Goal: Task Accomplishment & Management: Manage account settings

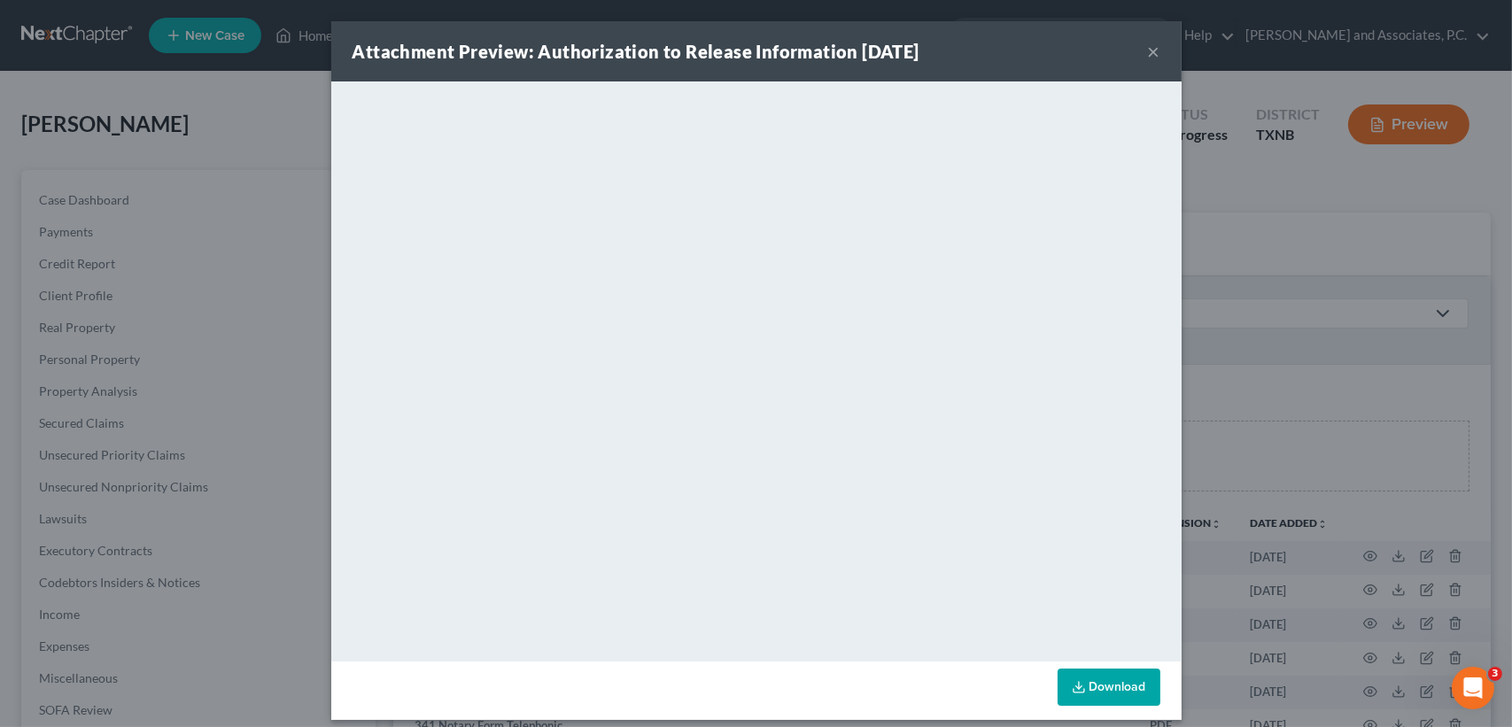
click at [1148, 49] on button "×" at bounding box center [1154, 51] width 12 height 21
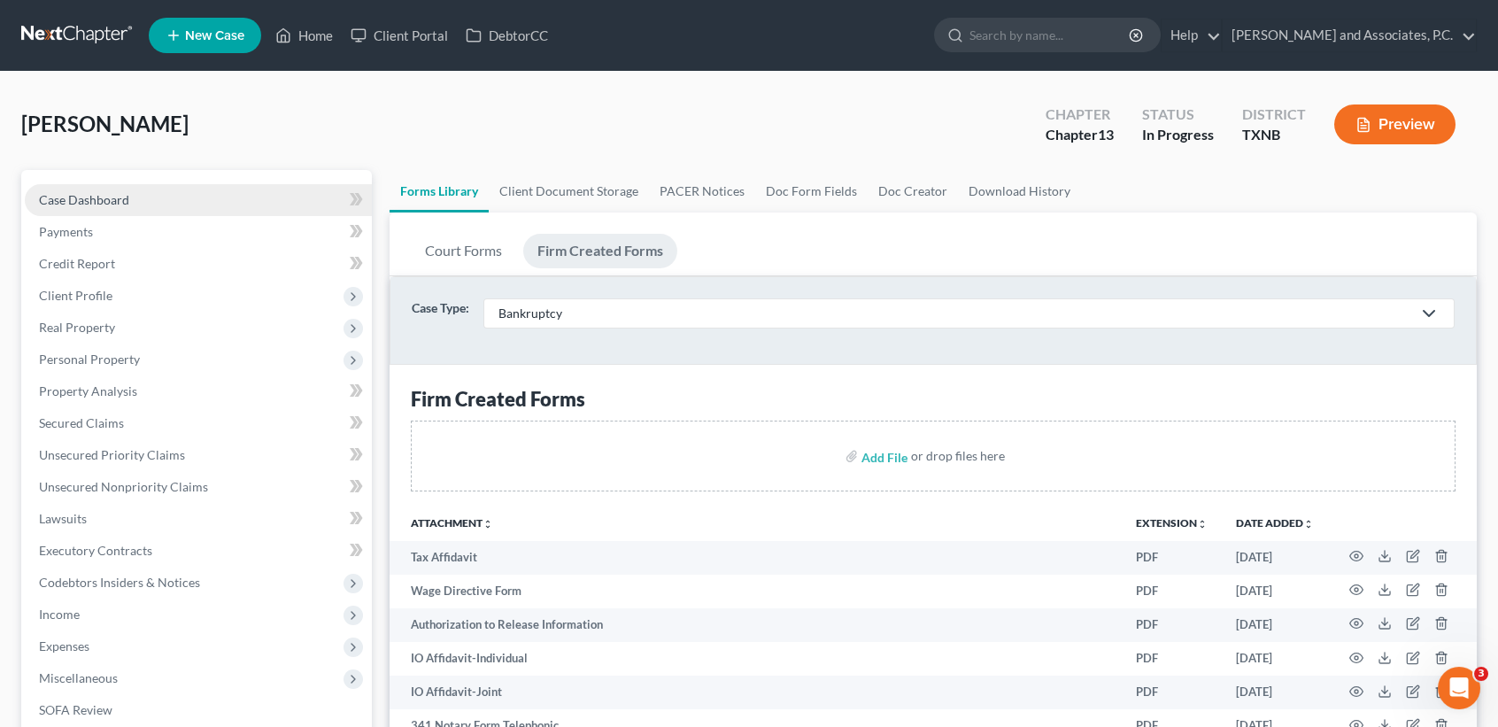
click at [98, 204] on span "Case Dashboard" at bounding box center [84, 199] width 90 height 15
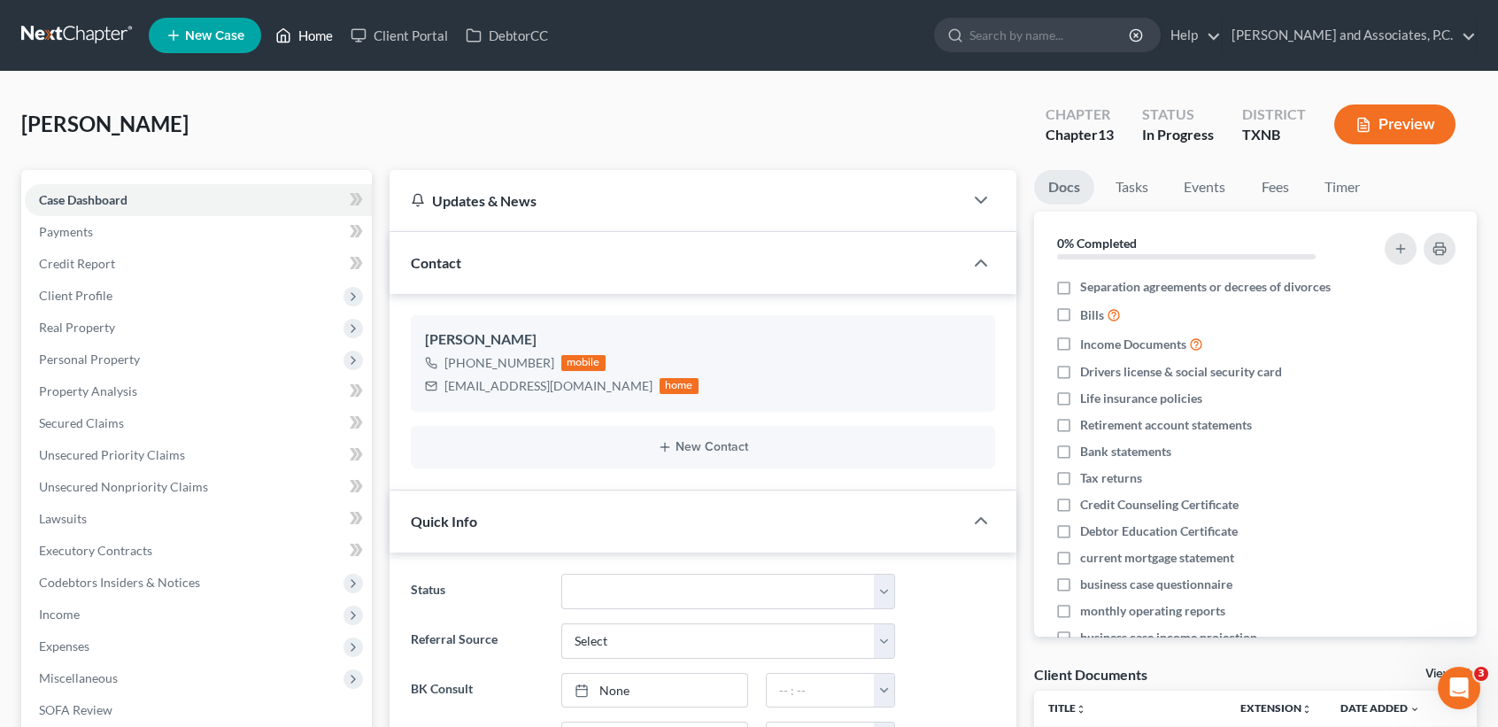
click at [313, 38] on link "Home" at bounding box center [304, 35] width 75 height 32
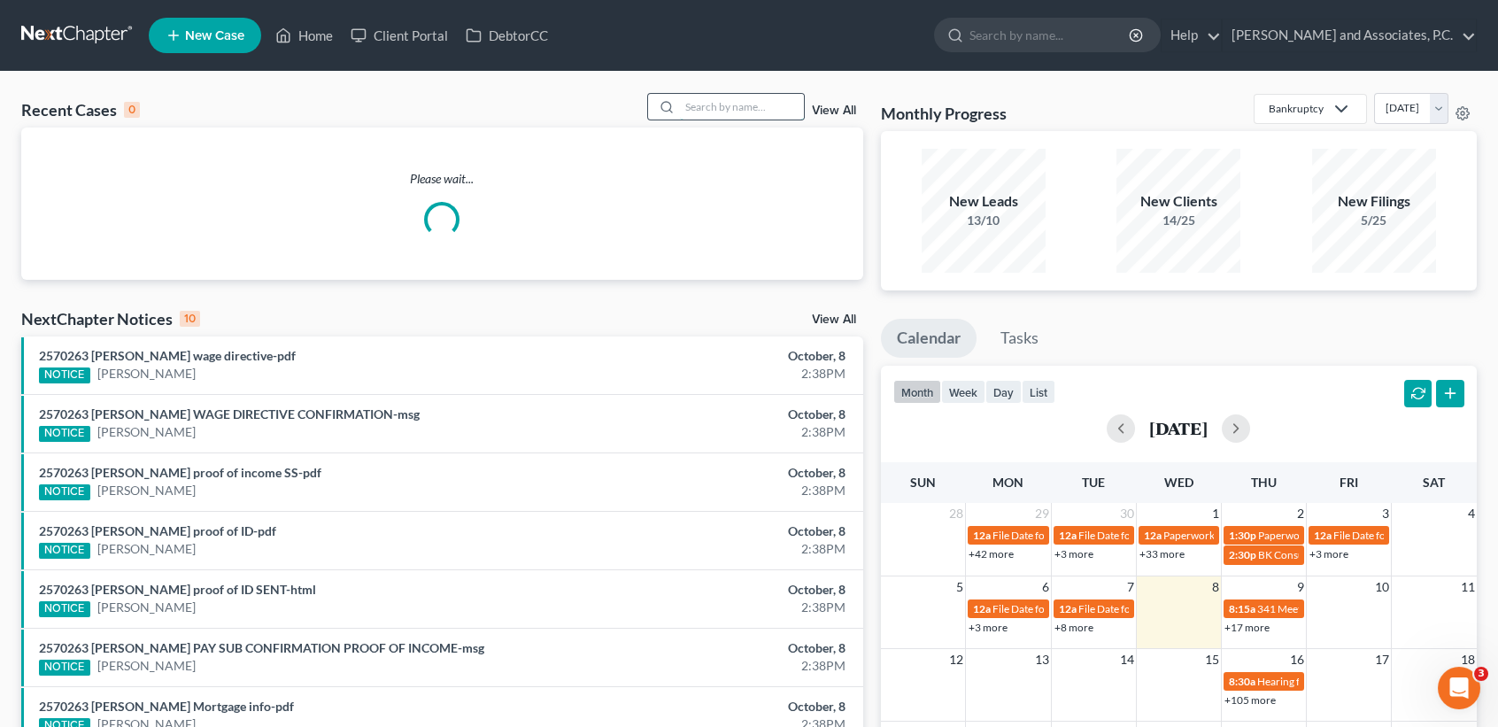
click at [682, 112] on input "search" at bounding box center [742, 107] width 124 height 26
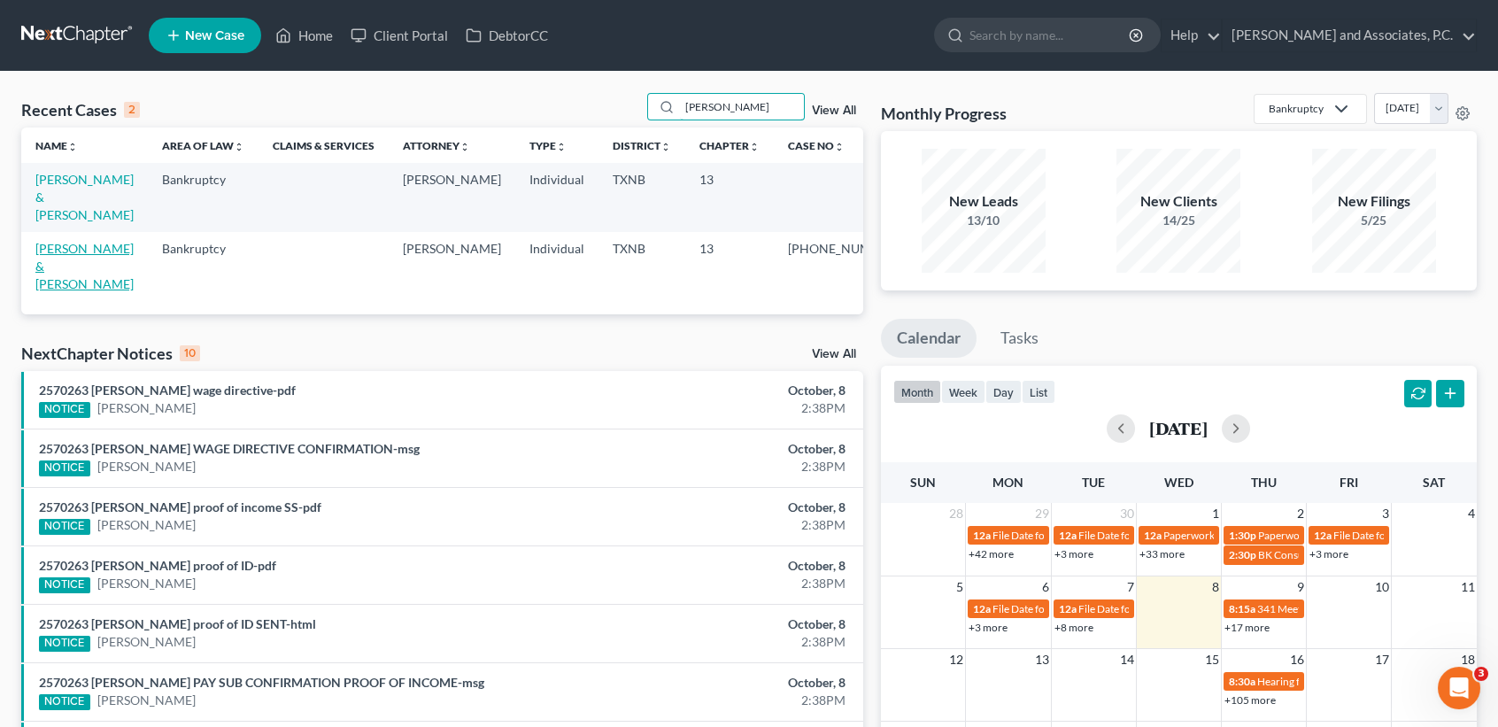
type input "bender"
click at [79, 241] on link "Bender, David & Allison" at bounding box center [84, 266] width 98 height 50
select select "6"
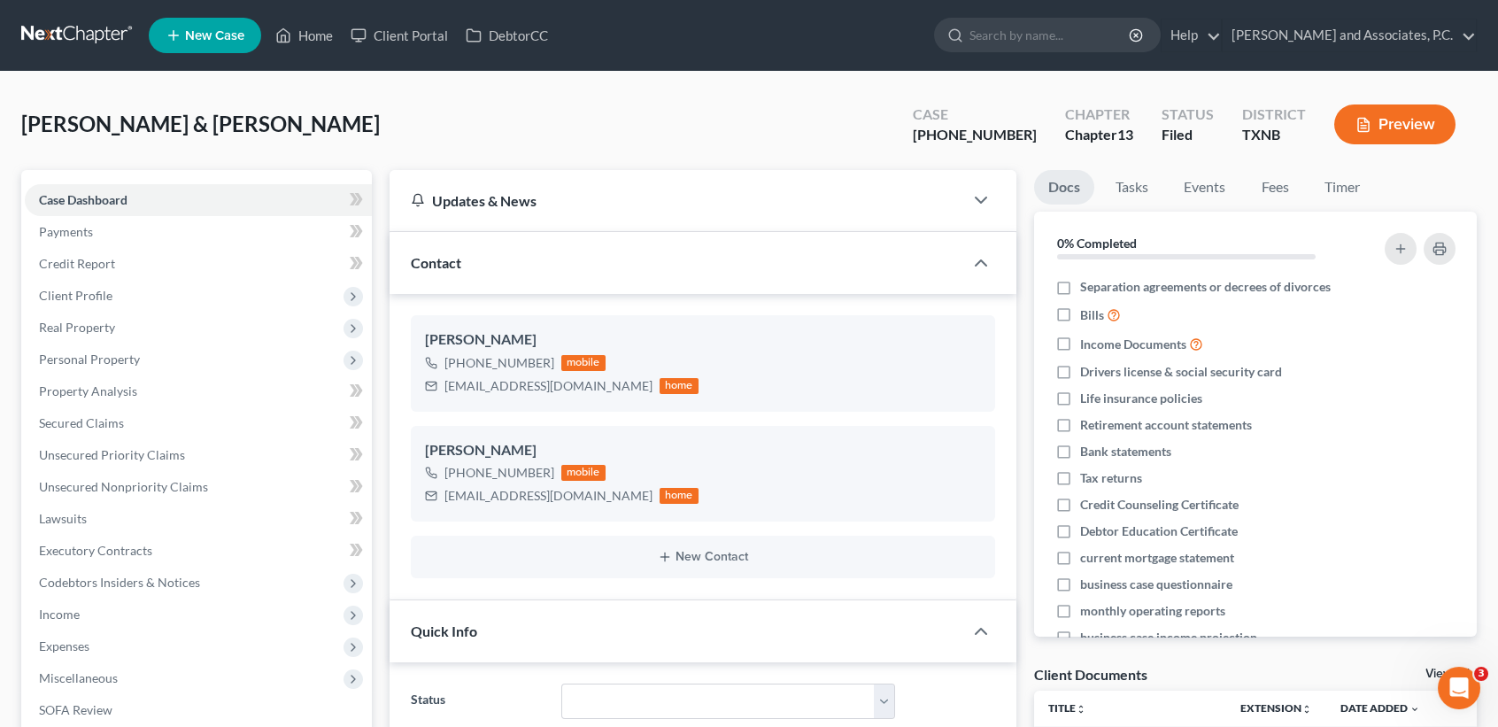
scroll to position [4682, 0]
drag, startPoint x: 95, startPoint y: 295, endPoint x: 106, endPoint y: 313, distance: 21.9
click at [96, 295] on span "Client Profile" at bounding box center [75, 295] width 73 height 15
click at [105, 313] on span "Real Property" at bounding box center [198, 328] width 347 height 32
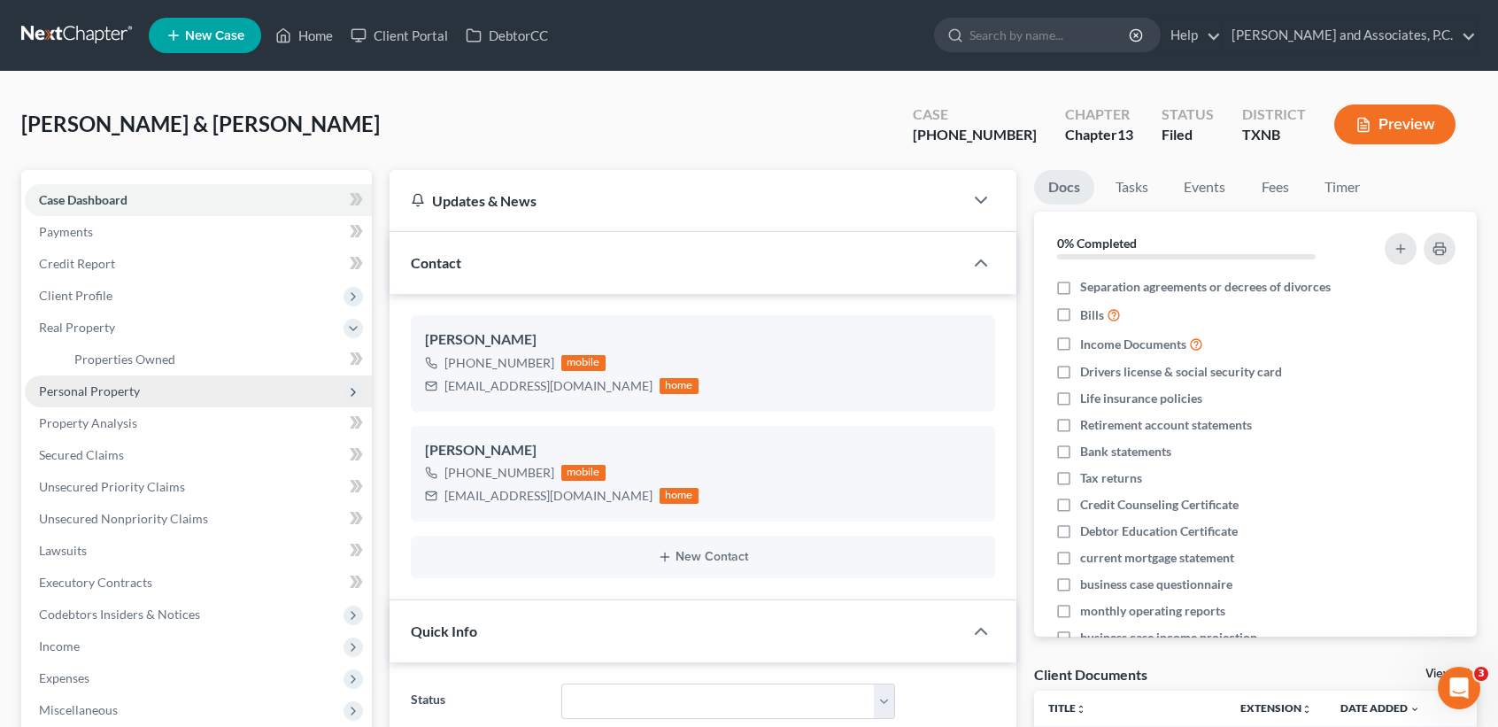
click at [93, 381] on span "Personal Property" at bounding box center [198, 391] width 347 height 32
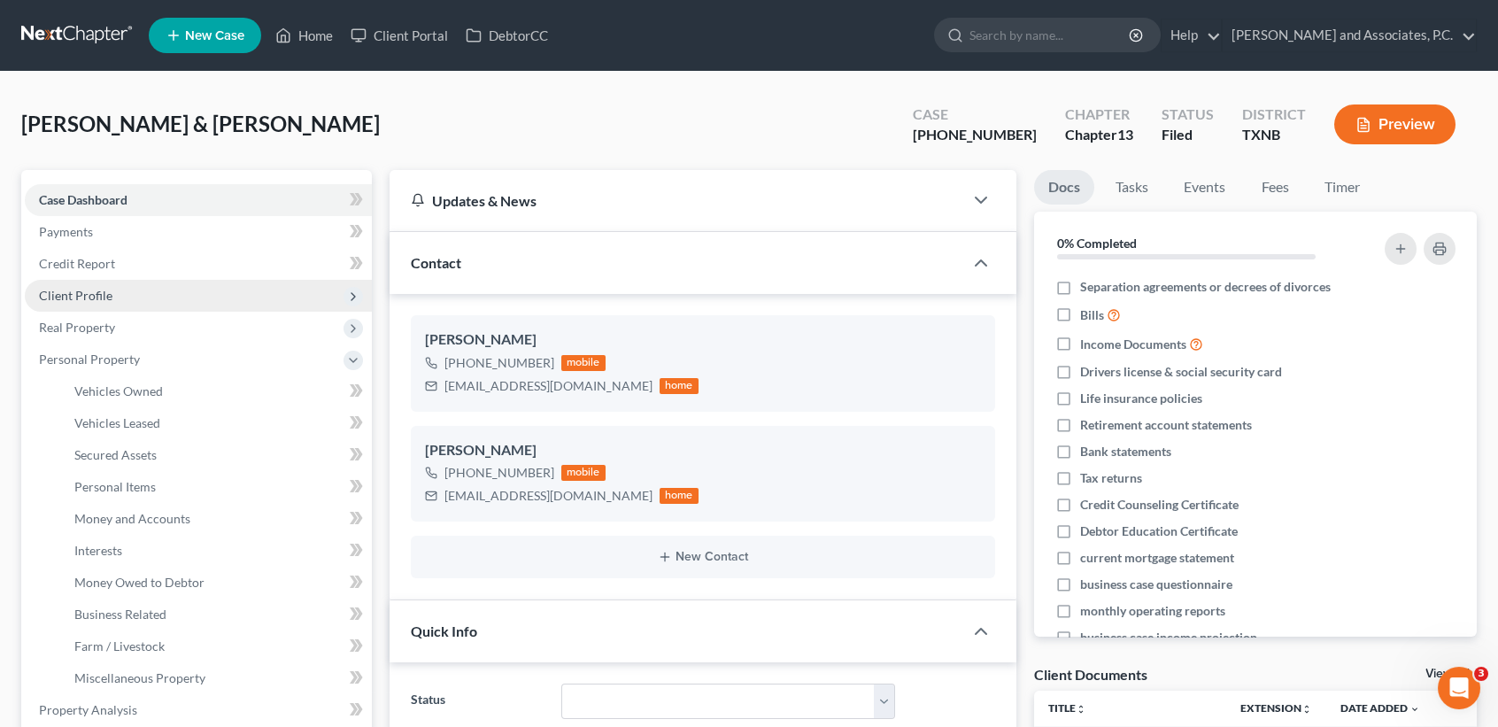
click at [92, 297] on span "Client Profile" at bounding box center [75, 295] width 73 height 15
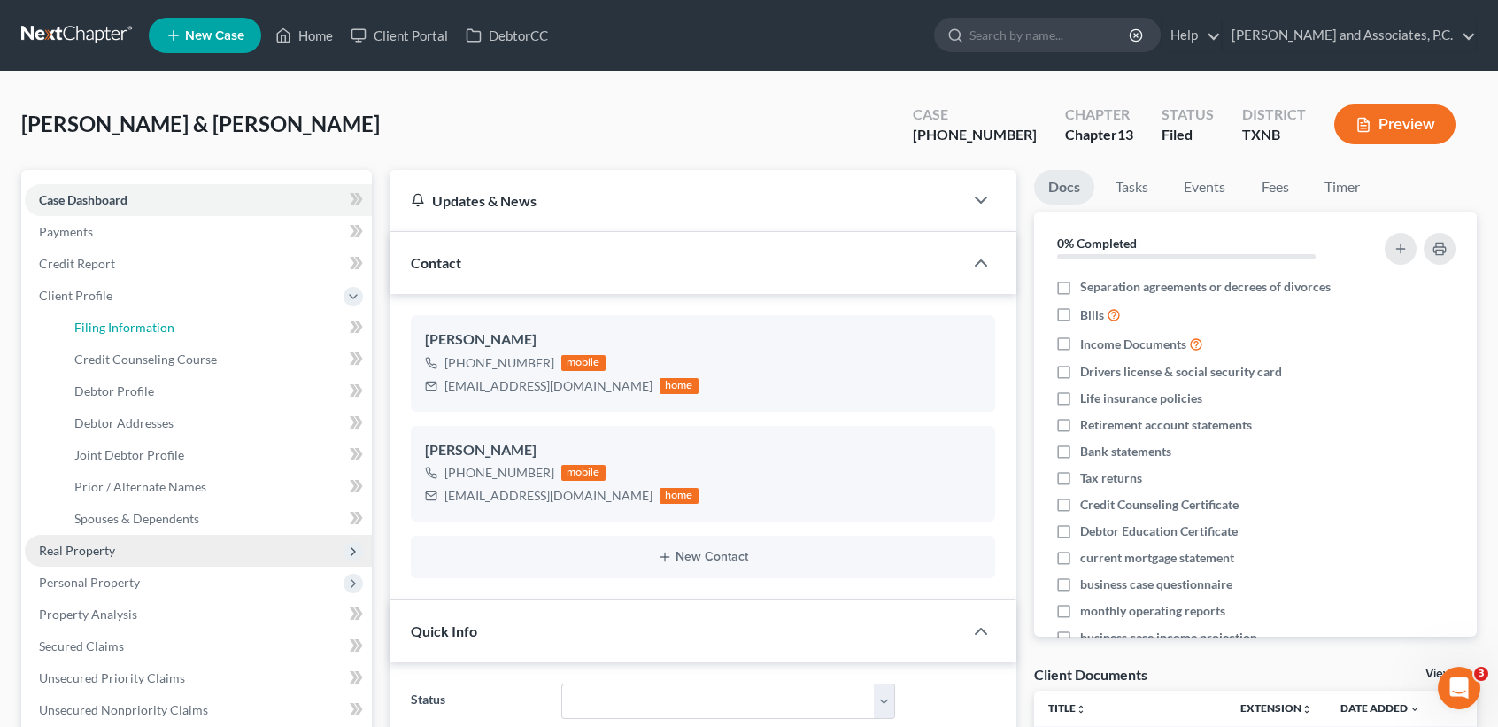
click at [95, 326] on span "Filing Information" at bounding box center [124, 327] width 100 height 15
select select "1"
select select "3"
select select "78"
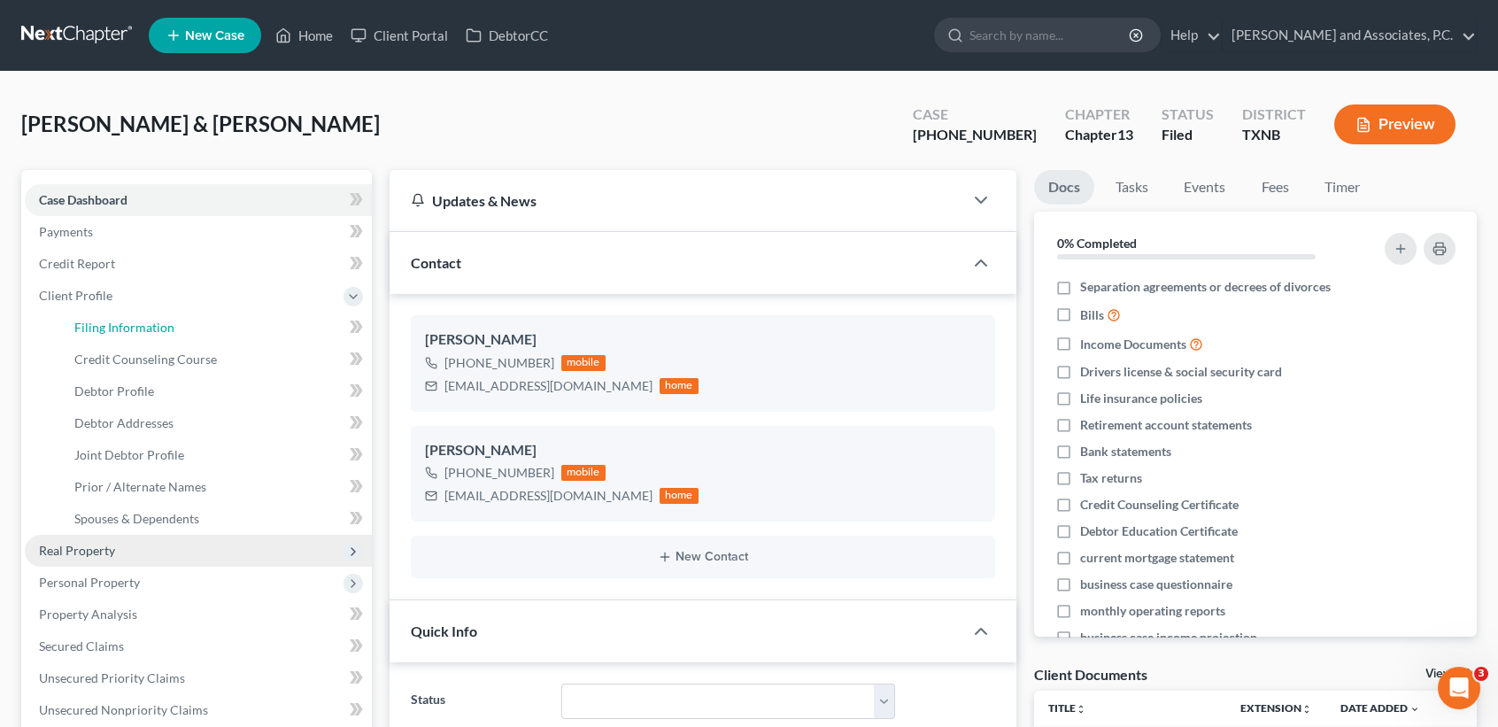
select select "0"
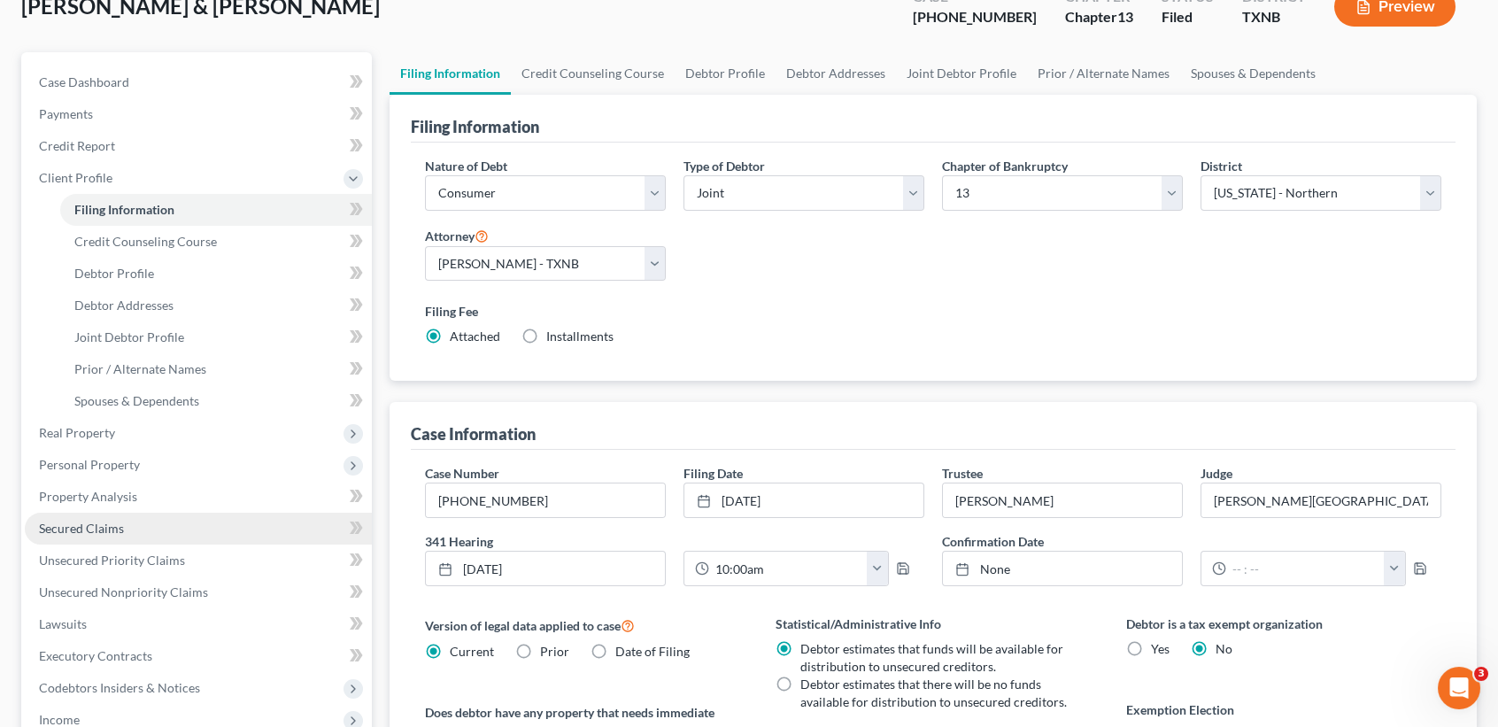
click at [119, 532] on span "Secured Claims" at bounding box center [81, 528] width 85 height 15
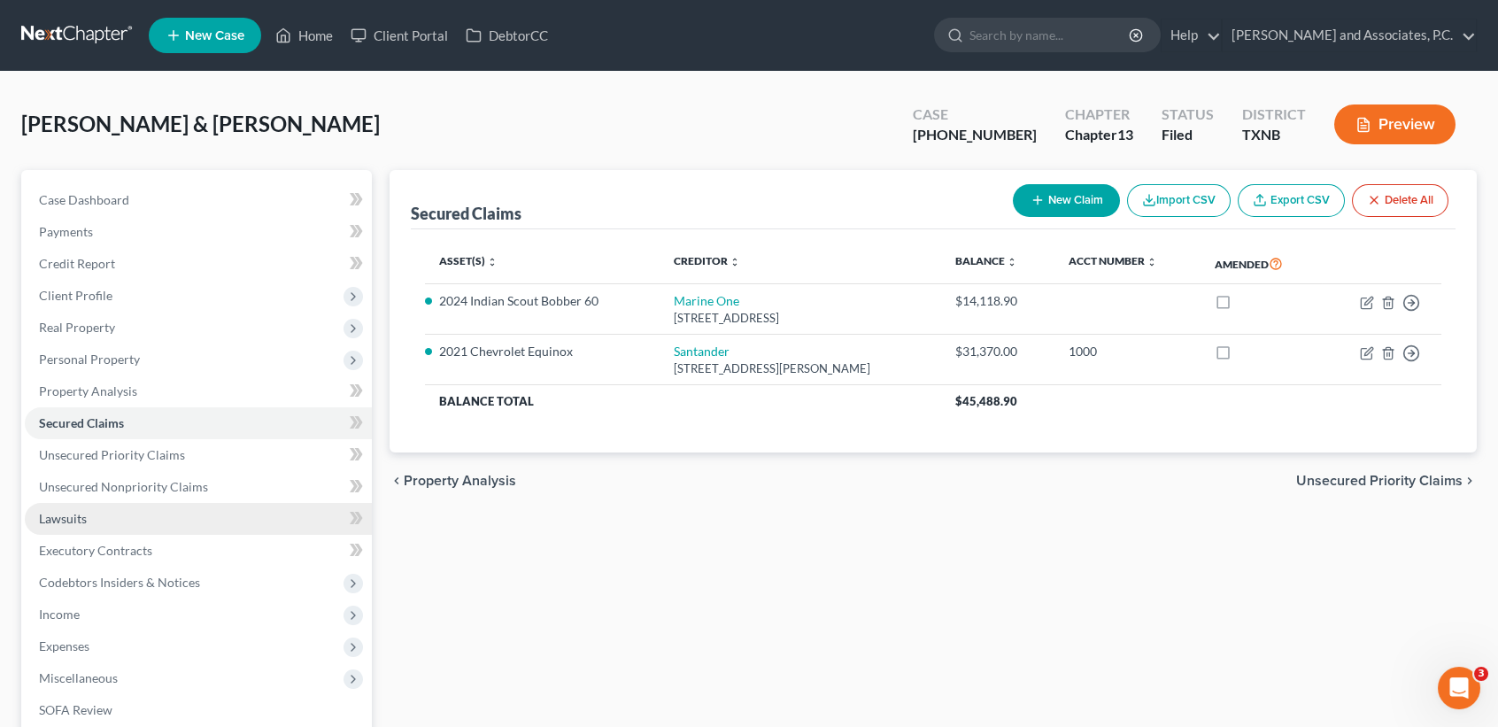
click at [104, 521] on link "Lawsuits" at bounding box center [198, 519] width 347 height 32
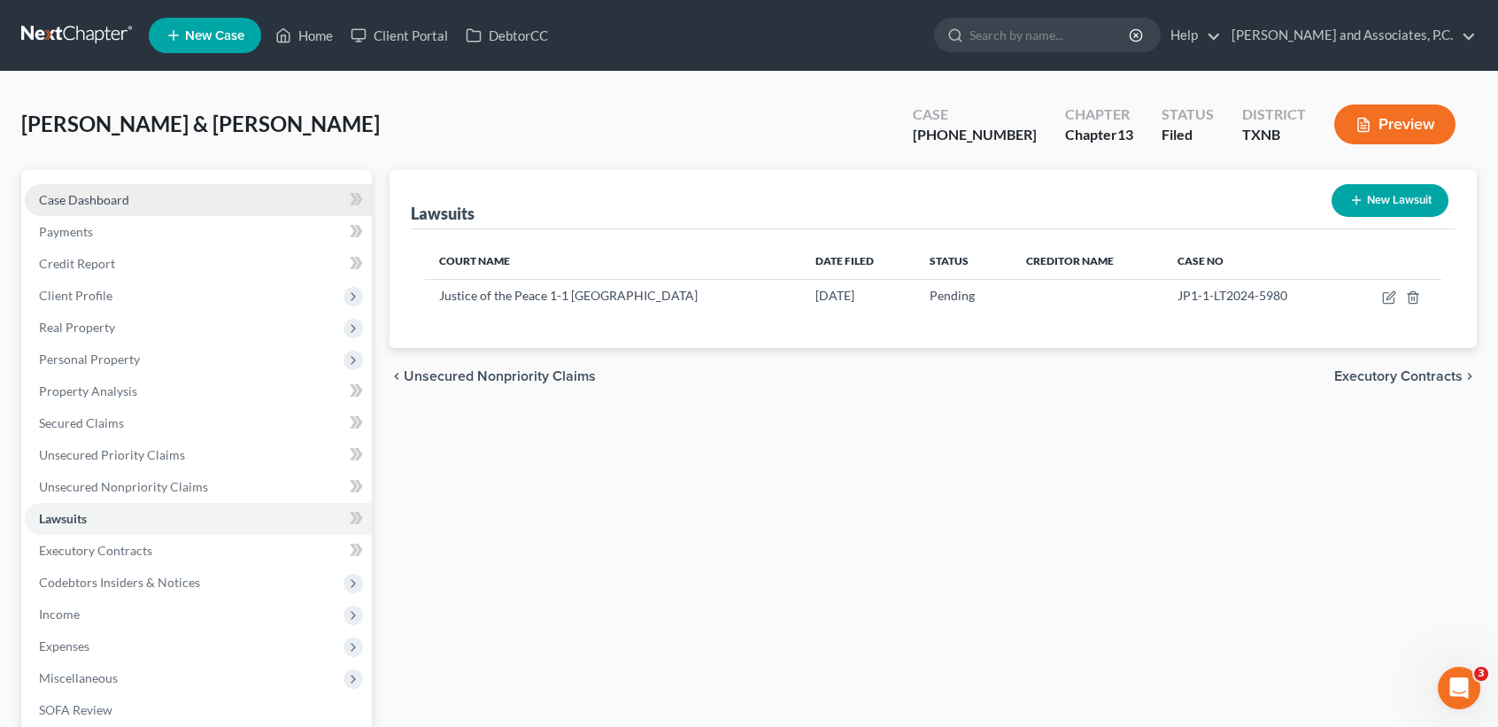
click at [115, 197] on span "Case Dashboard" at bounding box center [84, 199] width 90 height 15
select select "6"
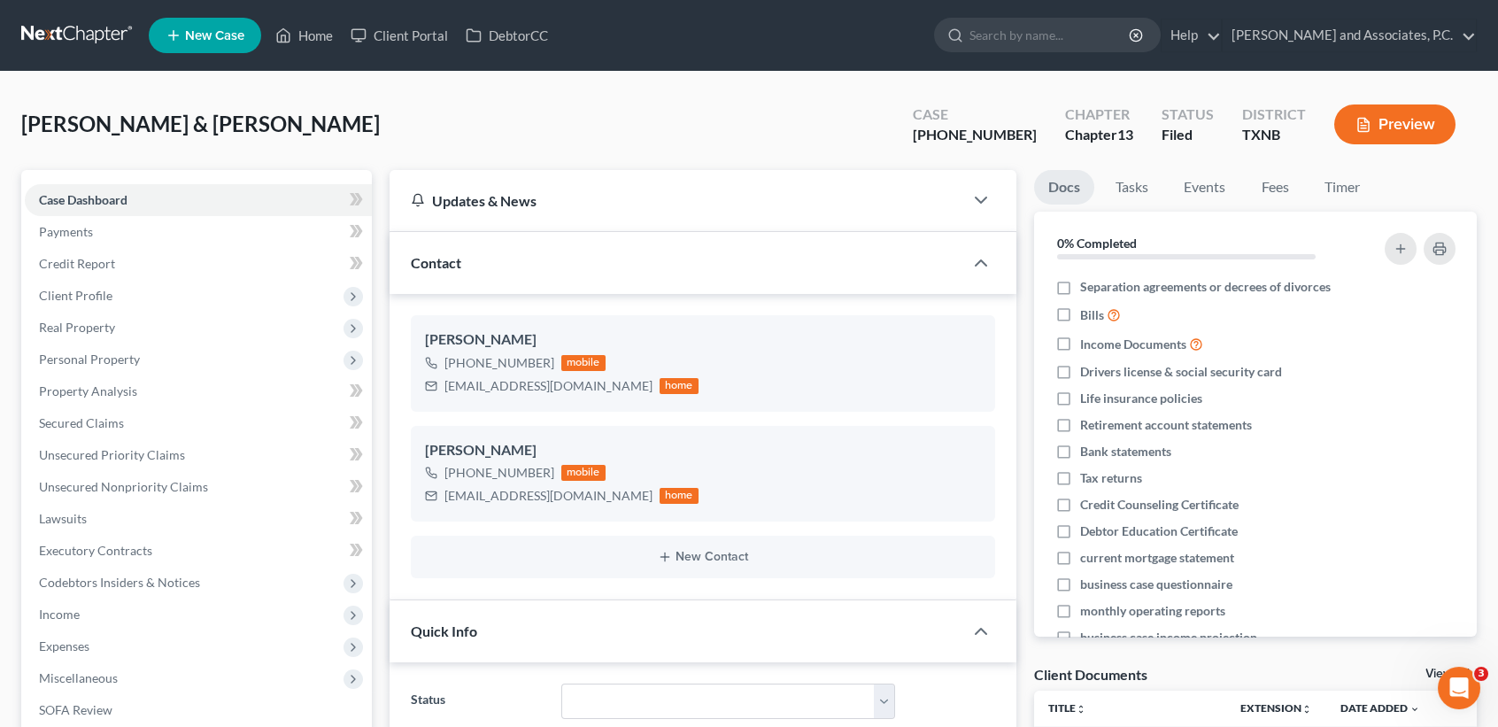
scroll to position [4682, 0]
drag, startPoint x: 306, startPoint y: 33, endPoint x: 608, endPoint y: 76, distance: 305.9
click at [306, 33] on link "Home" at bounding box center [304, 35] width 75 height 32
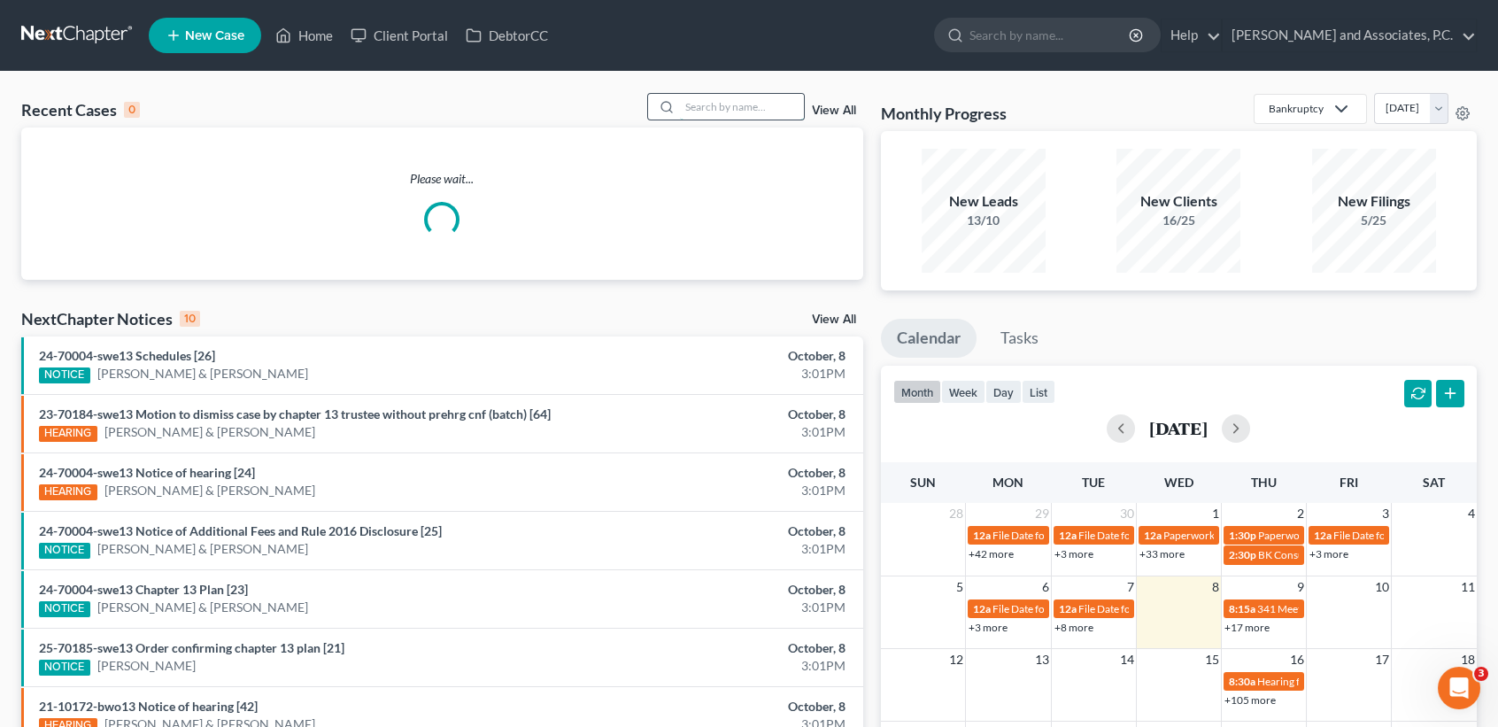
click at [710, 106] on input "search" at bounding box center [742, 107] width 124 height 26
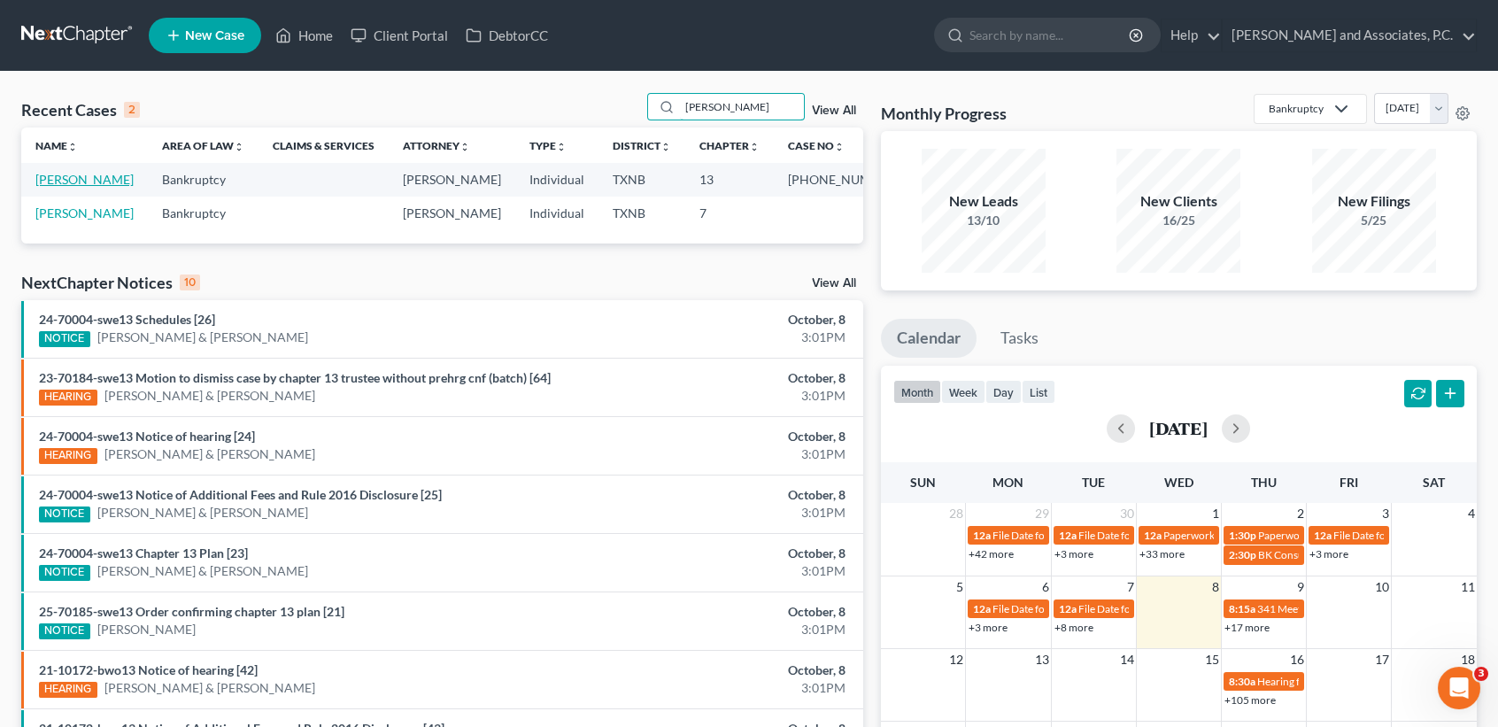
type input "puryear"
click at [72, 177] on link "Puryear, Janice" at bounding box center [84, 179] width 98 height 15
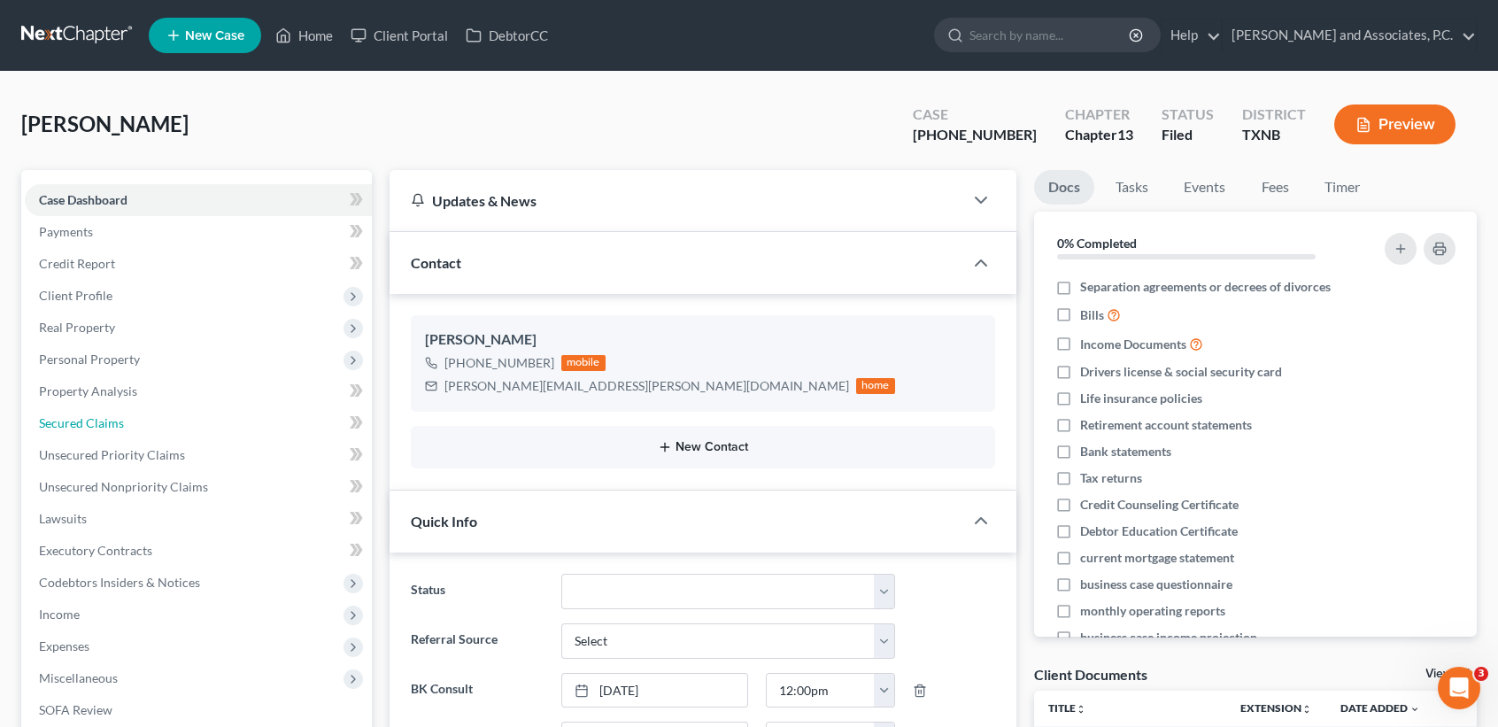
click at [127, 430] on link "Secured Claims" at bounding box center [198, 423] width 347 height 32
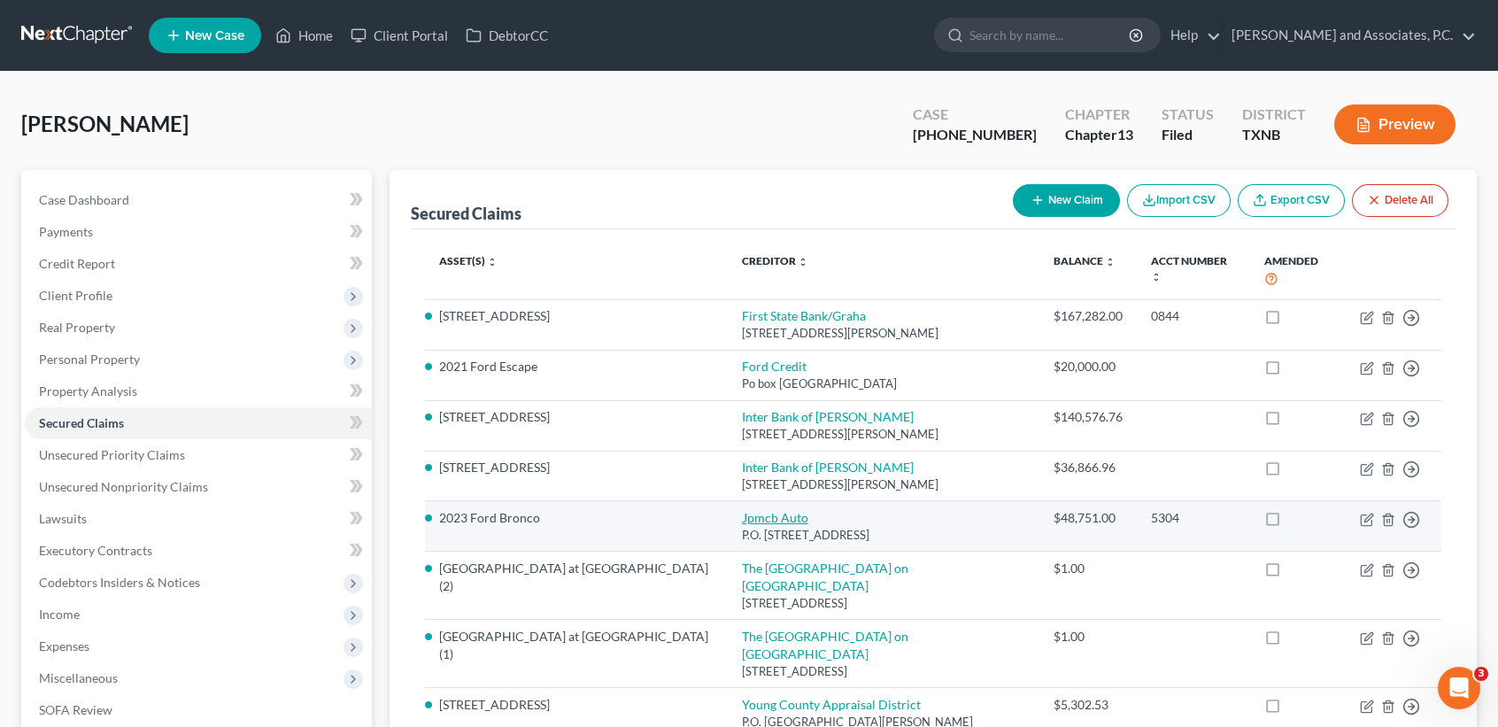
click at [742, 510] on link "Jpmcb Auto" at bounding box center [775, 517] width 66 height 15
select select "45"
select select "0"
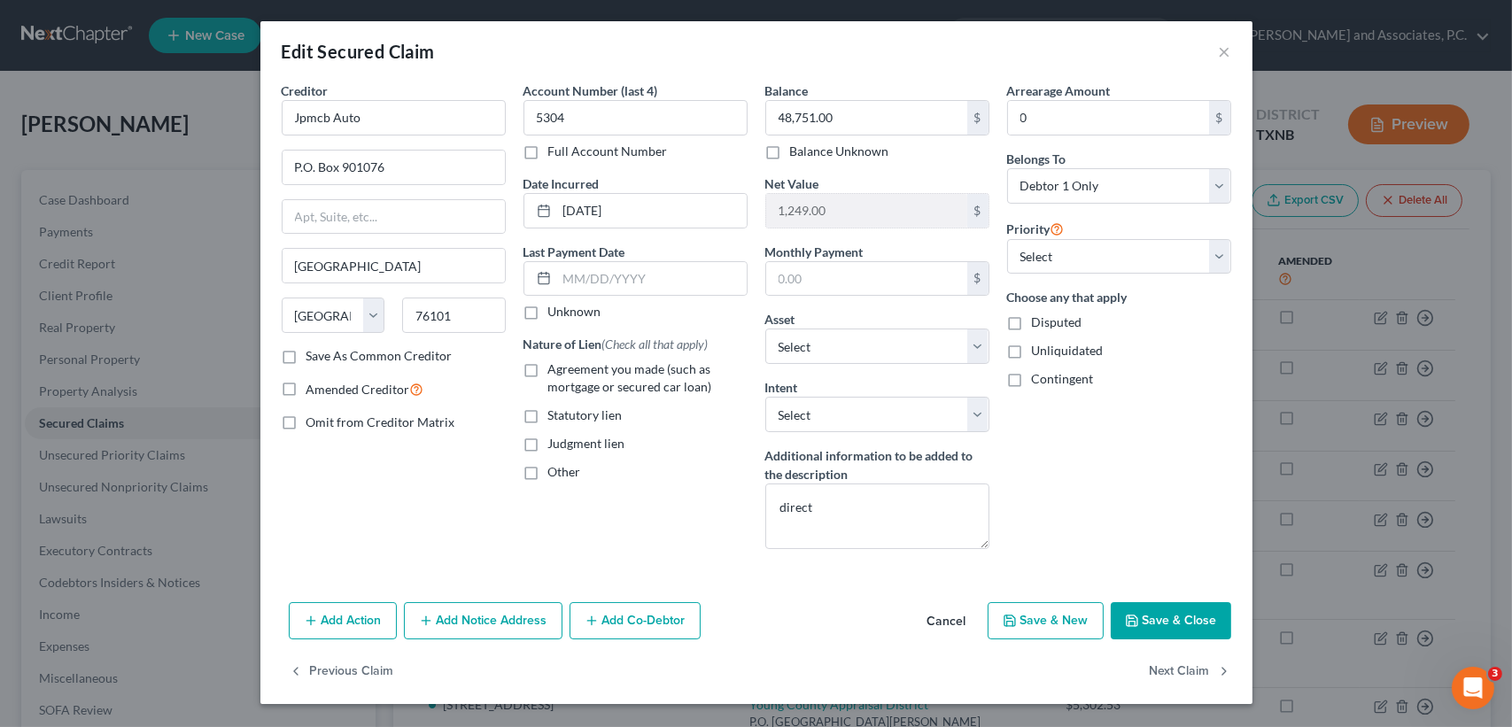
click at [1170, 606] on button "Save & Close" at bounding box center [1170, 620] width 120 height 37
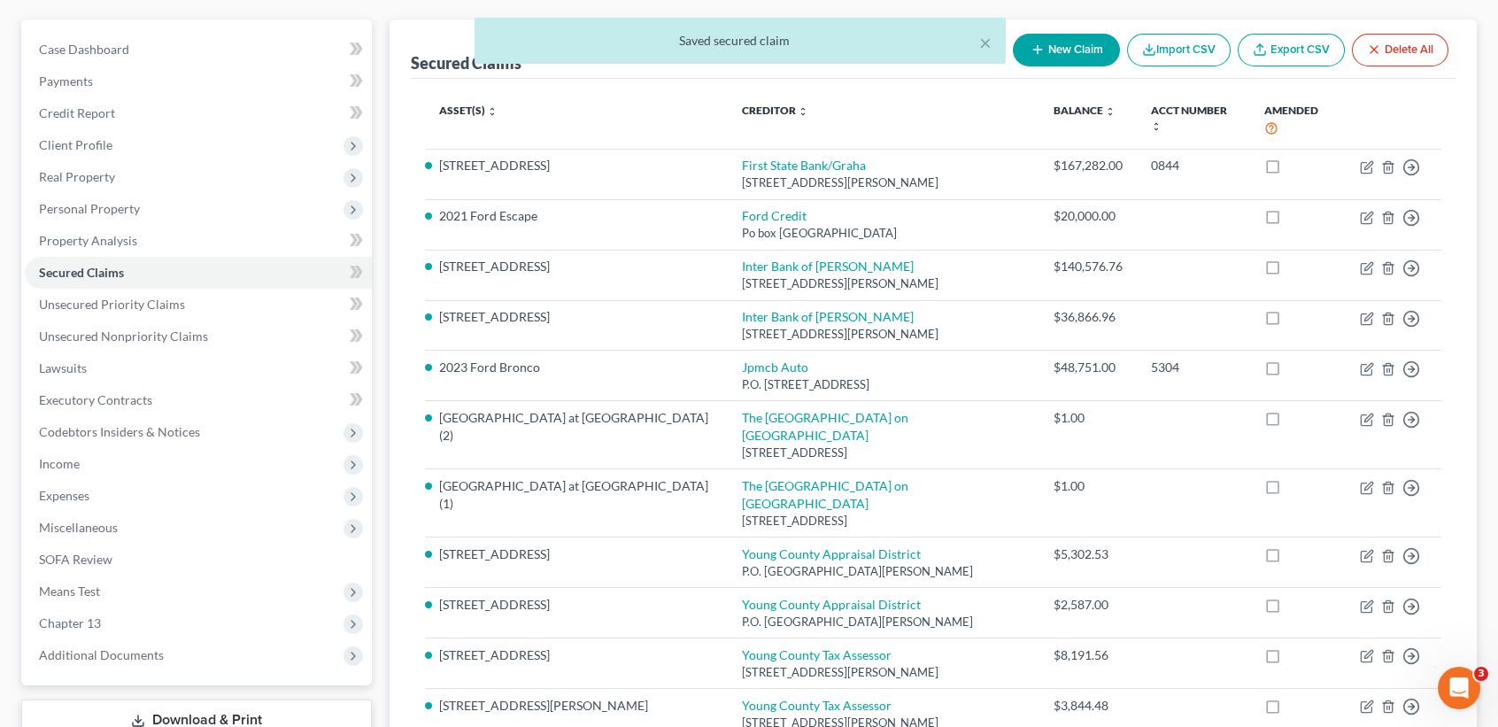
scroll to position [236, 0]
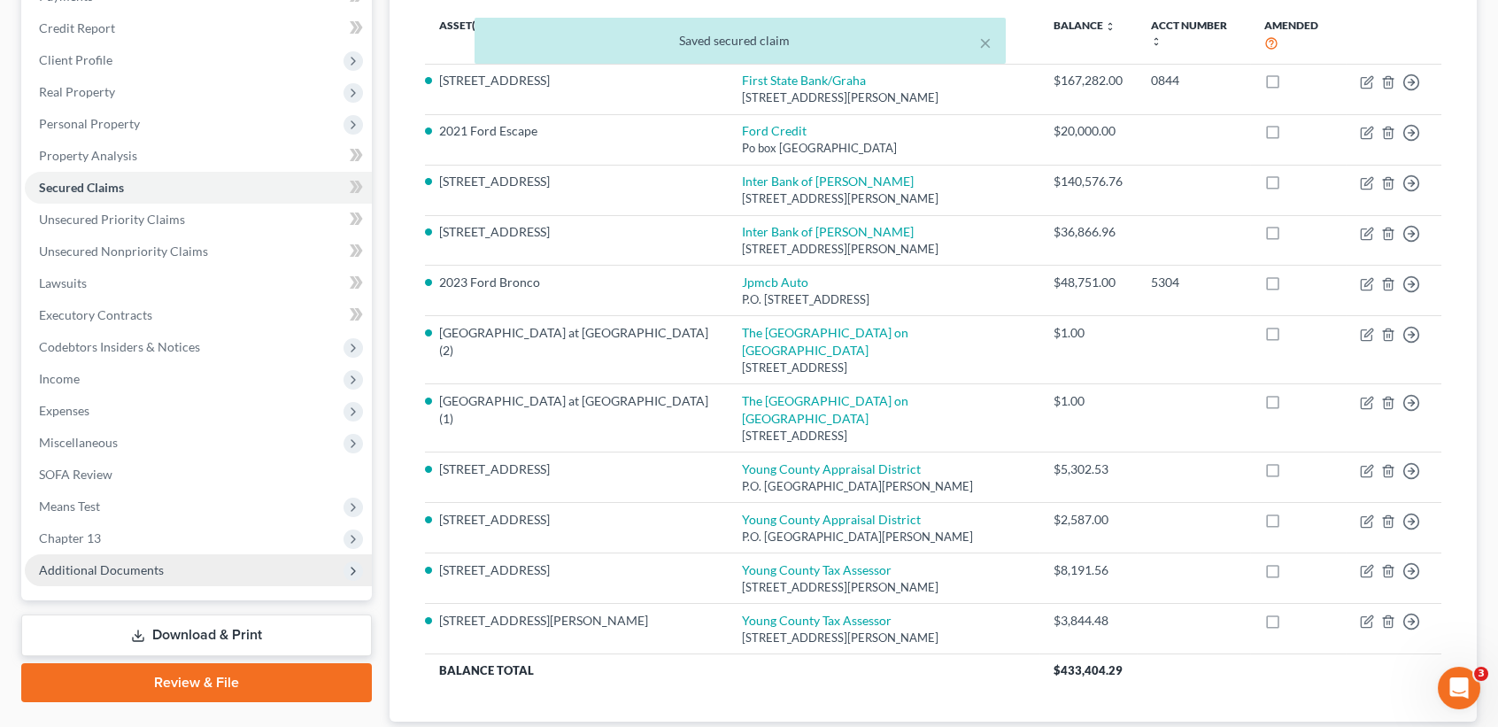
click at [75, 575] on span "Additional Documents" at bounding box center [101, 569] width 125 height 15
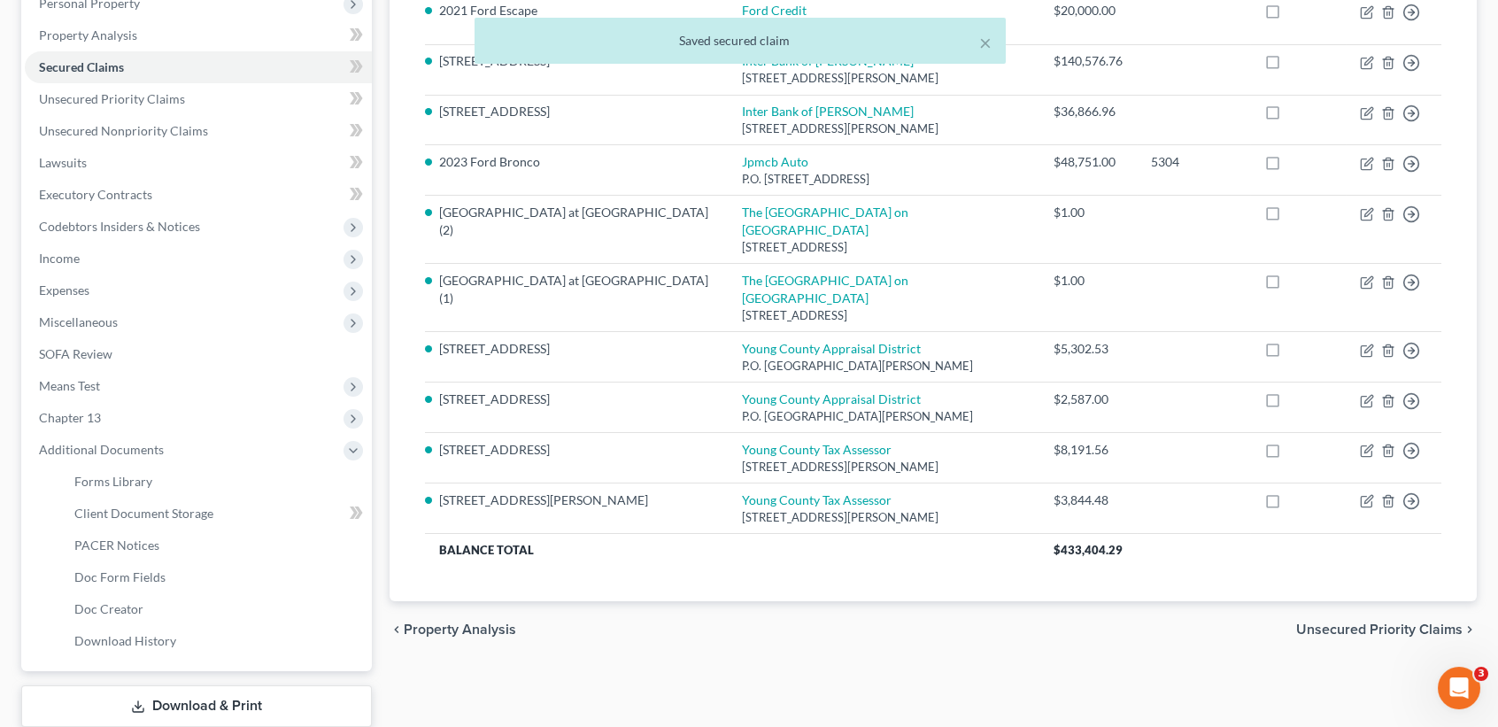
scroll to position [467, 0]
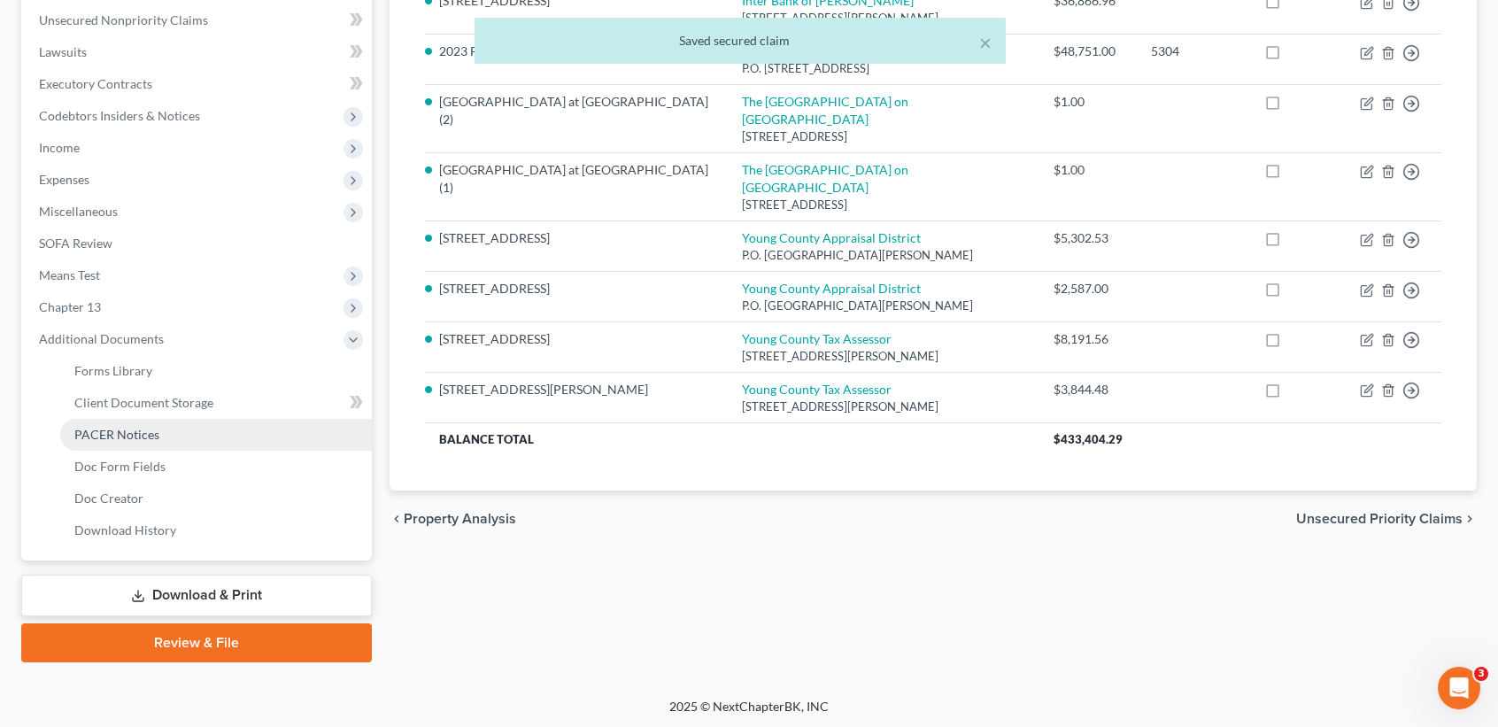
click at [166, 428] on link "PACER Notices" at bounding box center [216, 435] width 312 height 32
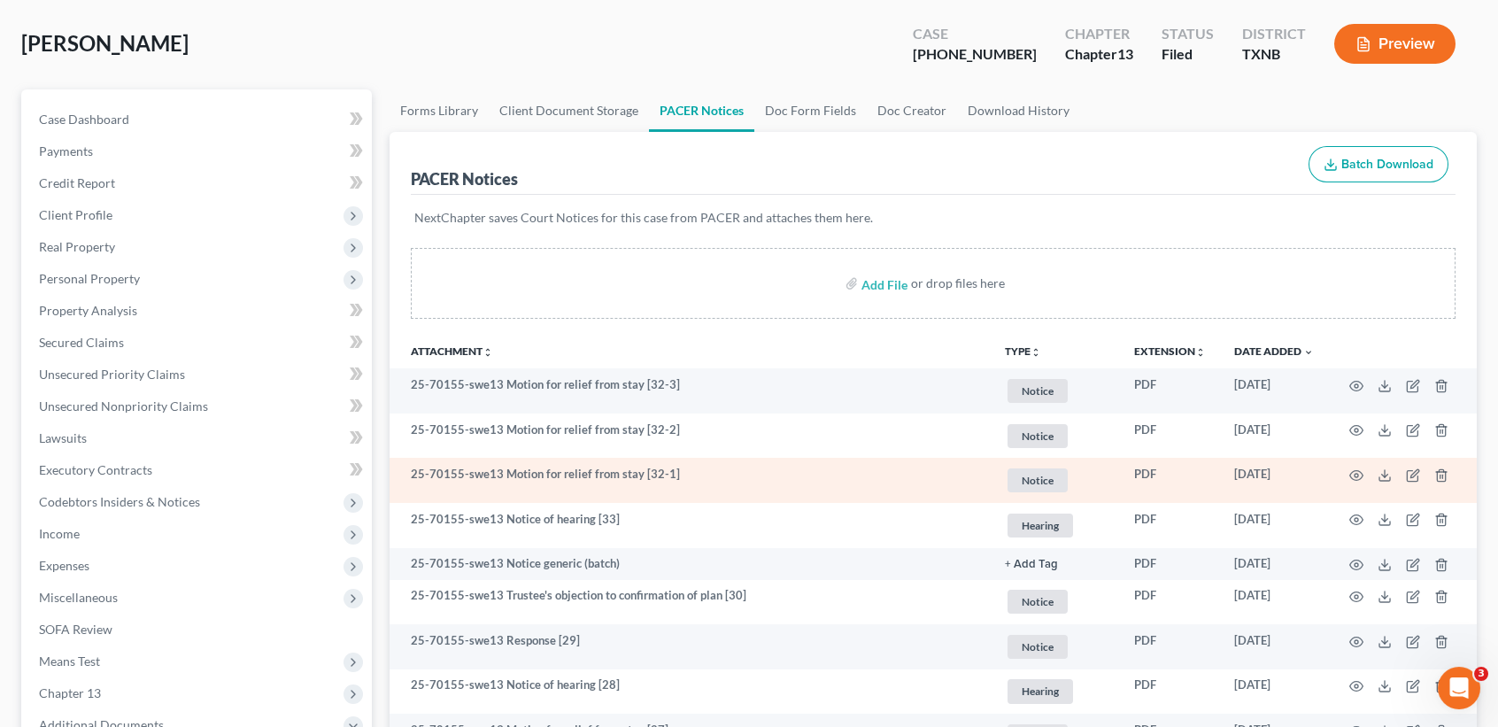
scroll to position [118, 0]
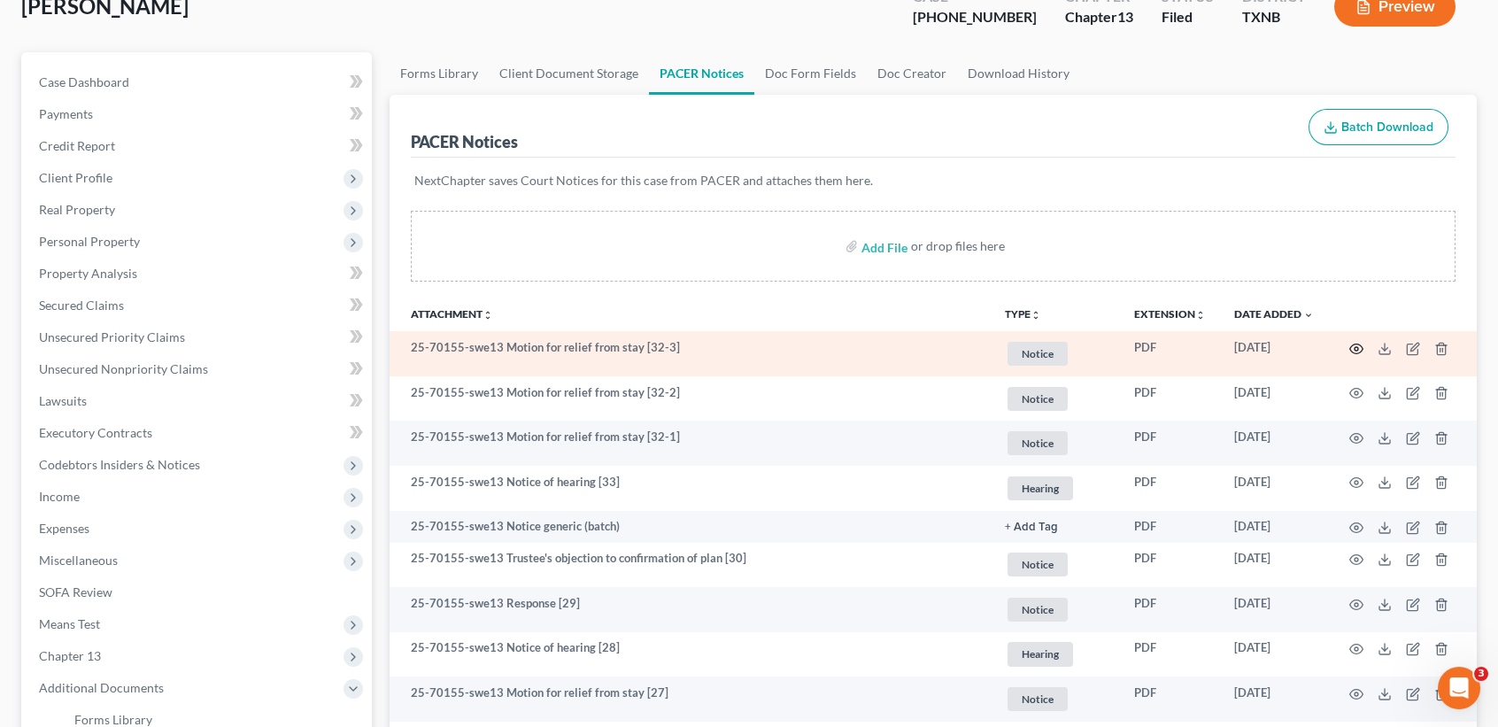
click at [1358, 344] on icon "button" at bounding box center [1356, 349] width 13 height 10
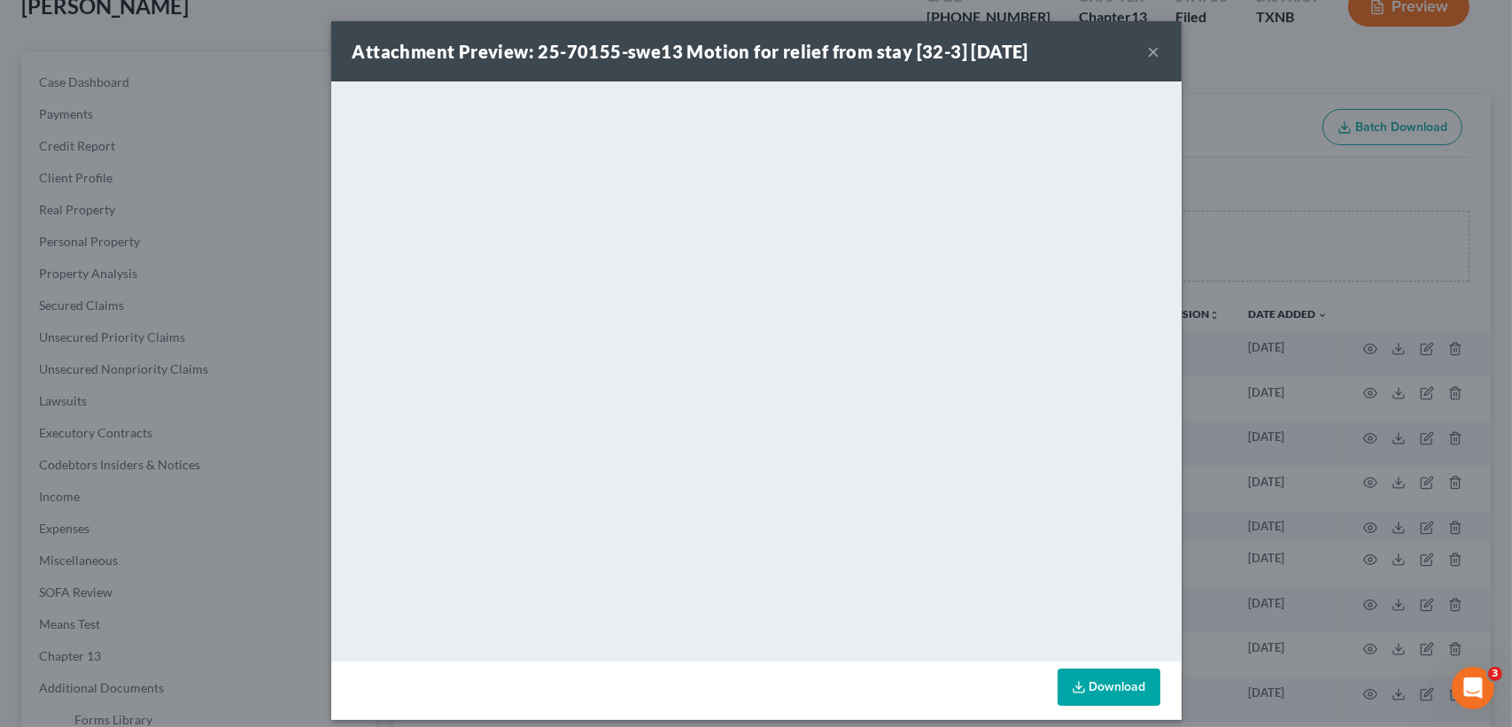
click at [1148, 43] on button "×" at bounding box center [1154, 51] width 12 height 21
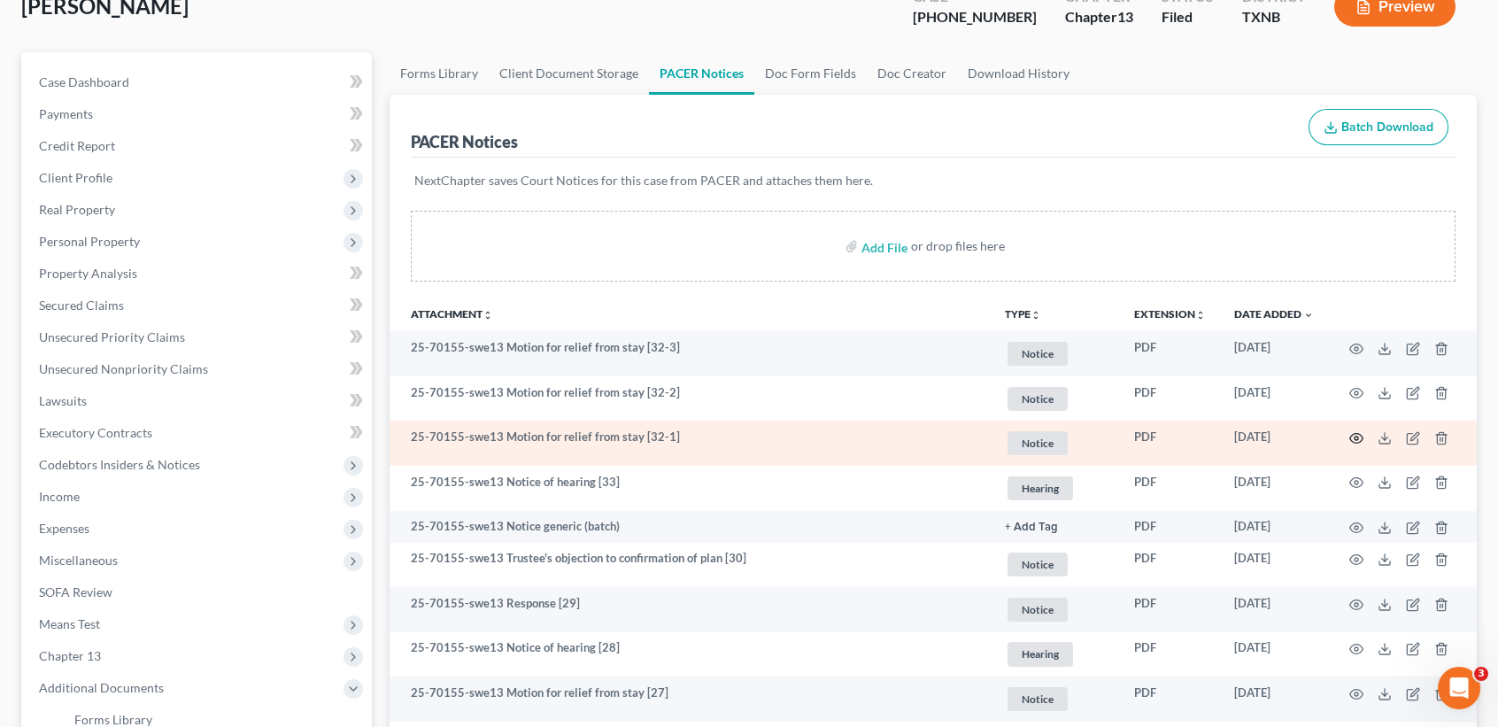
click at [1360, 436] on icon "button" at bounding box center [1357, 438] width 14 height 14
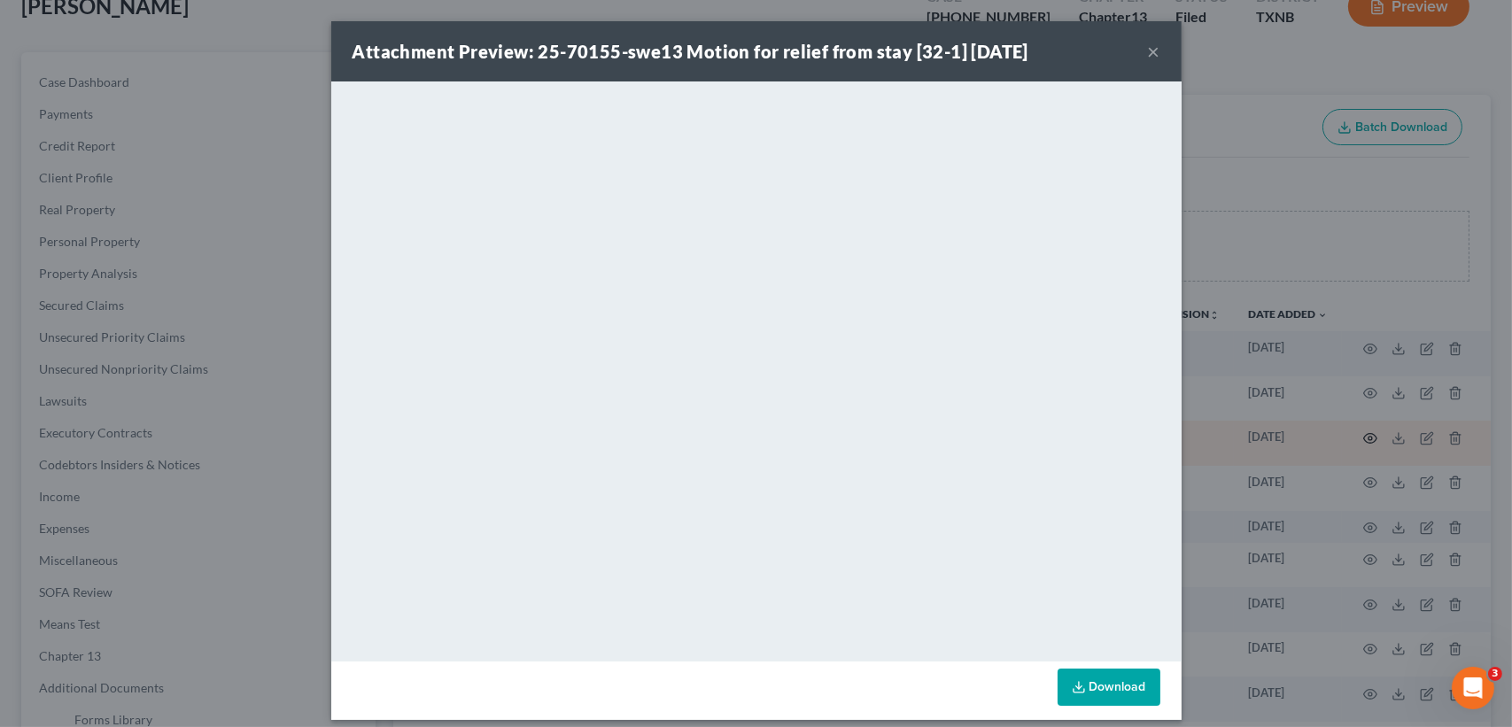
click at [1357, 437] on div "Attachment Preview: 25-70155-swe13 Motion for relief from stay [32-1] 10/07/202…" at bounding box center [756, 363] width 1512 height 727
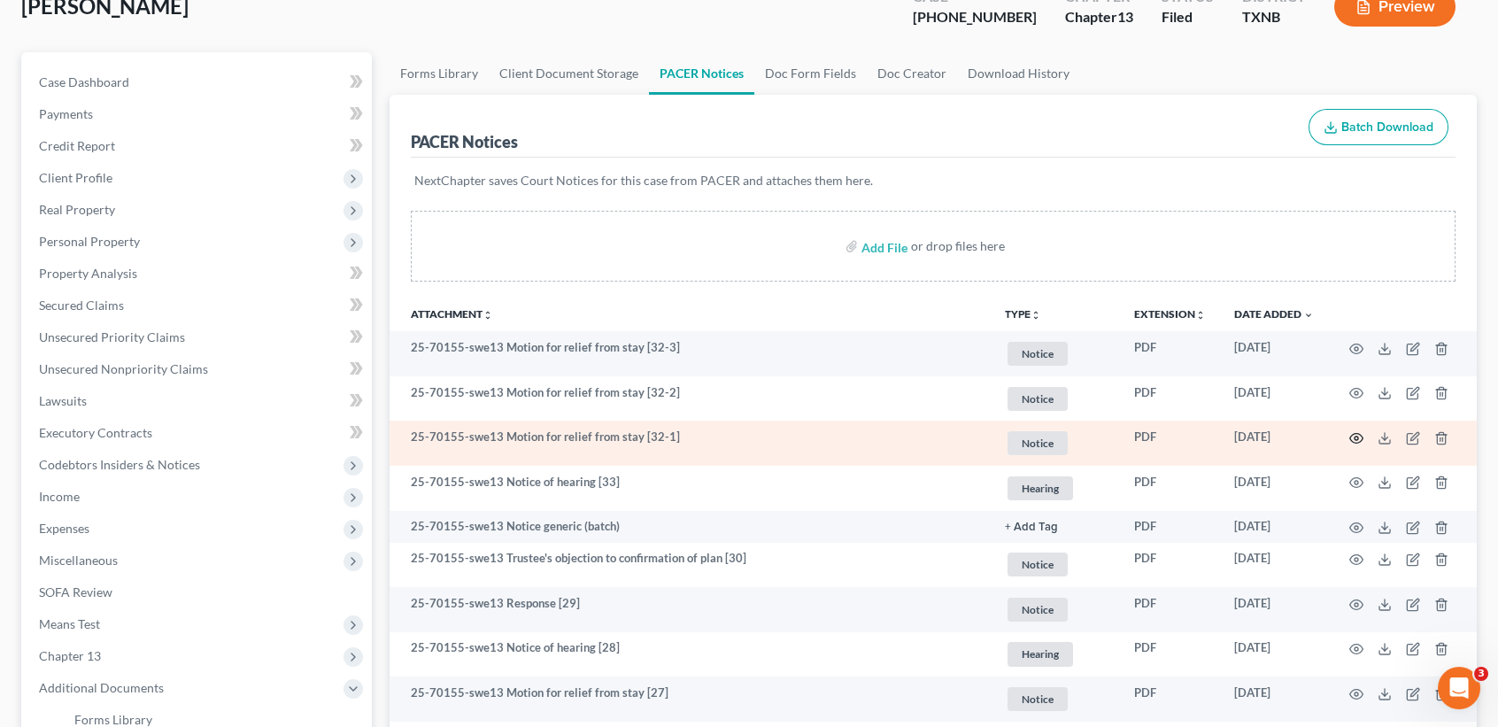
click at [1358, 437] on icon "button" at bounding box center [1357, 438] width 14 height 14
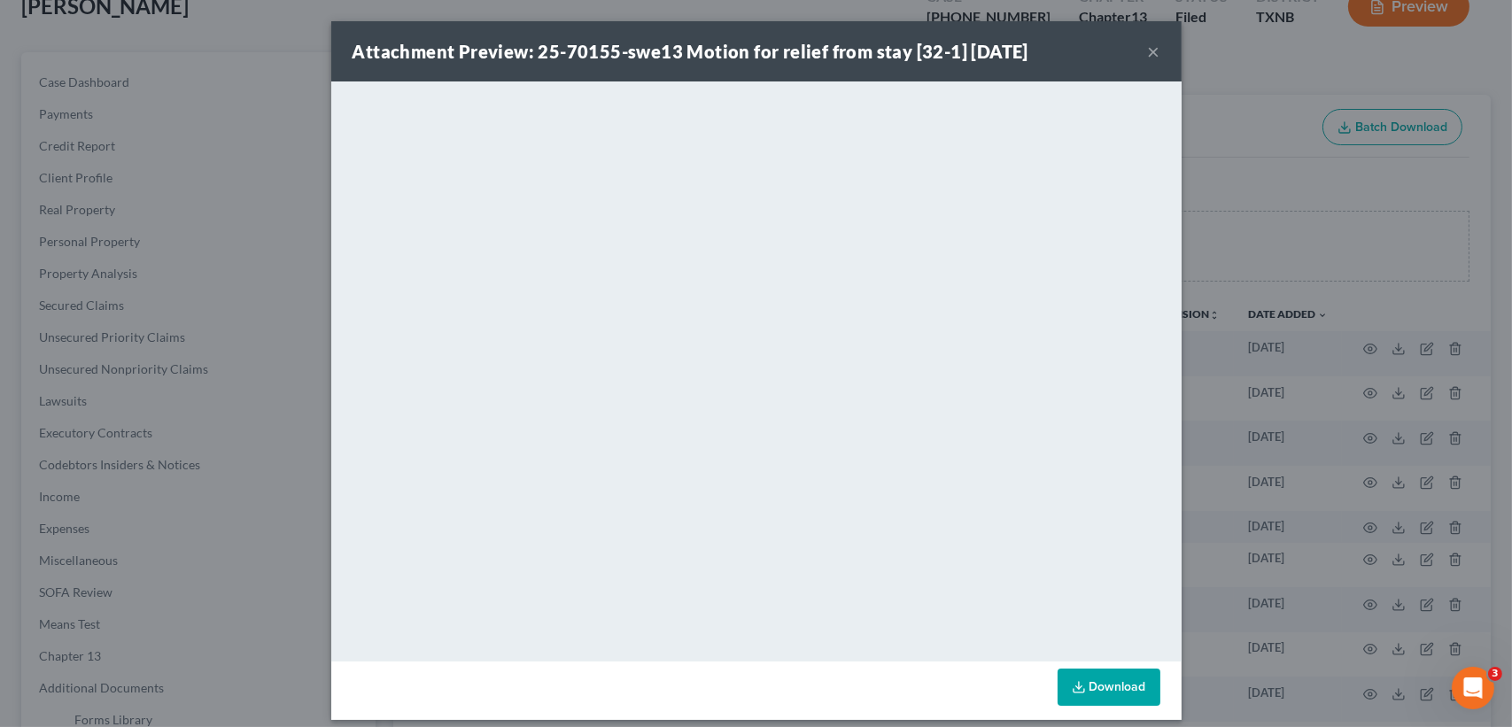
drag, startPoint x: 1148, startPoint y: 48, endPoint x: 1063, endPoint y: 84, distance: 92.4
click at [1148, 48] on button "×" at bounding box center [1154, 51] width 12 height 21
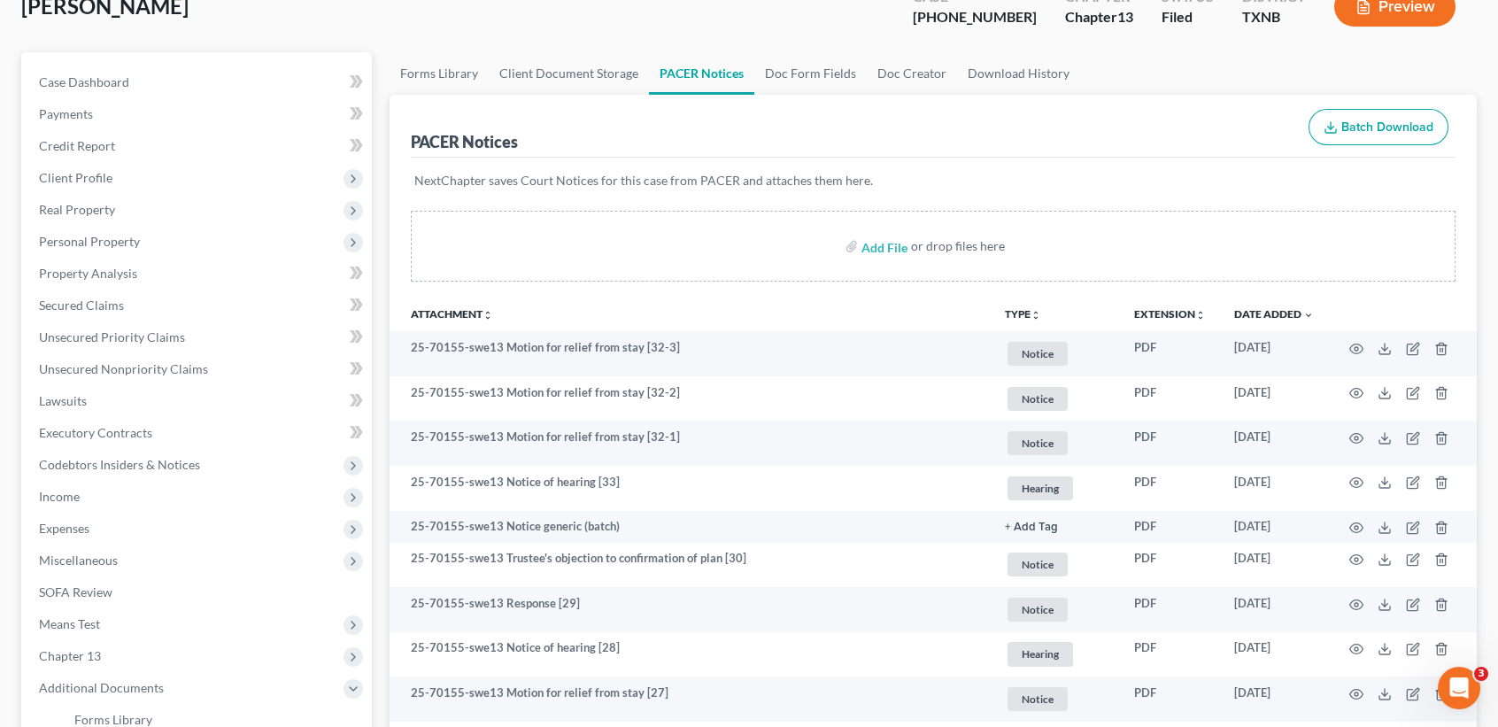
scroll to position [0, 0]
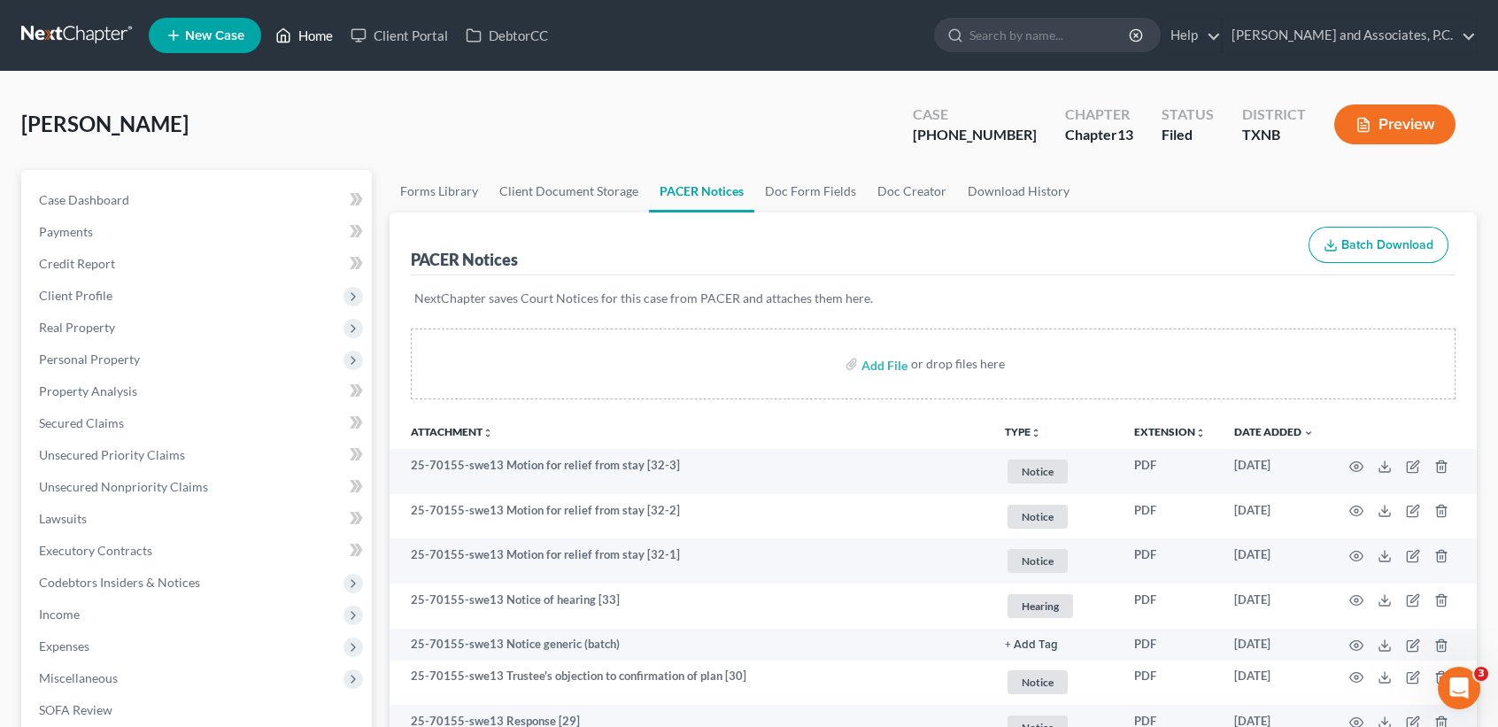
drag, startPoint x: 304, startPoint y: 36, endPoint x: 55, endPoint y: 74, distance: 251.7
click at [304, 35] on link "Home" at bounding box center [304, 35] width 75 height 32
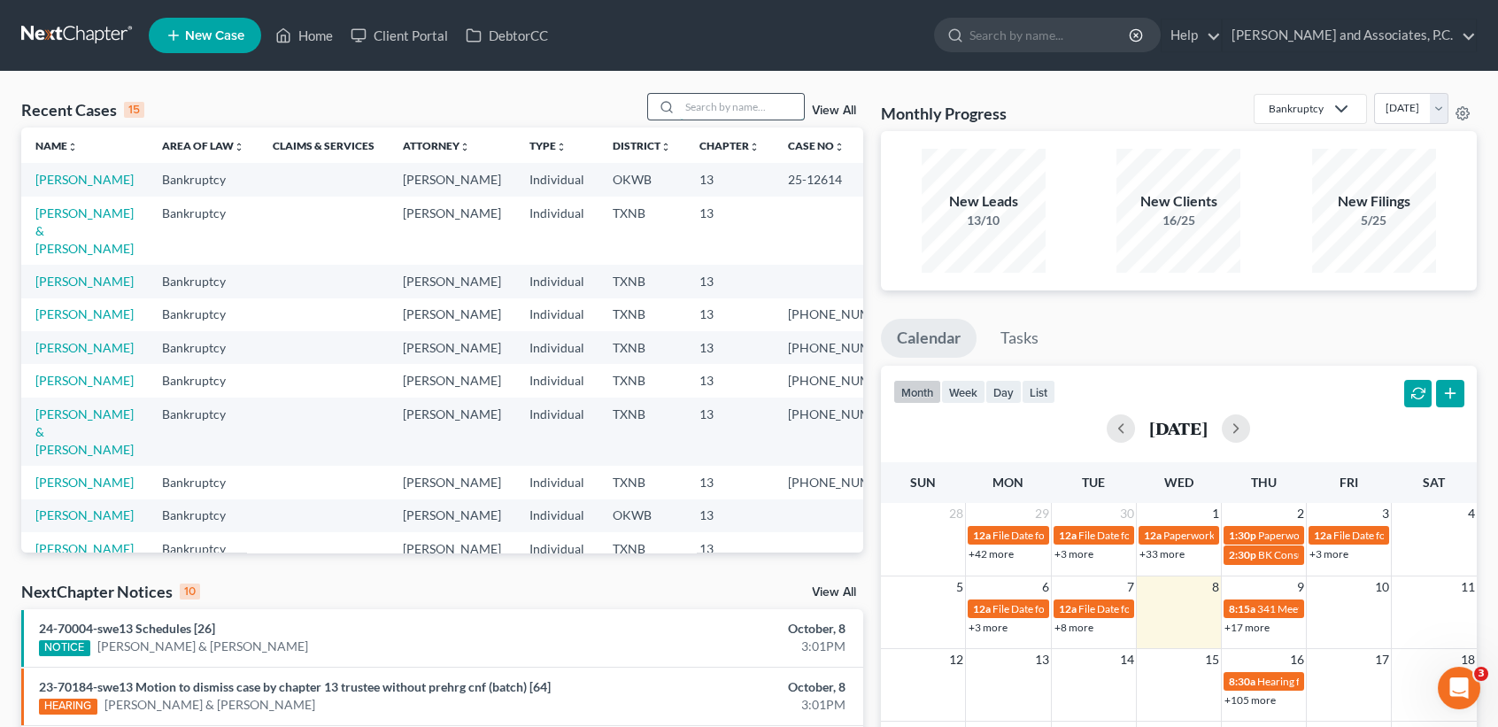
click at [697, 99] on input "search" at bounding box center [742, 107] width 124 height 26
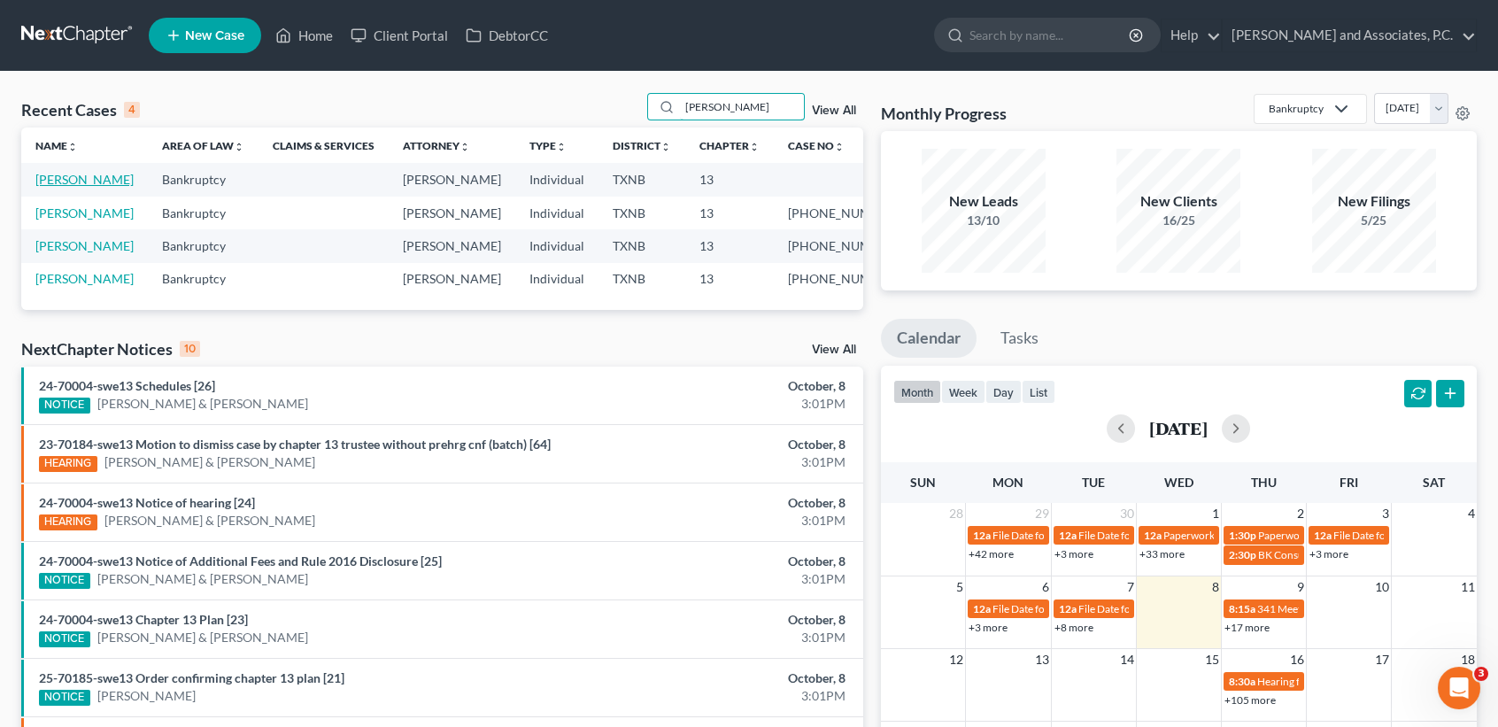
type input "medina"
click at [43, 187] on link "Medina, Manuel" at bounding box center [84, 179] width 98 height 15
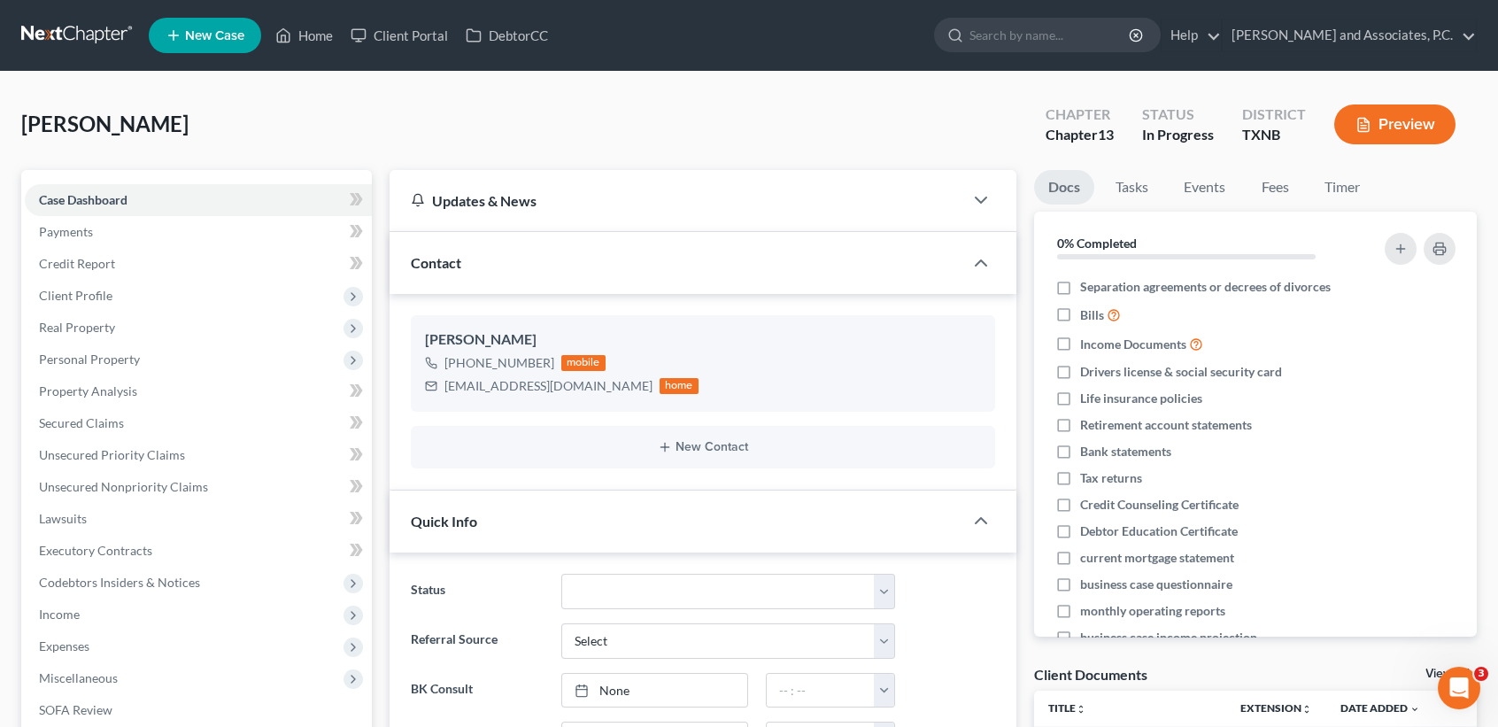
scroll to position [6104, 0]
drag, startPoint x: 319, startPoint y: 33, endPoint x: 347, endPoint y: 29, distance: 28.6
click at [320, 33] on link "Home" at bounding box center [304, 35] width 75 height 32
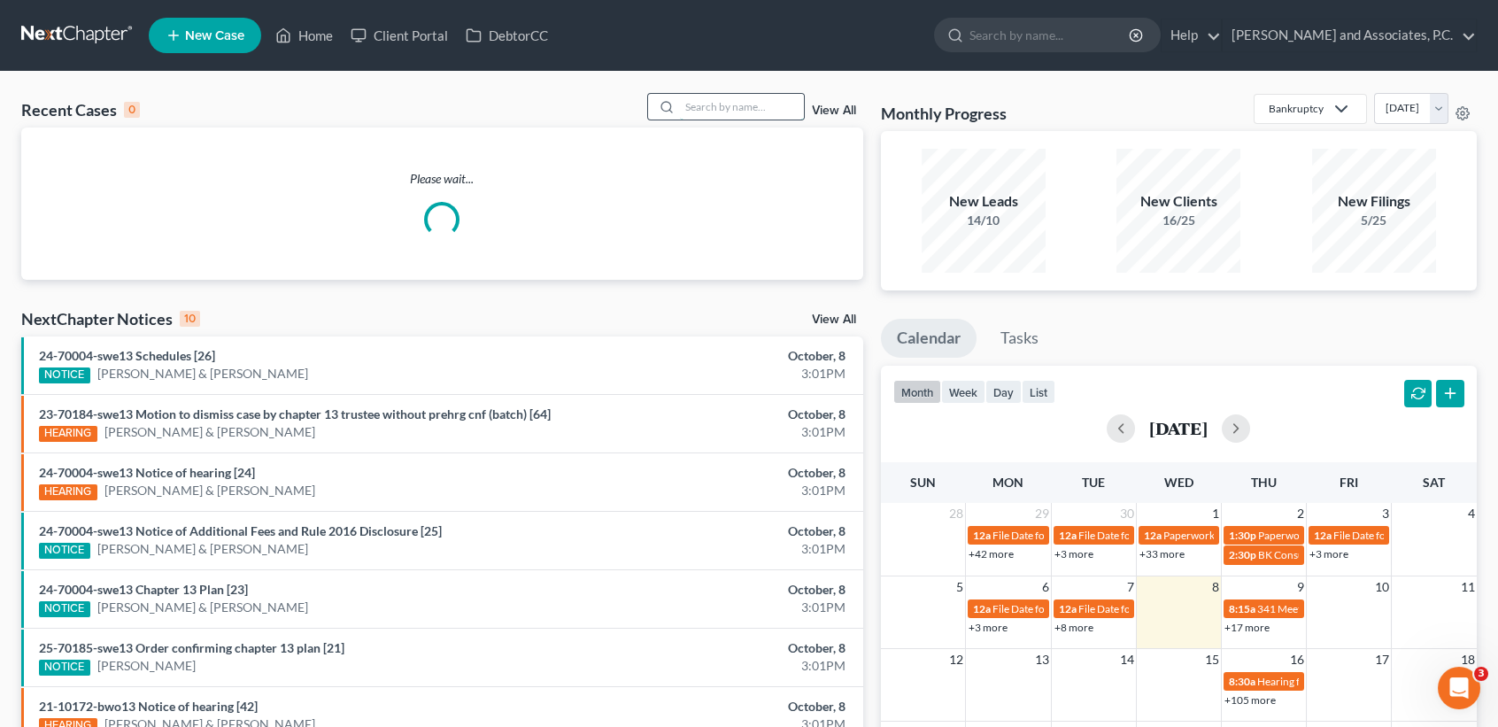
click at [725, 104] on input "search" at bounding box center [742, 107] width 124 height 26
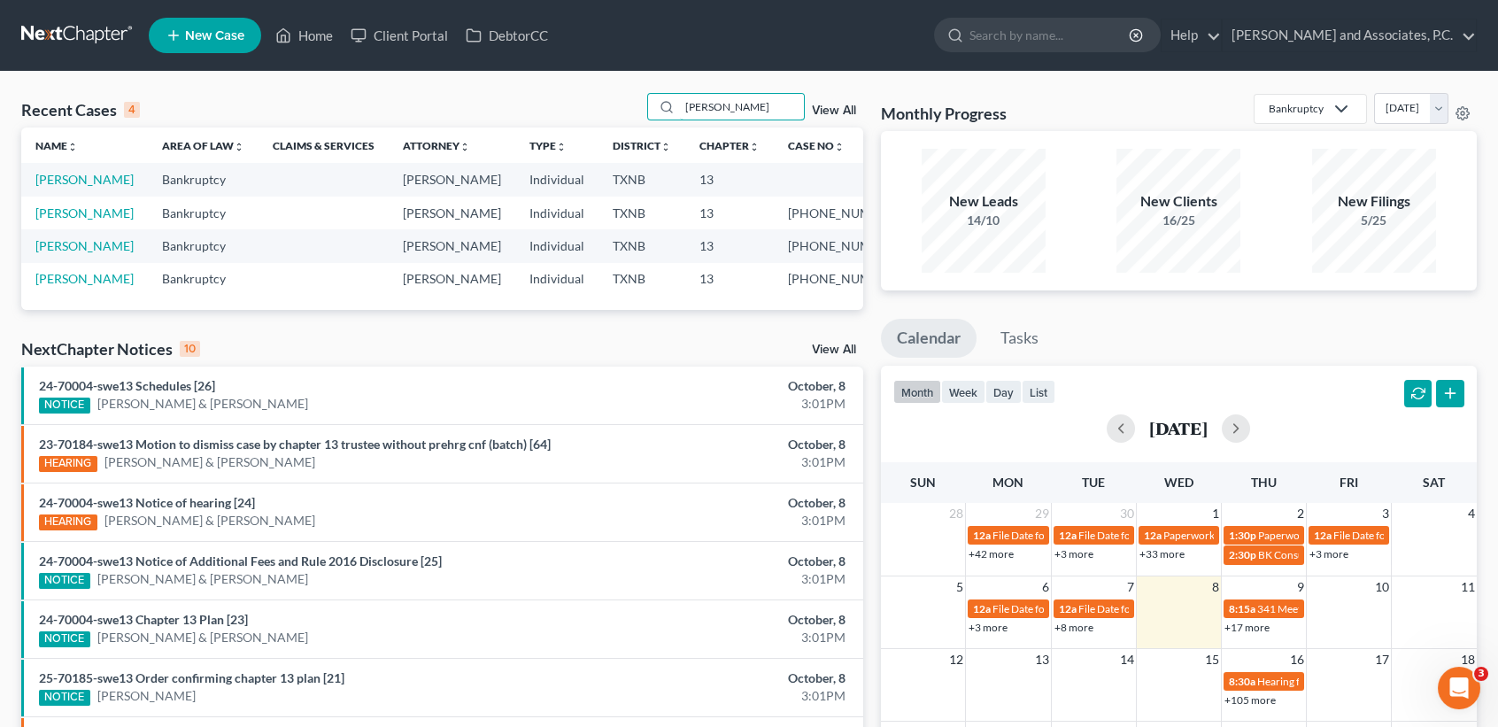
type input "medina"
click at [81, 229] on td "Medina, Manuel" at bounding box center [84, 213] width 127 height 33
click at [74, 220] on link "Medina, Manuel" at bounding box center [84, 212] width 98 height 15
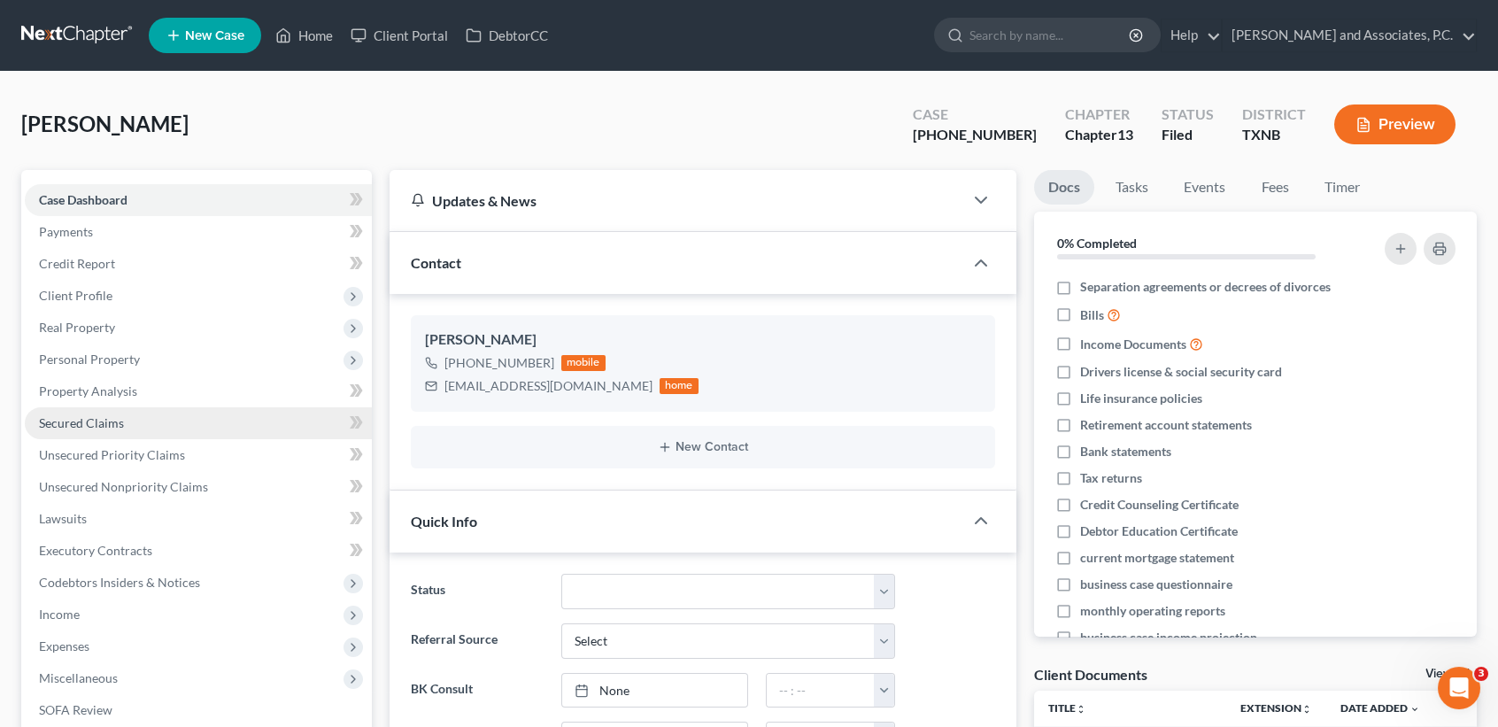
click at [141, 422] on link "Secured Claims" at bounding box center [198, 423] width 347 height 32
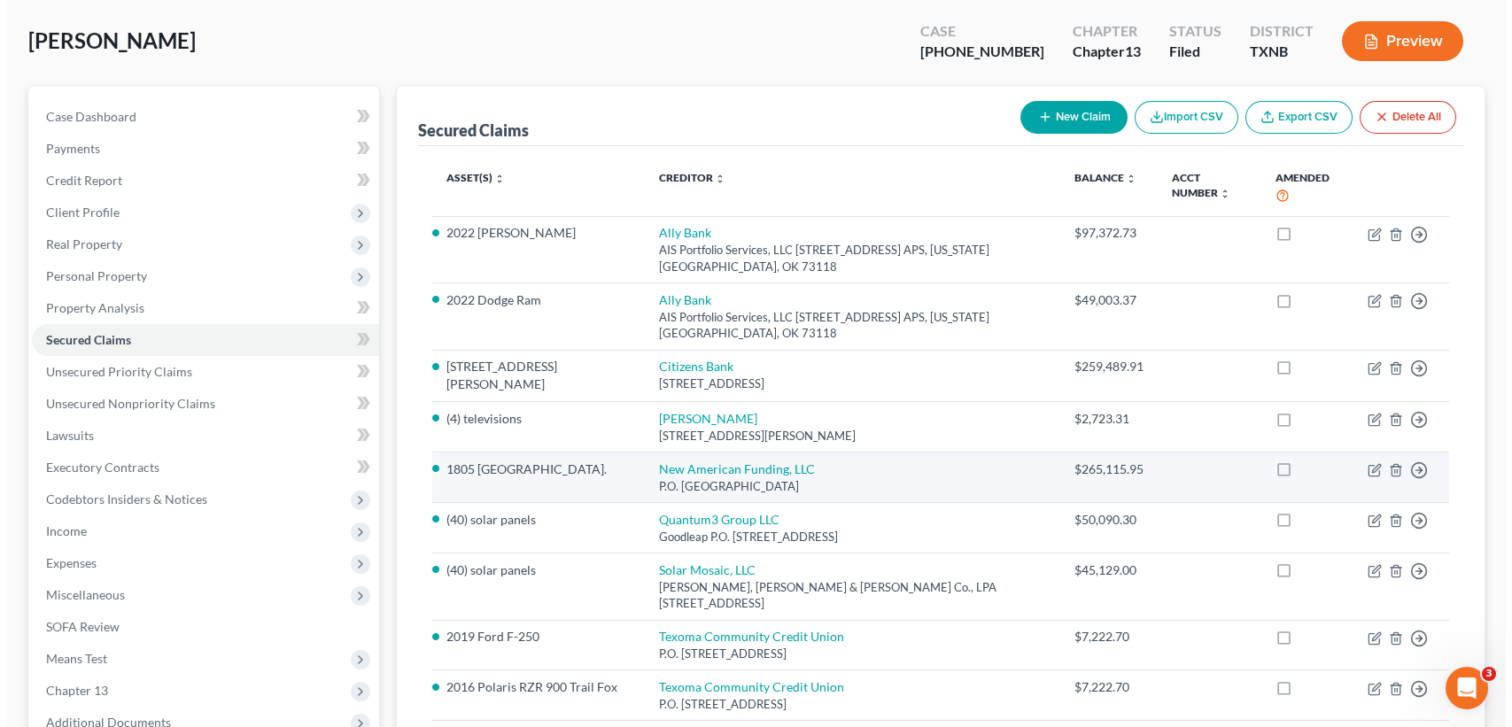
scroll to position [118, 0]
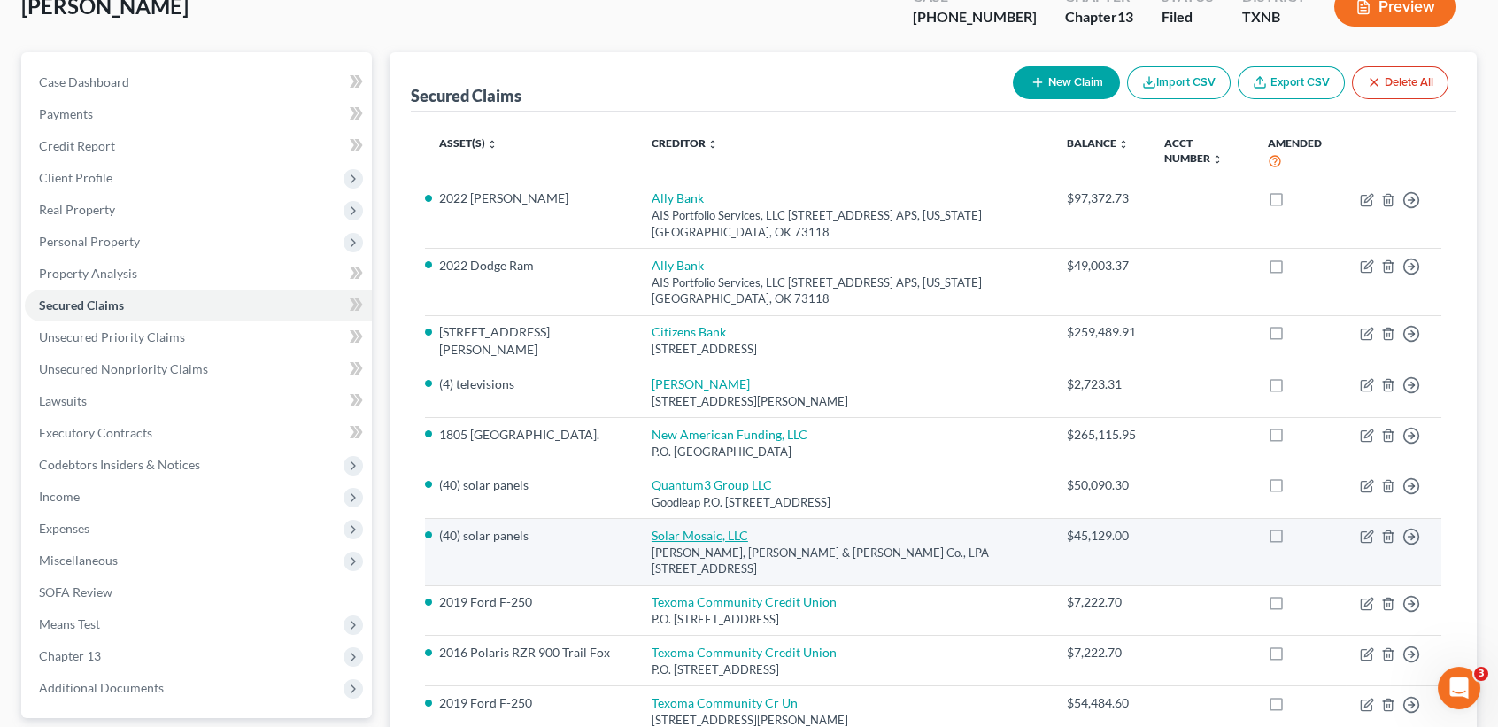
click at [690, 531] on link "Solar Mosaic, LLC" at bounding box center [700, 535] width 97 height 15
select select "36"
select select "0"
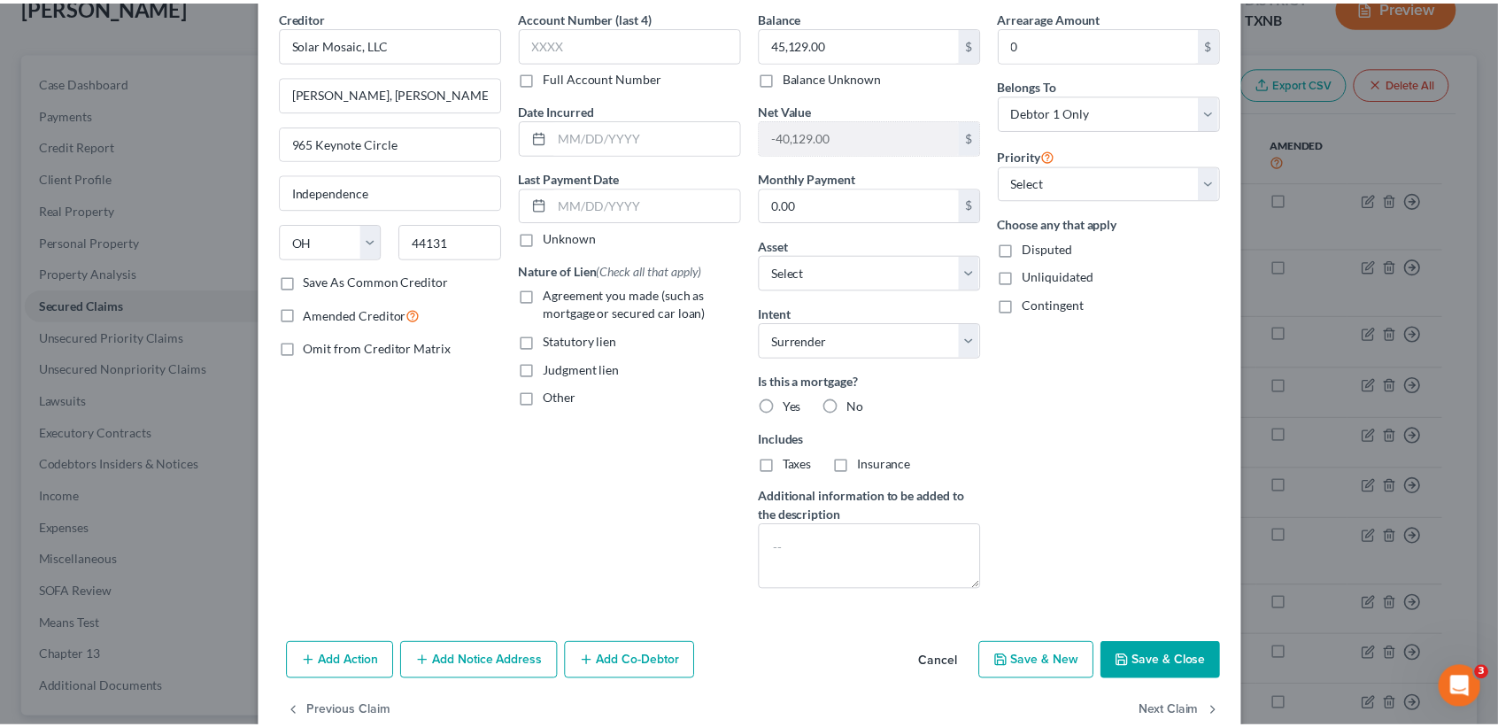
scroll to position [111, 0]
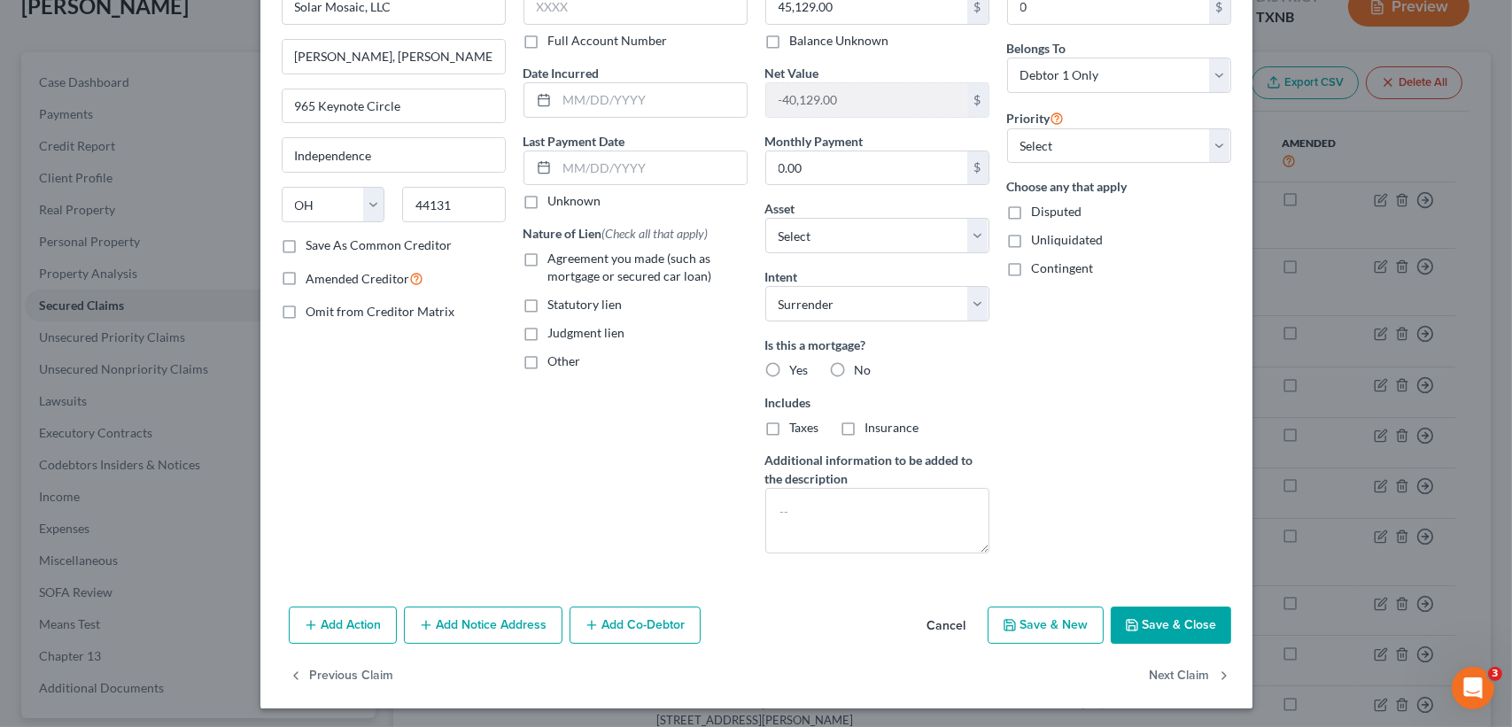
drag, startPoint x: 1189, startPoint y: 630, endPoint x: 263, endPoint y: 450, distance: 943.5
click at [1190, 629] on button "Save & Close" at bounding box center [1170, 625] width 120 height 37
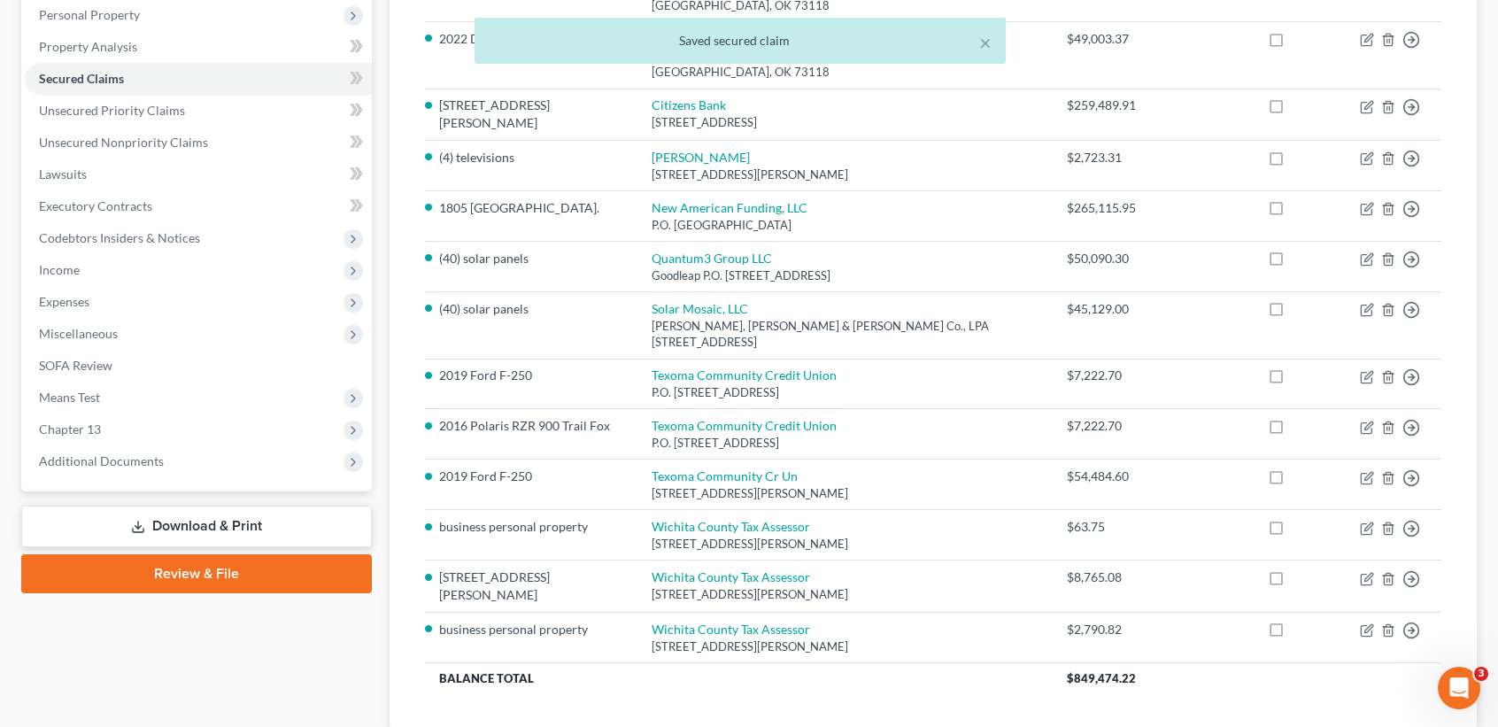
scroll to position [354, 0]
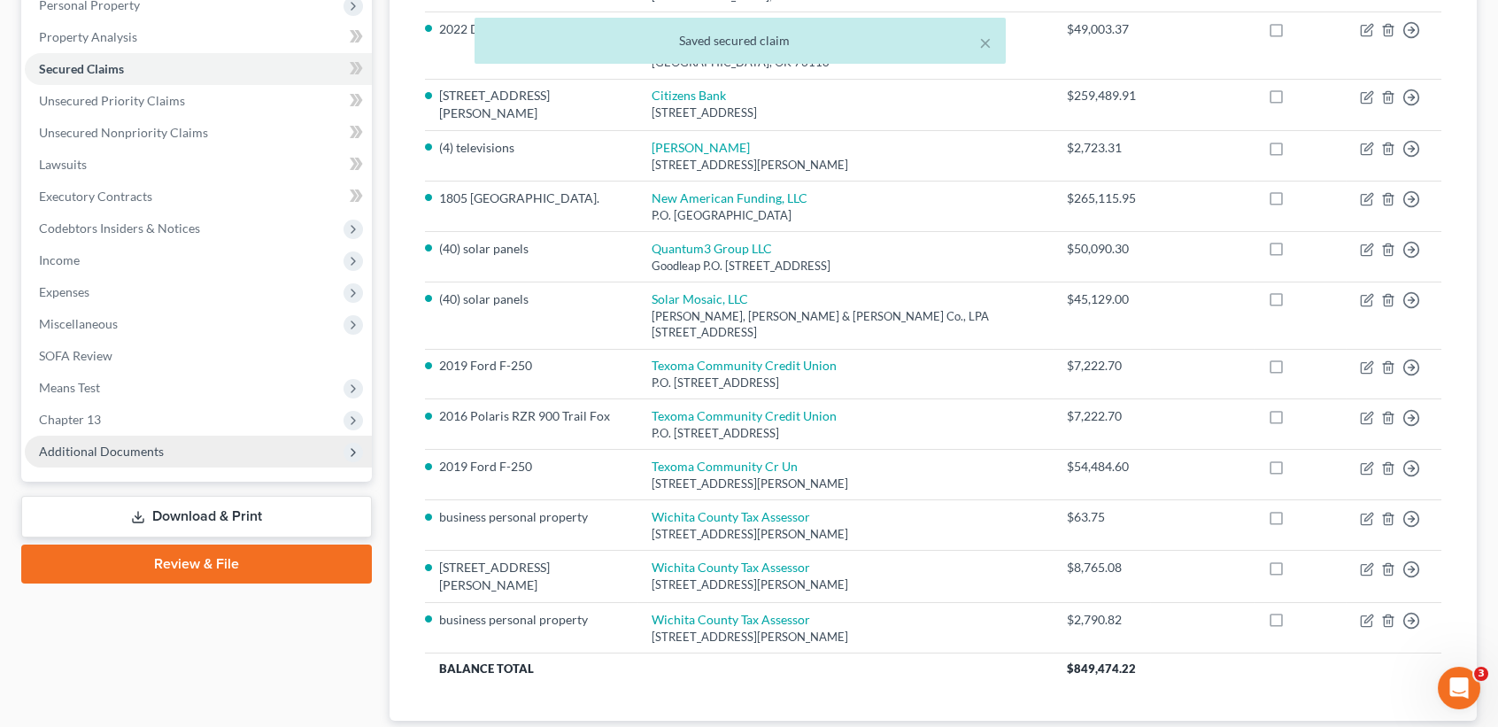
click at [130, 458] on span "Additional Documents" at bounding box center [198, 452] width 347 height 32
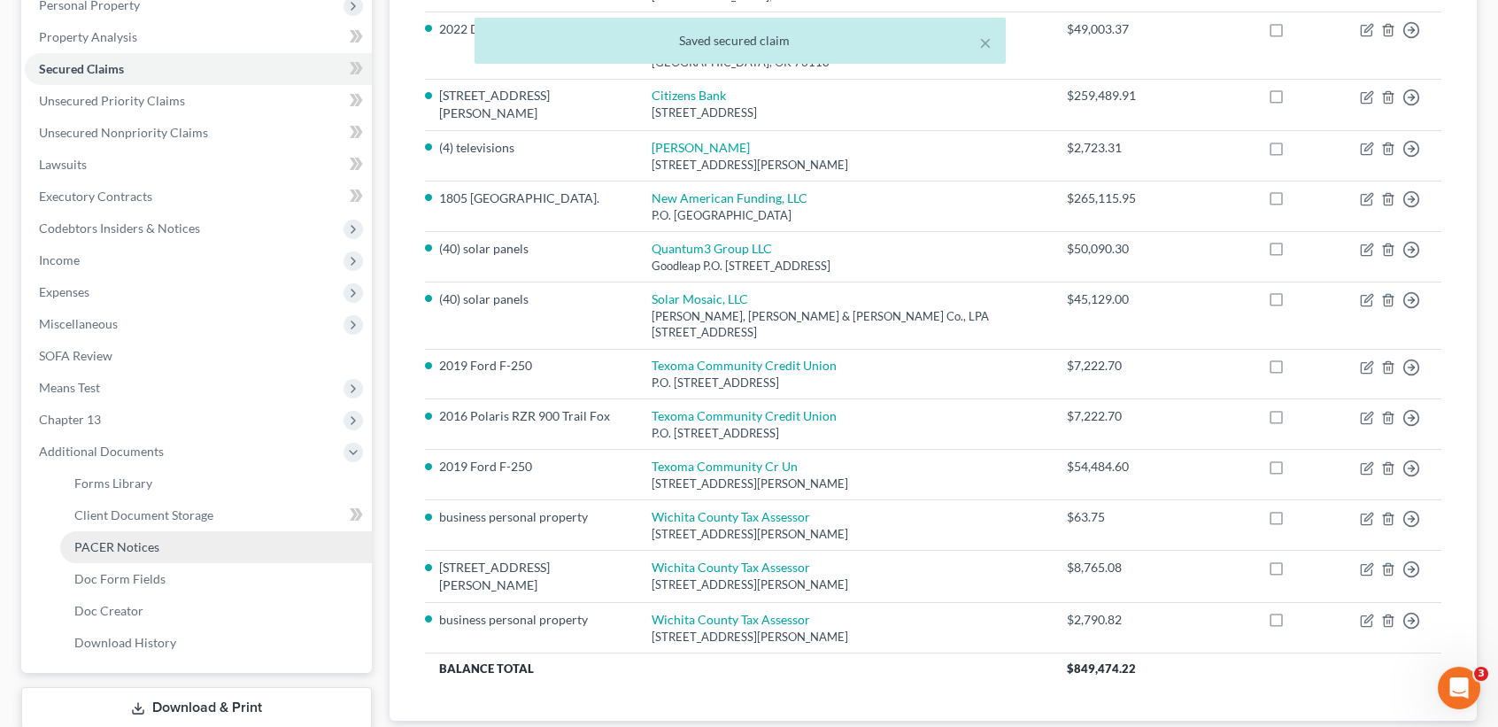
click at [117, 543] on span "PACER Notices" at bounding box center [116, 546] width 85 height 15
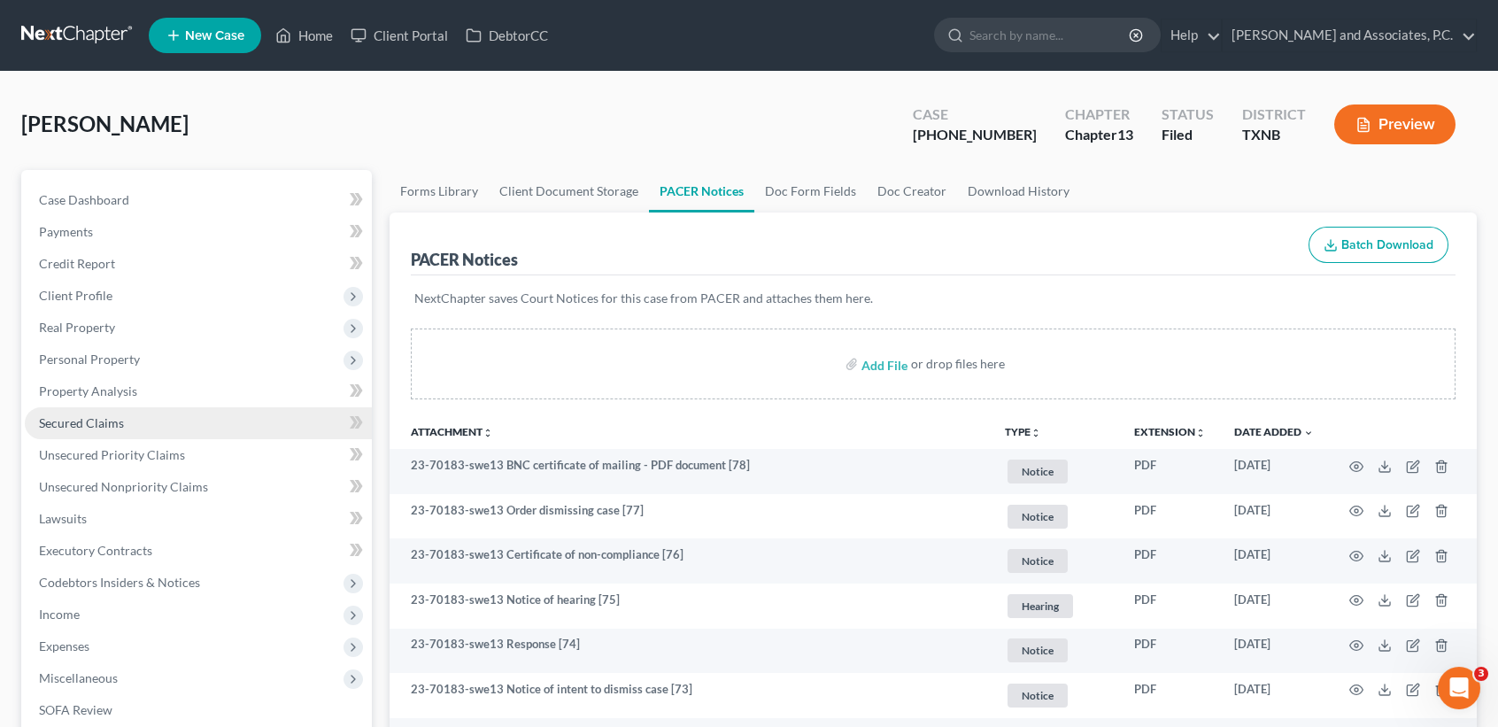
click at [160, 429] on link "Secured Claims" at bounding box center [198, 423] width 347 height 32
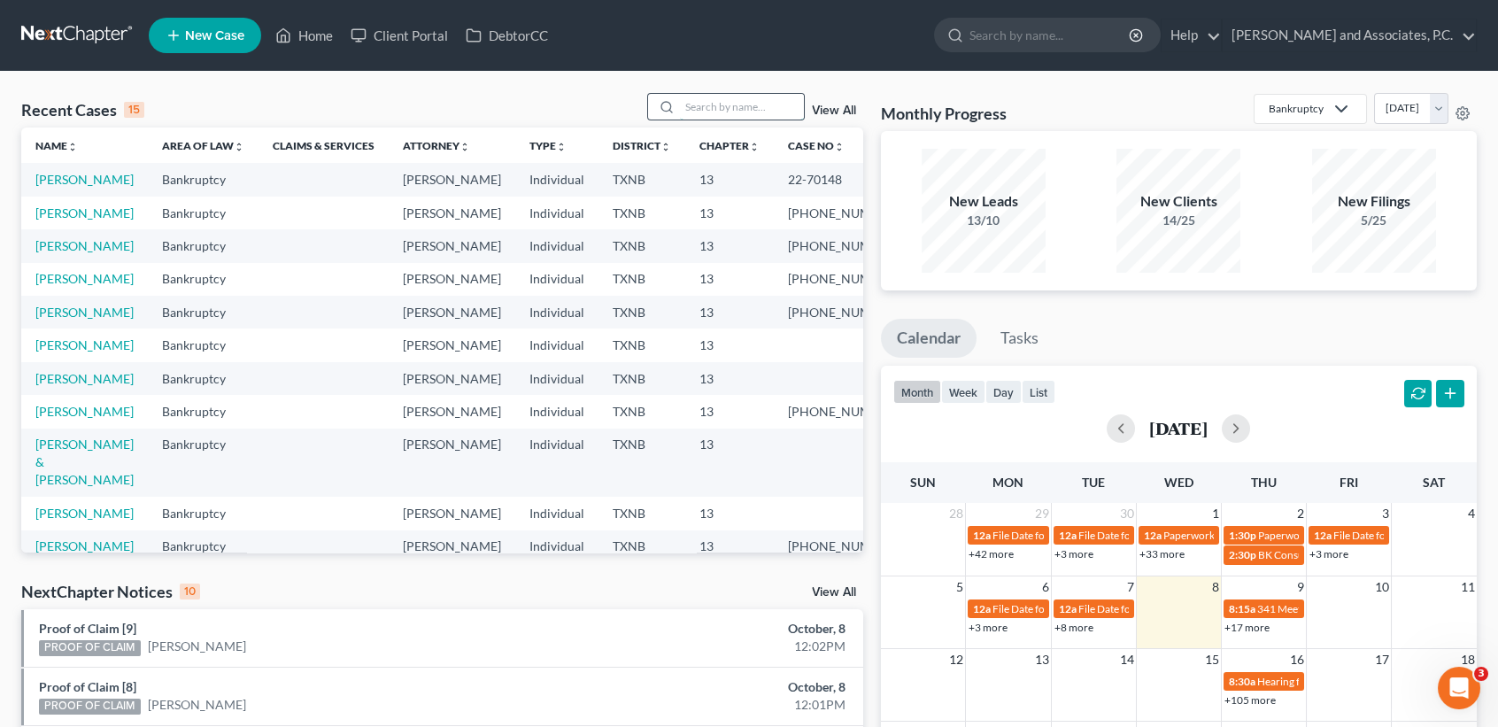
drag, startPoint x: 710, startPoint y: 105, endPoint x: 739, endPoint y: 121, distance: 32.5
click at [710, 105] on input "search" at bounding box center [742, 107] width 124 height 26
click at [715, 114] on input "search" at bounding box center [742, 107] width 124 height 26
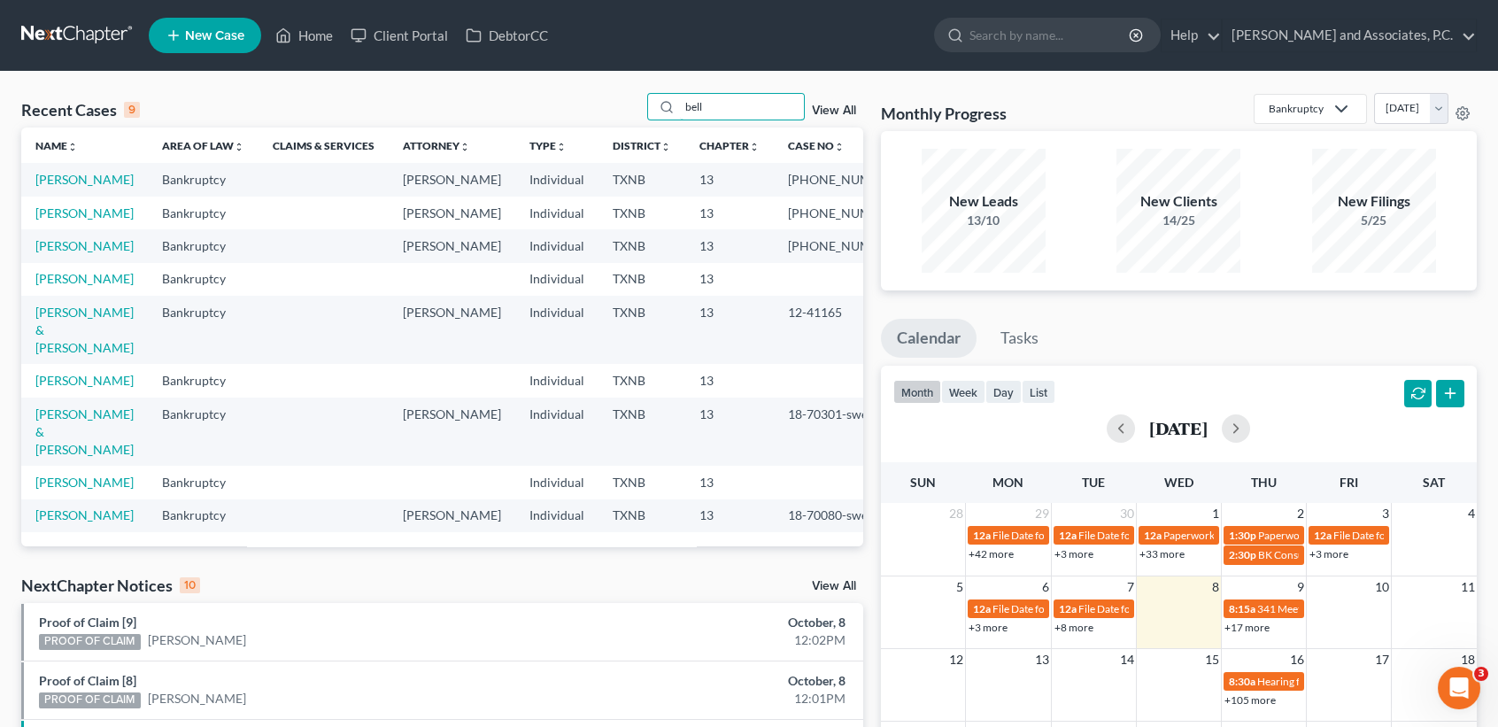
type input "bell"
click at [63, 189] on td "Bell, Letisha" at bounding box center [84, 179] width 127 height 33
click at [72, 176] on link "Bell, Letisha" at bounding box center [84, 179] width 98 height 15
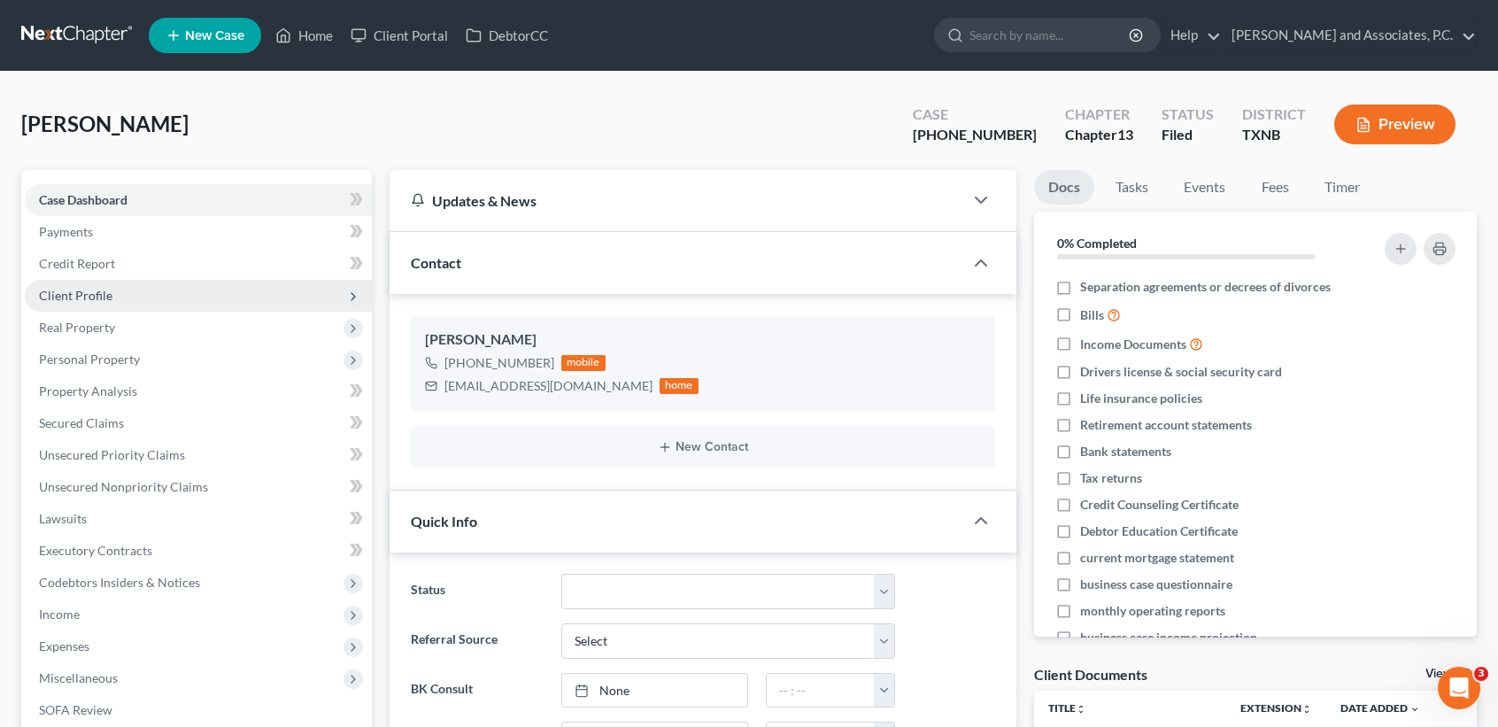
scroll to position [104, 0]
click at [116, 292] on span "Client Profile" at bounding box center [198, 296] width 347 height 32
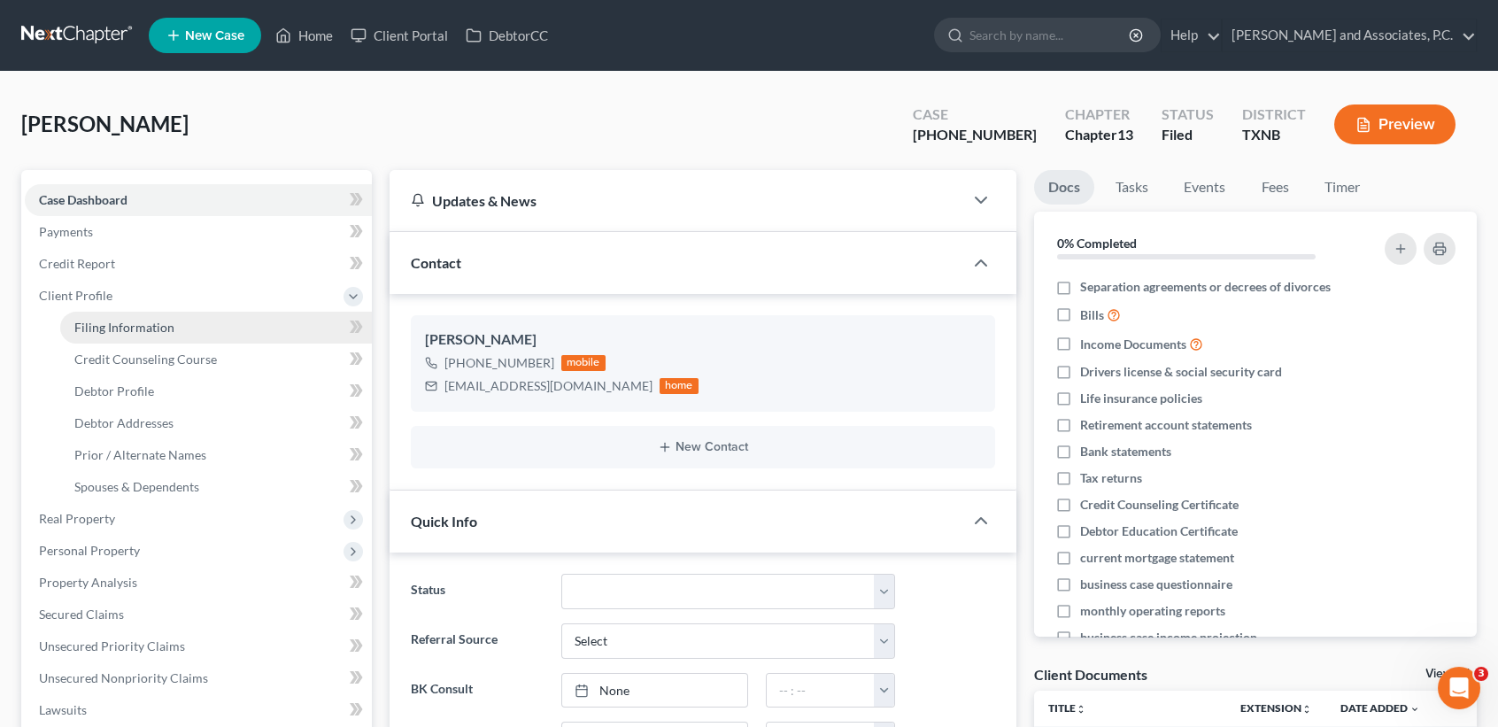
scroll to position [4544, 0]
click at [112, 321] on span "Filing Information" at bounding box center [124, 327] width 100 height 15
select select "1"
select select "0"
select select "3"
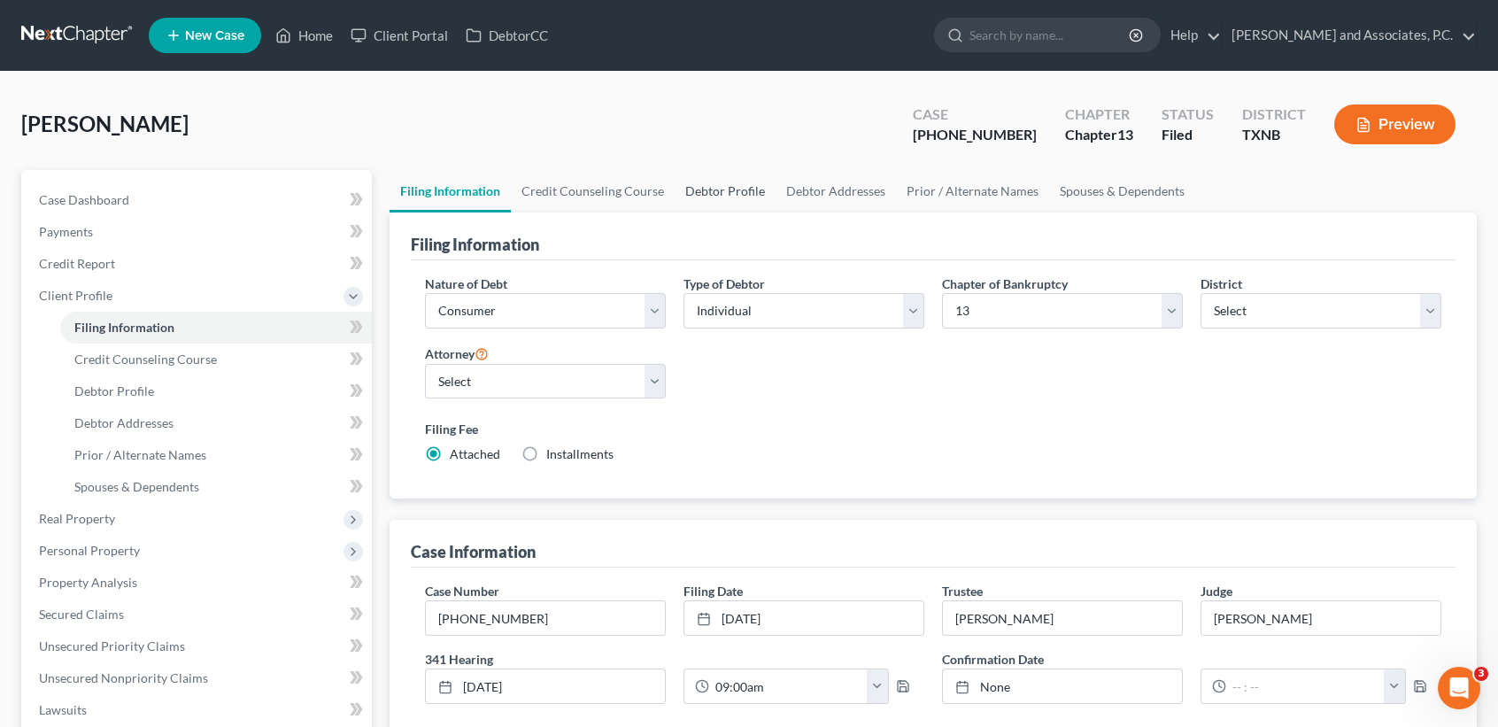
click at [697, 187] on link "Debtor Profile" at bounding box center [725, 191] width 101 height 43
select select "0"
select select "2"
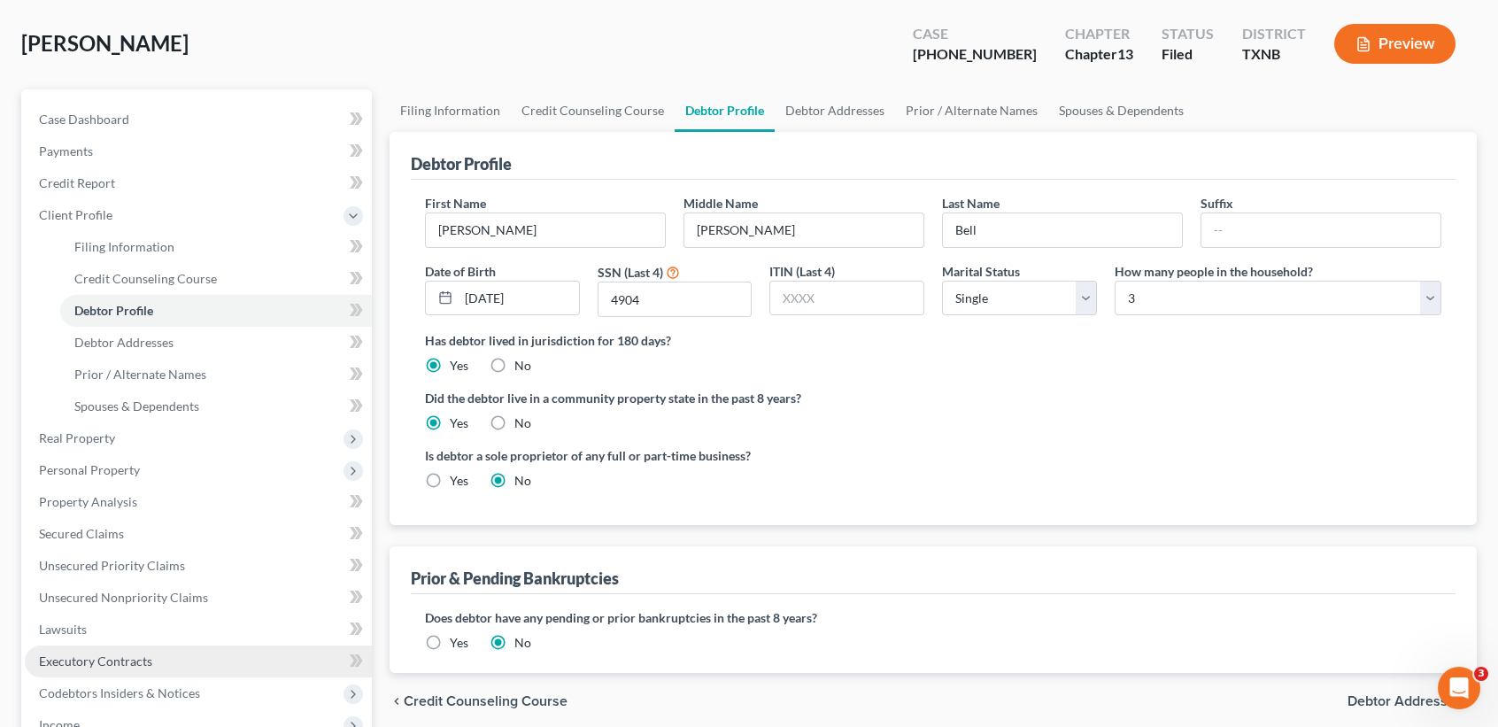
scroll to position [118, 0]
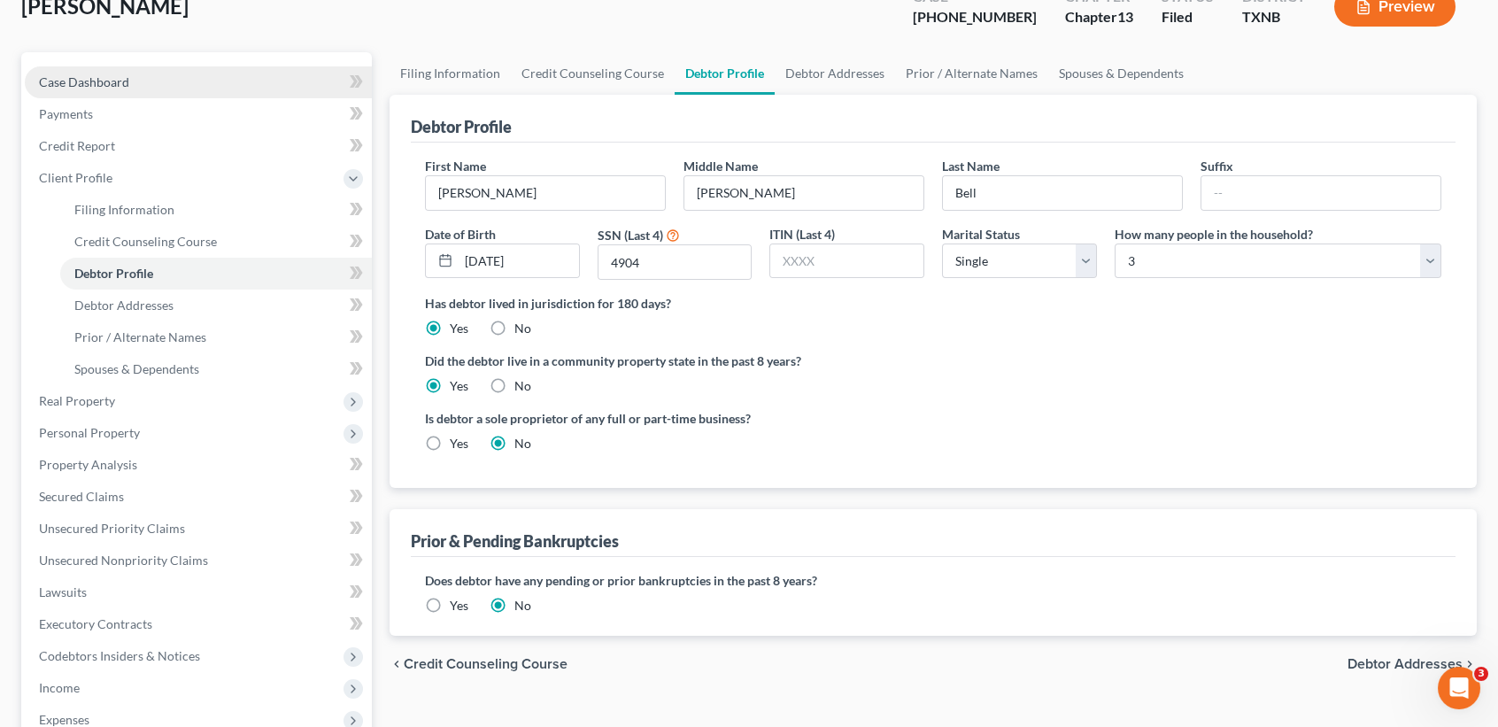
click at [124, 87] on span "Case Dashboard" at bounding box center [84, 81] width 90 height 15
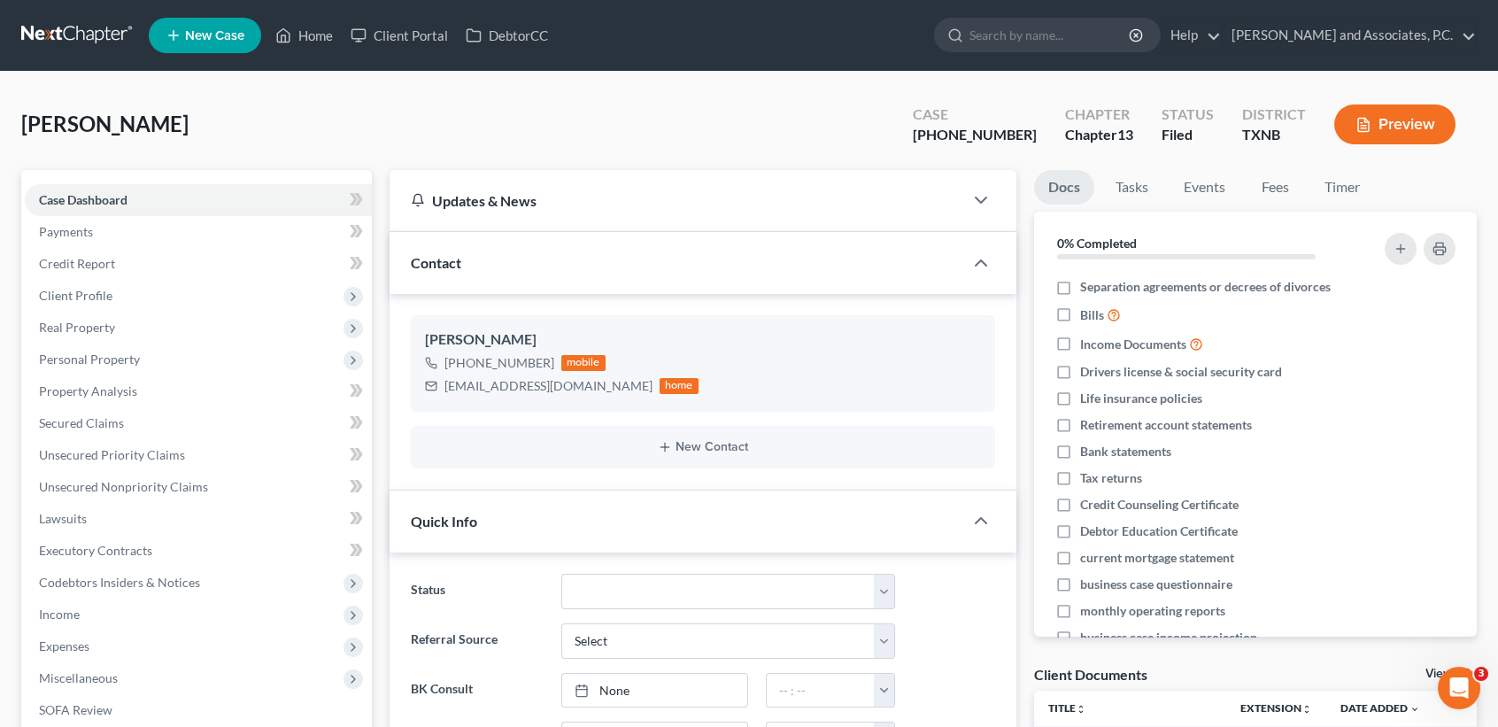
scroll to position [4544, 0]
click at [35, 621] on span "Income" at bounding box center [198, 615] width 347 height 32
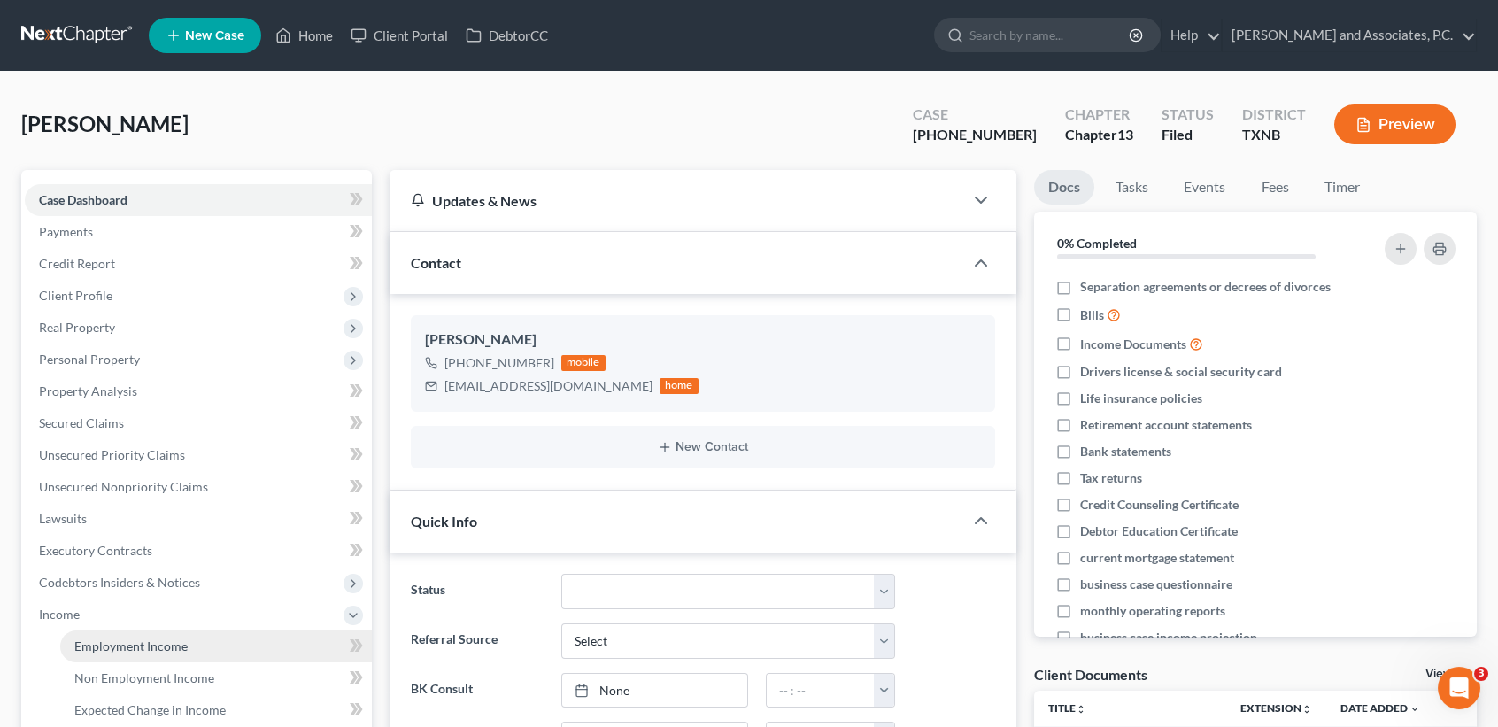
click at [145, 646] on span "Employment Income" at bounding box center [130, 645] width 113 height 15
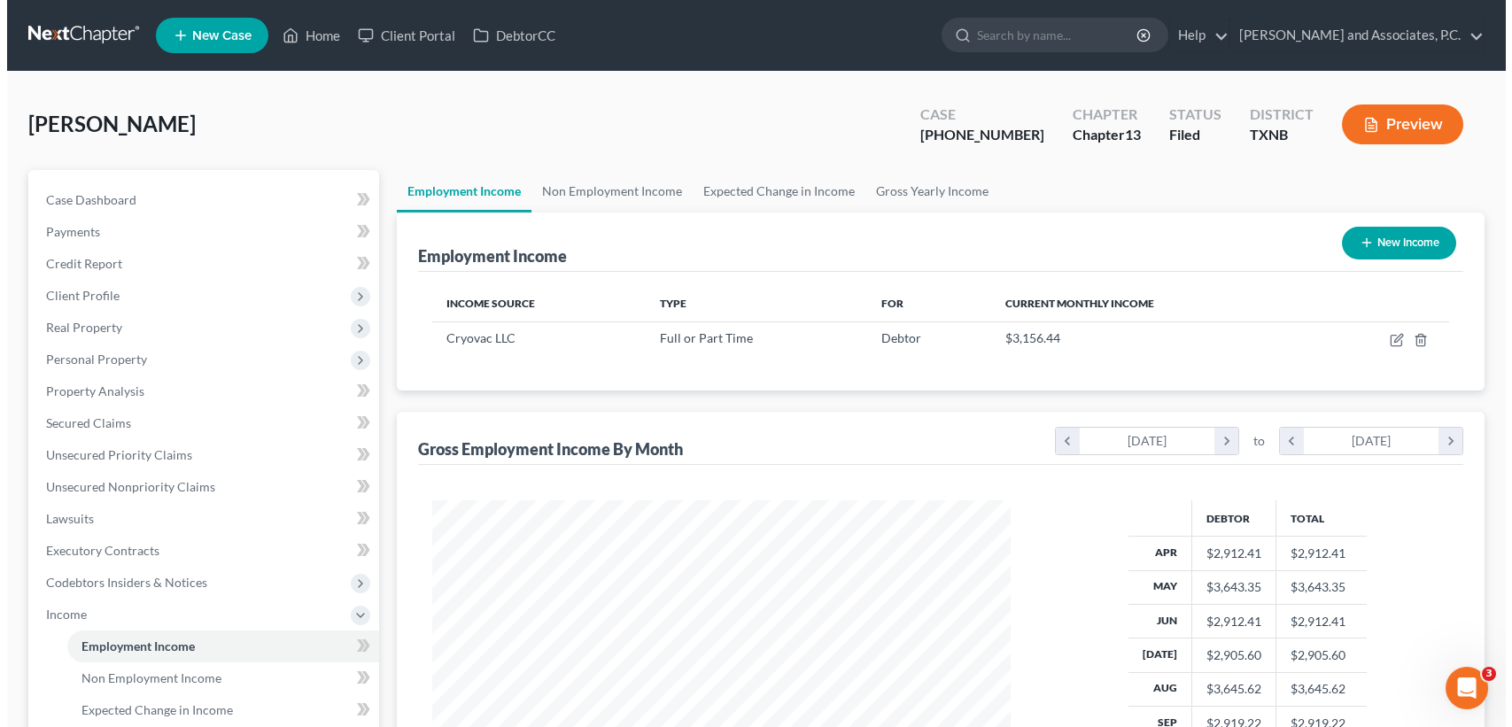
scroll to position [317, 613]
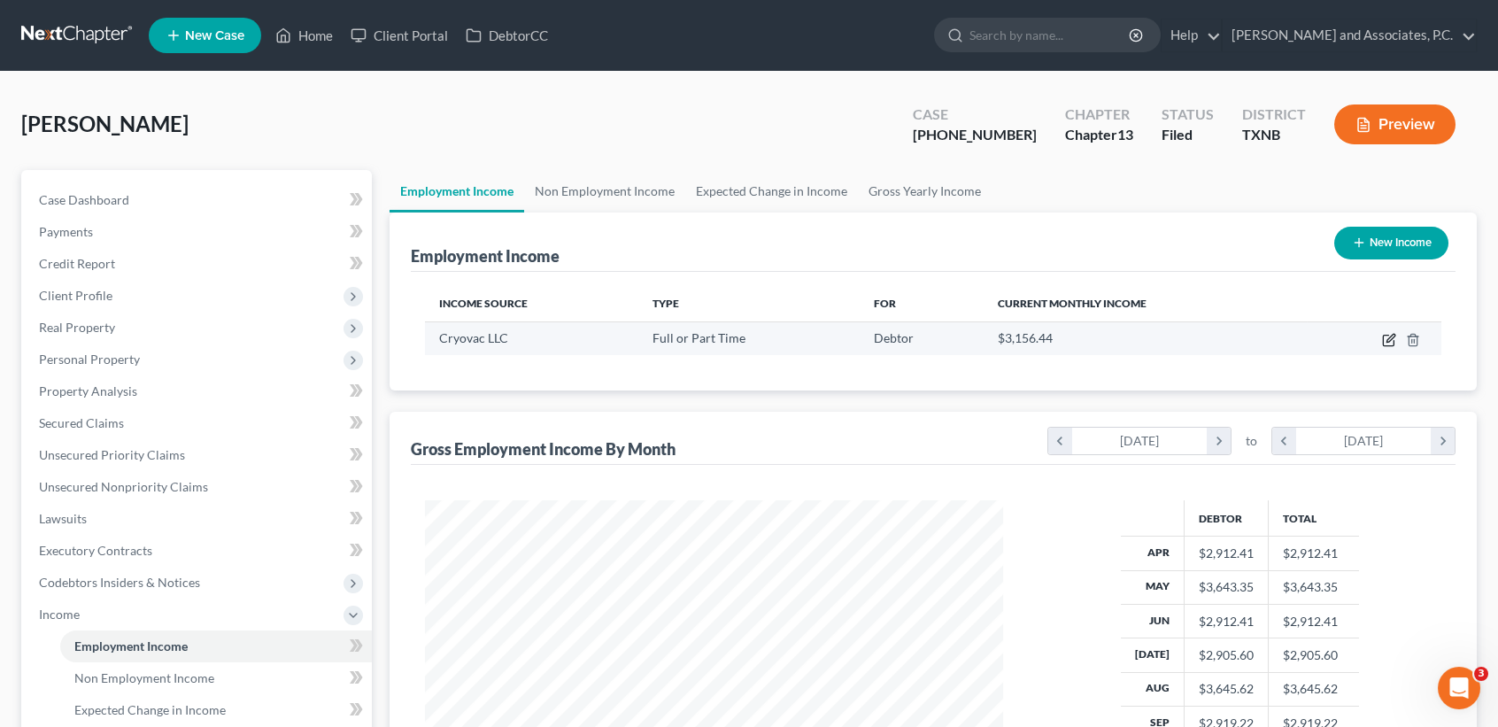
click at [1391, 343] on icon "button" at bounding box center [1389, 340] width 14 height 14
select select "0"
select select "28"
select select "3"
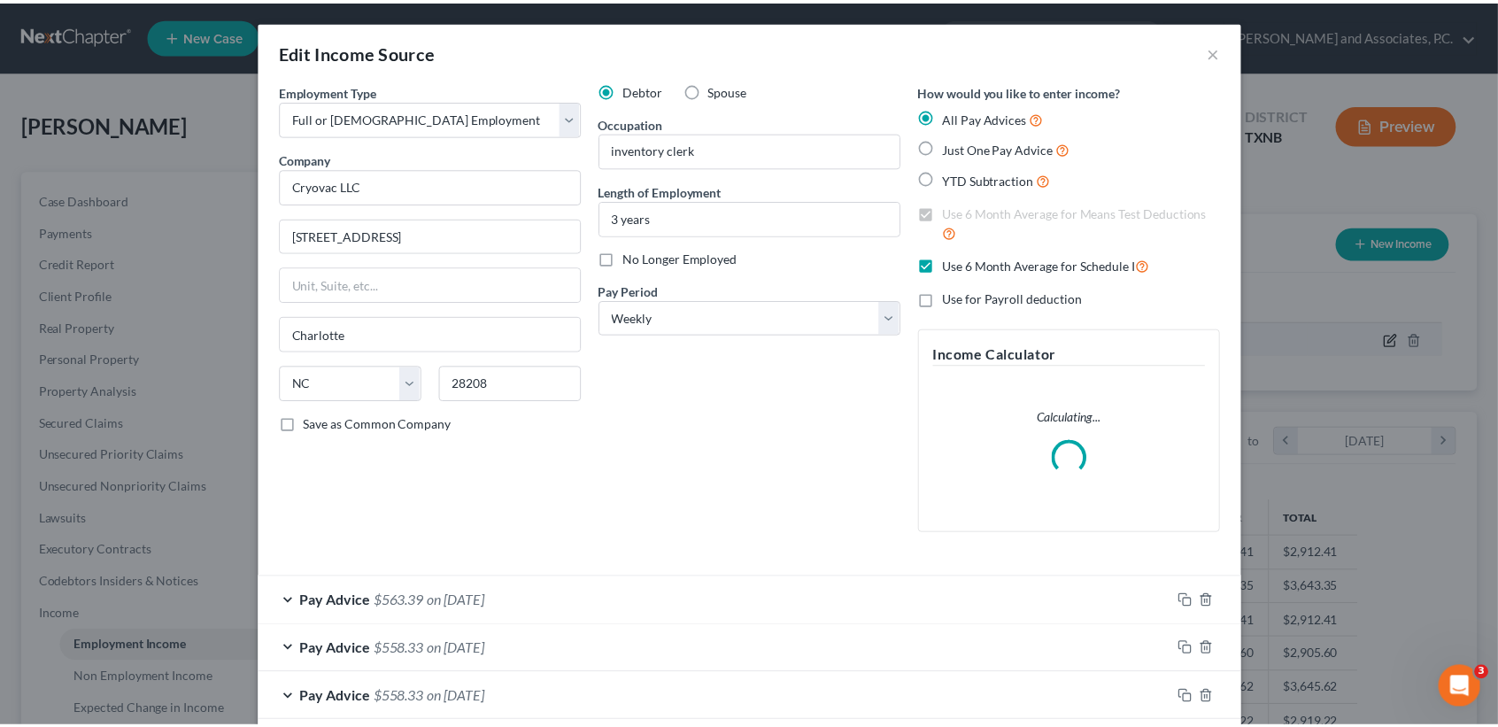
scroll to position [317, 619]
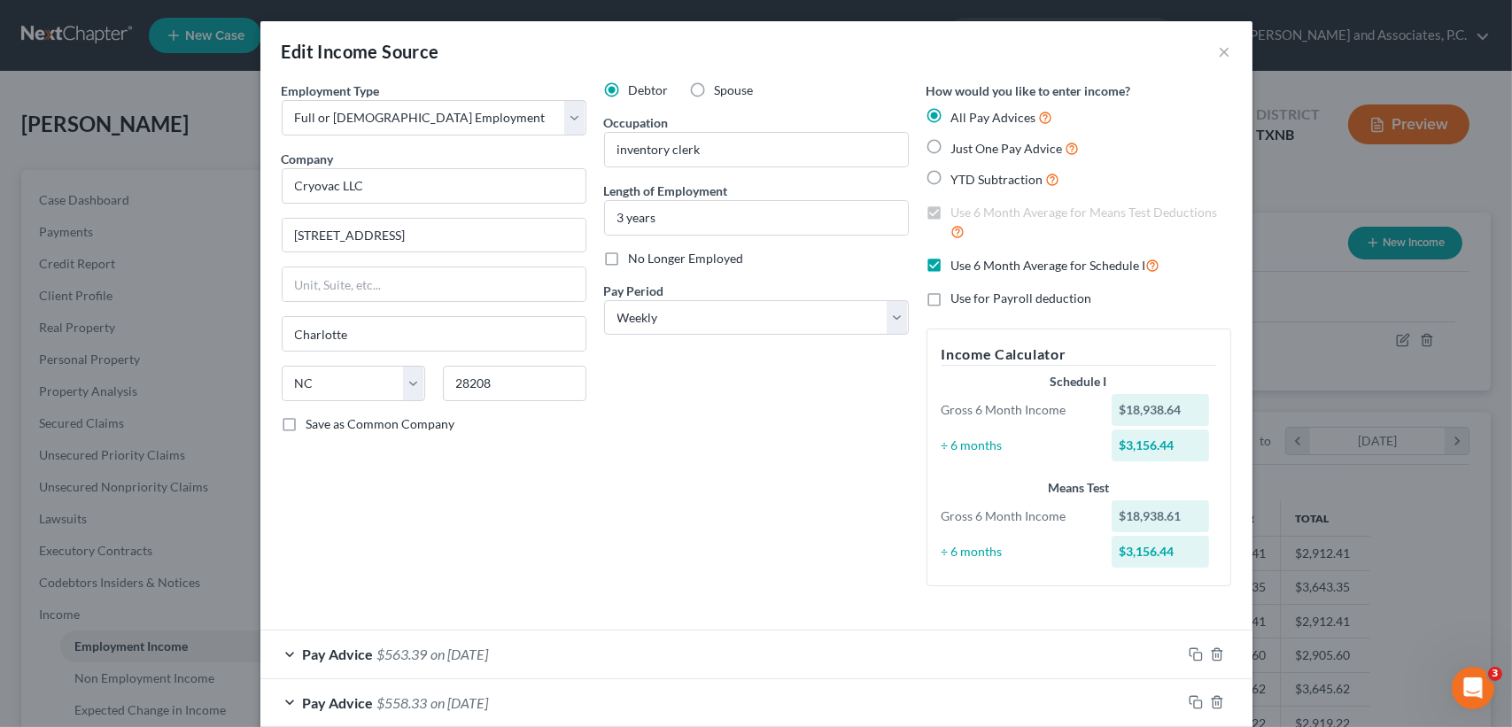
click at [1224, 53] on div "Edit Income Source ×" at bounding box center [756, 51] width 992 height 60
click at [1218, 44] on button "×" at bounding box center [1224, 51] width 12 height 21
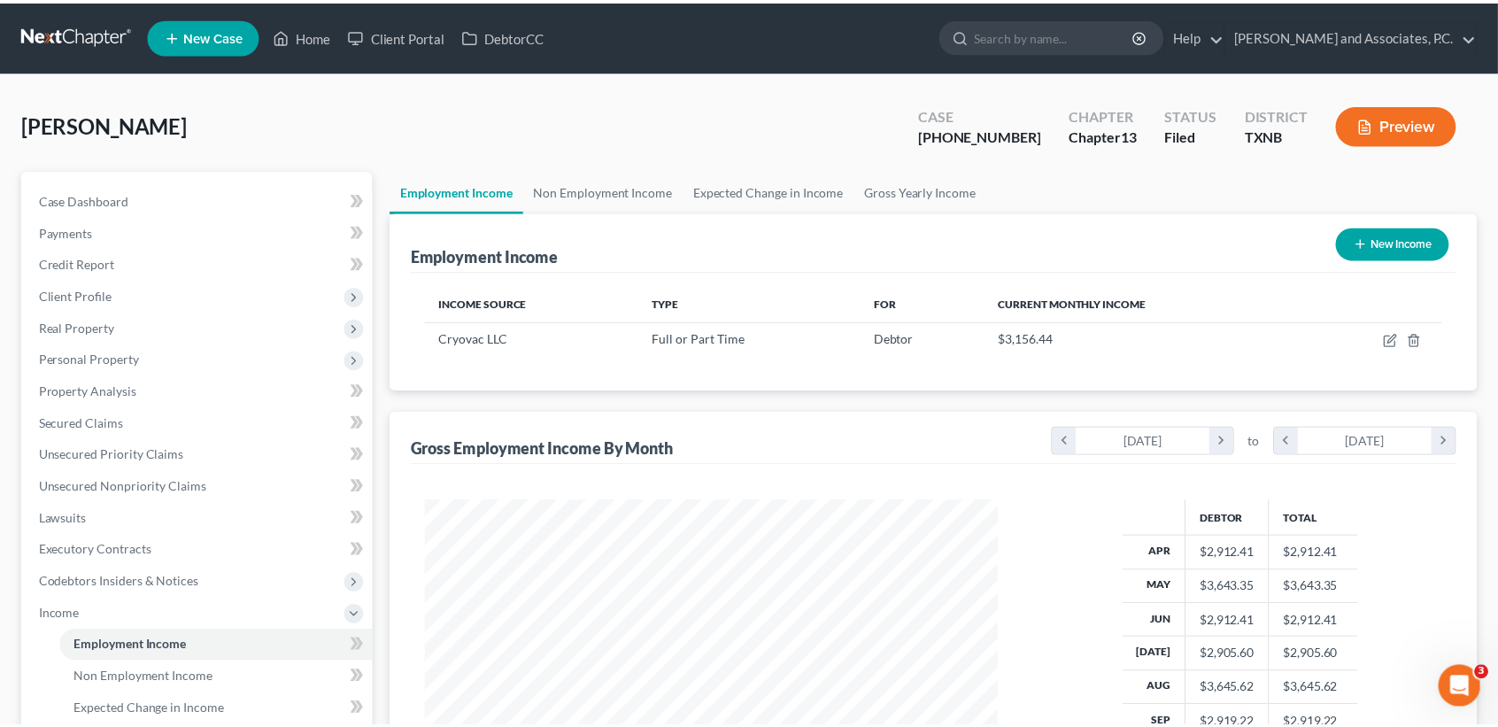
scroll to position [885203, 884907]
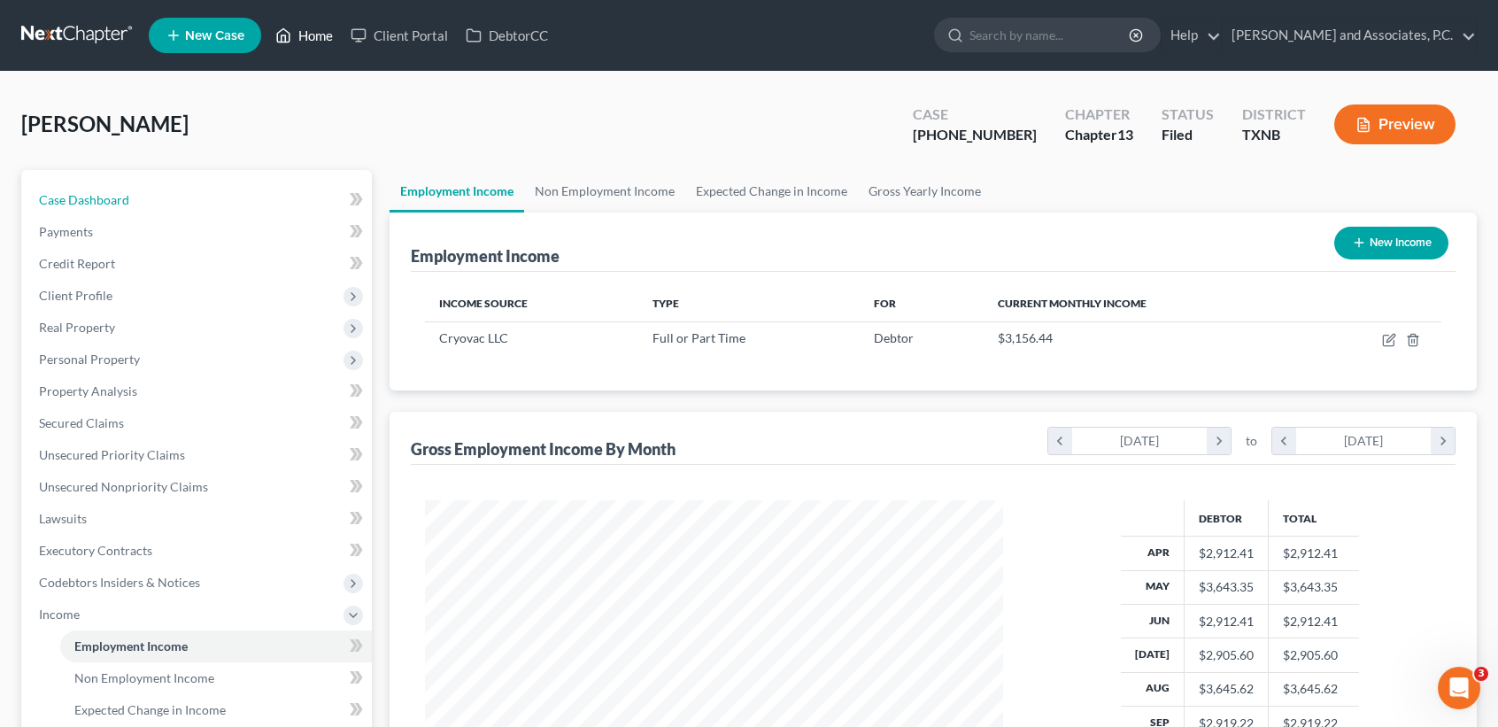
drag, startPoint x: 71, startPoint y: 186, endPoint x: 313, endPoint y: 31, distance: 287.9
click at [71, 186] on link "Case Dashboard" at bounding box center [198, 200] width 347 height 32
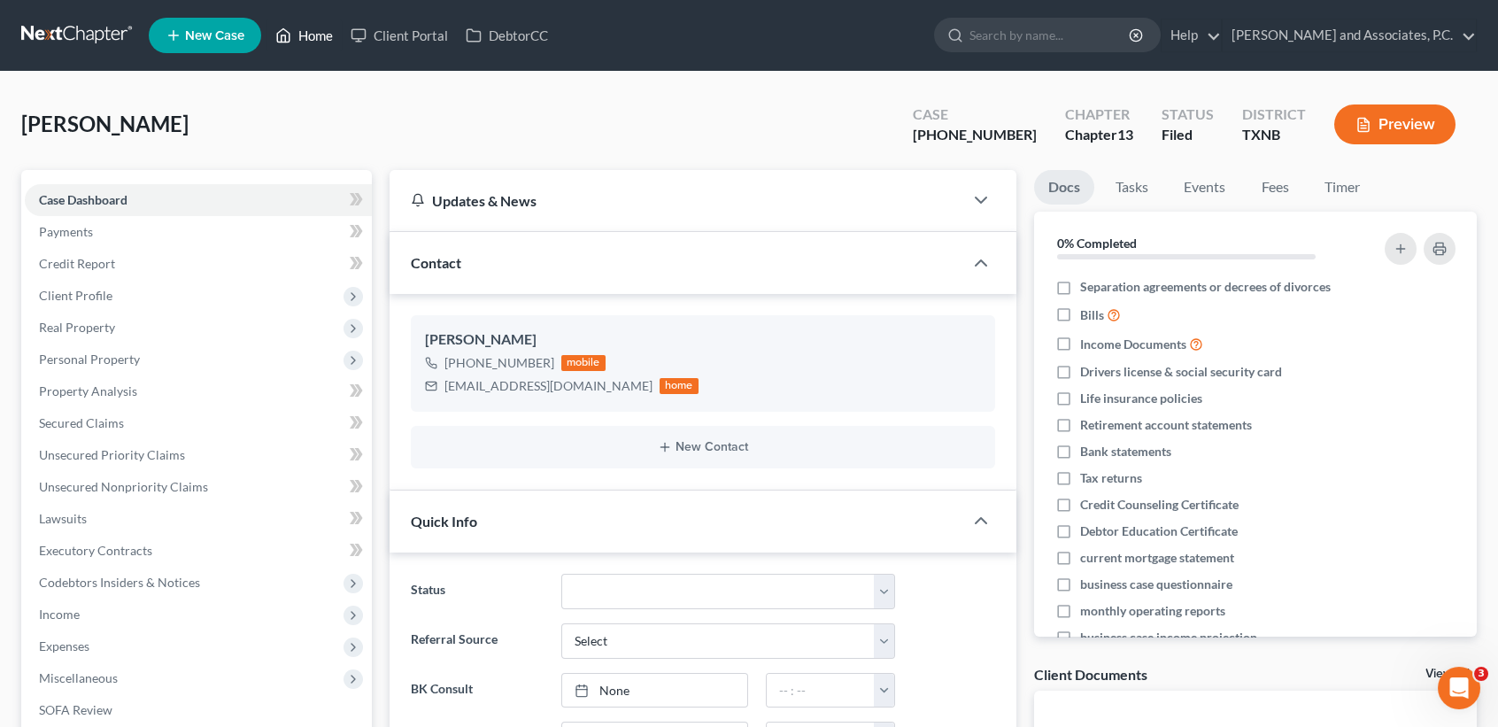
click at [313, 31] on link "Home" at bounding box center [304, 35] width 75 height 32
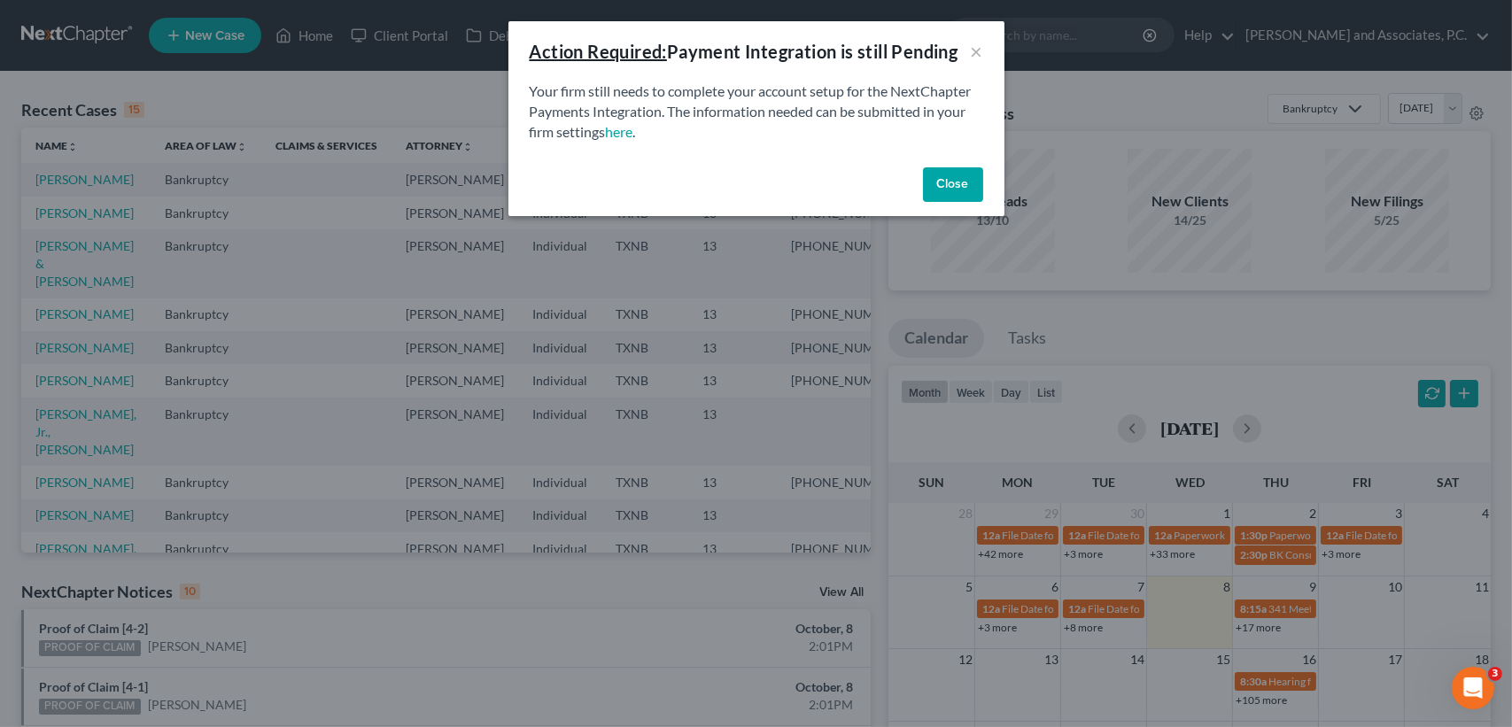
click at [965, 186] on button "Close" at bounding box center [953, 184] width 60 height 35
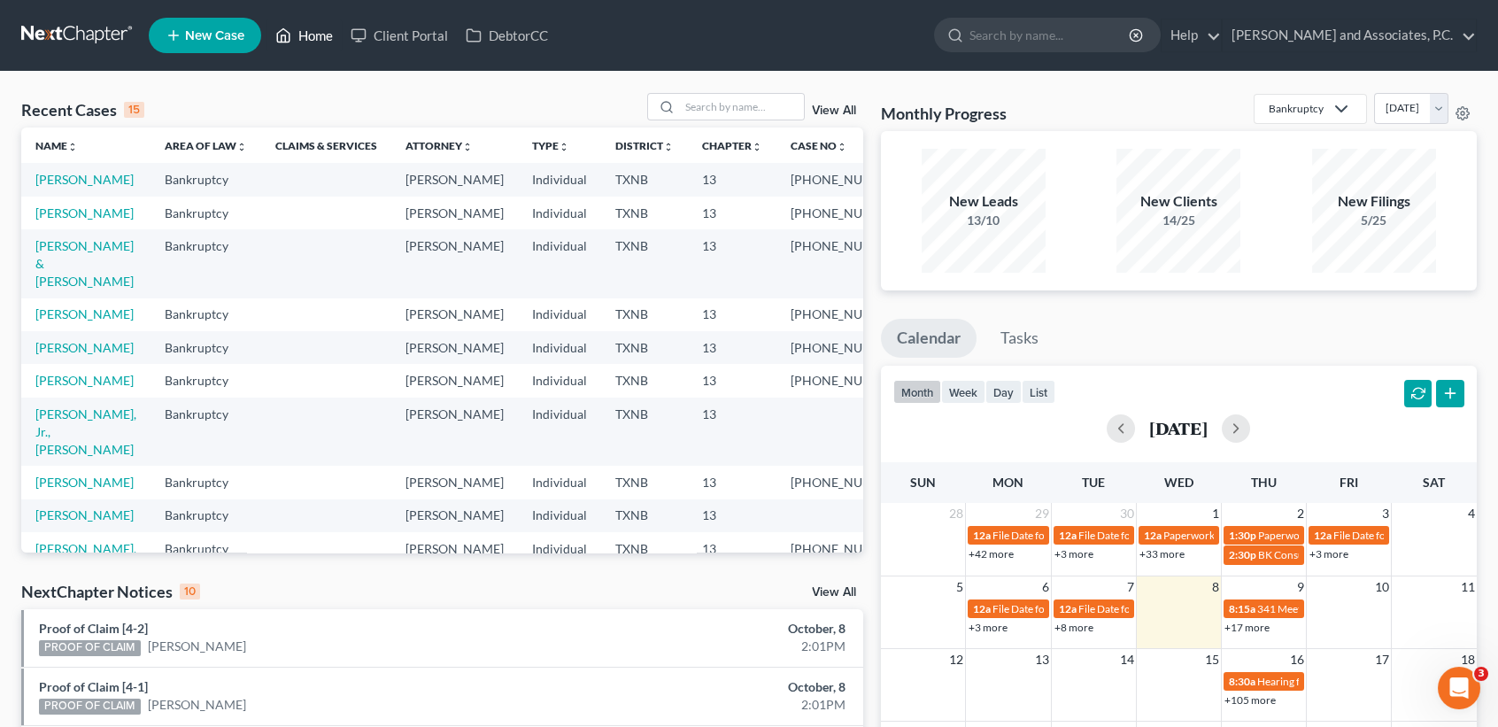
click at [308, 40] on link "Home" at bounding box center [304, 35] width 75 height 32
click at [307, 48] on link "Home" at bounding box center [304, 35] width 75 height 32
click at [754, 107] on input "search" at bounding box center [742, 107] width 124 height 26
type input "["
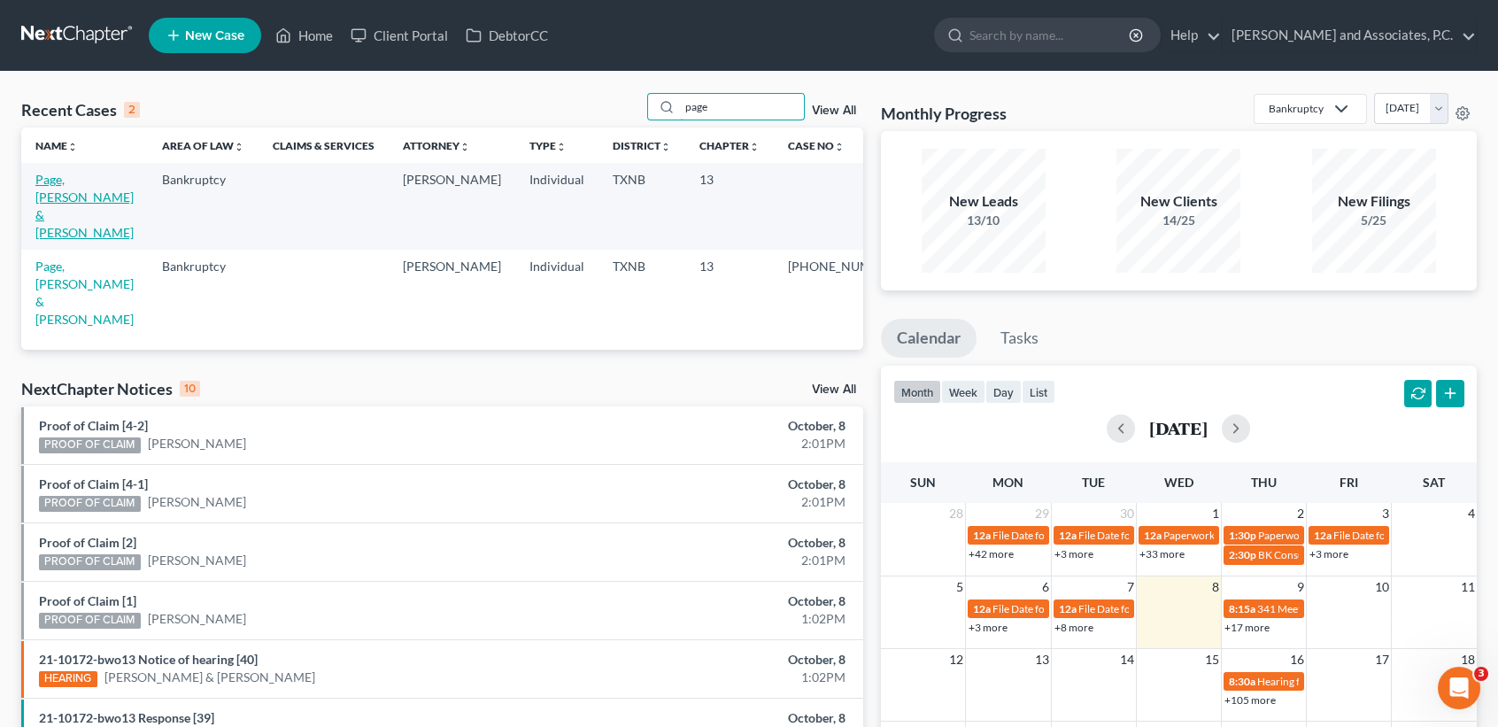
type input "page"
click at [86, 187] on link "Page, Ryan & Kelly" at bounding box center [84, 206] width 98 height 68
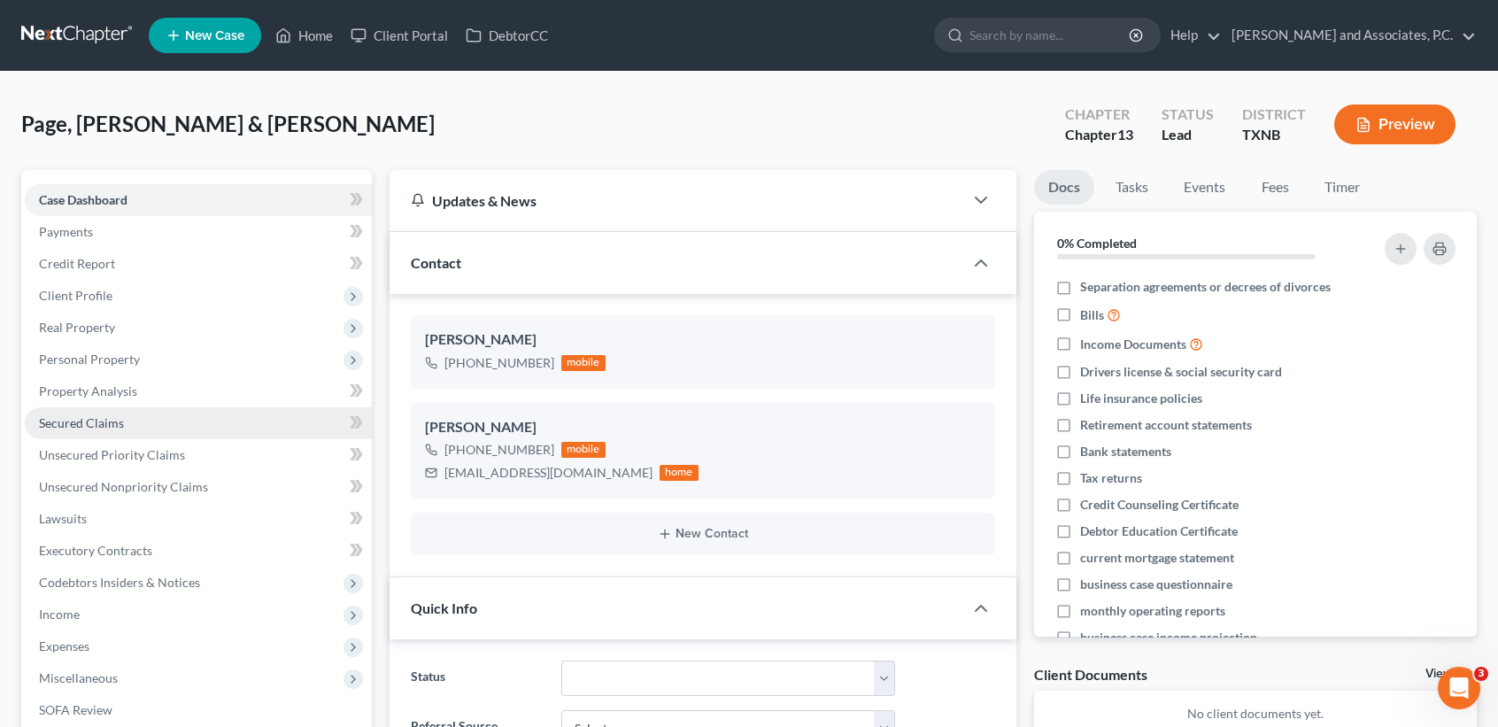
scroll to position [306, 0]
click at [124, 424] on link "Secured Claims" at bounding box center [198, 423] width 347 height 32
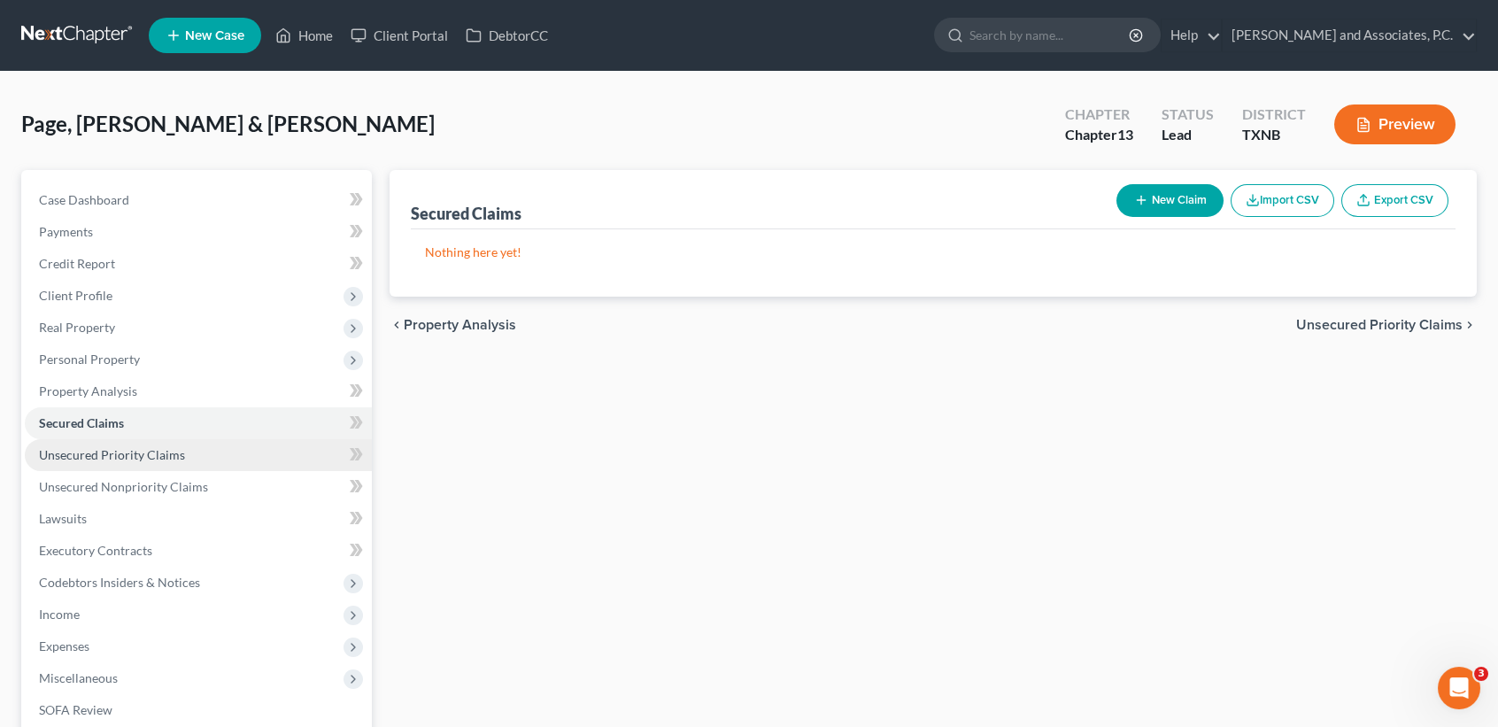
click at [92, 457] on span "Unsecured Priority Claims" at bounding box center [112, 454] width 146 height 15
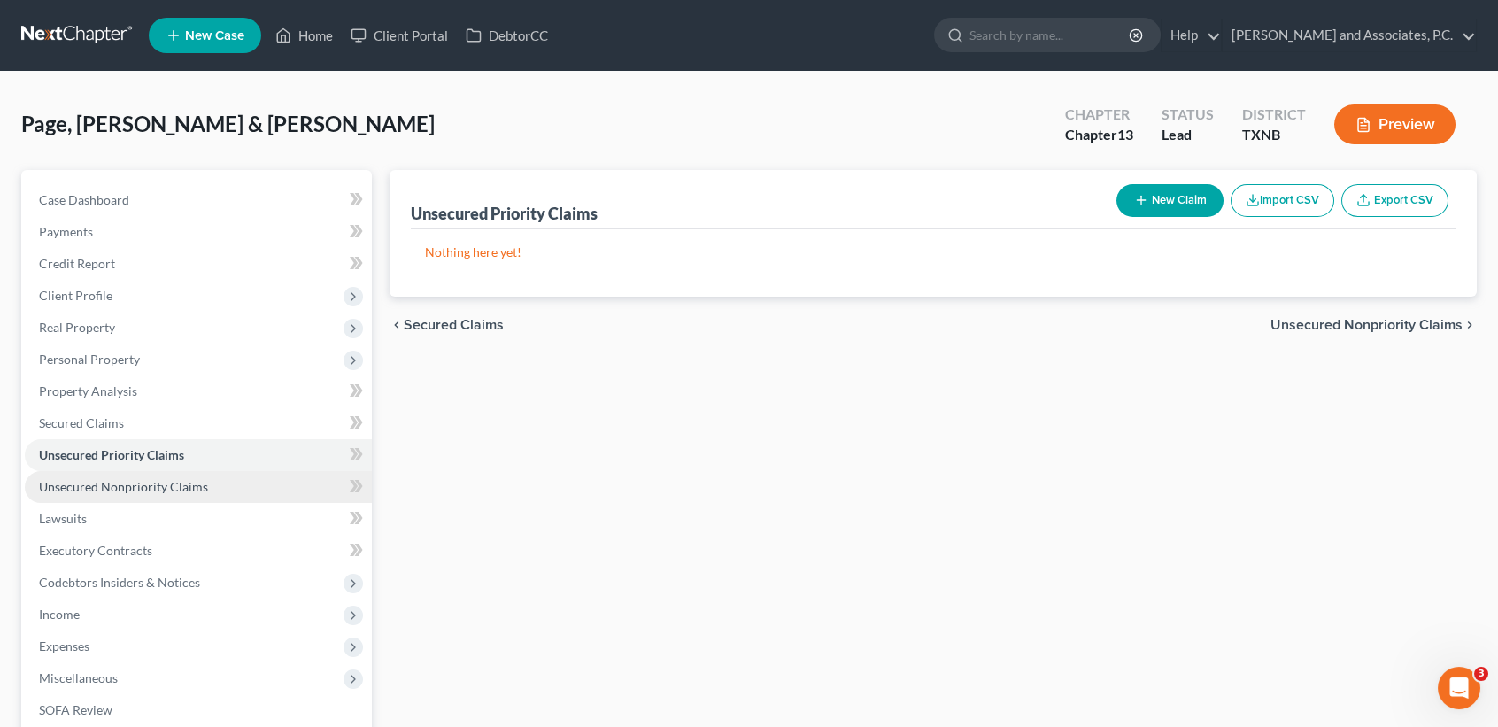
click at [128, 481] on span "Unsecured Nonpriority Claims" at bounding box center [123, 486] width 169 height 15
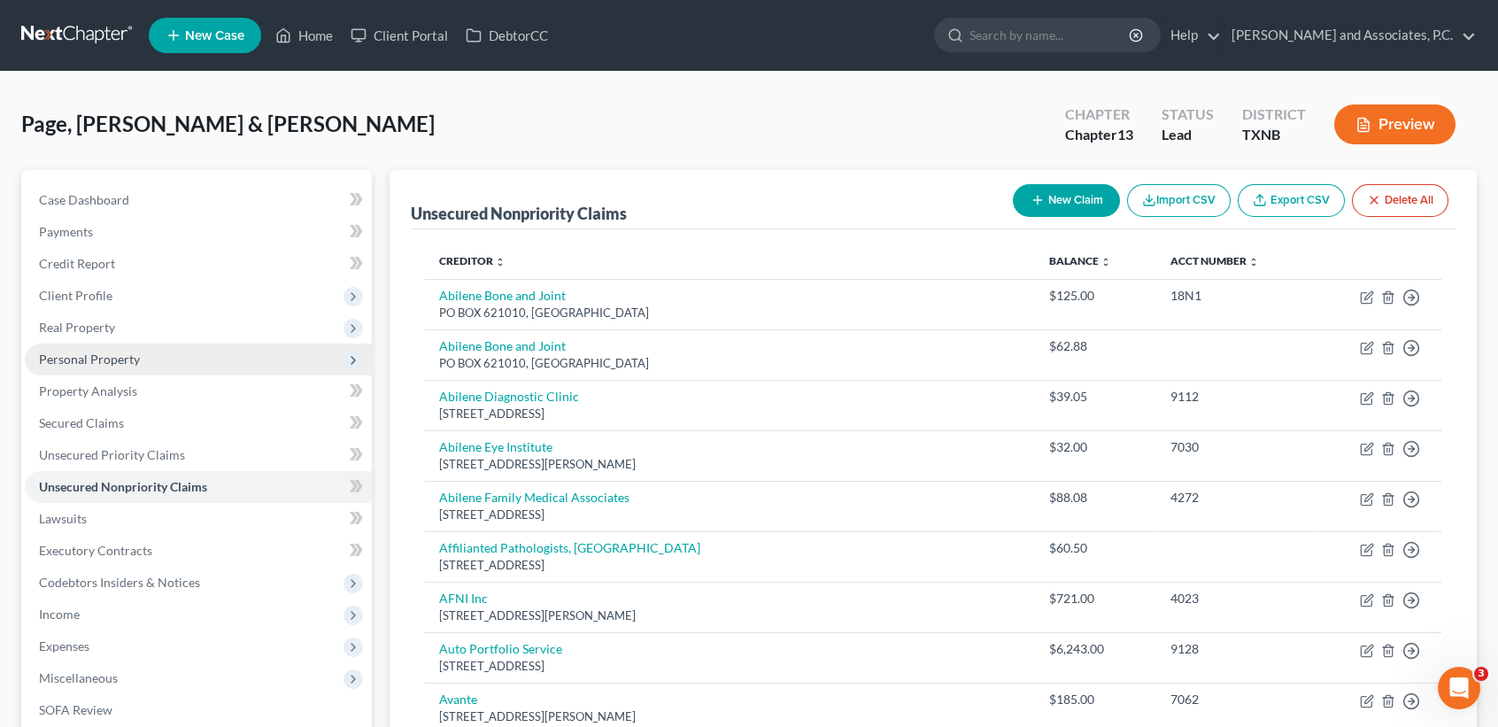
click at [113, 345] on span "Personal Property" at bounding box center [198, 360] width 347 height 32
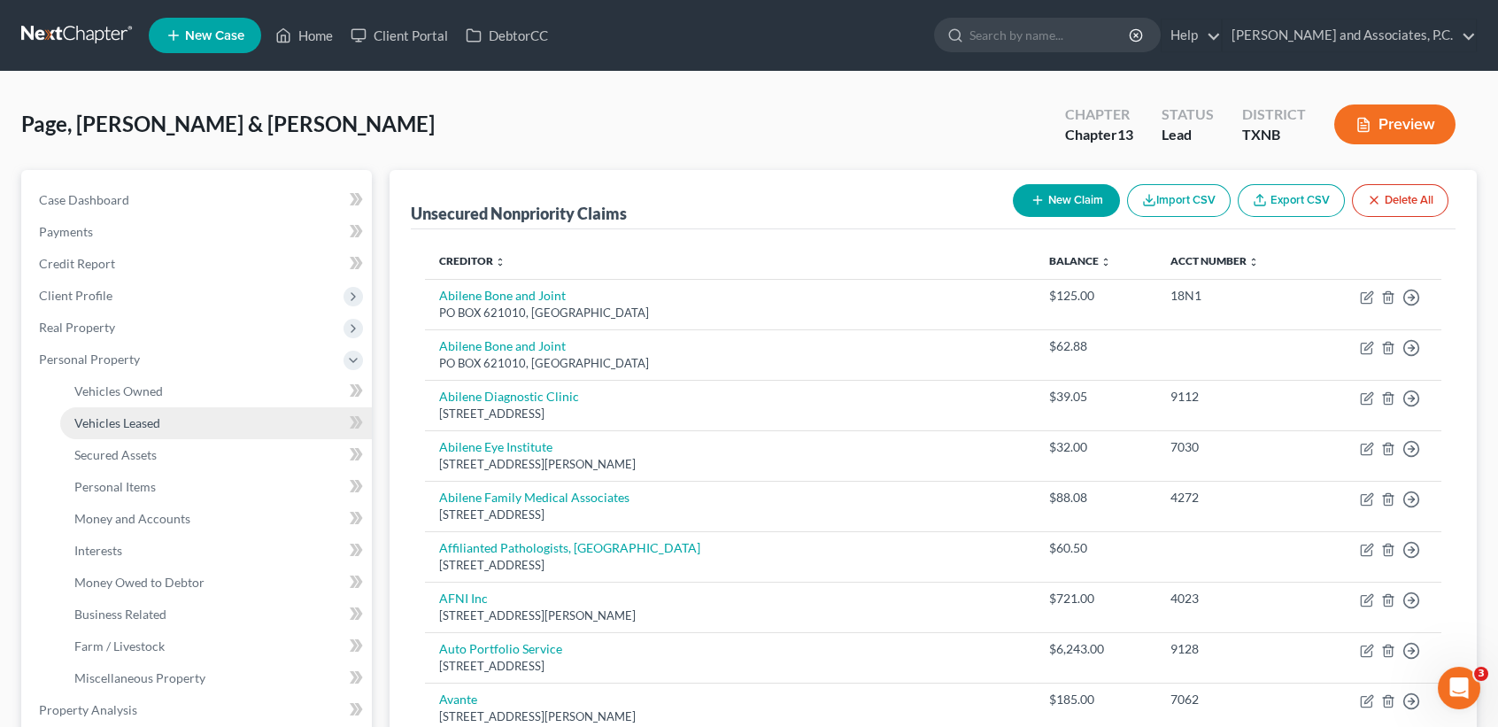
click at [111, 407] on link "Vehicles Leased" at bounding box center [216, 423] width 312 height 32
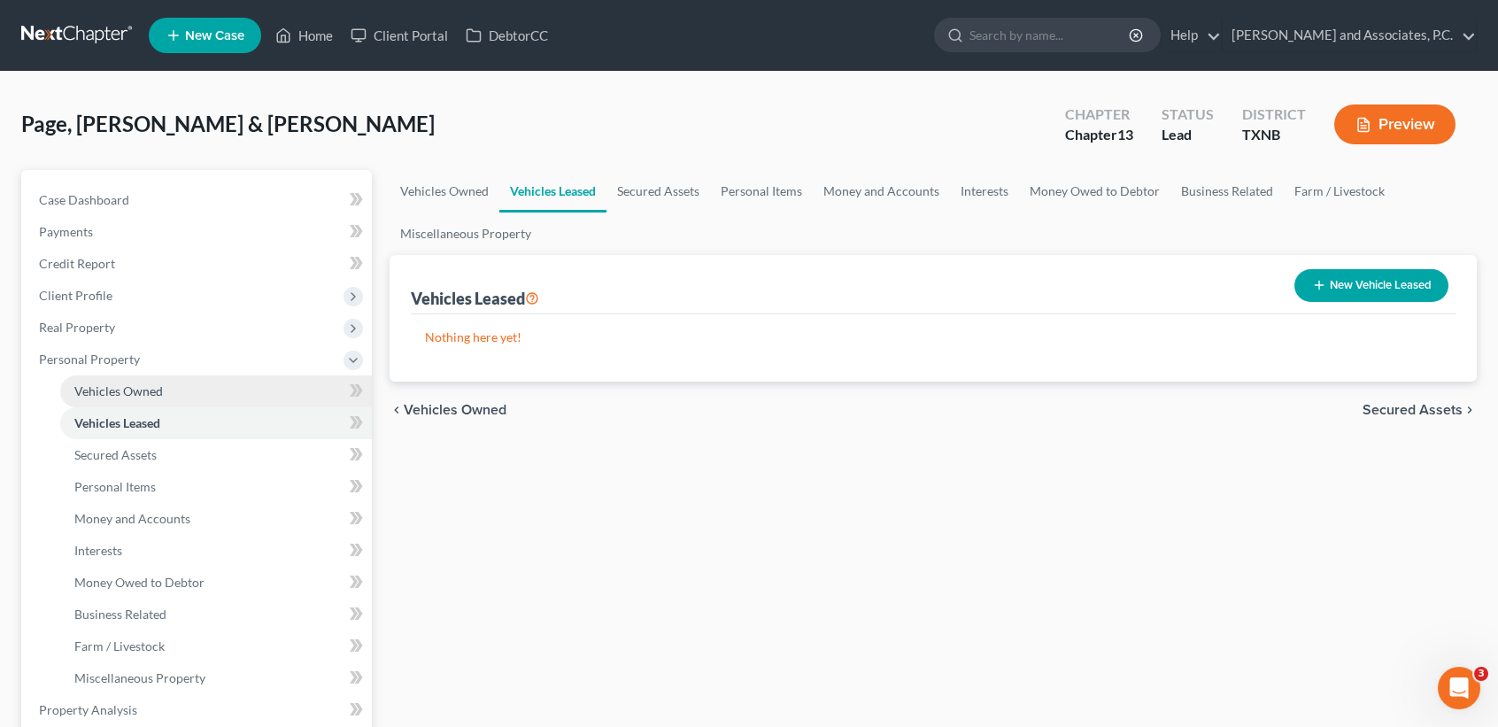
click at [114, 399] on link "Vehicles Owned" at bounding box center [216, 391] width 312 height 32
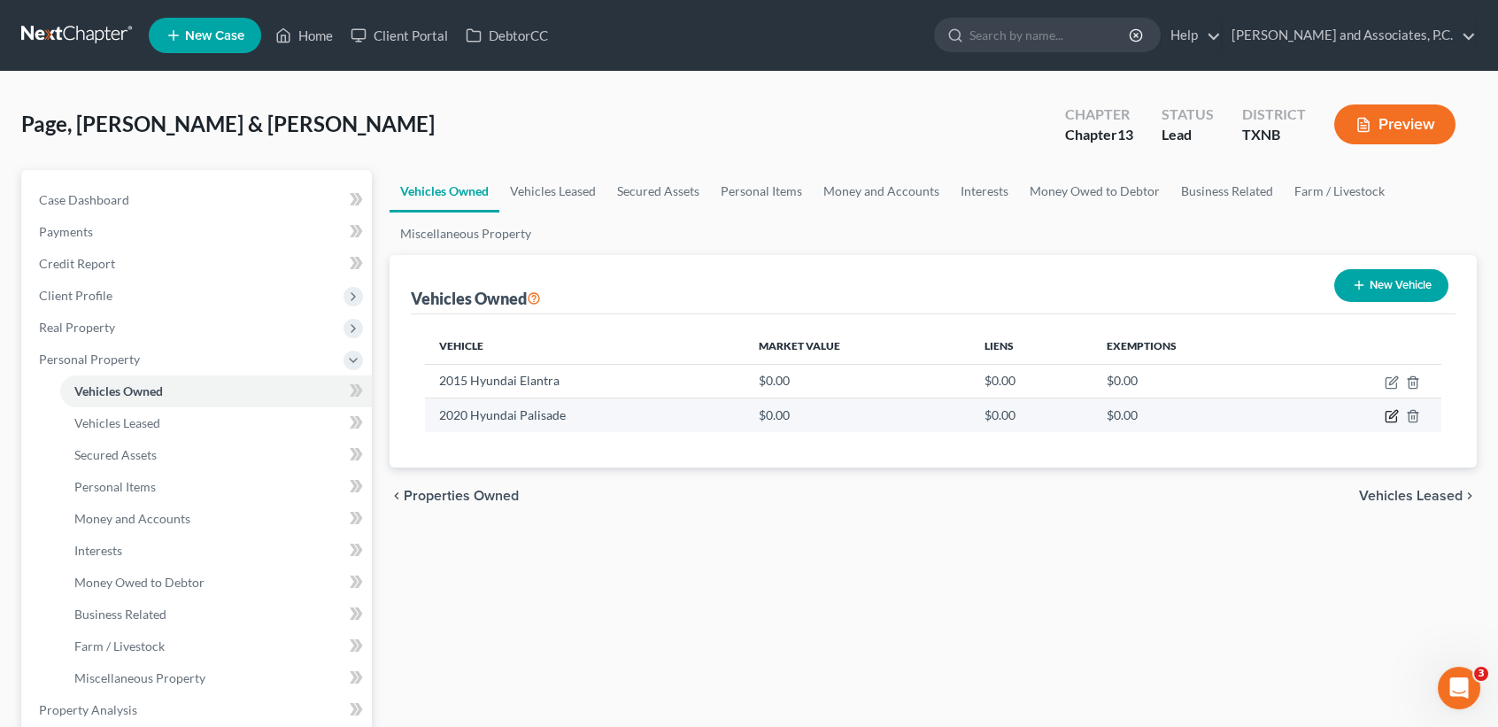
click at [1385, 417] on icon "button" at bounding box center [1392, 416] width 14 height 14
select select "0"
select select "6"
select select "1"
select select "2"
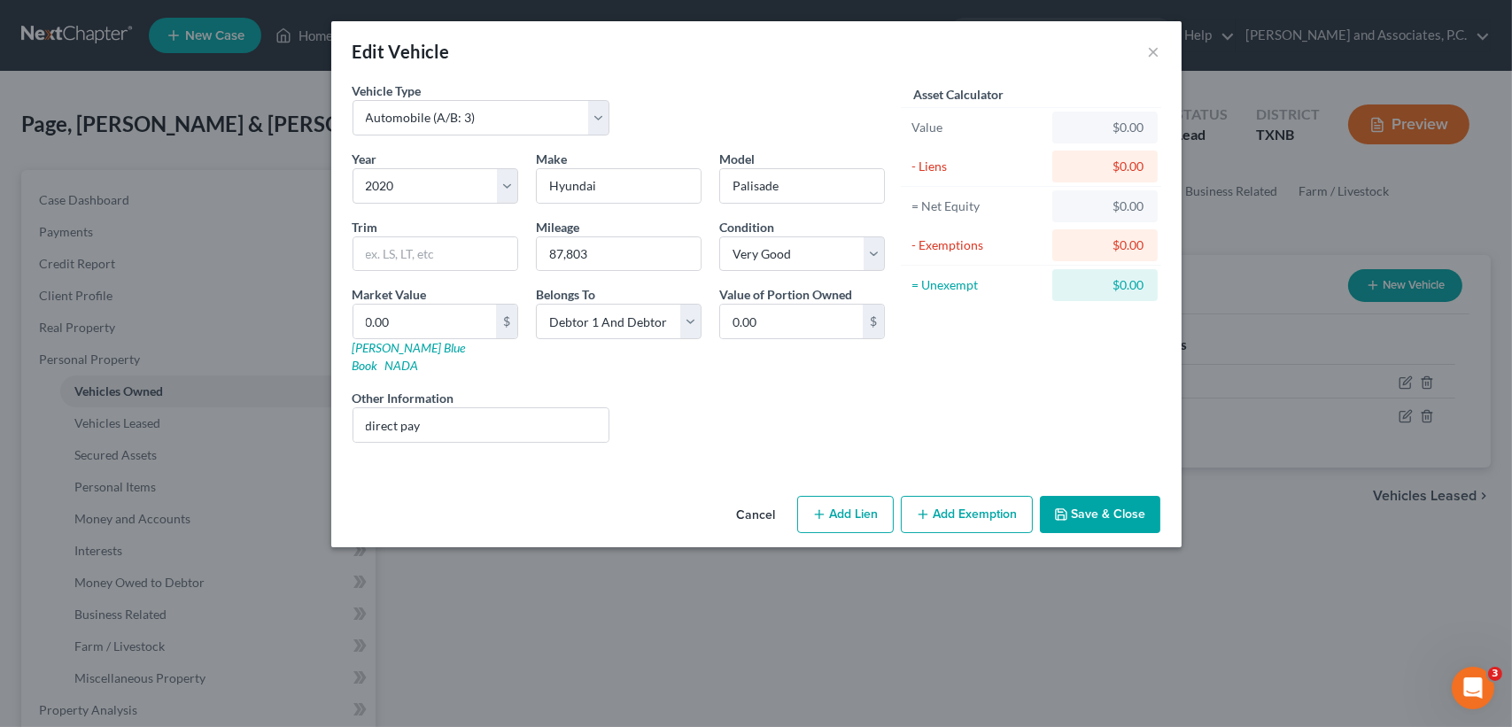
click at [1145, 501] on button "Save & Close" at bounding box center [1100, 514] width 120 height 37
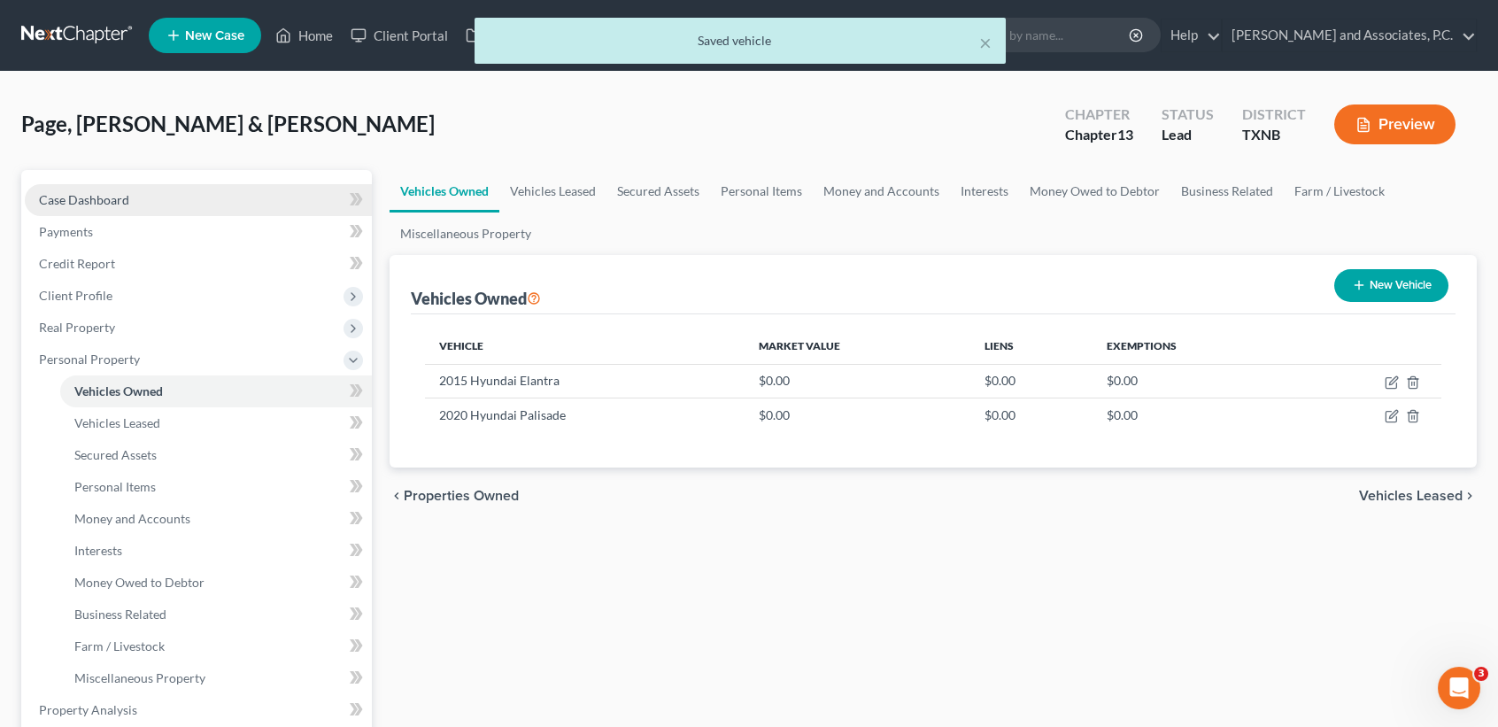
click at [112, 200] on span "Case Dashboard" at bounding box center [84, 199] width 90 height 15
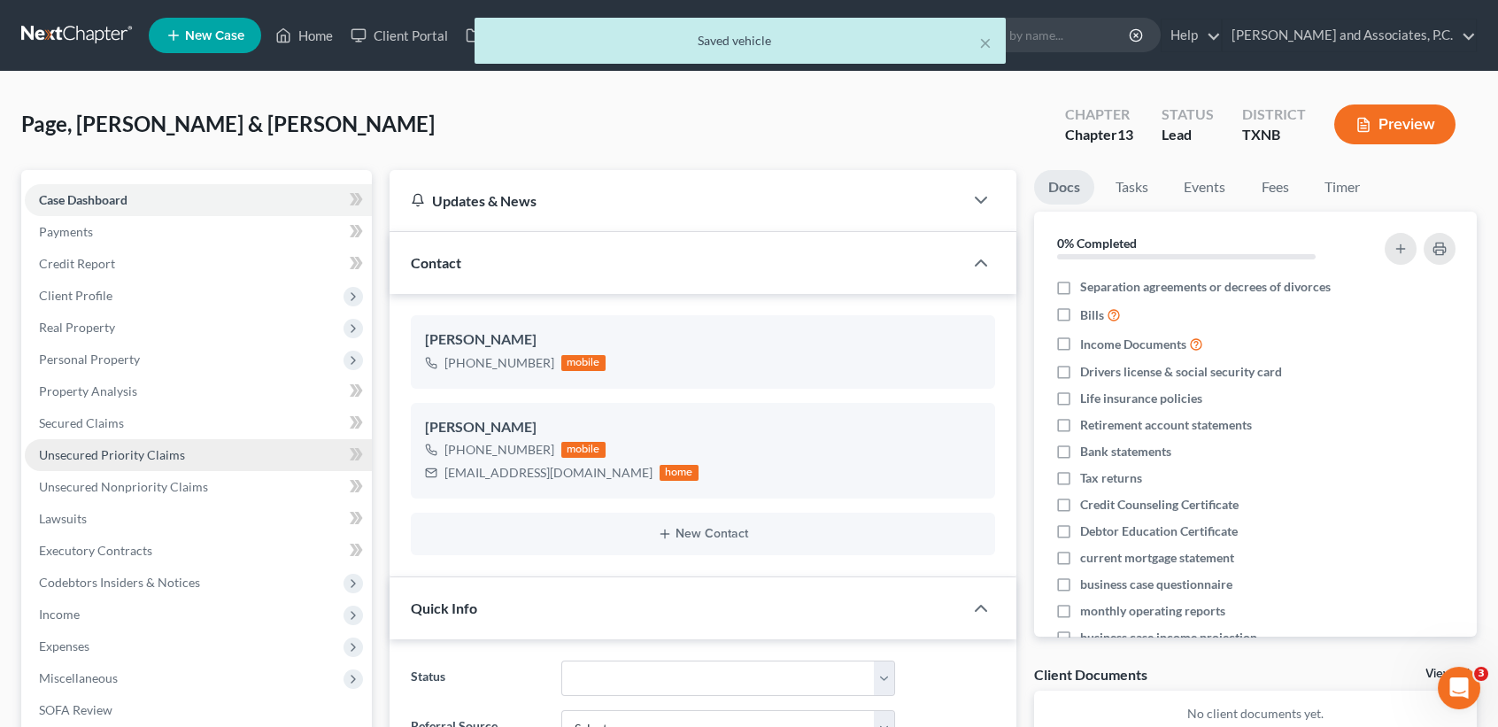
scroll to position [2553, 0]
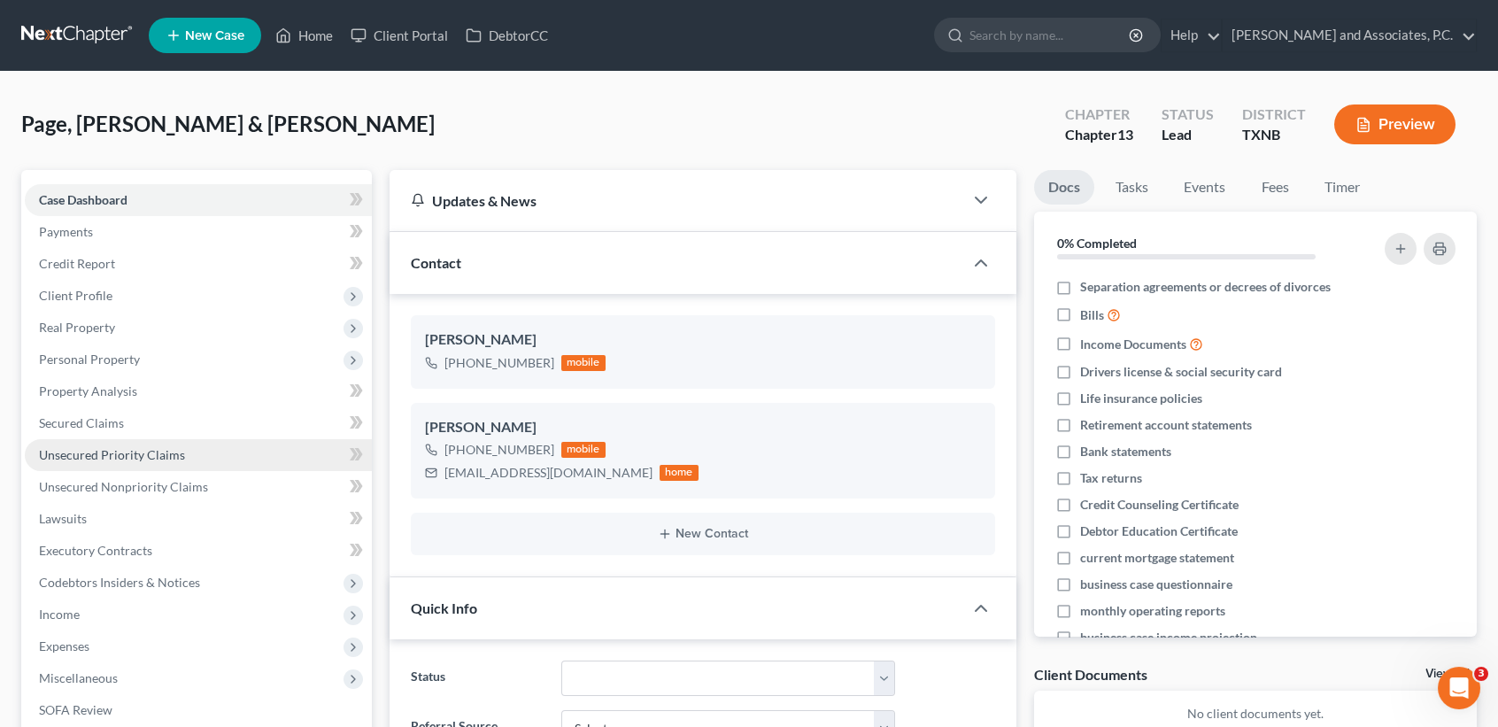
click at [172, 461] on link "Unsecured Priority Claims" at bounding box center [198, 455] width 347 height 32
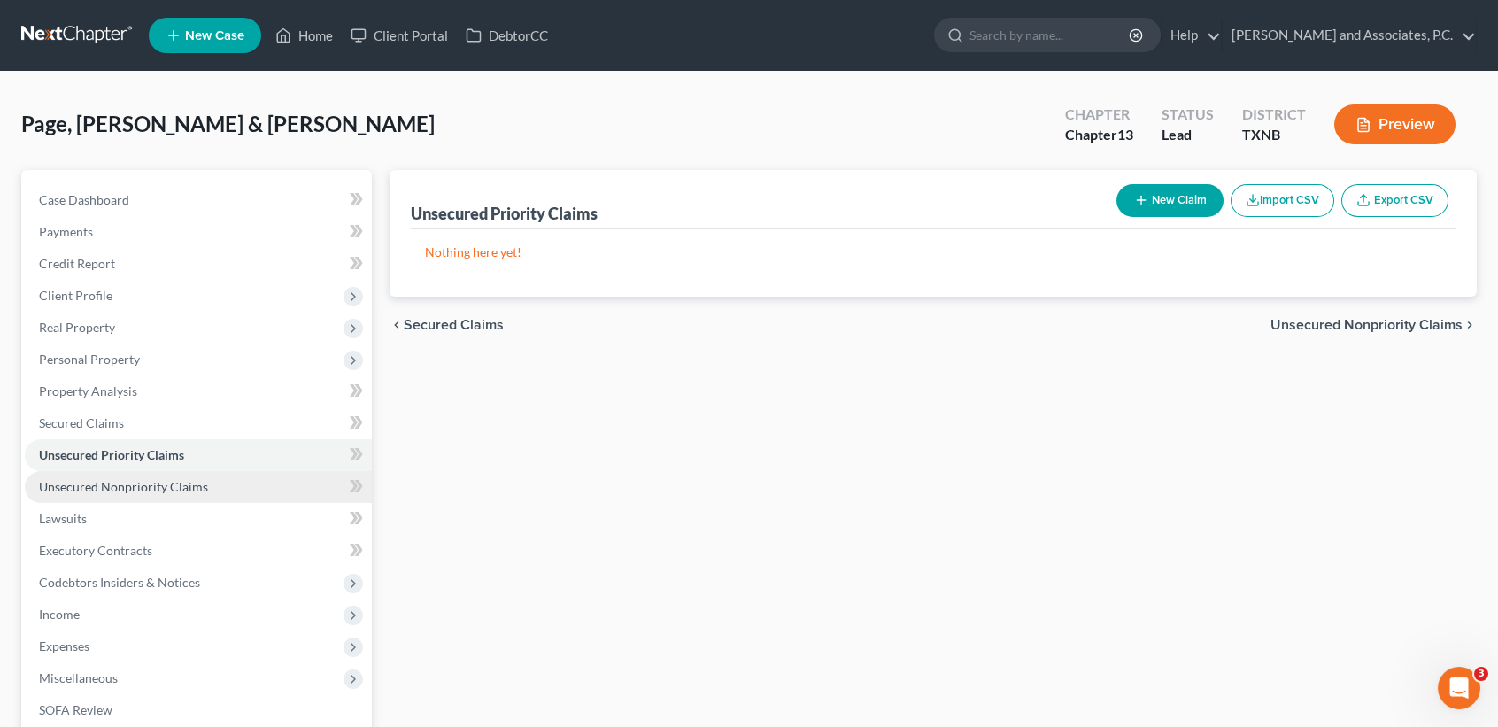
click at [174, 485] on span "Unsecured Nonpriority Claims" at bounding box center [123, 486] width 169 height 15
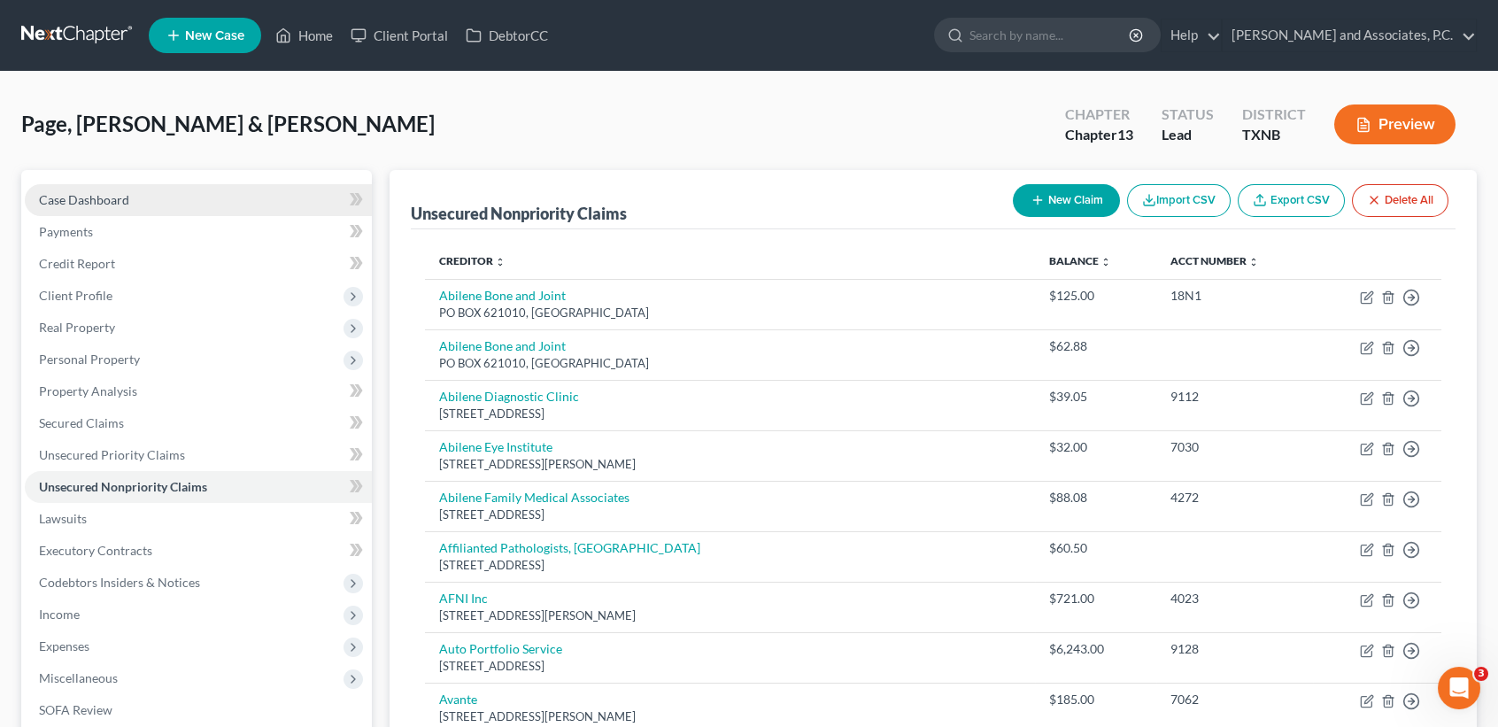
click at [128, 190] on link "Case Dashboard" at bounding box center [198, 200] width 347 height 32
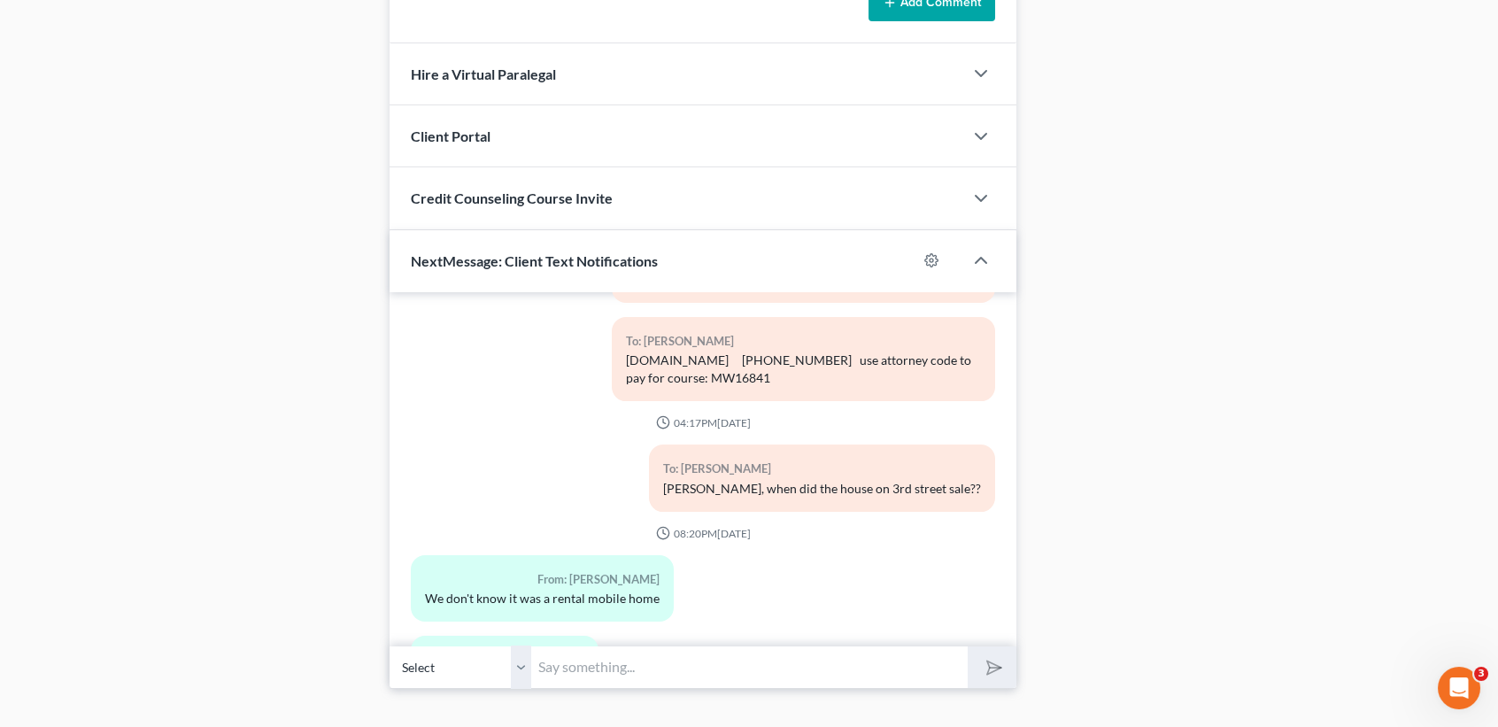
scroll to position [1616, 0]
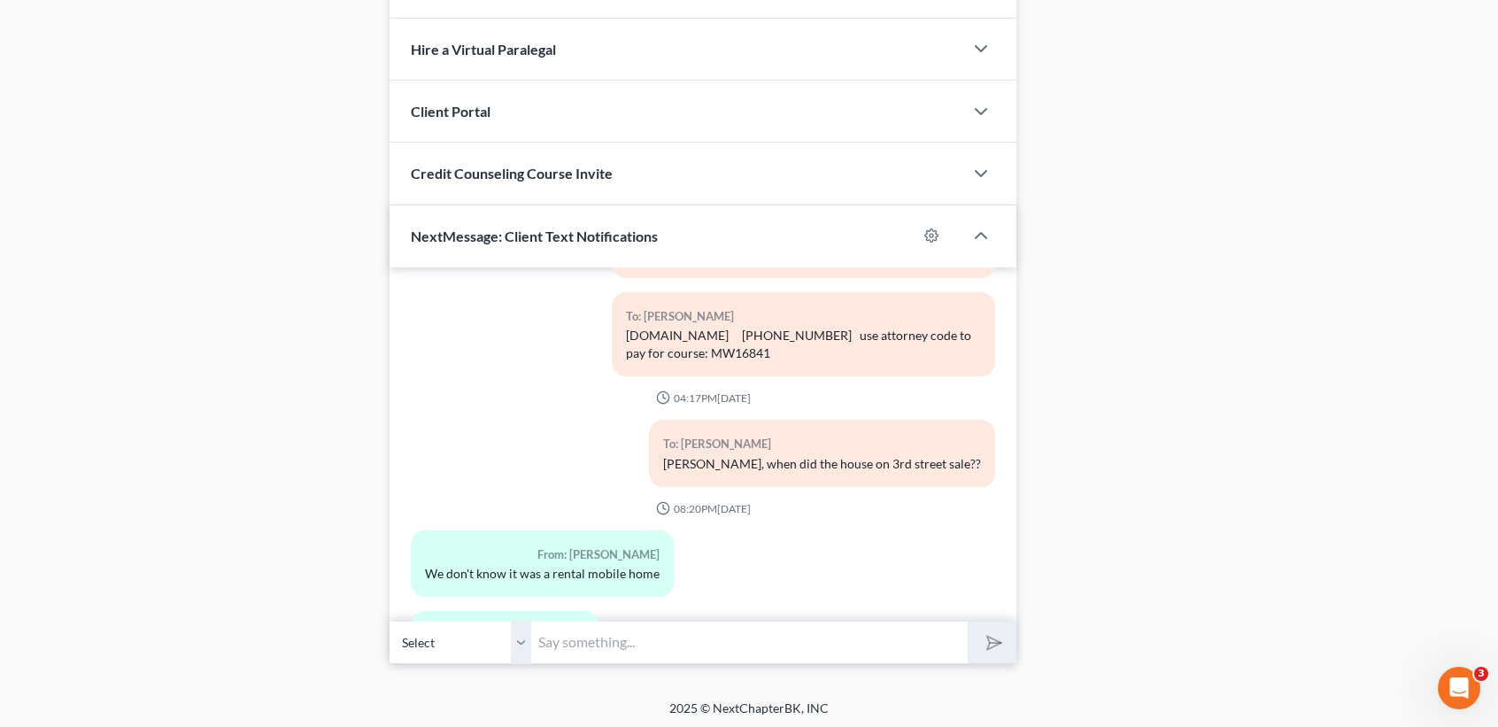
click at [593, 646] on input "text" at bounding box center [749, 642] width 437 height 43
type input "M"
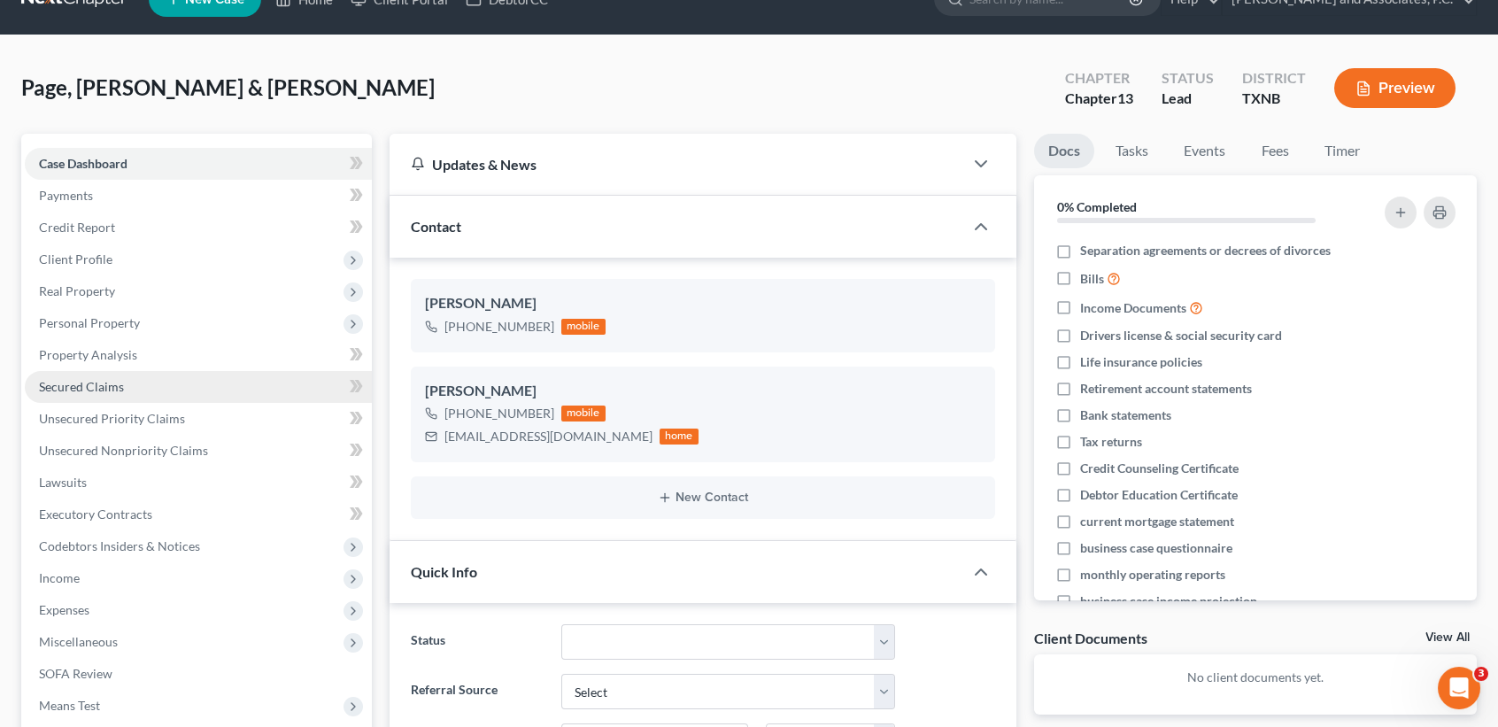
scroll to position [0, 0]
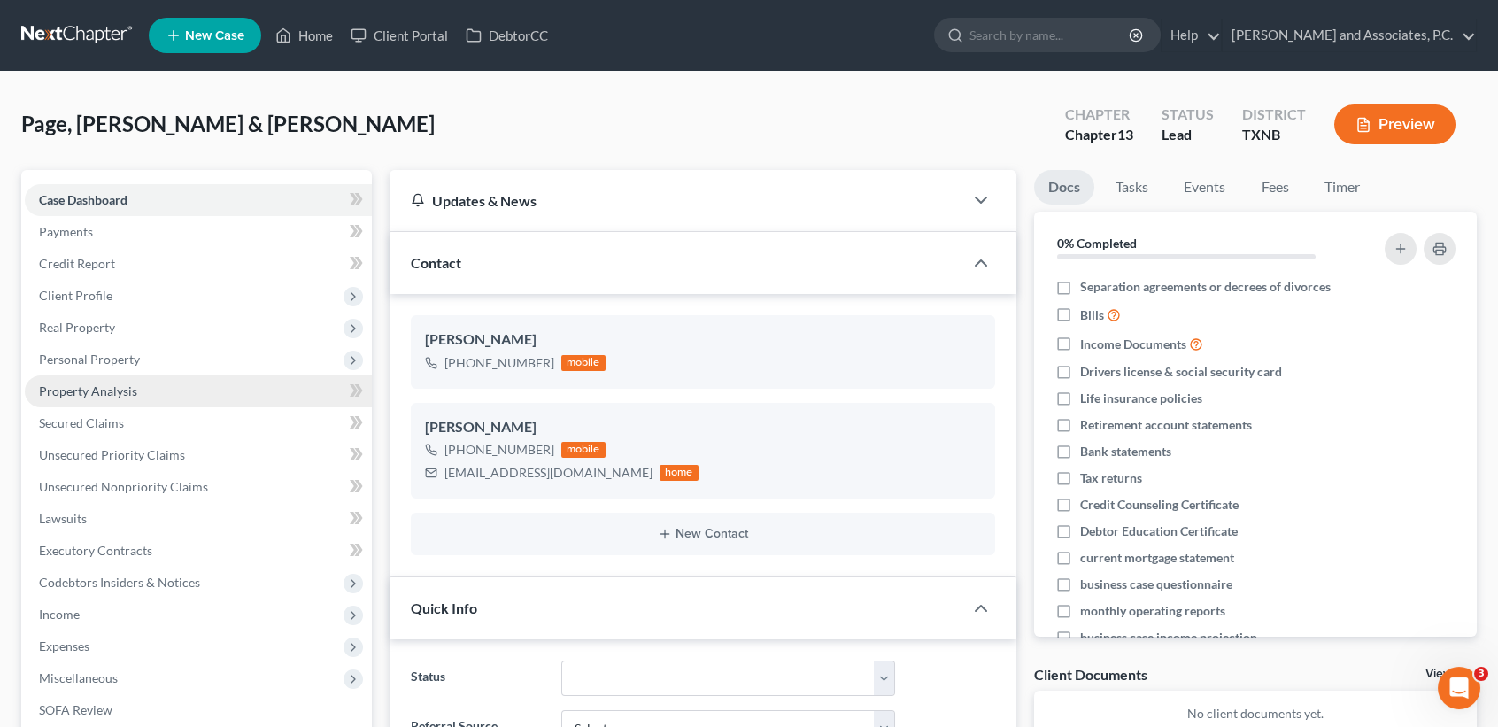
click at [99, 401] on link "Property Analysis" at bounding box center [198, 391] width 347 height 32
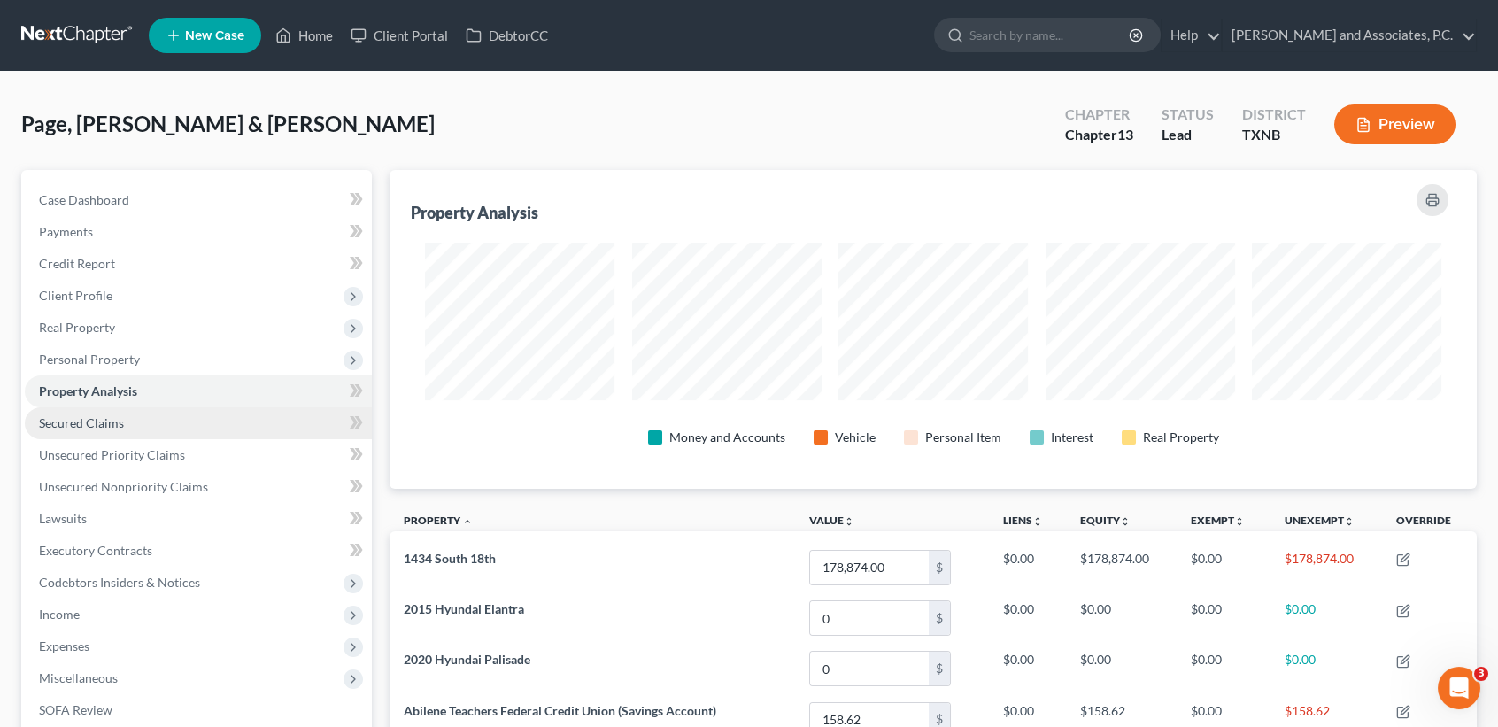
click at [113, 425] on span "Secured Claims" at bounding box center [81, 422] width 85 height 15
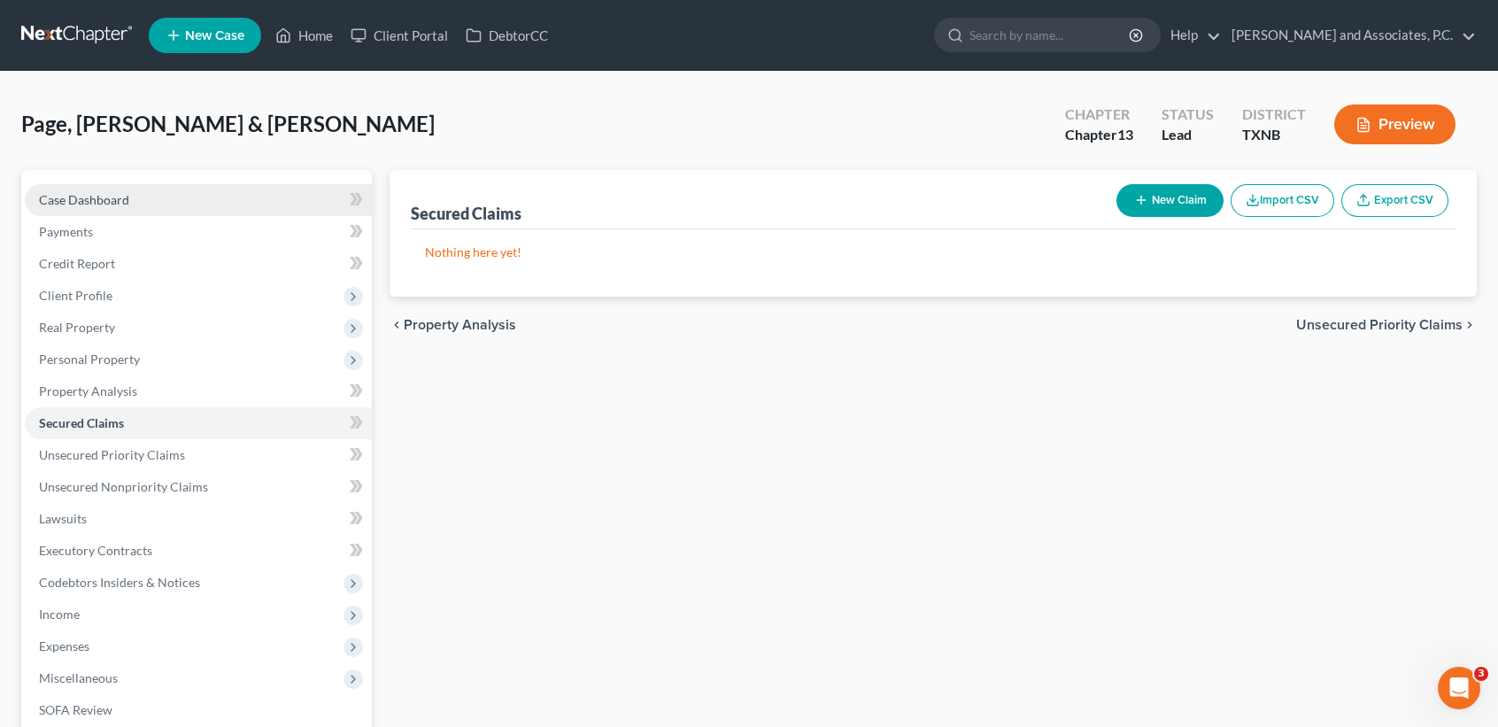
click at [154, 197] on link "Case Dashboard" at bounding box center [198, 200] width 347 height 32
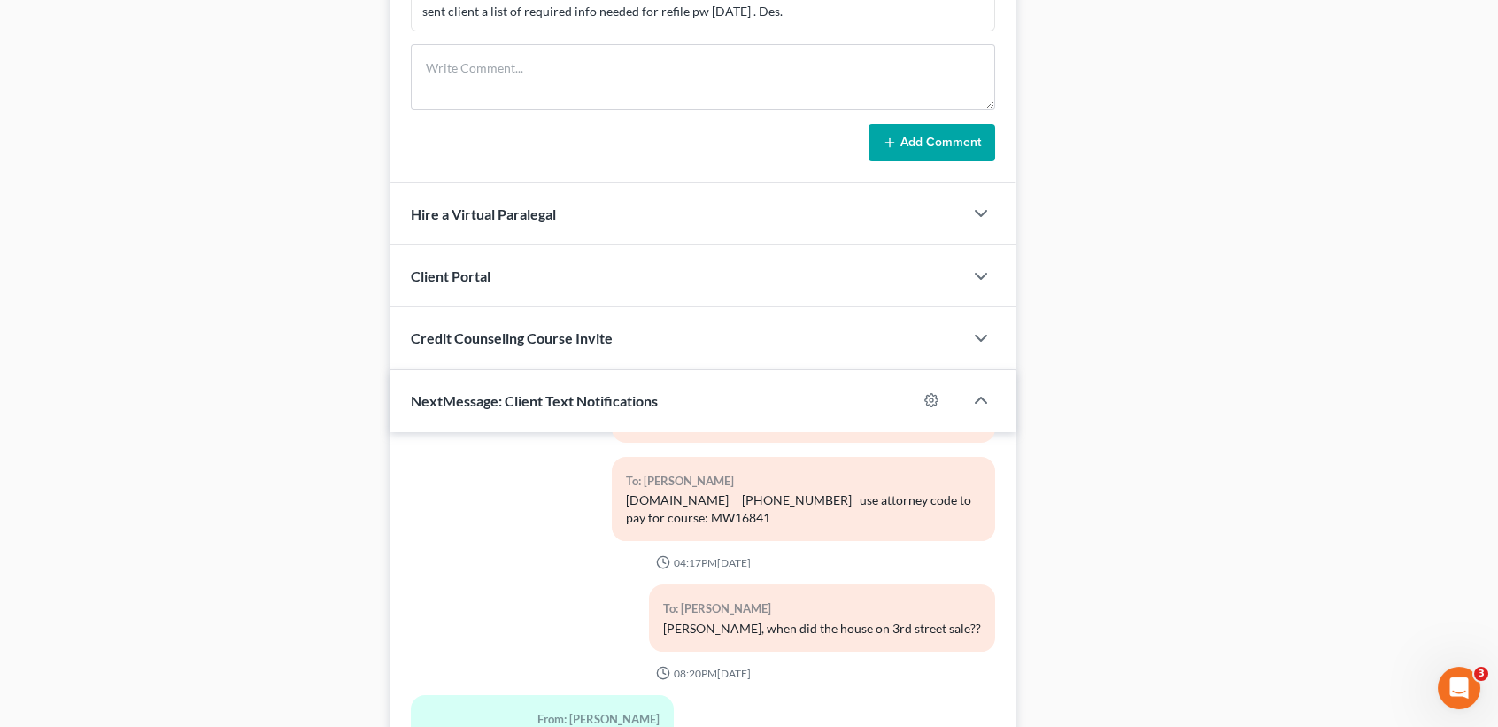
scroll to position [1616, 0]
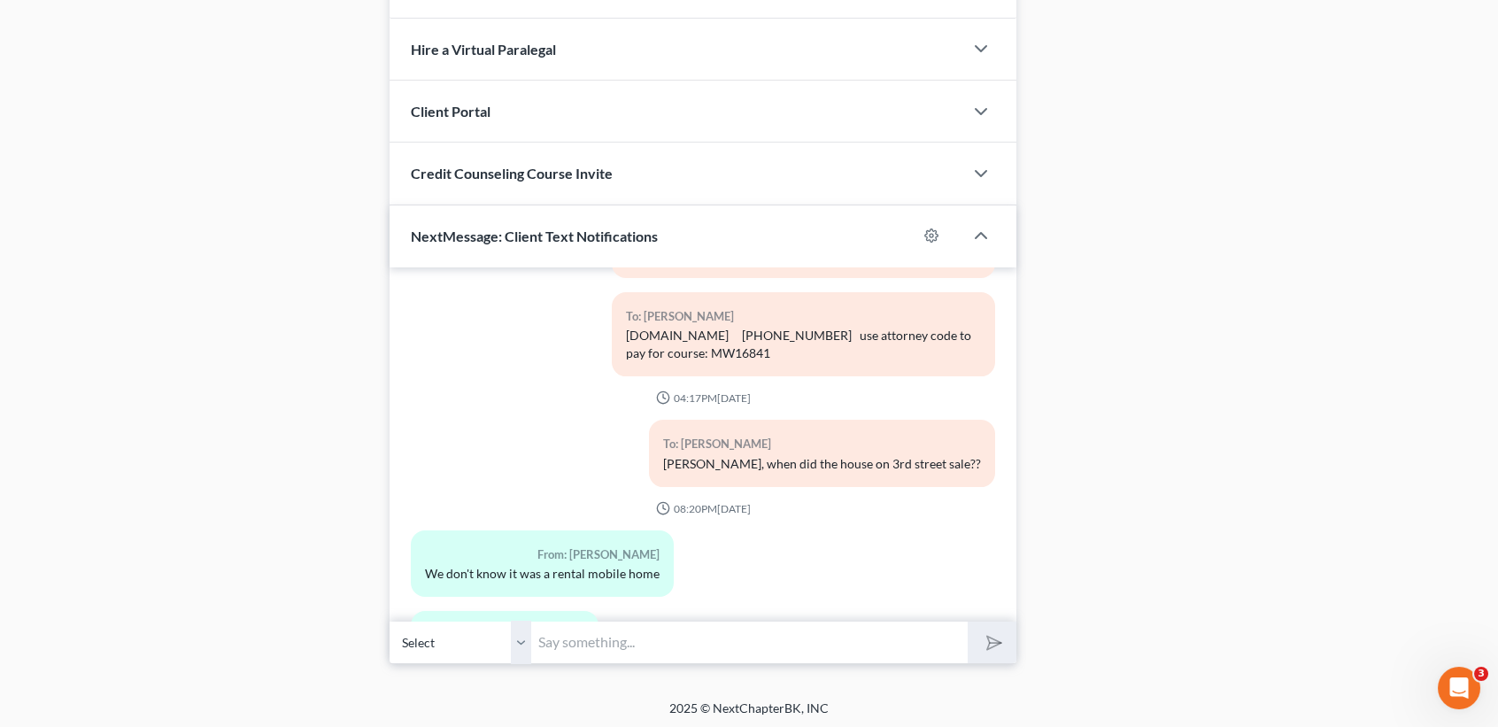
drag, startPoint x: 651, startPoint y: 609, endPoint x: 651, endPoint y: 620, distance: 10.6
click at [651, 610] on div "01:24PM, 12/09/2024 To: Ryan Page This is Misty C at Monte White's office @ 940…" at bounding box center [703, 444] width 627 height 354
drag, startPoint x: 651, startPoint y: 620, endPoint x: 652, endPoint y: 631, distance: 11.5
click at [651, 621] on input "text" at bounding box center [749, 642] width 437 height 43
type input "C"
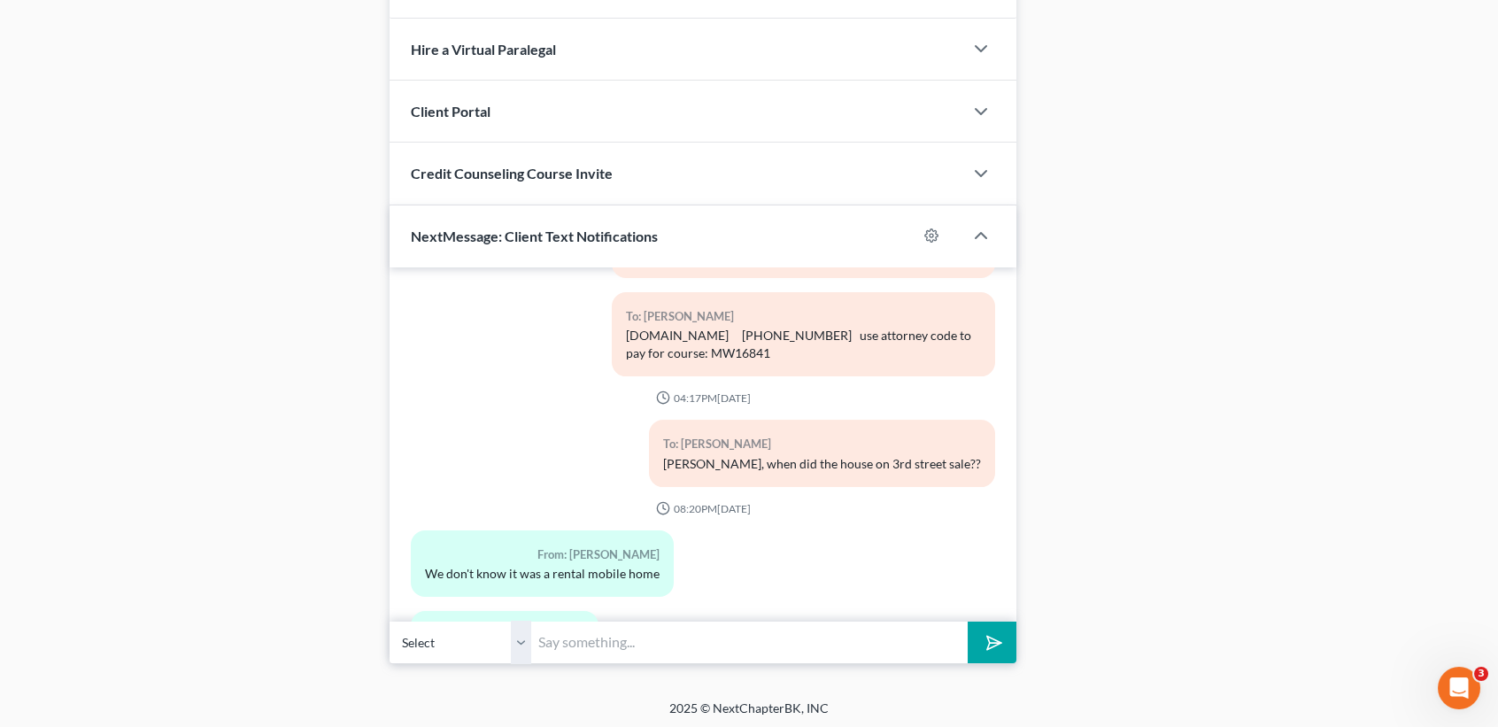
type input "W"
type input "Can you send me a statement on the palisade?"
click at [968, 622] on button "submit" at bounding box center [992, 643] width 49 height 42
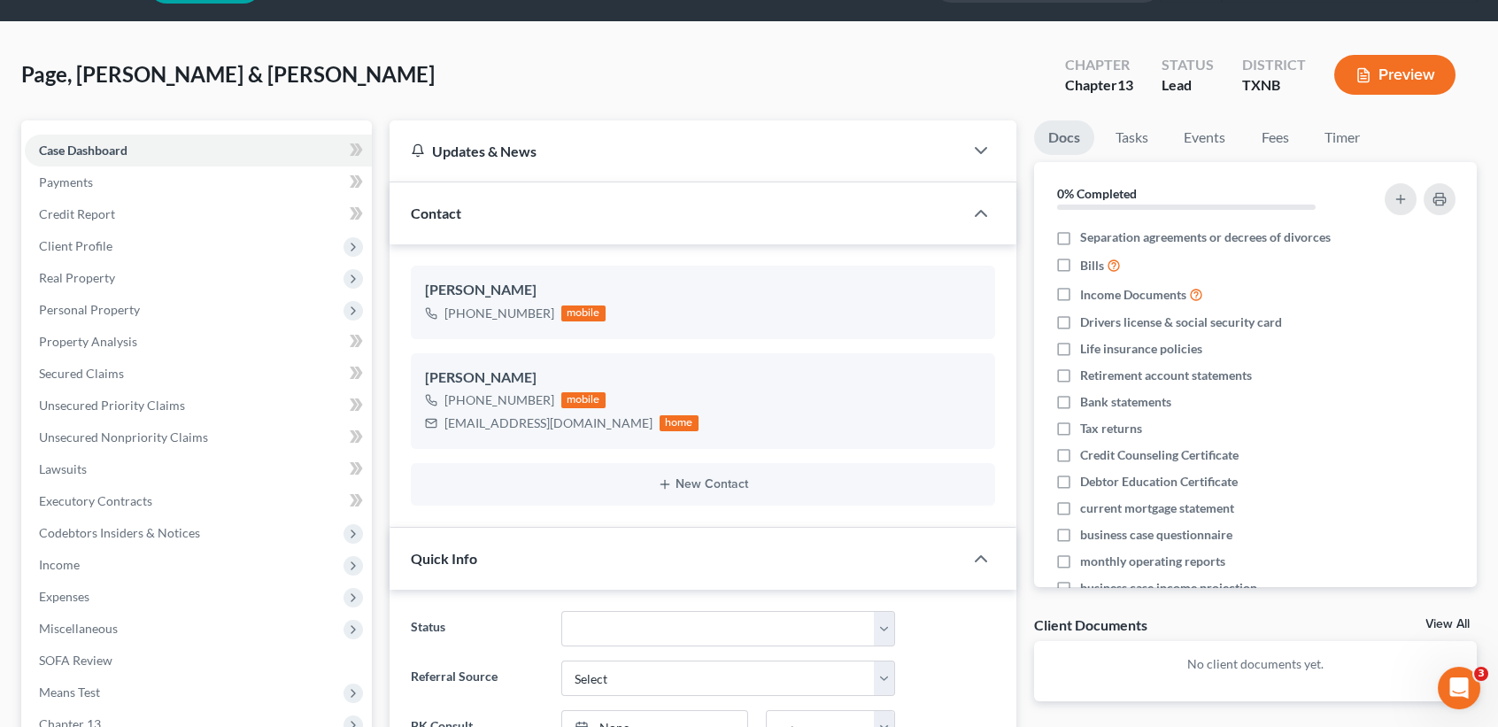
scroll to position [0, 0]
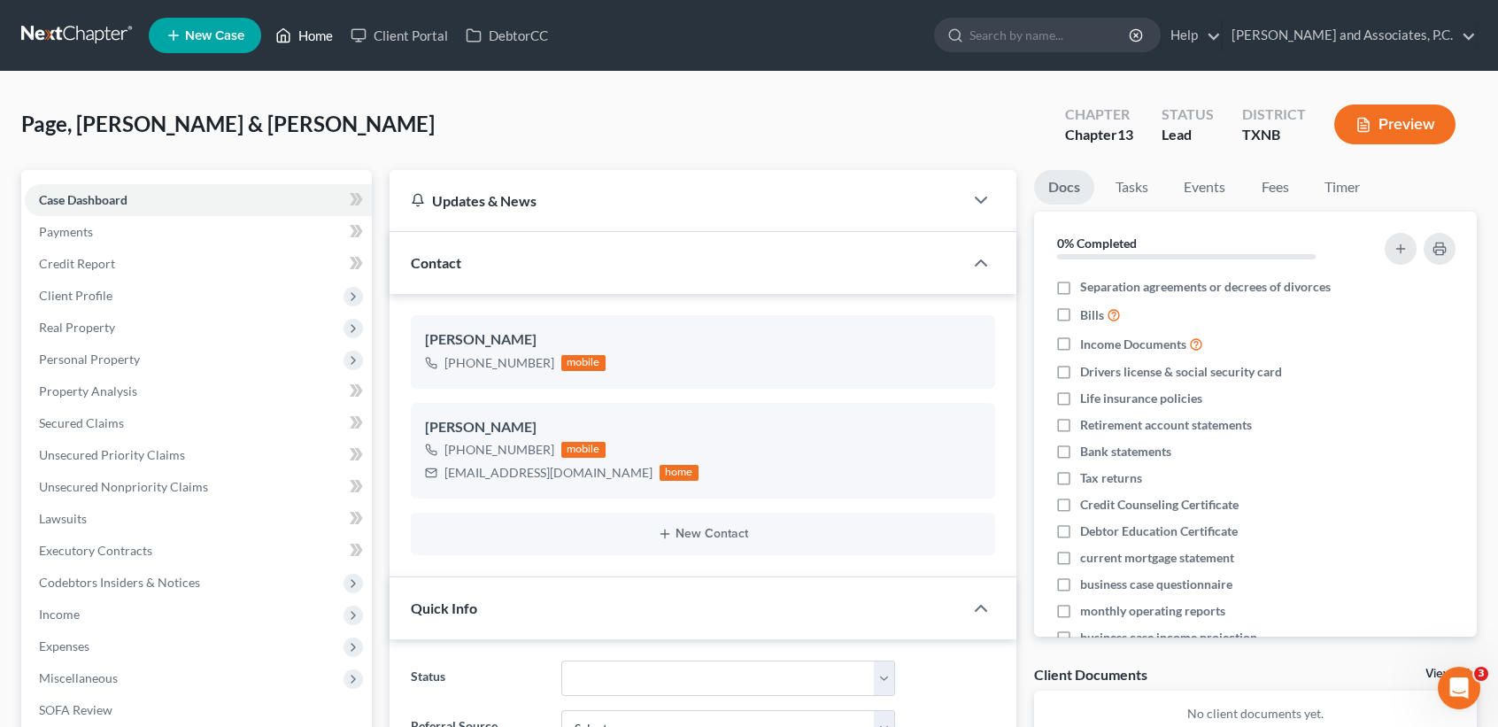
click at [313, 35] on link "Home" at bounding box center [304, 35] width 75 height 32
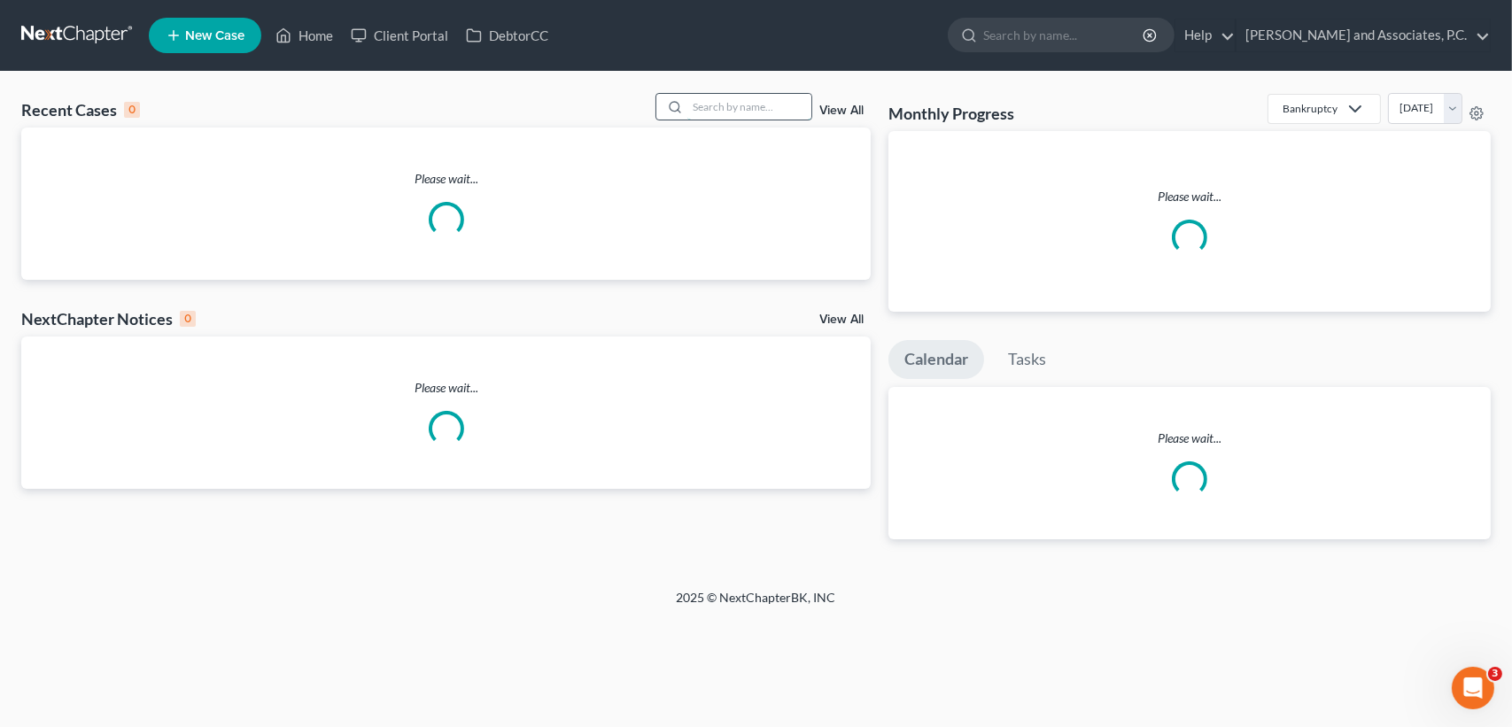
click at [695, 114] on input "search" at bounding box center [749, 107] width 124 height 26
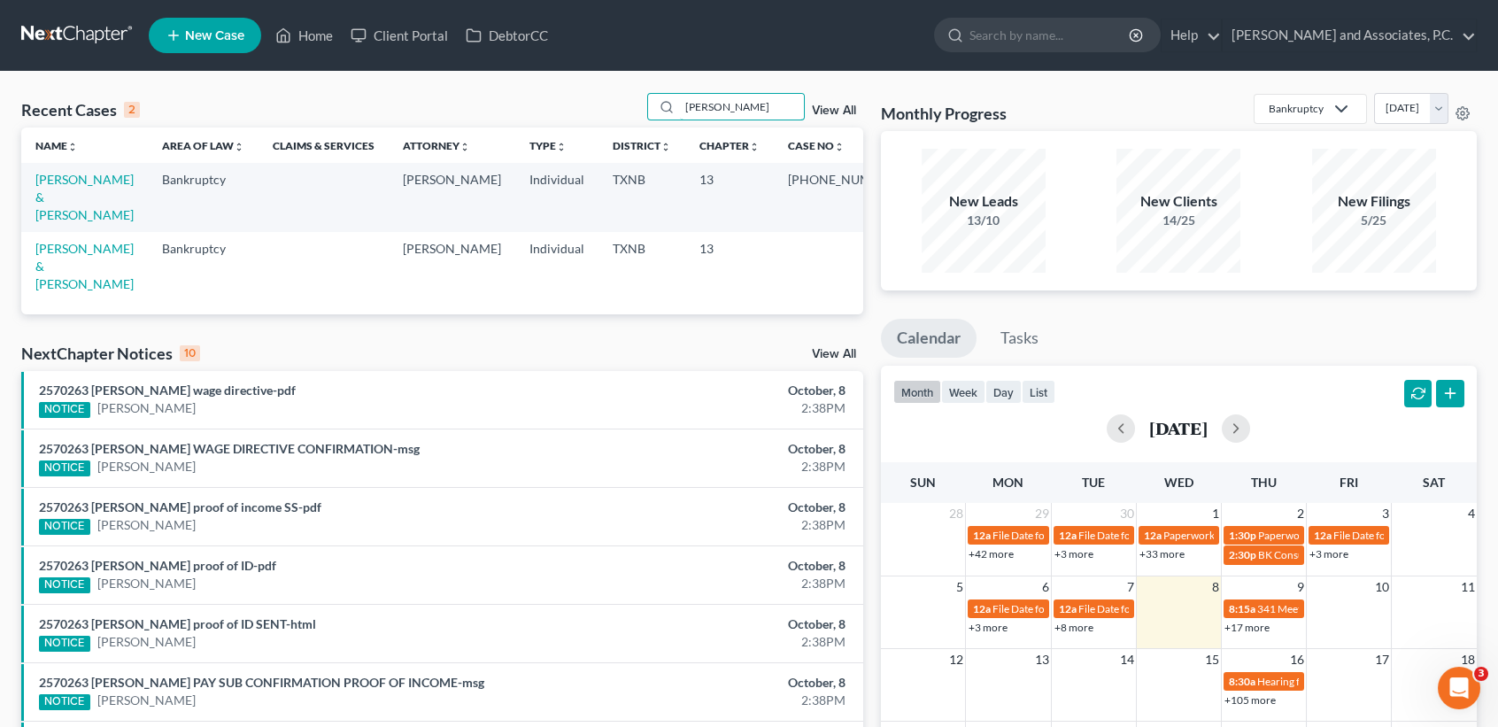
type input "bender"
click at [80, 189] on td "Bender, David & Allison" at bounding box center [84, 197] width 127 height 68
click at [81, 178] on link "Bender, David & Allison" at bounding box center [84, 197] width 98 height 50
select select "6"
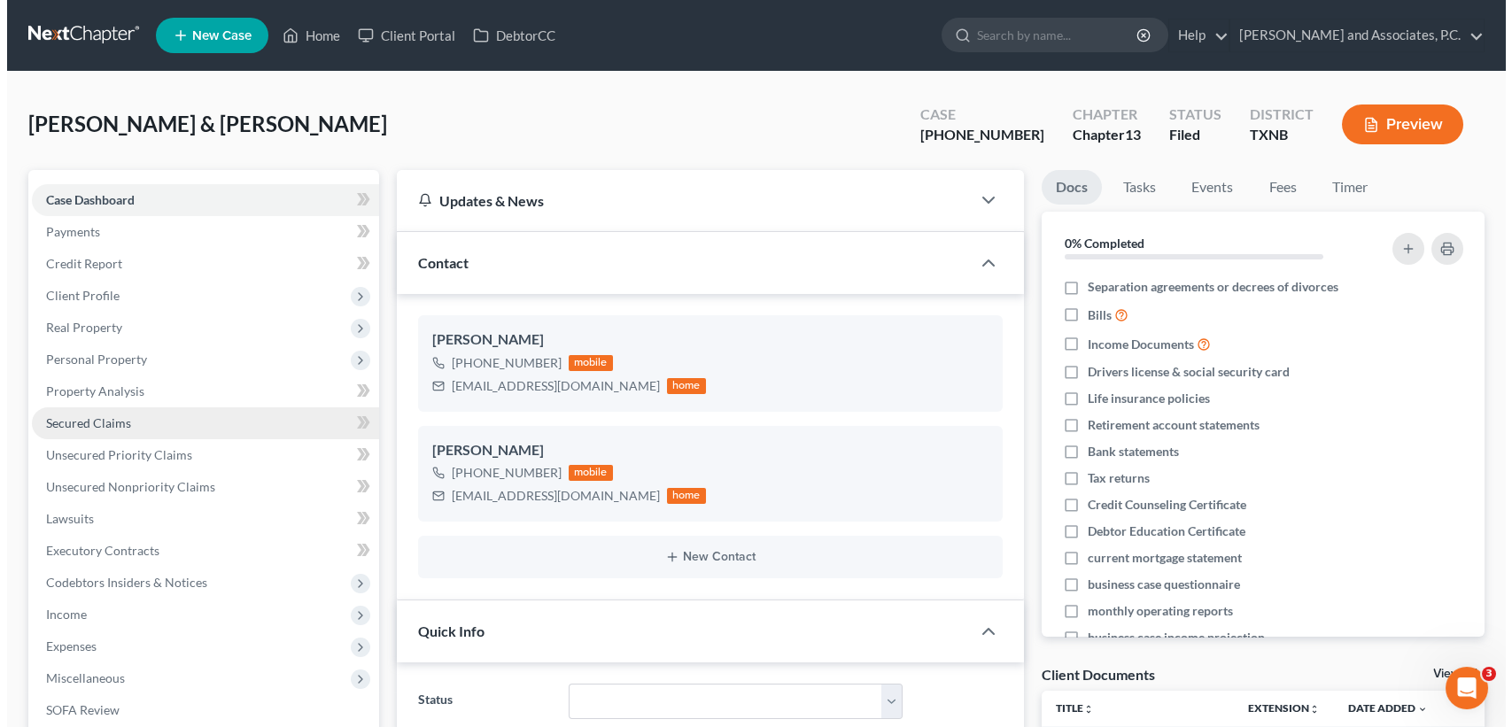
scroll to position [654, 0]
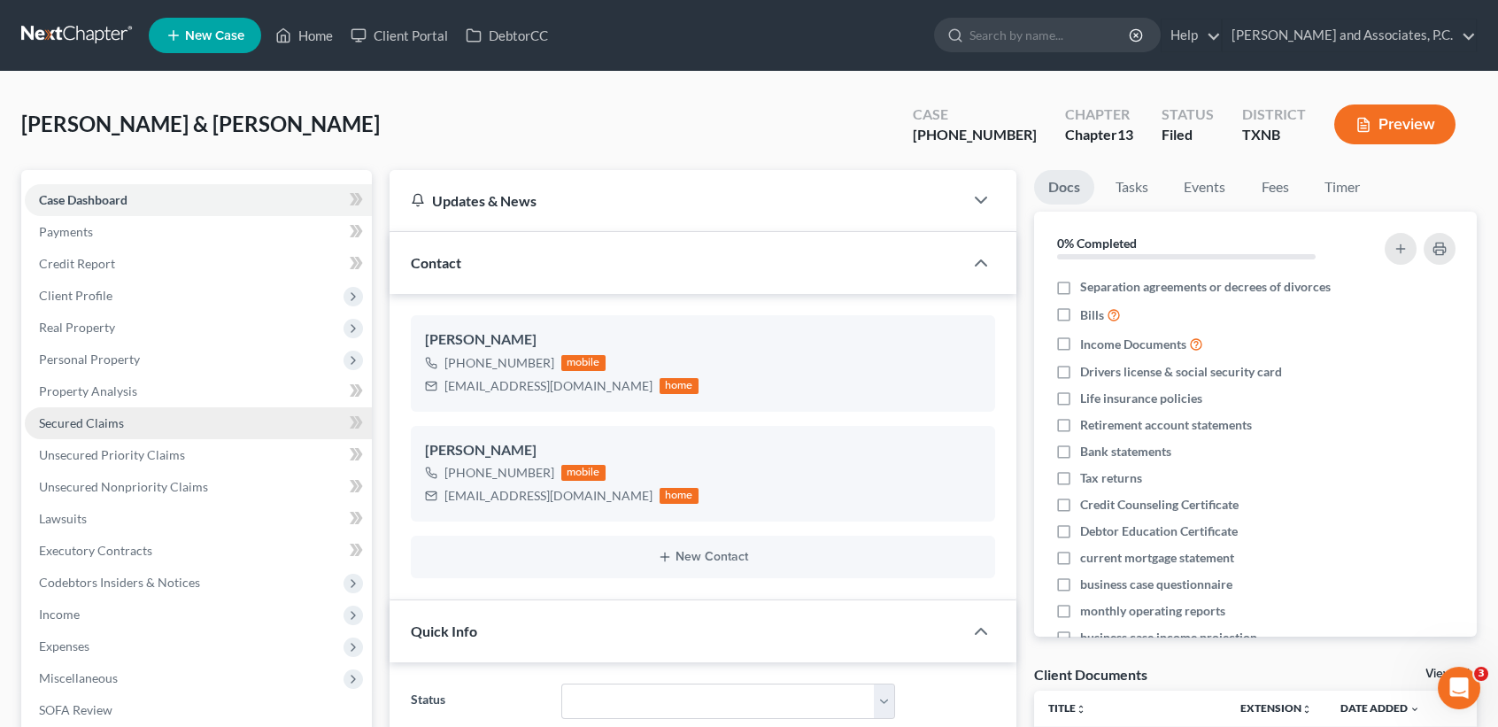
click at [120, 429] on span "Secured Claims" at bounding box center [81, 422] width 85 height 15
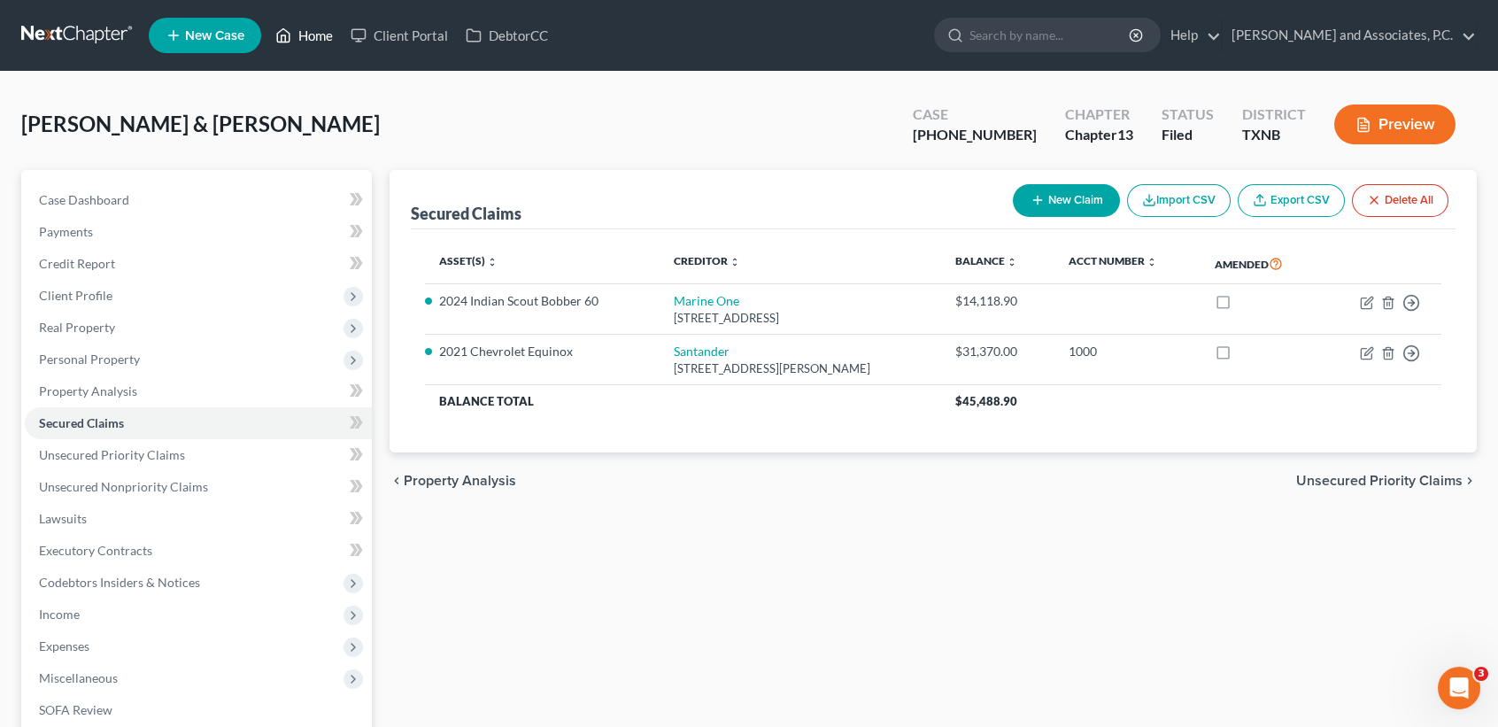
click at [306, 40] on link "Home" at bounding box center [304, 35] width 75 height 32
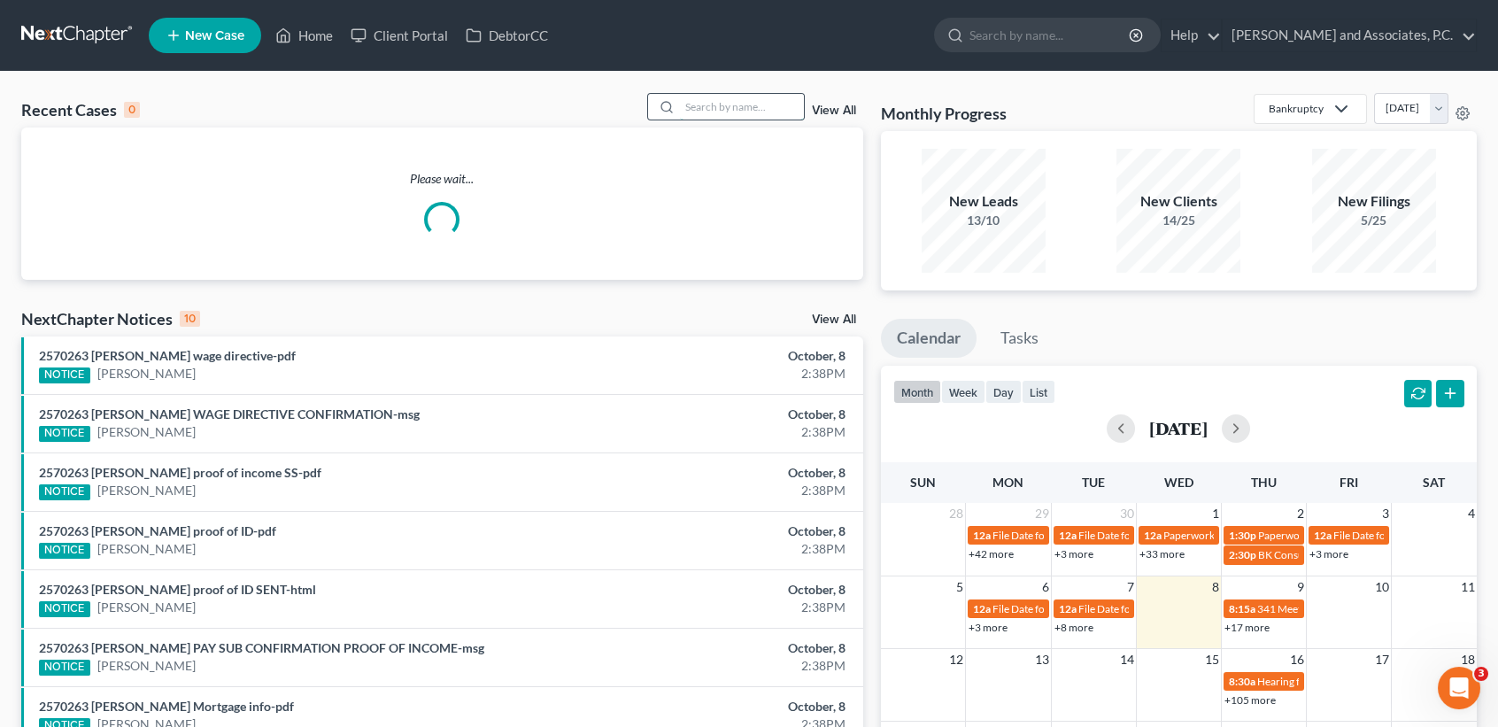
click at [723, 118] on input "search" at bounding box center [742, 107] width 124 height 26
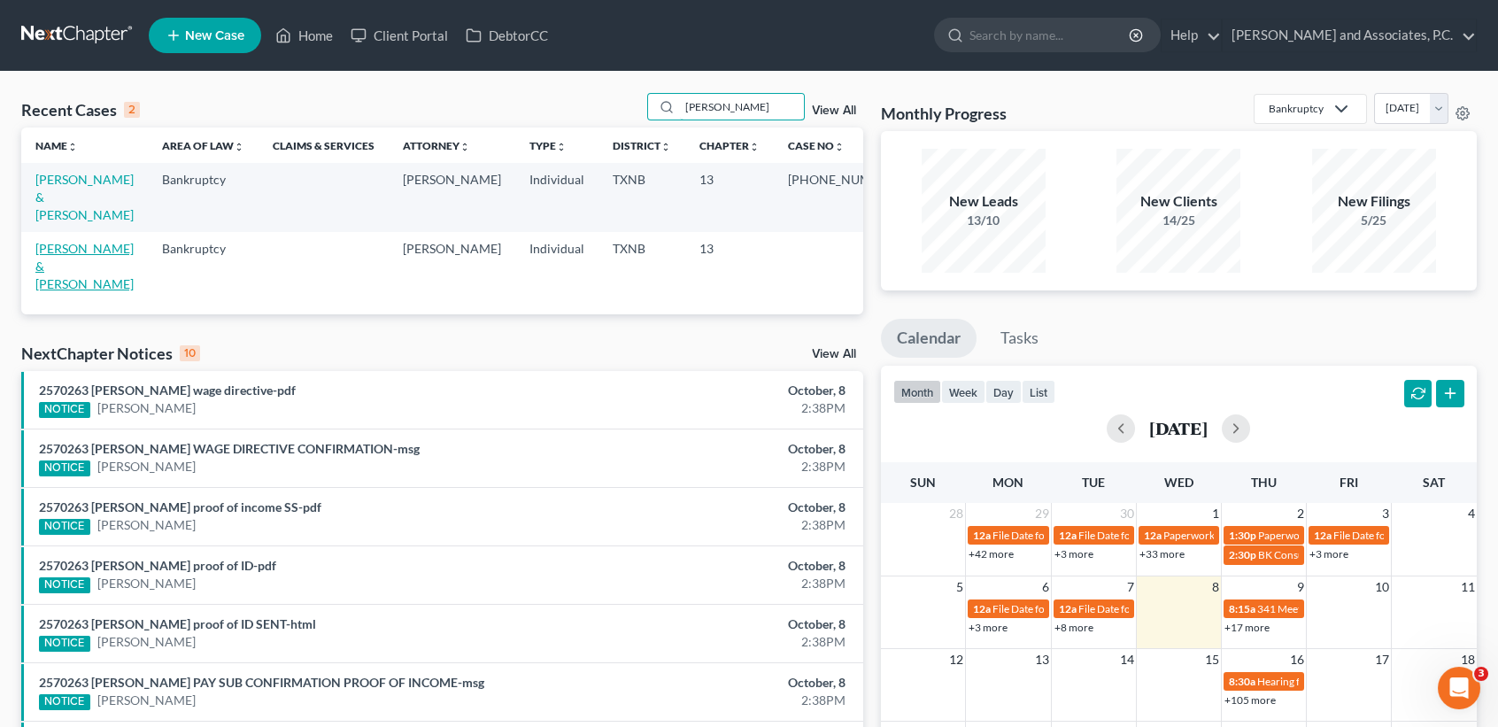
type input "bender"
click at [73, 241] on link "Bender, David & Allison" at bounding box center [84, 266] width 98 height 50
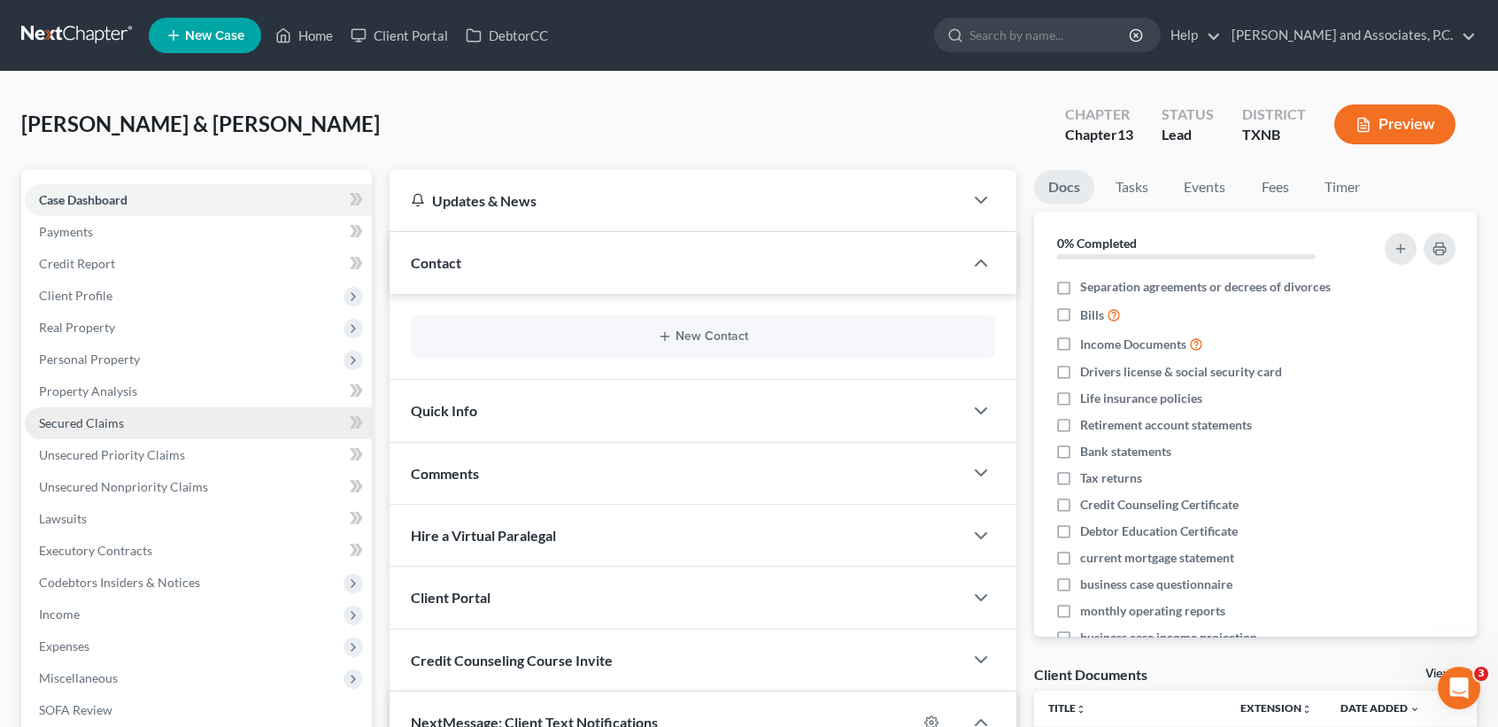
click at [120, 416] on span "Secured Claims" at bounding box center [81, 422] width 85 height 15
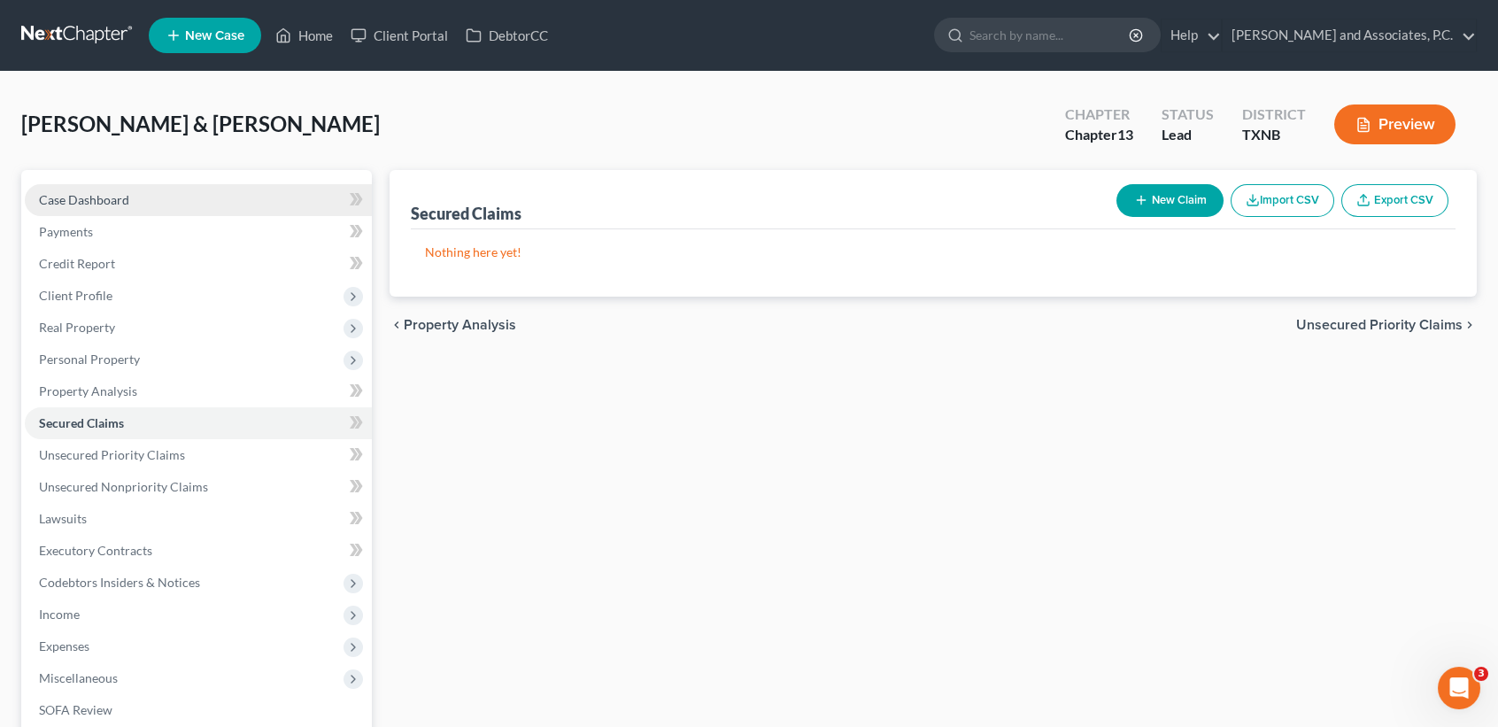
click at [61, 199] on span "Case Dashboard" at bounding box center [84, 199] width 90 height 15
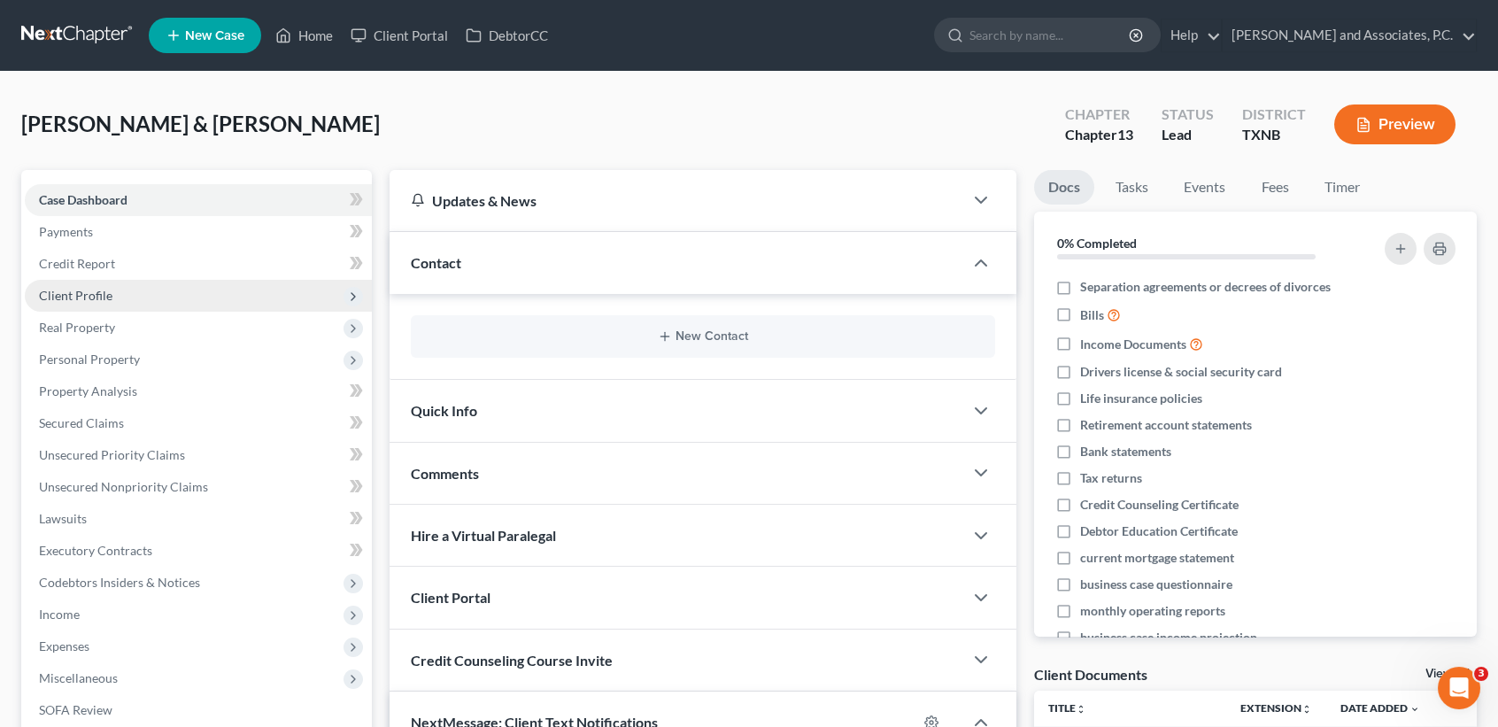
click at [74, 306] on span "Client Profile" at bounding box center [198, 296] width 347 height 32
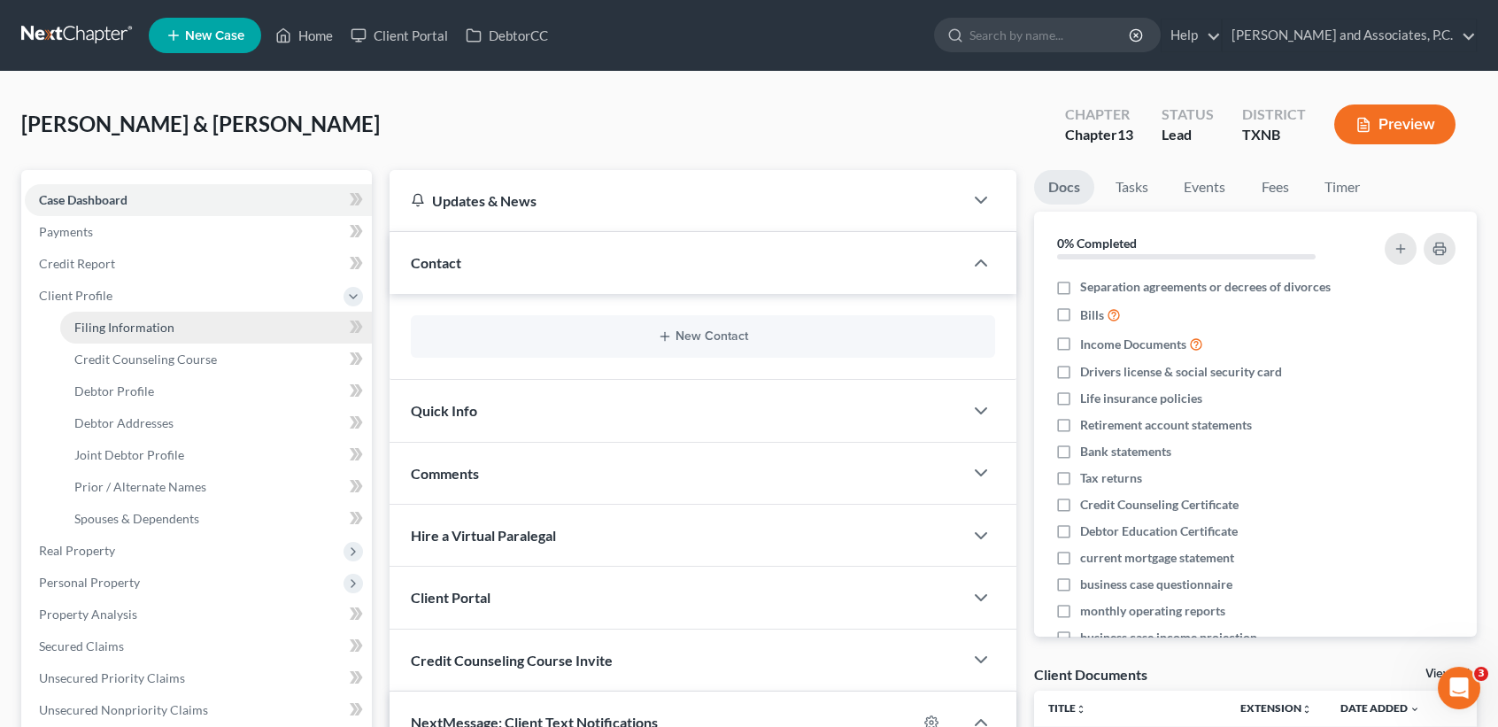
click at [75, 320] on span "Filing Information" at bounding box center [124, 327] width 100 height 15
select select "1"
select select "3"
select select "78"
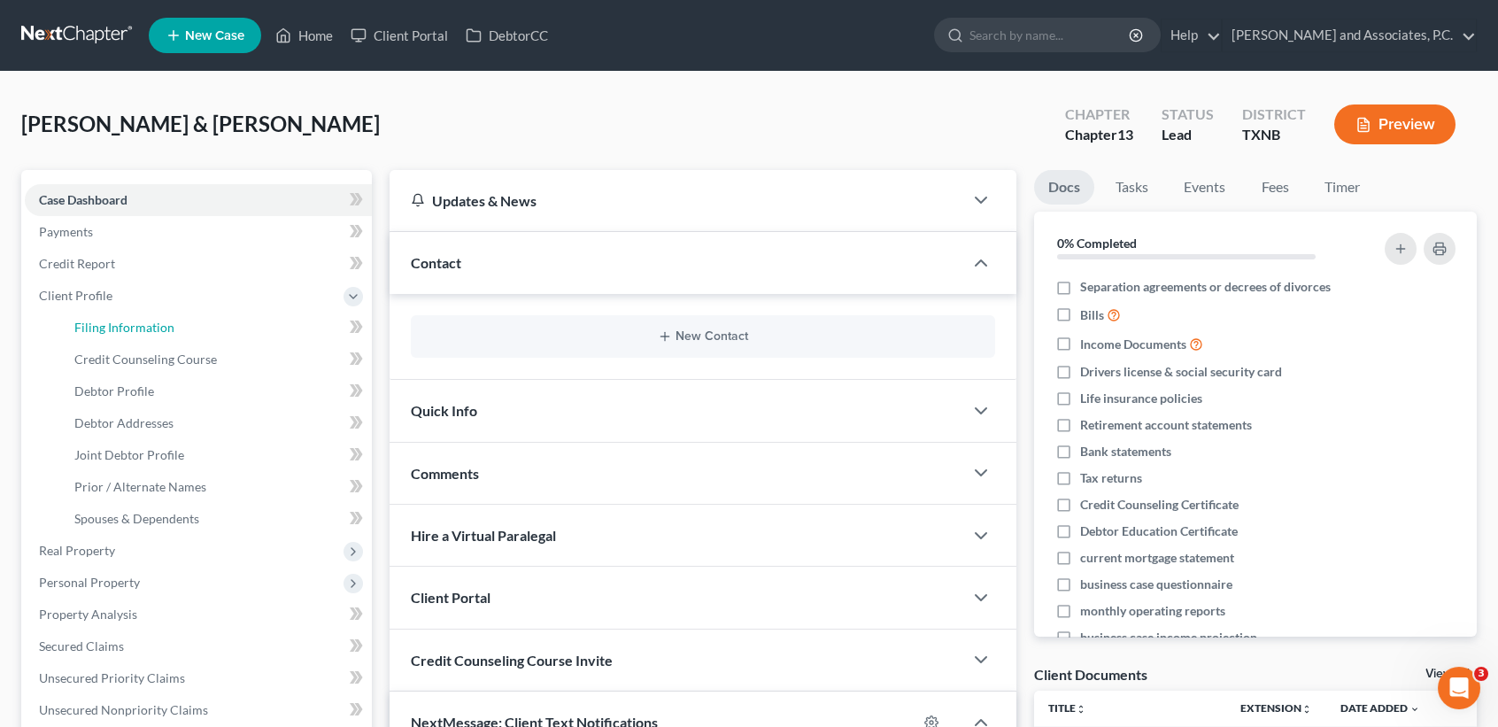
select select "0"
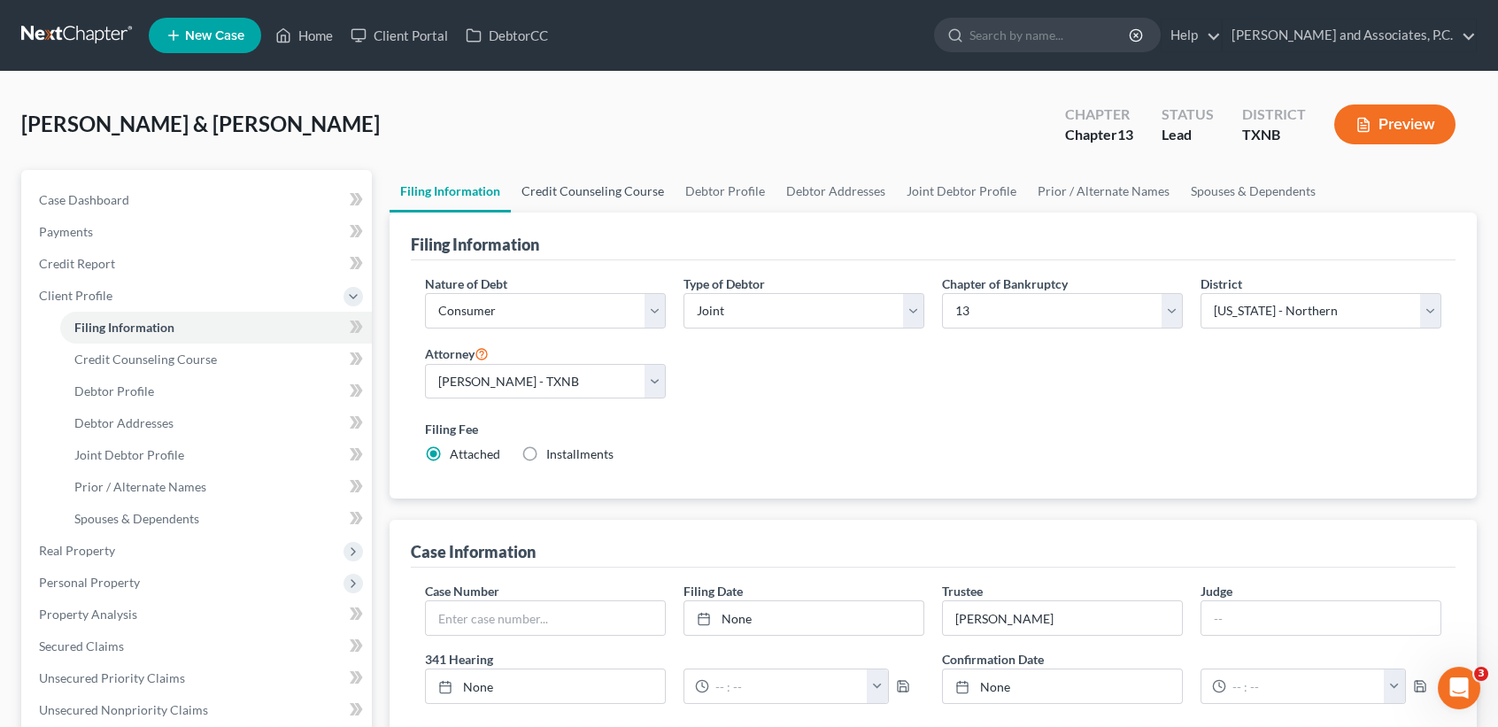
click at [615, 181] on link "Credit Counseling Course" at bounding box center [593, 191] width 164 height 43
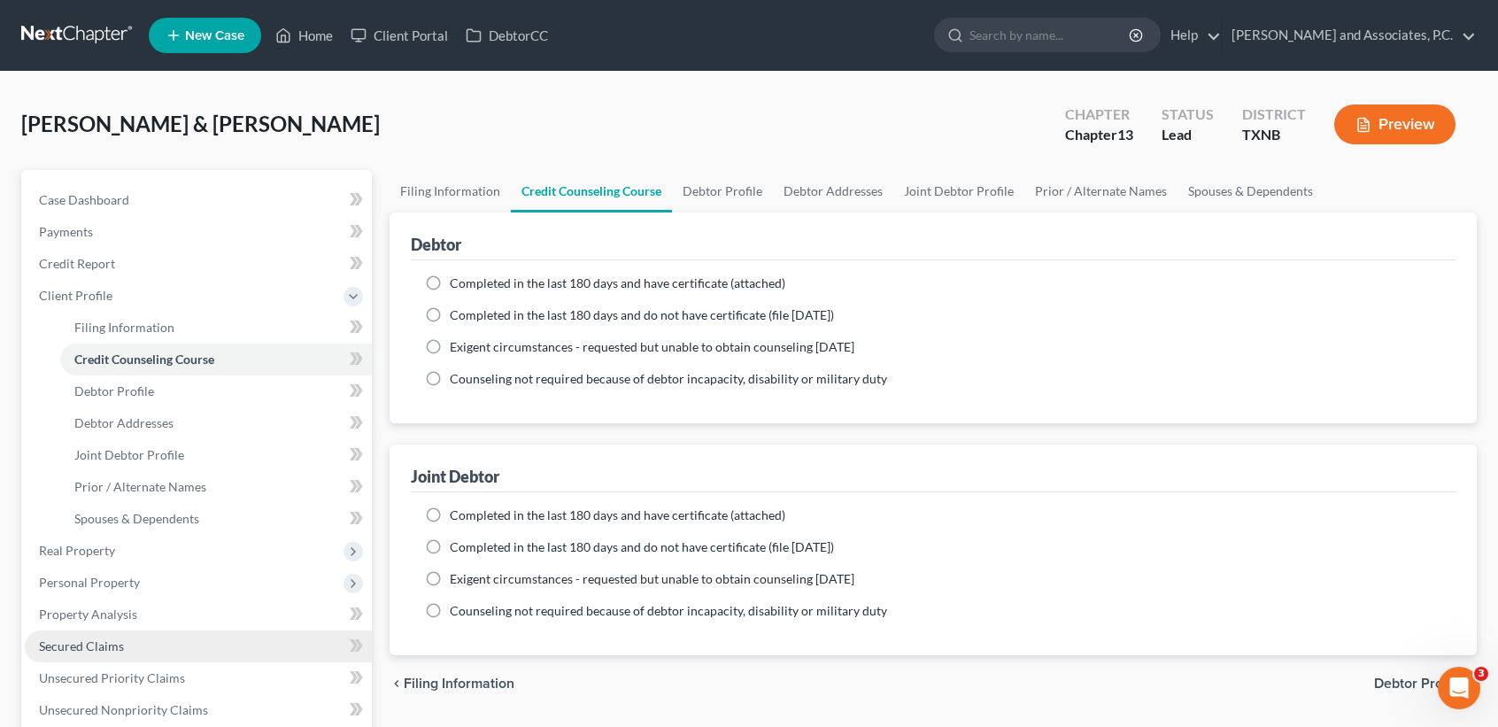
click at [87, 640] on span "Secured Claims" at bounding box center [81, 645] width 85 height 15
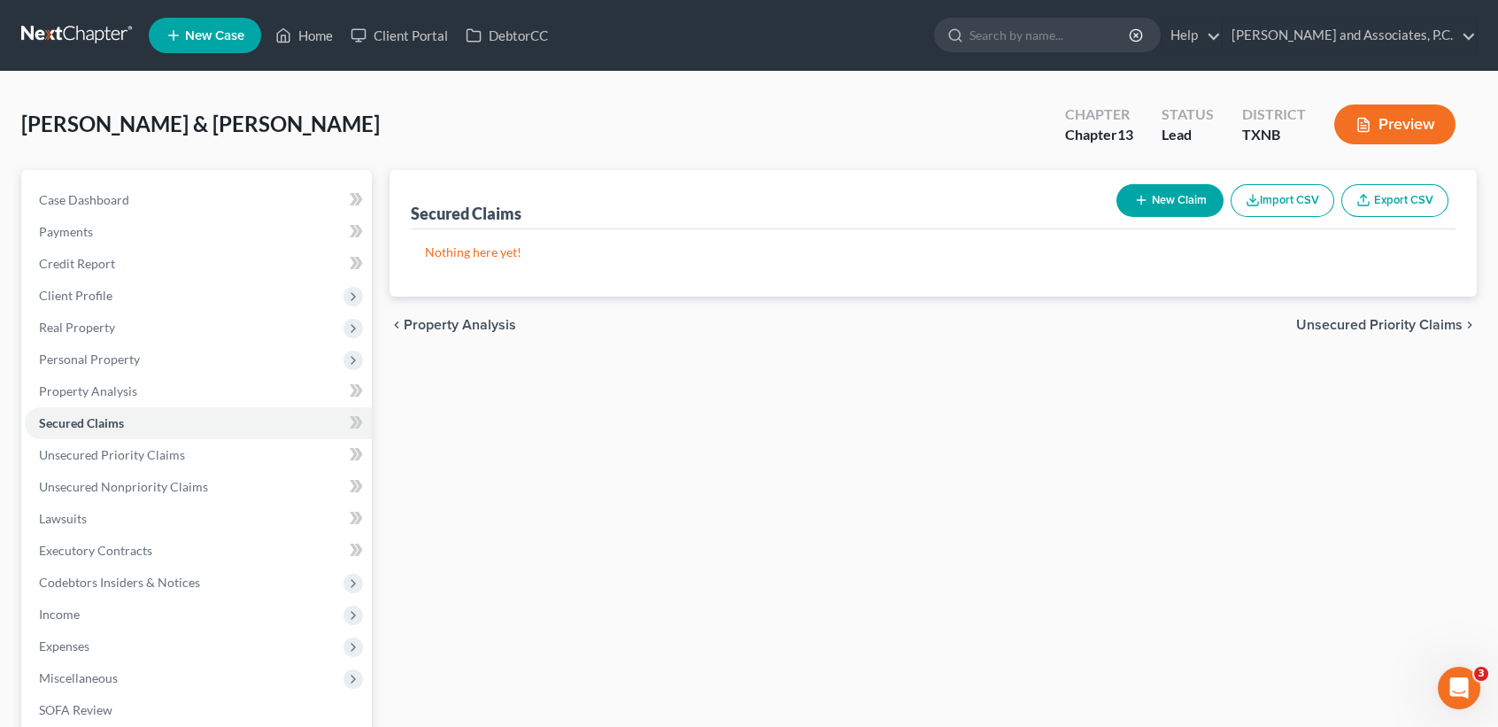
click at [1180, 198] on button "New Claim" at bounding box center [1170, 200] width 107 height 33
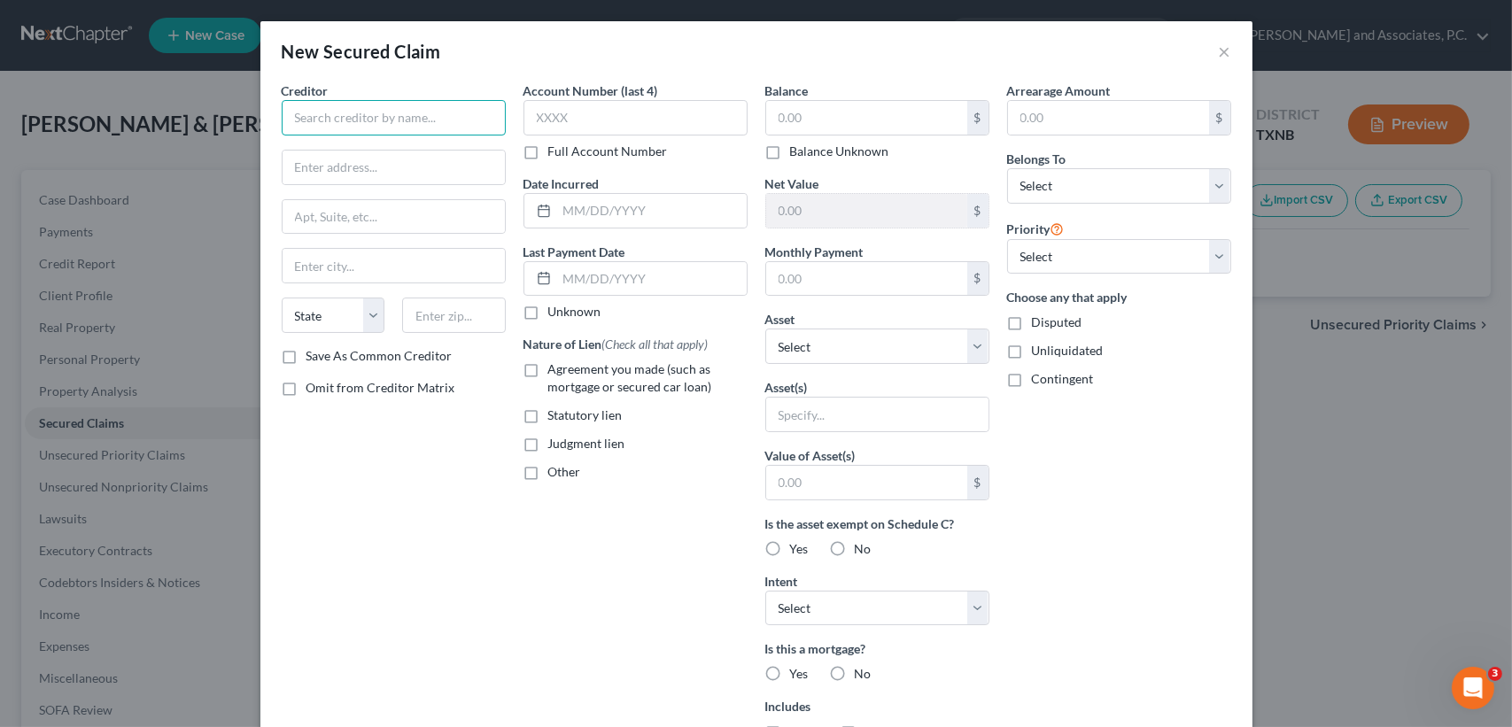
click at [344, 118] on input "text" at bounding box center [394, 117] width 224 height 35
type input "Marine One Acceptance Corporation"
type input "5000 Quorum Drive"
drag, startPoint x: 398, startPoint y: 222, endPoint x: 439, endPoint y: 205, distance: 44.1
click at [399, 222] on input "text" at bounding box center [393, 217] width 222 height 34
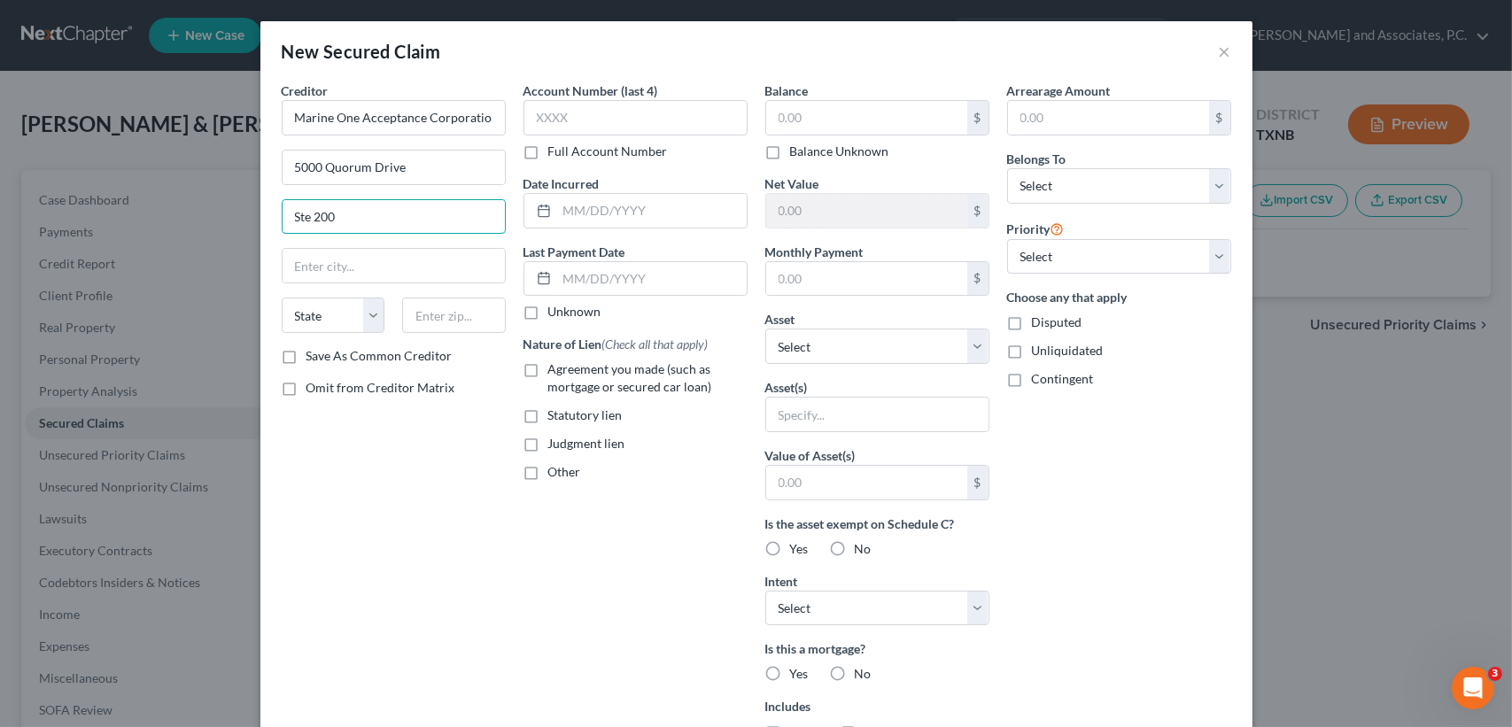
type input "Ste 200"
drag, startPoint x: 518, startPoint y: 552, endPoint x: 488, endPoint y: 418, distance: 137.1
click at [518, 537] on div "Account Number (last 4) Full Account Number Date Incurred Last Payment Date Unk…" at bounding box center [635, 476] width 242 height 790
click at [472, 306] on input "text" at bounding box center [454, 315] width 104 height 35
type input "75254"
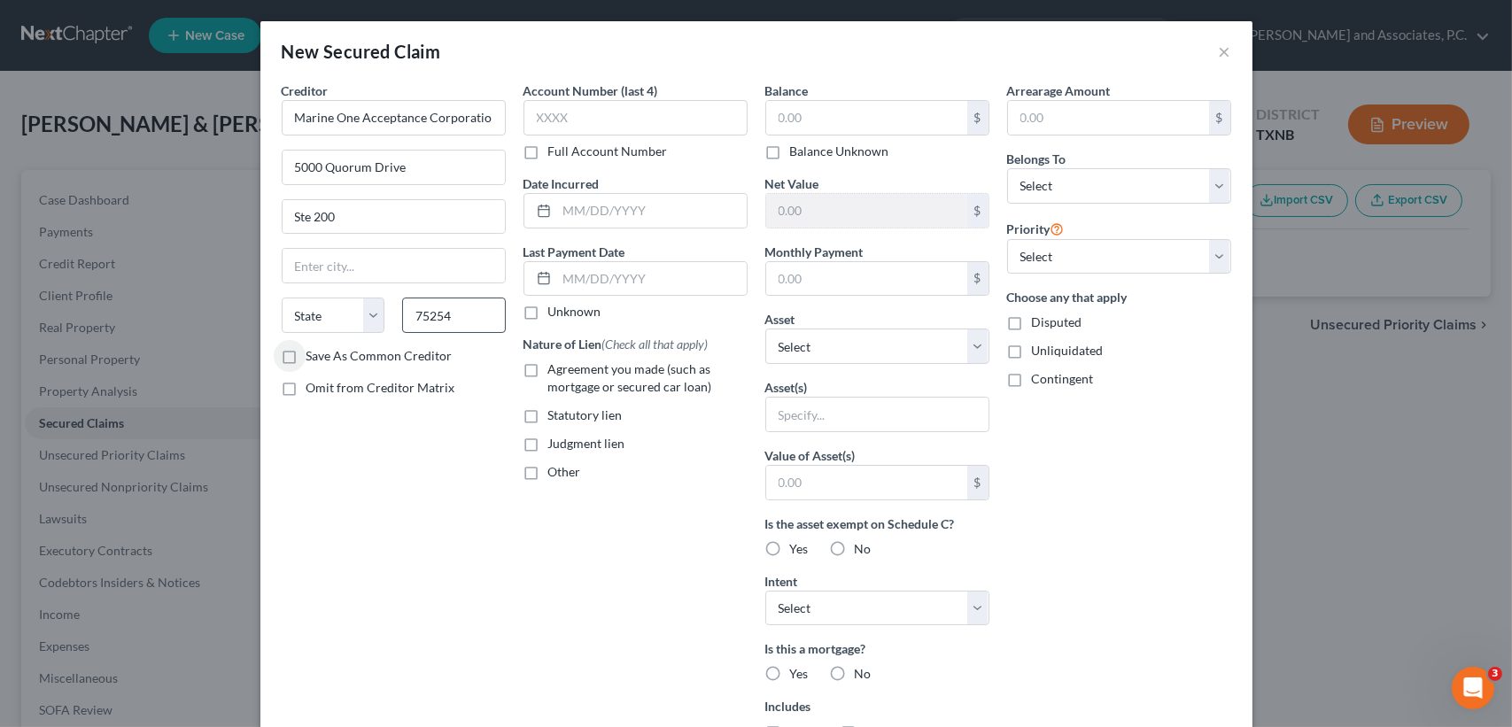
type input "Dallas"
select select "45"
click at [306, 352] on label "Save As Common Creditor" at bounding box center [379, 356] width 146 height 18
click at [313, 352] on input "Save As Common Creditor" at bounding box center [319, 353] width 12 height 12
checkbox input "true"
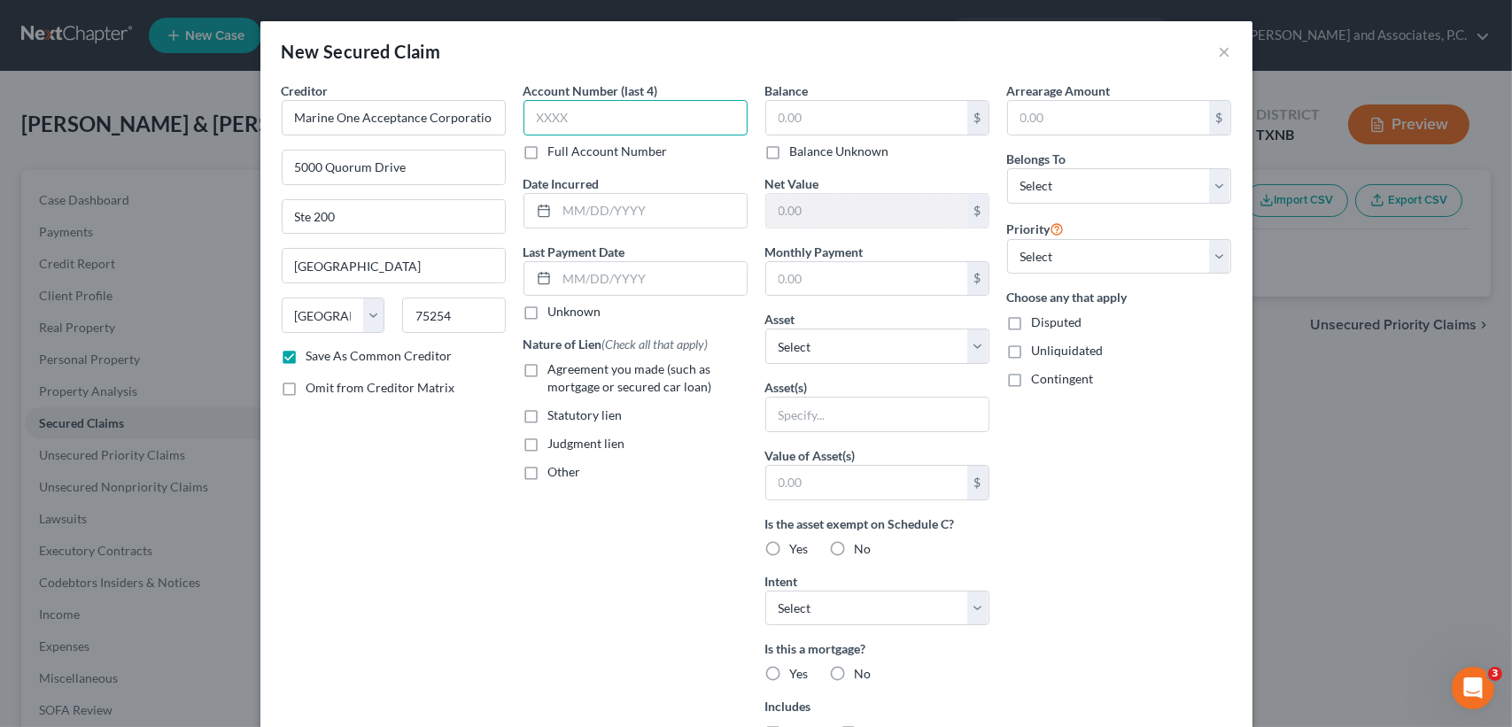
click at [647, 107] on input "text" at bounding box center [635, 117] width 224 height 35
click at [909, 129] on input "text" at bounding box center [866, 118] width 201 height 34
type input "13,266.79"
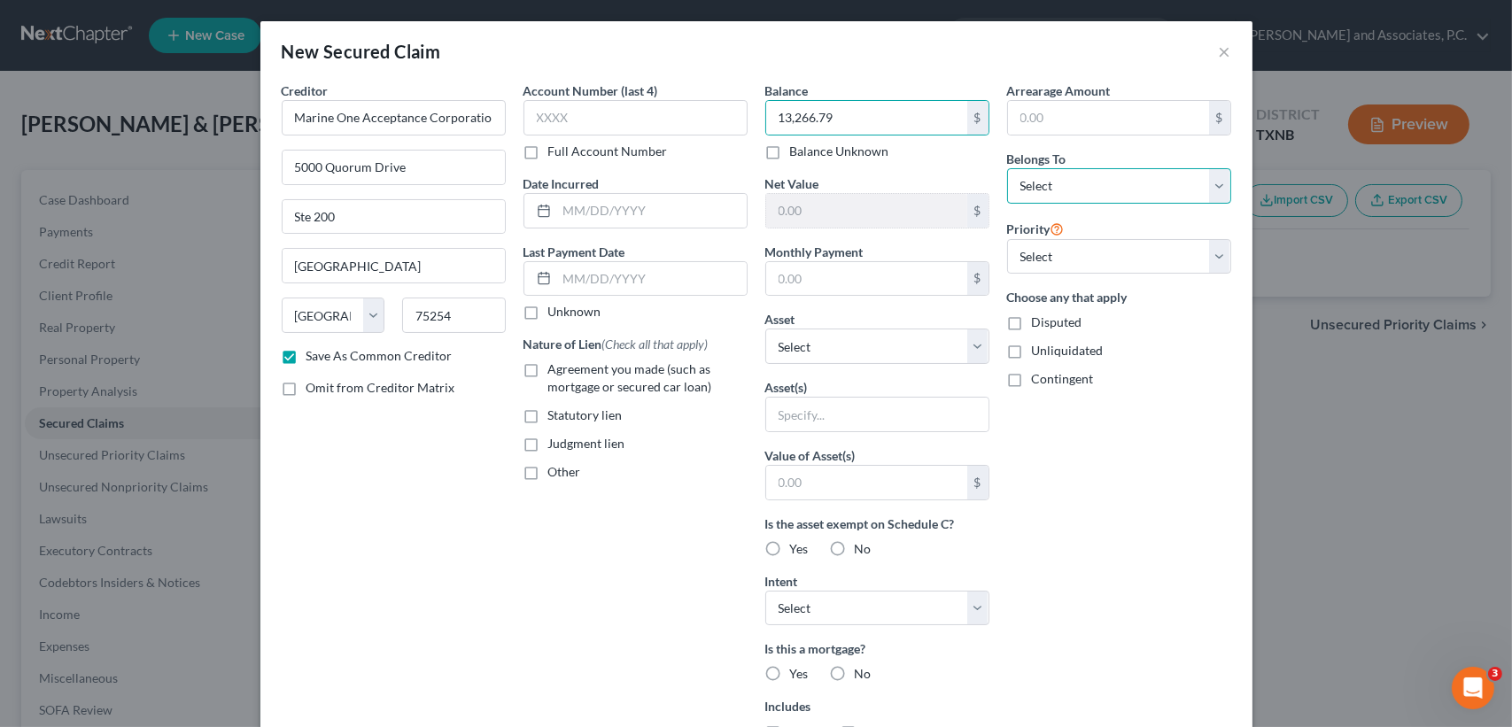
click at [1102, 201] on select "Select Debtor 1 Only Debtor 2 Only Debtor 1 And Debtor 2 Only At Least One Of T…" at bounding box center [1119, 185] width 224 height 35
select select "0"
click at [1007, 168] on select "Select Debtor 1 Only Debtor 2 Only Debtor 1 And Debtor 2 Only At Least One Of T…" at bounding box center [1119, 185] width 224 height 35
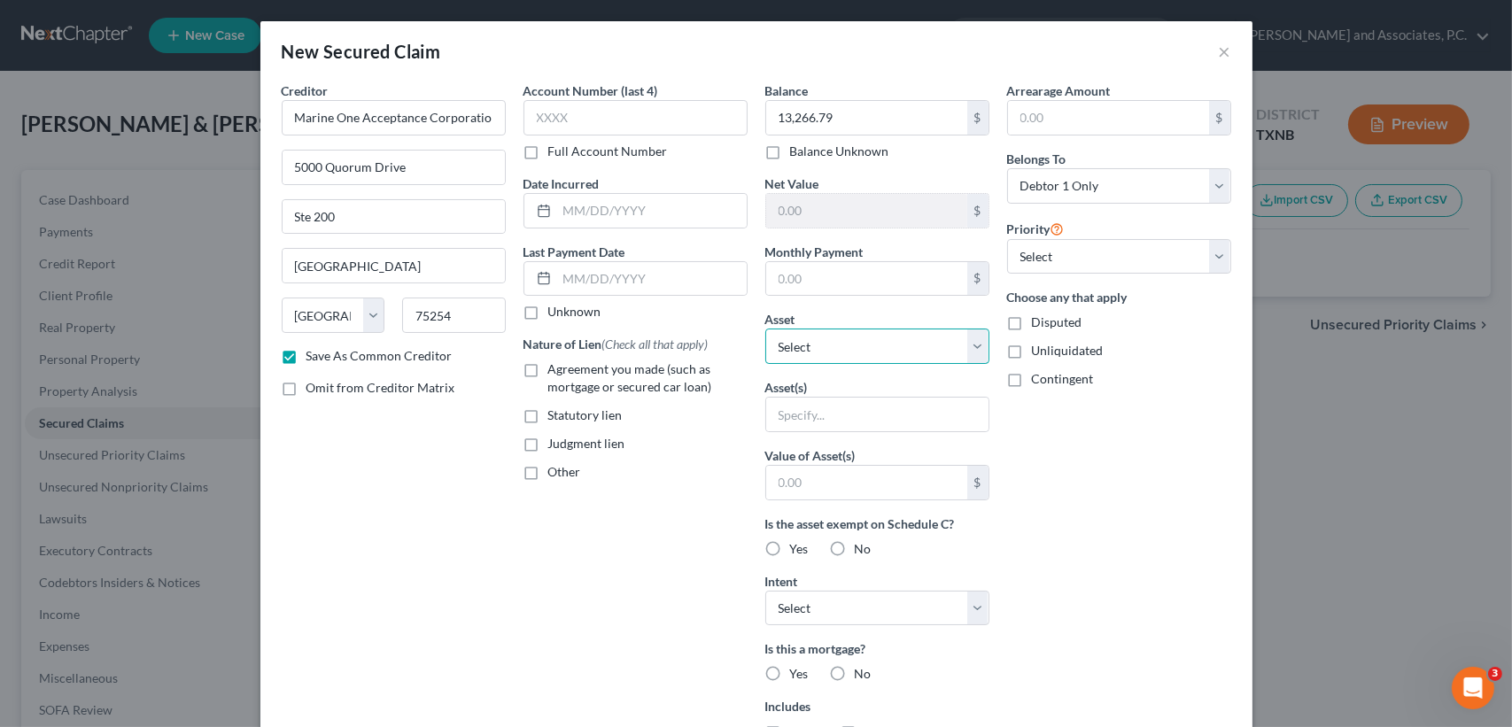
click at [929, 358] on select "Select Other Multiple Assets" at bounding box center [877, 346] width 224 height 35
drag, startPoint x: 1144, startPoint y: 476, endPoint x: 1131, endPoint y: 473, distance: 13.5
click at [1144, 476] on div "Arrearage Amount $ Belongs To * Select Debtor 1 Only Debtor 2 Only Debtor 1 And…" at bounding box center [1119, 476] width 242 height 790
click at [900, 417] on input "text" at bounding box center [877, 415] width 222 height 34
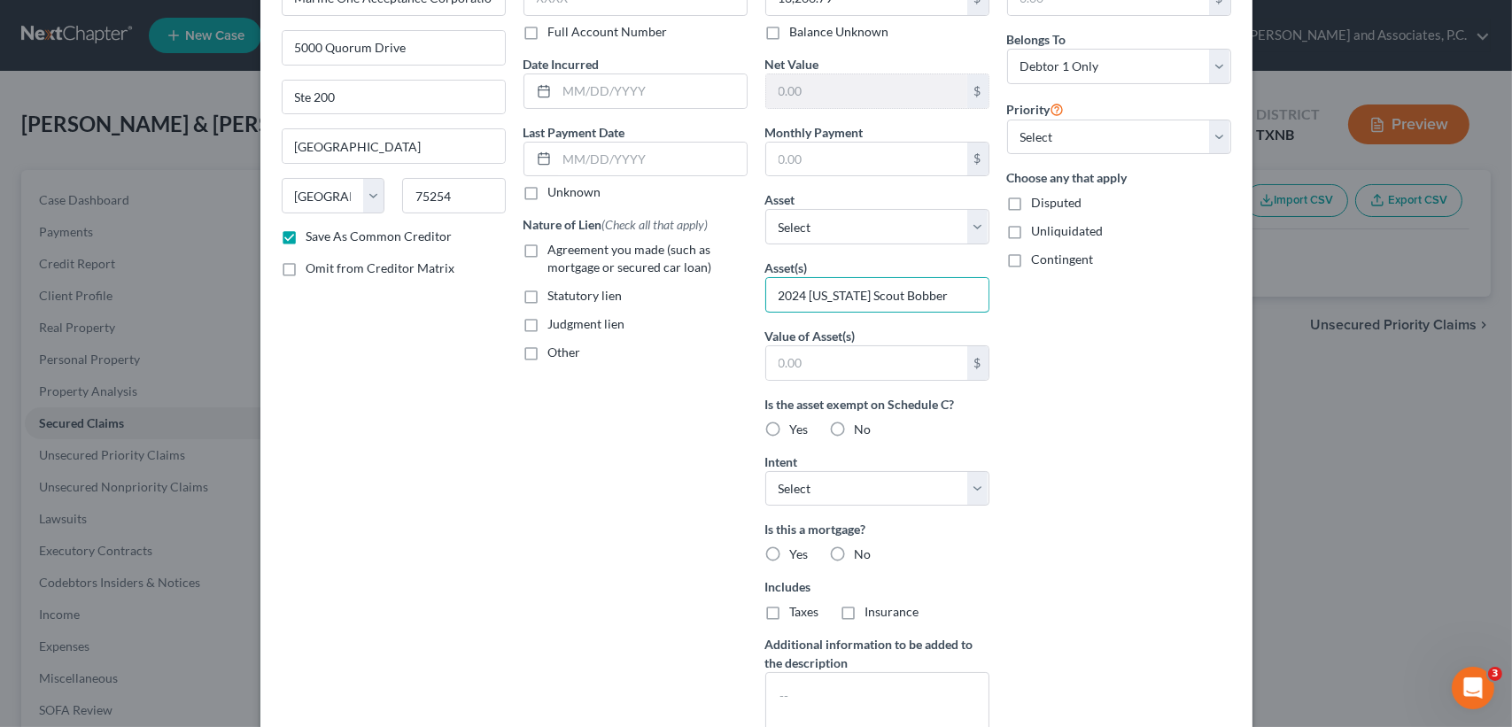
scroll to position [236, 0]
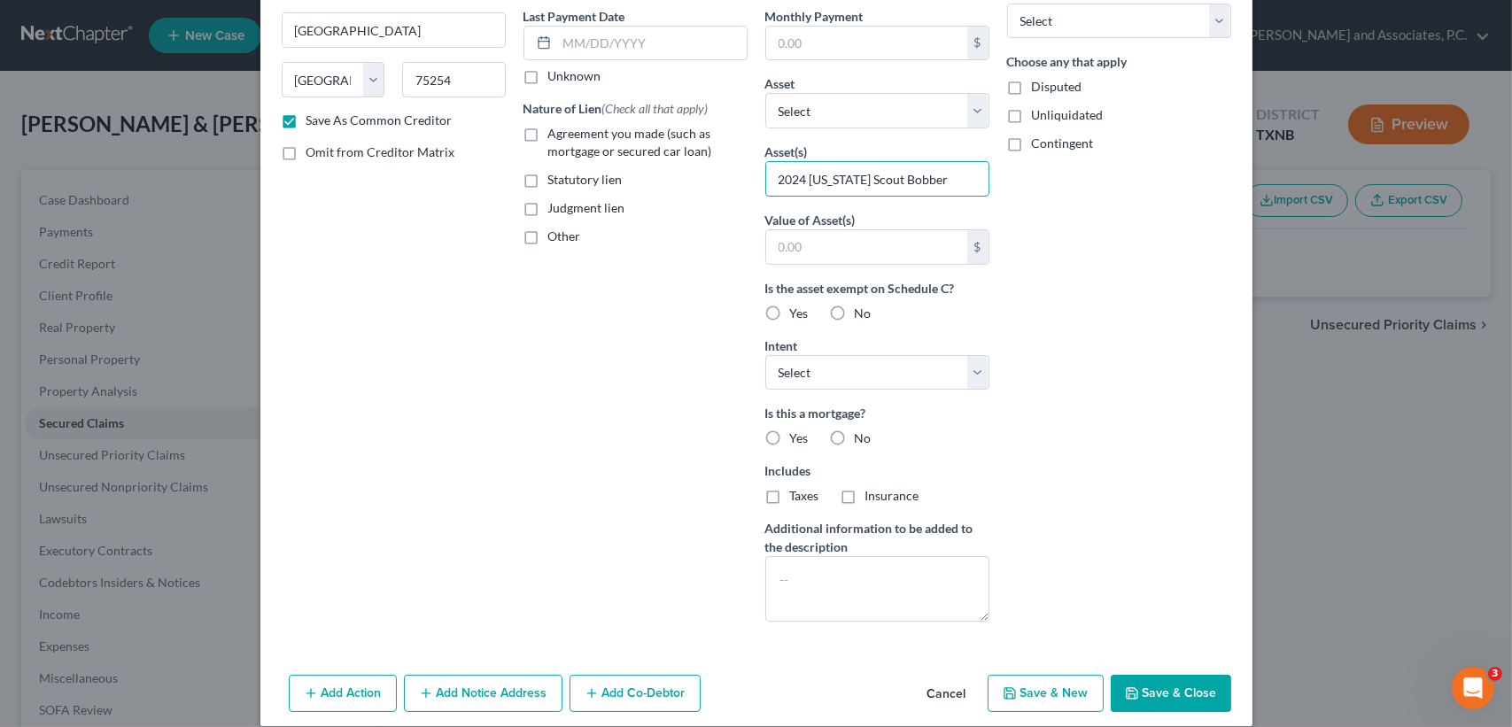
type input "2024 Indiana Scout Bobber"
click at [1206, 685] on button "Save & Close" at bounding box center [1170, 693] width 120 height 37
checkbox input "false"
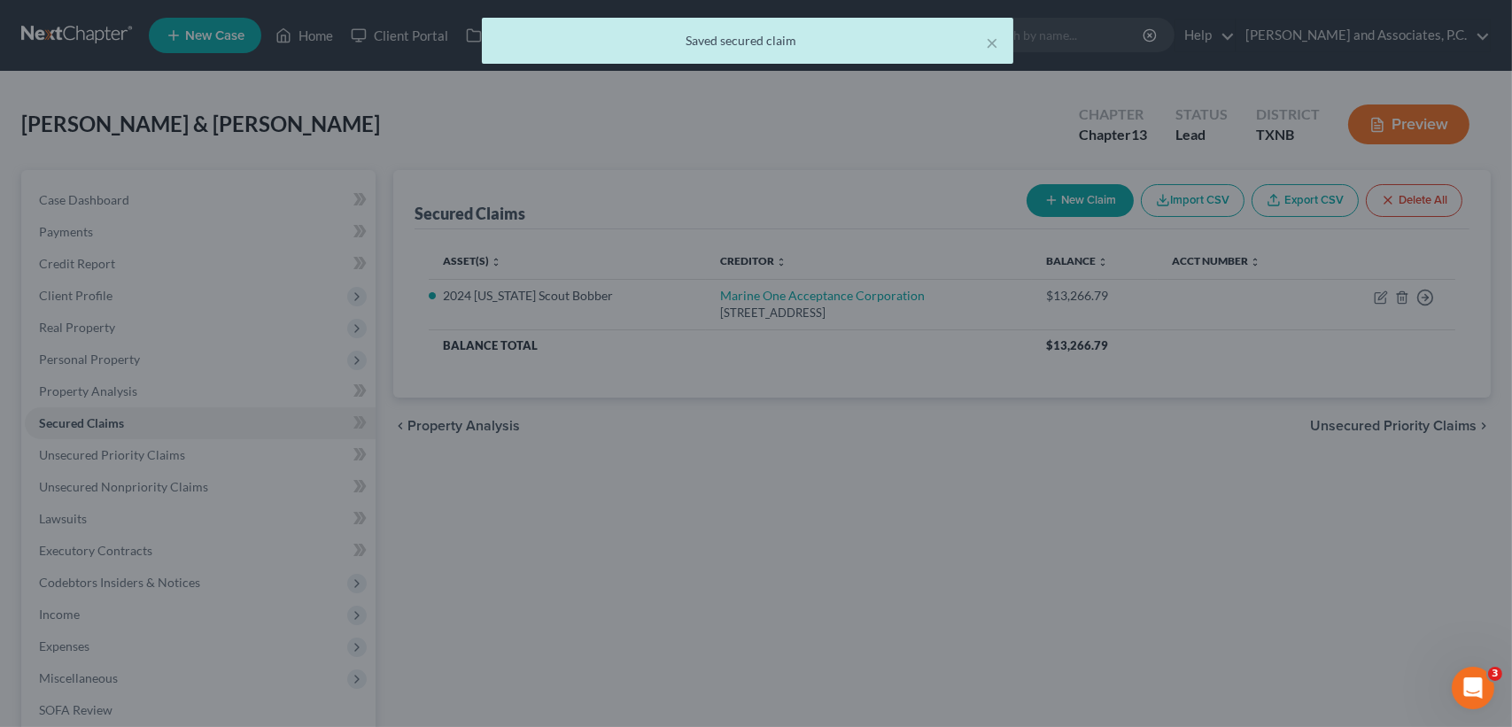
scroll to position [0, 0]
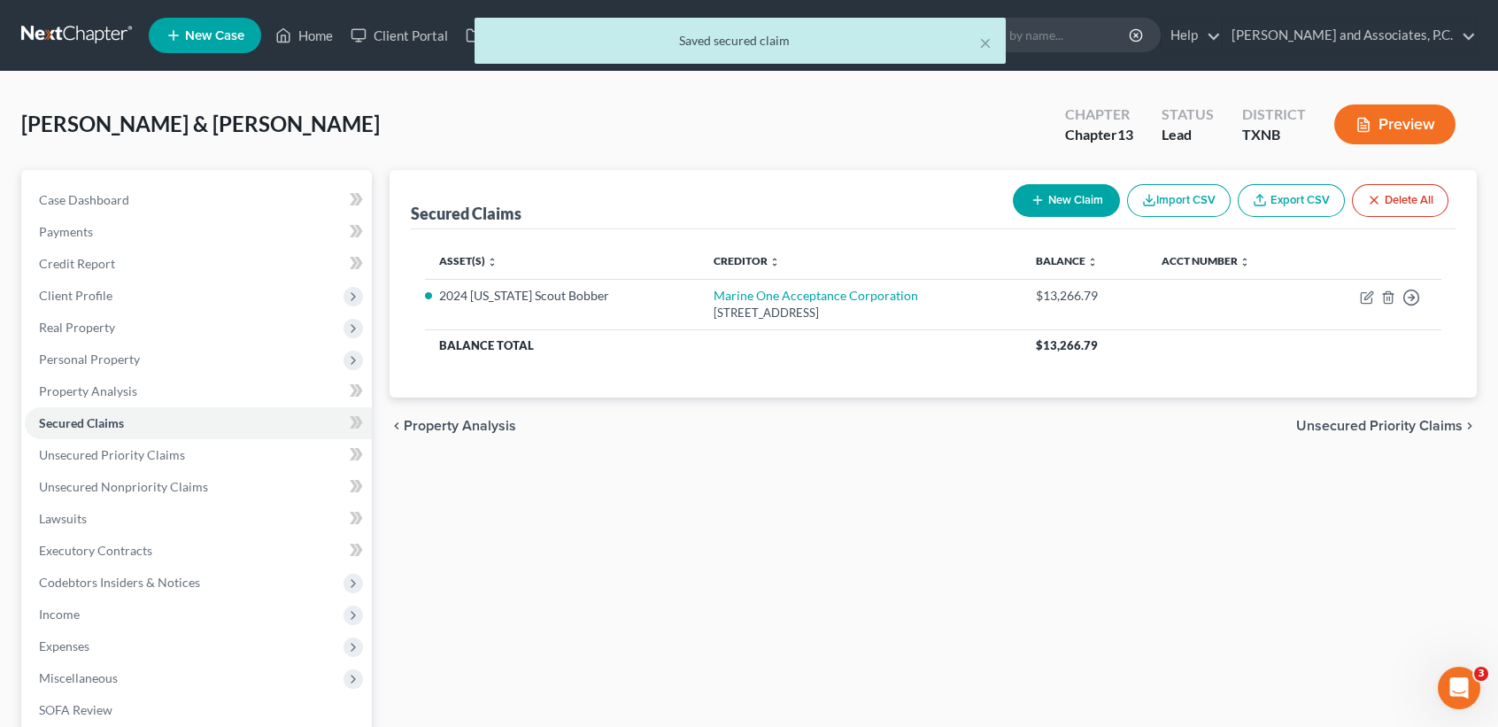
click at [1090, 210] on button "New Claim" at bounding box center [1066, 200] width 107 height 33
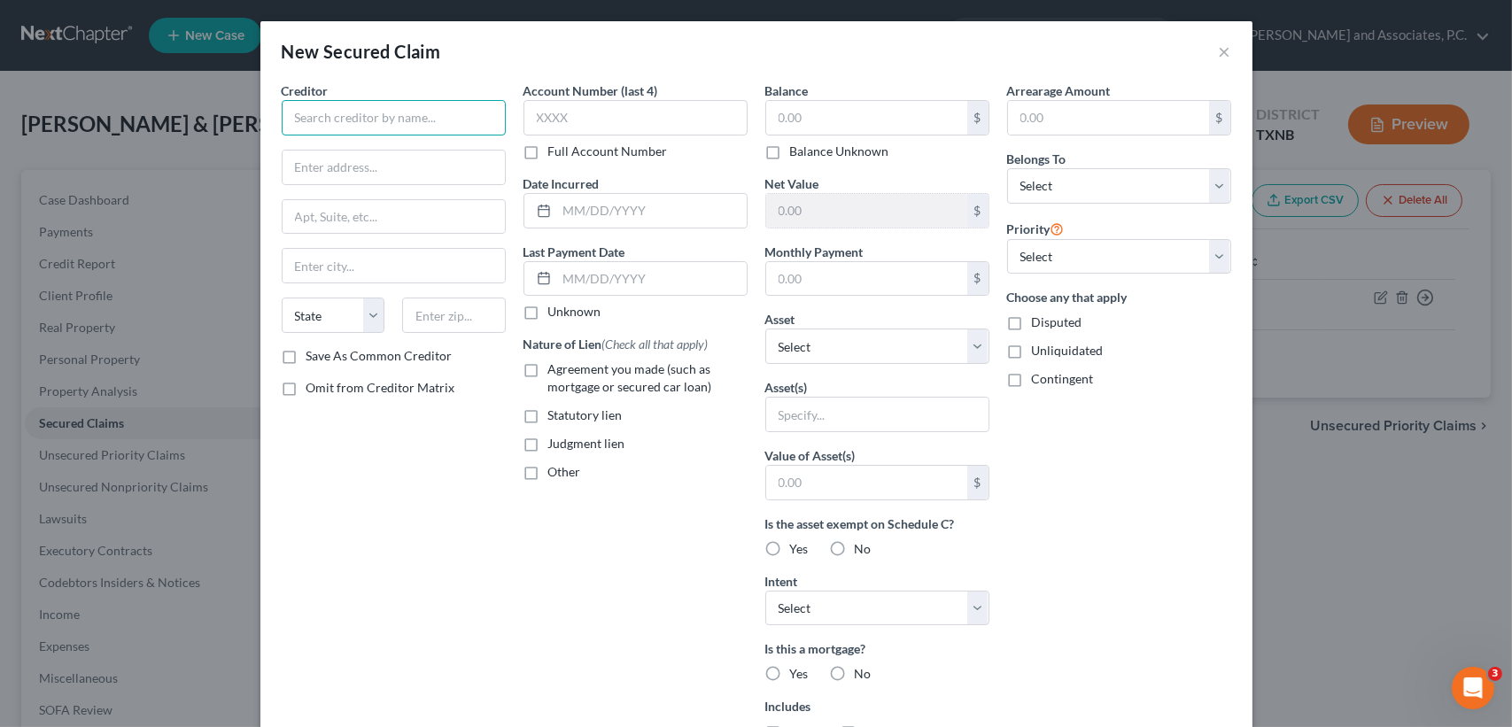
click at [479, 120] on input "text" at bounding box center [394, 117] width 224 height 35
type input "Santander Consumer USA INC"
type input "PO Box 560284"
type input "75356"
type input "Dallas"
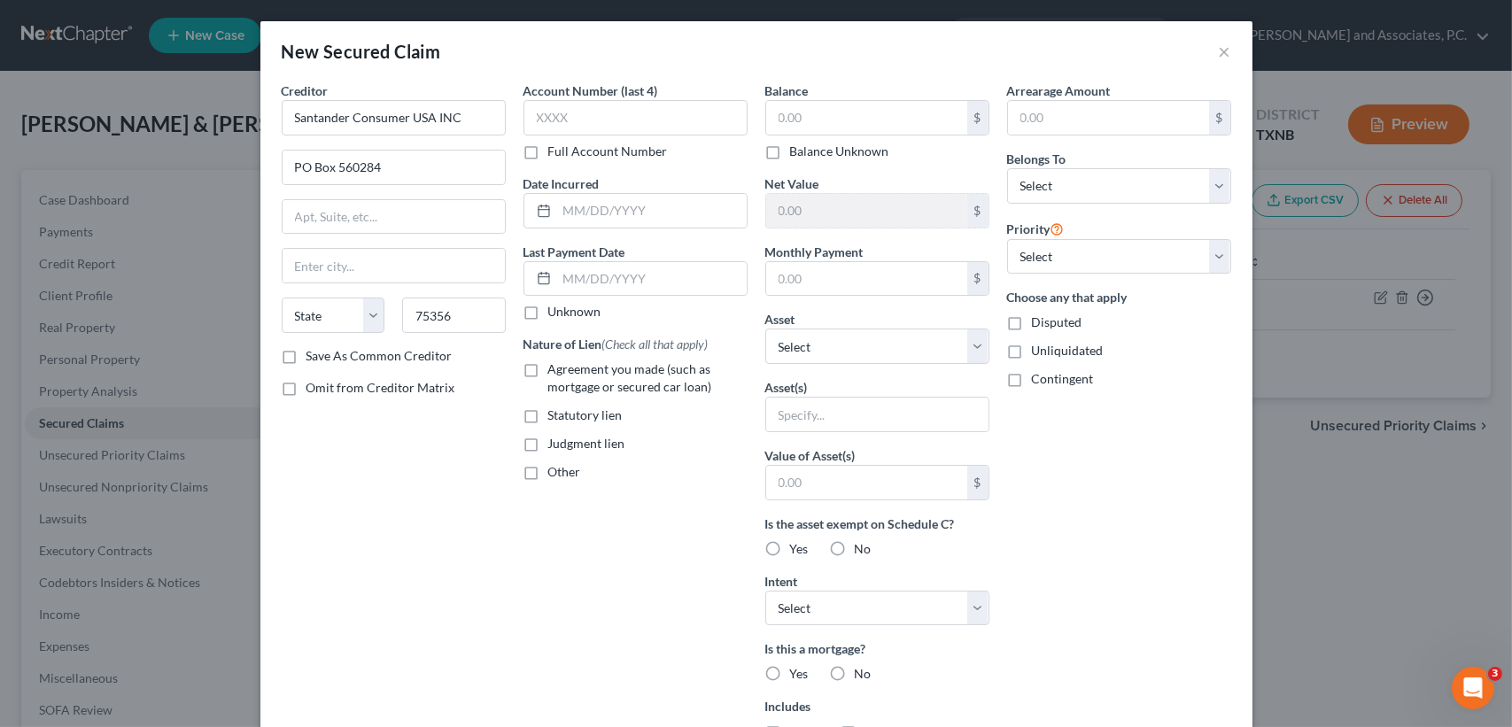
select select "45"
click at [352, 359] on label "Save As Common Creditor" at bounding box center [379, 356] width 146 height 18
click at [325, 359] on input "Save As Common Creditor" at bounding box center [319, 353] width 12 height 12
checkbox input "true"
click at [641, 120] on input "text" at bounding box center [635, 117] width 224 height 35
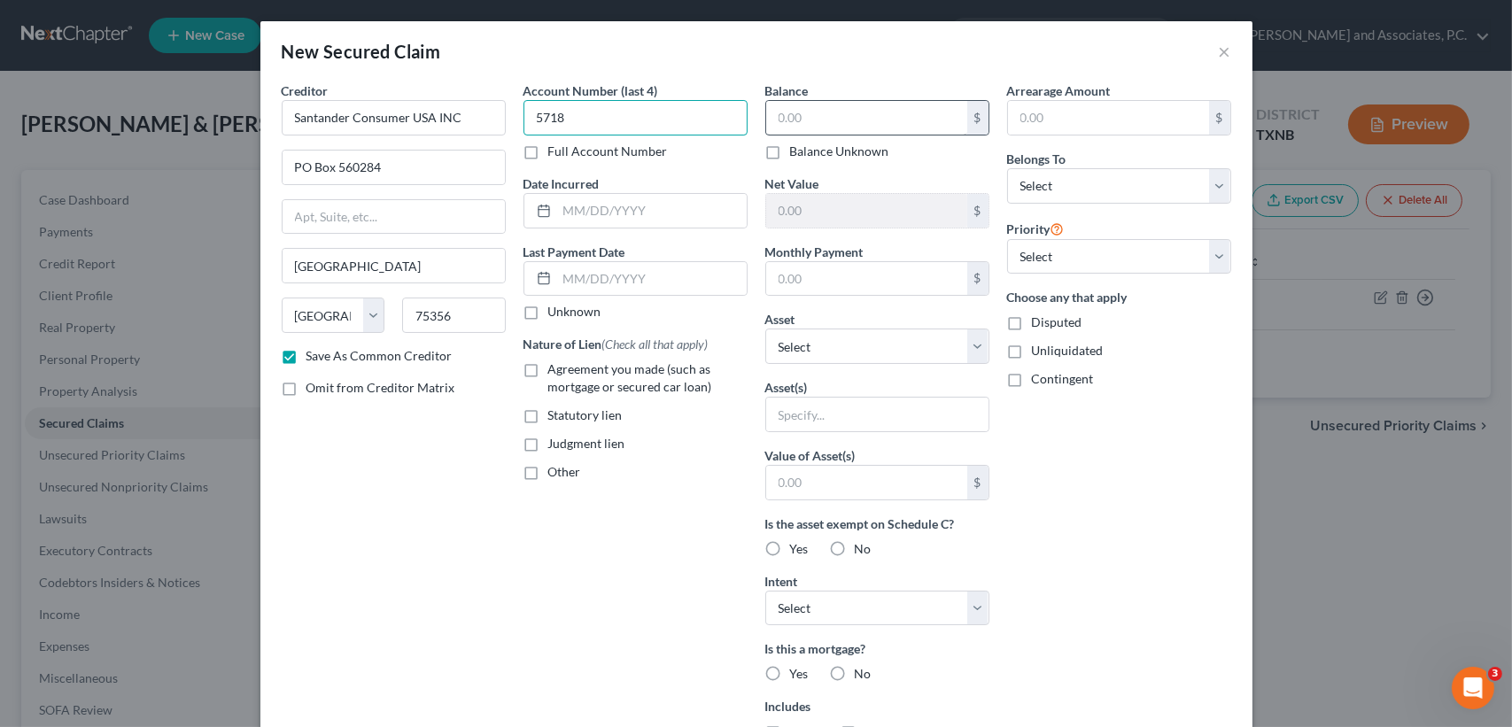
type input "5718"
drag, startPoint x: 855, startPoint y: 124, endPoint x: 869, endPoint y: 111, distance: 19.4
click at [861, 119] on input "text" at bounding box center [866, 118] width 201 height 34
type input "28,514.60"
drag, startPoint x: 900, startPoint y: 422, endPoint x: 1443, endPoint y: 509, distance: 550.7
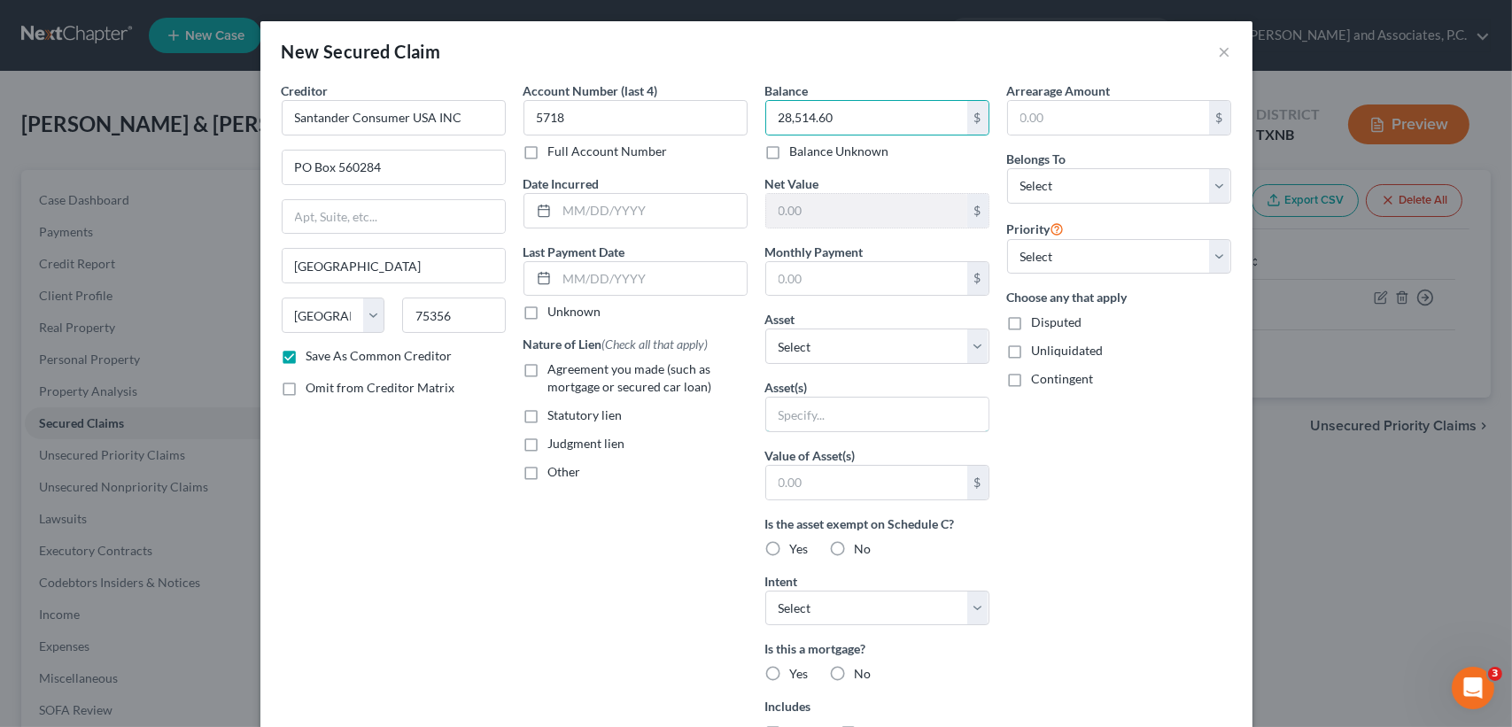
click at [900, 422] on input "text" at bounding box center [877, 415] width 222 height 34
type input "2021 Equinox"
drag, startPoint x: 1025, startPoint y: 188, endPoint x: 1029, endPoint y: 205, distance: 17.4
click at [1025, 188] on select "Select Debtor 1 Only Debtor 2 Only Debtor 1 And Debtor 2 Only At Least One Of T…" at bounding box center [1119, 185] width 224 height 35
select select "0"
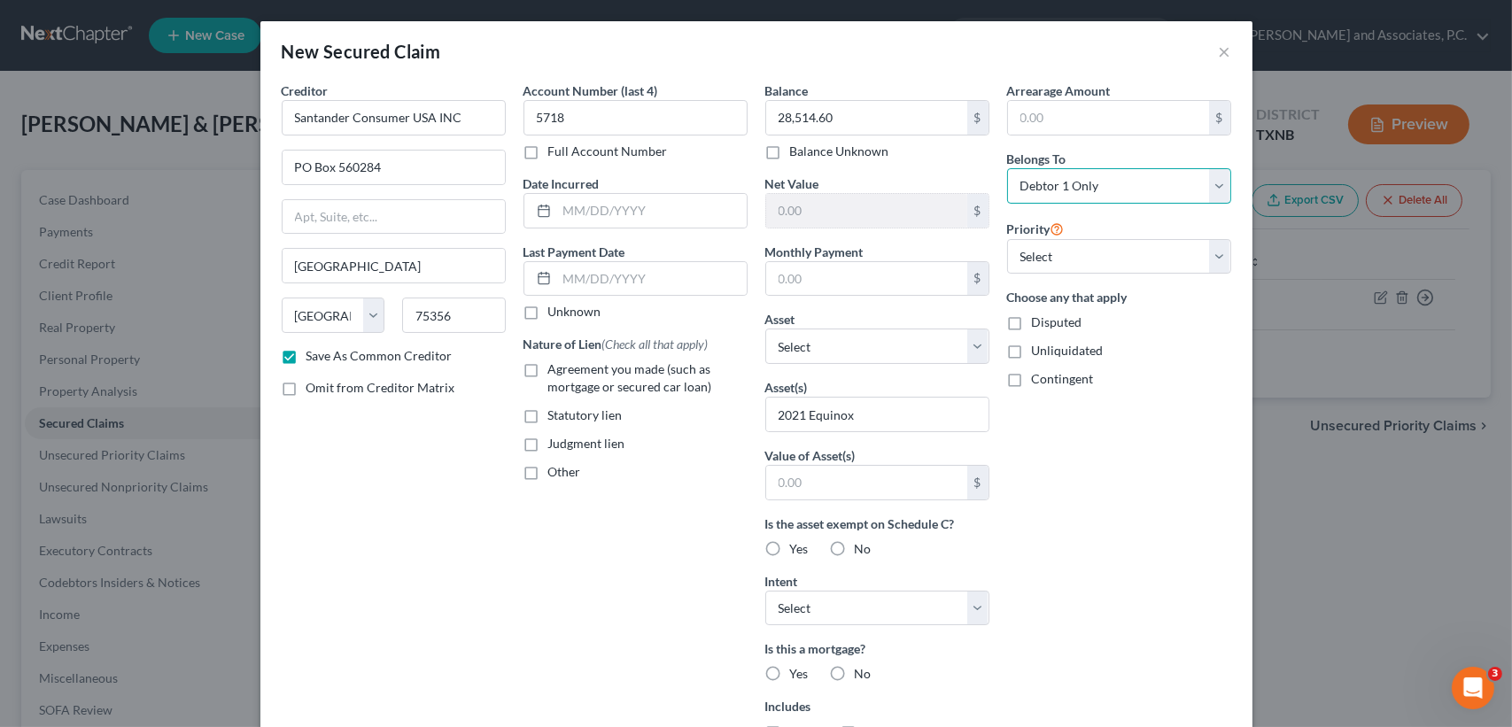
click at [1007, 168] on select "Select Debtor 1 Only Debtor 2 Only Debtor 1 And Debtor 2 Only At Least One Of T…" at bounding box center [1119, 185] width 224 height 35
click at [1129, 579] on div "Arrearage Amount $ Belongs To * Select Debtor 1 Only Debtor 2 Only Debtor 1 And…" at bounding box center [1119, 476] width 242 height 790
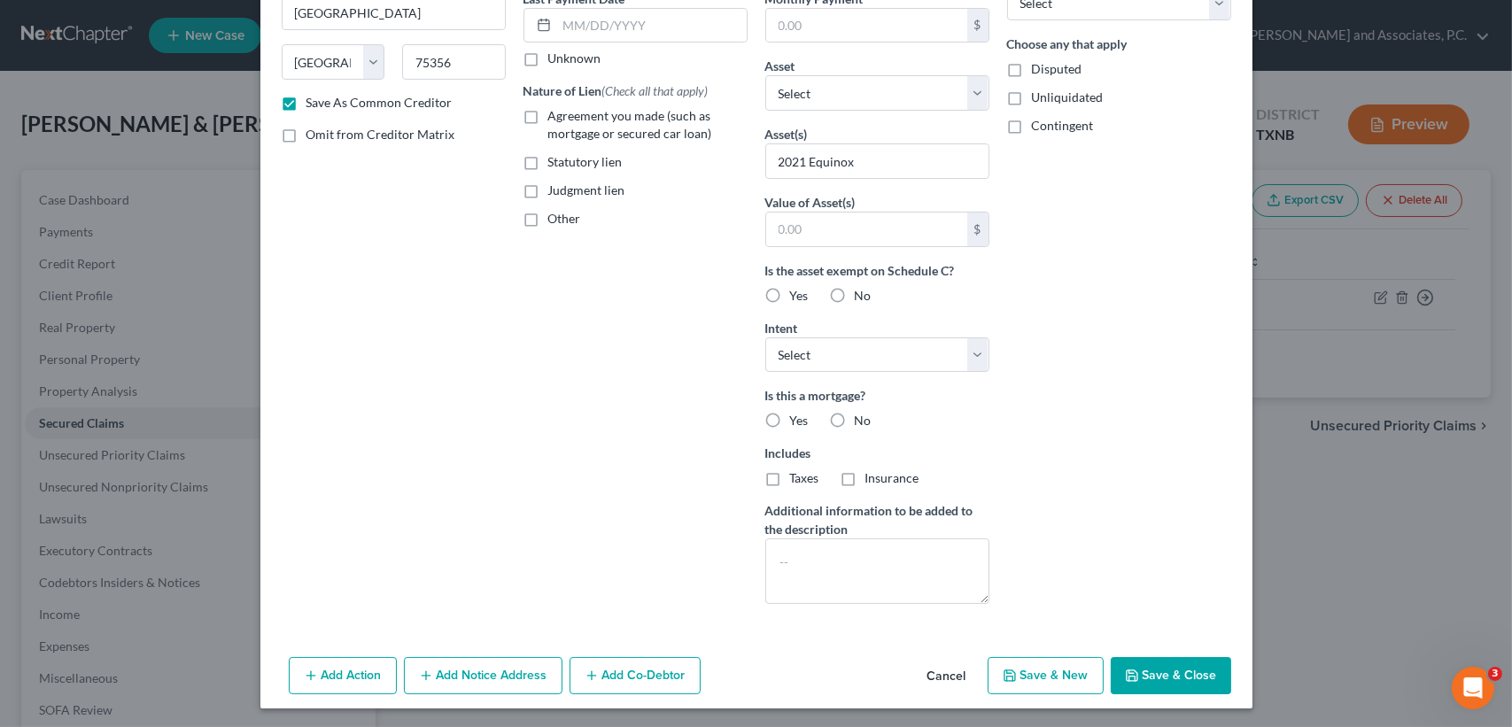
click at [1177, 675] on button "Save & Close" at bounding box center [1170, 675] width 120 height 37
checkbox input "false"
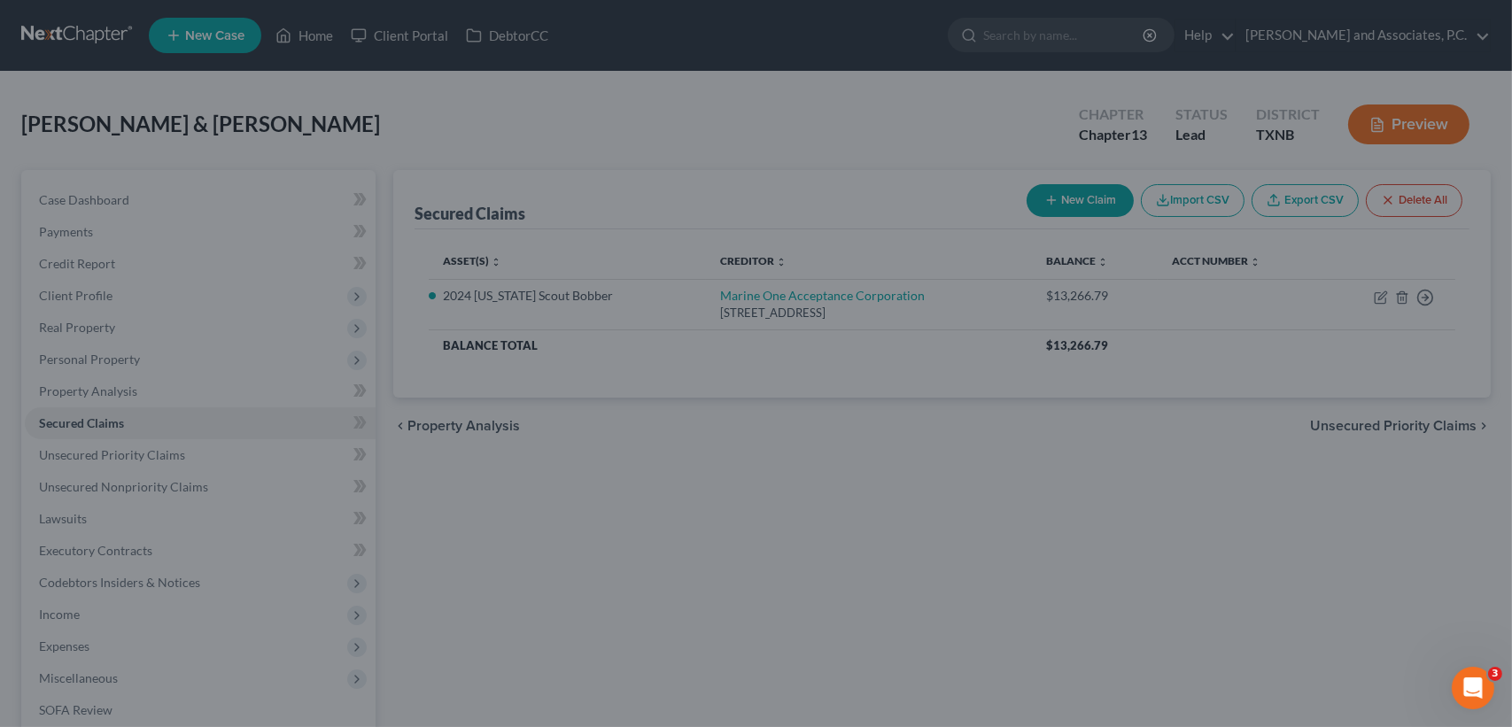
type input "0"
type input "0.00"
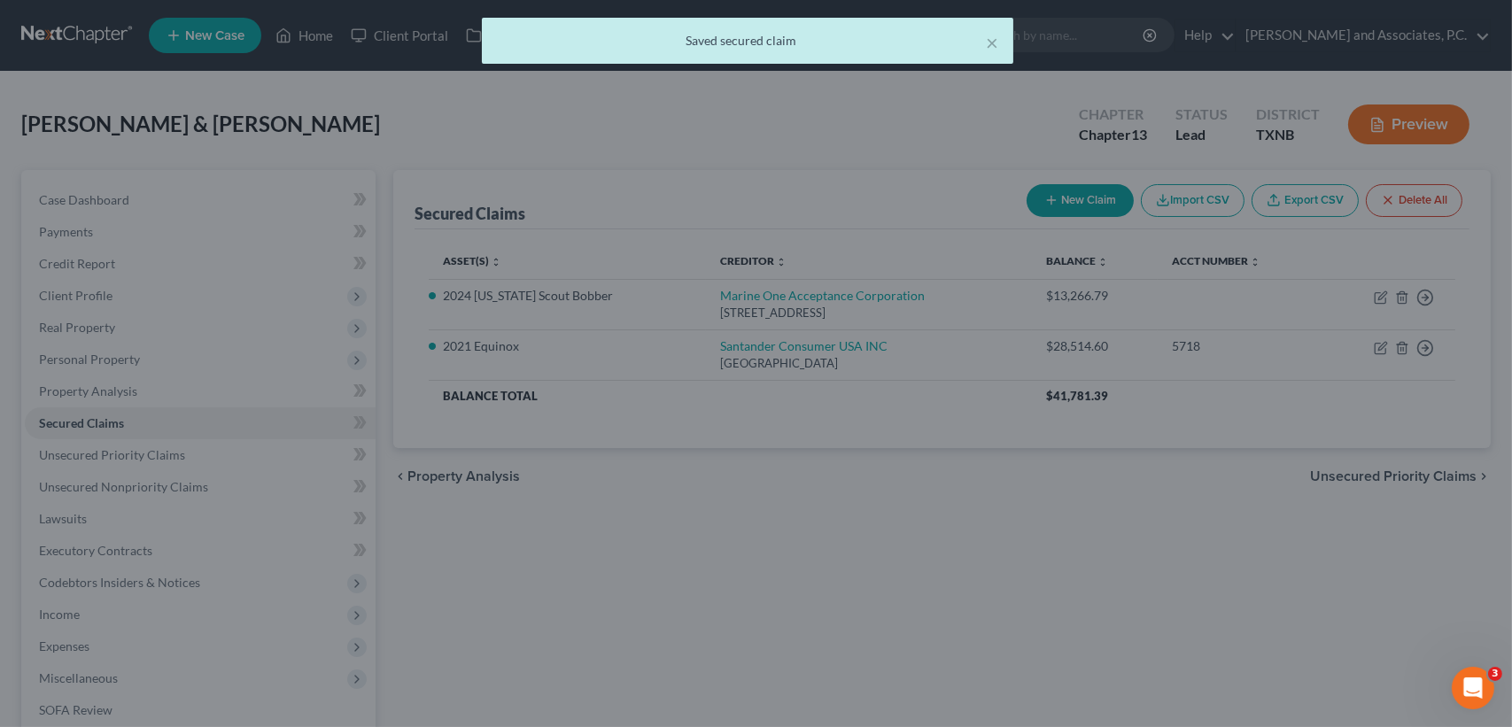
scroll to position [61, 0]
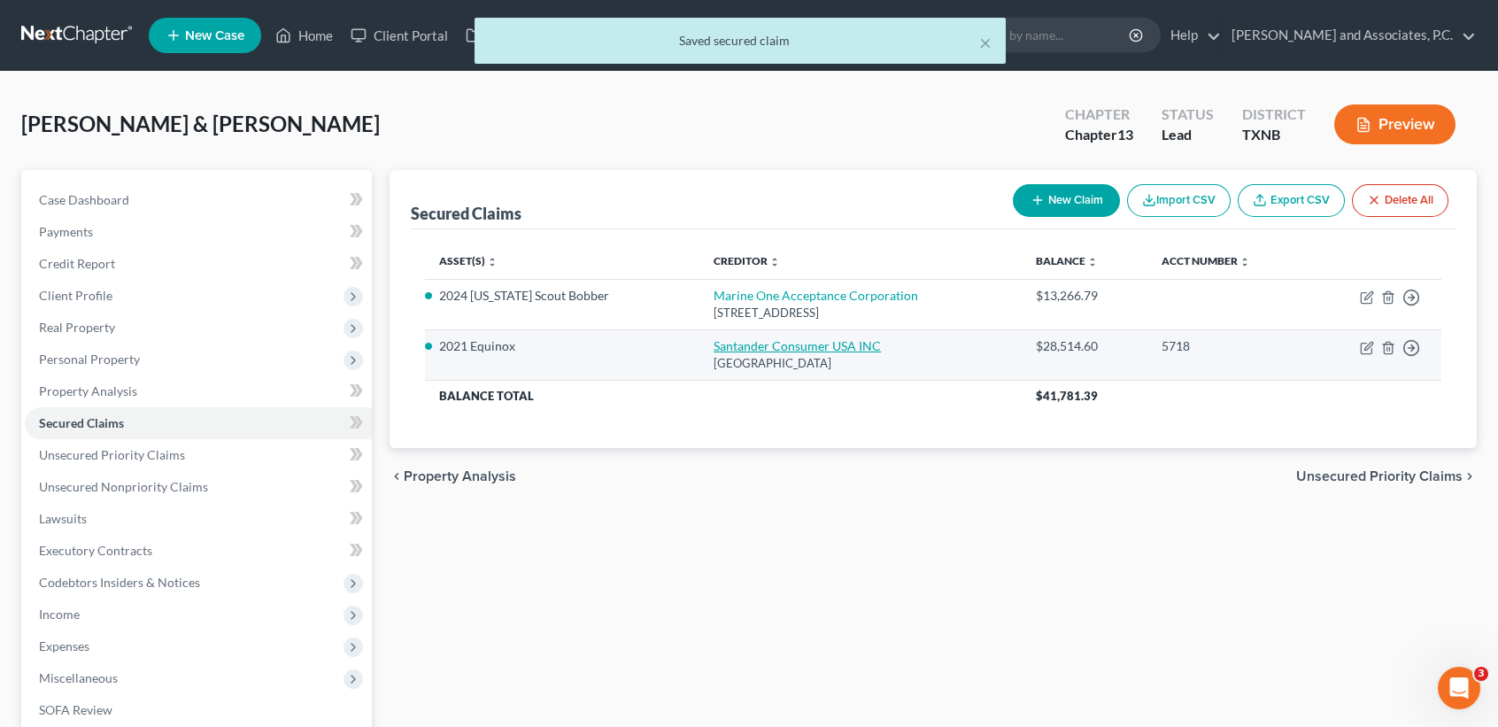
click at [817, 352] on link "Santander Consumer USA INC" at bounding box center [797, 345] width 167 height 15
select select "45"
select select "0"
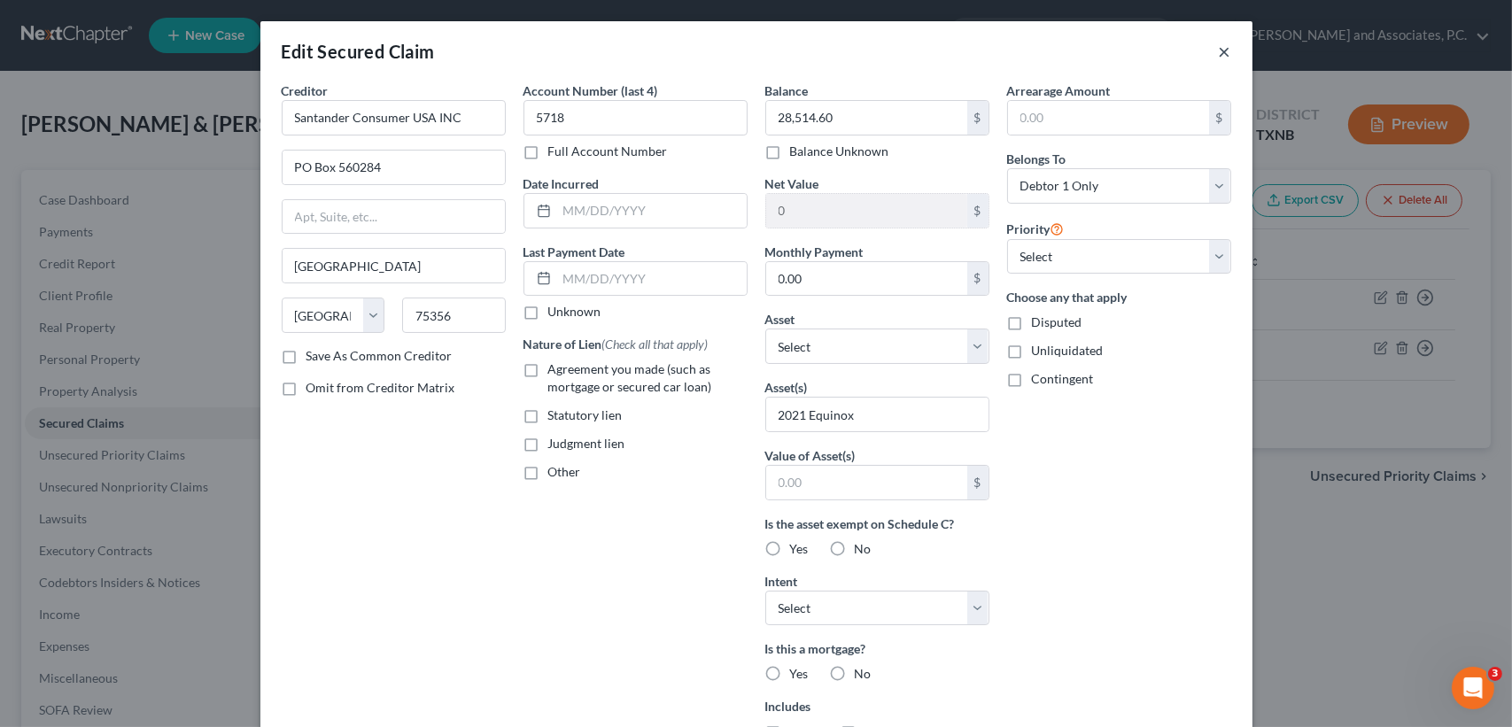
click at [1218, 50] on button "×" at bounding box center [1224, 51] width 12 height 21
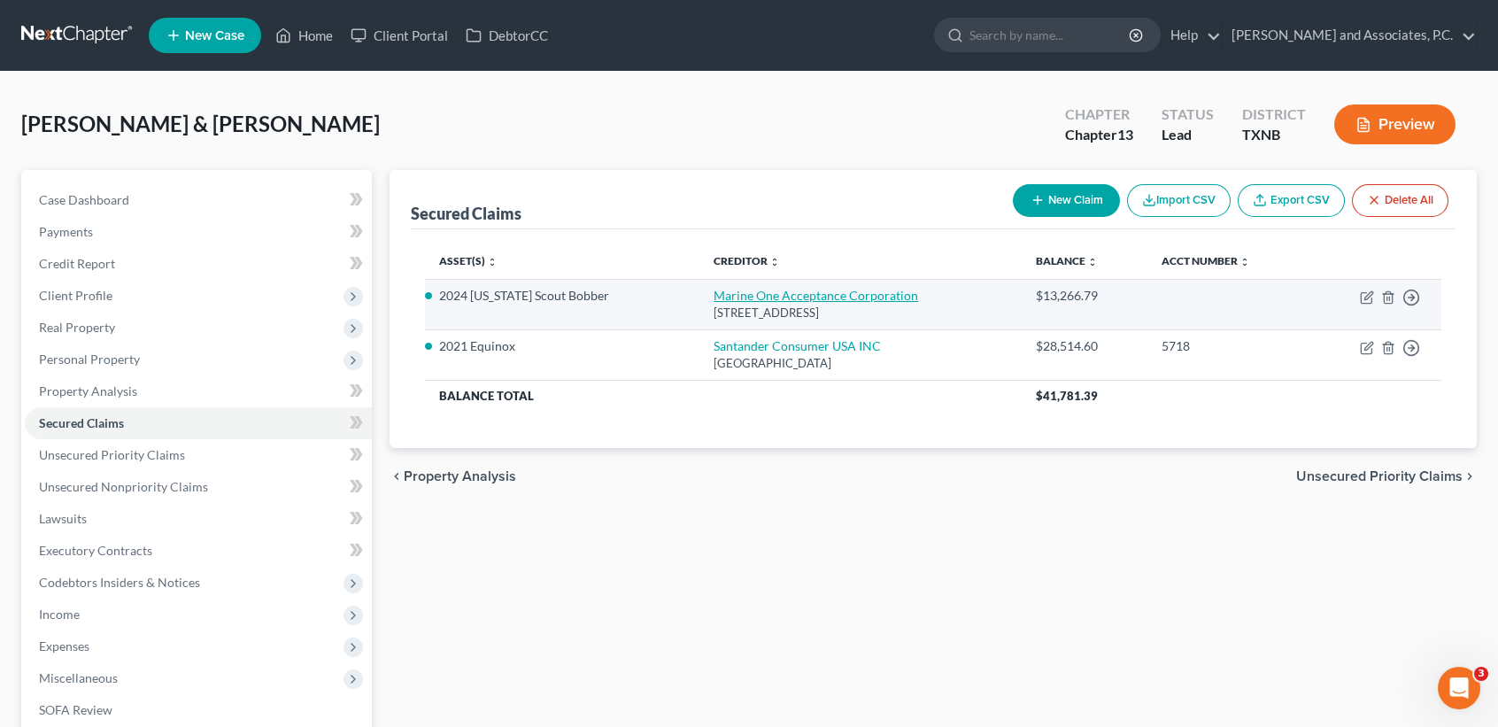
click at [735, 300] on link "Marine One Acceptance Corporation" at bounding box center [816, 295] width 205 height 15
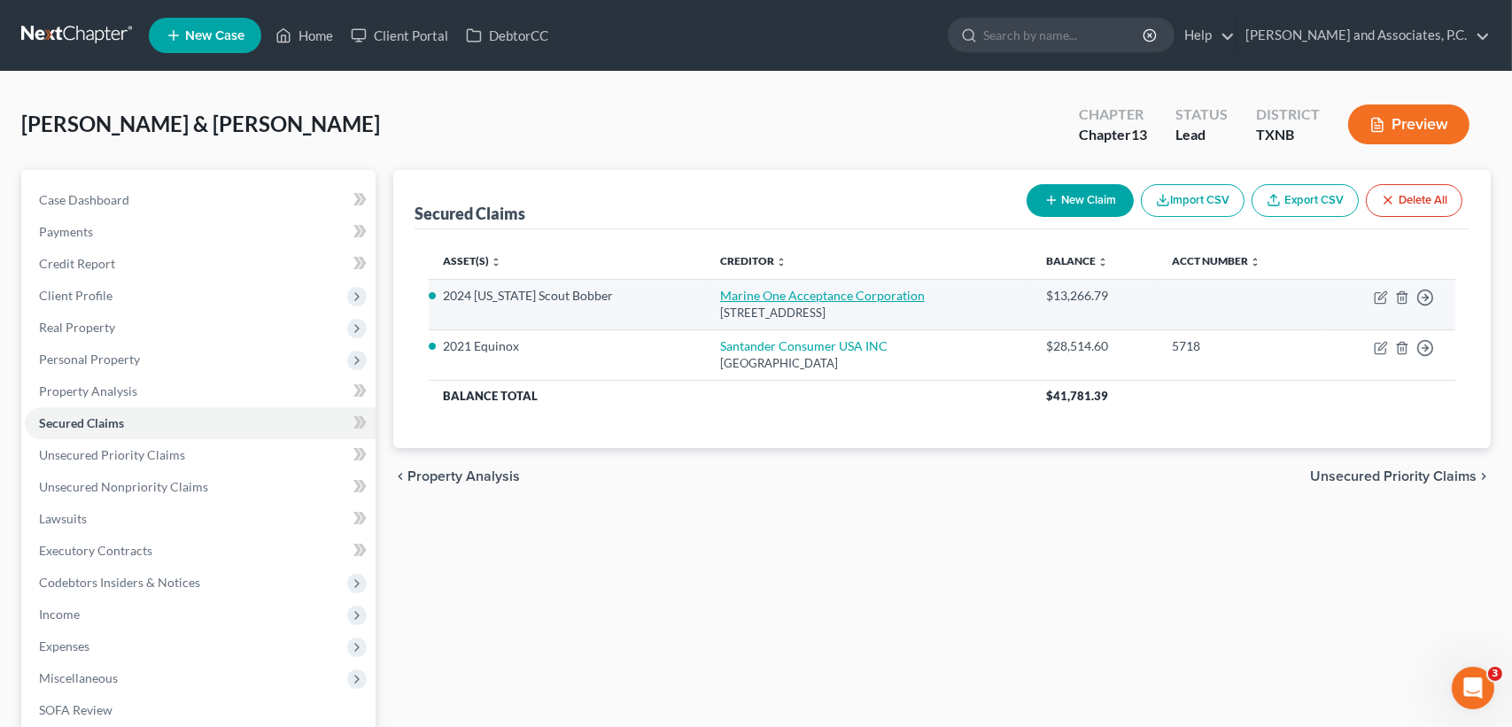
select select "45"
select select "0"
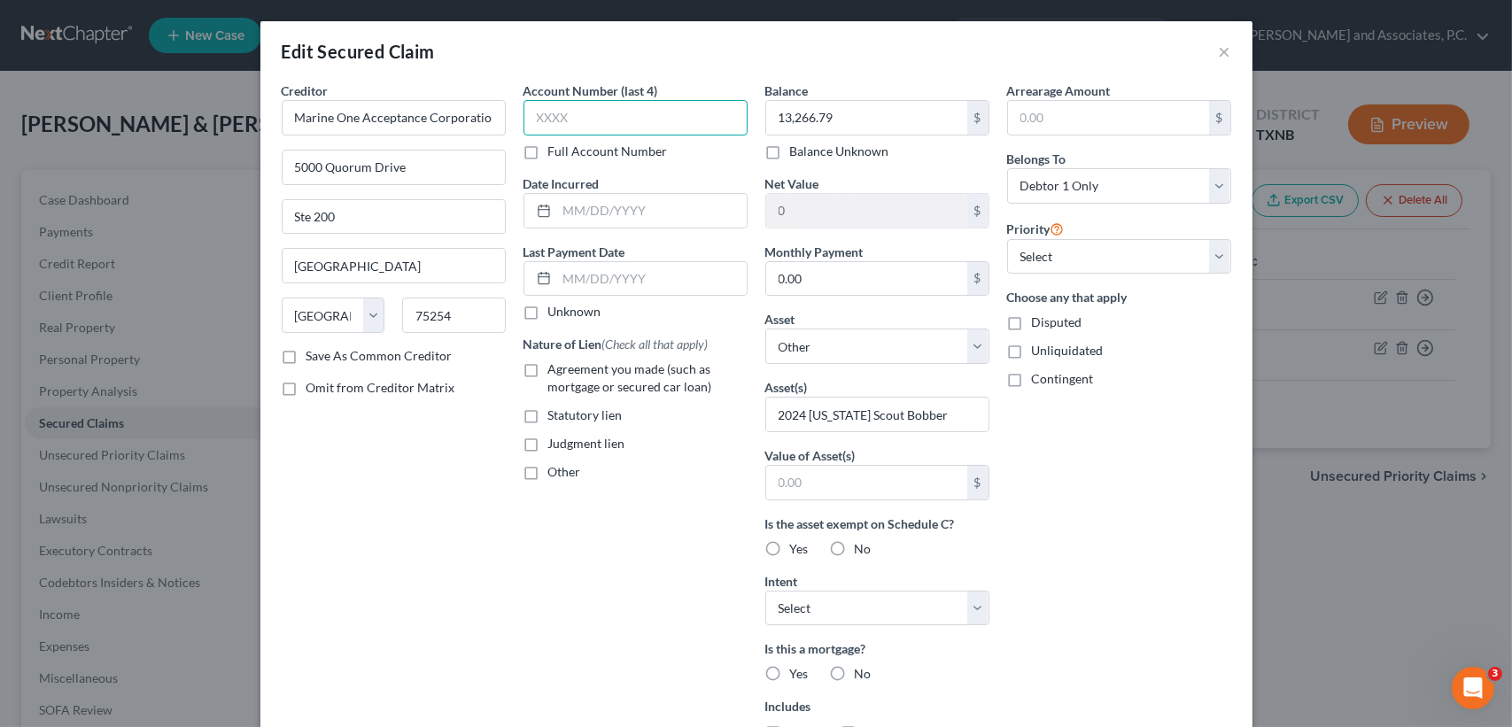
click at [709, 122] on input "text" at bounding box center [635, 117] width 224 height 35
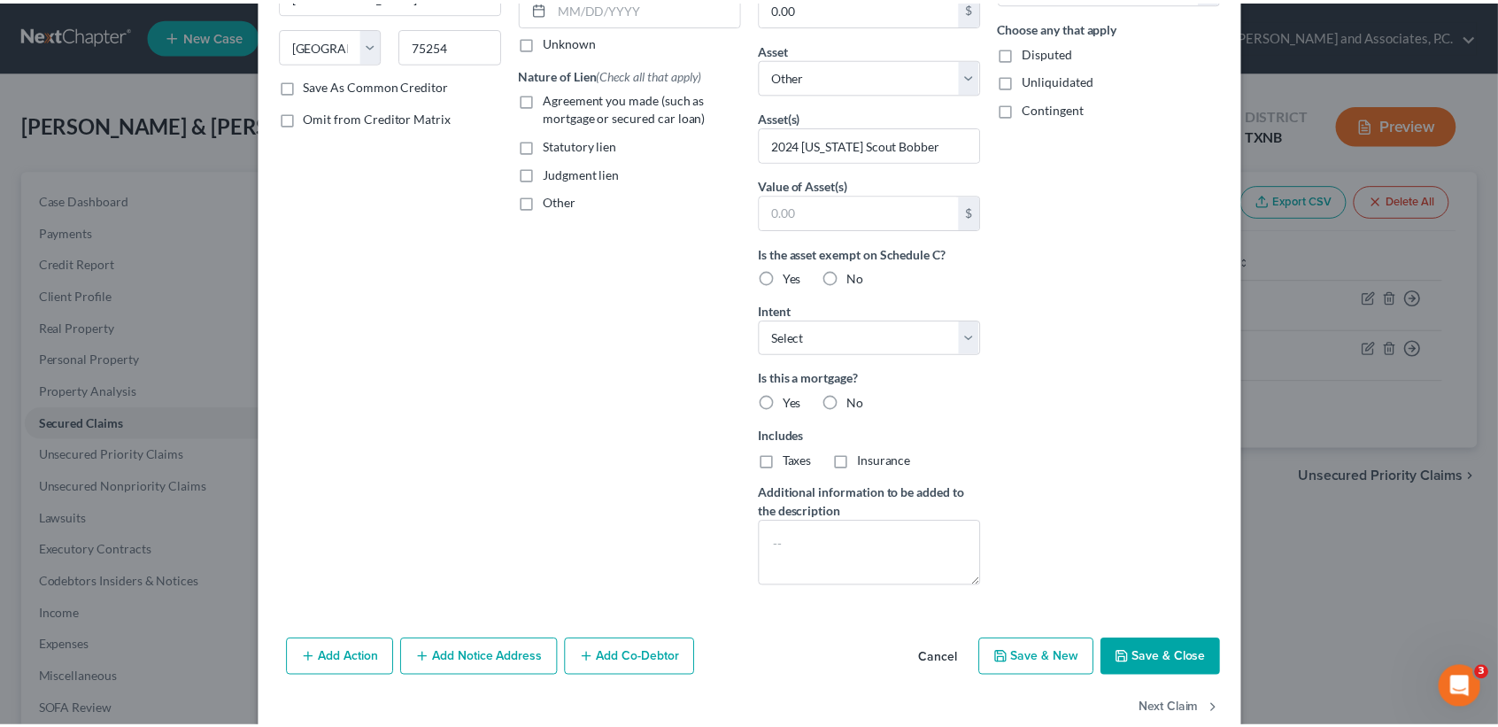
scroll to position [305, 0]
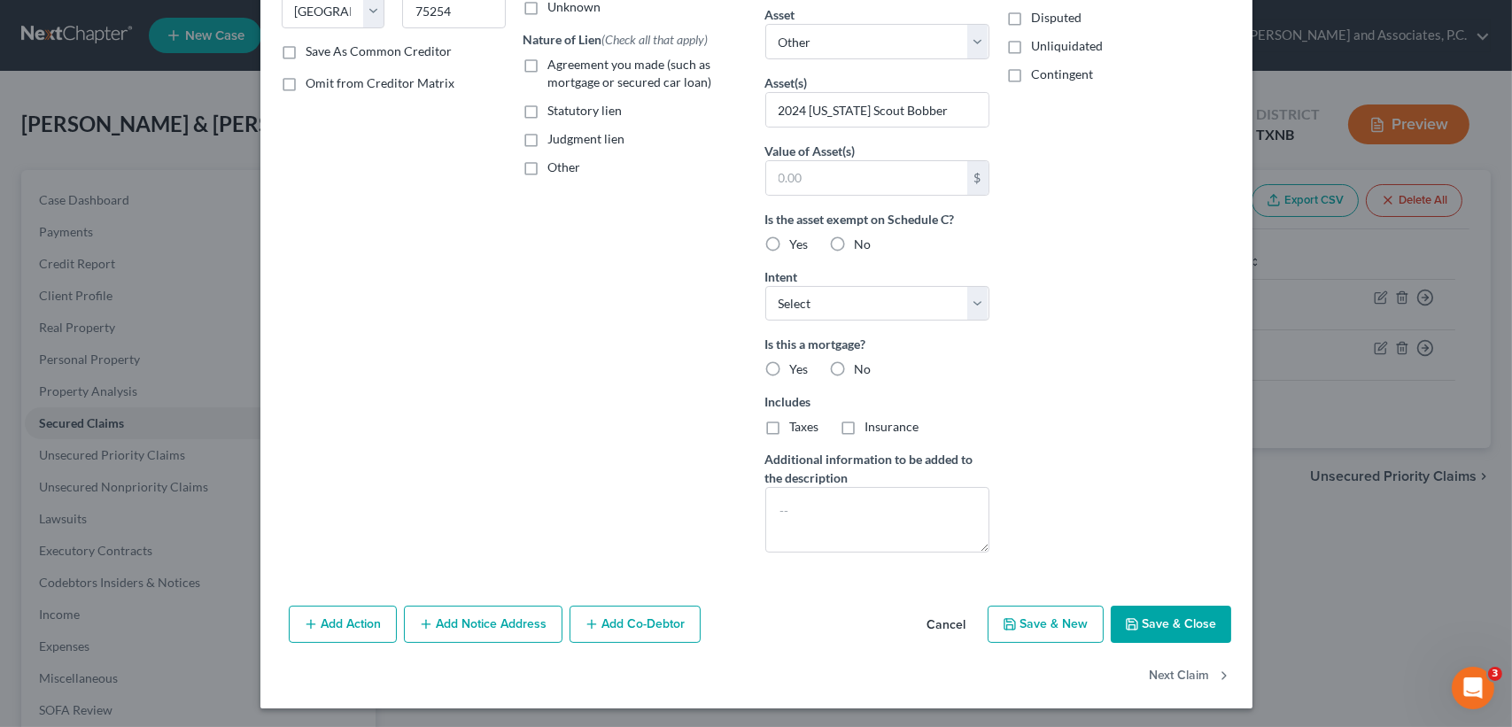
type input "5253"
click at [1169, 638] on button "Save & Close" at bounding box center [1170, 624] width 120 height 37
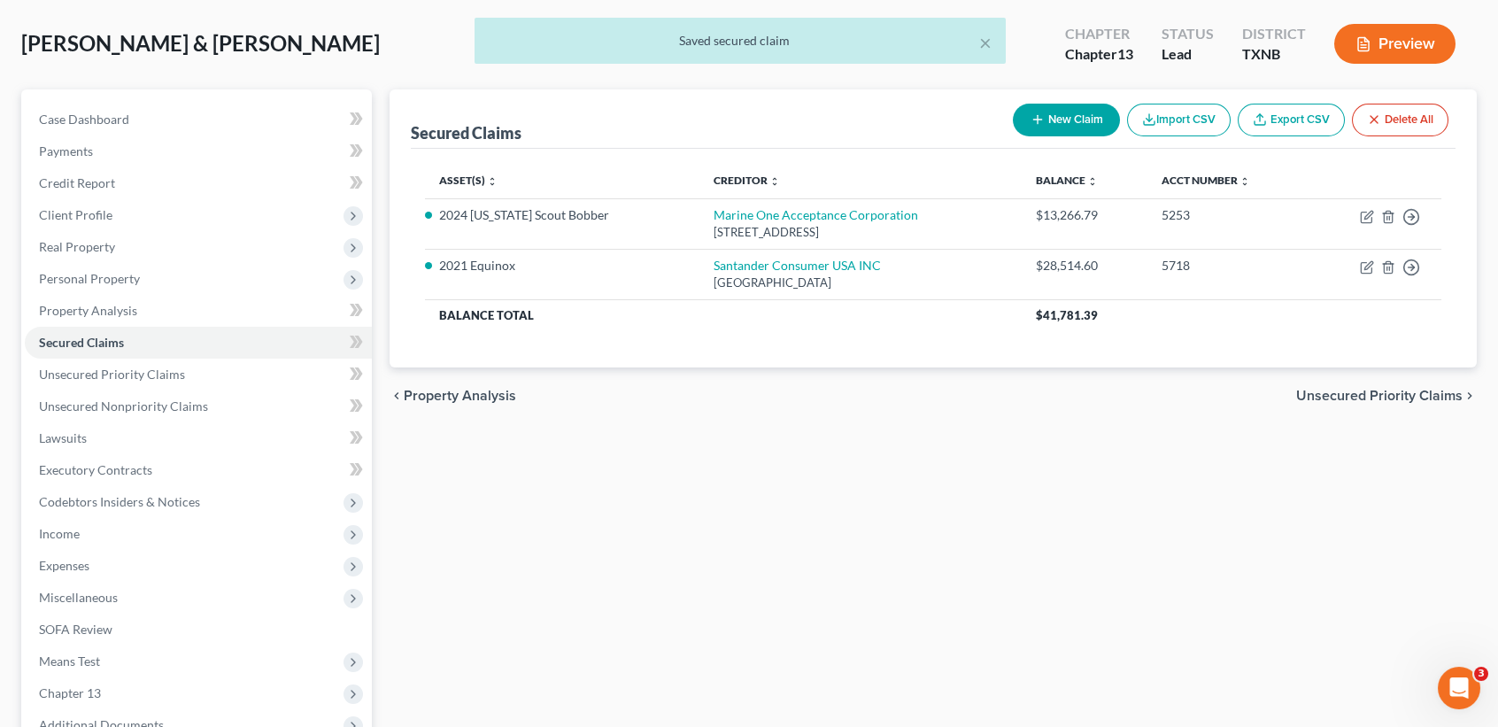
scroll to position [118, 0]
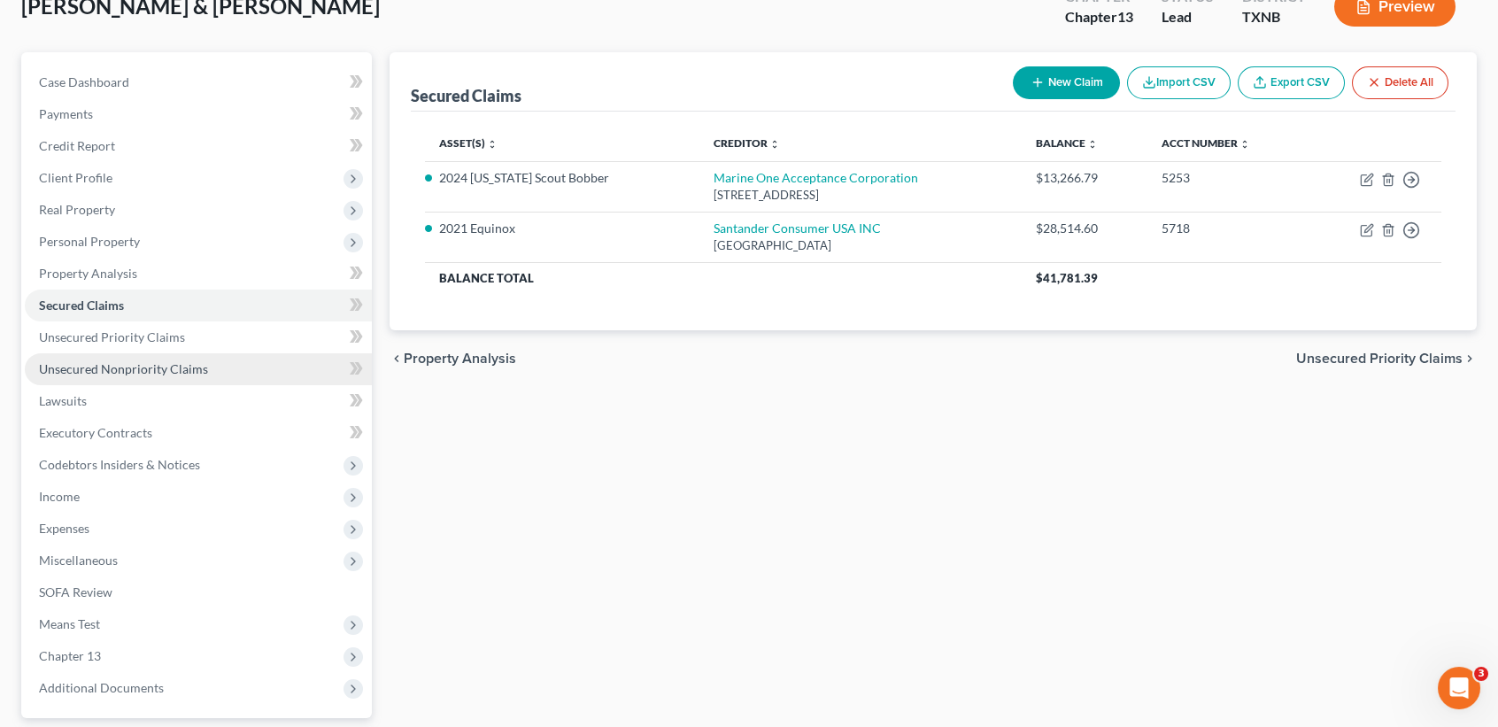
click at [123, 370] on span "Unsecured Nonpriority Claims" at bounding box center [123, 368] width 169 height 15
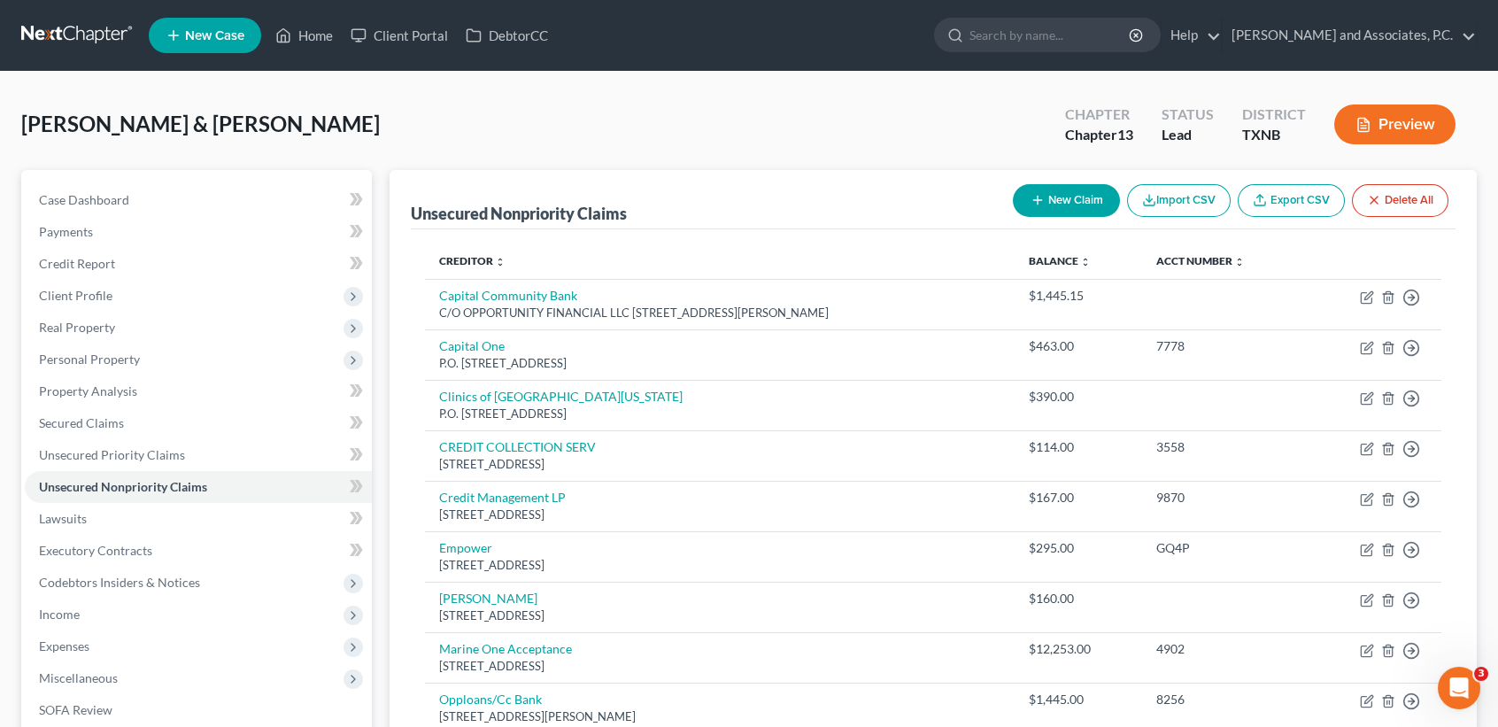
click at [1067, 204] on button "New Claim" at bounding box center [1066, 200] width 107 height 33
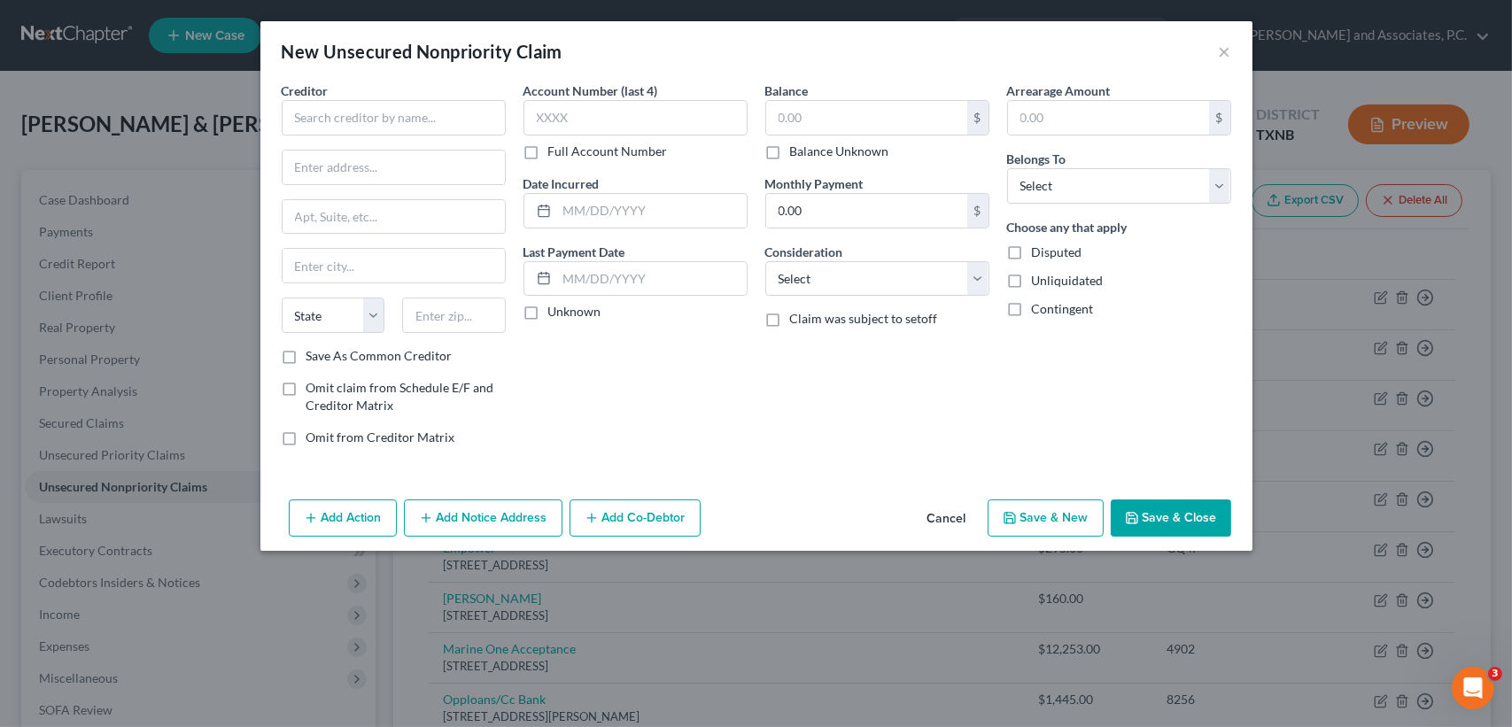
click at [1067, 203] on div "Arrearage Amount $ Belongs To * Select Debtor 1 Only Debtor 2 Only Debtor 1 And…" at bounding box center [1119, 270] width 242 height 379
click at [1223, 51] on button "×" at bounding box center [1224, 51] width 12 height 21
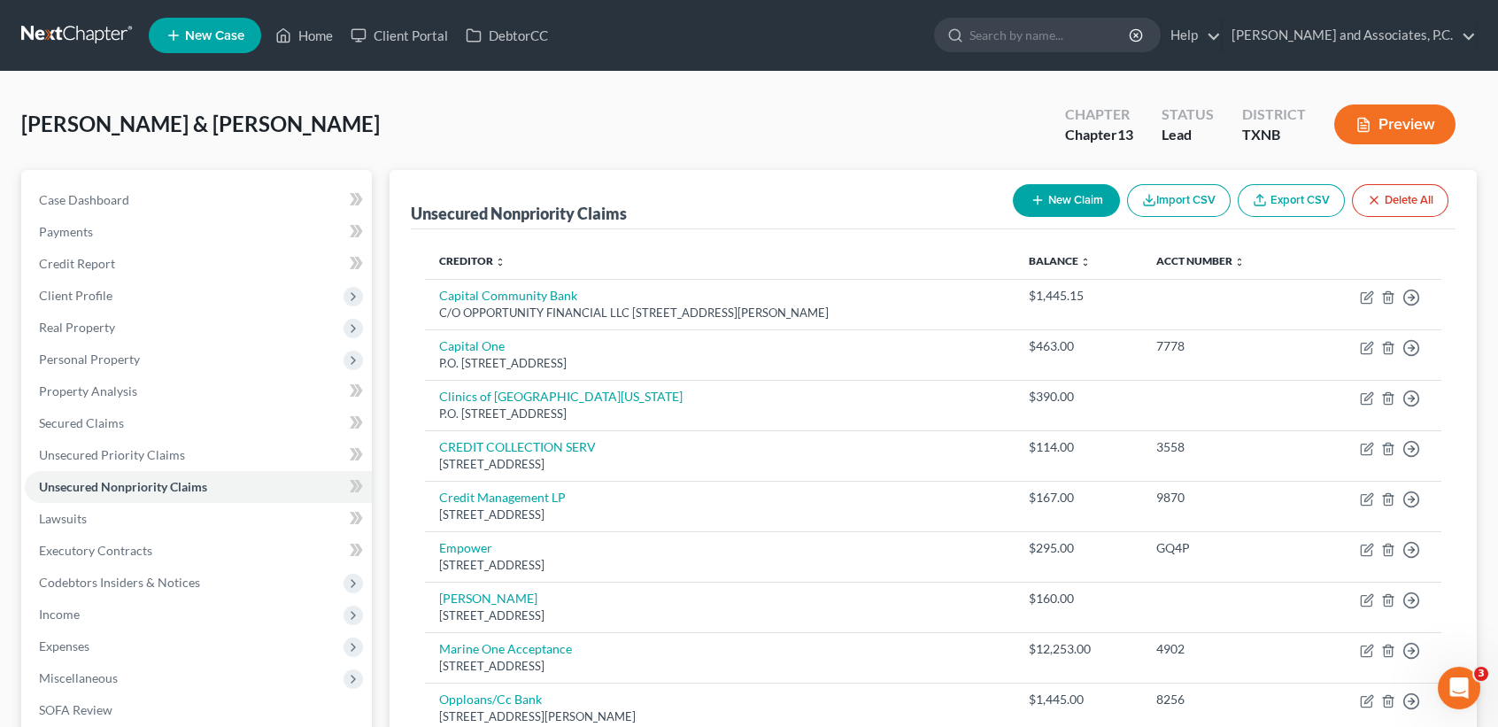
click at [1081, 196] on button "New Claim" at bounding box center [1066, 200] width 107 height 33
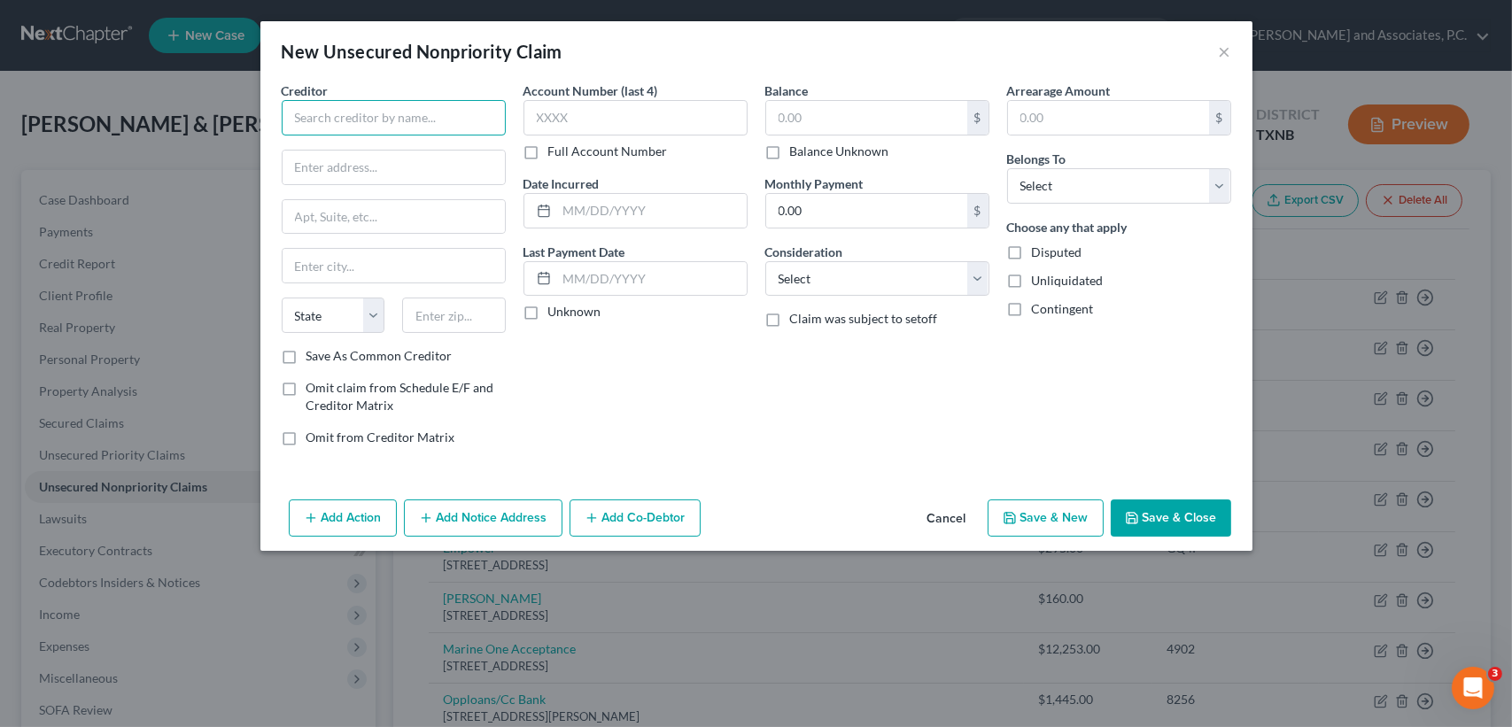
click at [490, 123] on input "text" at bounding box center [394, 117] width 224 height 35
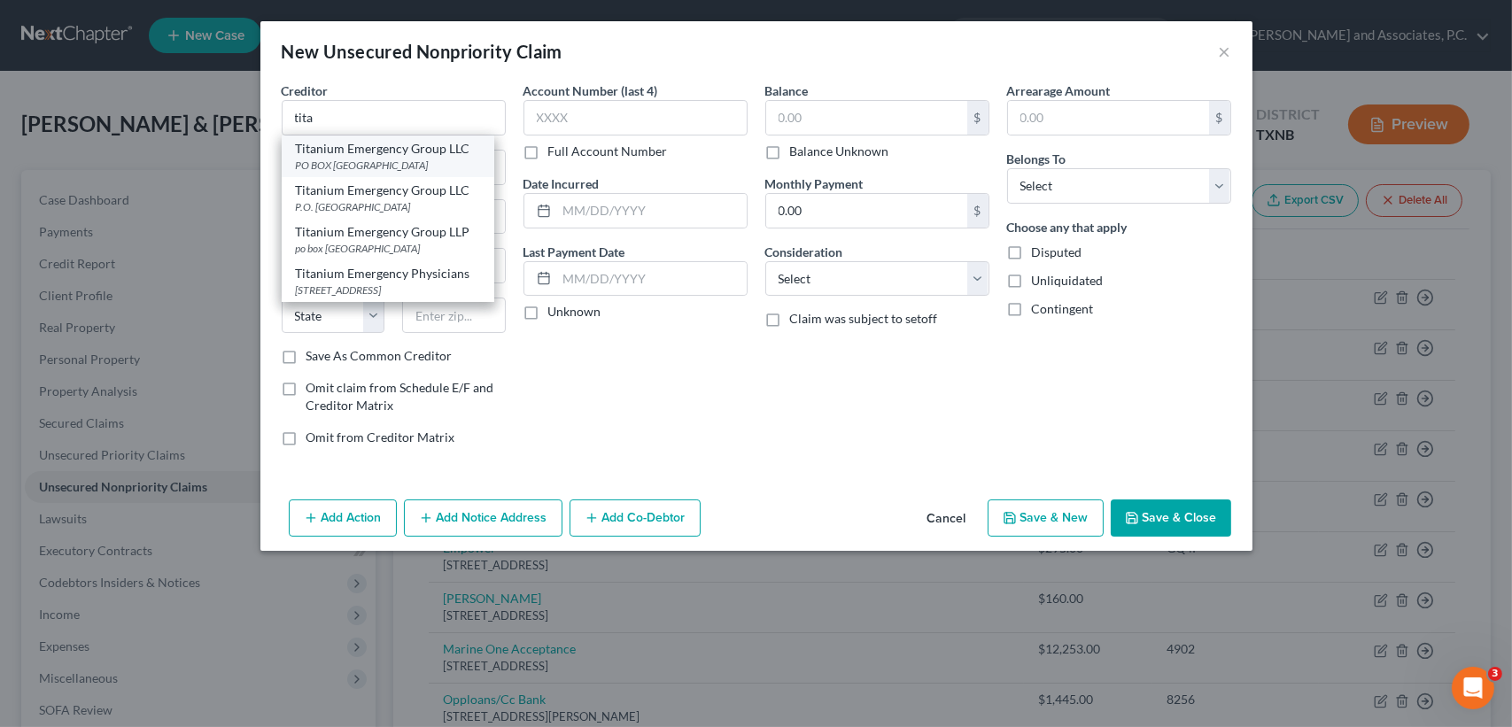
click at [374, 159] on div "PO BOX 23419, Jacksonville, FL 32241" at bounding box center [388, 165] width 184 height 15
type input "Titanium Emergency Group LLC"
type input "PO BOX 23419"
type input "Jacksonville"
select select "9"
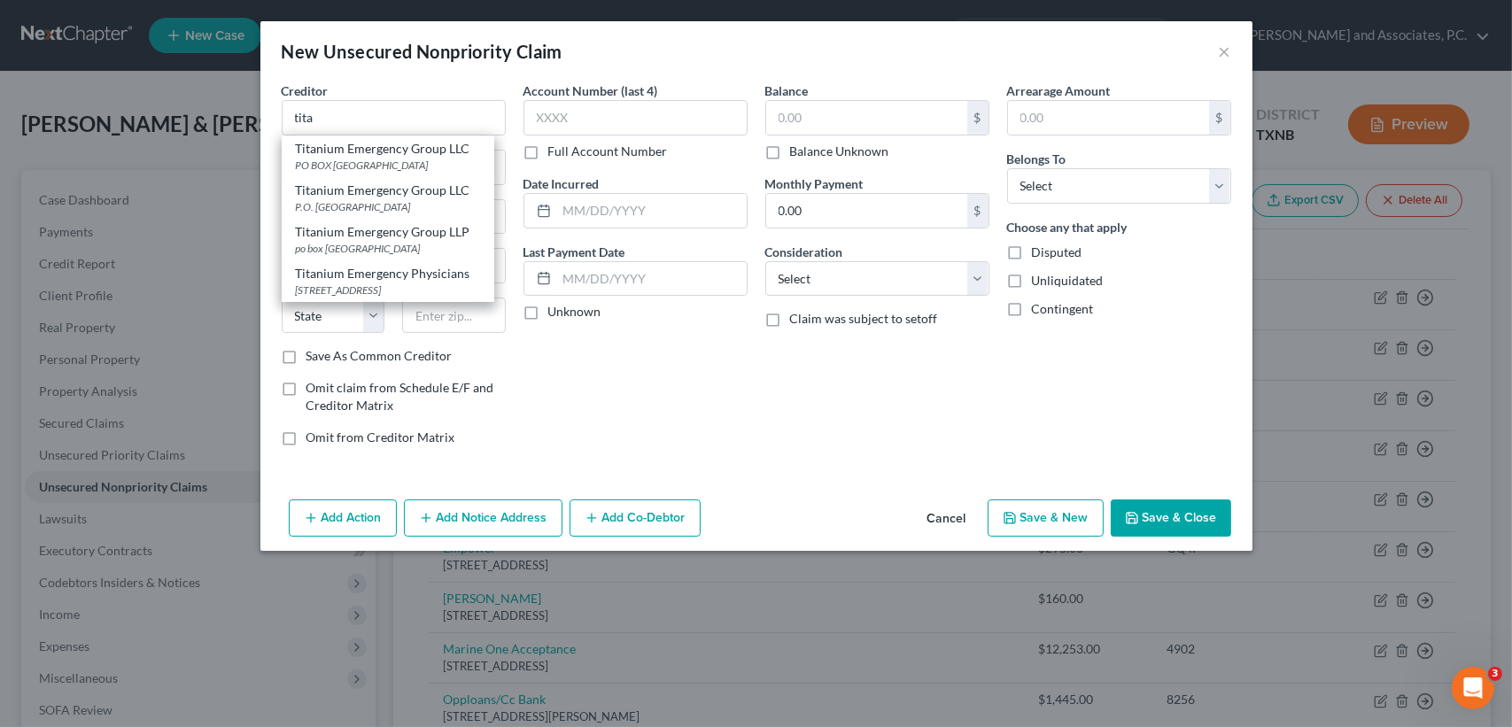
type input "32241"
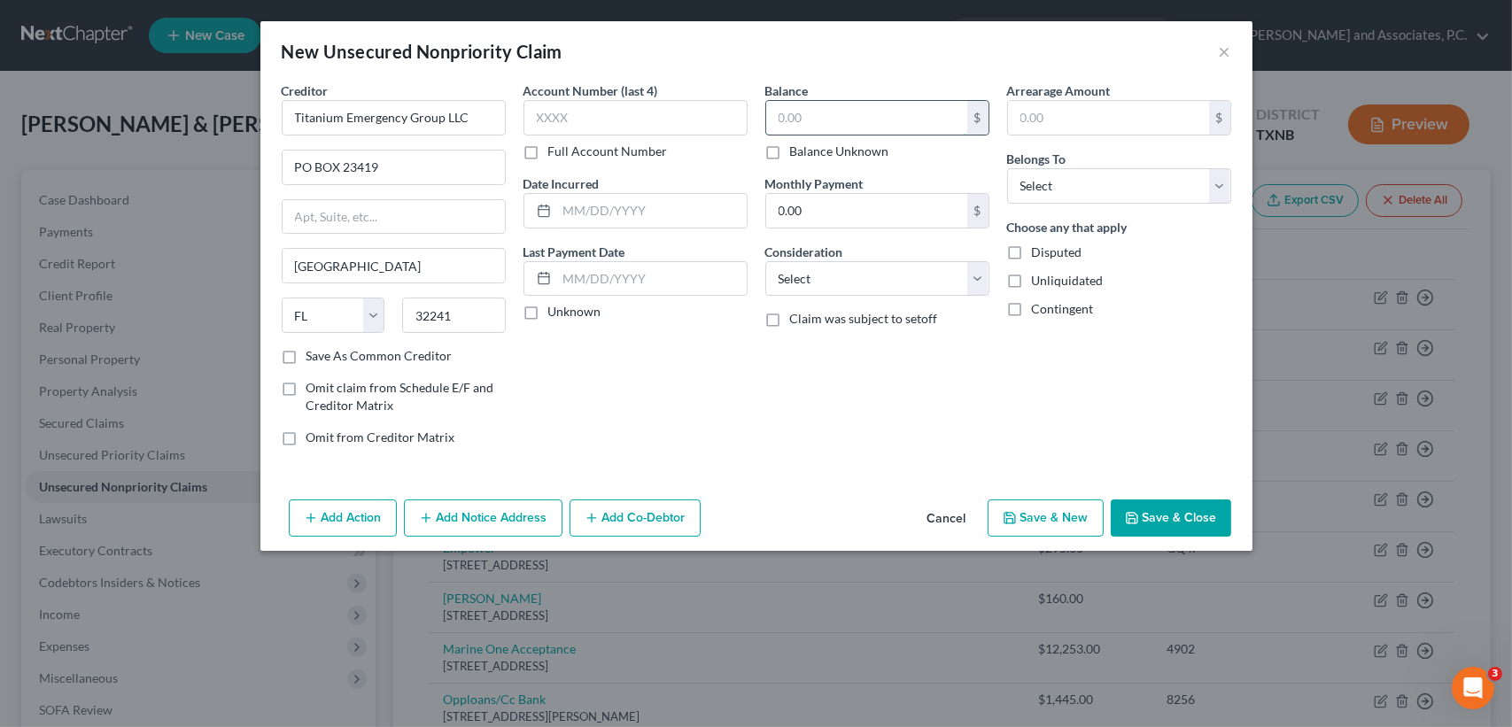
click at [821, 120] on input "text" at bounding box center [866, 118] width 201 height 34
type input "1.00"
drag, startPoint x: 1155, startPoint y: 190, endPoint x: 1141, endPoint y: 203, distance: 18.2
click at [1155, 190] on select "Select Debtor 1 Only Debtor 2 Only Debtor 1 And Debtor 2 Only At Least One Of T…" at bounding box center [1119, 185] width 224 height 35
select select "0"
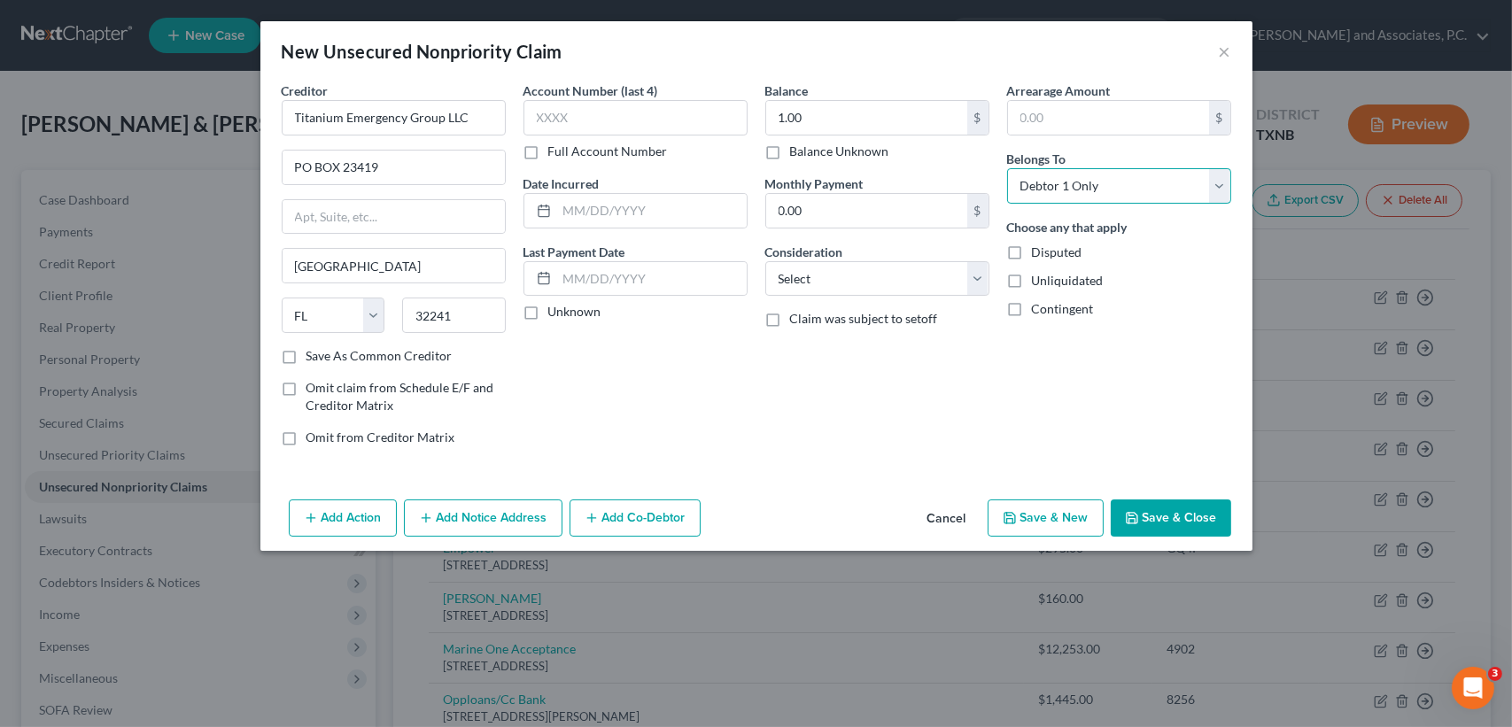
click at [1007, 168] on select "Select Debtor 1 Only Debtor 2 Only Debtor 1 And Debtor 2 Only At Least One Of T…" at bounding box center [1119, 185] width 224 height 35
click at [1156, 510] on div "New Unsecured Nonpriority Claim × Creditor * Titanium Emergency Group LLC PO BO…" at bounding box center [756, 286] width 992 height 530
click at [1168, 521] on button "Save & Close" at bounding box center [1170, 517] width 120 height 37
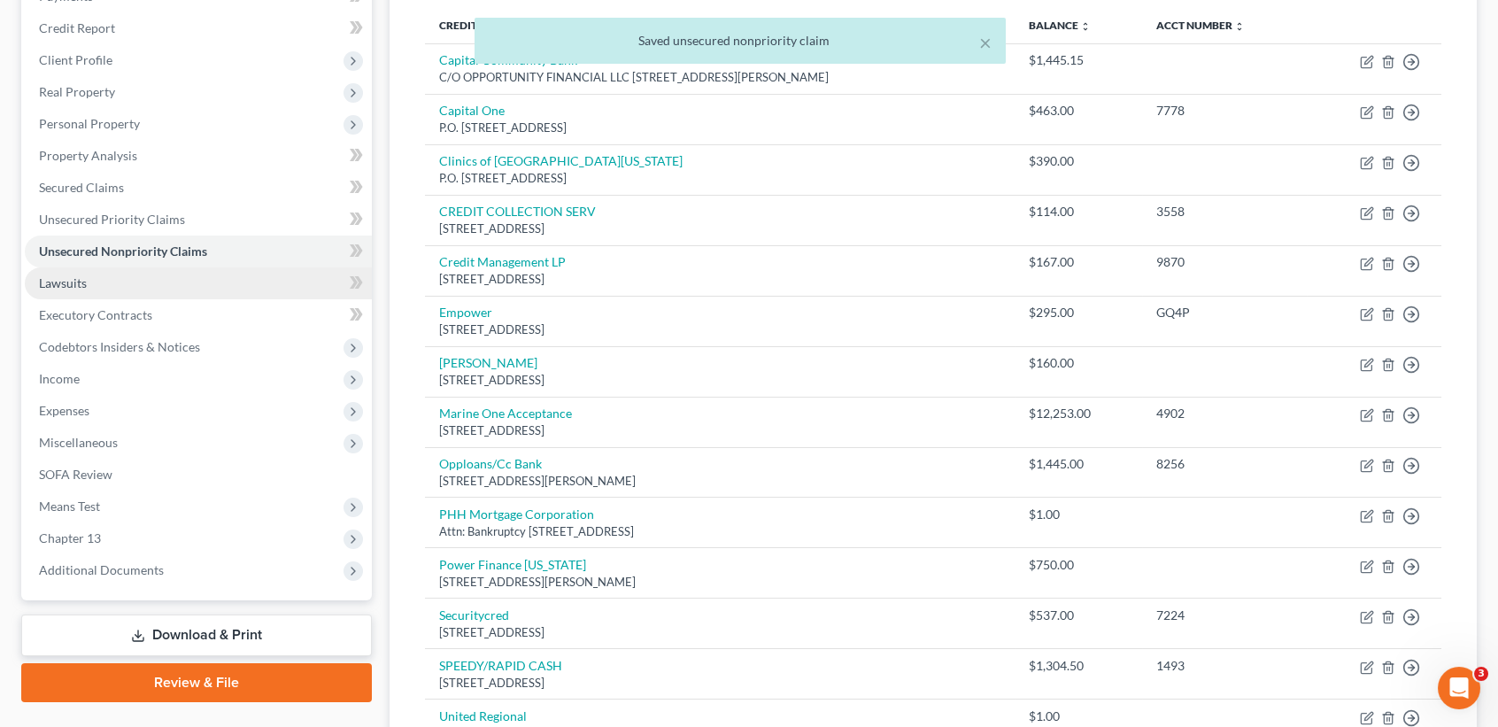
click at [129, 293] on link "Lawsuits" at bounding box center [198, 283] width 347 height 32
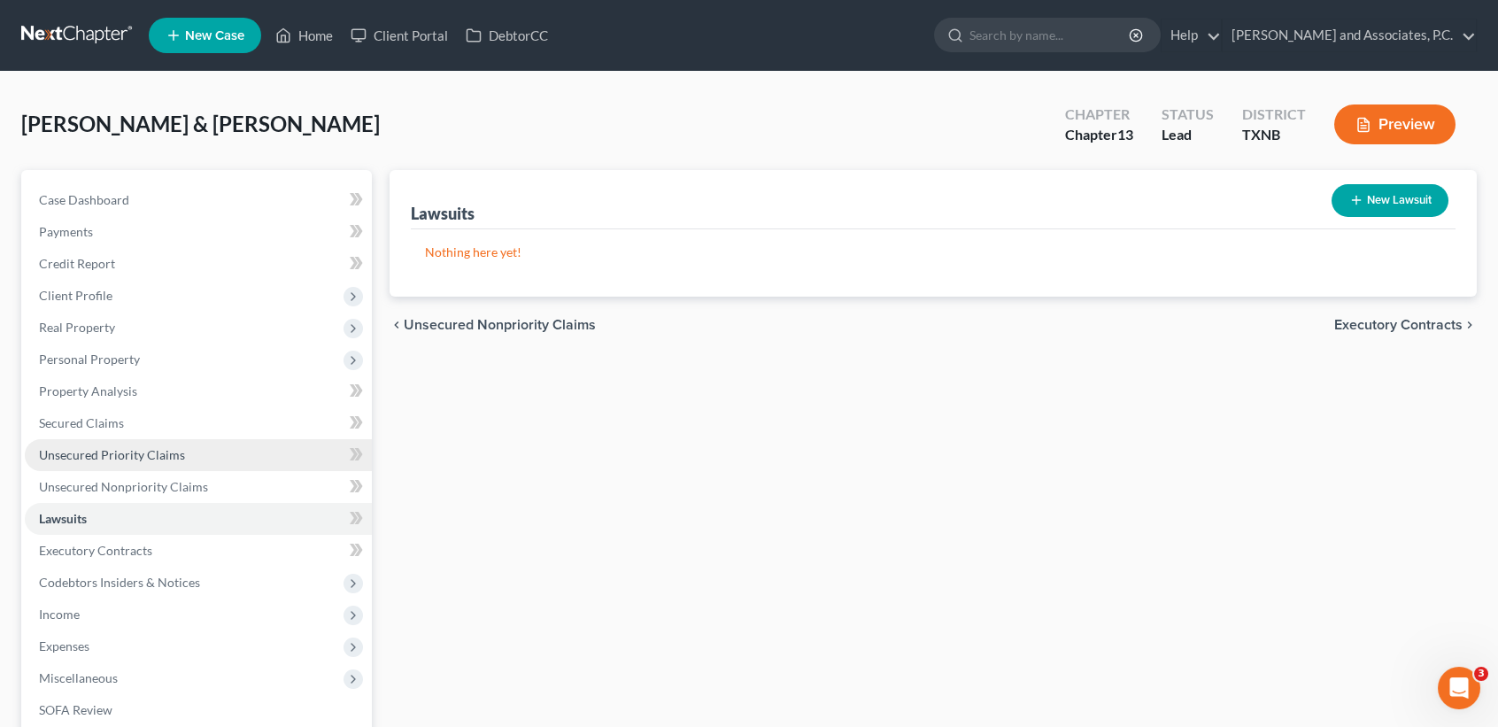
click at [143, 447] on span "Unsecured Priority Claims" at bounding box center [112, 454] width 146 height 15
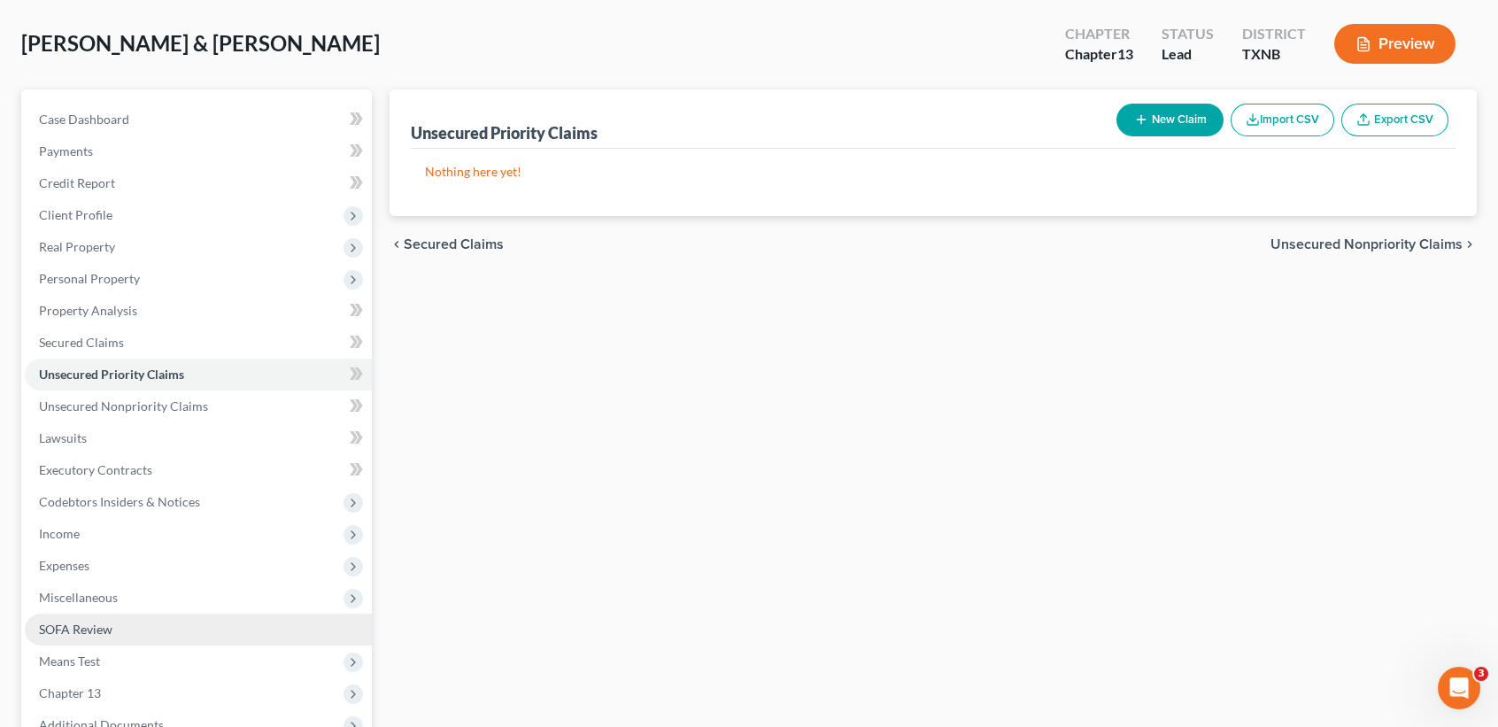
scroll to position [118, 0]
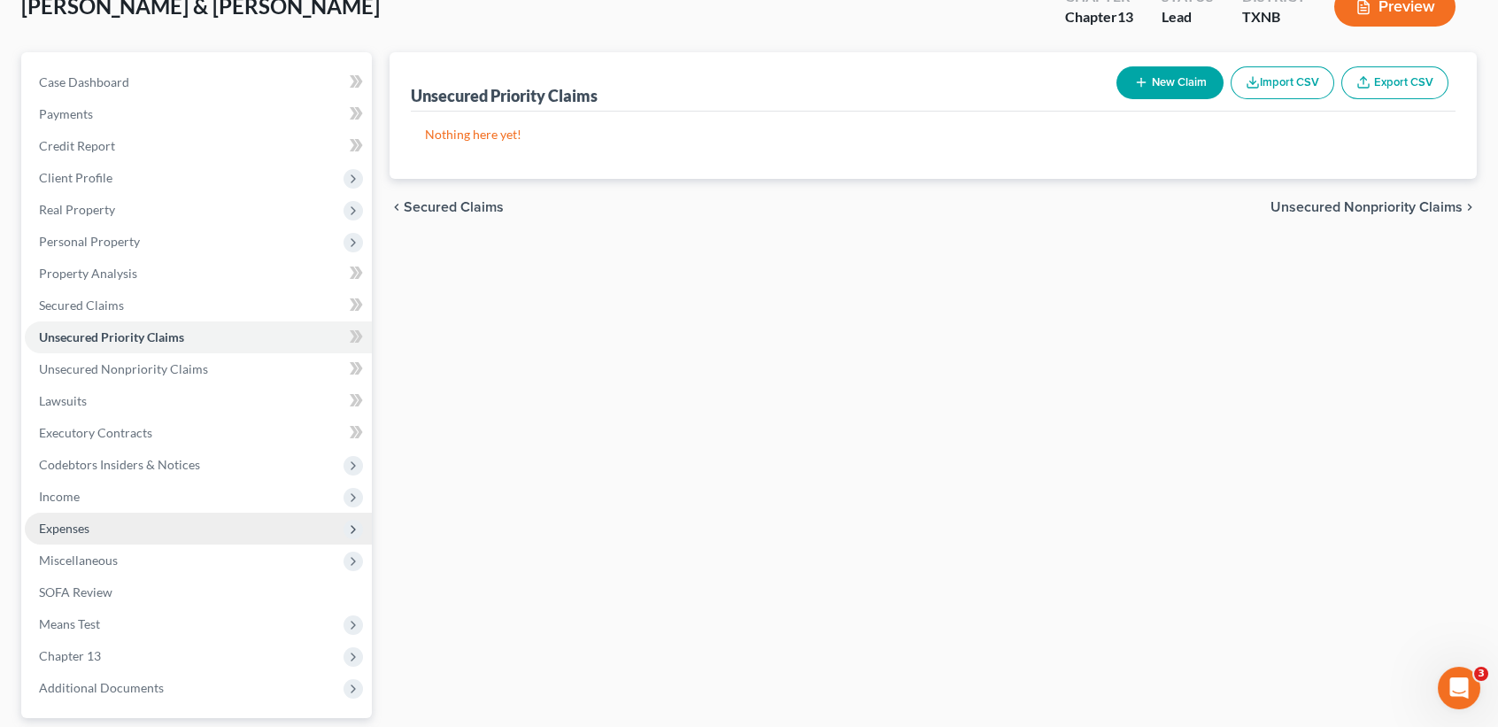
click at [120, 520] on span "Expenses" at bounding box center [198, 529] width 347 height 32
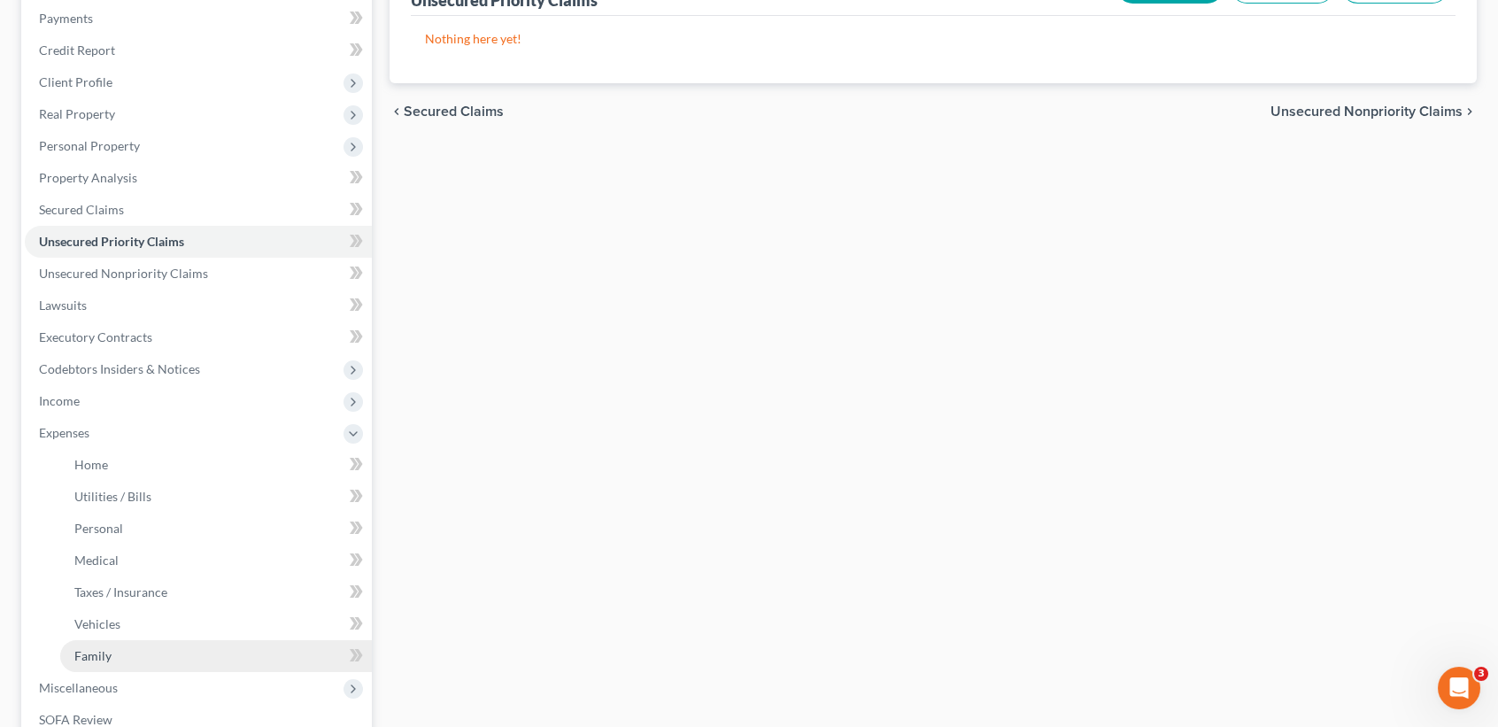
scroll to position [236, 0]
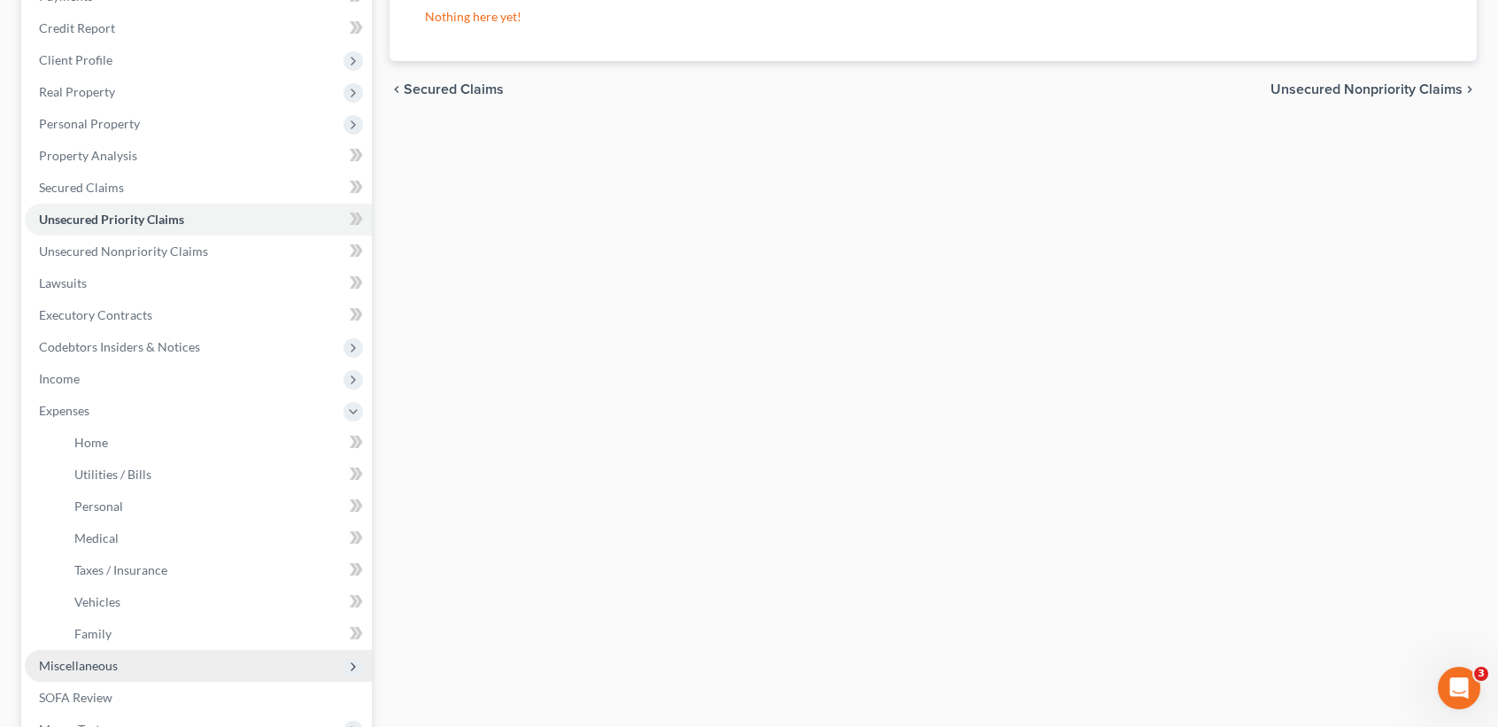
click at [109, 672] on span "Miscellaneous" at bounding box center [198, 666] width 347 height 32
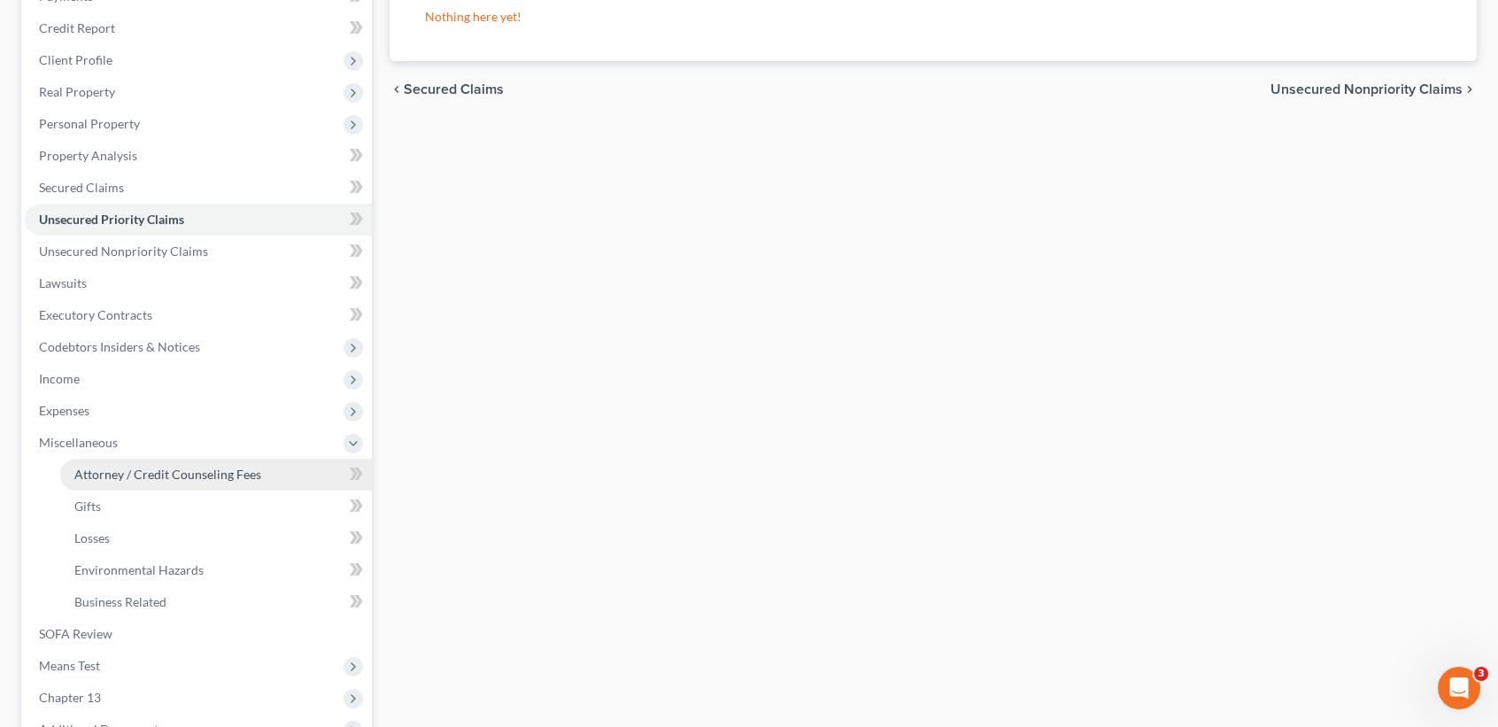
click at [174, 469] on span "Attorney / Credit Counseling Fees" at bounding box center [167, 474] width 187 height 15
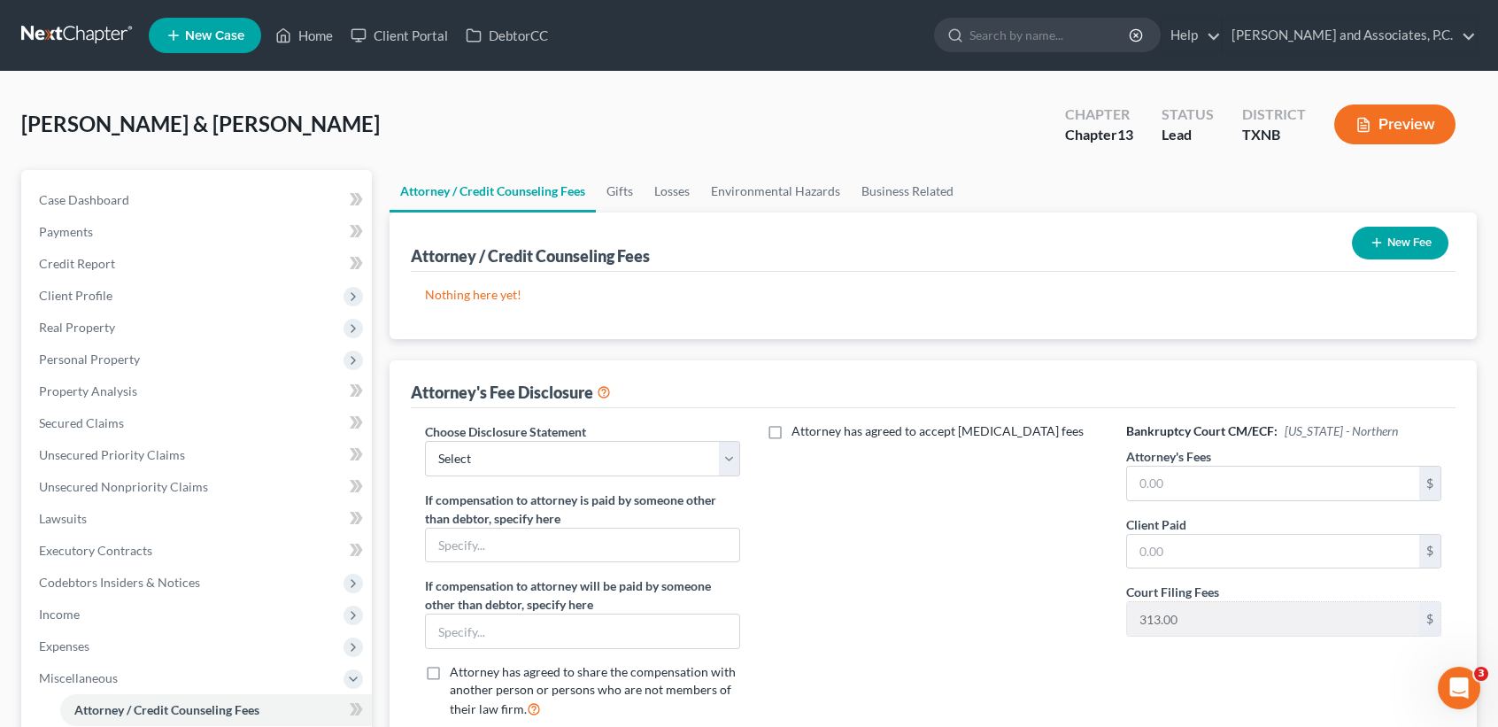
click at [1391, 249] on button "New Fee" at bounding box center [1400, 243] width 97 height 33
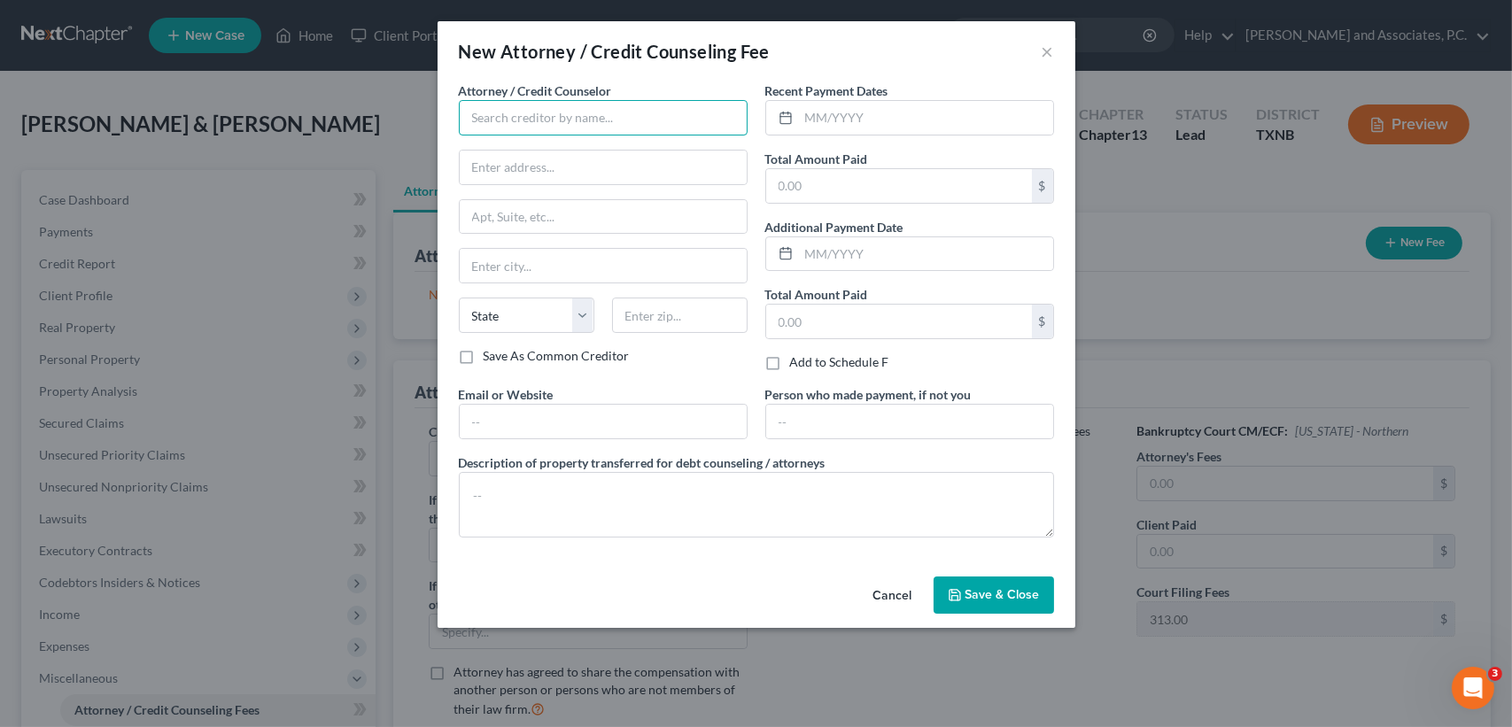
drag, startPoint x: 678, startPoint y: 116, endPoint x: 587, endPoint y: 116, distance: 91.2
click at [678, 116] on input "text" at bounding box center [603, 117] width 289 height 35
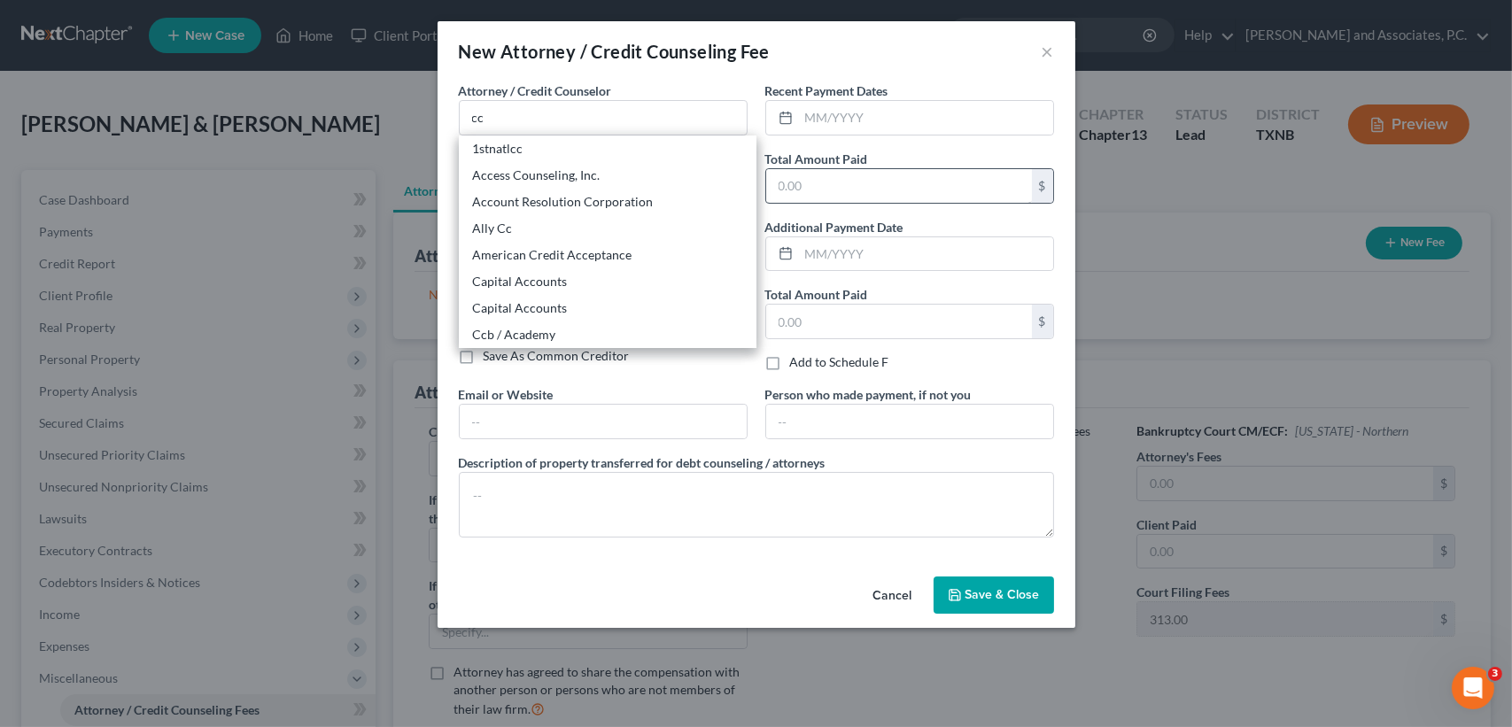
drag, startPoint x: 544, startPoint y: 187, endPoint x: 777, endPoint y: 199, distance: 233.2
click at [544, 186] on div "Access Counseling, Inc." at bounding box center [608, 175] width 298 height 27
type input "Access Counseling, Inc."
type input "633 W. 5th Street"
type input "Los Angeles"
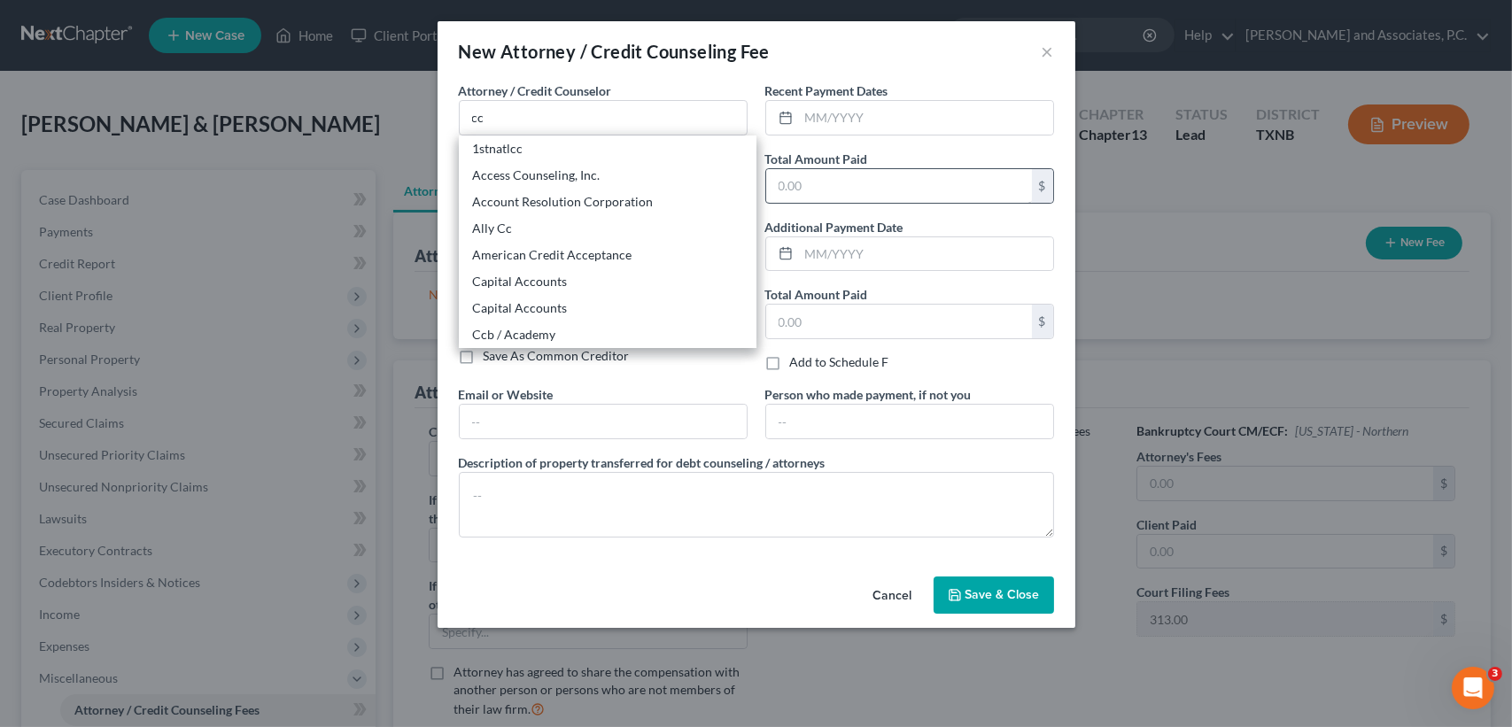
select select "4"
type input "90071"
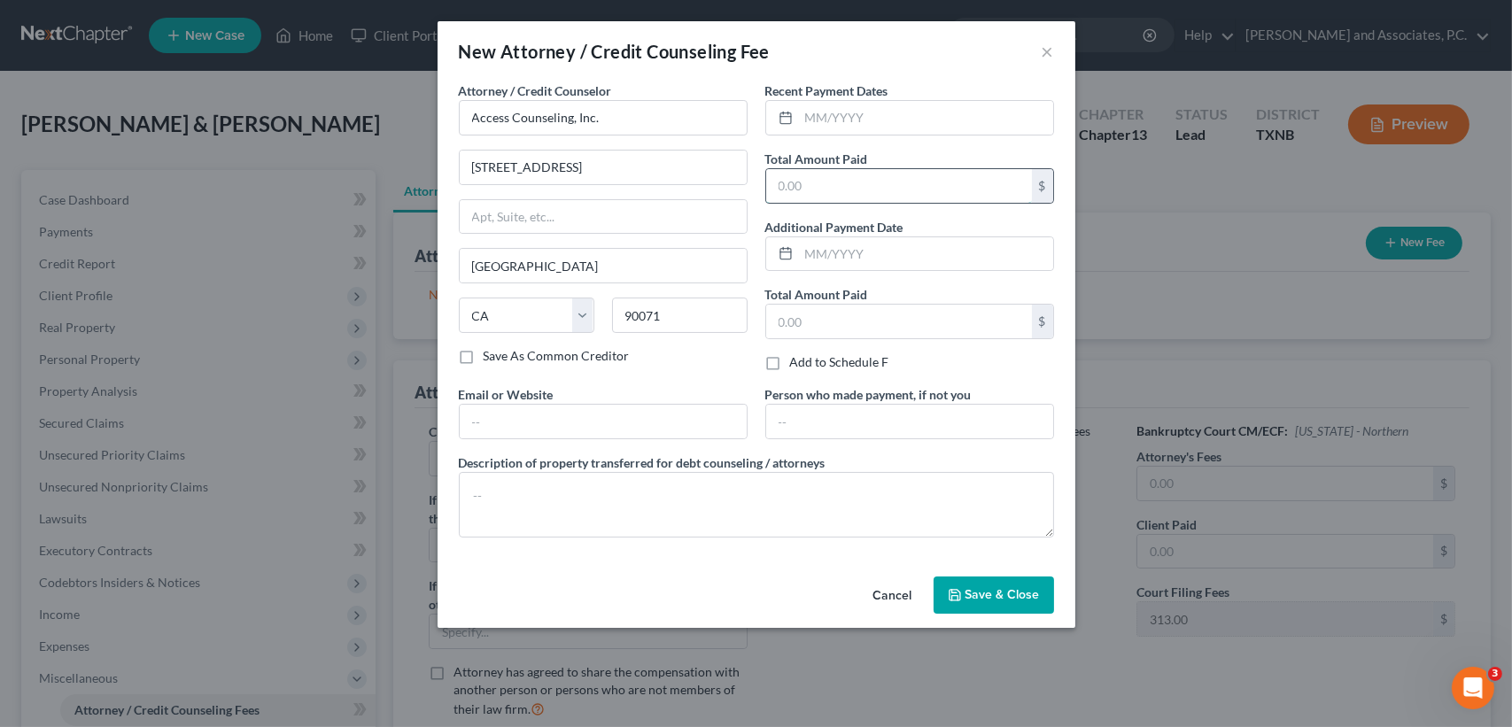
click at [812, 197] on input "text" at bounding box center [899, 186] width 266 height 34
type input "24.90"
drag, startPoint x: 997, startPoint y: 610, endPoint x: 1094, endPoint y: 578, distance: 101.6
click at [997, 610] on button "Save & Close" at bounding box center [993, 594] width 120 height 37
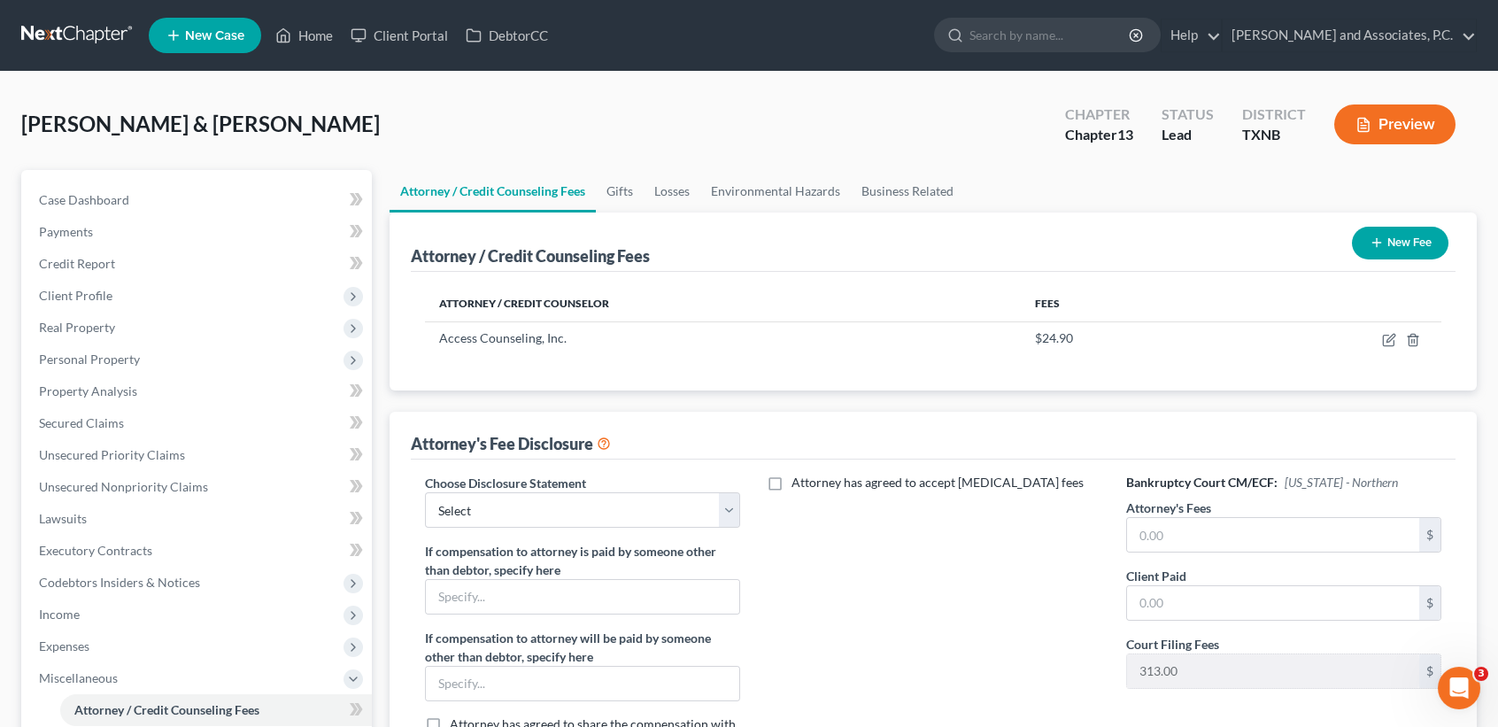
click at [1407, 232] on button "New Fee" at bounding box center [1400, 243] width 97 height 33
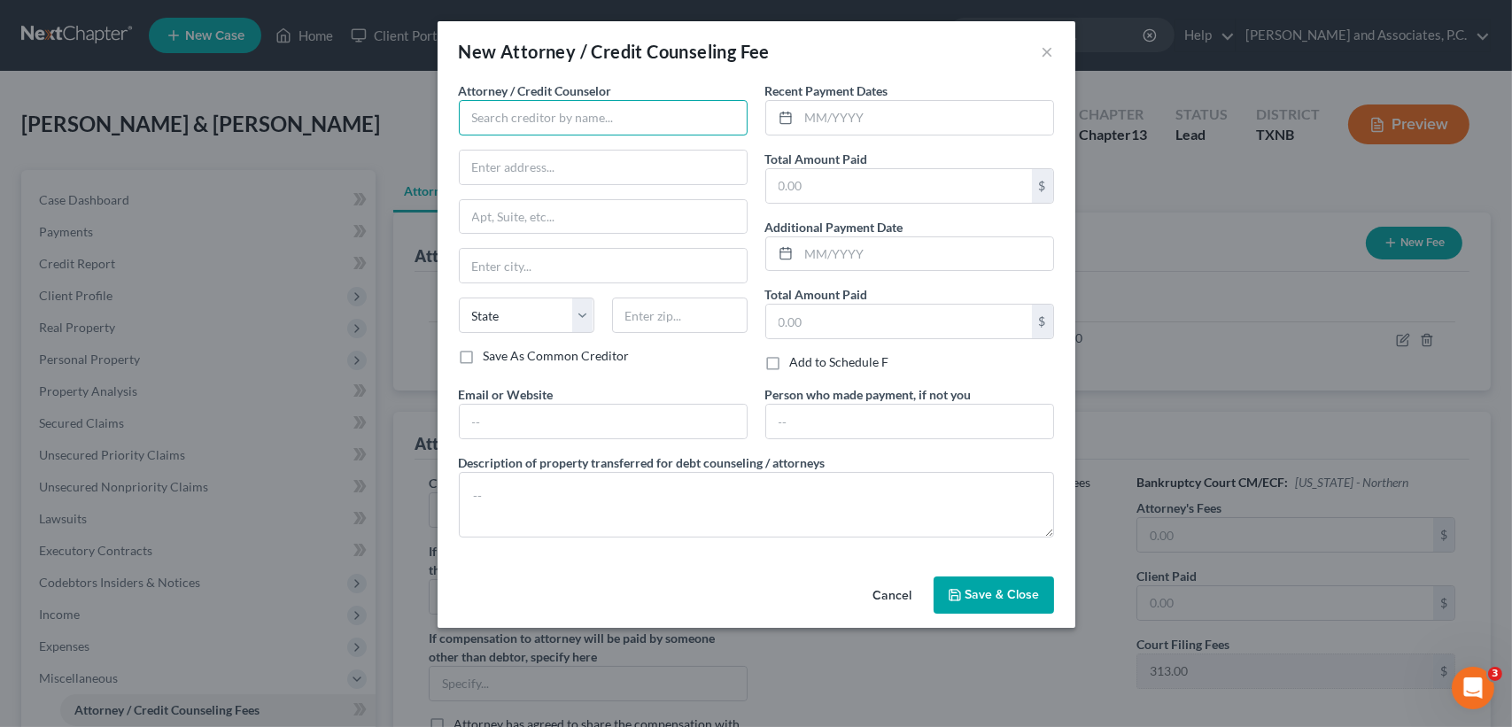
click at [631, 132] on input "text" at bounding box center [603, 117] width 289 height 35
type input "Universal Credit Service"
type input "370 Reed Road, Suite 100"
type input "Broomall"
select select "39"
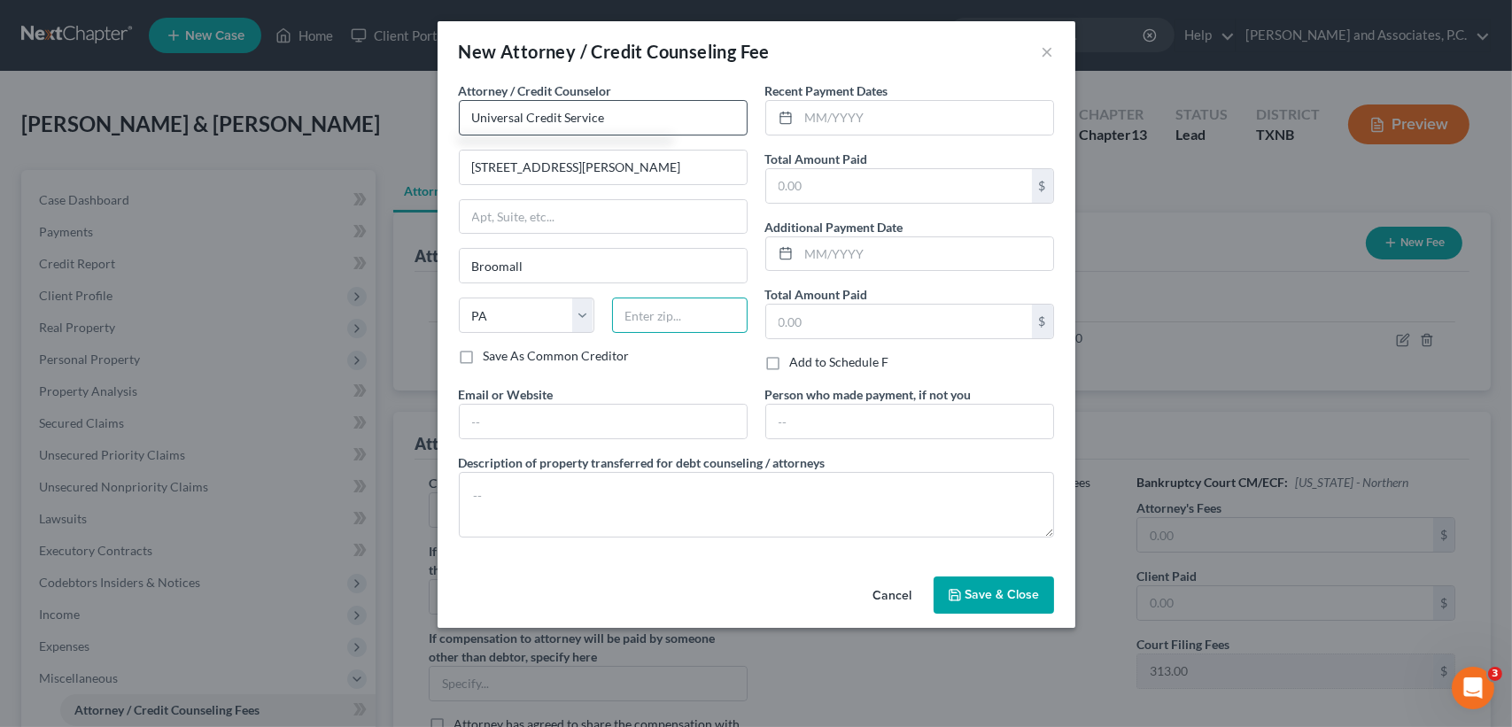
type input "19008"
click at [840, 172] on input "text" at bounding box center [899, 186] width 266 height 34
type input "3"
type input "55.00"
click at [1026, 607] on button "Save & Close" at bounding box center [993, 594] width 120 height 37
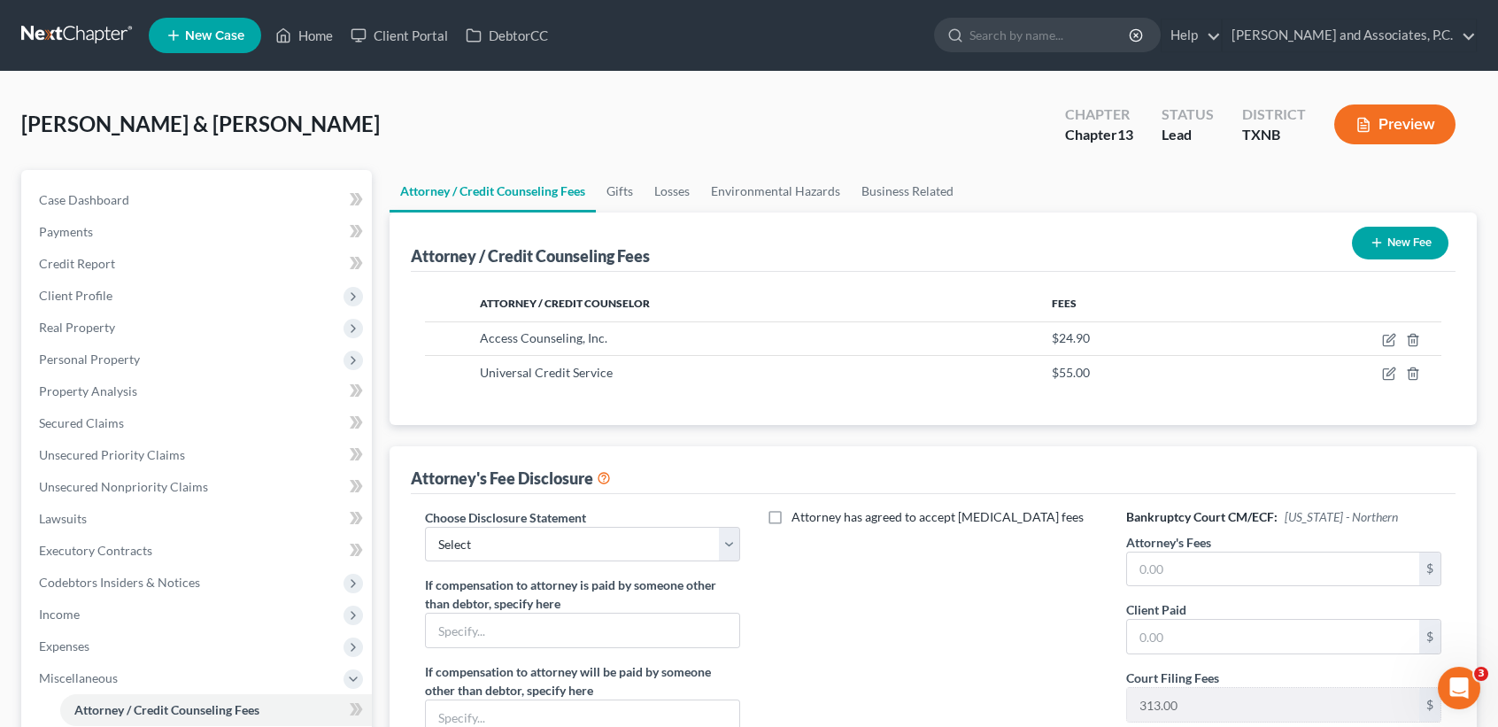
click at [1410, 240] on button "New Fee" at bounding box center [1400, 243] width 97 height 33
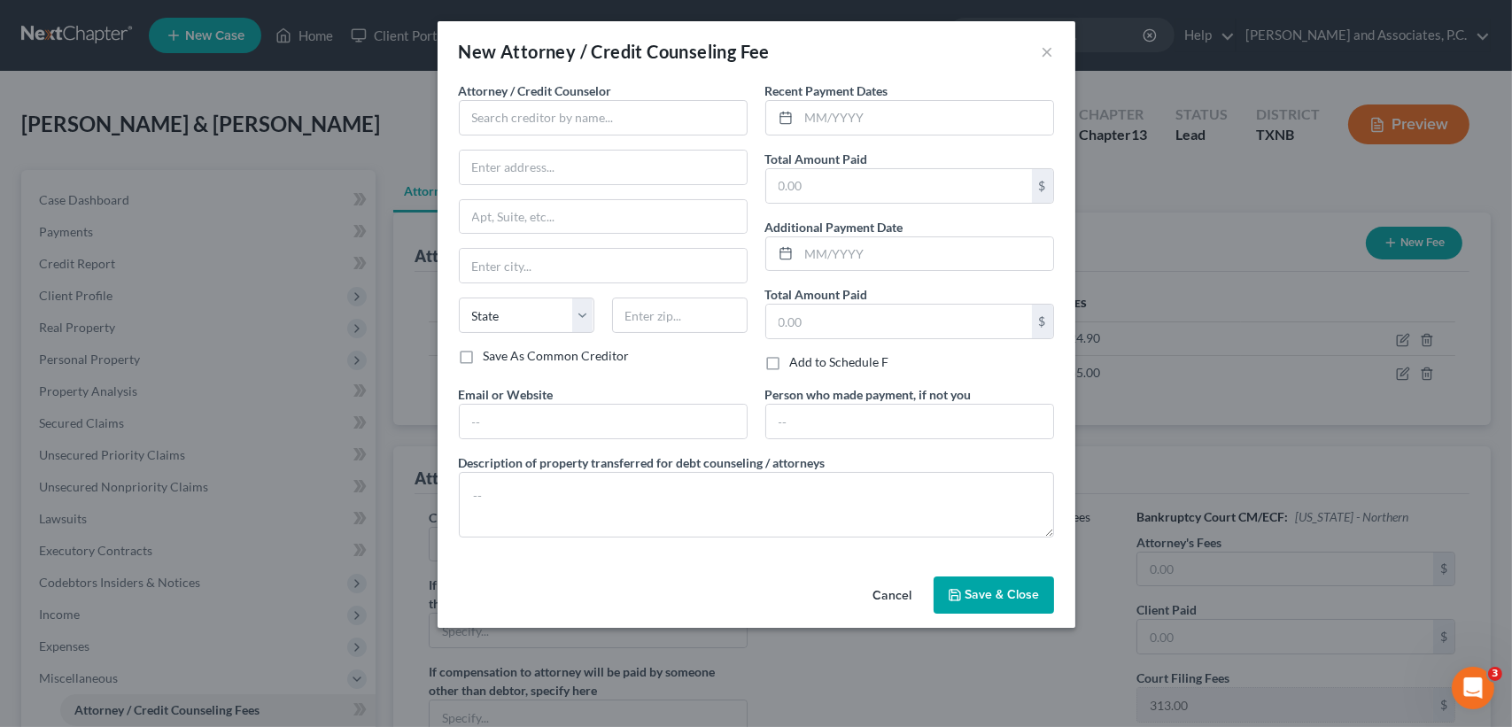
click at [564, 137] on div "Attorney / Credit Counselor * State AL AK AR AZ CA CO CT DE DC FL GA GU HI ID I…" at bounding box center [603, 214] width 289 height 266
click at [580, 118] on input "text" at bounding box center [603, 117] width 289 height 35
type input "n"
type input "[PERSON_NAME] & Associates"
type input "[STREET_ADDRESS]"
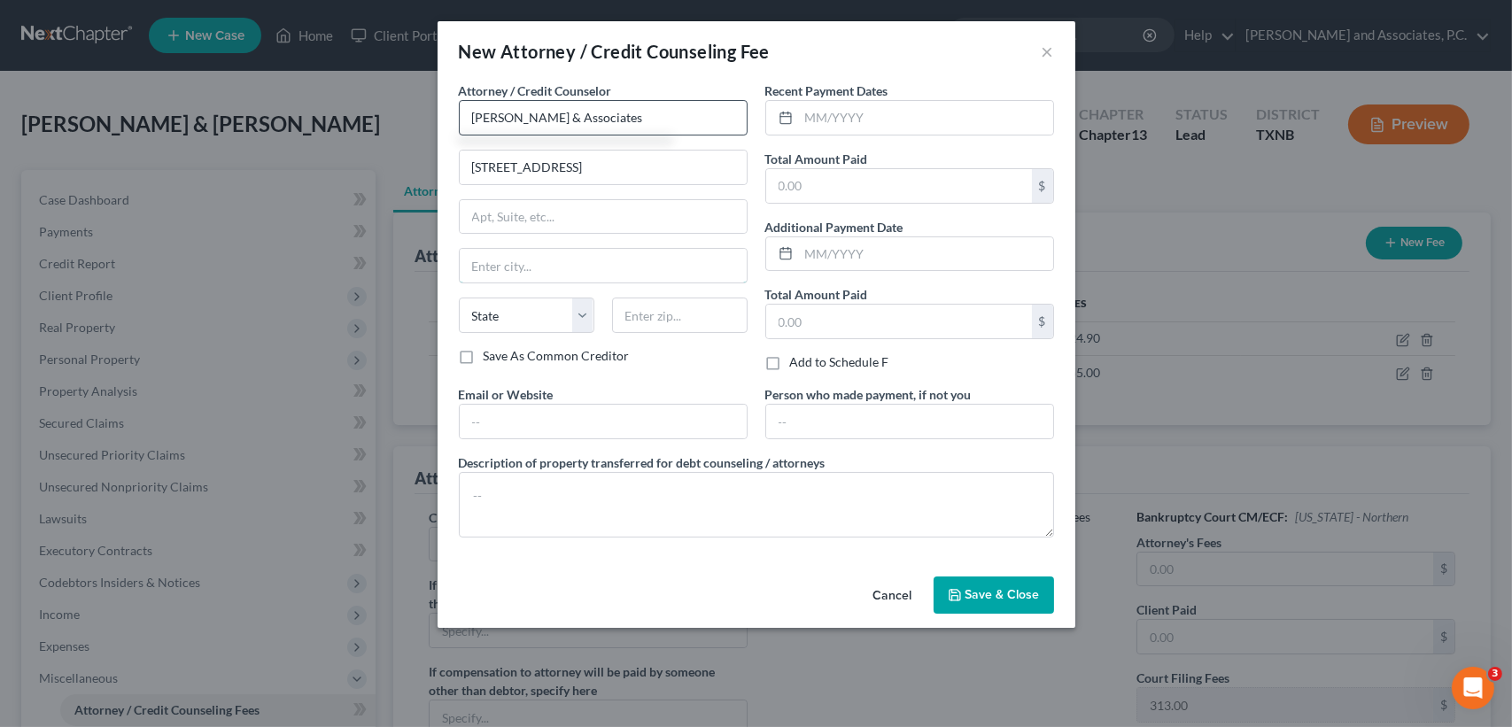
type input "Wichita Falls"
select select "45"
type input "76301"
click at [843, 196] on input "text" at bounding box center [899, 186] width 266 height 34
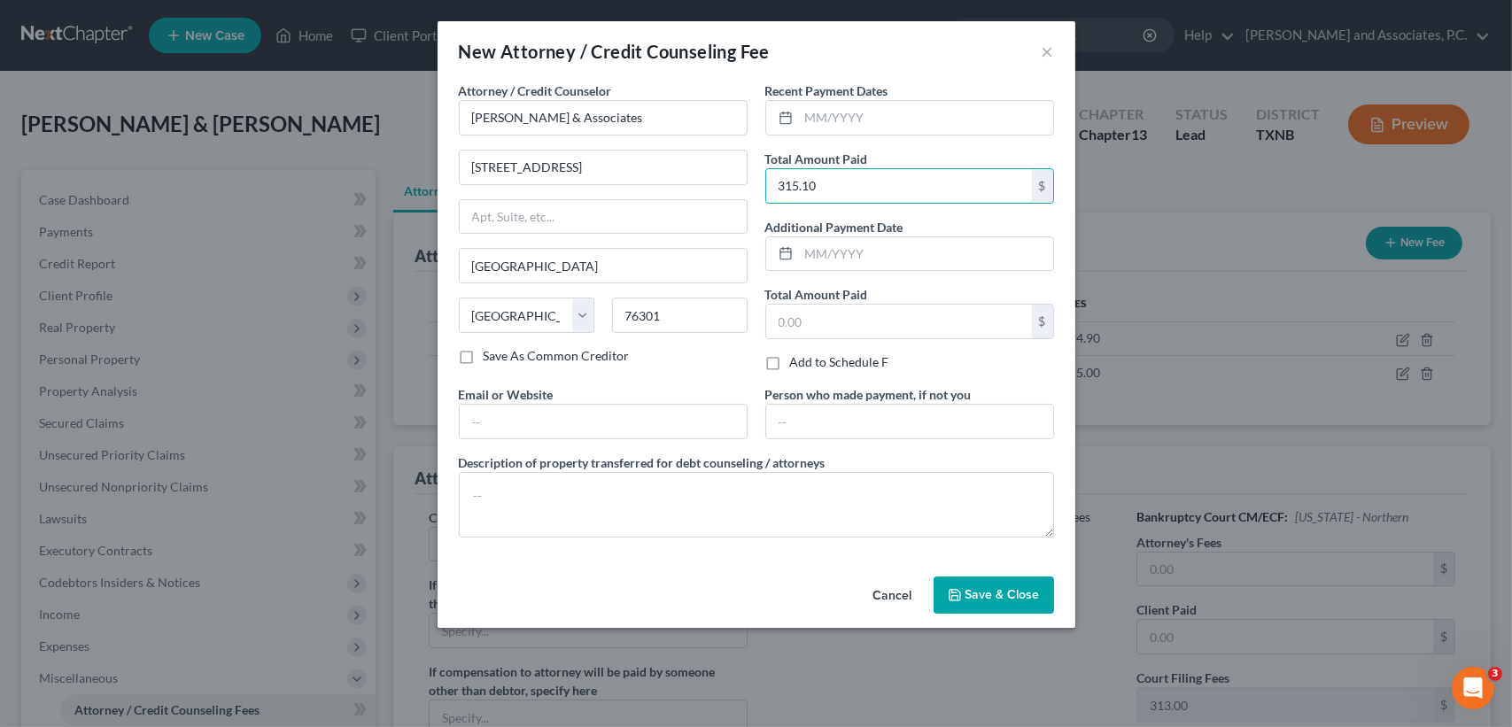
type input "315.10"
click at [963, 599] on button "Save & Close" at bounding box center [993, 594] width 120 height 37
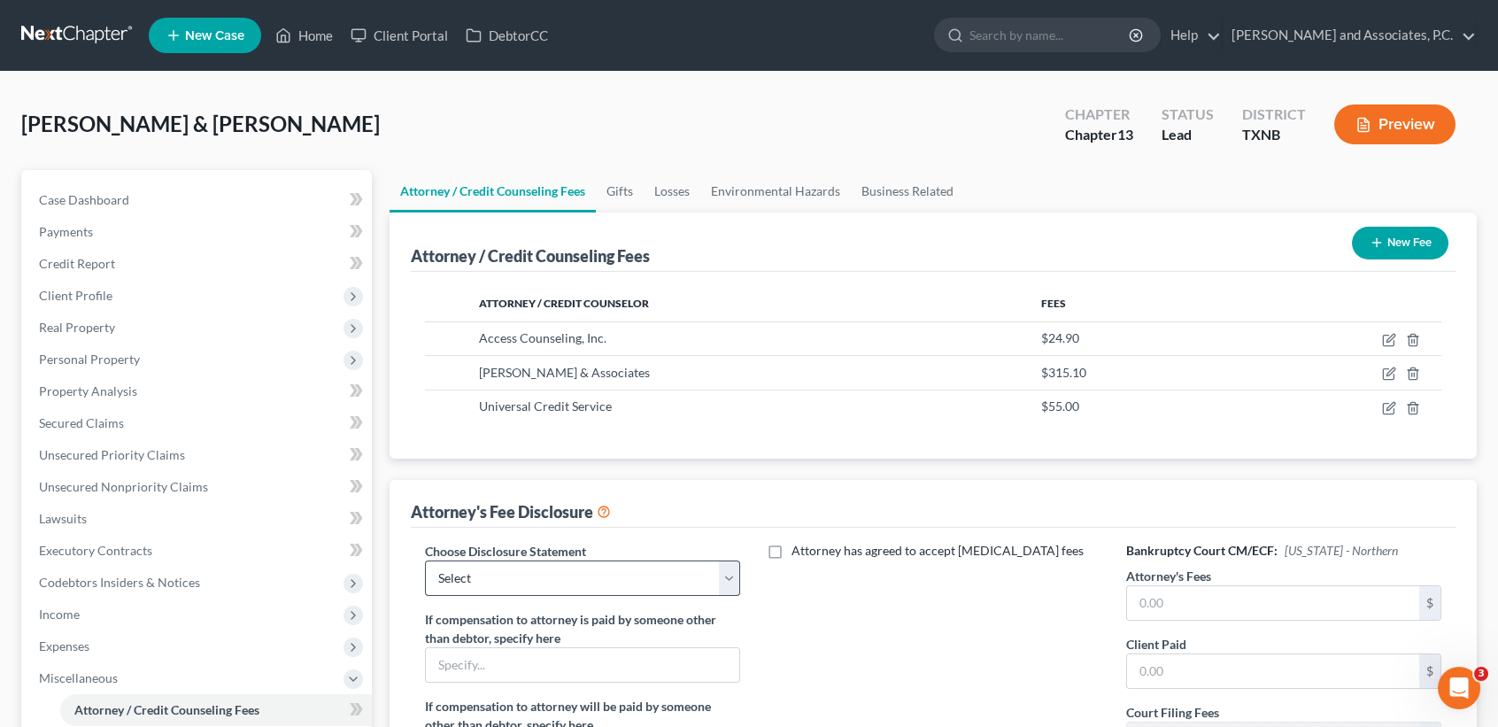
drag, startPoint x: 566, startPoint y: 549, endPoint x: 570, endPoint y: 575, distance: 26.1
click at [567, 550] on label "Choose Disclosure Statement" at bounding box center [505, 551] width 161 height 19
click at [571, 576] on select "Select attorney disclosure-Oklahoma attorney disclosure-Texas" at bounding box center [582, 578] width 315 height 35
select select "1"
click at [425, 561] on select "Select attorney disclosure-Oklahoma attorney disclosure-Texas" at bounding box center [582, 578] width 315 height 35
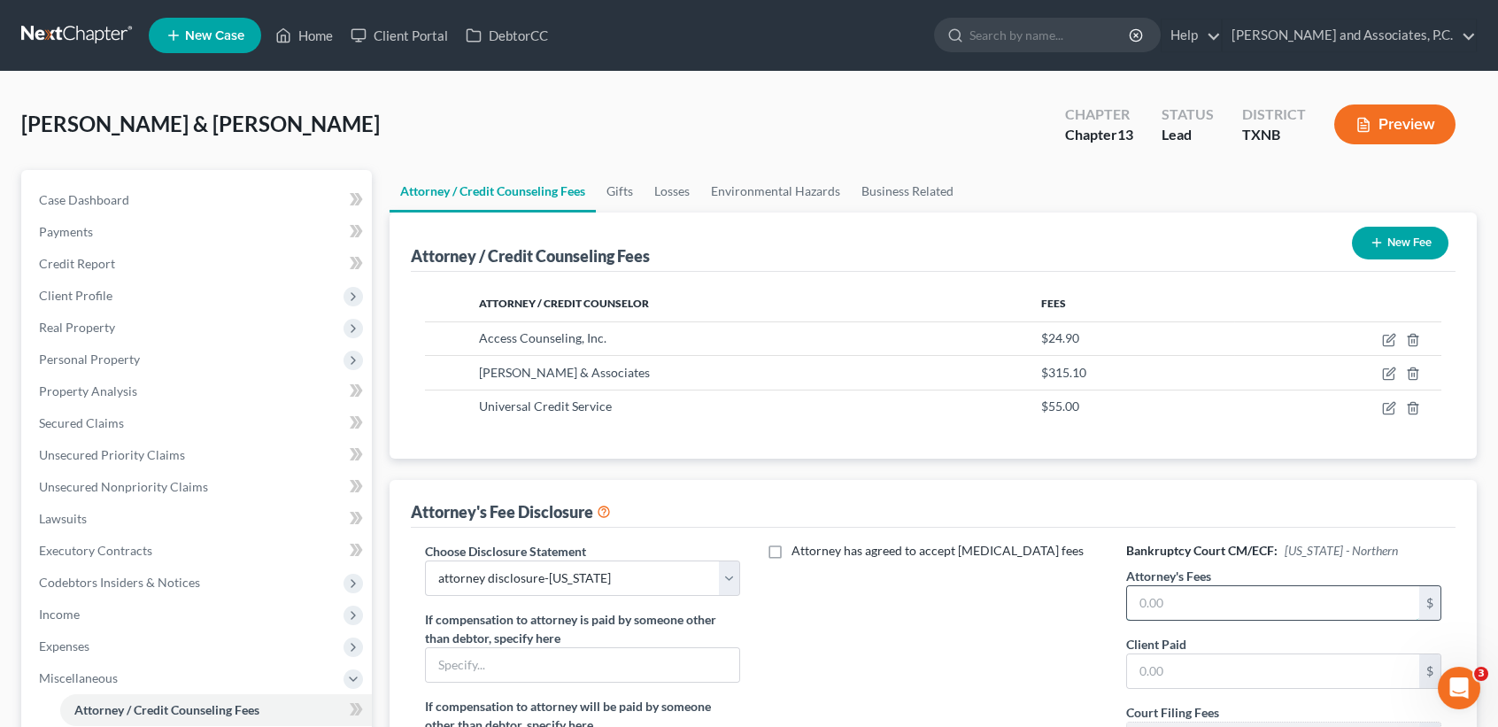
click at [1248, 598] on input "text" at bounding box center [1273, 603] width 292 height 34
type input "5,233.94"
click at [1190, 647] on div "Client Paid $" at bounding box center [1283, 662] width 315 height 54
click at [1196, 669] on input "text" at bounding box center [1273, 671] width 292 height 34
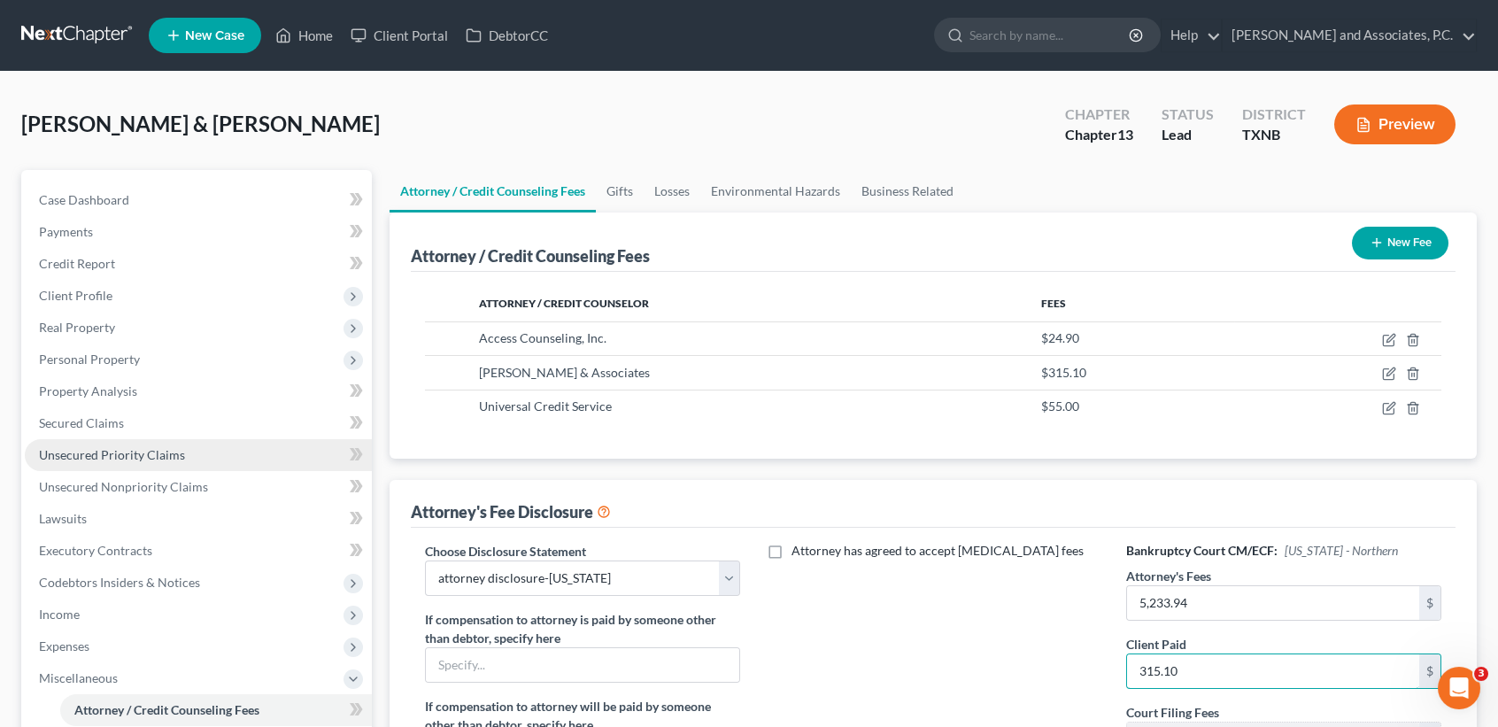
type input "315.10"
click at [219, 466] on link "Unsecured Priority Claims" at bounding box center [198, 455] width 347 height 32
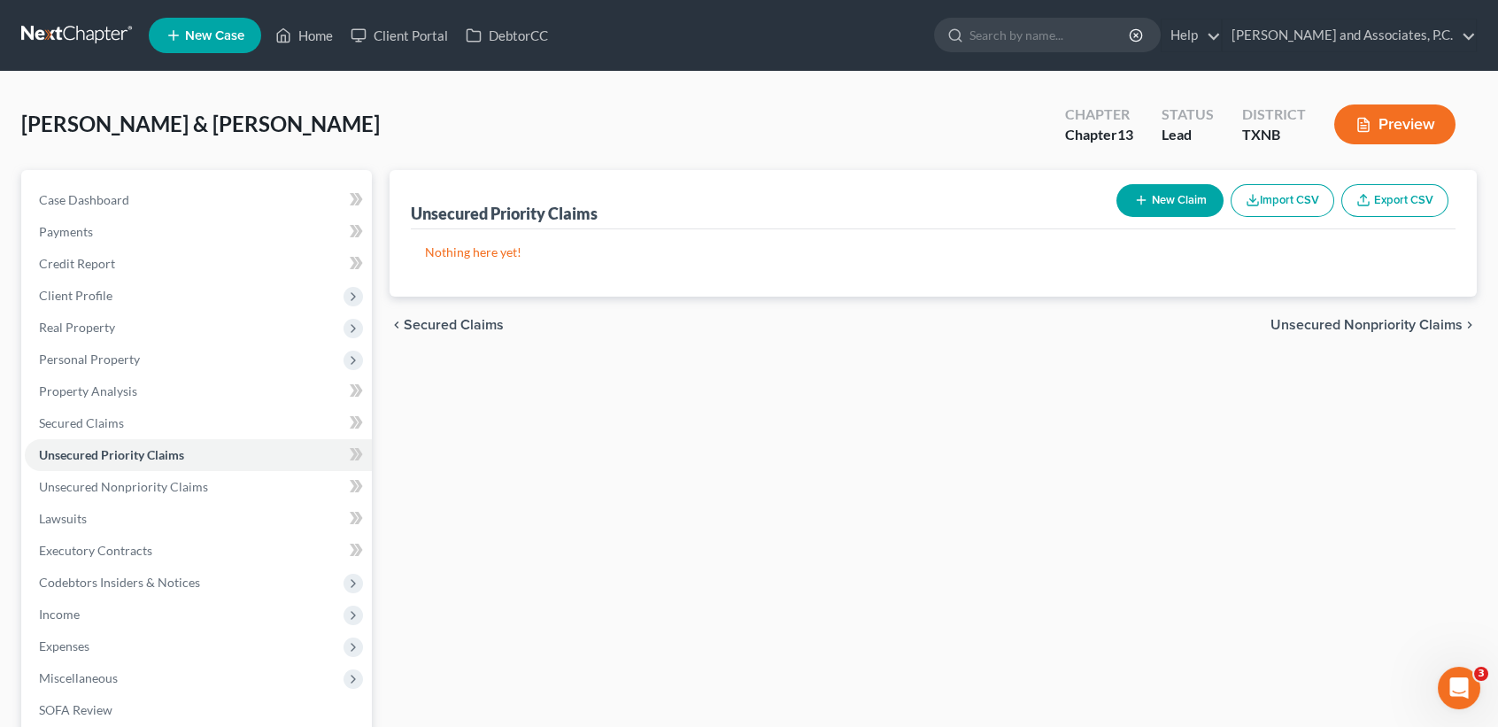
click at [1164, 201] on button "New Claim" at bounding box center [1170, 200] width 107 height 33
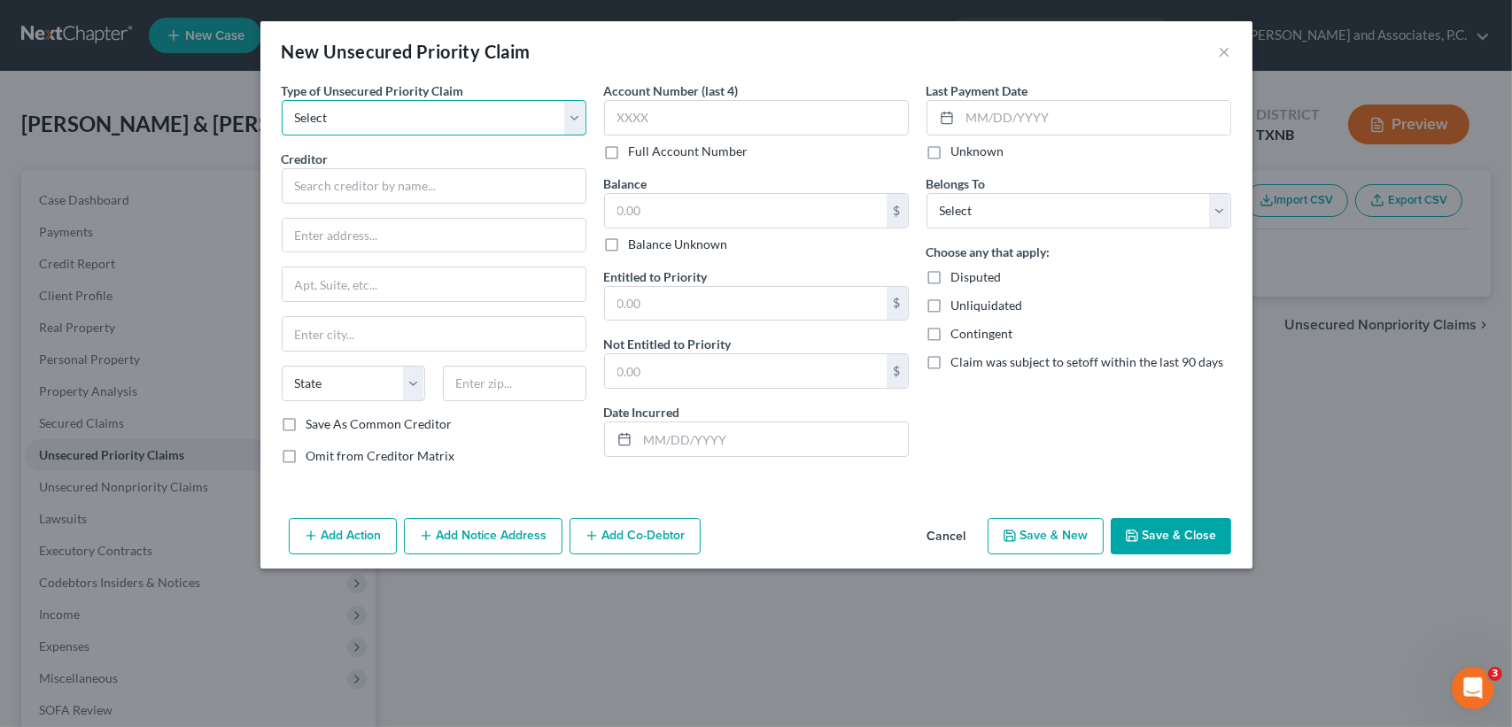
drag, startPoint x: 468, startPoint y: 129, endPoint x: 450, endPoint y: 136, distance: 19.9
click at [464, 129] on select "Select Taxes & Other Government Units Domestic Support Obligations Extensions o…" at bounding box center [434, 117] width 305 height 35
select select "9"
click at [282, 100] on select "Select Taxes & Other Government Units Domestic Support Obligations Extensions o…" at bounding box center [434, 117] width 305 height 35
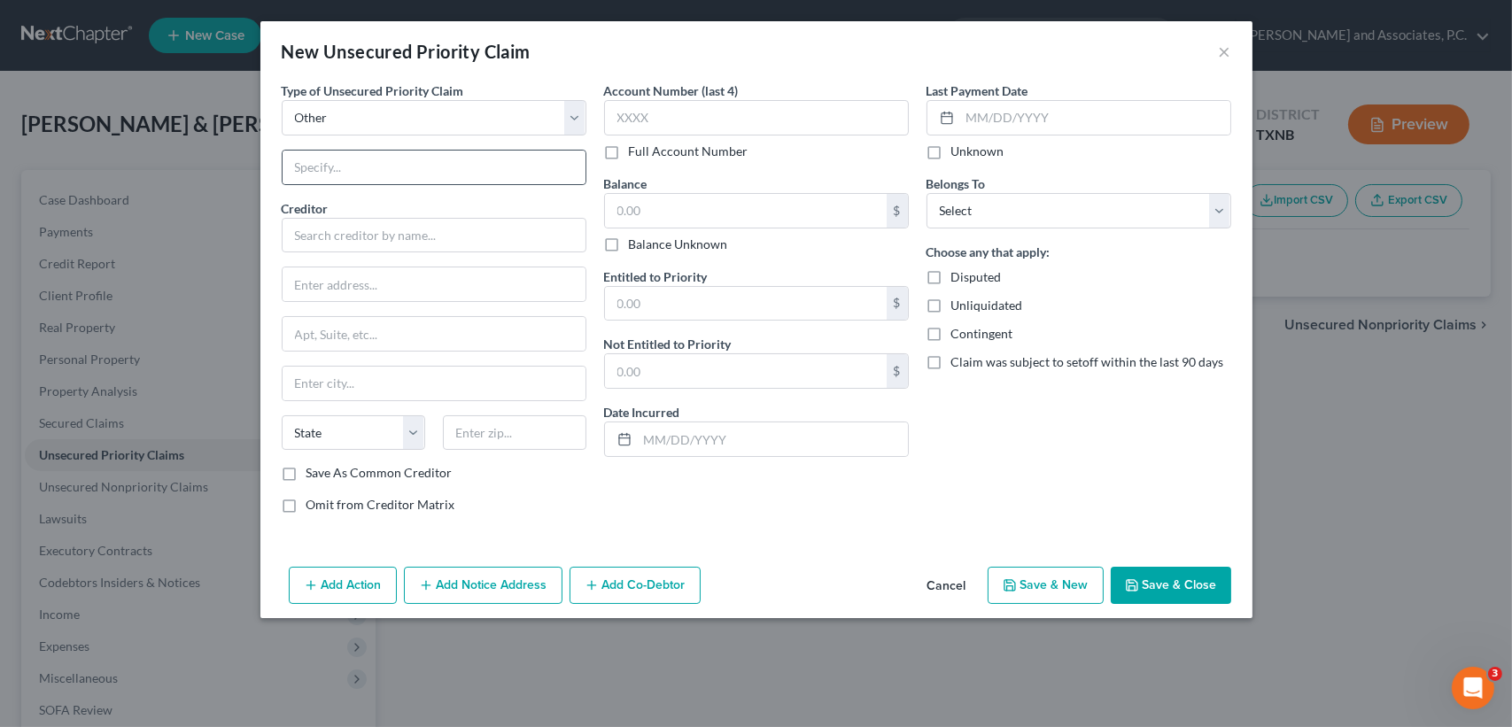
click at [375, 150] on div at bounding box center [434, 167] width 305 height 35
click at [381, 182] on input "text" at bounding box center [433, 168] width 303 height 34
type input "Attorney Fees"
click at [381, 230] on input "text" at bounding box center [434, 235] width 305 height 35
type input "o"
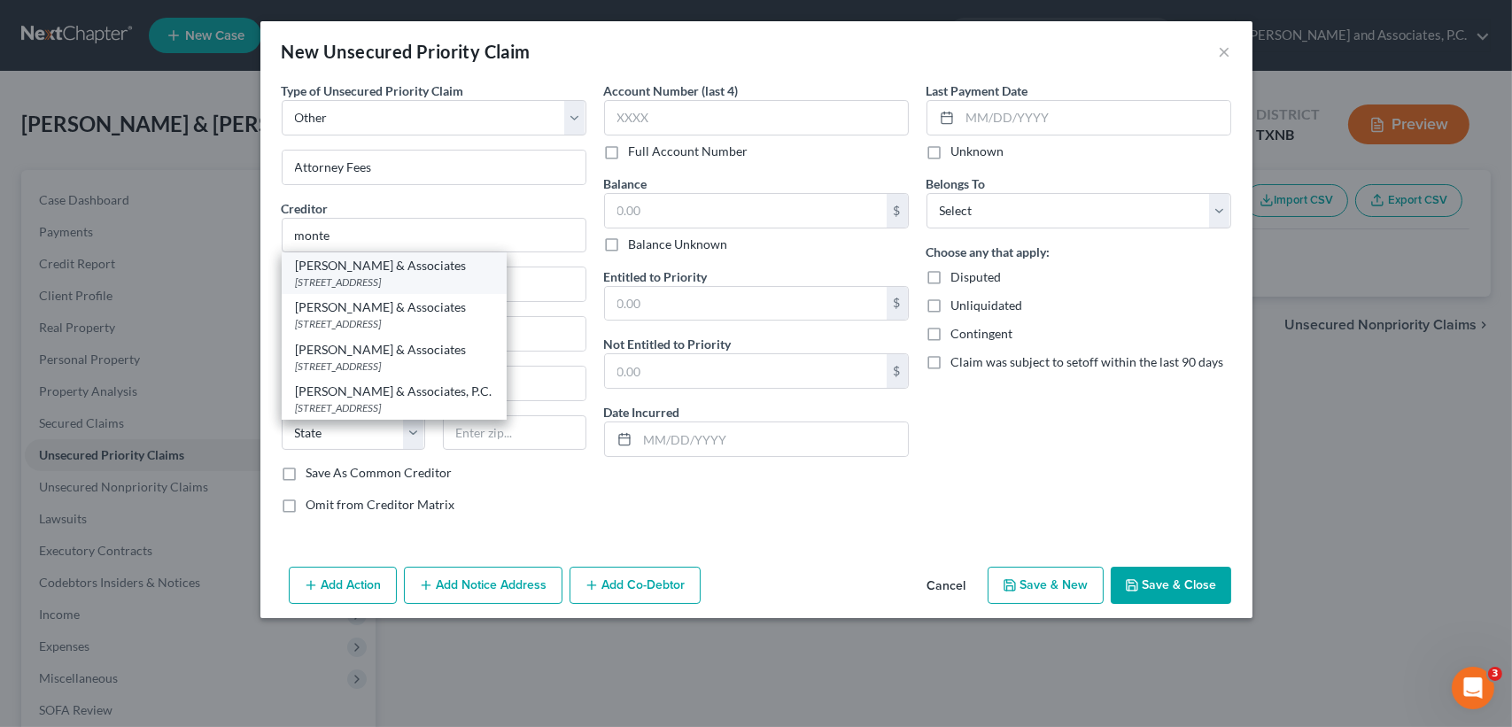
click at [375, 277] on div "1106 Brook Ave, Wichita Falls, TX 76301" at bounding box center [394, 282] width 197 height 15
type input "[PERSON_NAME] & Associates"
type input "[STREET_ADDRESS]"
type input "Wichita Falls"
select select "45"
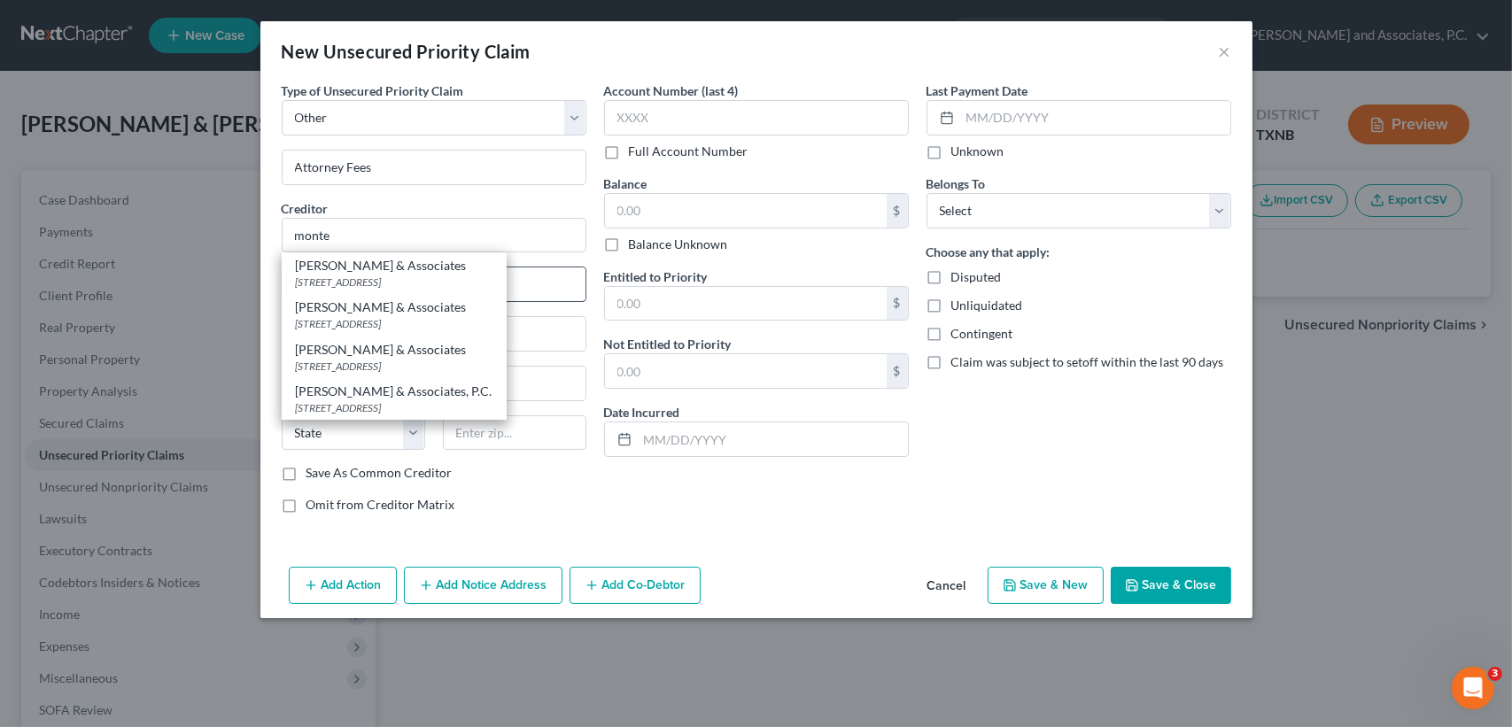
type input "76301"
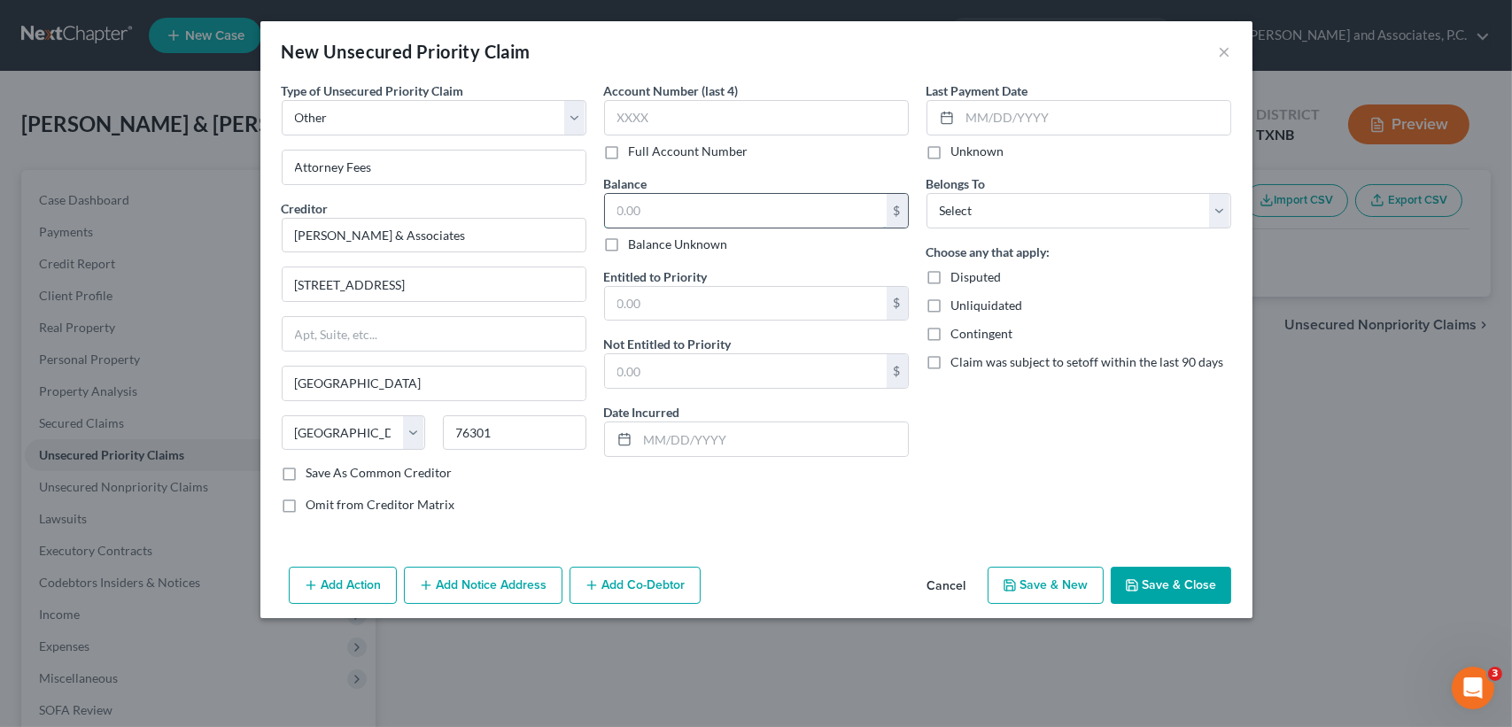
click at [727, 218] on input "text" at bounding box center [746, 211] width 282 height 34
type input "4,718.84"
click at [1075, 190] on div "Belongs To * Select Debtor 1 Only Debtor 2 Only Debtor 1 And Debtor 2 Only At L…" at bounding box center [1078, 201] width 305 height 54
click at [1073, 220] on select "Select Debtor 1 Only Debtor 2 Only Debtor 1 And Debtor 2 Only At Least One Of T…" at bounding box center [1078, 210] width 305 height 35
select select "2"
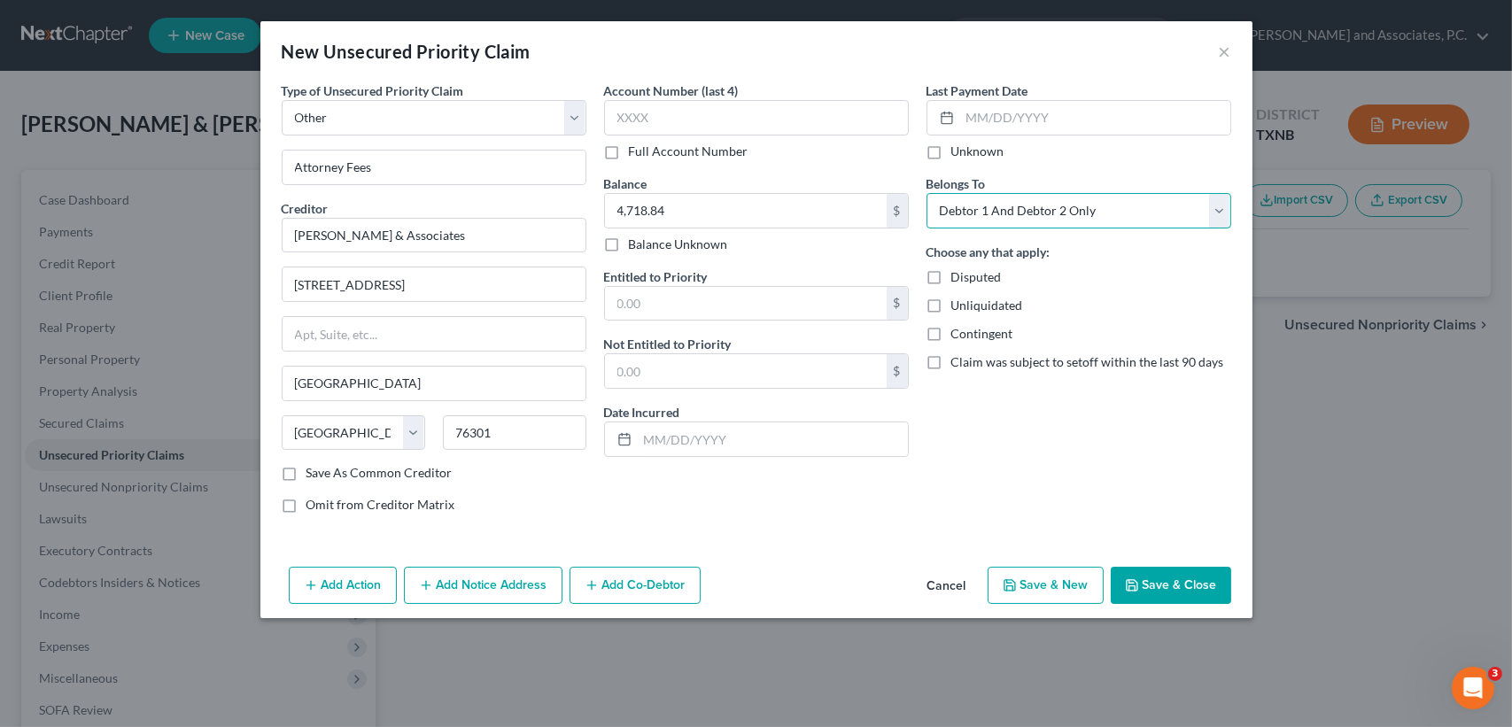
click at [926, 193] on select "Select Debtor 1 Only Debtor 2 Only Debtor 1 And Debtor 2 Only At Least One Of T…" at bounding box center [1078, 210] width 305 height 35
click at [1171, 587] on button "Save & Close" at bounding box center [1170, 585] width 120 height 37
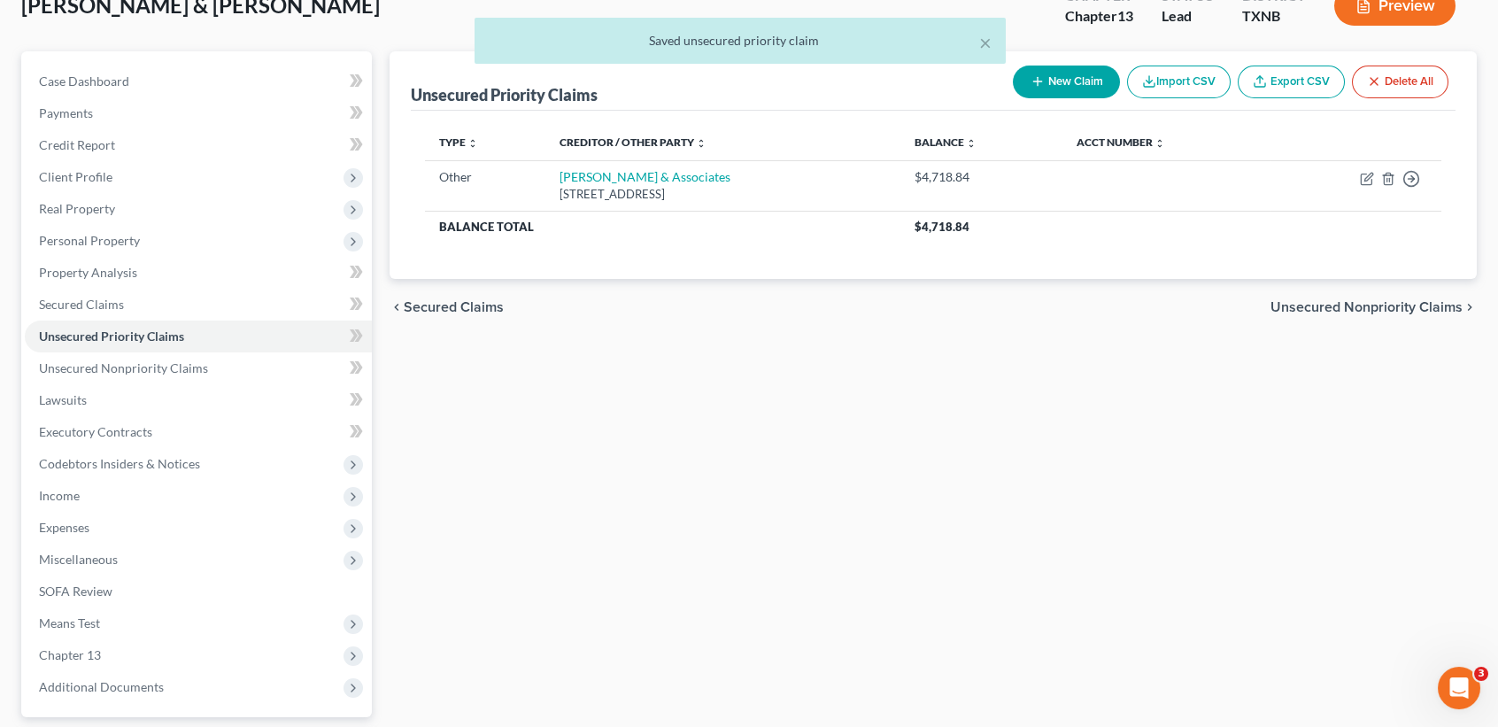
scroll to position [275, 0]
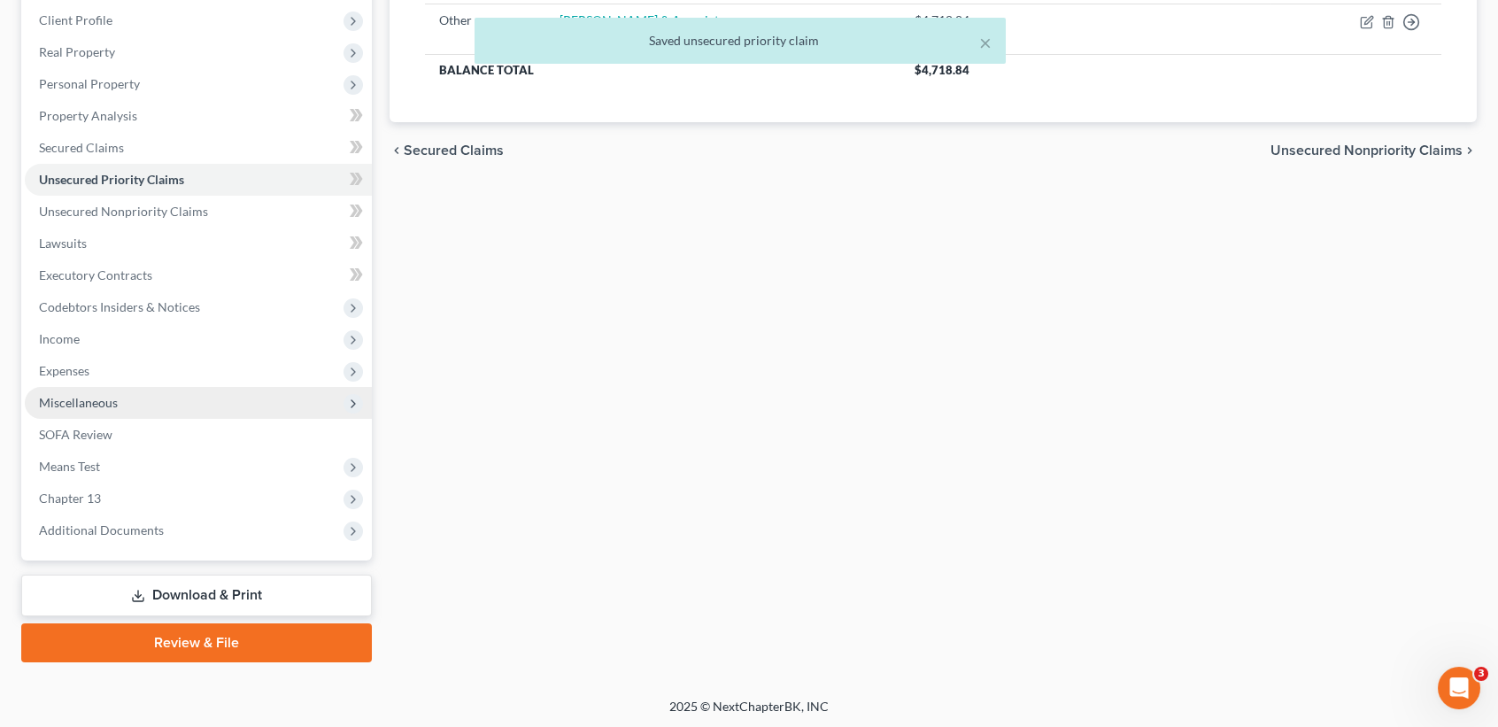
click at [143, 406] on span "Miscellaneous" at bounding box center [198, 403] width 347 height 32
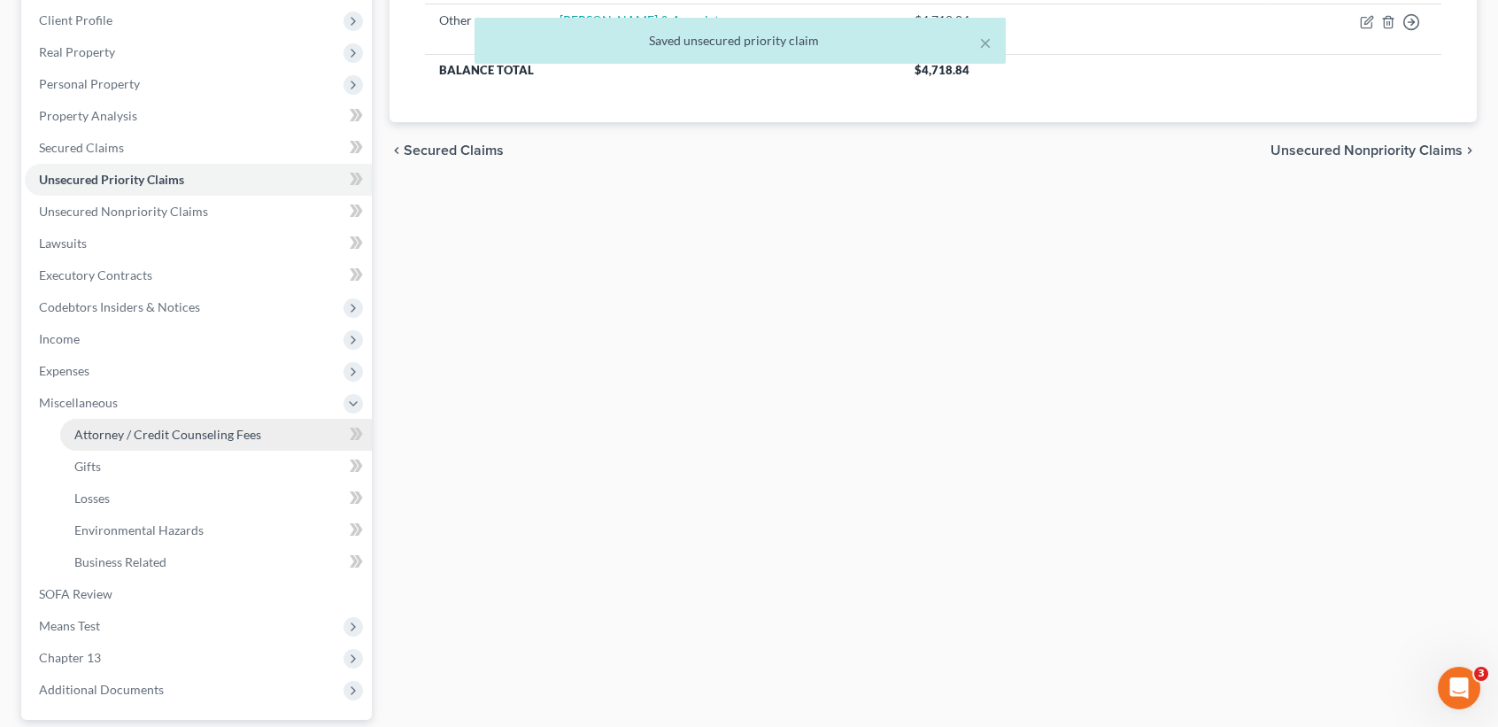
click at [141, 427] on span "Attorney / Credit Counseling Fees" at bounding box center [167, 434] width 187 height 15
select select "1"
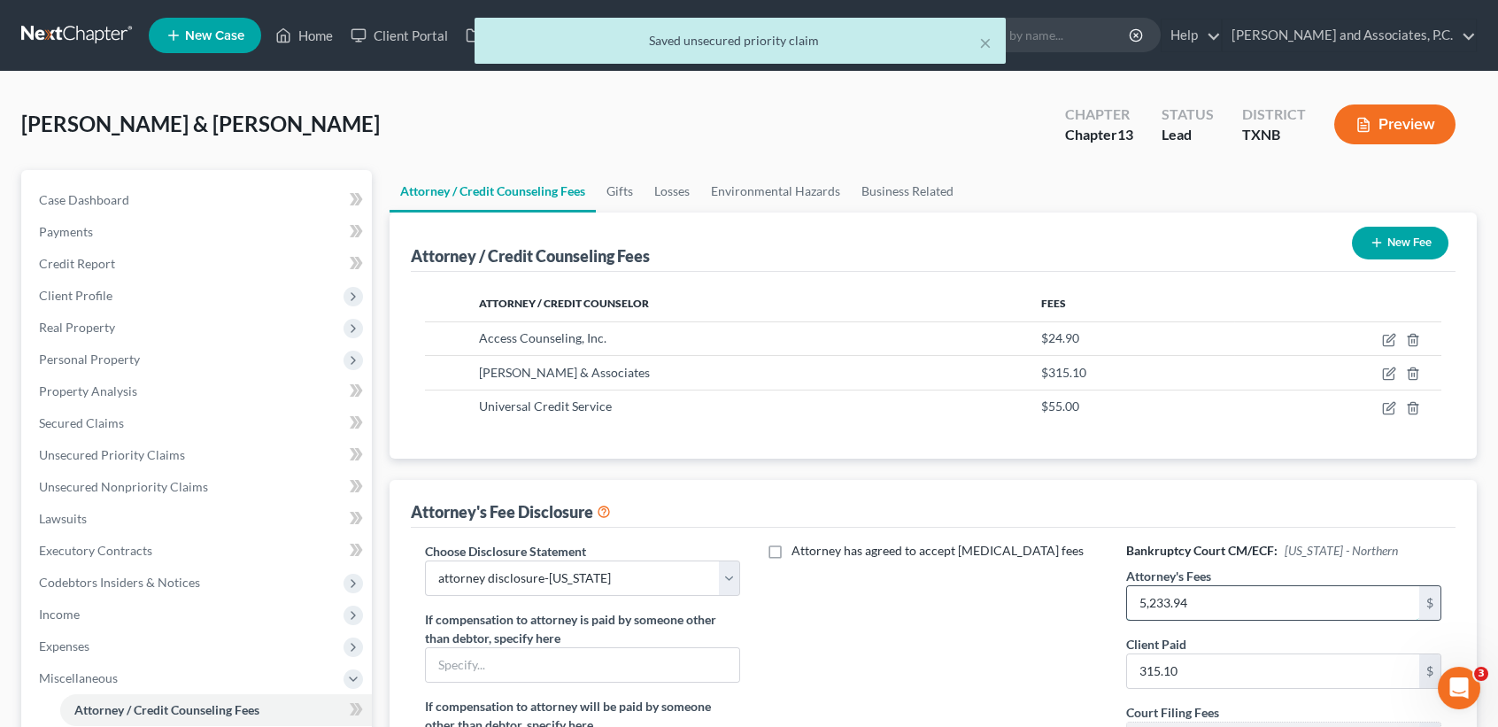
click at [1287, 609] on input "5,233.94" at bounding box center [1273, 603] width 292 height 34
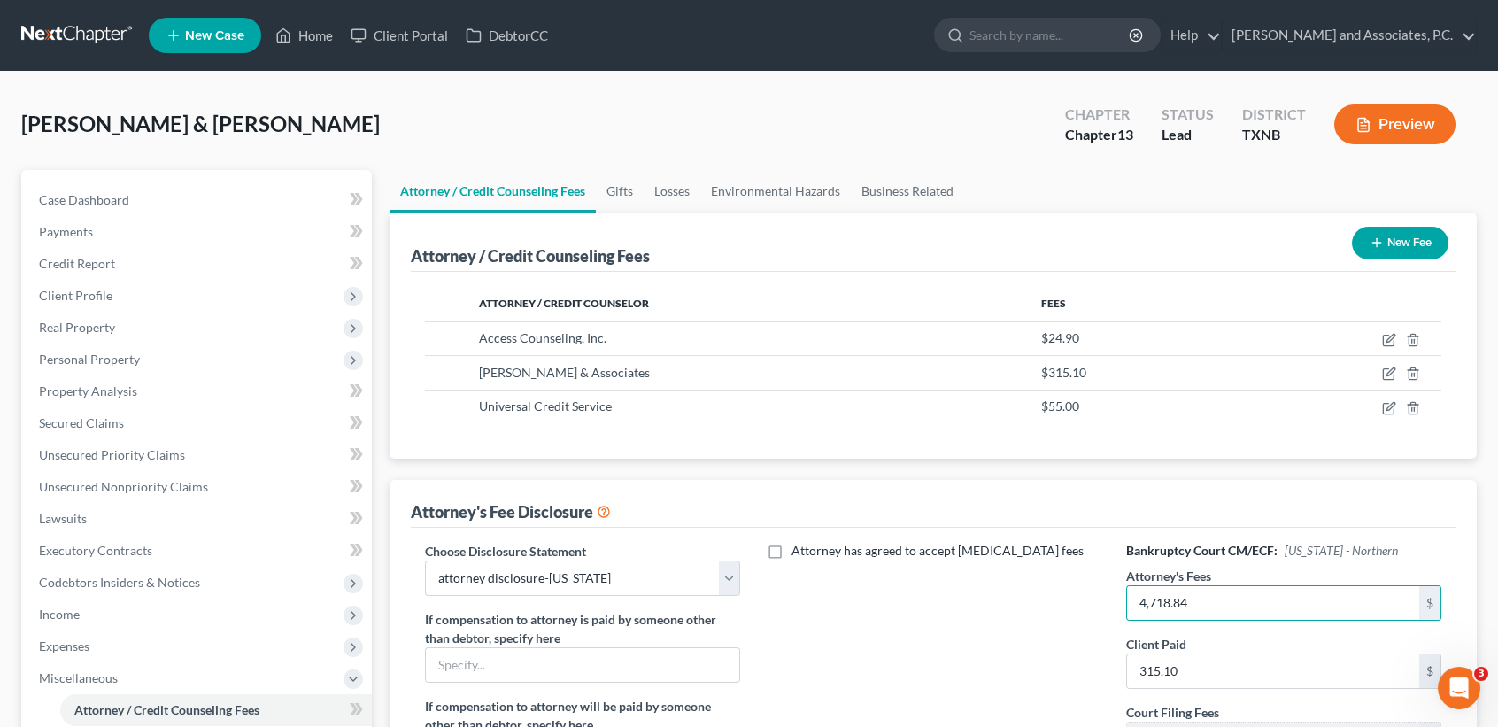
click at [1086, 641] on div "Attorney has agreed to accept retainer fees" at bounding box center [933, 697] width 351 height 311
click at [1280, 625] on div "Bankruptcy Court CM/ECF: Texas - Northern Attorney's Fees 4,718.84 $ Client Pai…" at bounding box center [1284, 697] width 351 height 311
click at [1280, 614] on input "4,718.84" at bounding box center [1273, 603] width 292 height 34
type input "5,233.94"
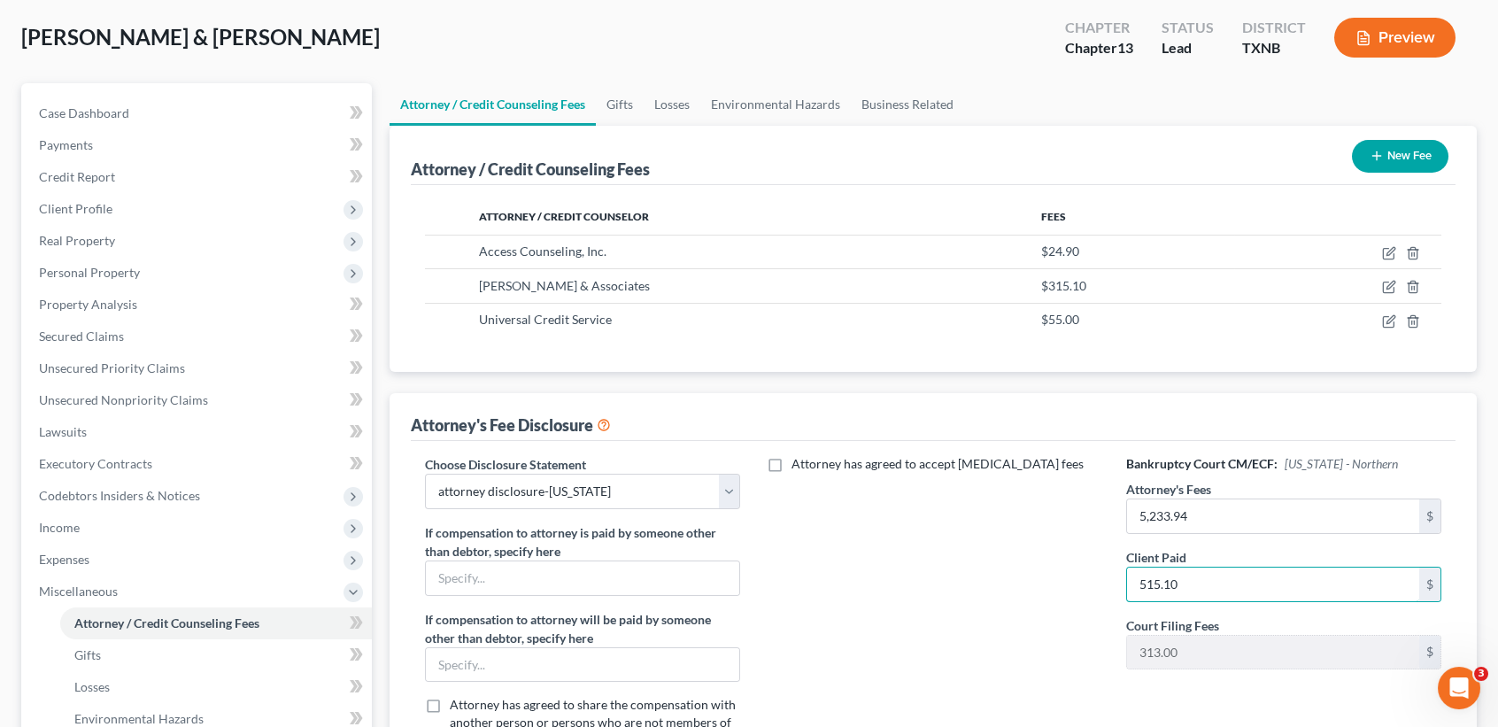
scroll to position [236, 0]
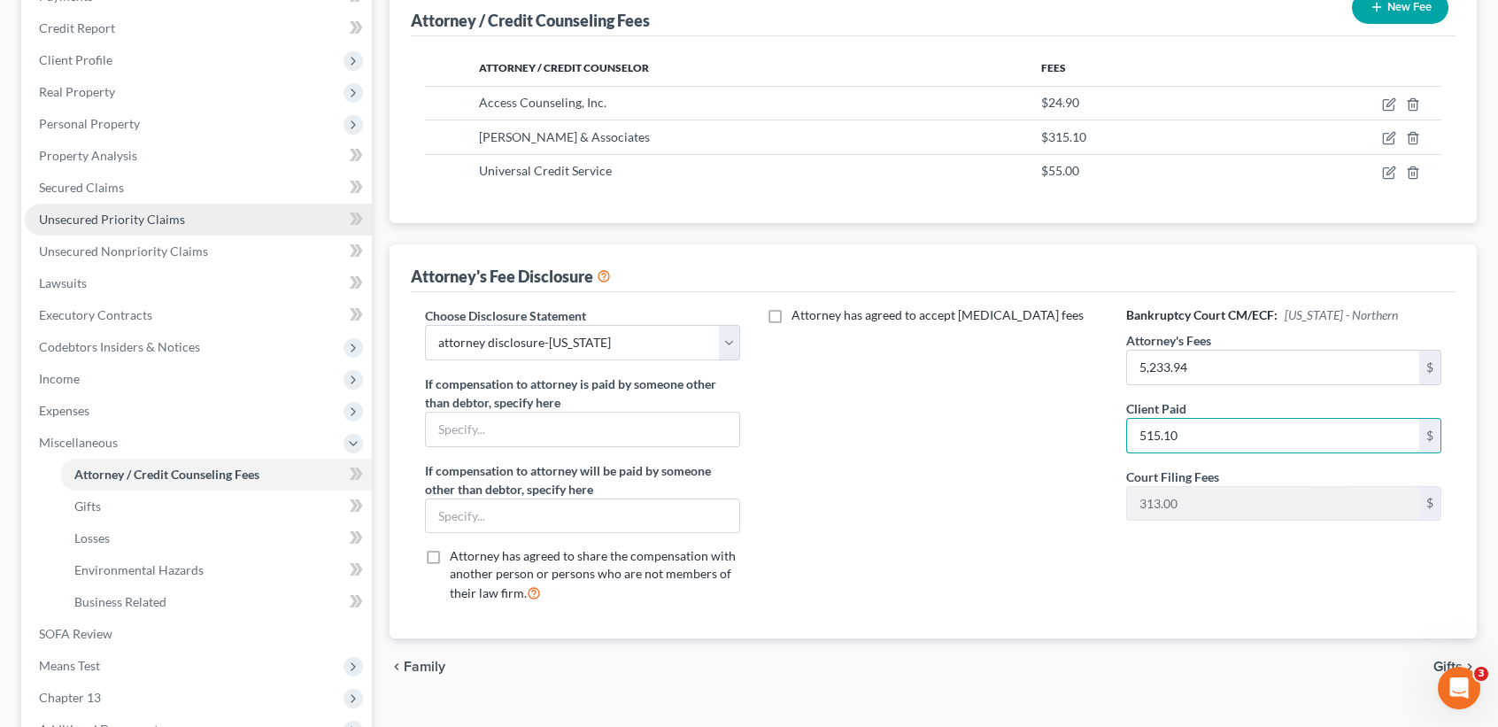
type input "515.10"
click at [185, 228] on link "Unsecured Priority Claims" at bounding box center [198, 220] width 347 height 32
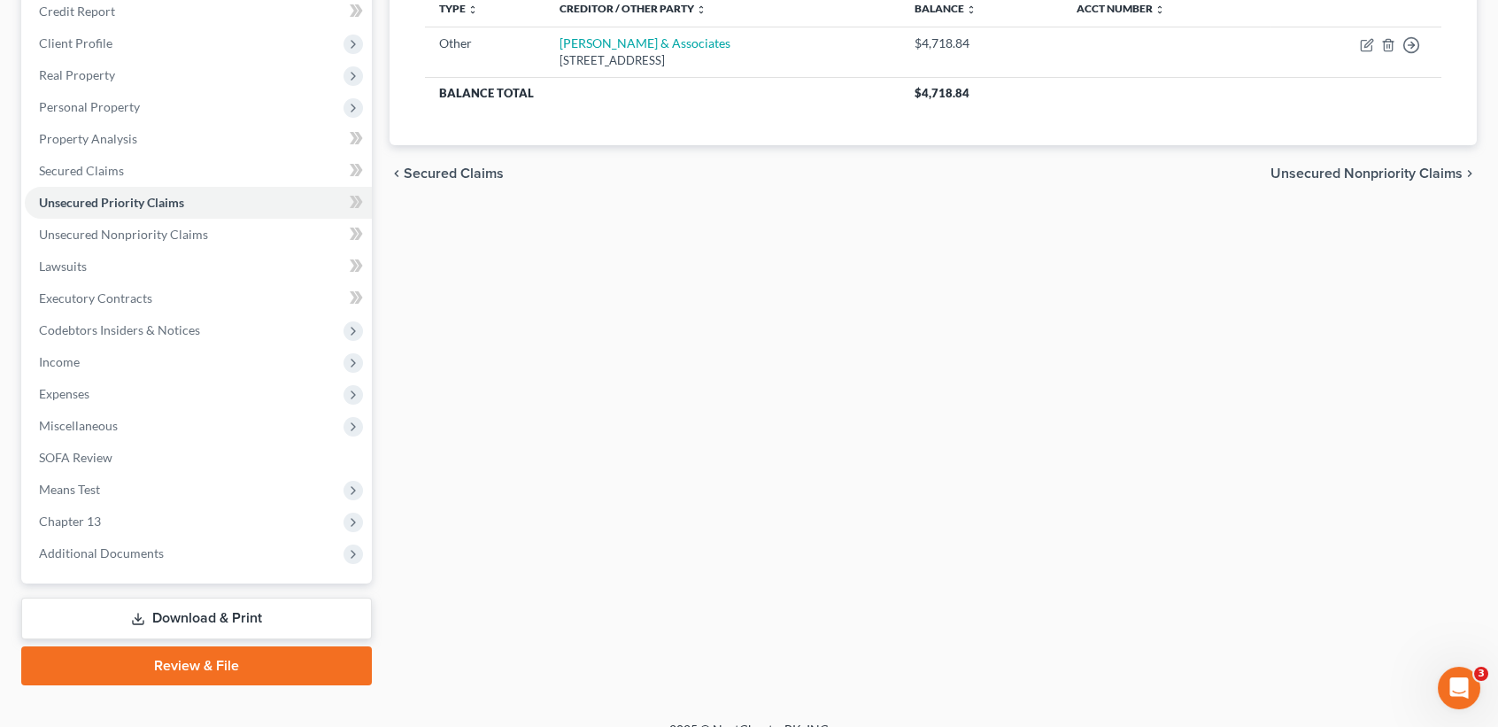
scroll to position [275, 0]
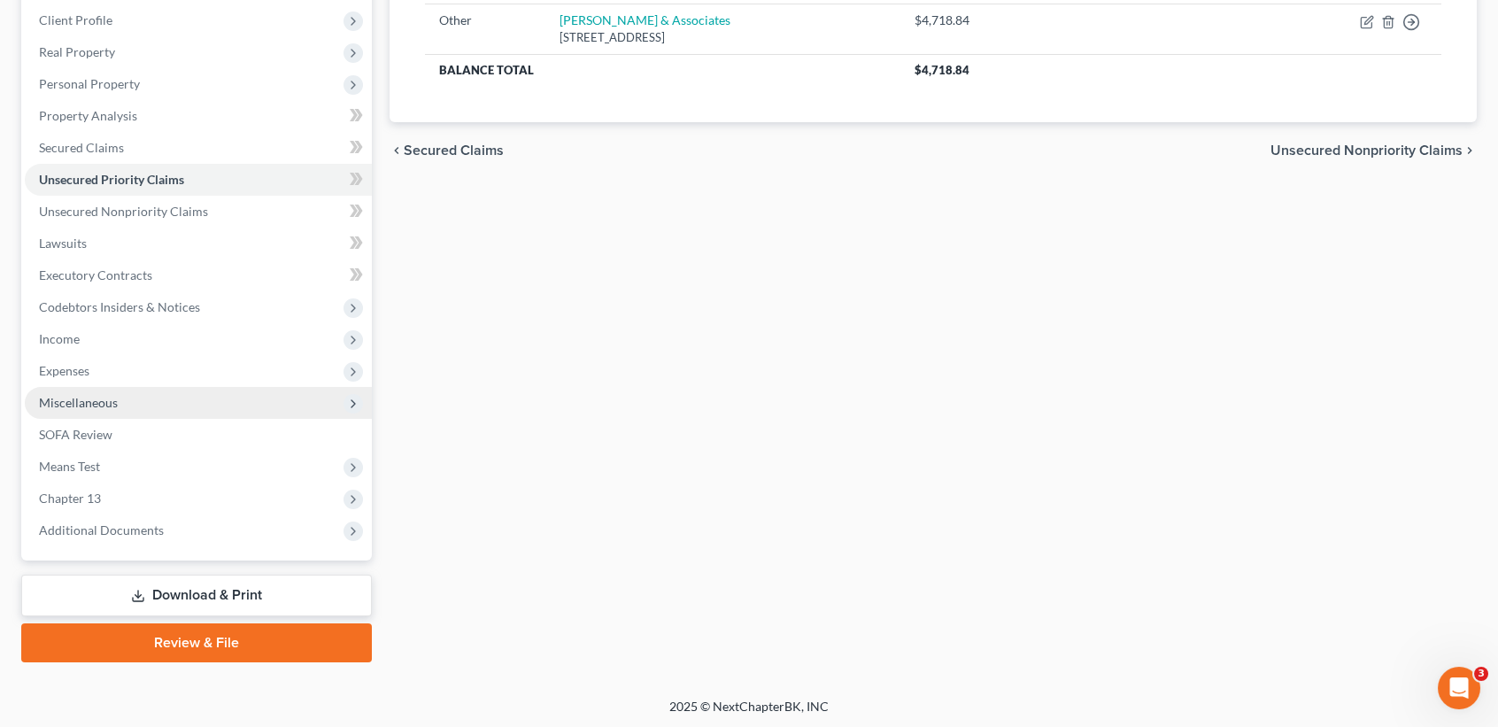
click at [99, 406] on span "Miscellaneous" at bounding box center [78, 402] width 79 height 15
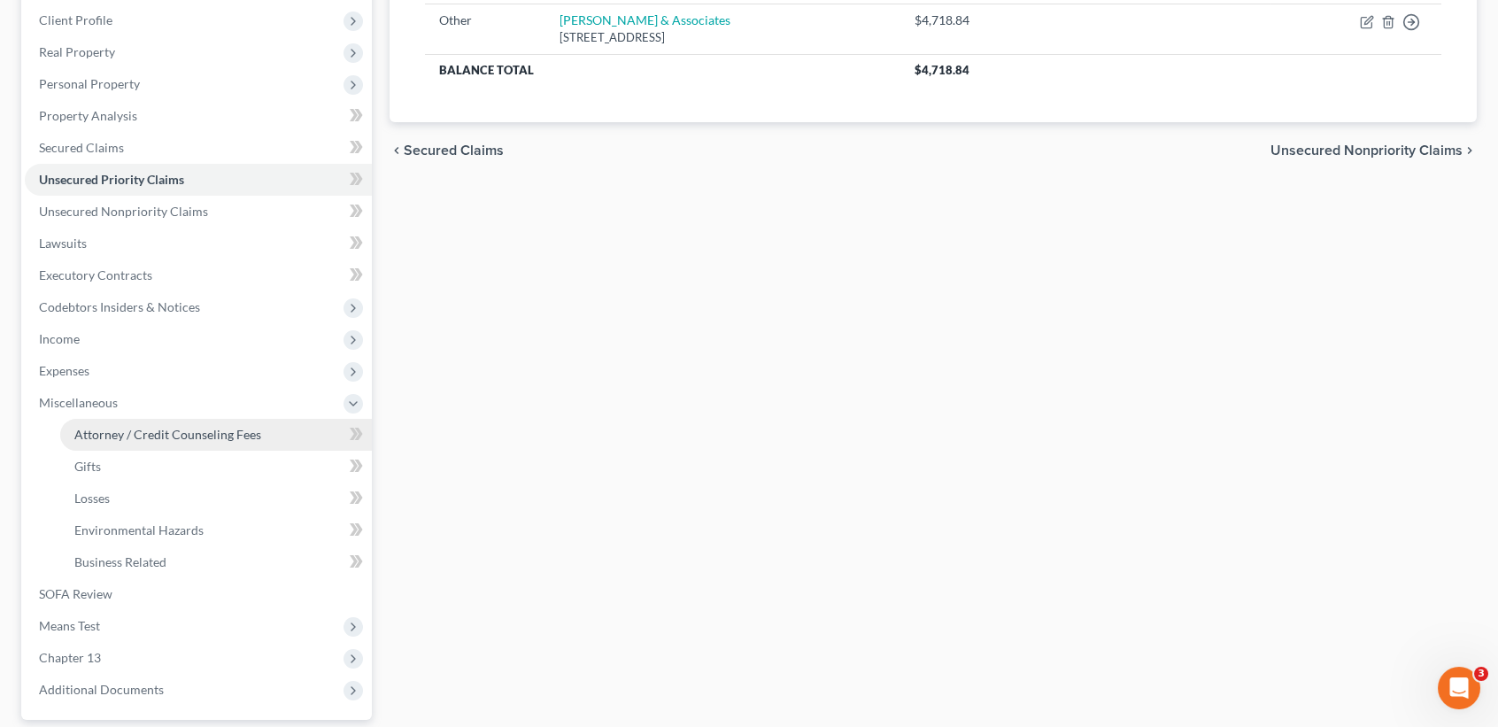
click at [113, 429] on span "Attorney / Credit Counseling Fees" at bounding box center [167, 434] width 187 height 15
select select "1"
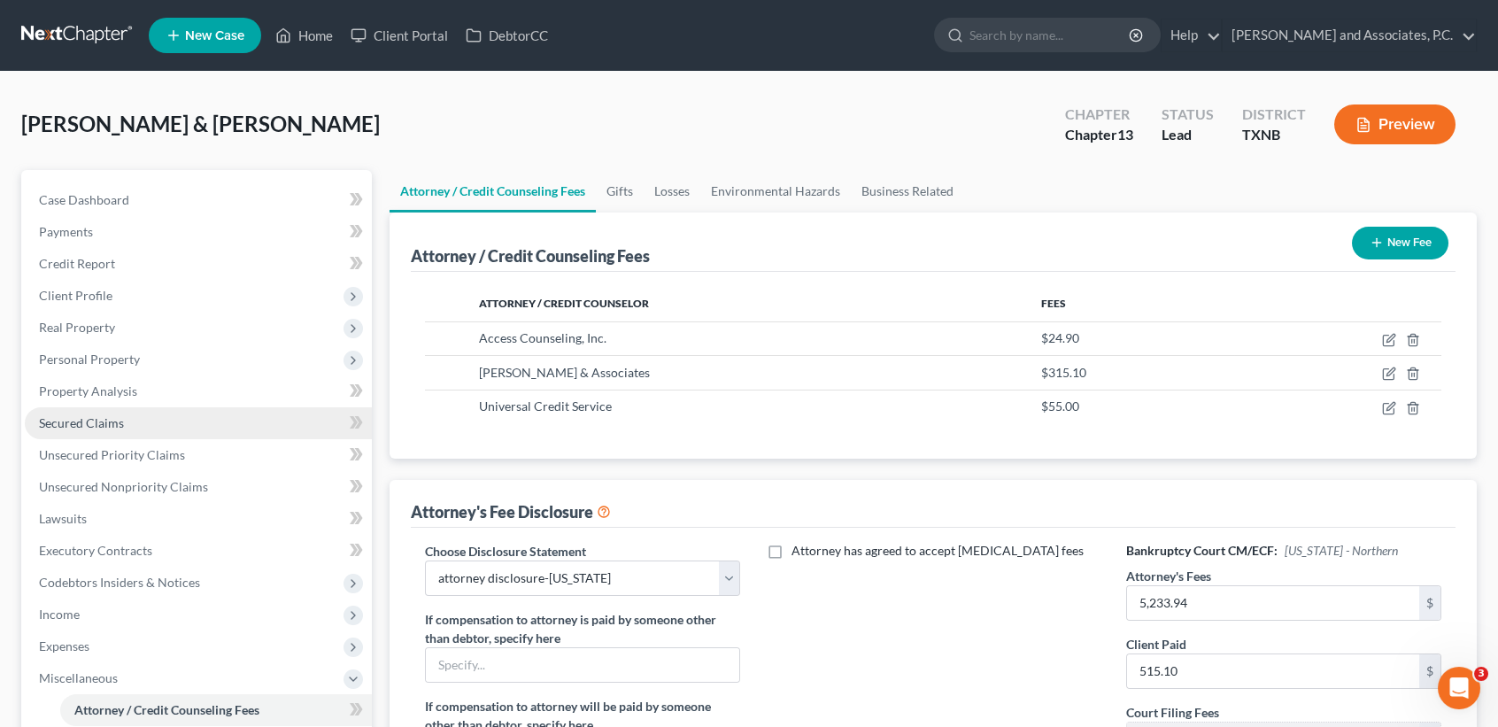
click at [128, 413] on link "Secured Claims" at bounding box center [198, 423] width 347 height 32
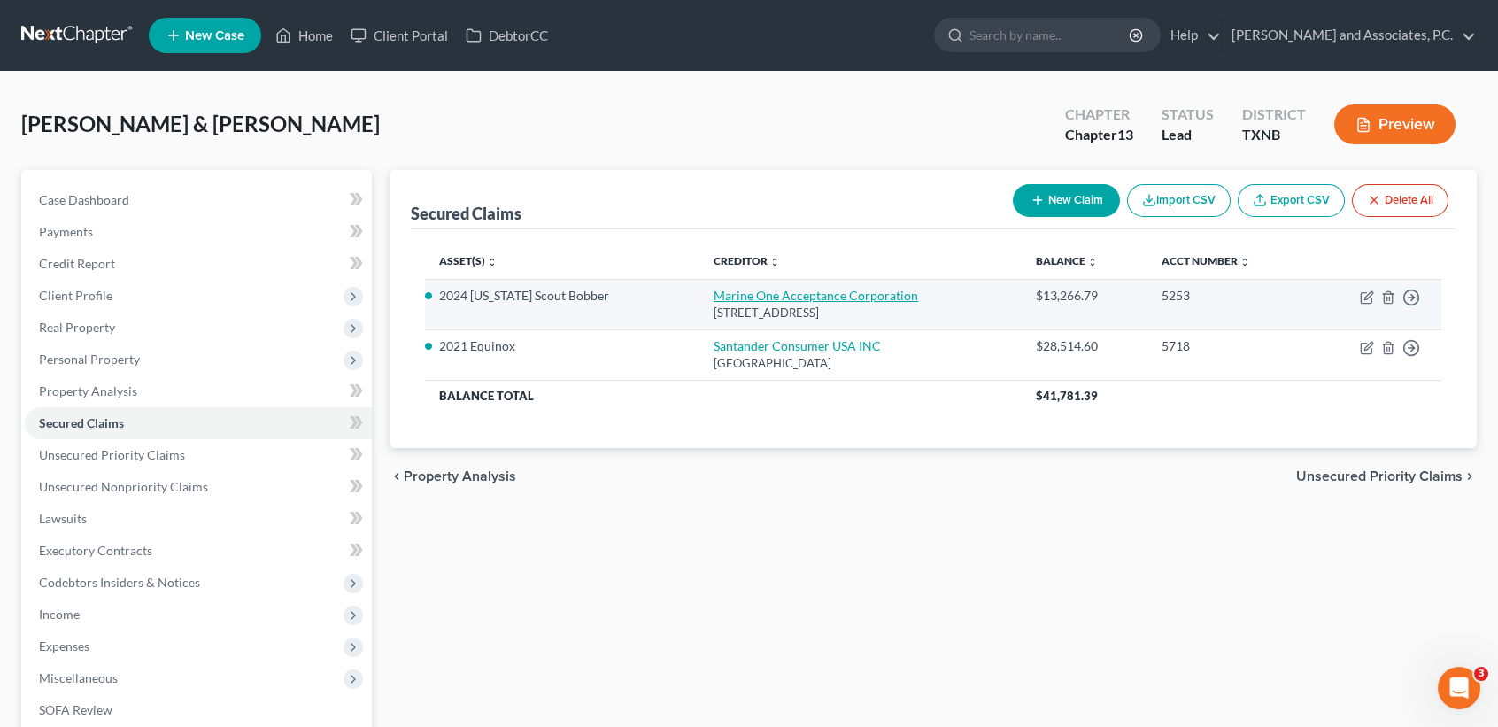
click at [754, 302] on link "Marine One Acceptance Corporation" at bounding box center [816, 295] width 205 height 15
select select "45"
select select "0"
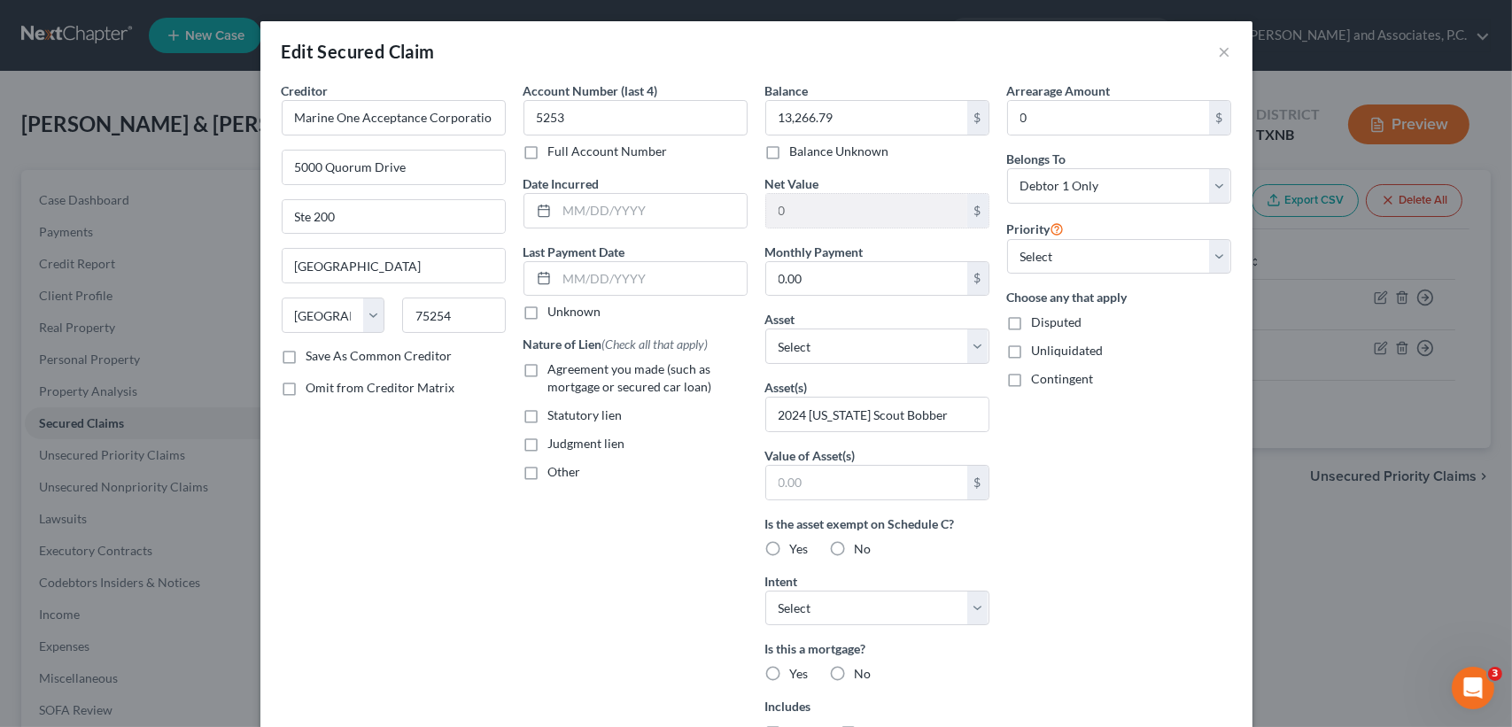
scroll to position [305, 0]
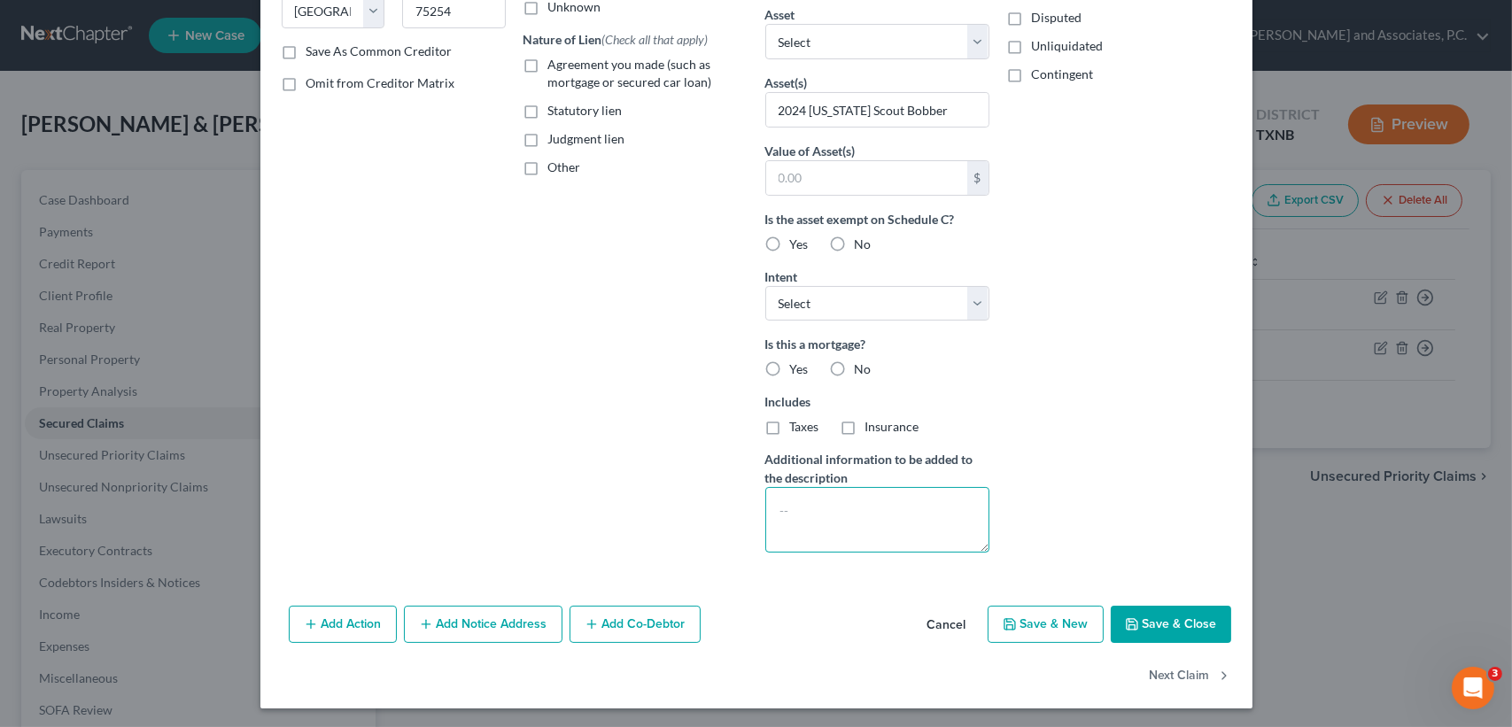
click at [934, 548] on textarea at bounding box center [877, 520] width 224 height 66
type textarea "plan"
click at [1122, 608] on button "Save & Close" at bounding box center [1170, 624] width 120 height 37
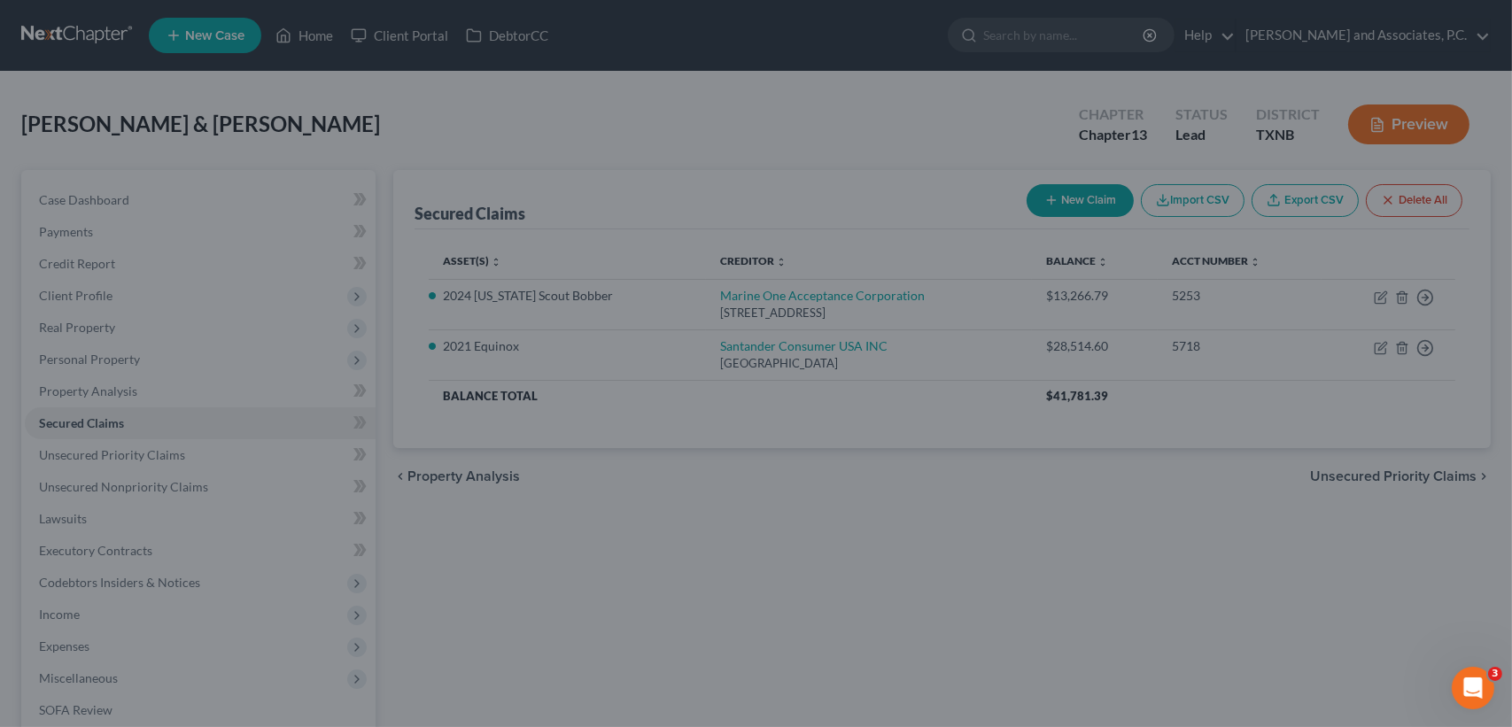
scroll to position [111, 0]
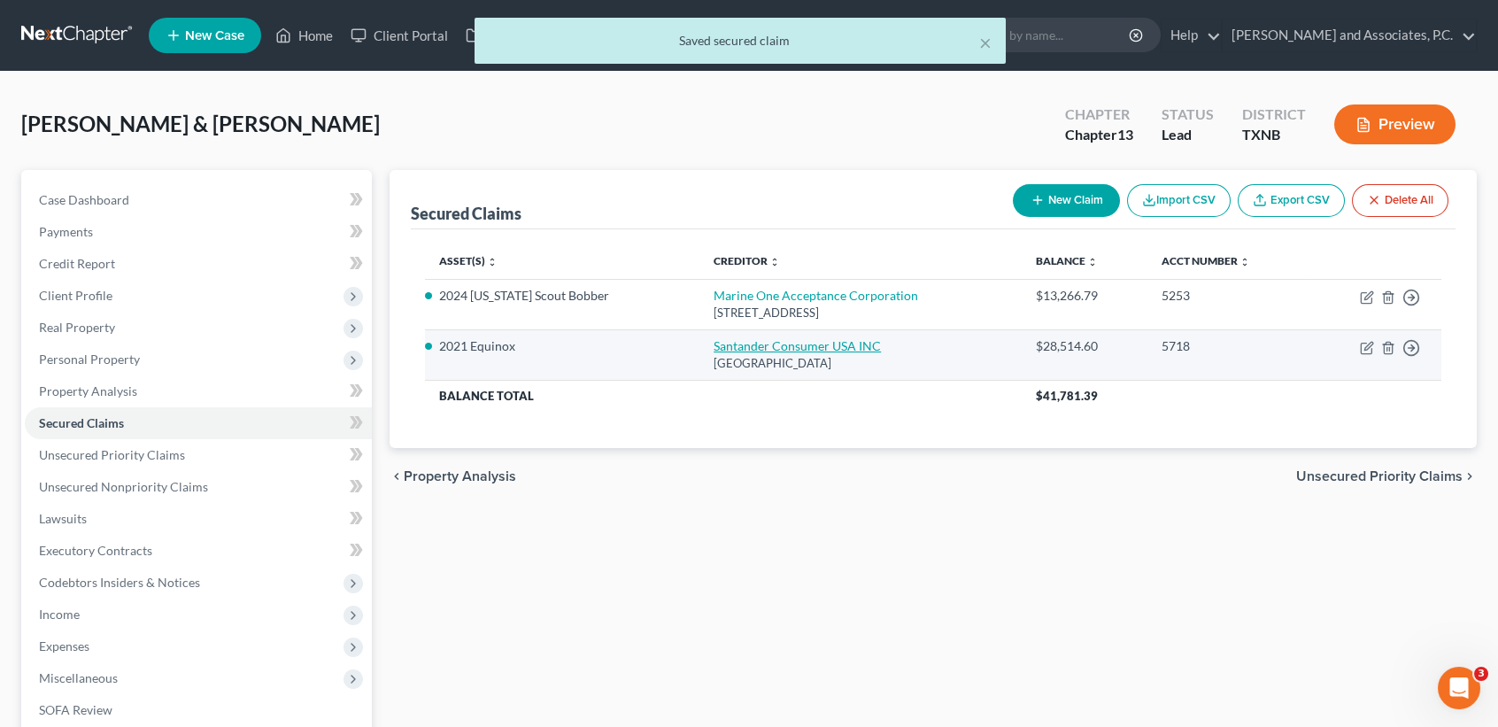
click at [791, 345] on link "Santander Consumer USA INC" at bounding box center [797, 345] width 167 height 15
select select "45"
select select "0"
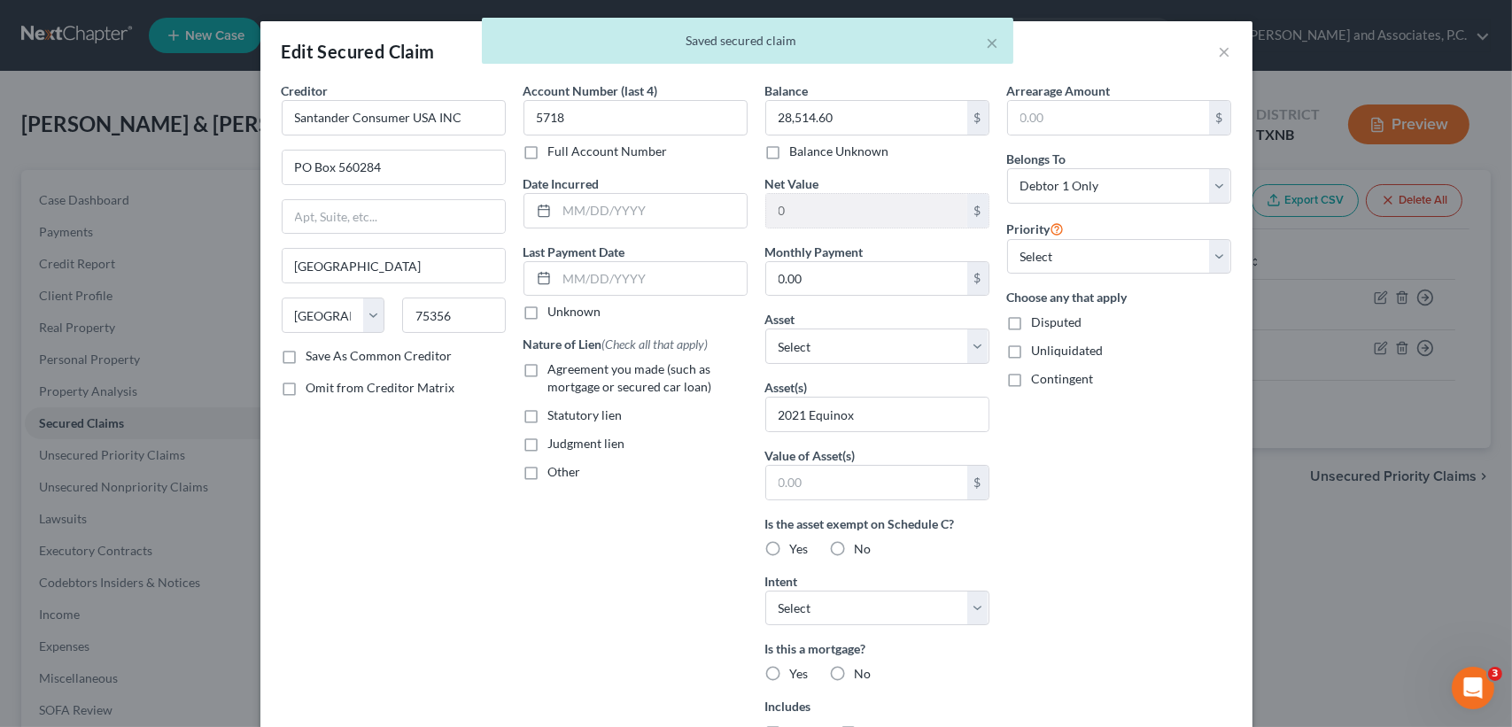
scroll to position [305, 0]
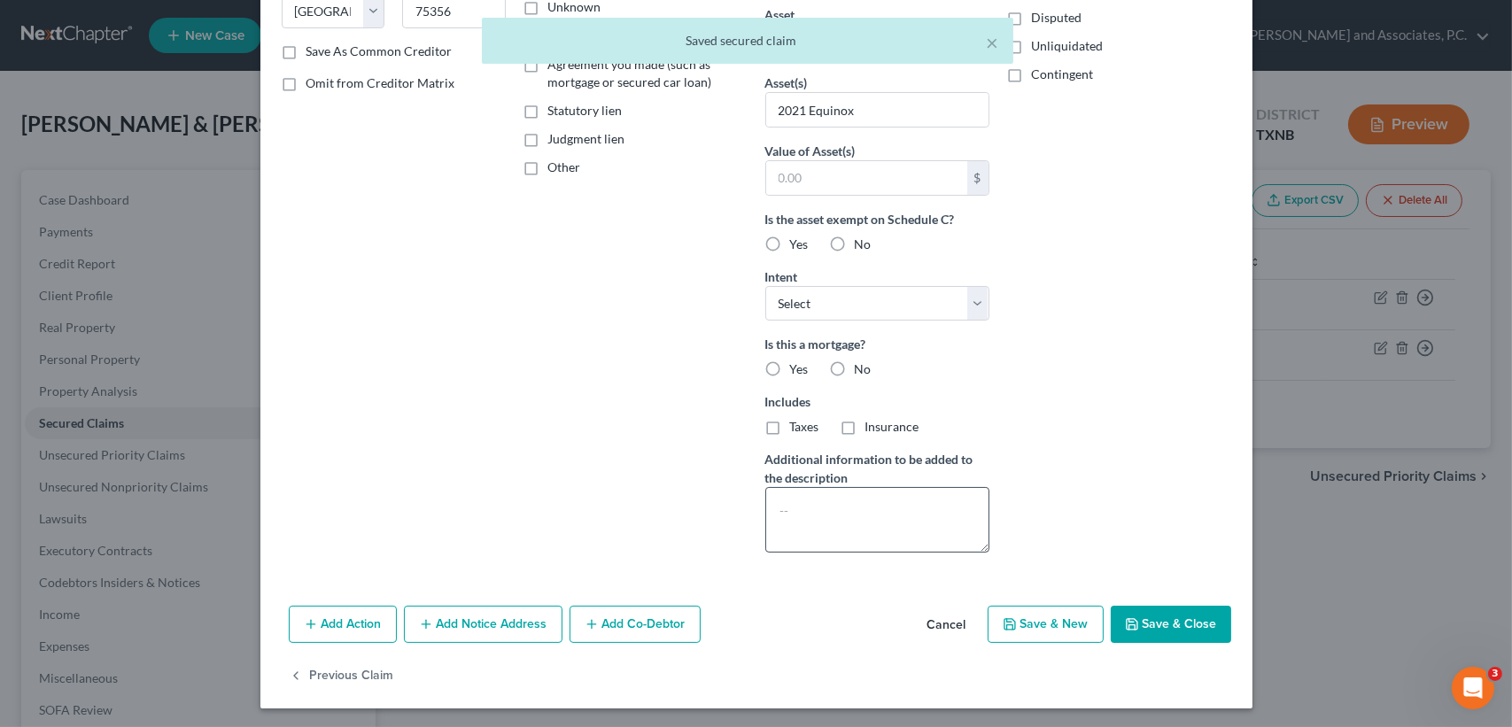
click at [890, 554] on div "Balance 28,514.60 $ Balance Unknown Balance Undetermined 28,514.60 $ Balance Un…" at bounding box center [877, 172] width 242 height 790
click at [886, 539] on textarea at bounding box center [877, 520] width 224 height 66
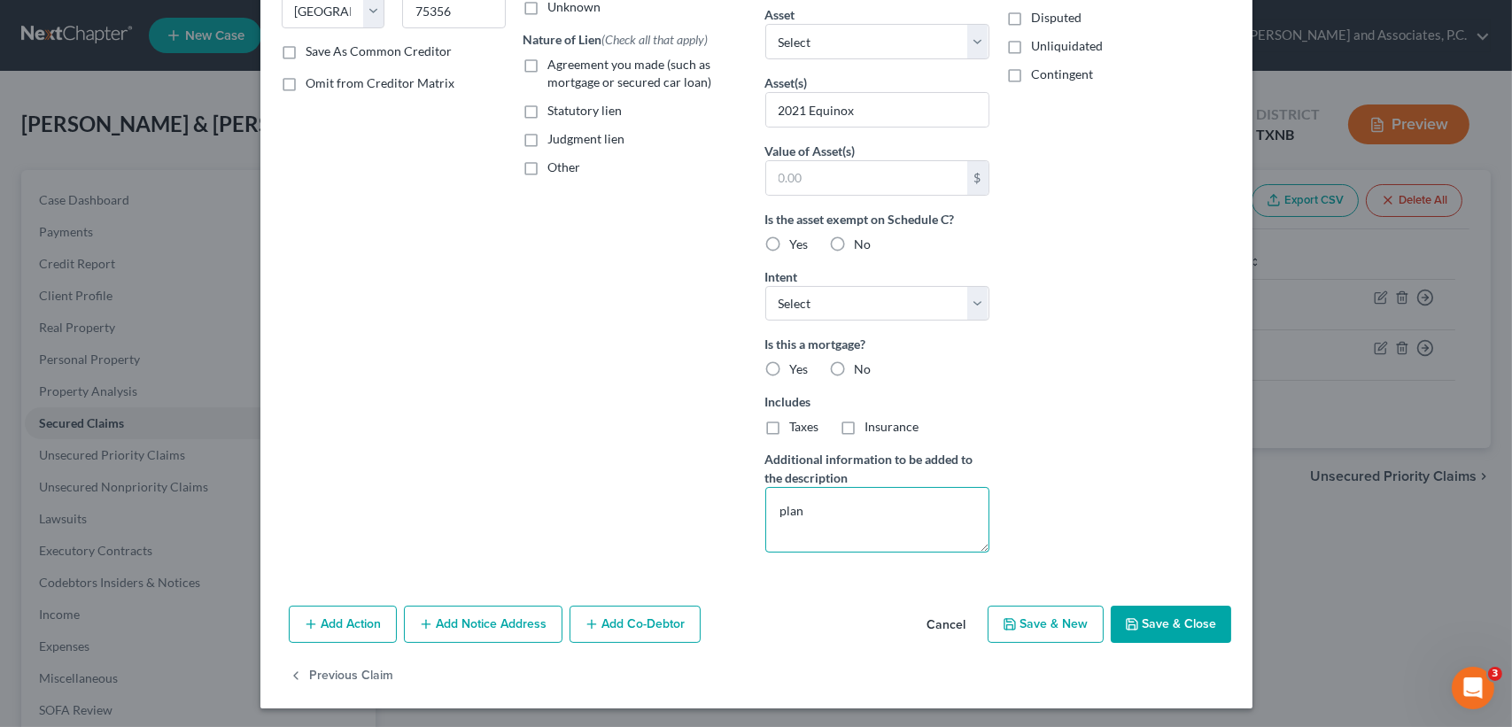
type textarea "plan"
click at [1142, 617] on button "Save & Close" at bounding box center [1170, 624] width 120 height 37
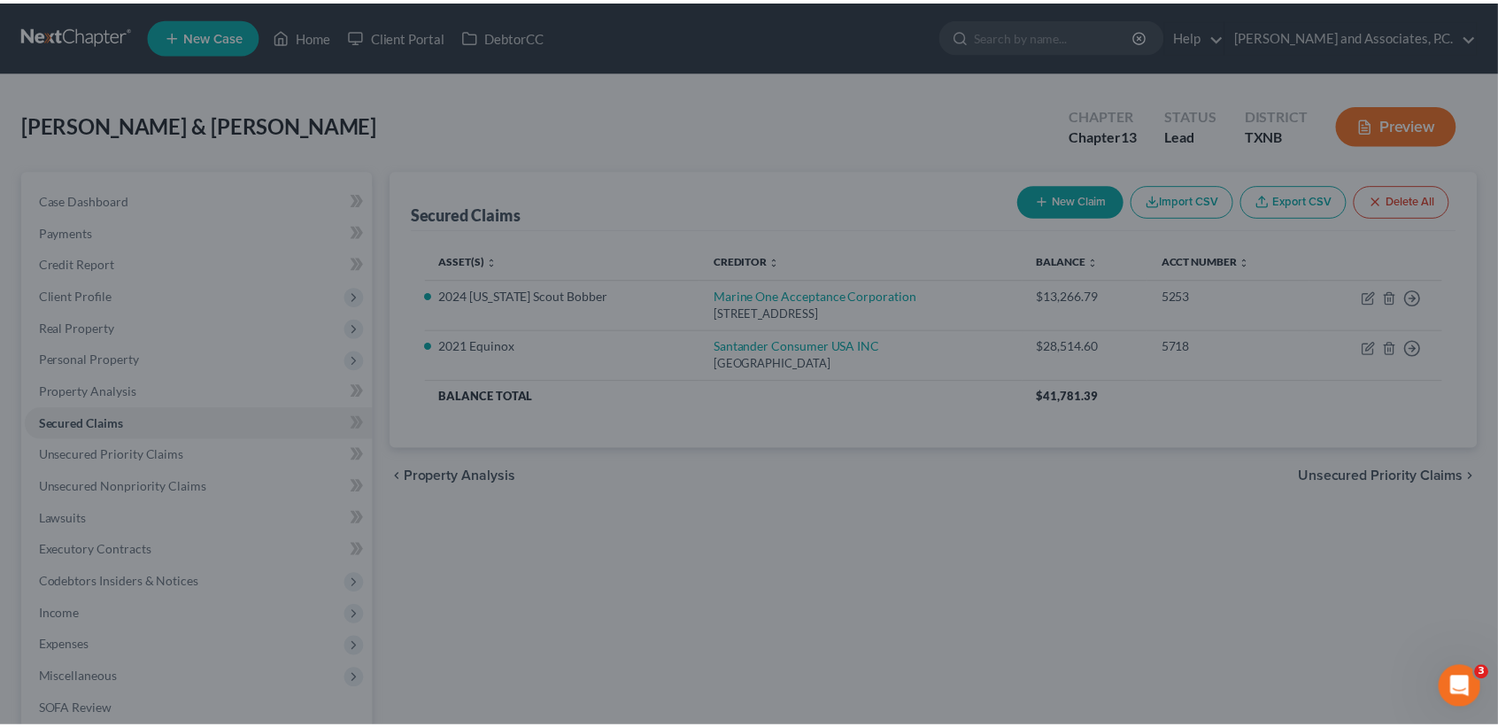
scroll to position [111, 0]
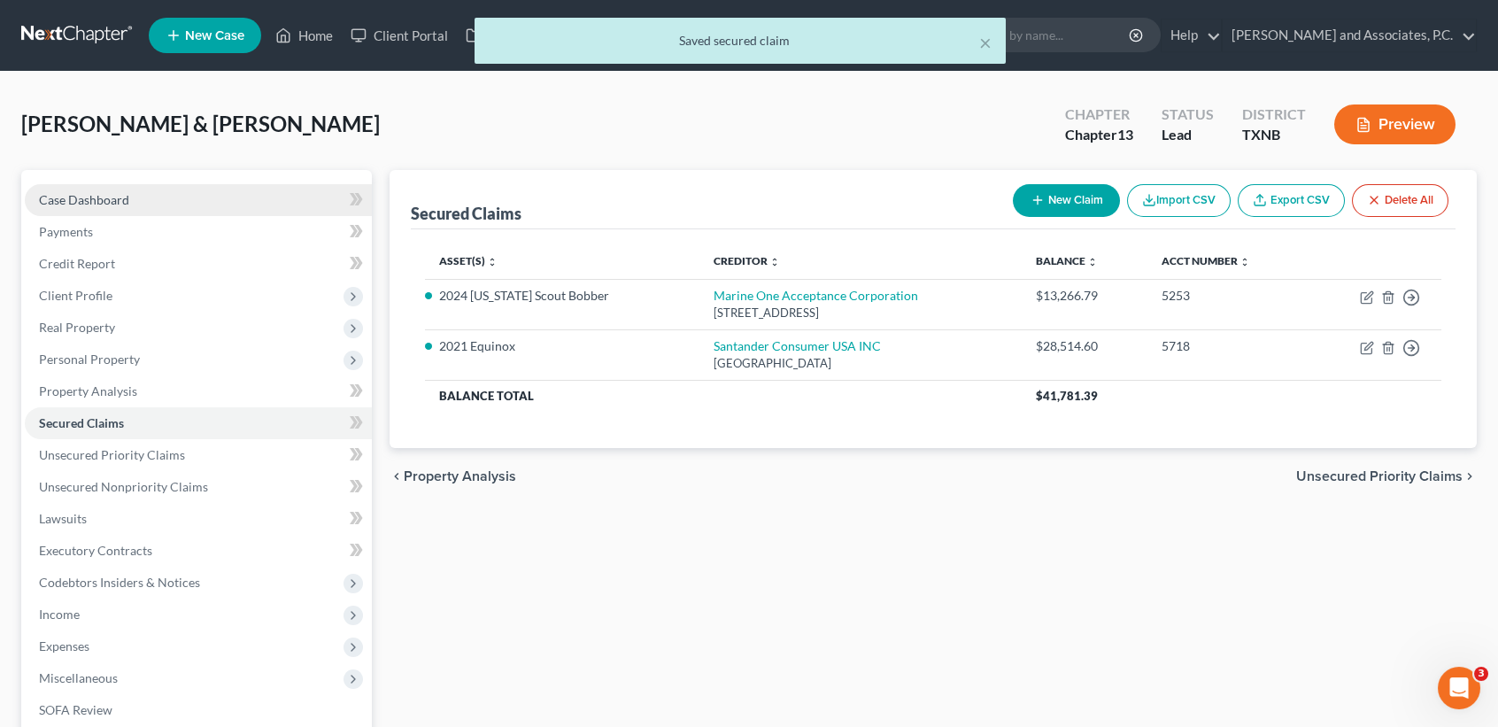
click at [32, 212] on link "Case Dashboard" at bounding box center [198, 200] width 347 height 32
click at [44, 200] on span "Case Dashboard" at bounding box center [84, 199] width 90 height 15
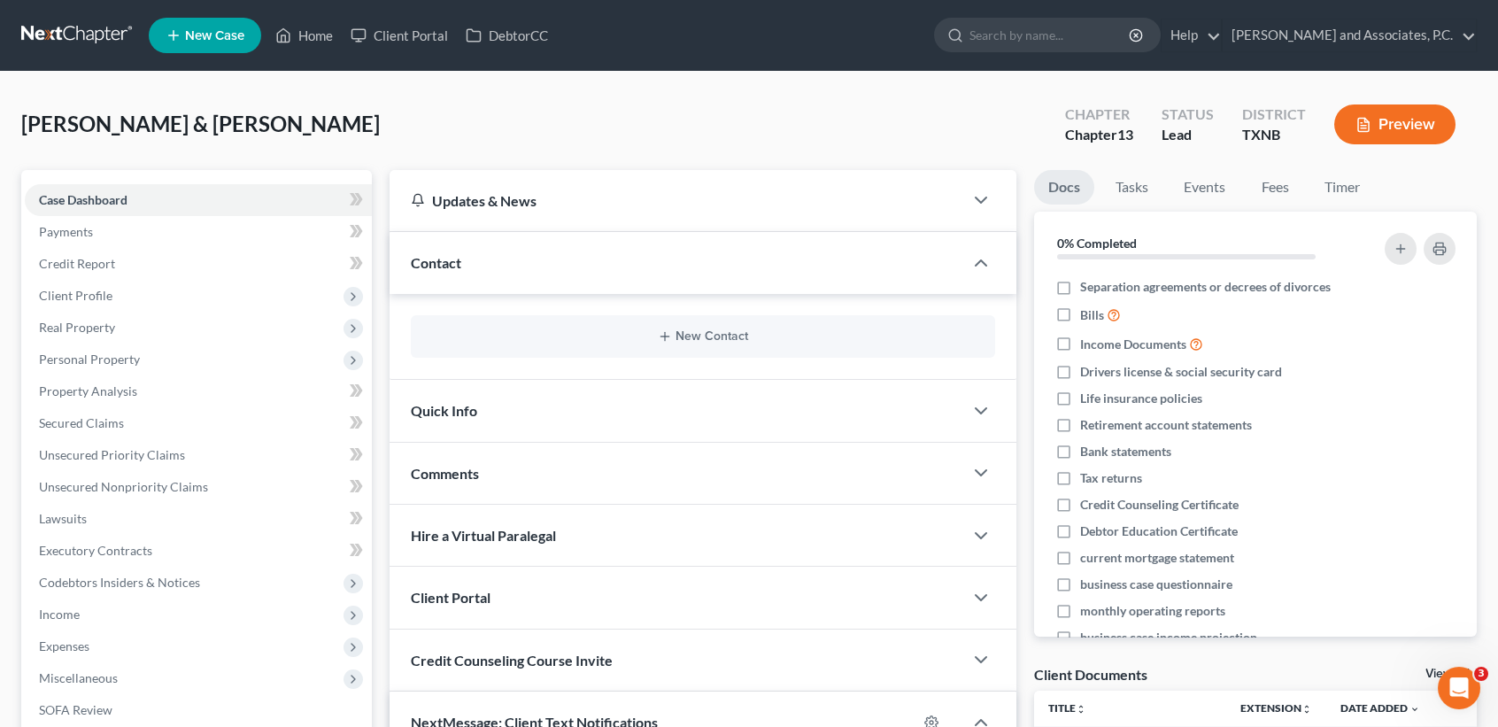
click at [671, 328] on div "New Contact" at bounding box center [703, 336] width 584 height 43
click at [709, 337] on button "New Contact" at bounding box center [703, 336] width 556 height 14
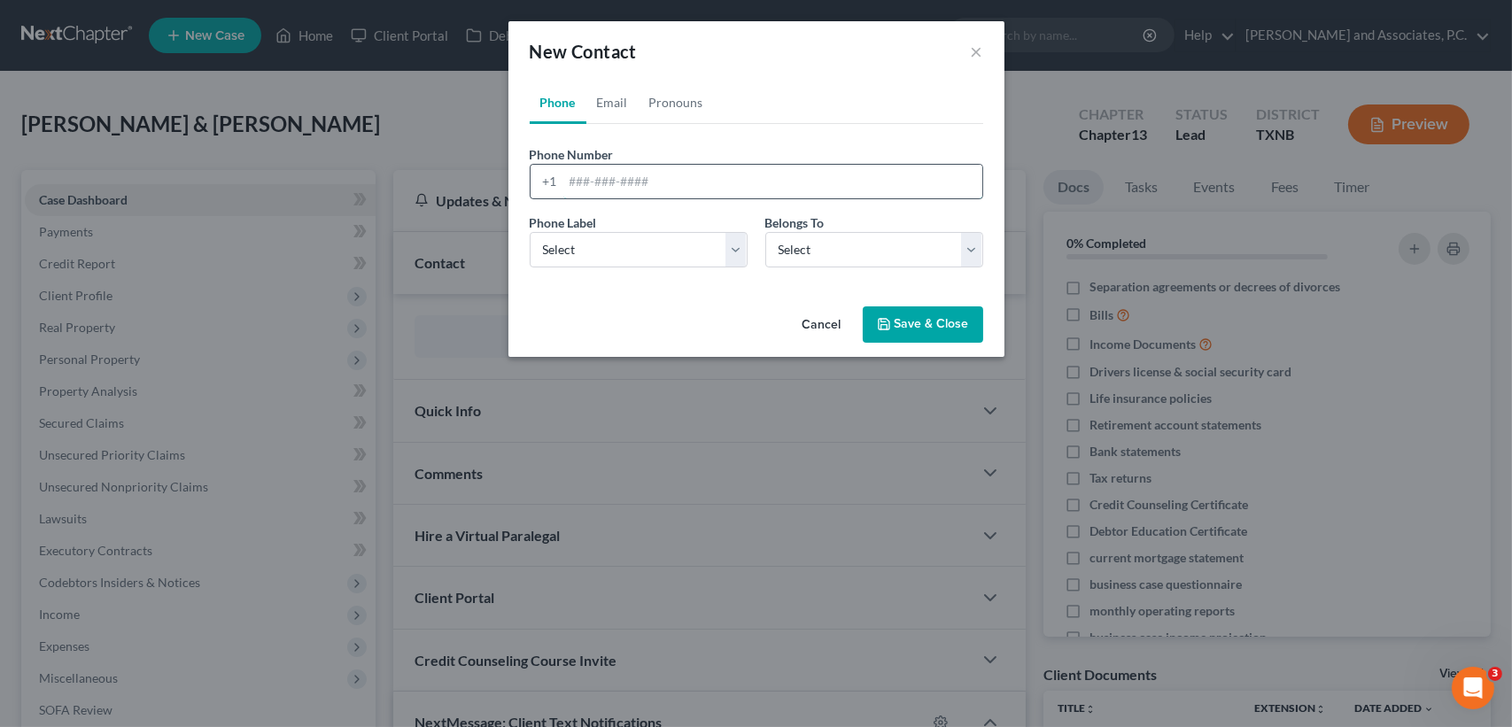
click at [703, 171] on input "tel" at bounding box center [772, 182] width 419 height 34
type input "682-306-1946"
click at [646, 247] on select "Select Mobile Home Work Other" at bounding box center [639, 249] width 218 height 35
select select "0"
click at [530, 232] on select "Select Mobile Home Work Other" at bounding box center [639, 249] width 218 height 35
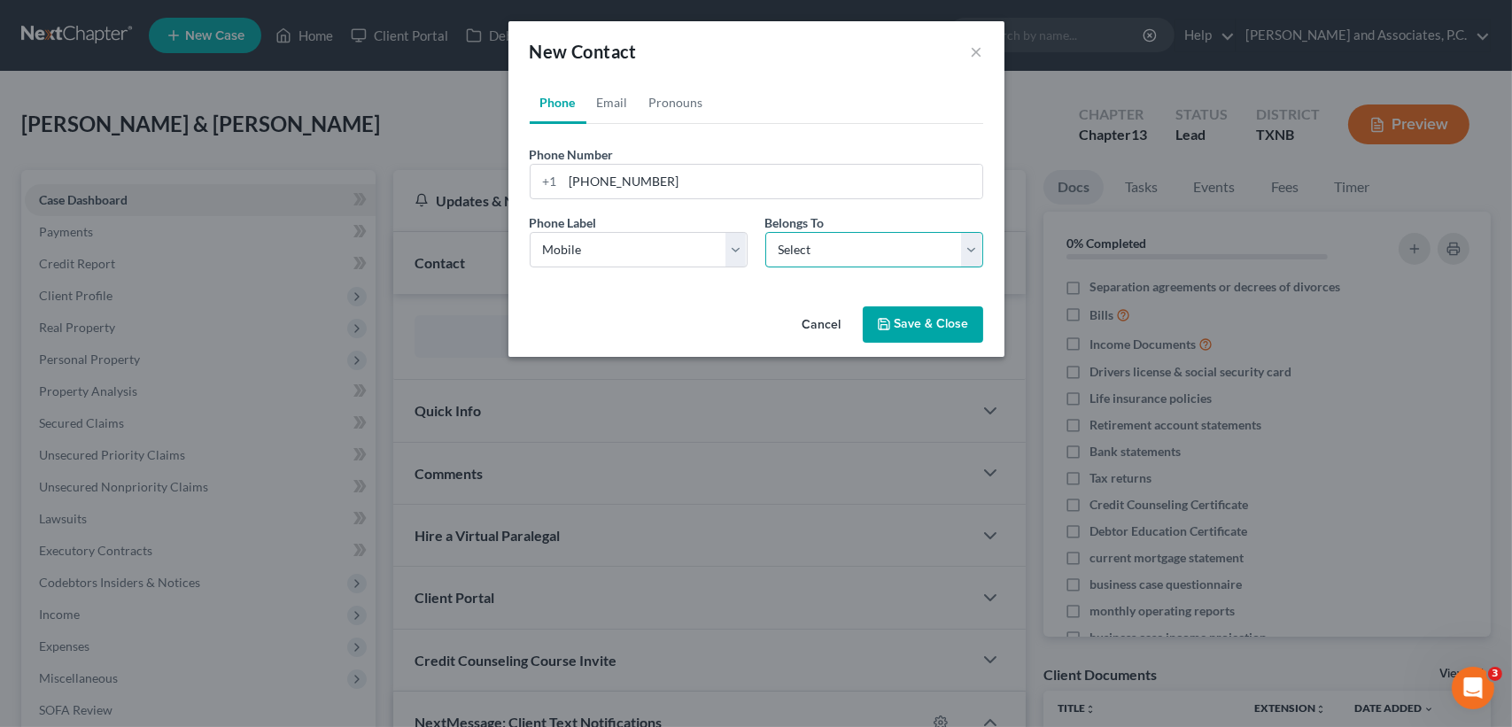
click at [811, 254] on select "Select Client Spouse Other" at bounding box center [874, 249] width 218 height 35
select select "0"
click at [765, 232] on select "Select Client Spouse Other" at bounding box center [874, 249] width 218 height 35
select select "0"
click at [618, 99] on link "Email" at bounding box center [612, 102] width 52 height 43
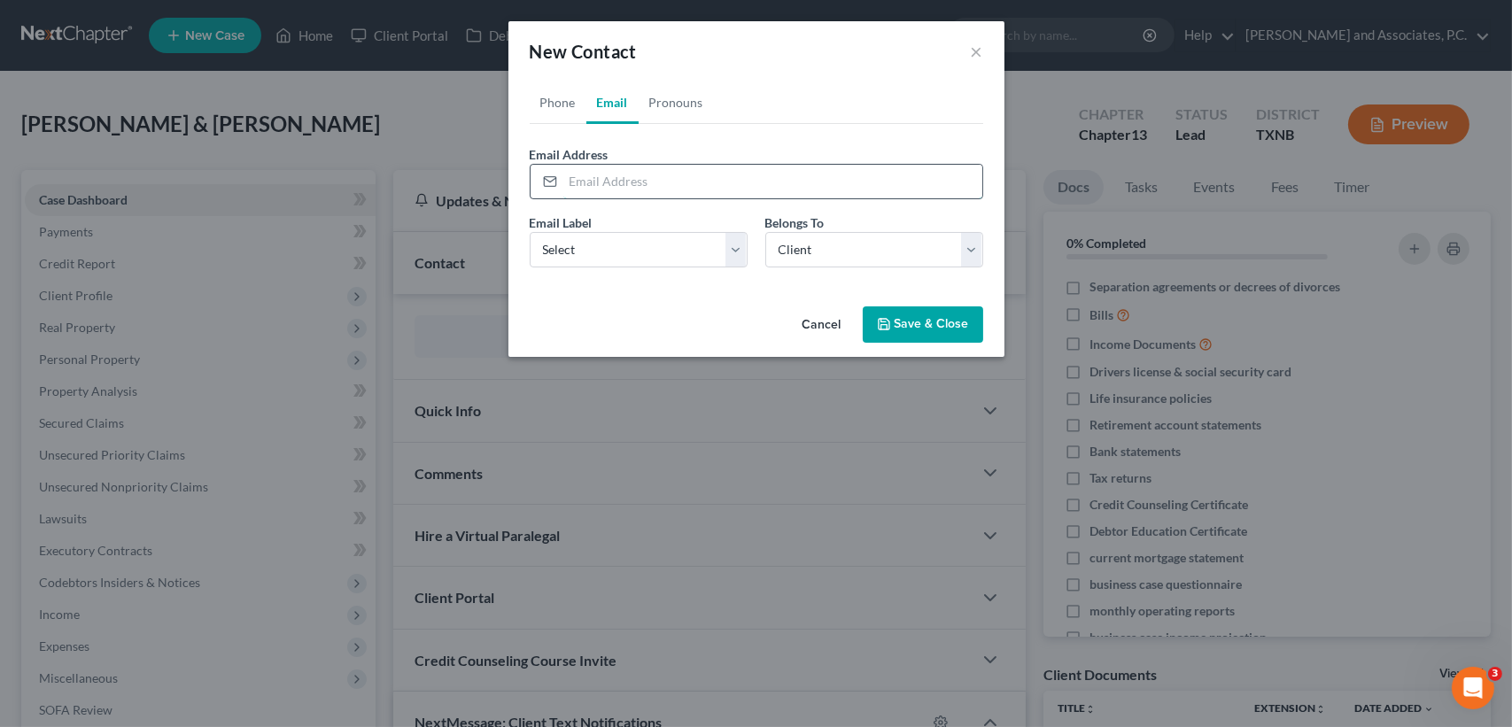
drag, startPoint x: 705, startPoint y: 195, endPoint x: 713, endPoint y: 188, distance: 10.7
click at [705, 194] on input "email" at bounding box center [772, 182] width 419 height 34
type input "fbr947@gmail.com"
click at [671, 255] on select "Select Home Work Other" at bounding box center [639, 249] width 218 height 35
click at [530, 232] on select "Select Home Work Other" at bounding box center [639, 249] width 218 height 35
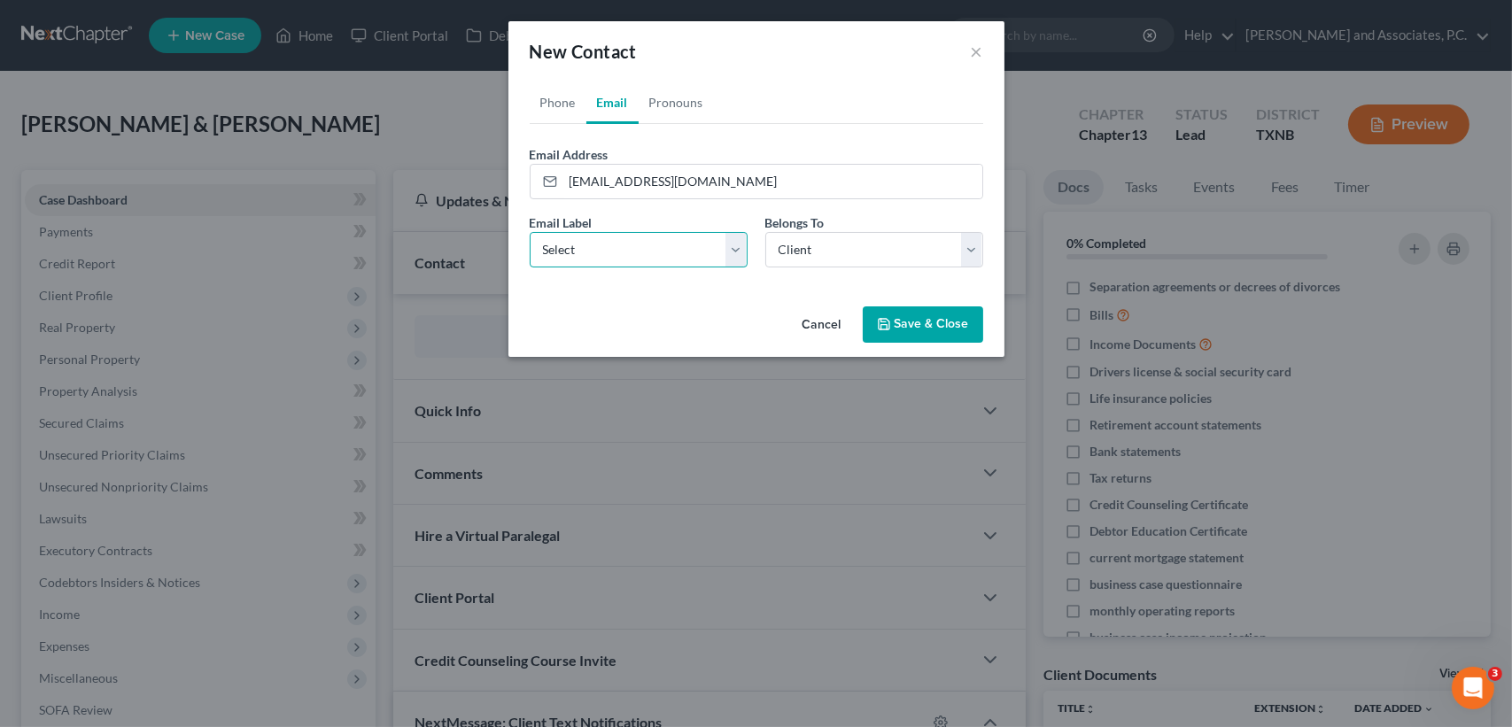
click at [671, 253] on select "Select Home Work Other" at bounding box center [639, 249] width 218 height 35
select select "0"
click at [530, 232] on select "Select Home Work Other" at bounding box center [639, 249] width 218 height 35
click at [932, 317] on button "Save & Close" at bounding box center [922, 324] width 120 height 37
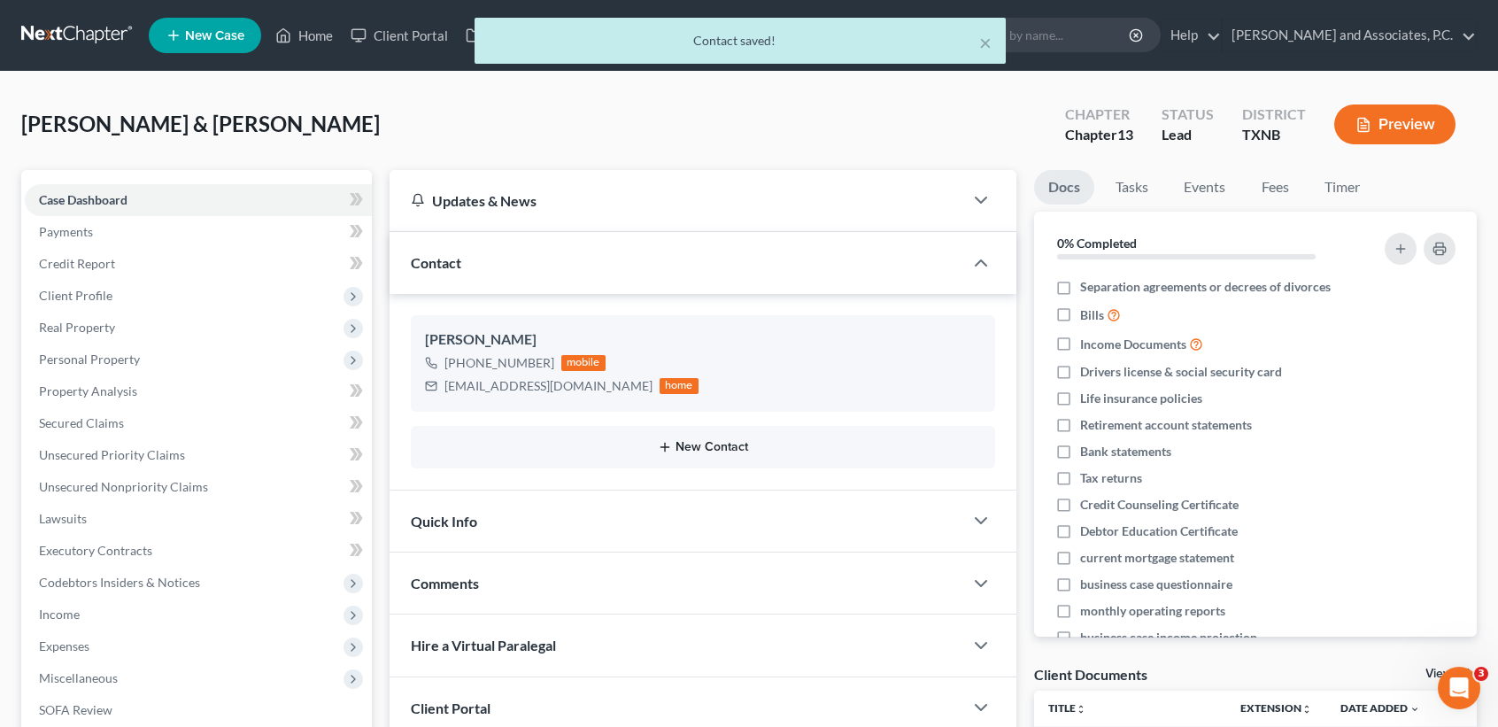
click at [681, 452] on button "New Contact" at bounding box center [703, 447] width 556 height 14
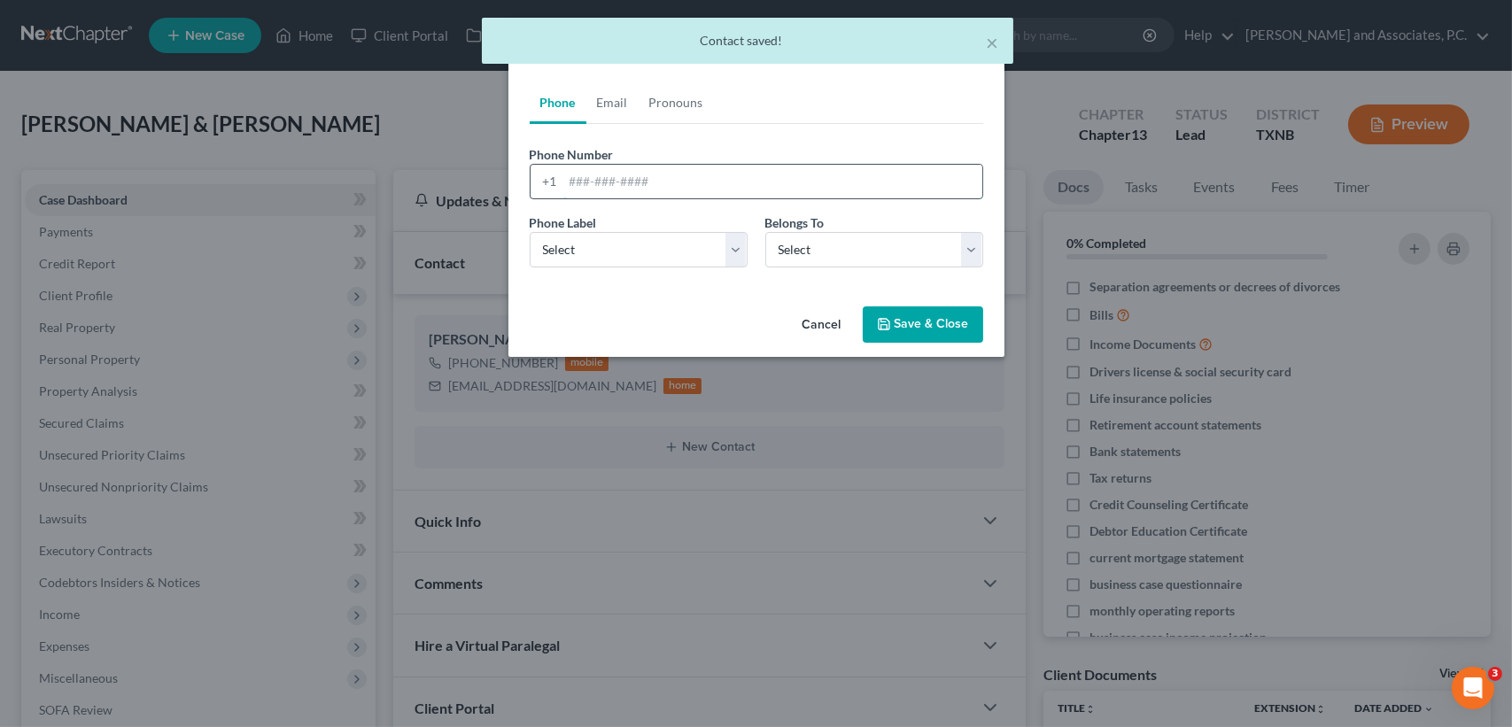
drag, startPoint x: 586, startPoint y: 188, endPoint x: 616, endPoint y: 166, distance: 37.4
click at [588, 186] on input "tel" at bounding box center [772, 182] width 419 height 34
type input "6"
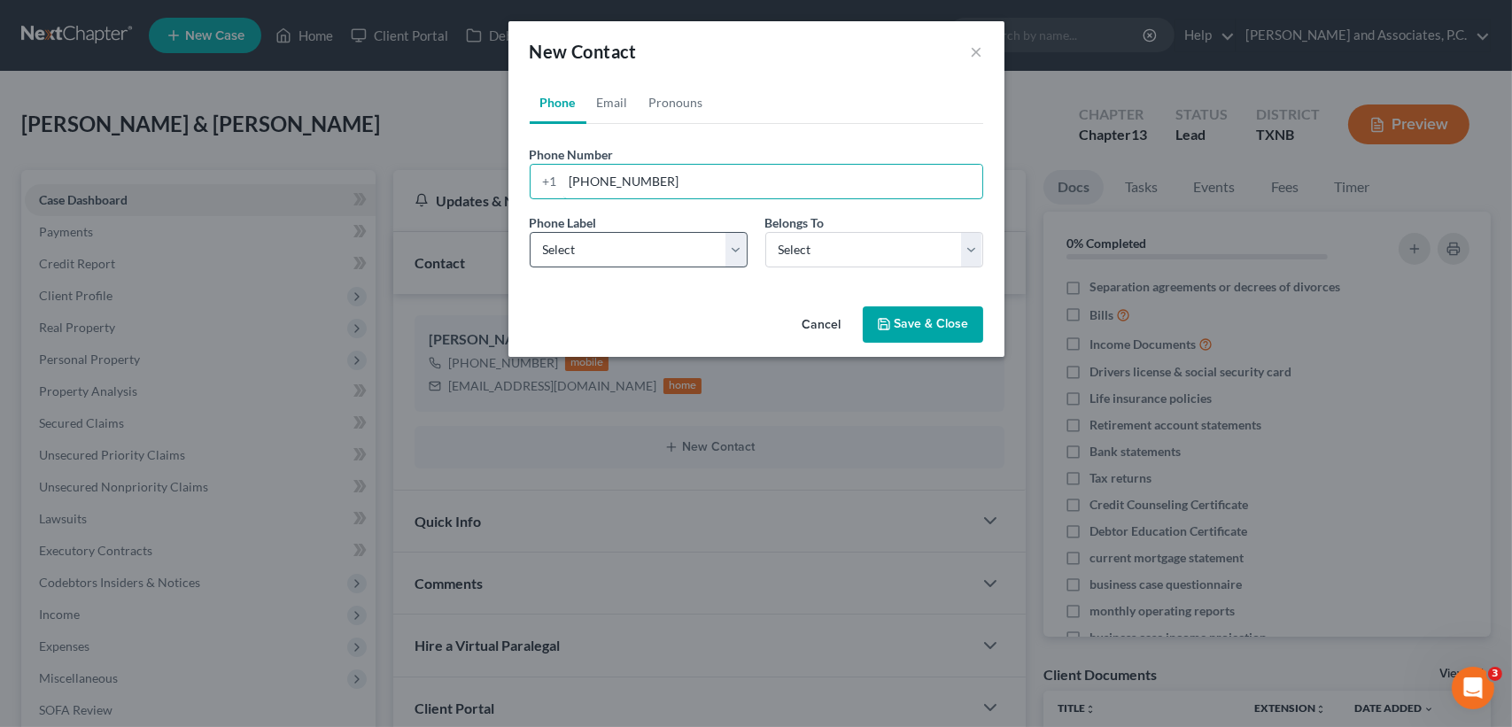
type input "682-306-2750"
drag, startPoint x: 637, startPoint y: 247, endPoint x: 632, endPoint y: 265, distance: 18.3
click at [637, 247] on select "Select Mobile Home Work Other" at bounding box center [639, 249] width 218 height 35
select select "0"
click at [530, 232] on select "Select Mobile Home Work Other" at bounding box center [639, 249] width 218 height 35
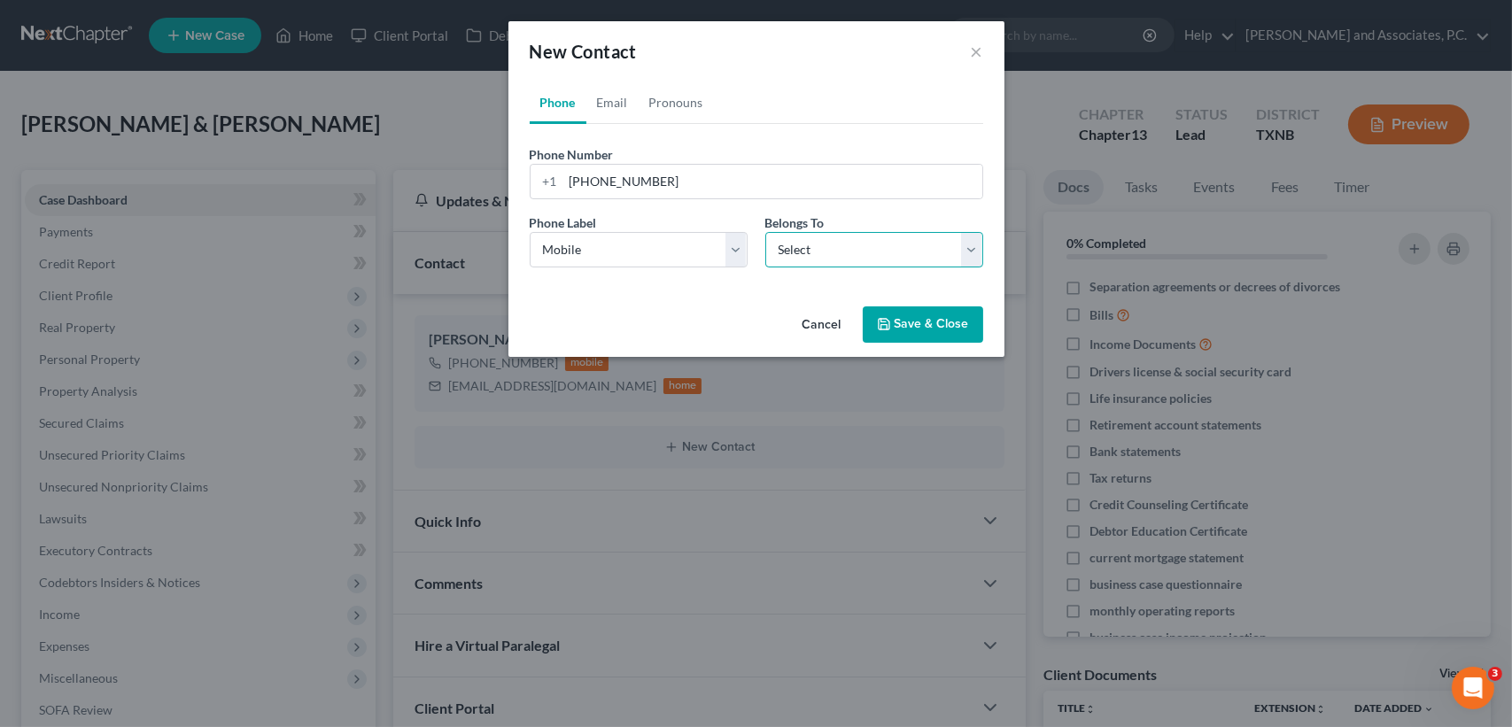
drag, startPoint x: 828, startPoint y: 234, endPoint x: 814, endPoint y: 267, distance: 36.5
click at [828, 234] on select "Select Client Spouse Other" at bounding box center [874, 249] width 218 height 35
select select "0"
click at [765, 232] on select "Select Client Spouse Other" at bounding box center [874, 249] width 218 height 35
select select "0"
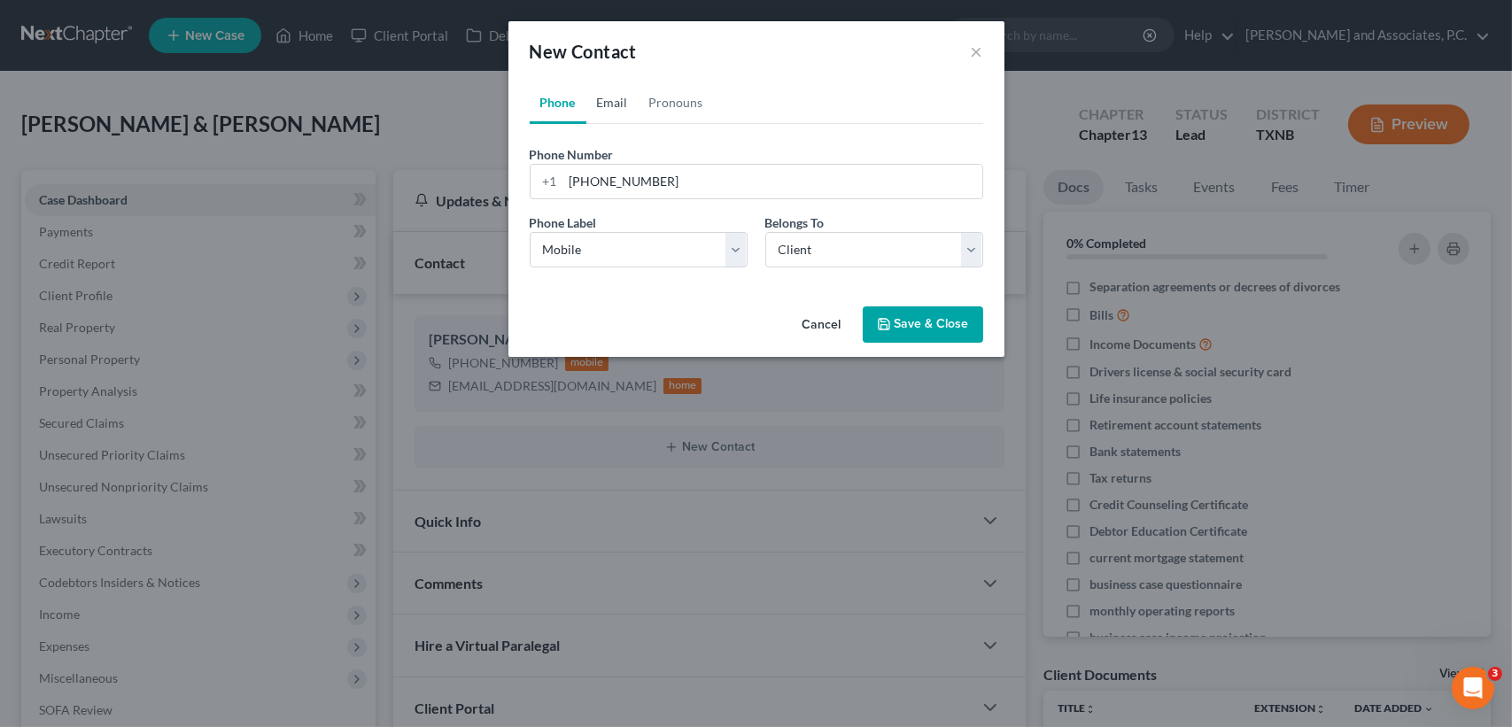
click at [605, 99] on link "Email" at bounding box center [612, 102] width 52 height 43
drag, startPoint x: 600, startPoint y: 180, endPoint x: 616, endPoint y: 171, distance: 18.2
click at [601, 180] on input "email" at bounding box center [772, 182] width 419 height 34
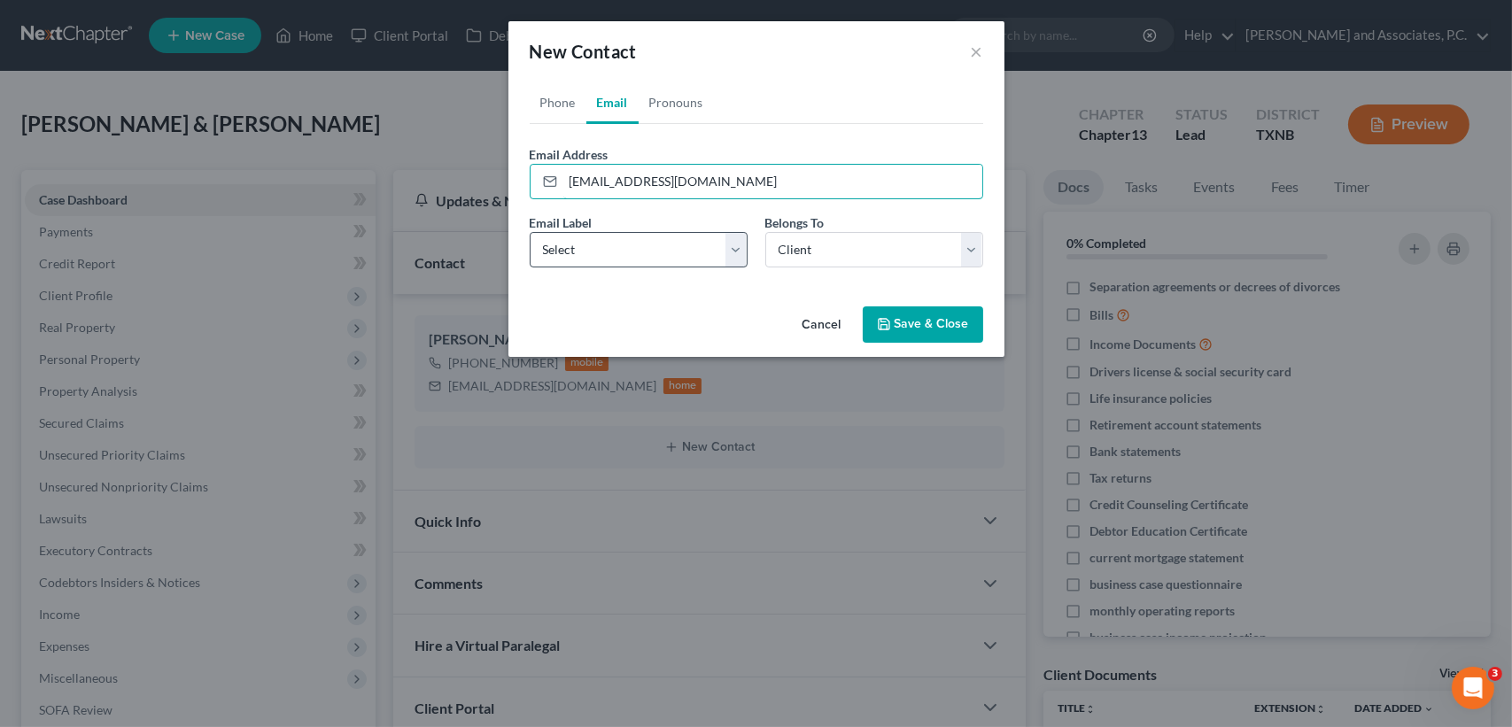
type input "alites951@gmail.com"
drag, startPoint x: 627, startPoint y: 250, endPoint x: 619, endPoint y: 267, distance: 18.6
click at [629, 250] on select "Select Home Work Other" at bounding box center [639, 249] width 218 height 35
select select "0"
click at [530, 232] on select "Select Home Work Other" at bounding box center [639, 249] width 218 height 35
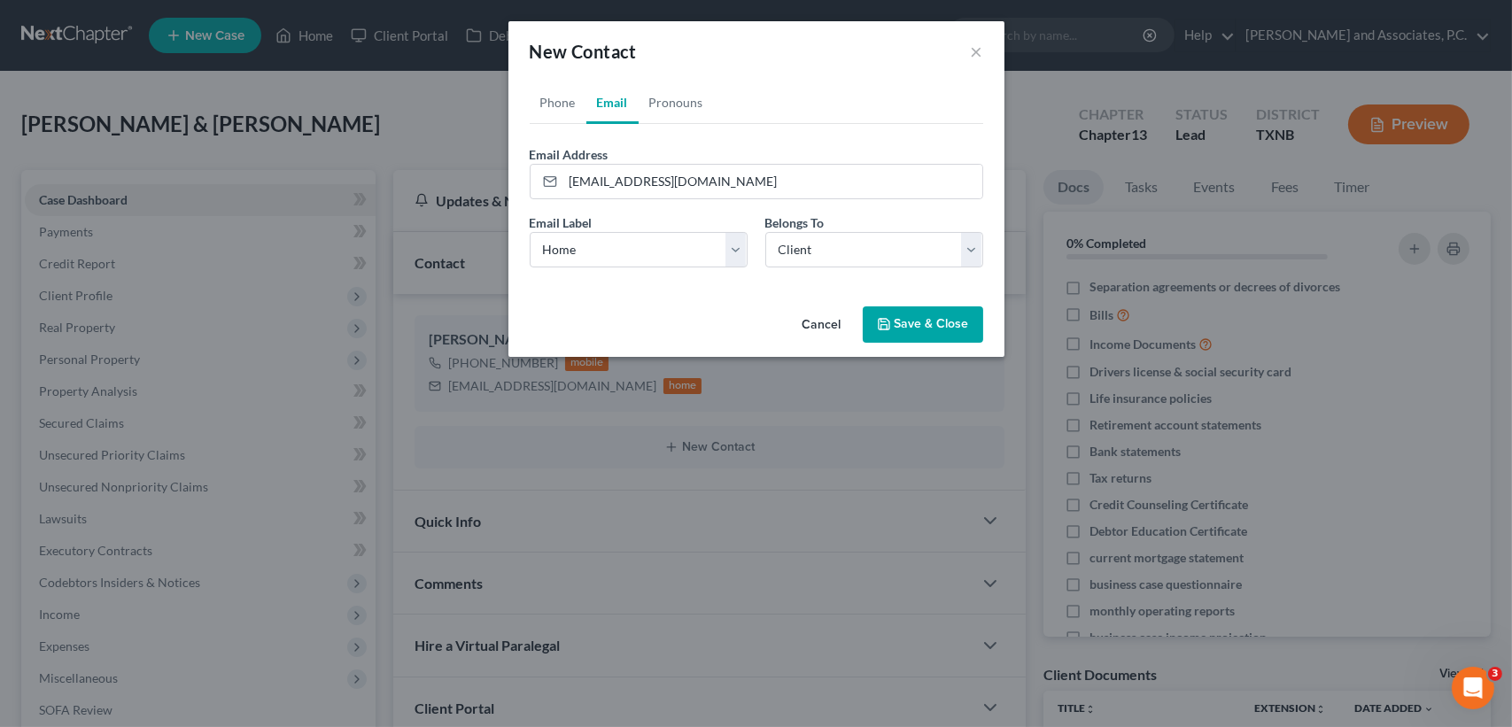
click at [918, 315] on button "Save & Close" at bounding box center [922, 324] width 120 height 37
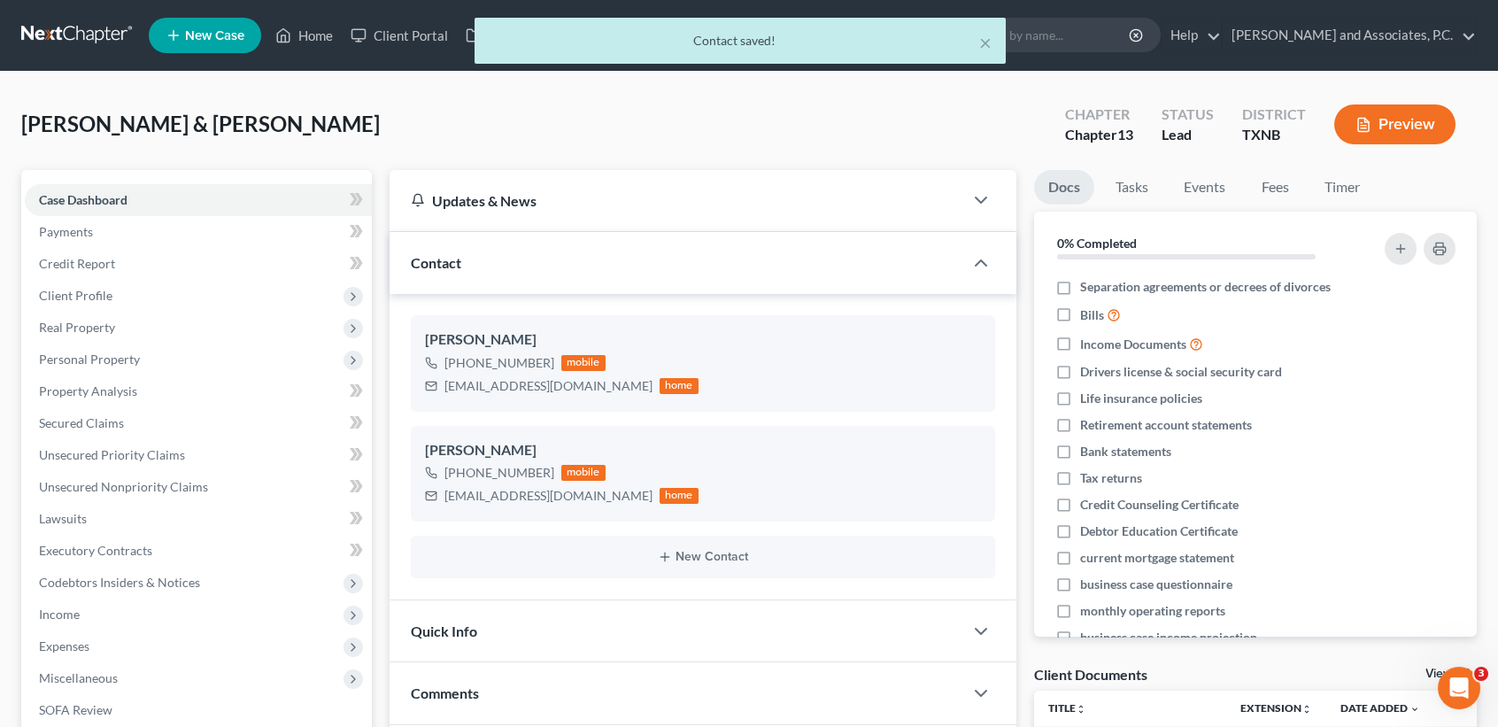
click at [479, 630] on div "Quick Info" at bounding box center [677, 630] width 574 height 61
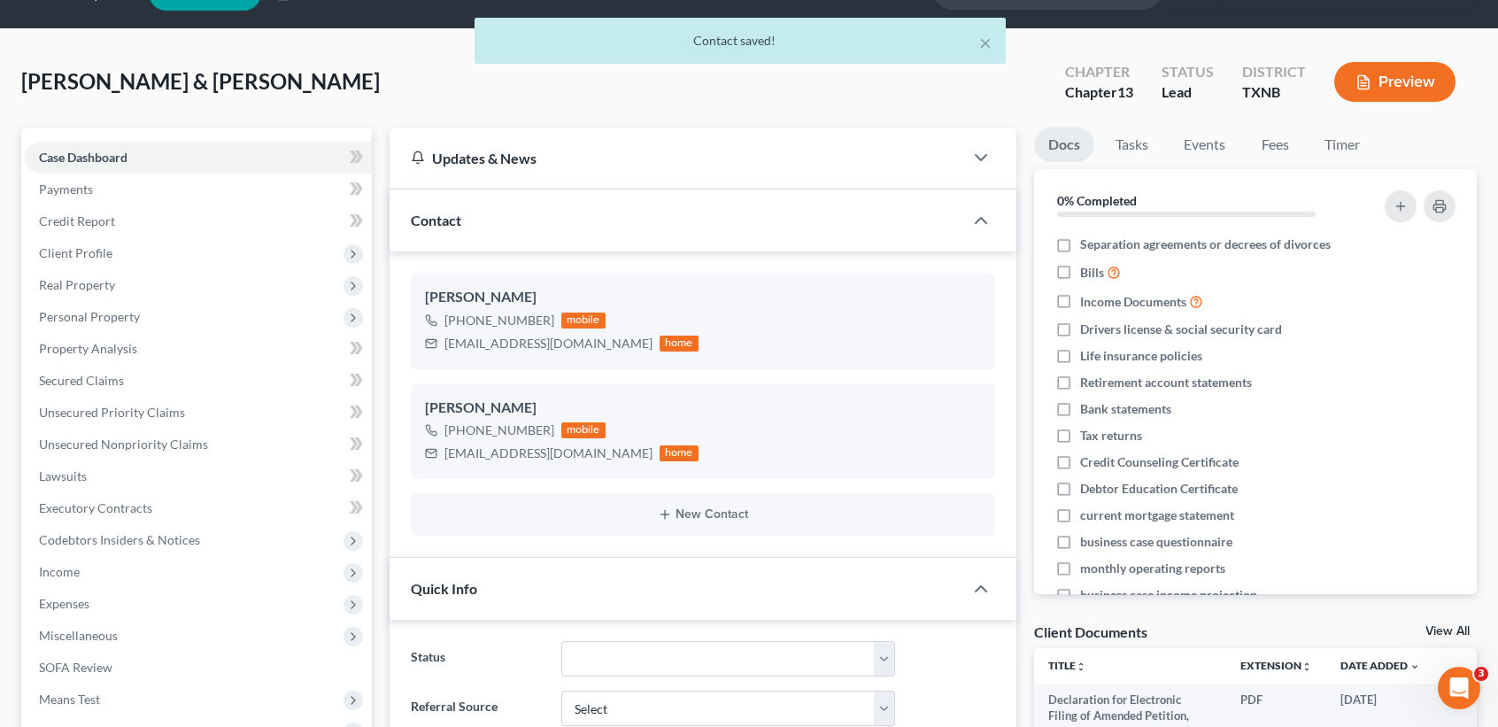
scroll to position [354, 0]
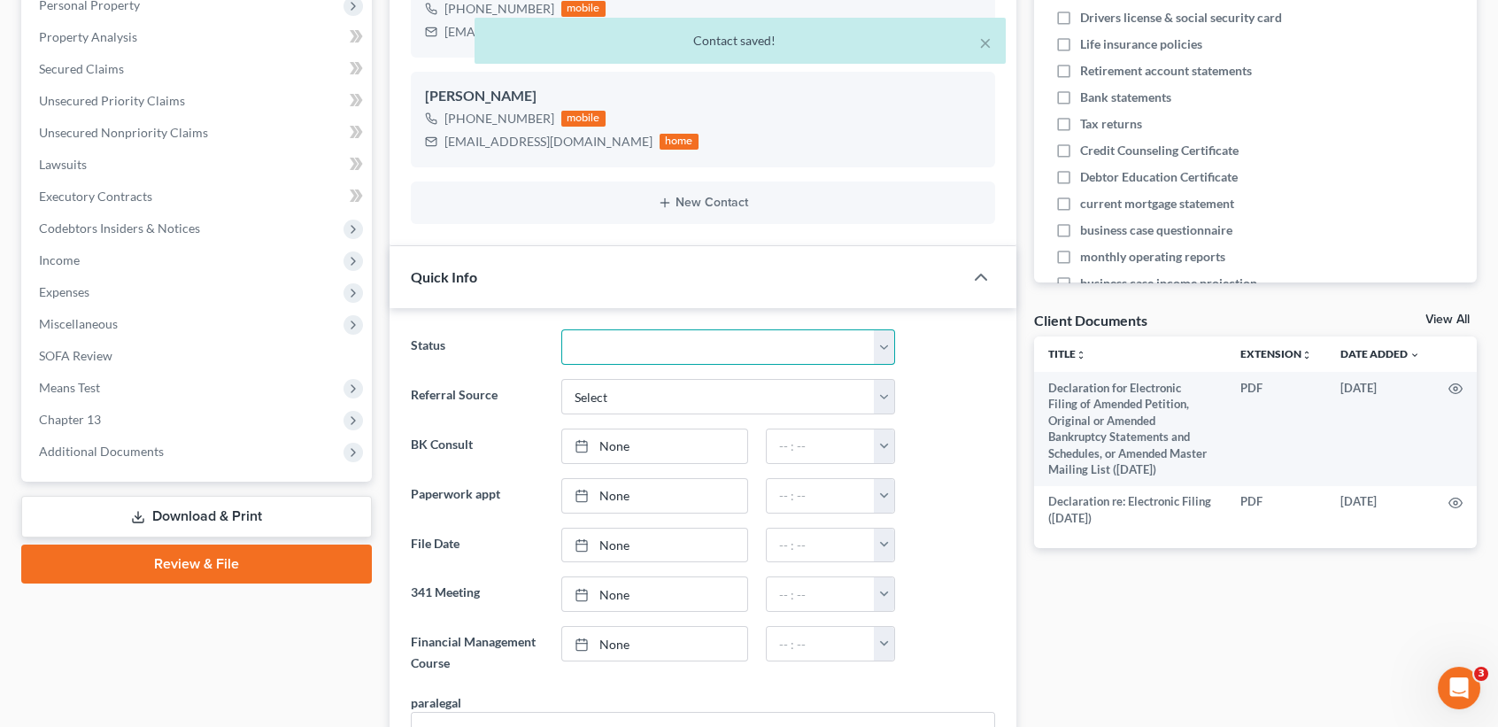
click at [648, 347] on select "Closed without Discharge Complete Converted to 7 Discharged Dismissed Filed Fin…" at bounding box center [728, 346] width 334 height 35
select select "7"
click at [561, 329] on select "Closed without Discharge Complete Converted to 7 Discharged Dismissed Filed Fin…" at bounding box center [728, 346] width 334 height 35
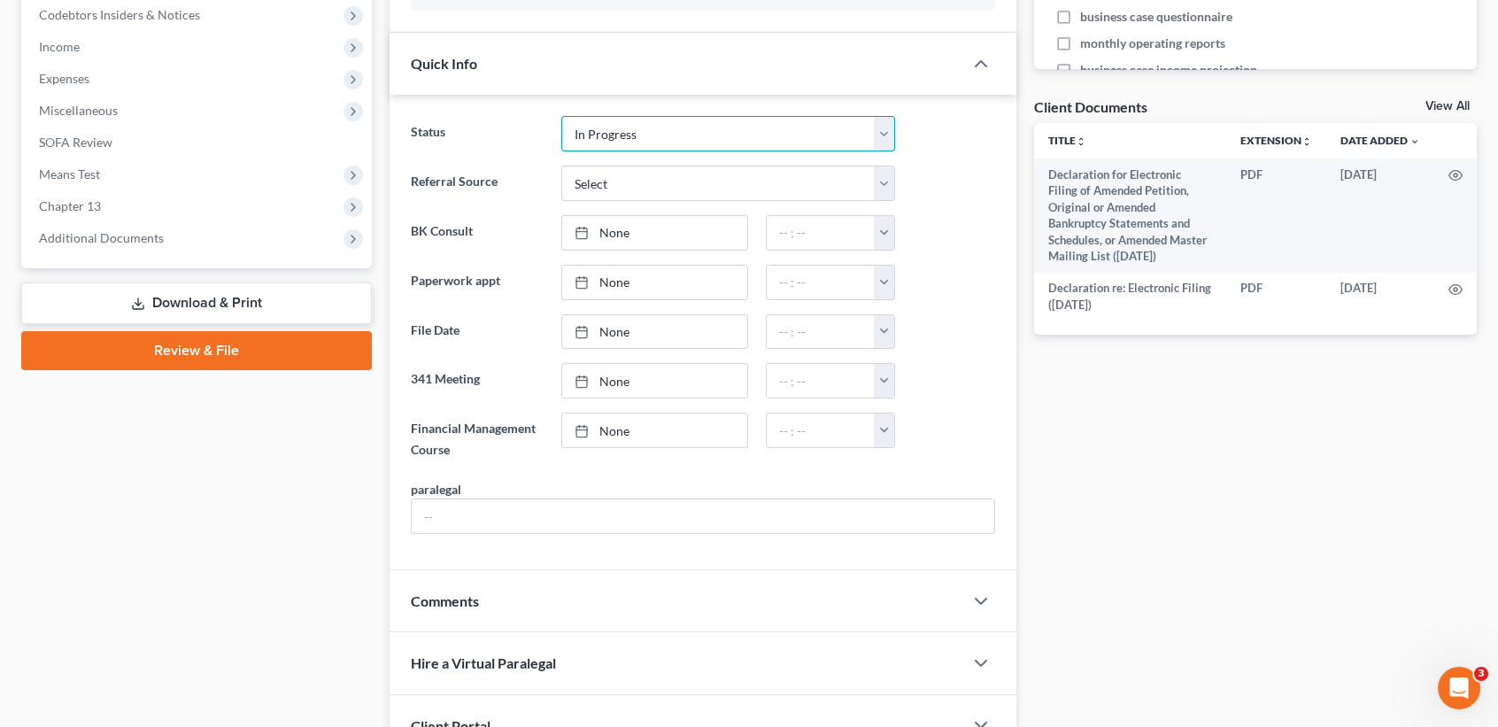
scroll to position [590, 0]
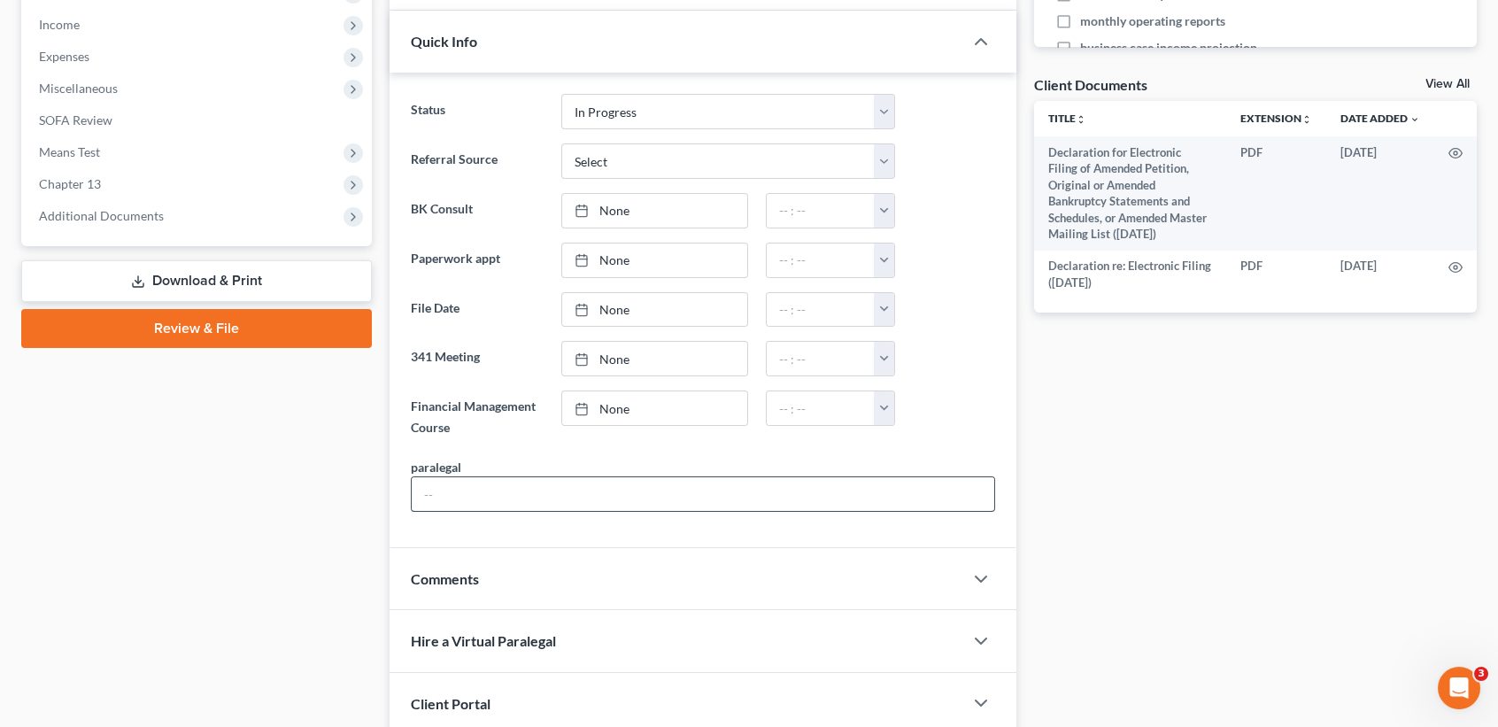
click at [556, 502] on input "text" at bounding box center [703, 494] width 583 height 34
type input "C"
type input "[PERSON_NAME]"
click at [284, 318] on link "Review & File" at bounding box center [196, 328] width 351 height 39
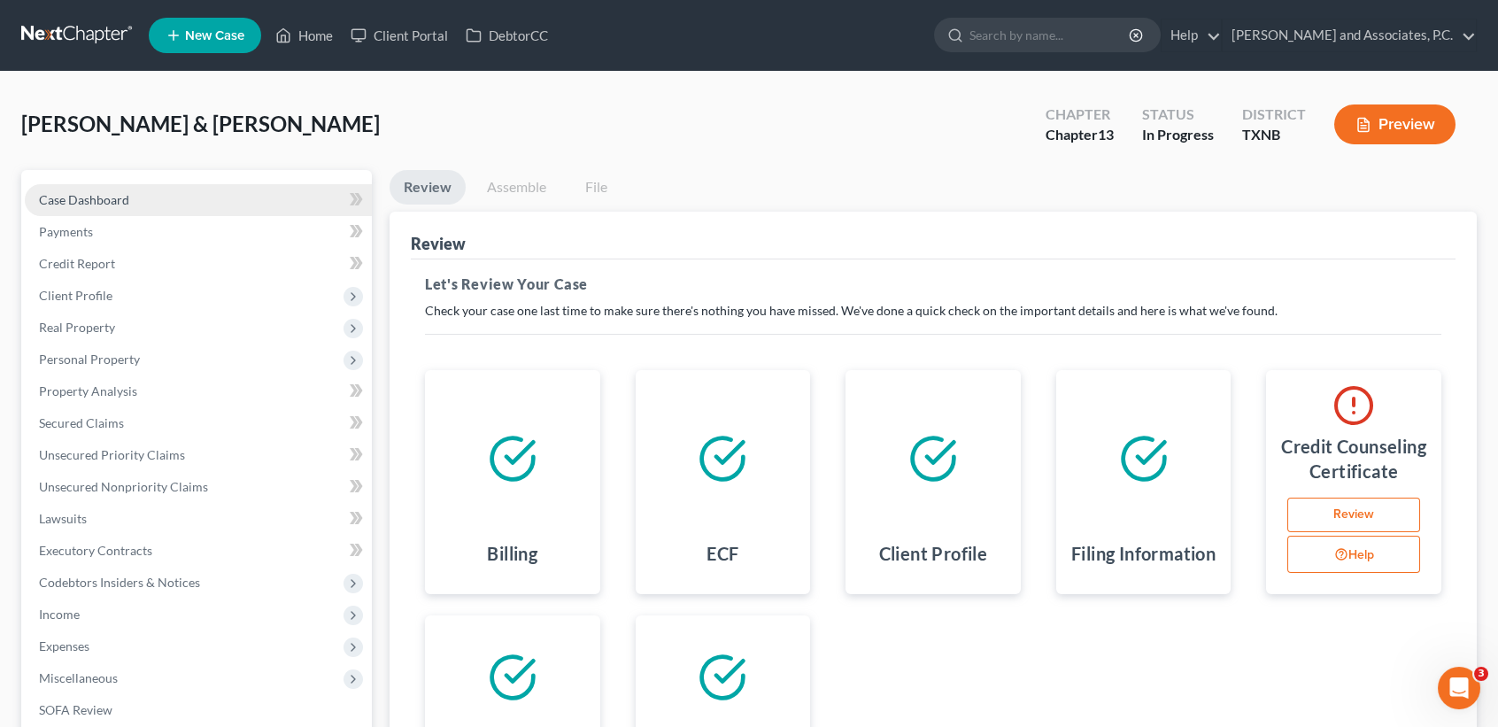
click at [136, 188] on link "Case Dashboard" at bounding box center [198, 200] width 347 height 32
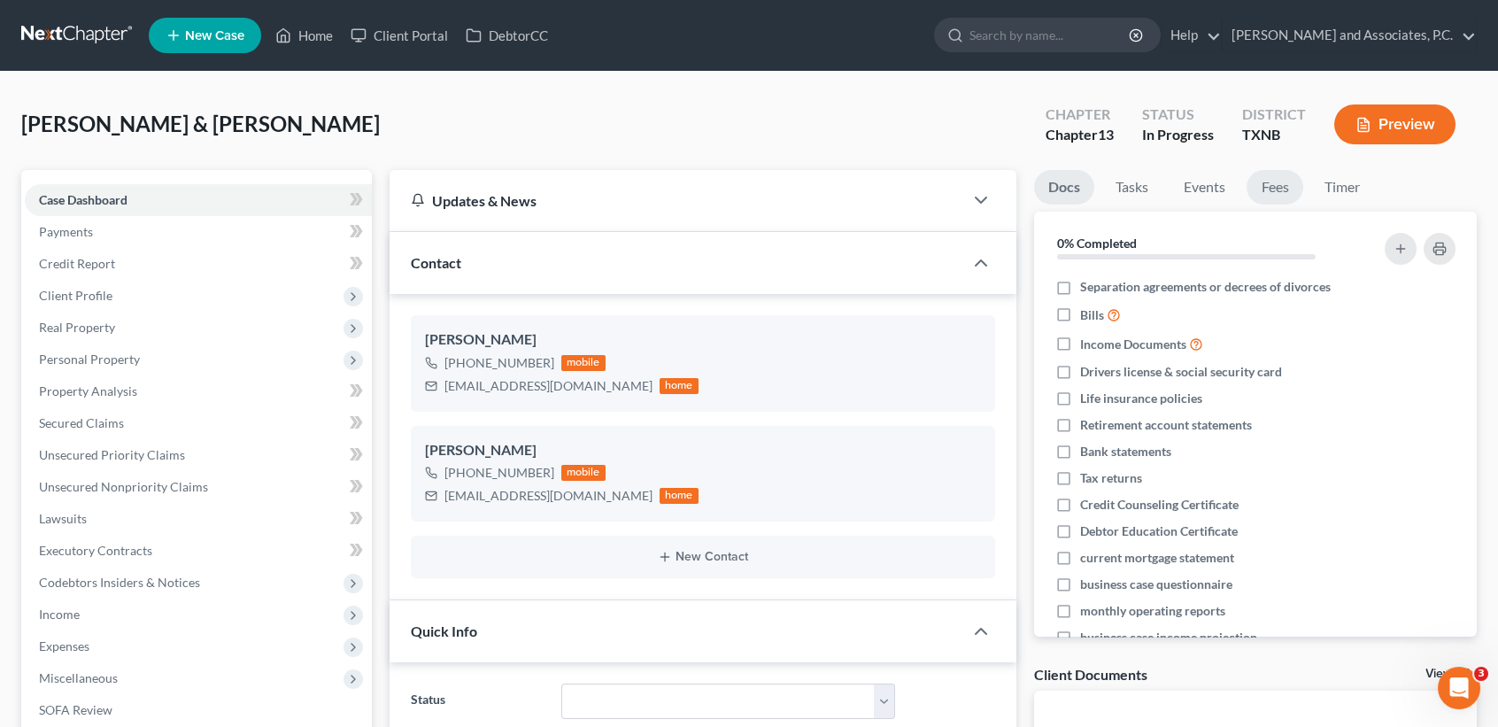
click at [1288, 188] on link "Fees" at bounding box center [1275, 187] width 57 height 35
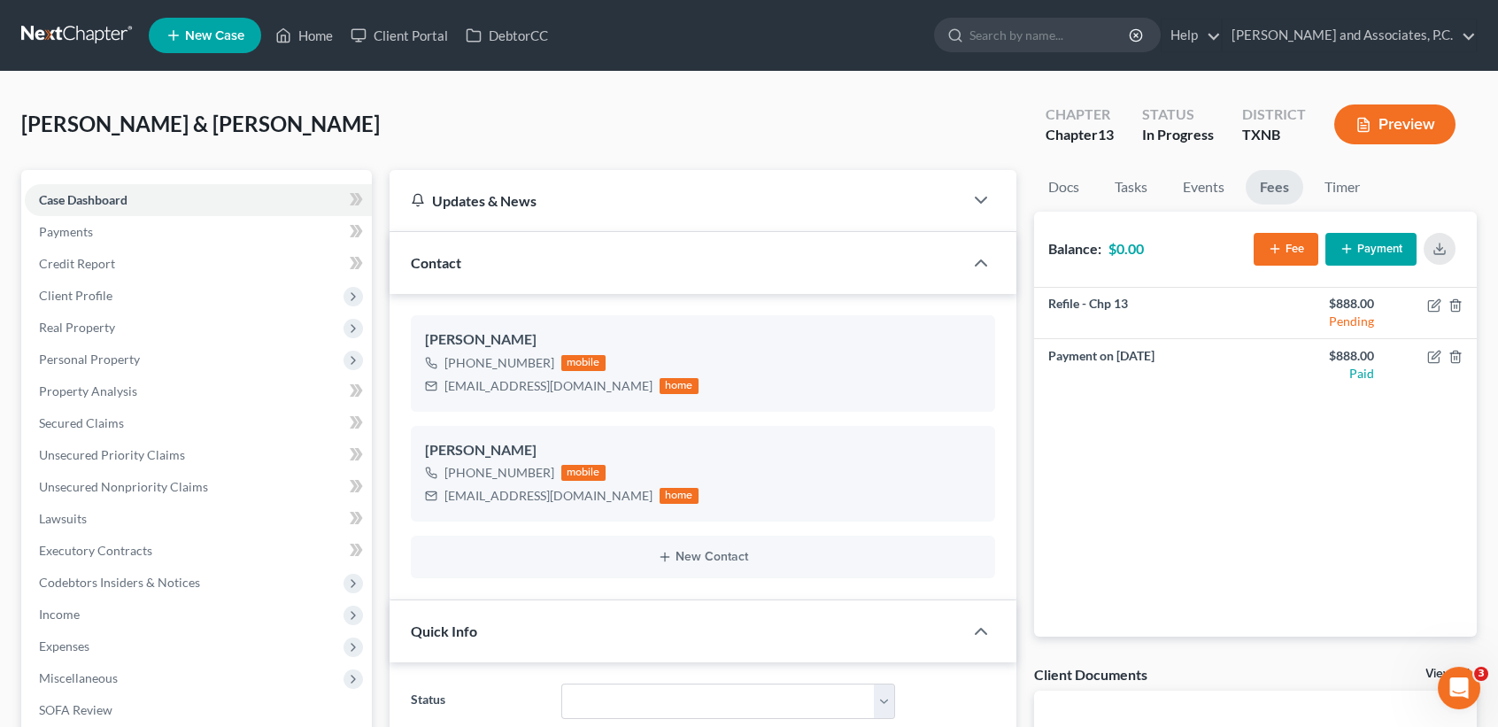
click at [174, 181] on div "Case Dashboard Payments Invoices Payments Payments Credit Report Client Profile…" at bounding box center [196, 503] width 351 height 666
click at [322, 36] on link "Home" at bounding box center [304, 35] width 75 height 32
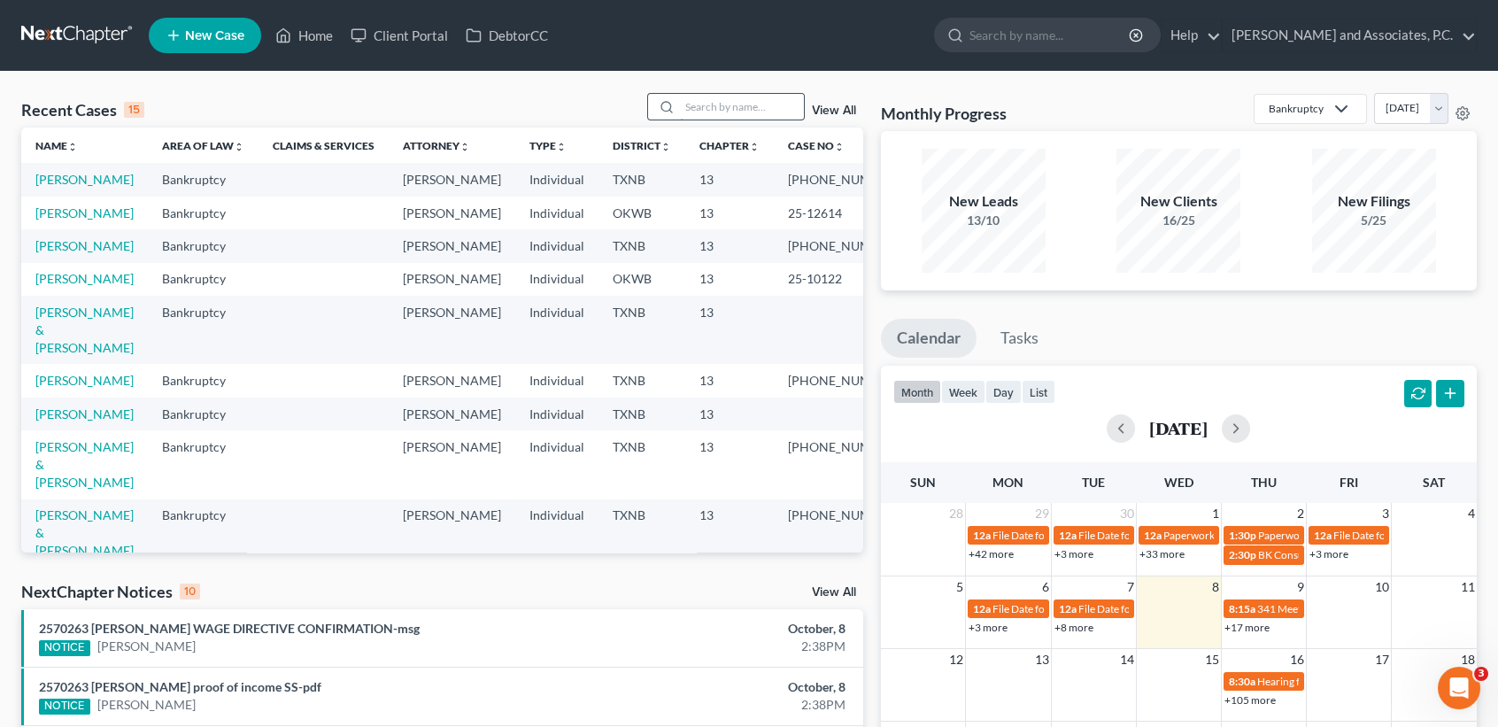
click at [705, 98] on input "search" at bounding box center [742, 107] width 124 height 26
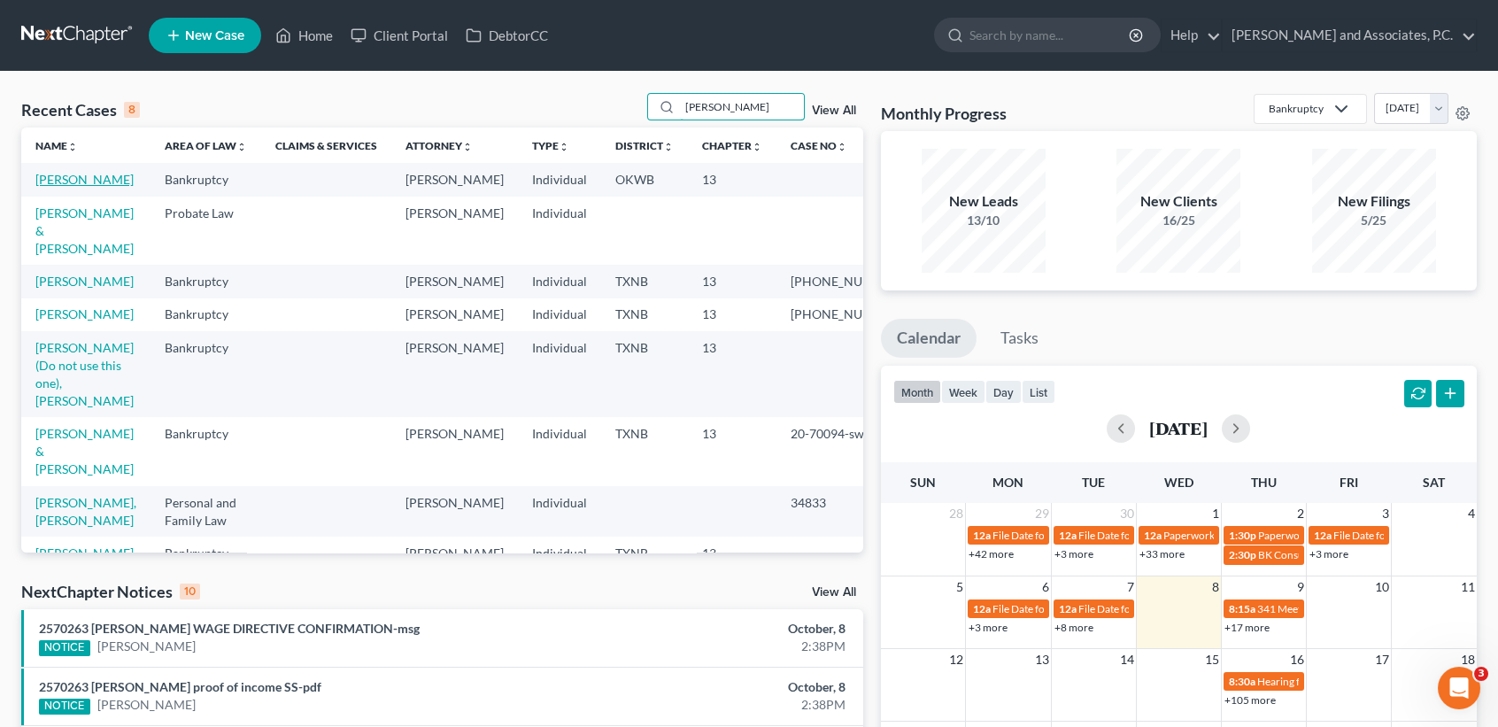
type input "hughes"
click at [66, 187] on link "[PERSON_NAME]" at bounding box center [84, 179] width 98 height 15
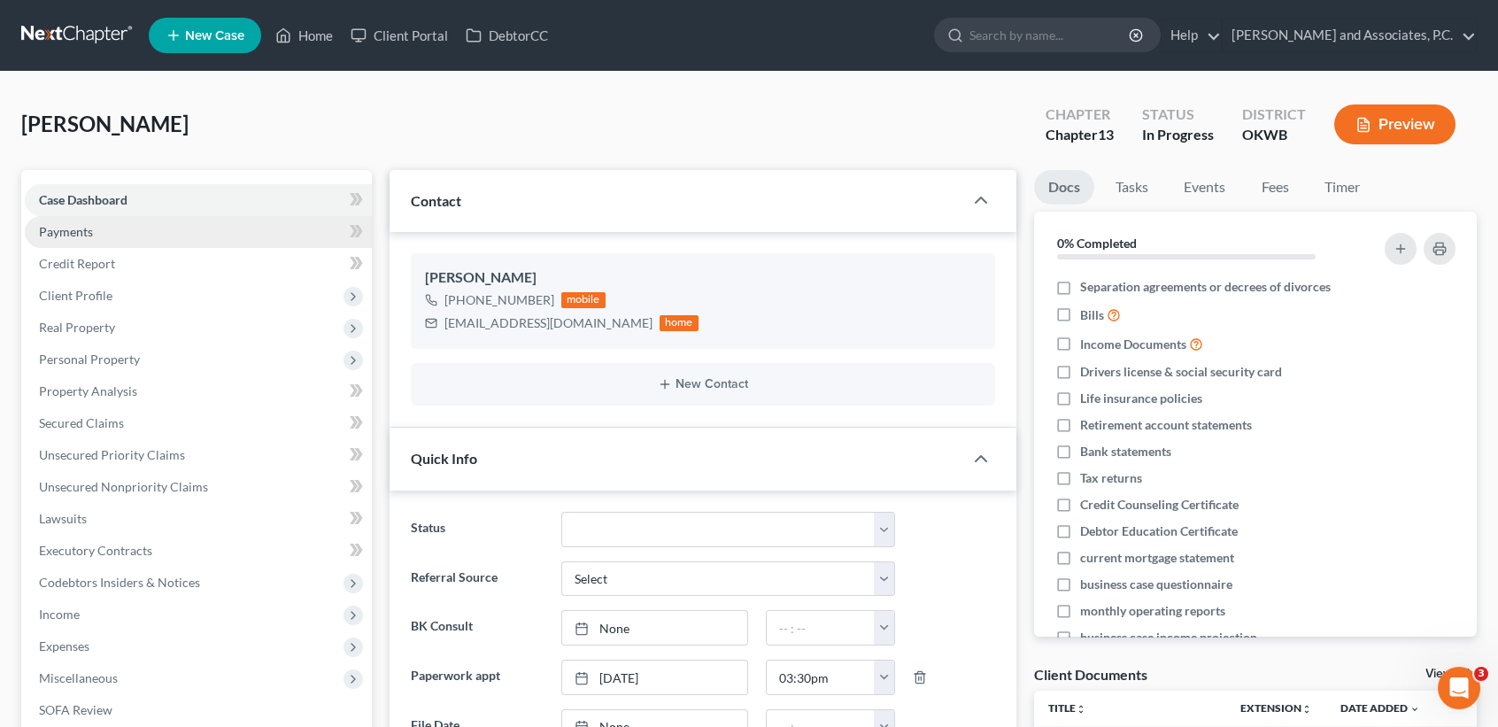
scroll to position [8624, 0]
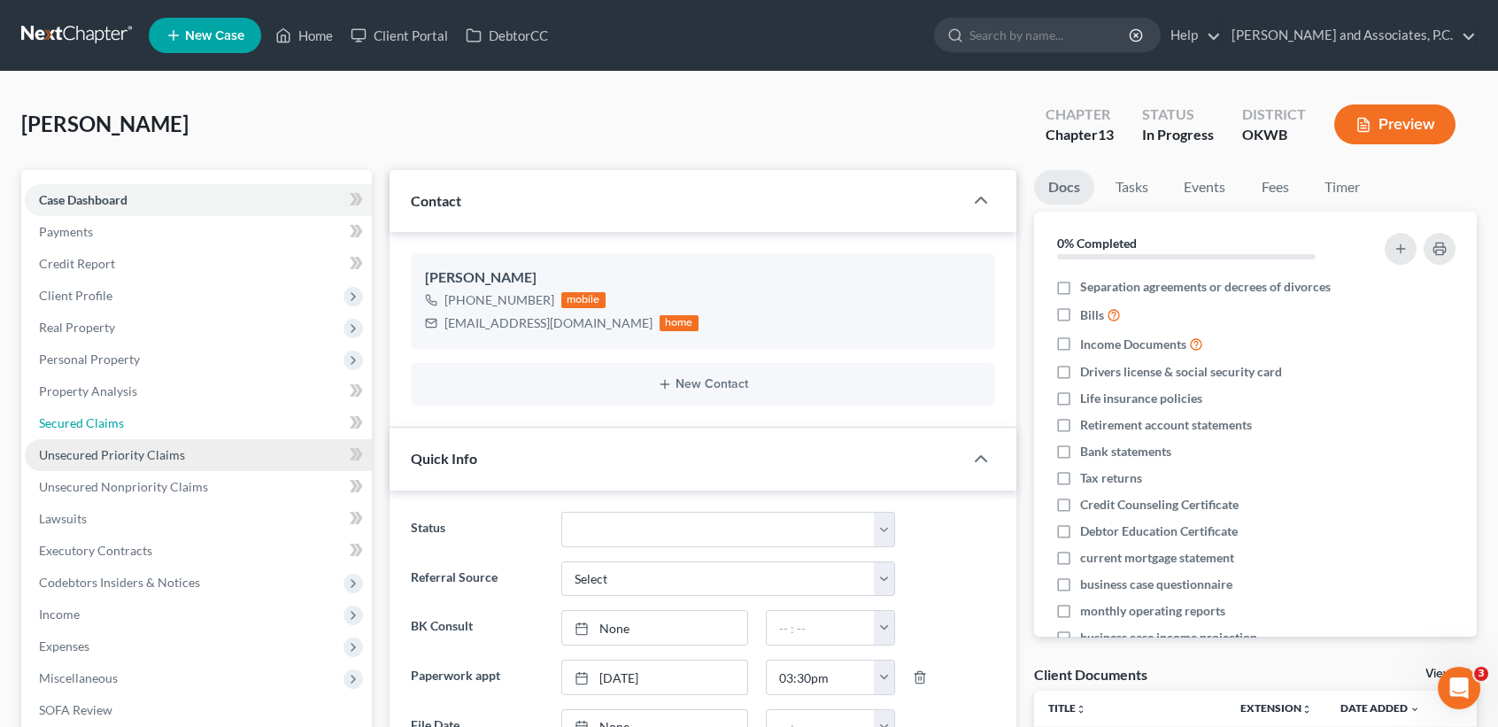
drag, startPoint x: 112, startPoint y: 410, endPoint x: 97, endPoint y: 447, distance: 39.8
click at [112, 410] on link "Secured Claims" at bounding box center [198, 423] width 347 height 32
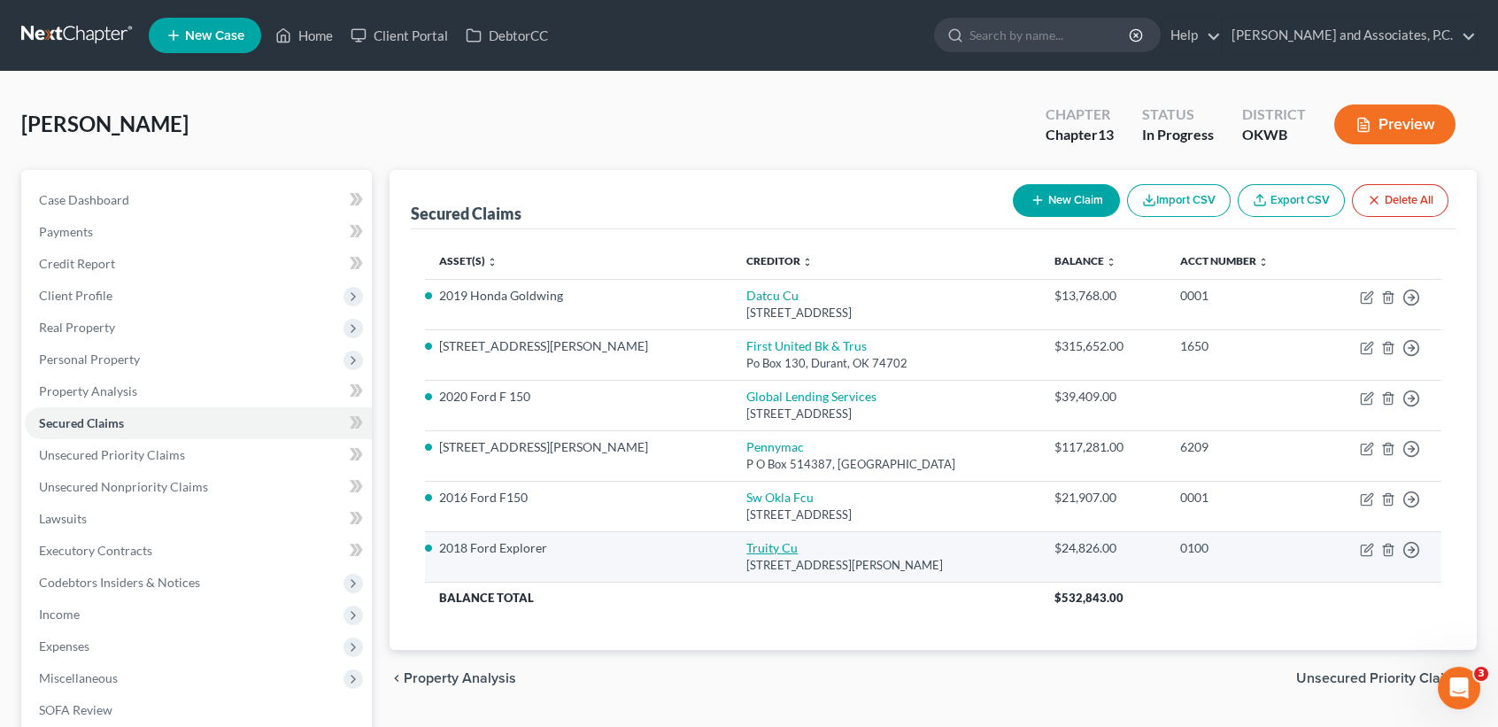
click at [746, 550] on link "Truity Cu" at bounding box center [771, 547] width 51 height 15
select select "37"
select select "0"
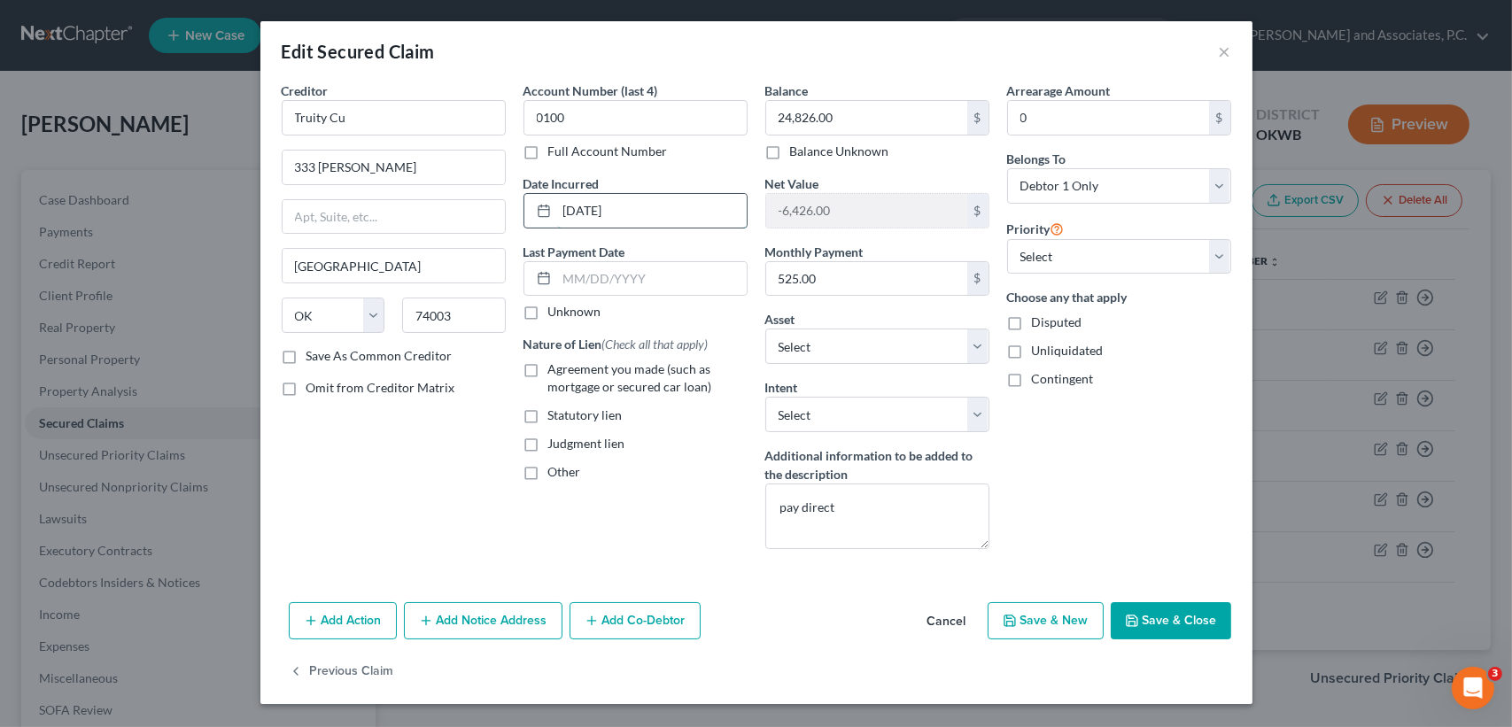
click at [678, 207] on input "11-20-2021" at bounding box center [652, 211] width 190 height 34
click at [895, 112] on input "24,826.00" at bounding box center [866, 118] width 201 height 34
click at [1125, 623] on button "Save & Close" at bounding box center [1170, 620] width 120 height 37
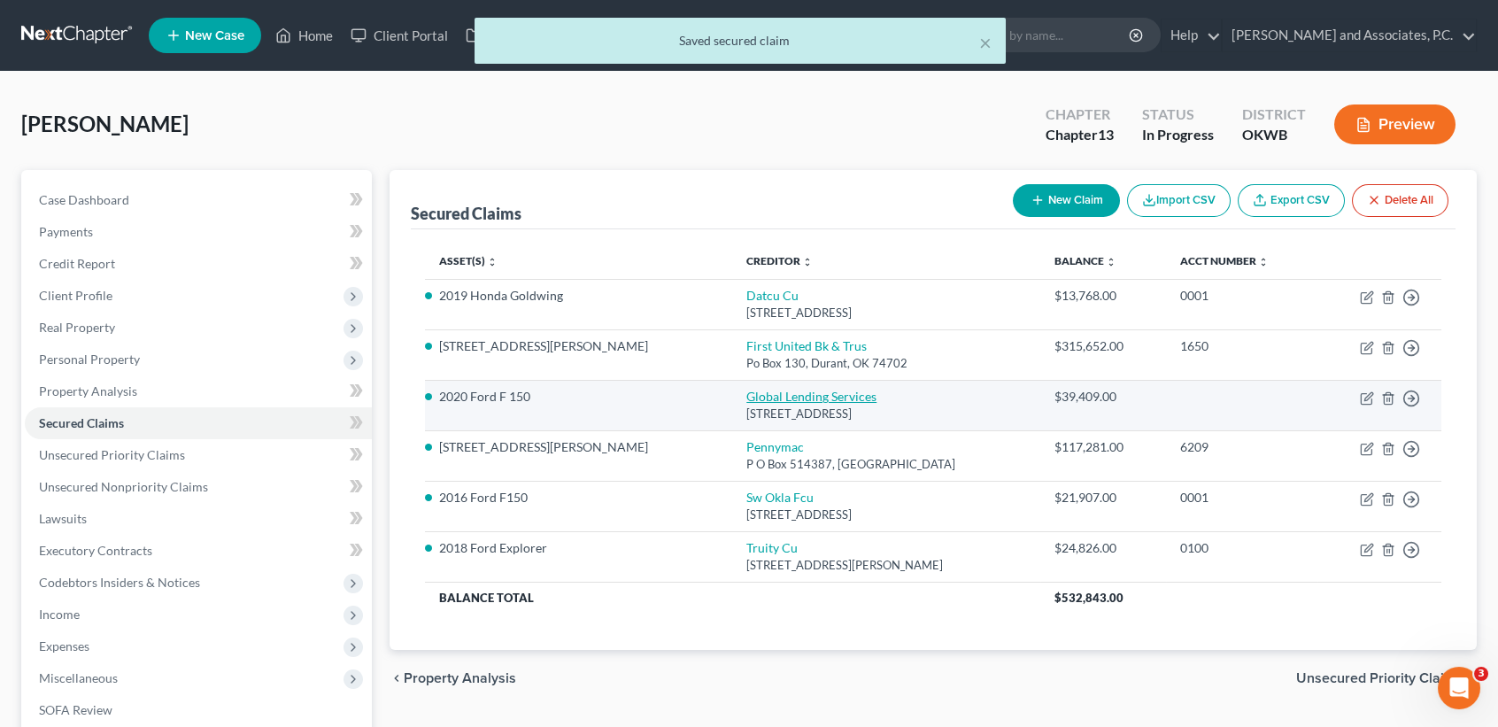
click at [746, 393] on link "Global Lending Services" at bounding box center [811, 396] width 130 height 15
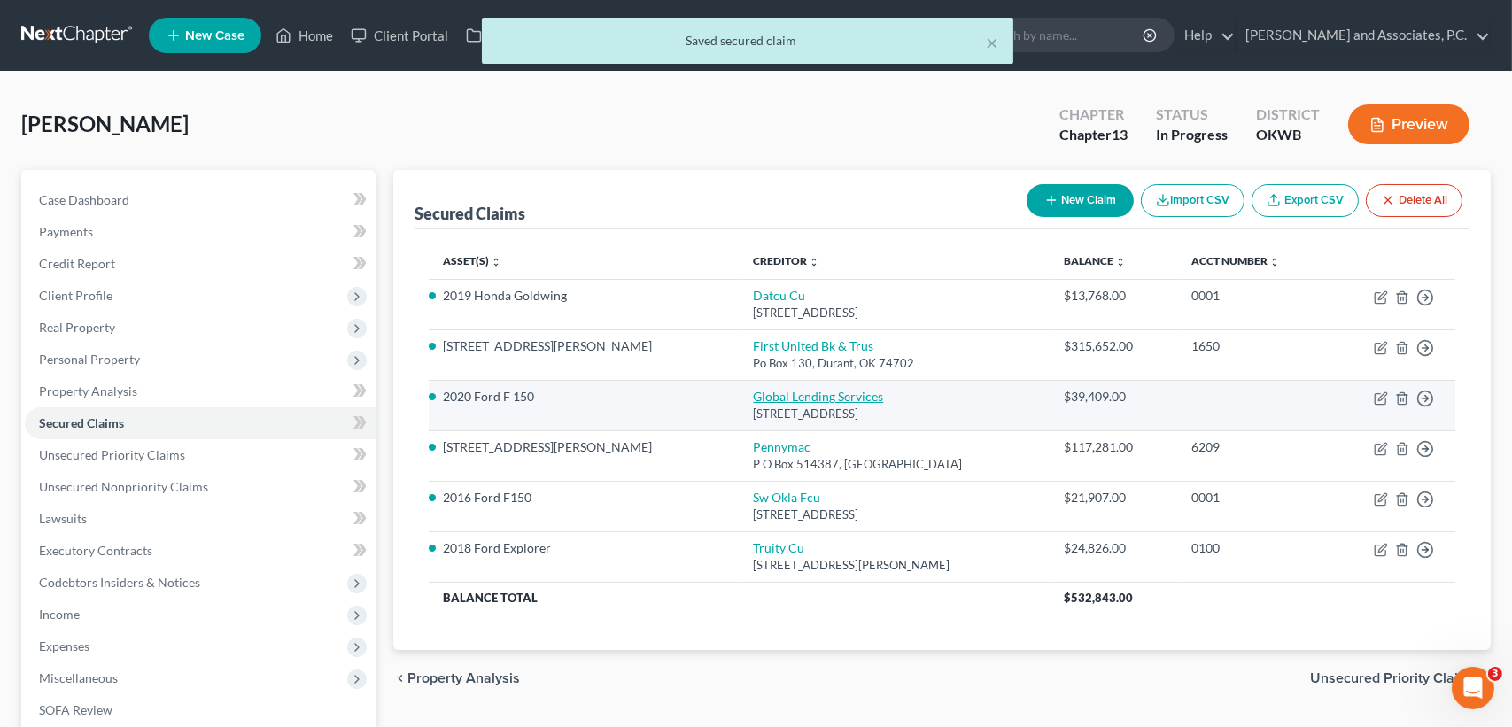
select select "42"
select select "0"
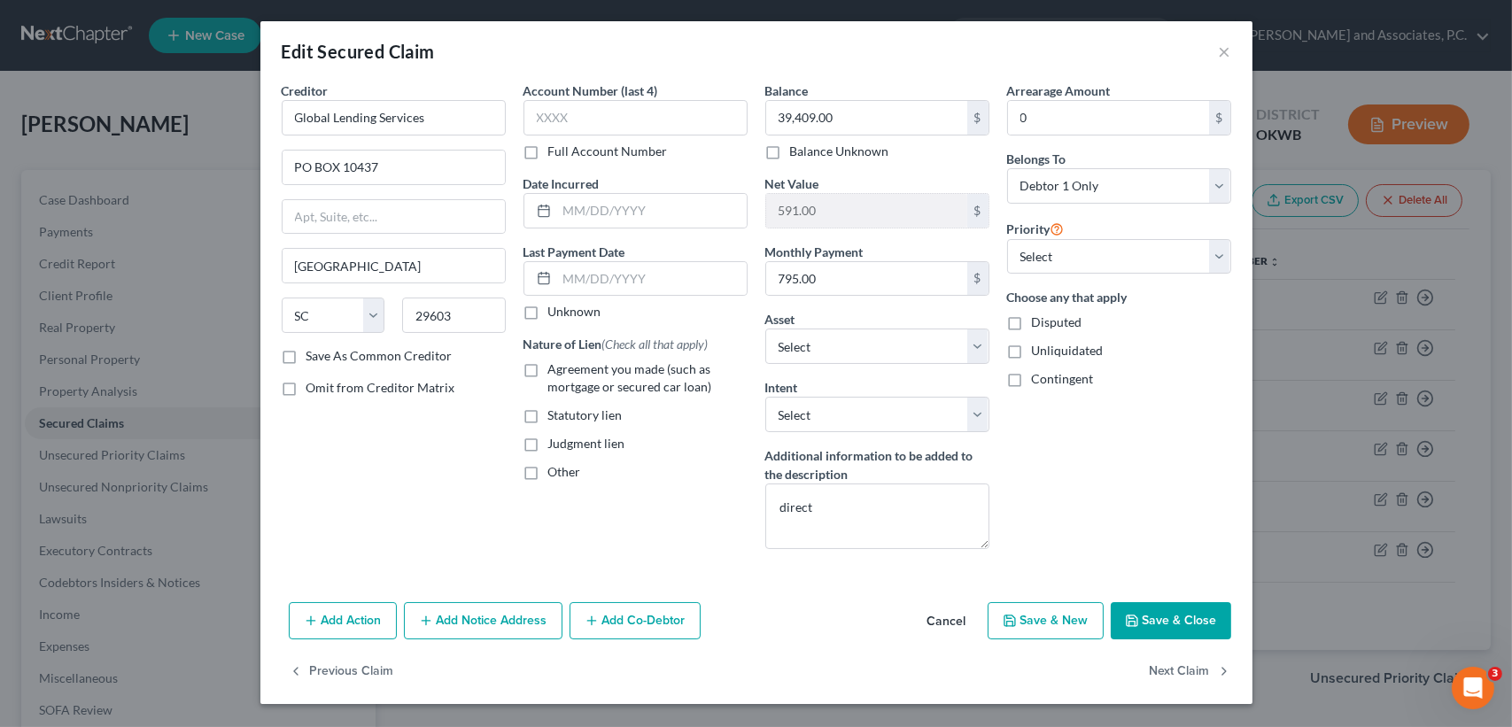
click at [938, 622] on button "Cancel" at bounding box center [946, 621] width 67 height 35
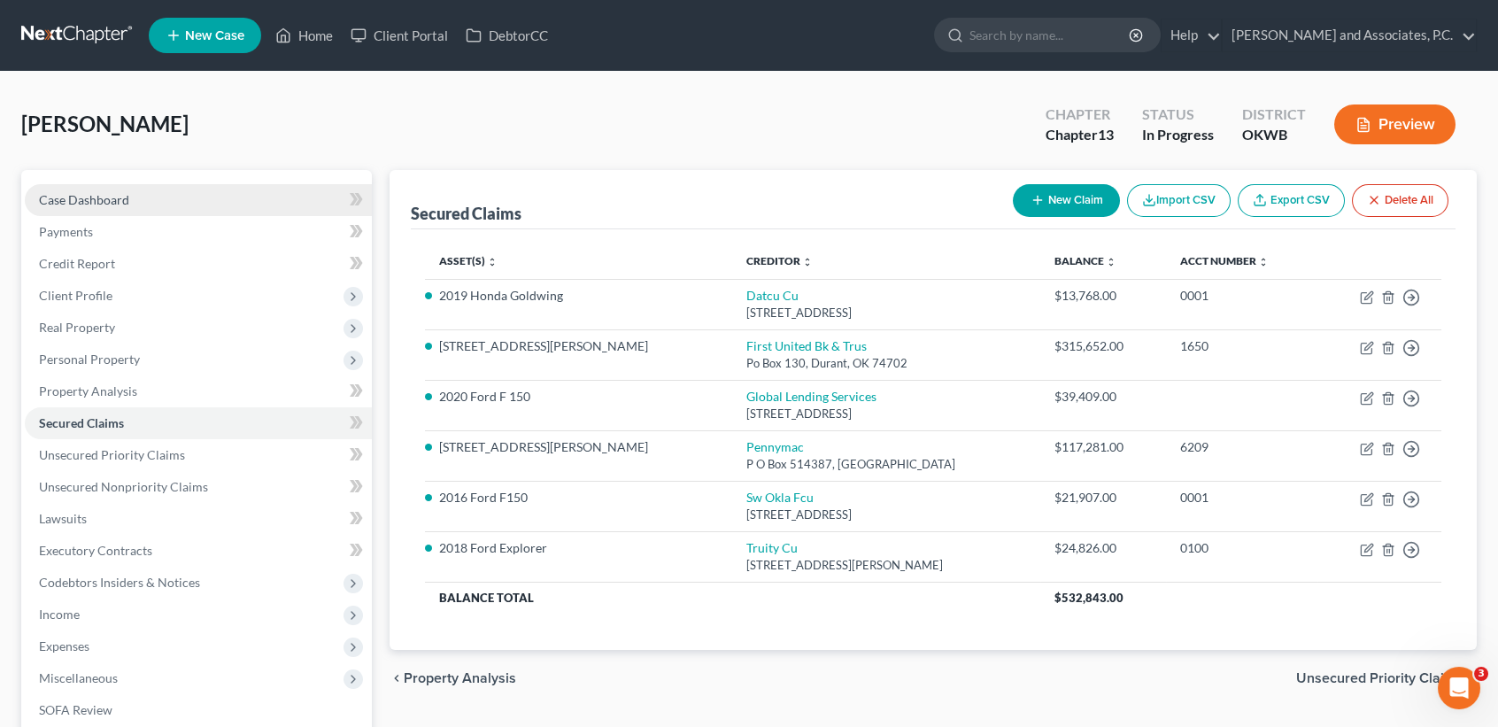
click at [78, 212] on link "Case Dashboard" at bounding box center [198, 200] width 347 height 32
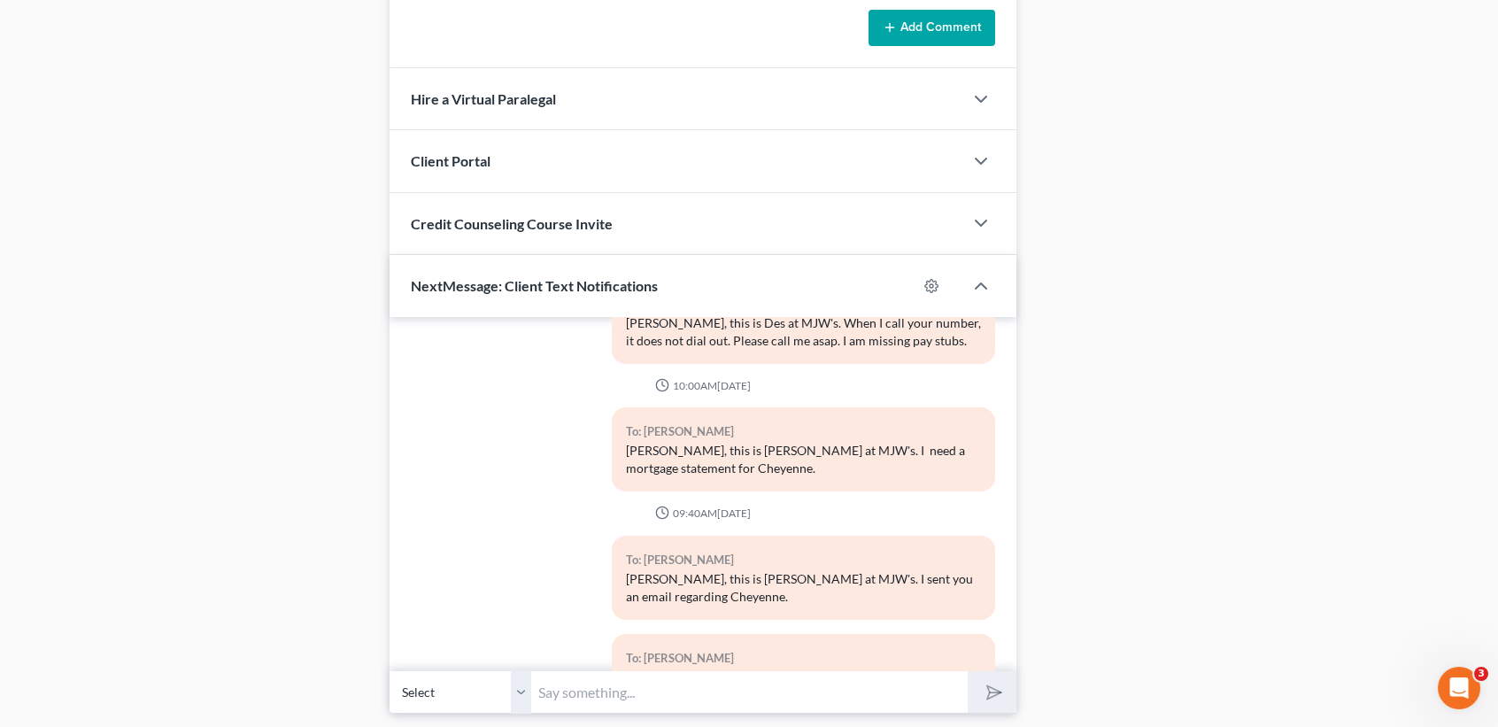
scroll to position [8624, 0]
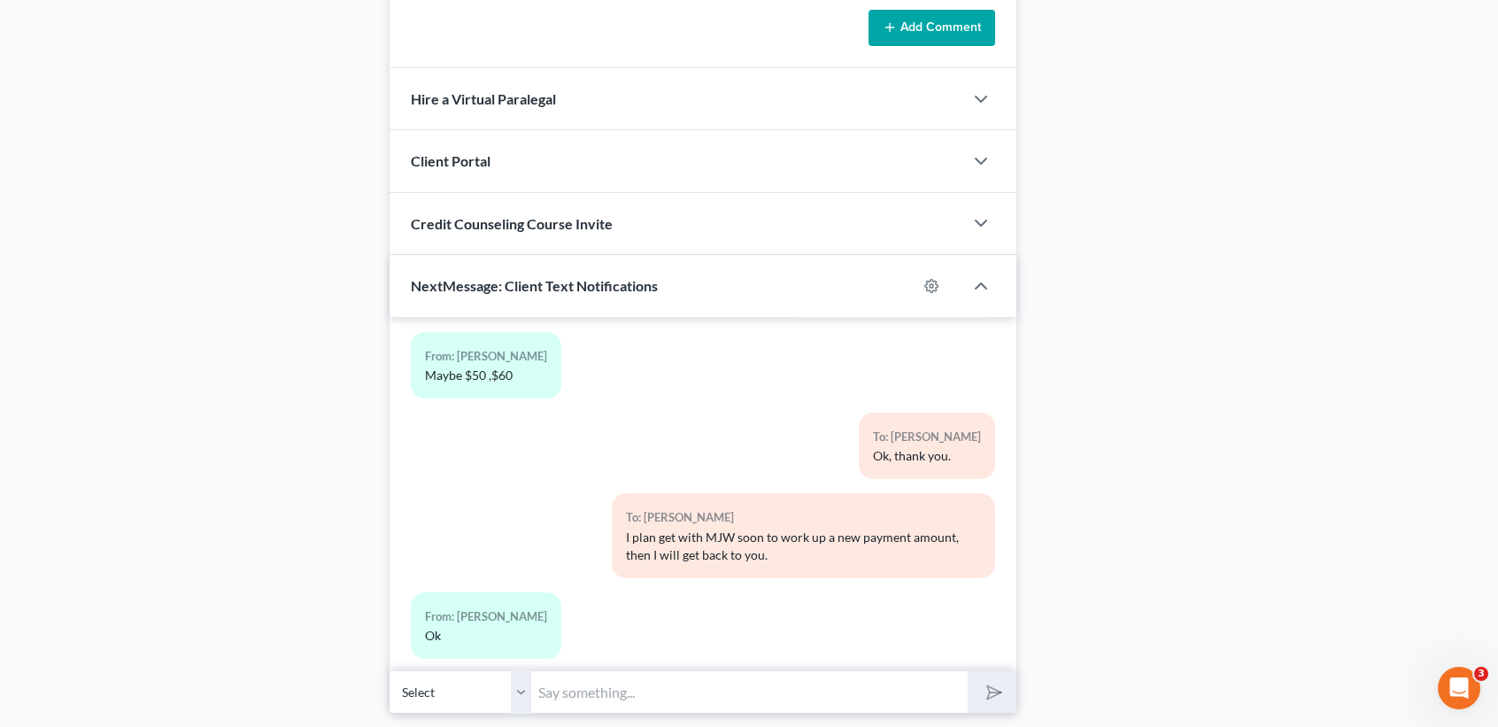
click at [702, 701] on input "text" at bounding box center [749, 691] width 437 height 43
type input "When does your new truck pay off?"
click at [968, 671] on button "submit" at bounding box center [992, 692] width 49 height 42
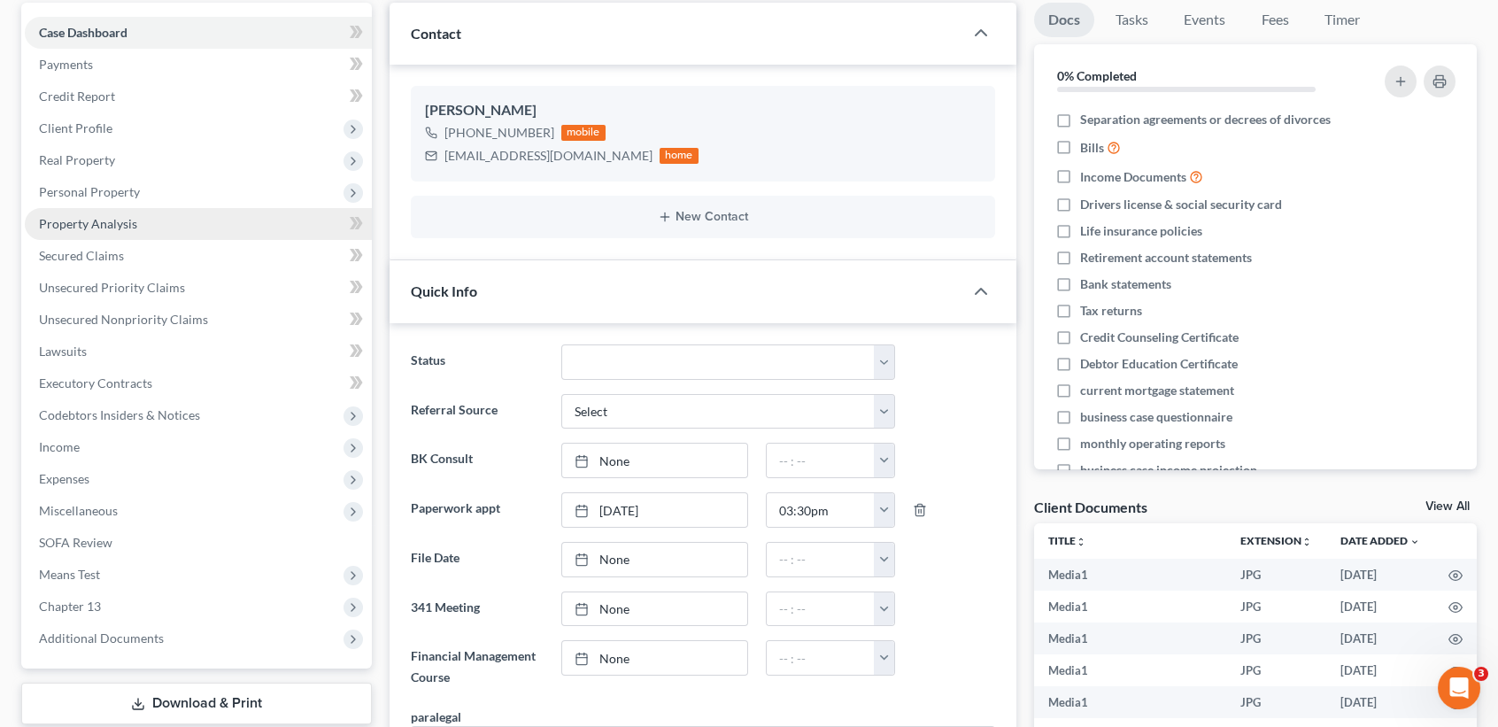
scroll to position [0, 0]
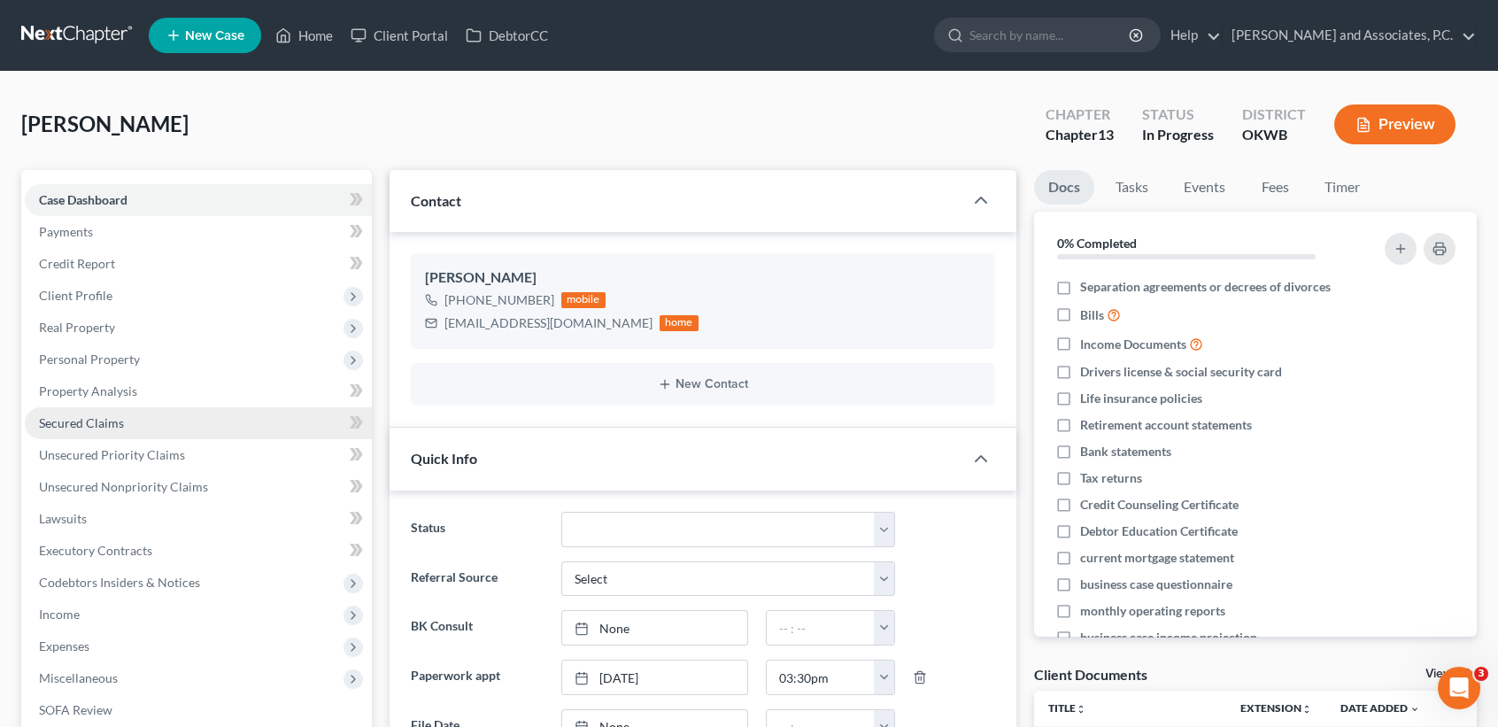
click at [66, 420] on span "Secured Claims" at bounding box center [81, 422] width 85 height 15
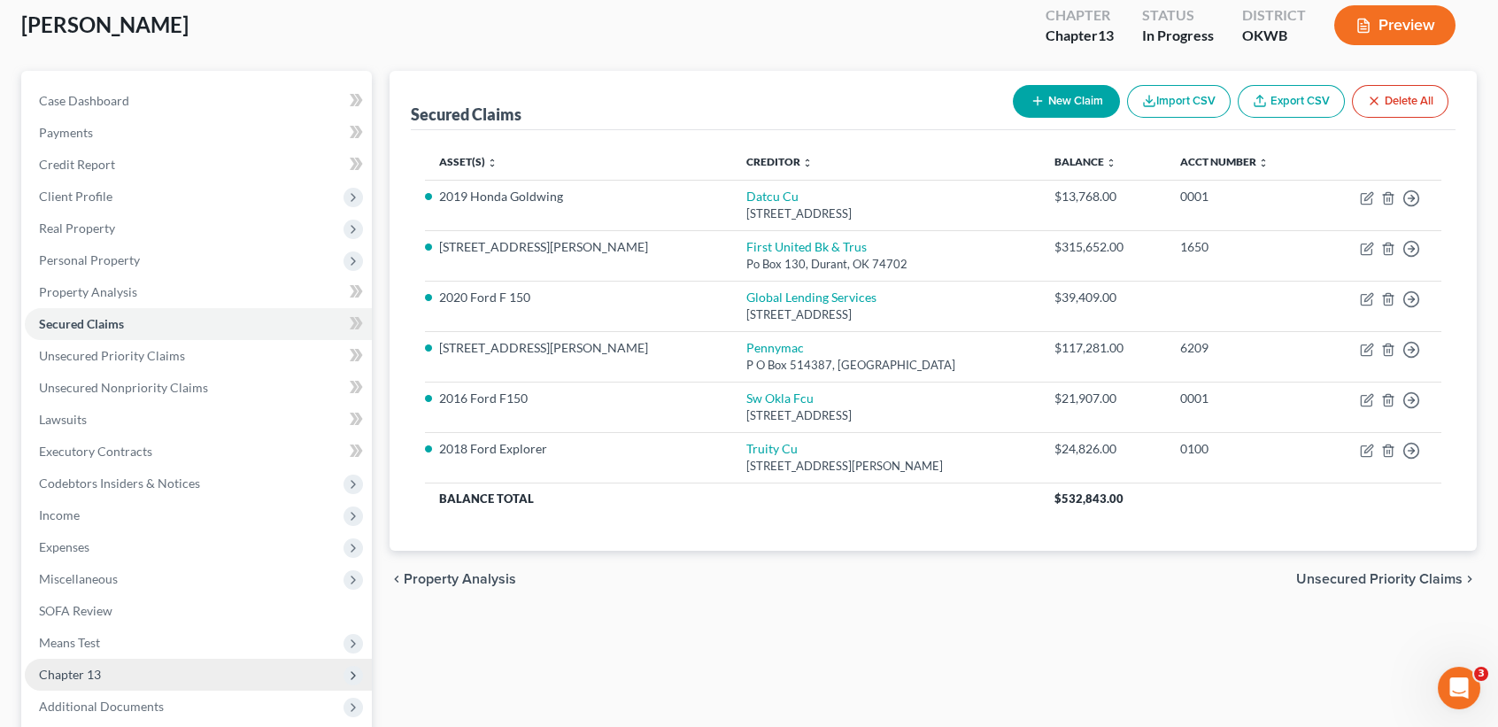
scroll to position [236, 0]
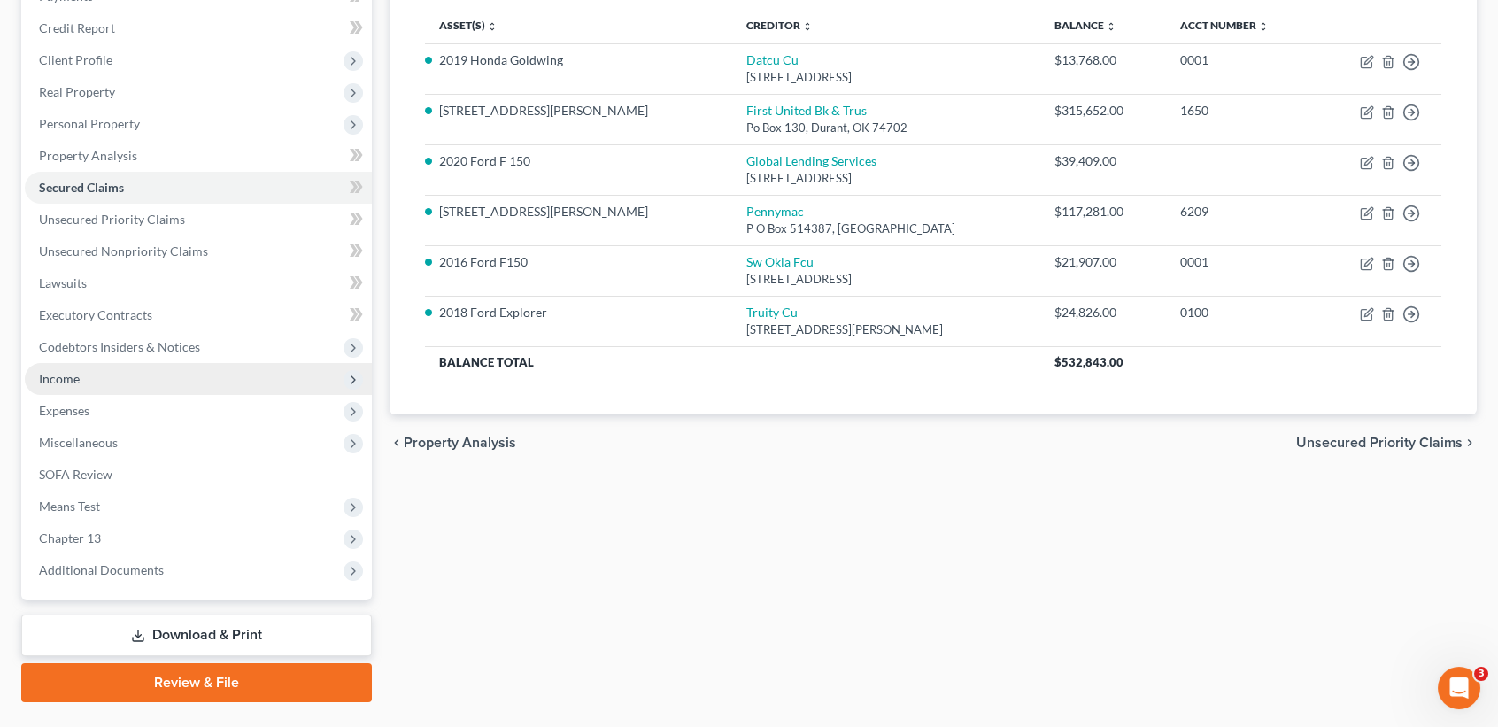
click at [97, 371] on span "Income" at bounding box center [198, 379] width 347 height 32
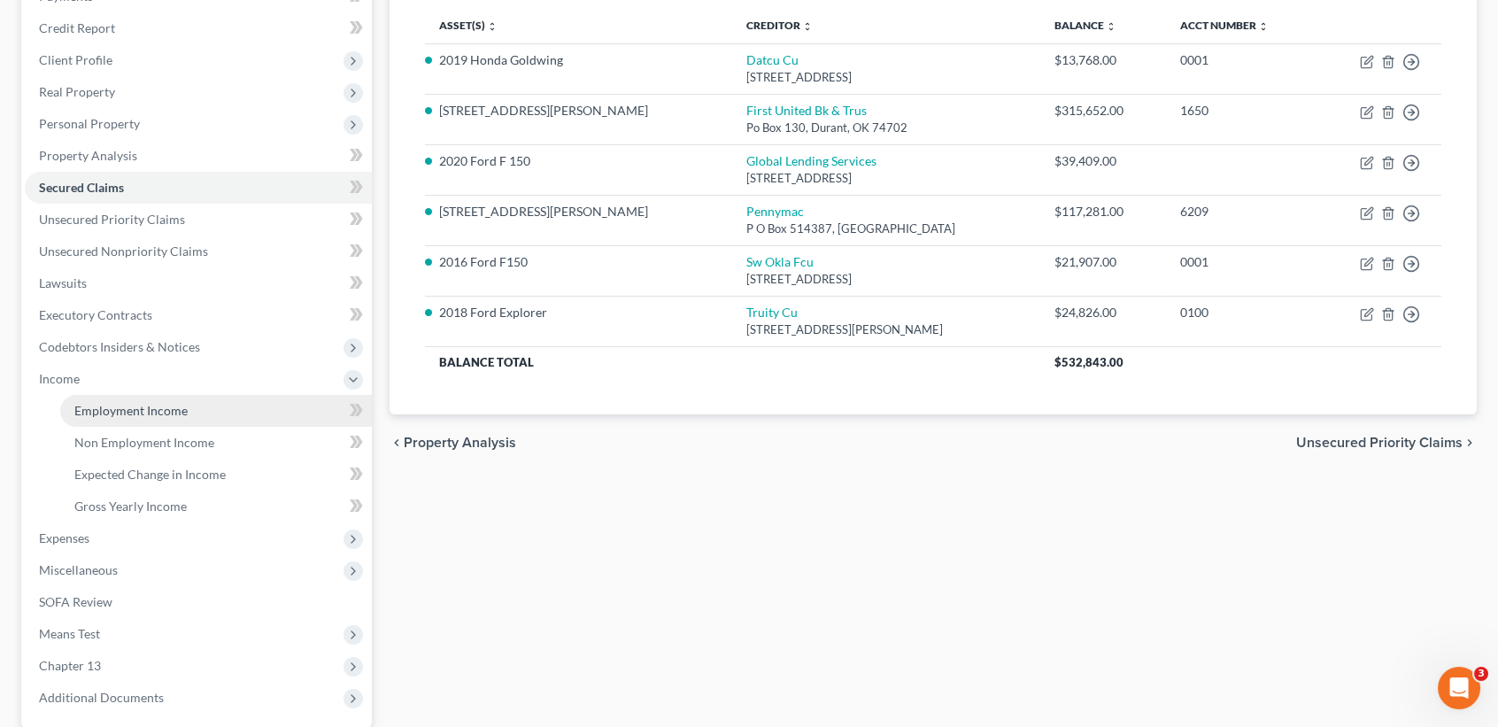
click at [97, 398] on link "Employment Income" at bounding box center [216, 411] width 312 height 32
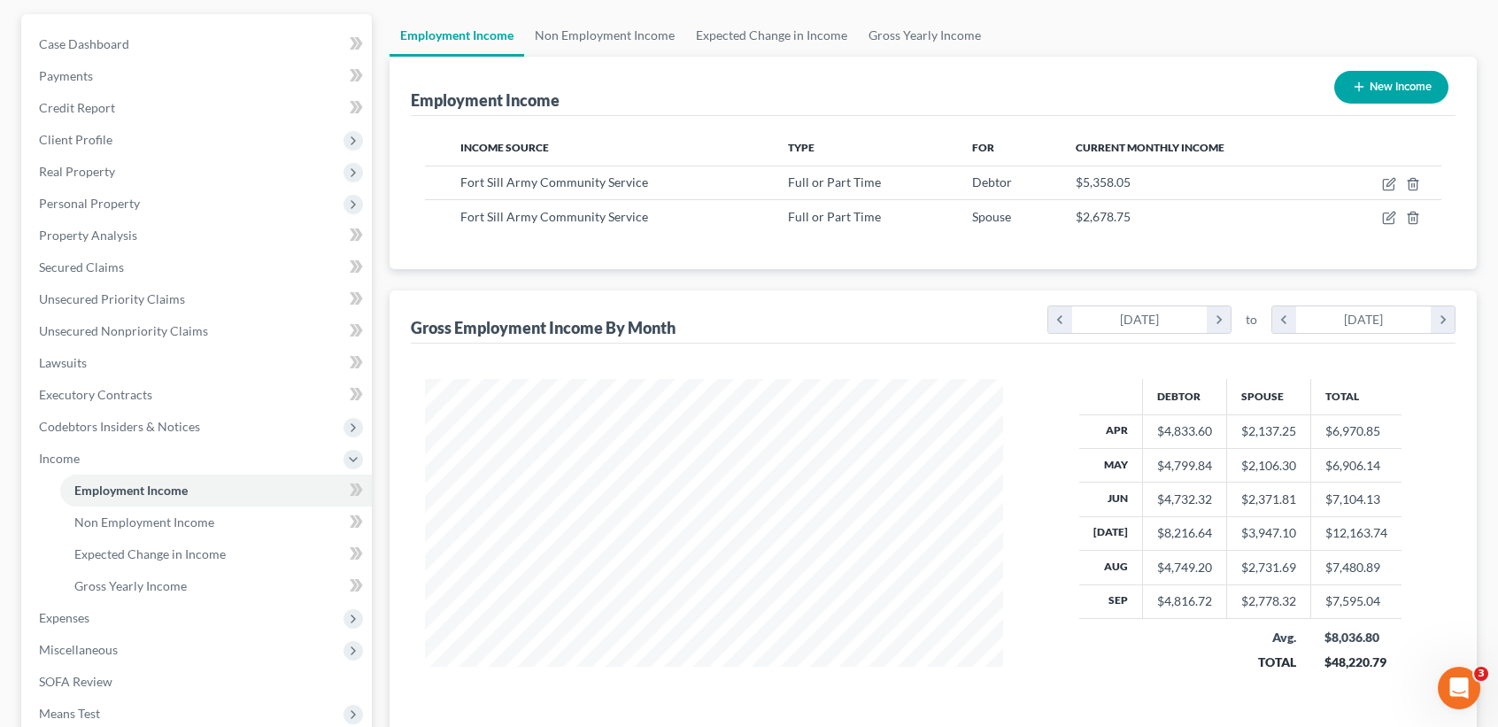
scroll to position [403, 0]
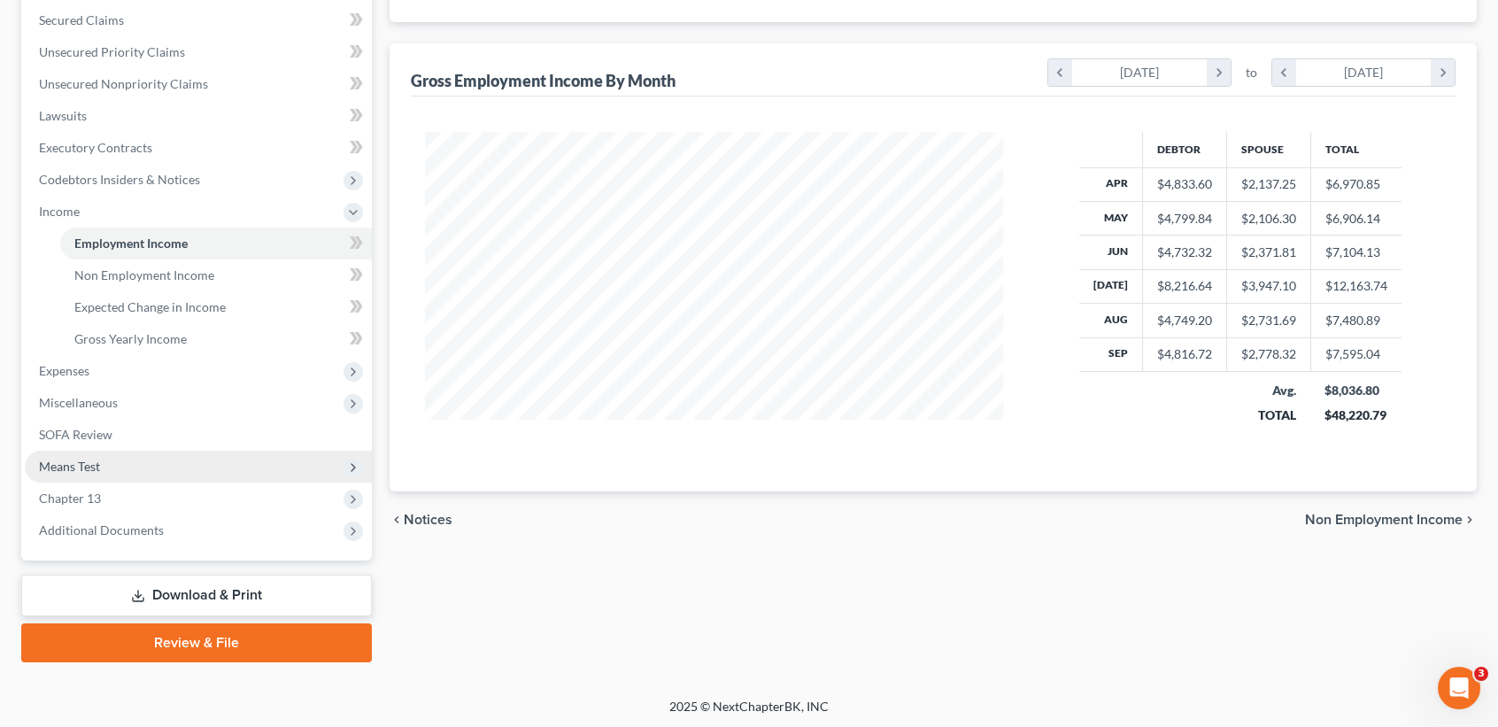
click at [82, 465] on span "Means Test" at bounding box center [69, 466] width 61 height 15
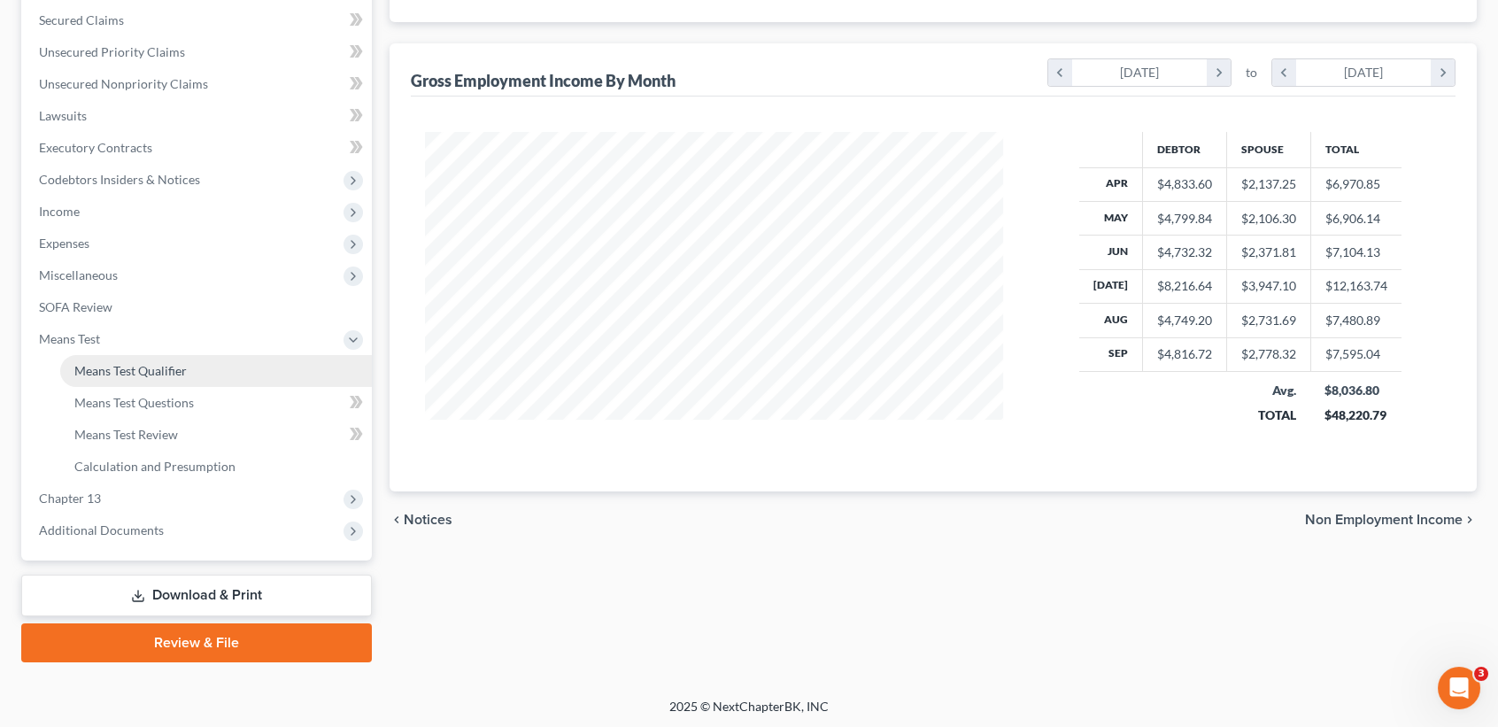
click at [106, 365] on span "Means Test Qualifier" at bounding box center [130, 370] width 112 height 15
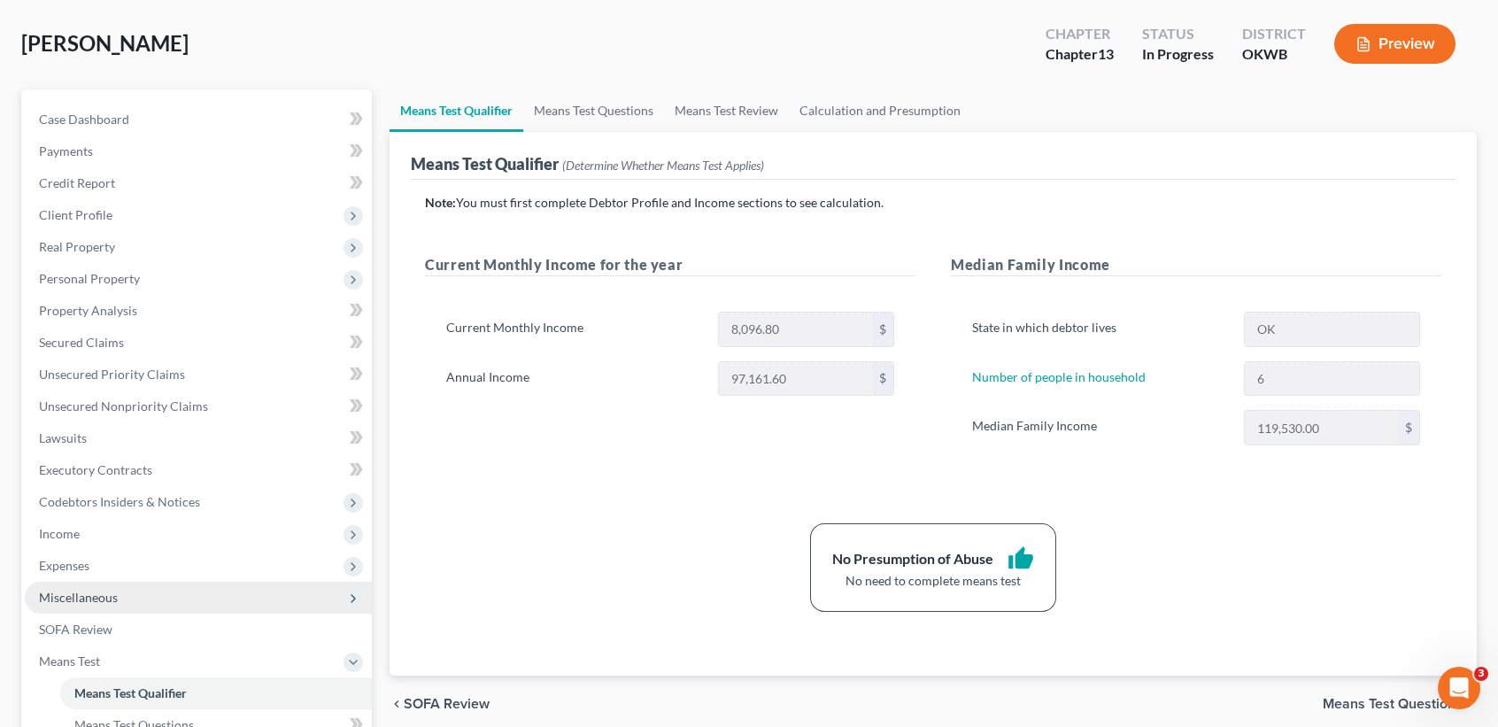
scroll to position [118, 0]
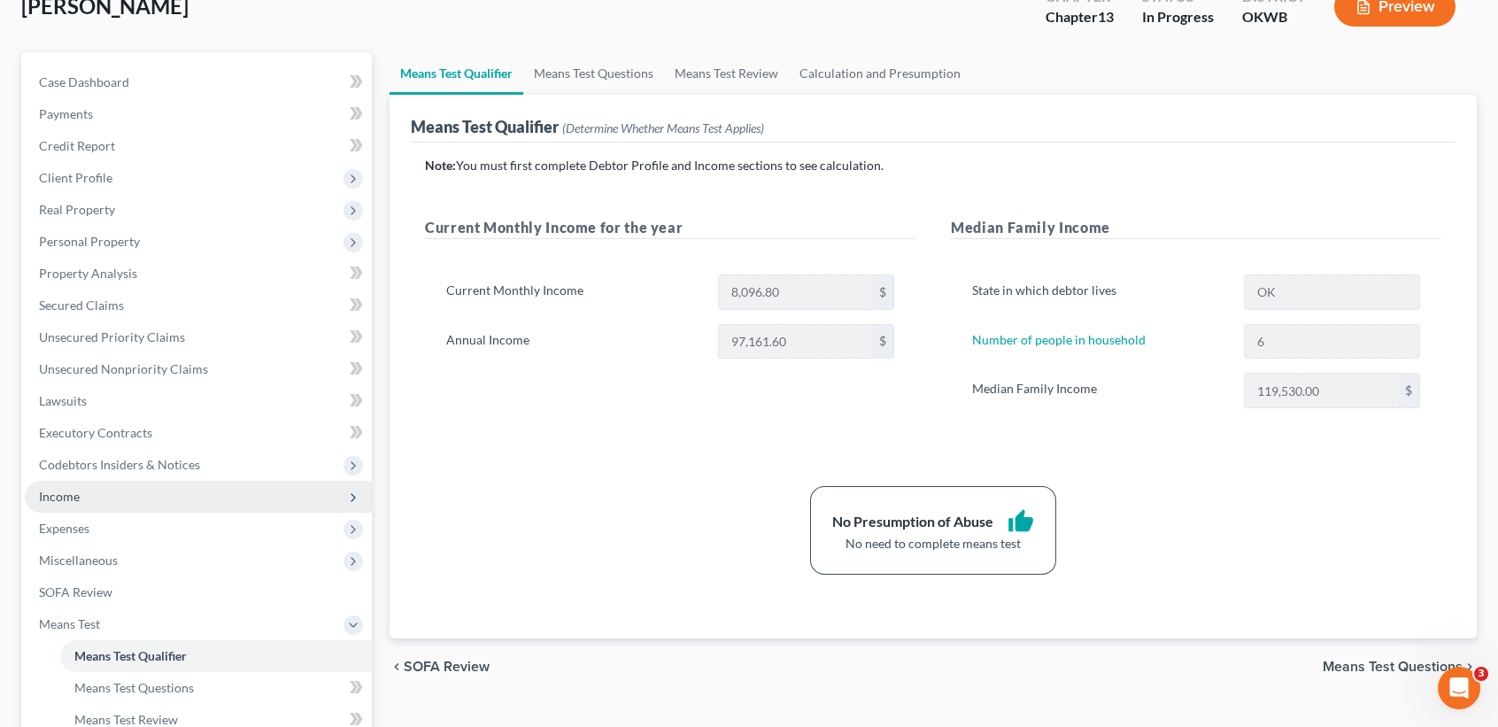
click at [99, 506] on span "Income" at bounding box center [198, 497] width 347 height 32
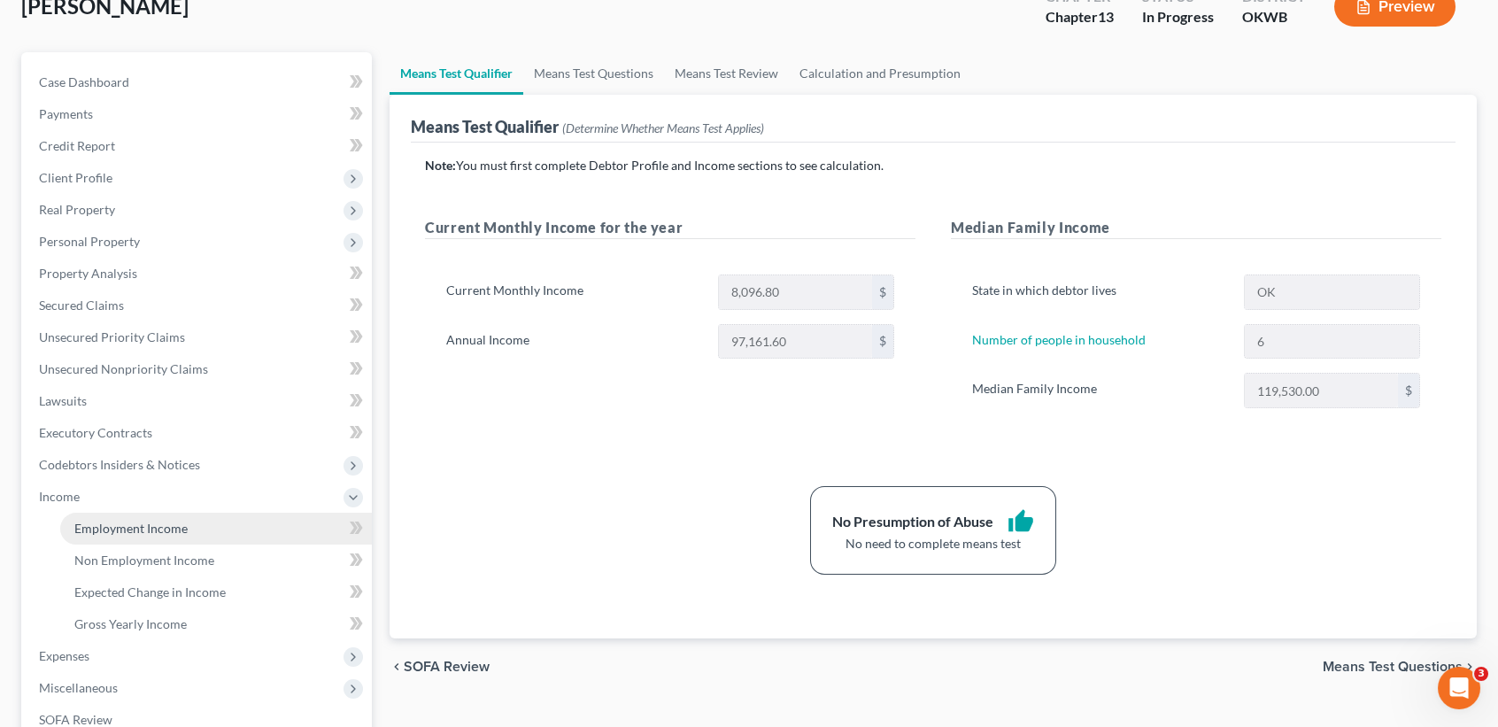
click at [92, 522] on span "Employment Income" at bounding box center [130, 528] width 113 height 15
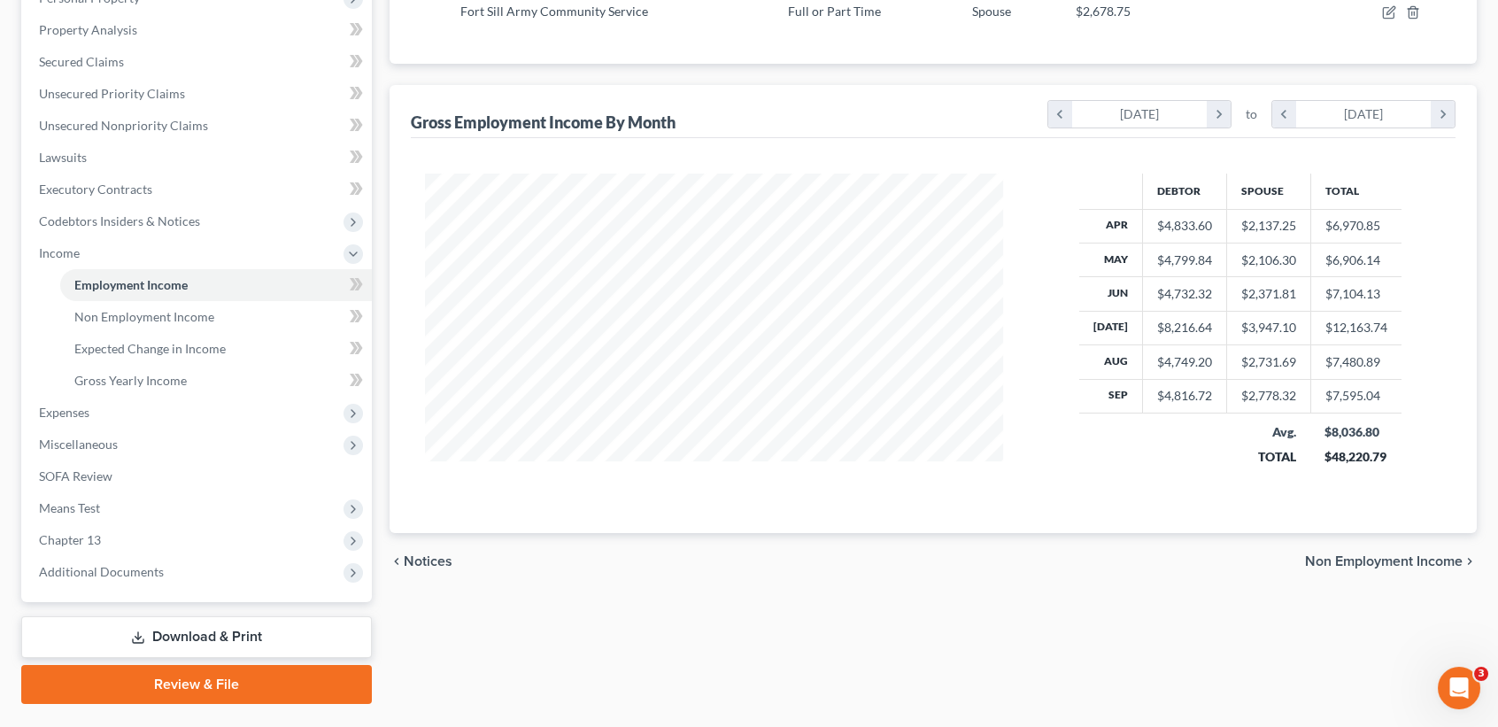
scroll to position [403, 0]
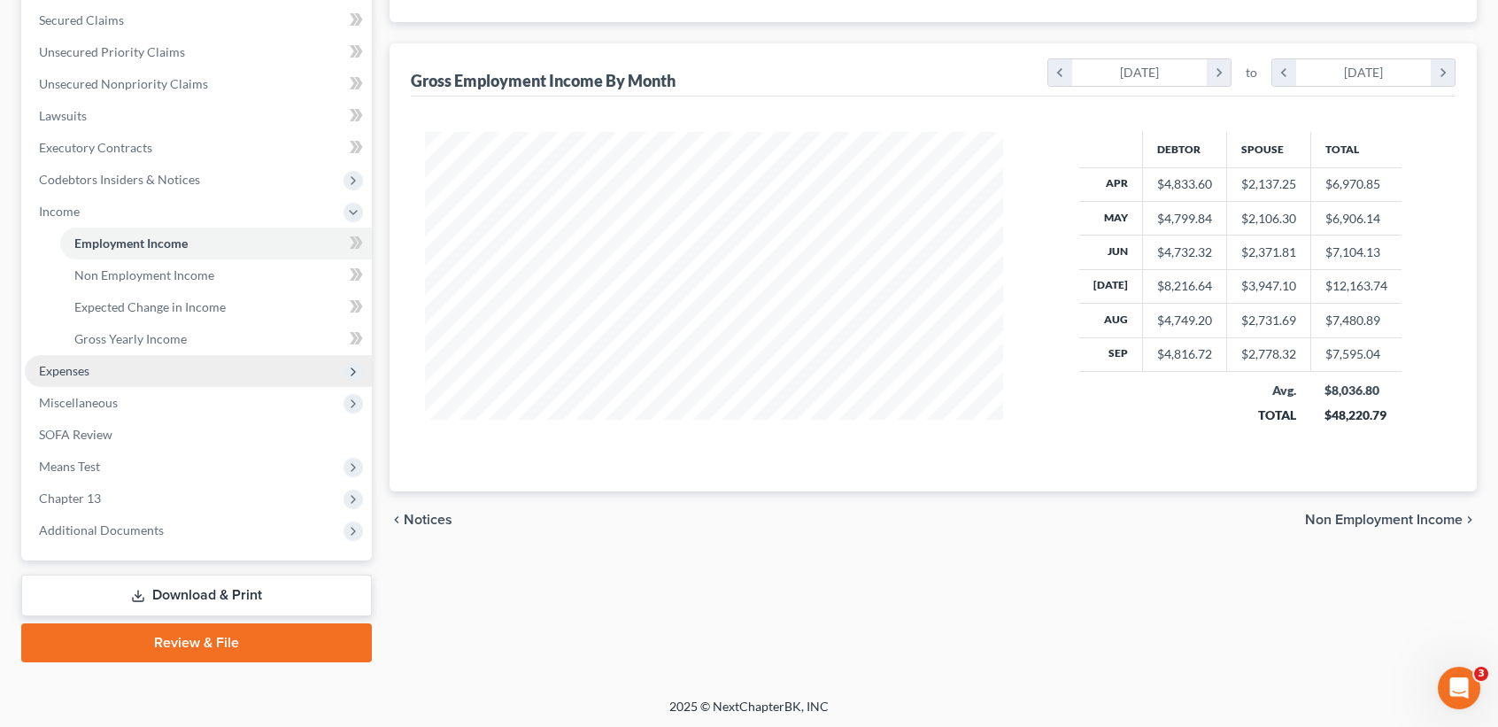
click at [89, 367] on span "Expenses" at bounding box center [64, 370] width 50 height 15
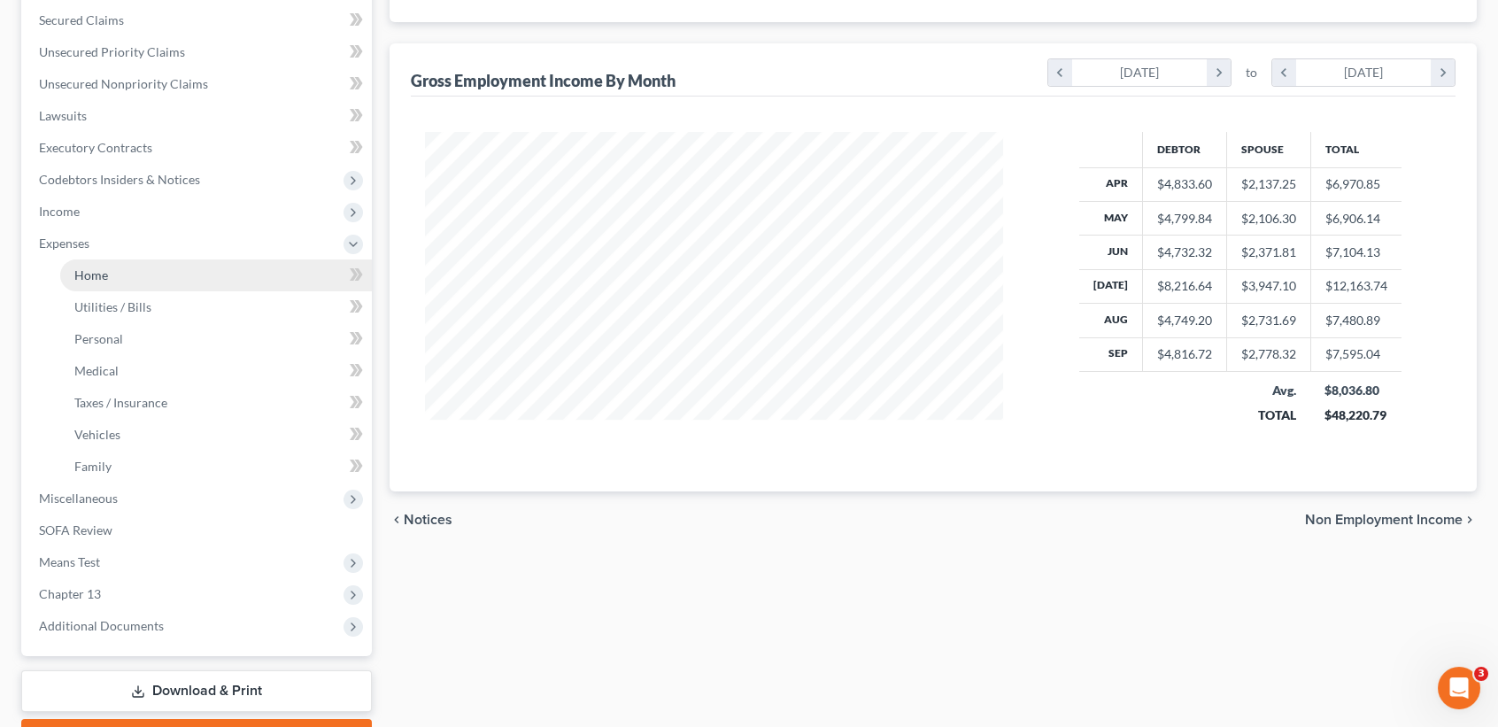
click at [97, 275] on span "Home" at bounding box center [91, 274] width 34 height 15
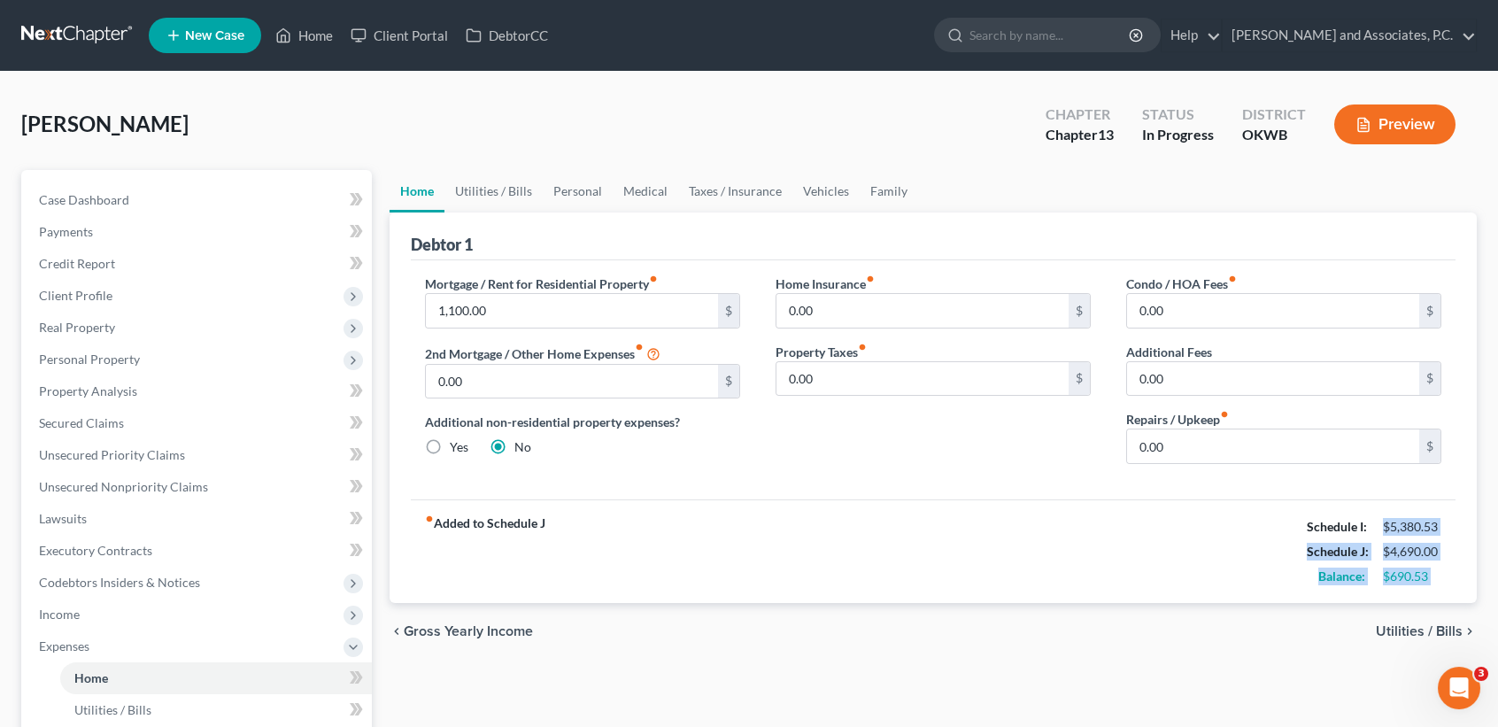
drag, startPoint x: 1386, startPoint y: 524, endPoint x: 1420, endPoint y: 645, distance: 125.3
click at [1440, 630] on ui-view "Home Utilities / Bills Personal Medical Taxes / Insurance Vehicles Family Debto…" at bounding box center [933, 415] width 1087 height 490
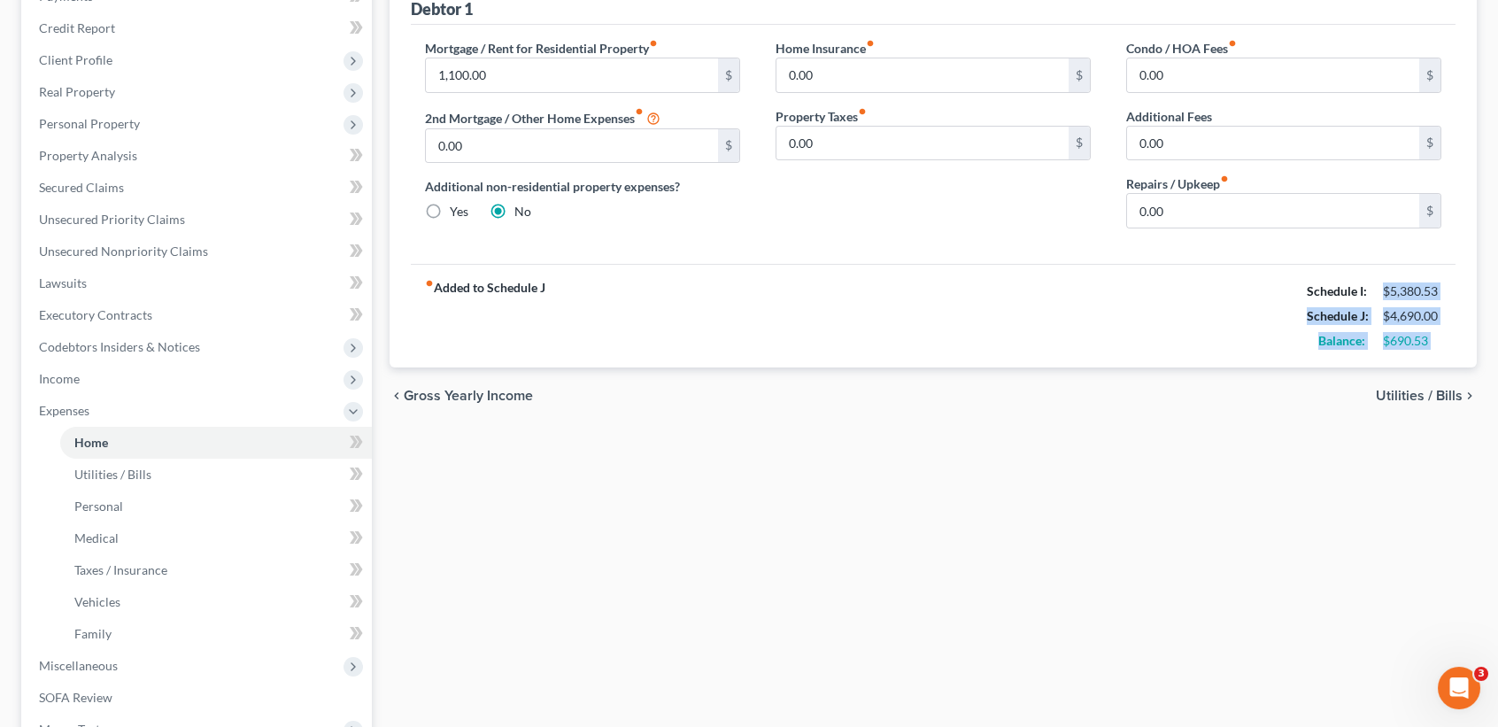
scroll to position [354, 0]
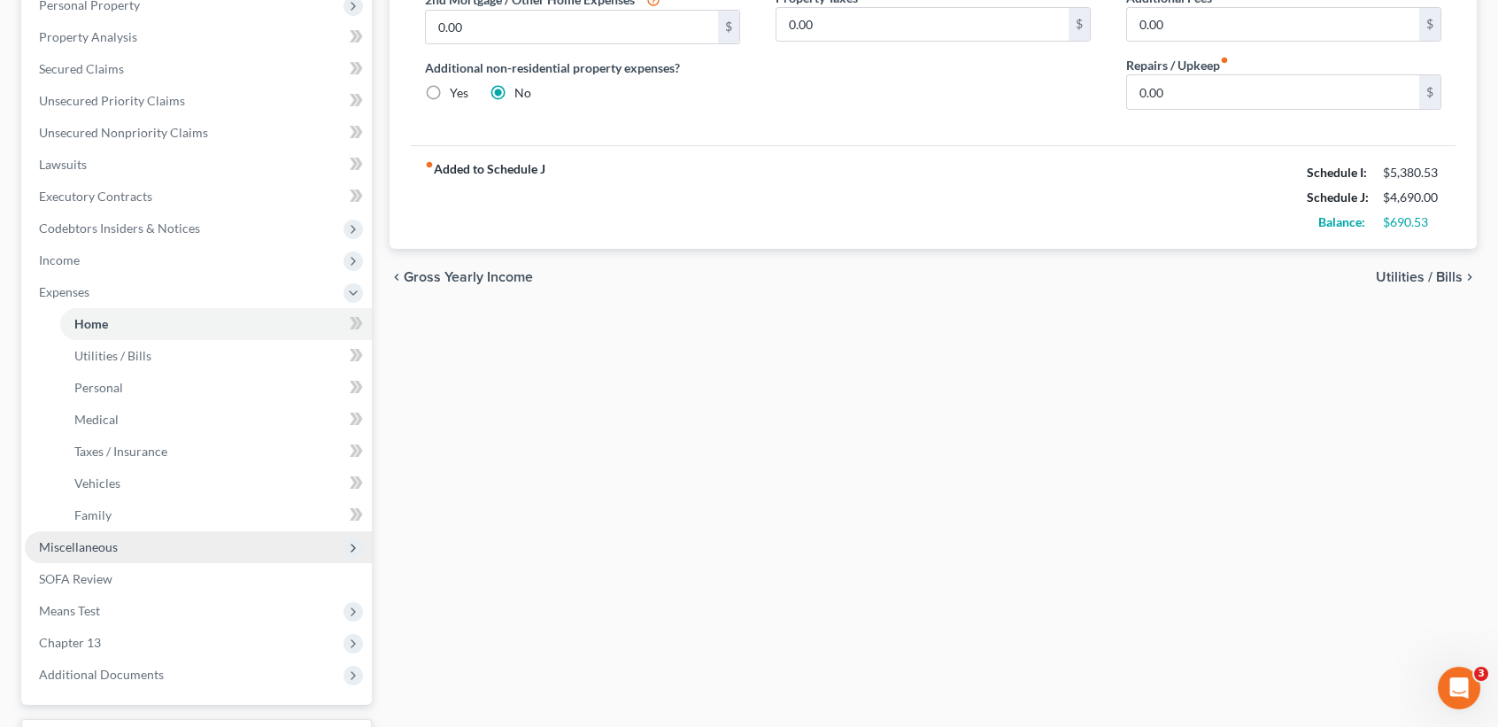
click at [107, 544] on span "Miscellaneous" at bounding box center [78, 546] width 79 height 15
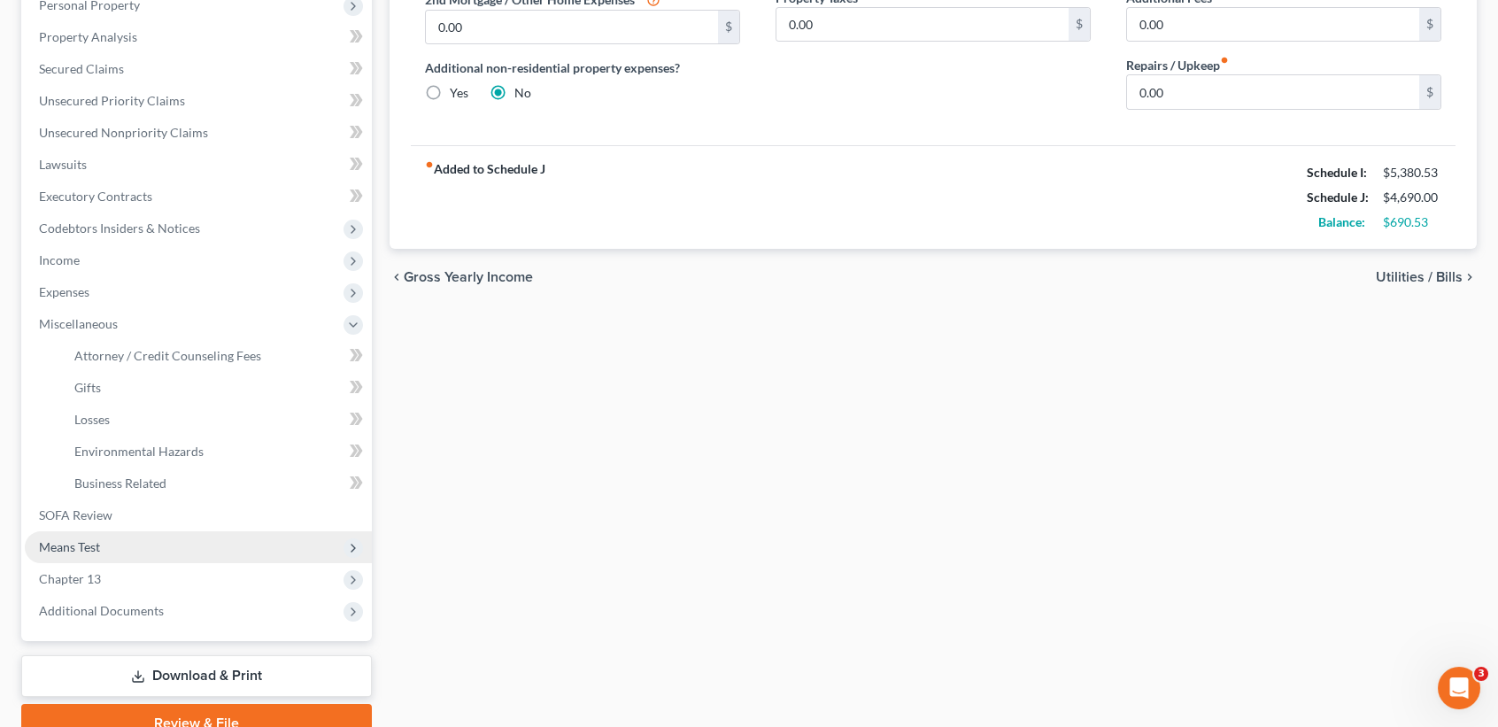
click at [77, 549] on span "Means Test" at bounding box center [69, 546] width 61 height 15
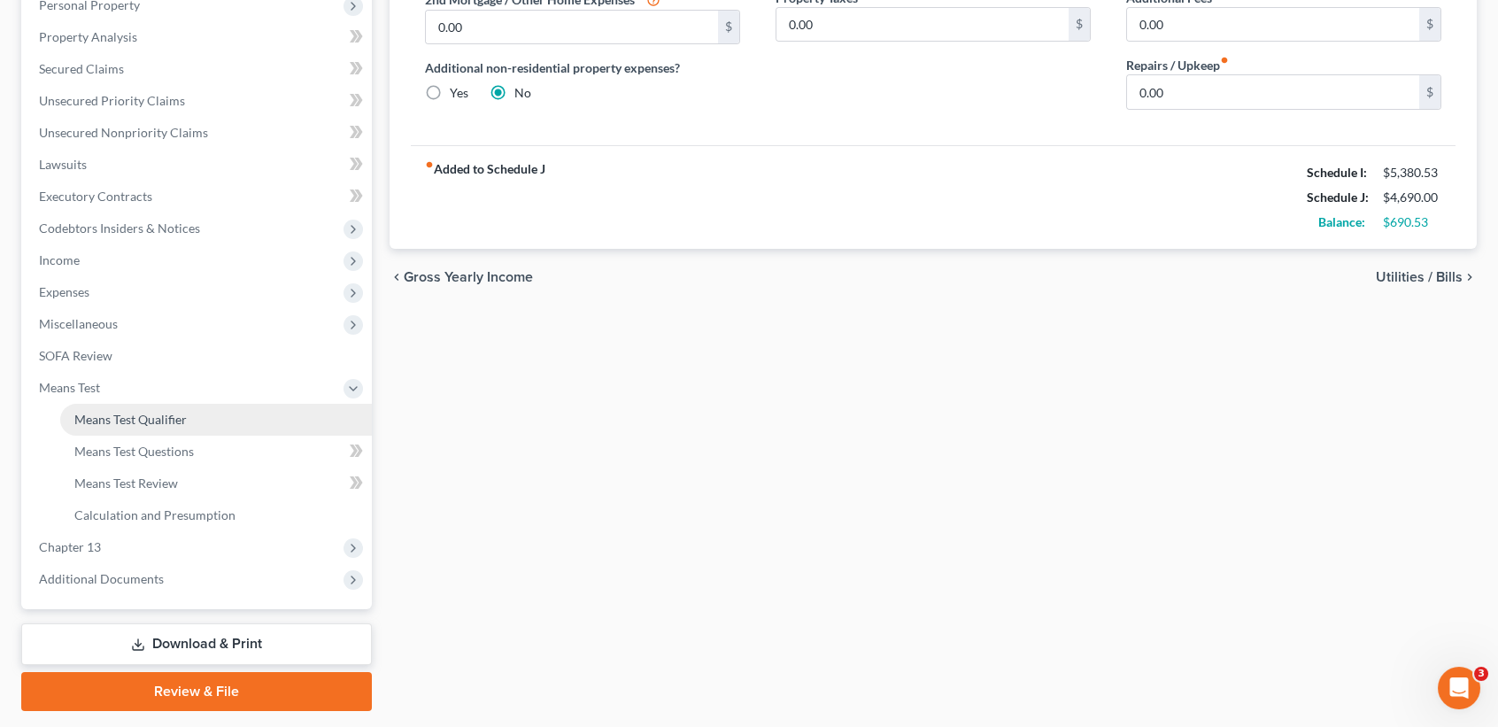
click at [123, 422] on span "Means Test Qualifier" at bounding box center [130, 419] width 112 height 15
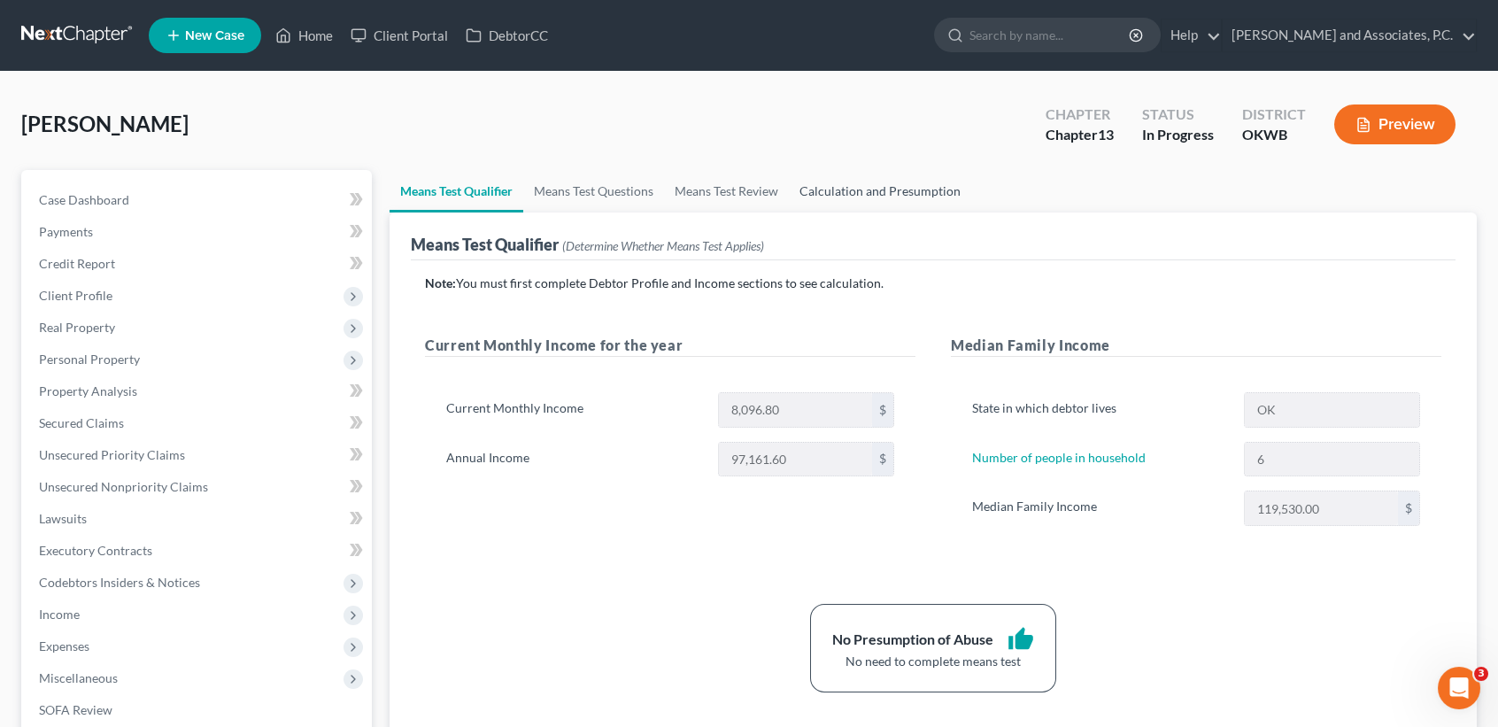
click at [915, 186] on link "Calculation and Presumption" at bounding box center [880, 191] width 182 height 43
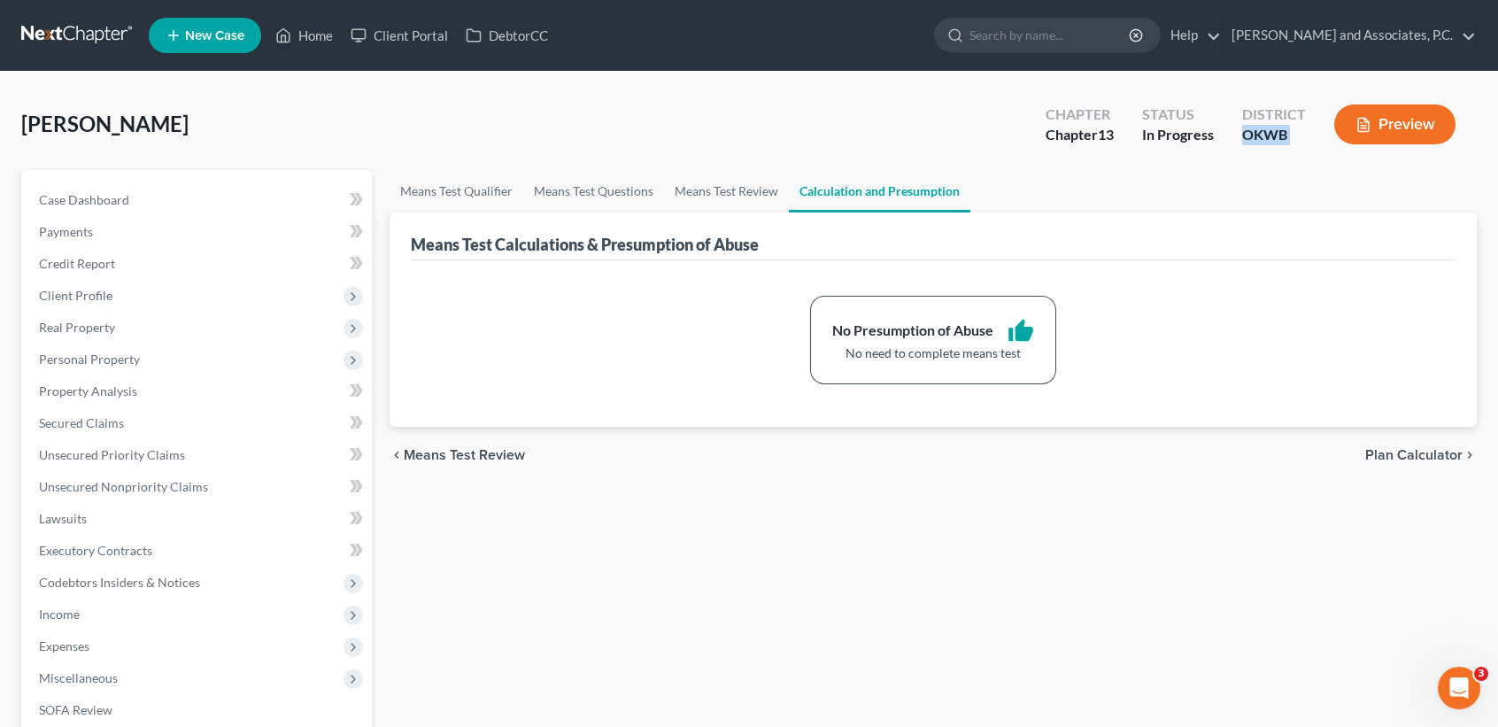
drag, startPoint x: 1237, startPoint y: 132, endPoint x: 1324, endPoint y: 133, distance: 86.8
click at [1324, 133] on div "Chapter Chapter 13 Status In Progress District OKWB Preview" at bounding box center [1254, 126] width 445 height 52
click at [1330, 182] on ul "Means Test Qualifier Means Test Questions Means Test Review Calculation and Pre…" at bounding box center [933, 191] width 1087 height 43
click at [114, 615] on span "Income" at bounding box center [198, 615] width 347 height 32
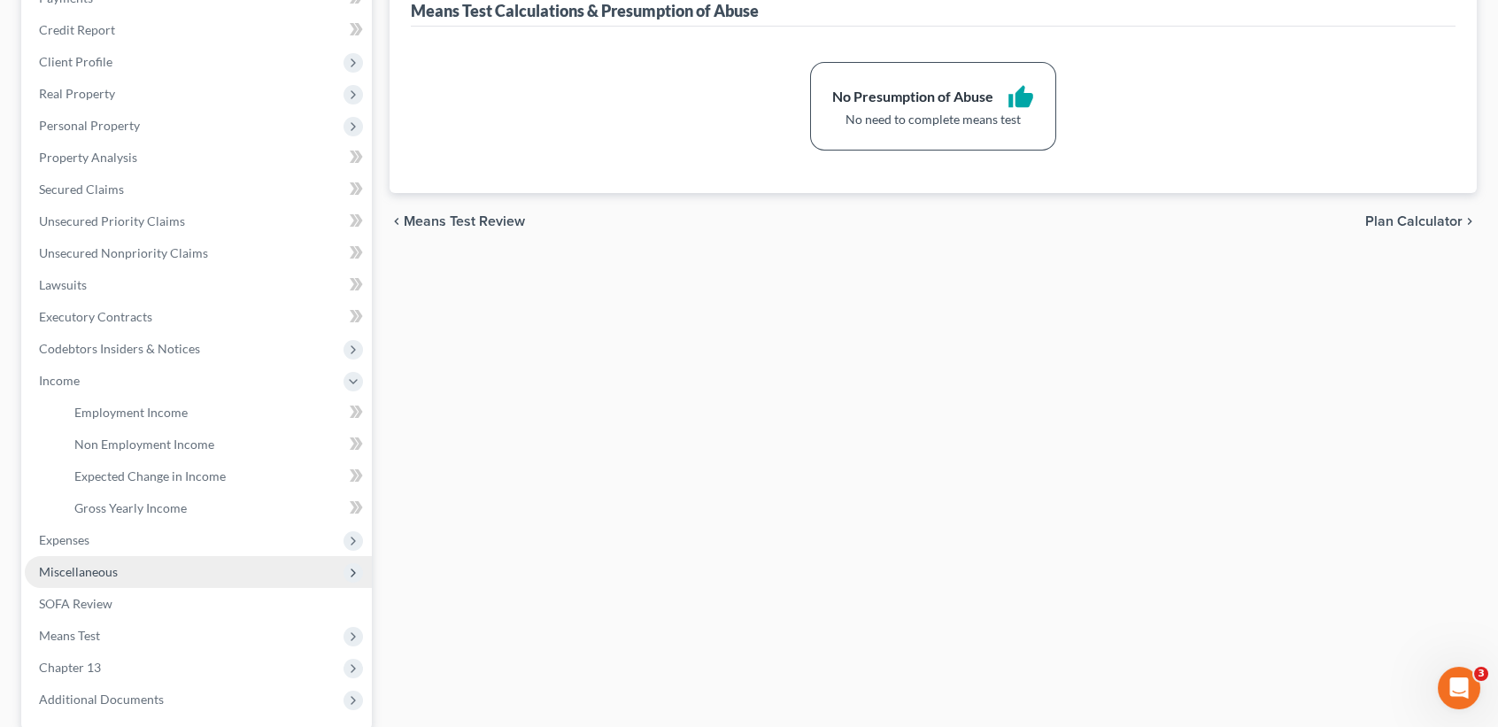
scroll to position [236, 0]
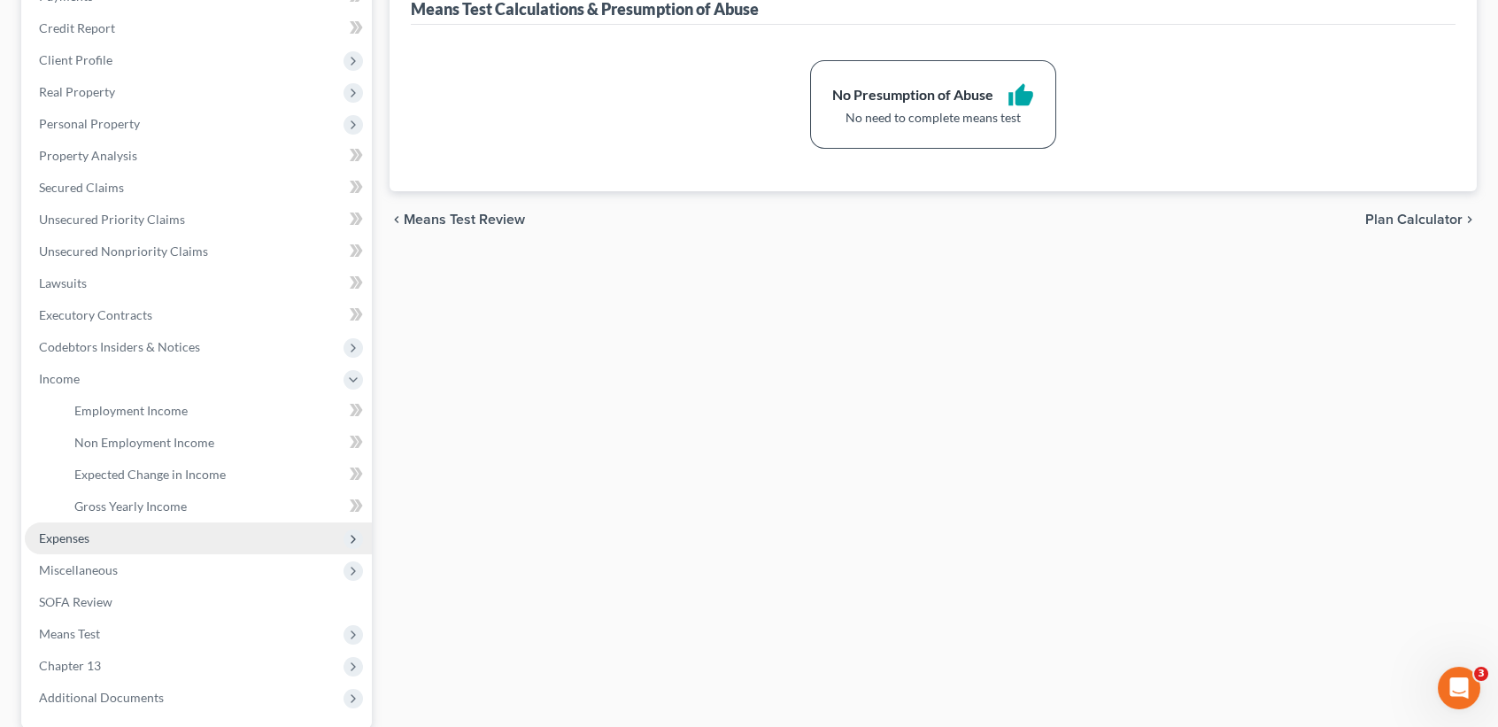
click at [81, 530] on span "Expenses" at bounding box center [64, 537] width 50 height 15
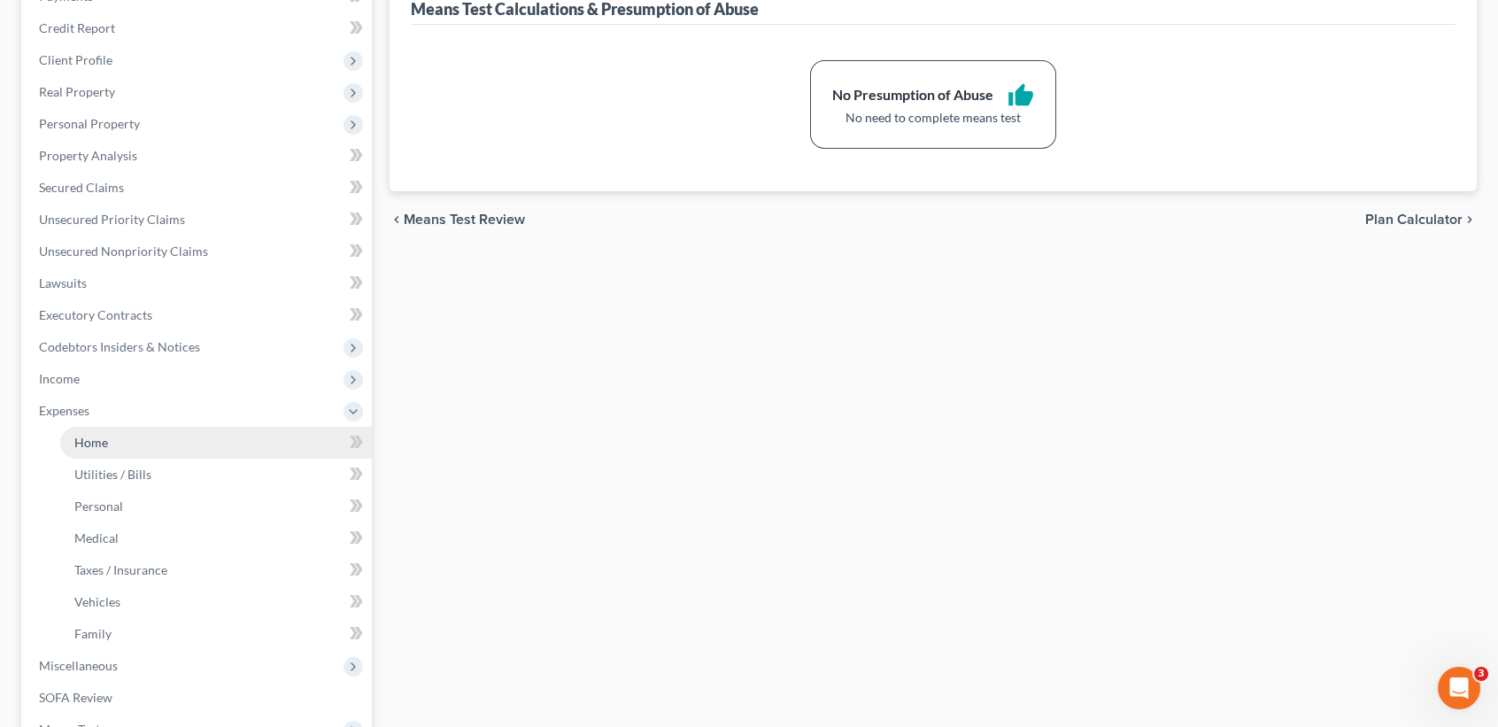
click at [95, 446] on span "Home" at bounding box center [91, 442] width 34 height 15
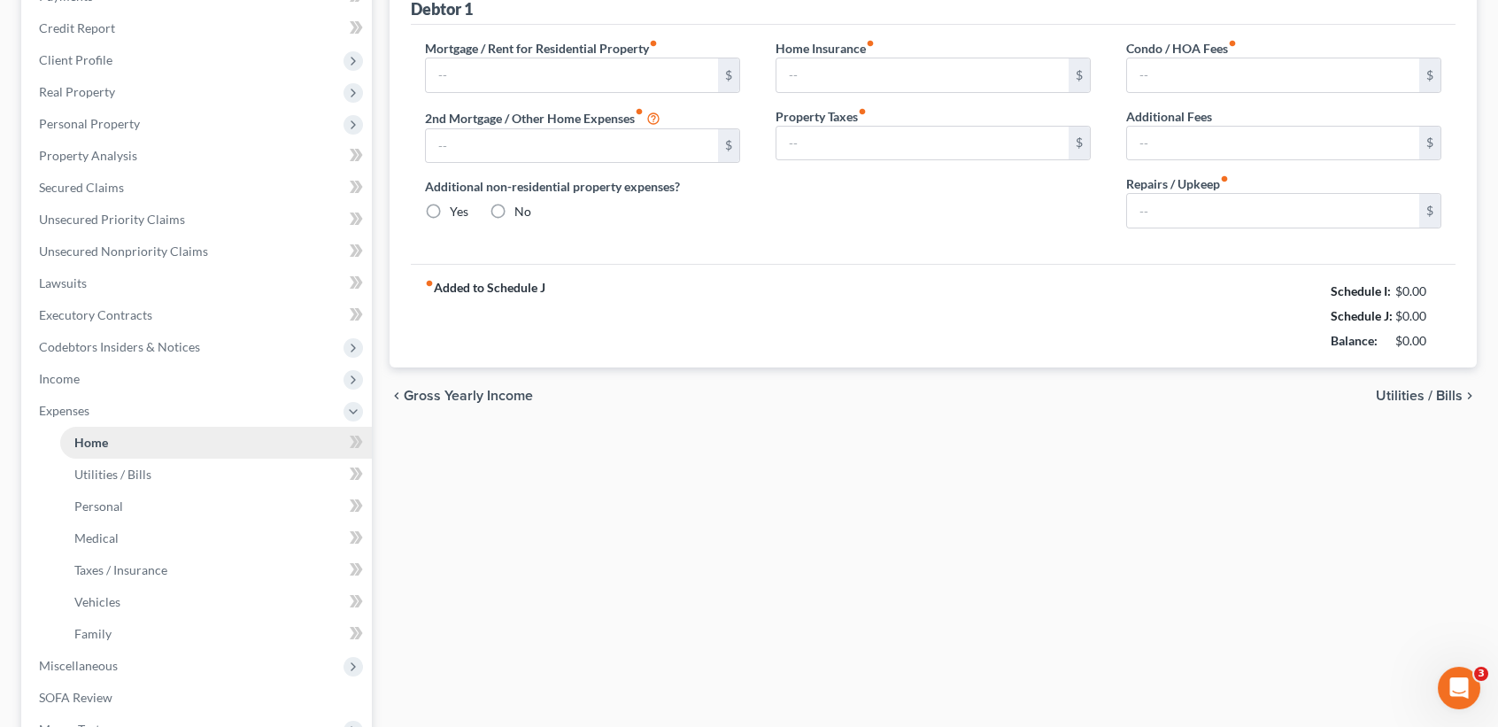
scroll to position [155, 0]
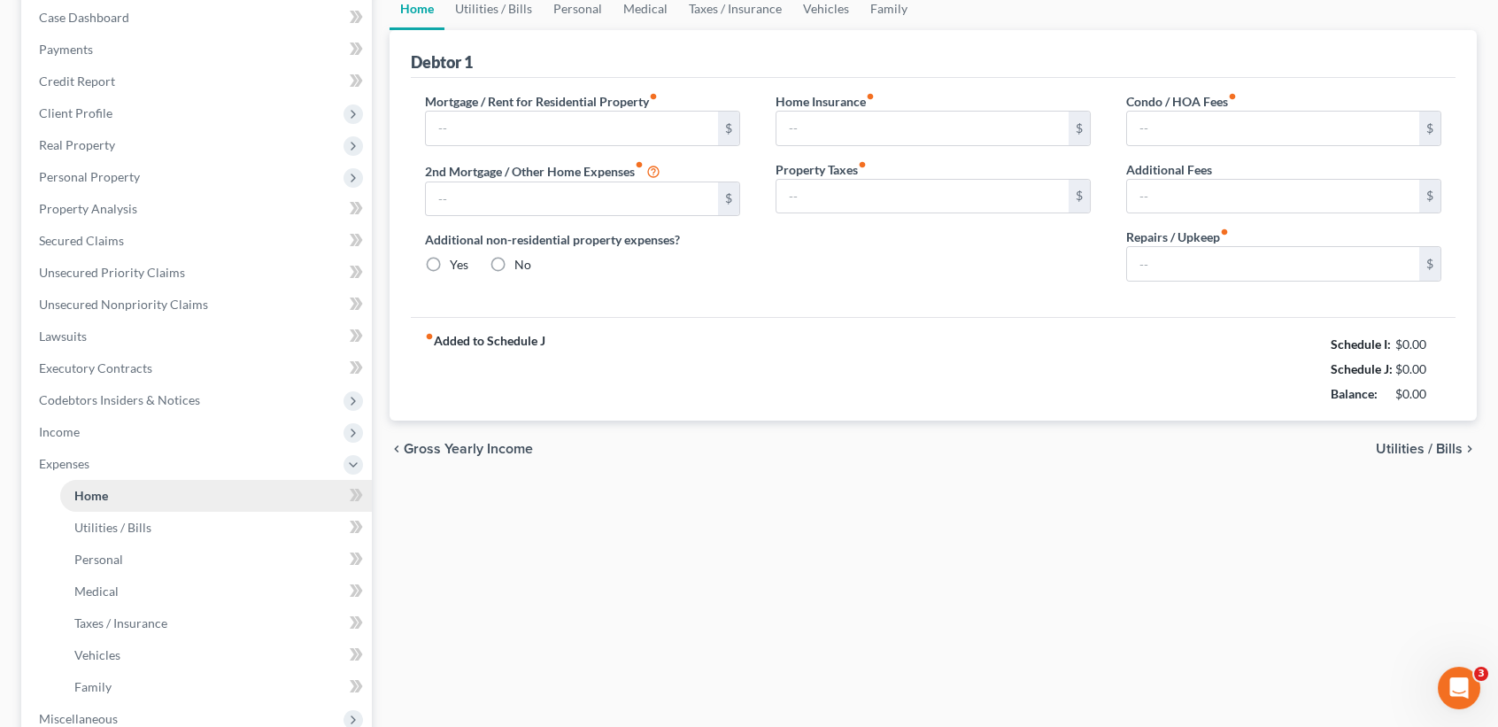
type input "1,100.00"
type input "0.00"
radio input "true"
type input "0.00"
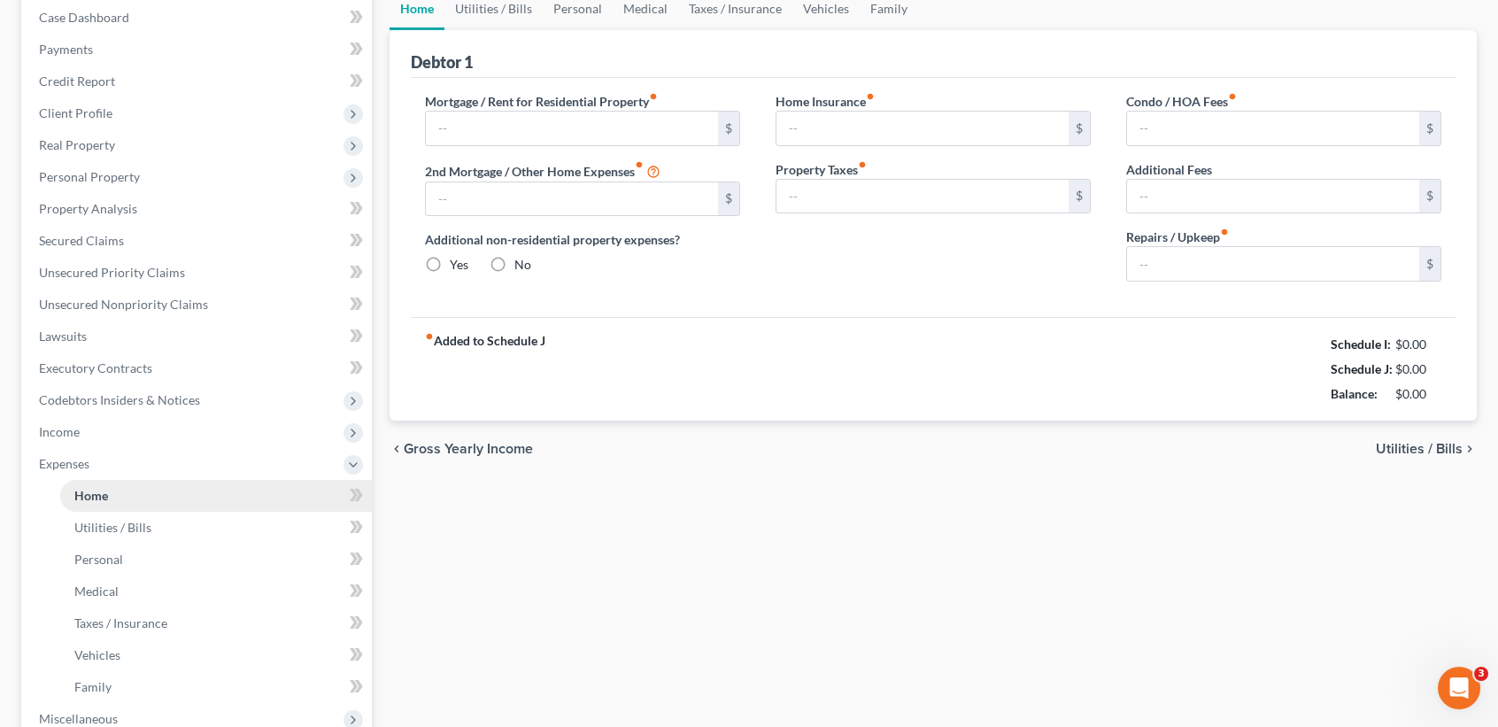
type input "0.00"
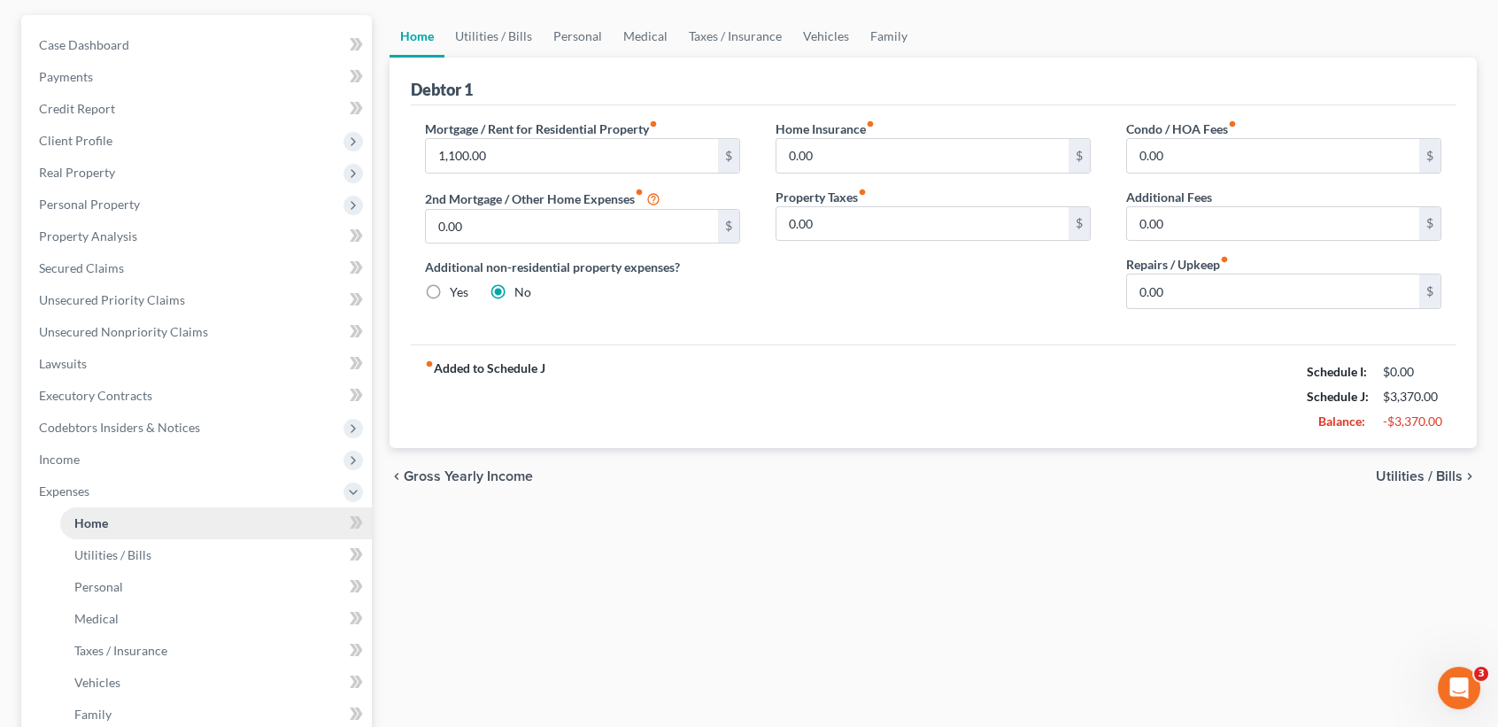
scroll to position [0, 0]
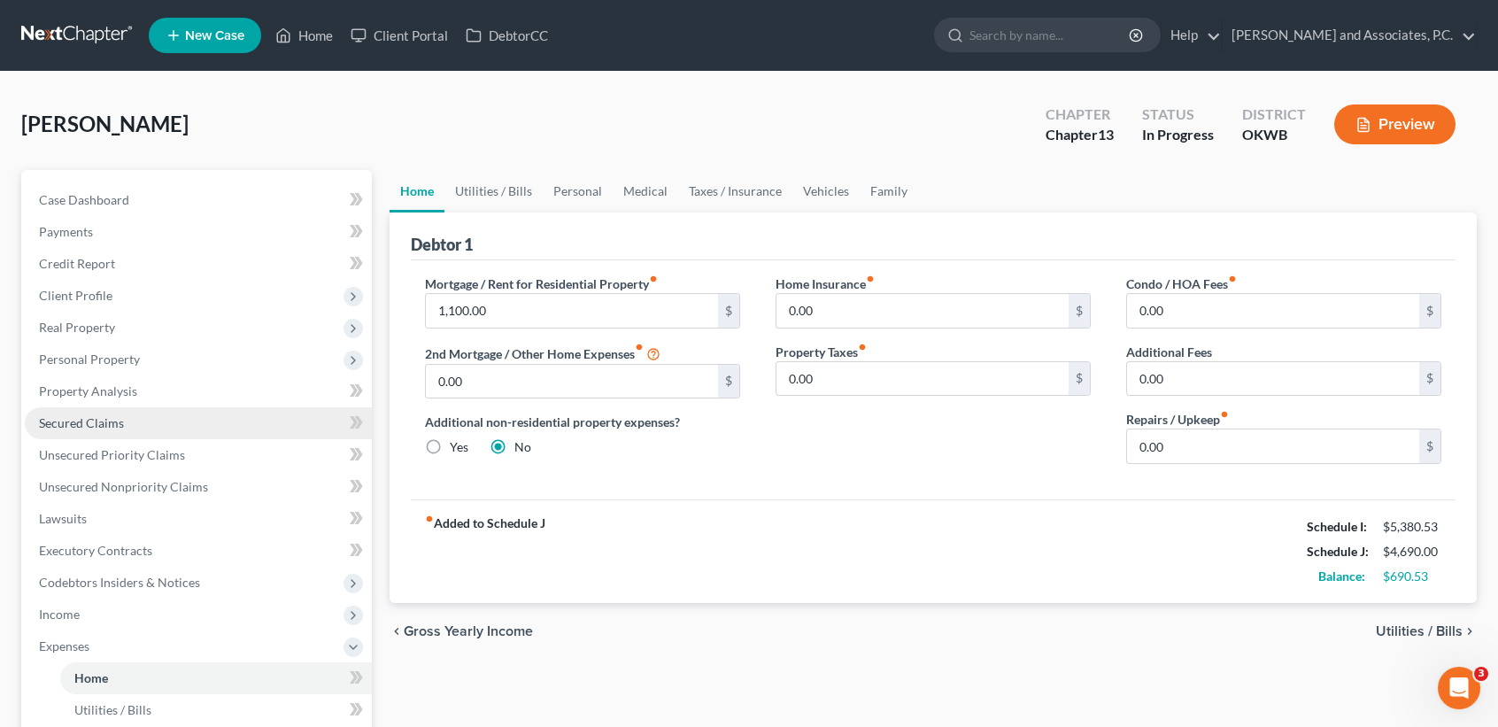
click at [104, 420] on span "Secured Claims" at bounding box center [81, 422] width 85 height 15
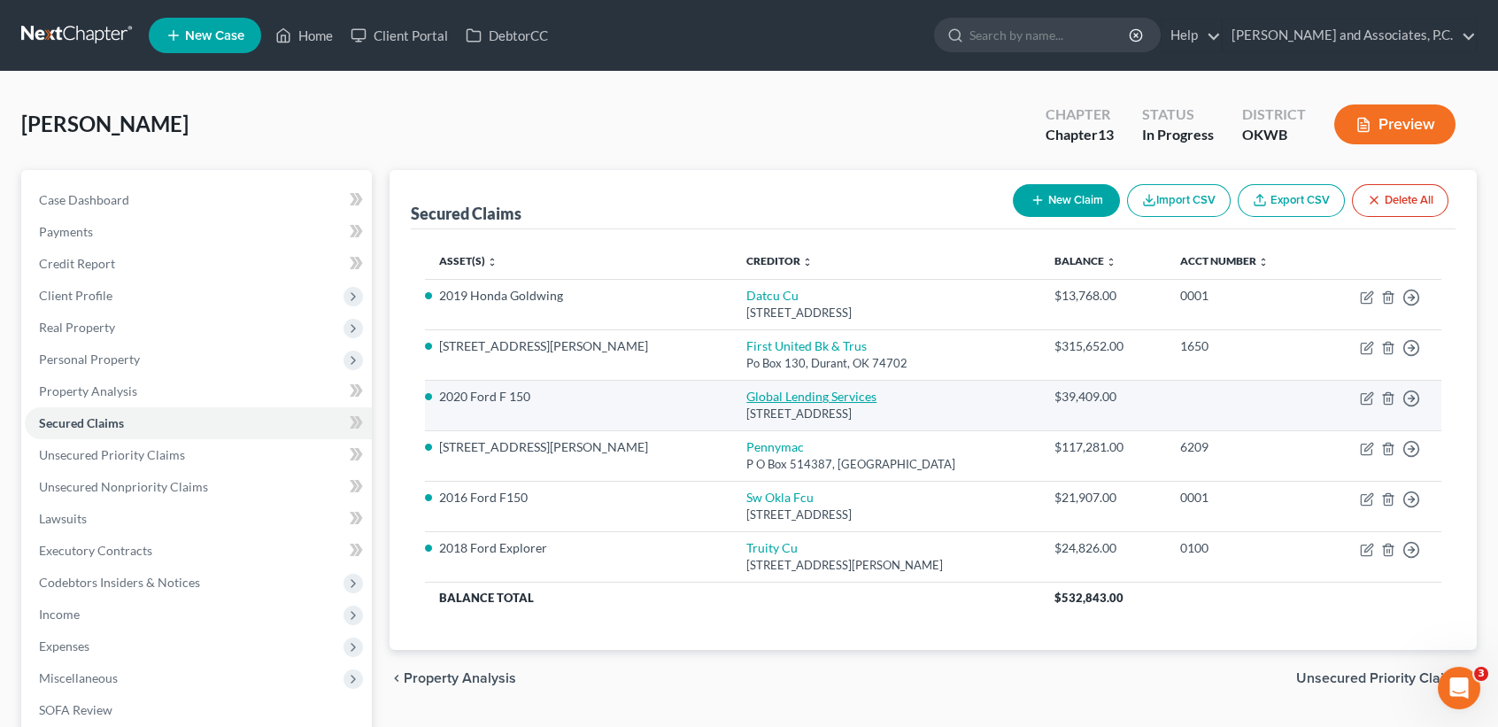
click at [746, 398] on link "Global Lending Services" at bounding box center [811, 396] width 130 height 15
select select "42"
select select "12"
select select "0"
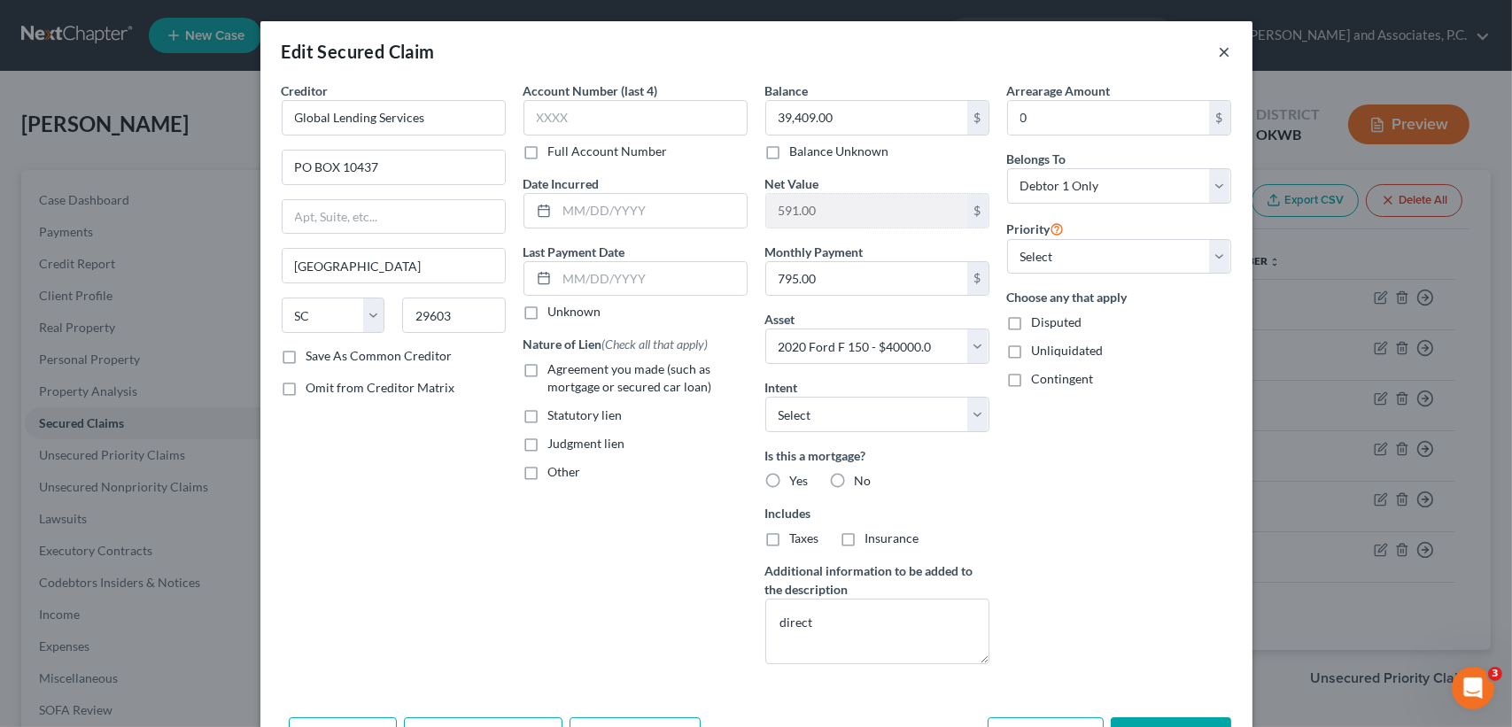
click at [1218, 53] on button "×" at bounding box center [1224, 51] width 12 height 21
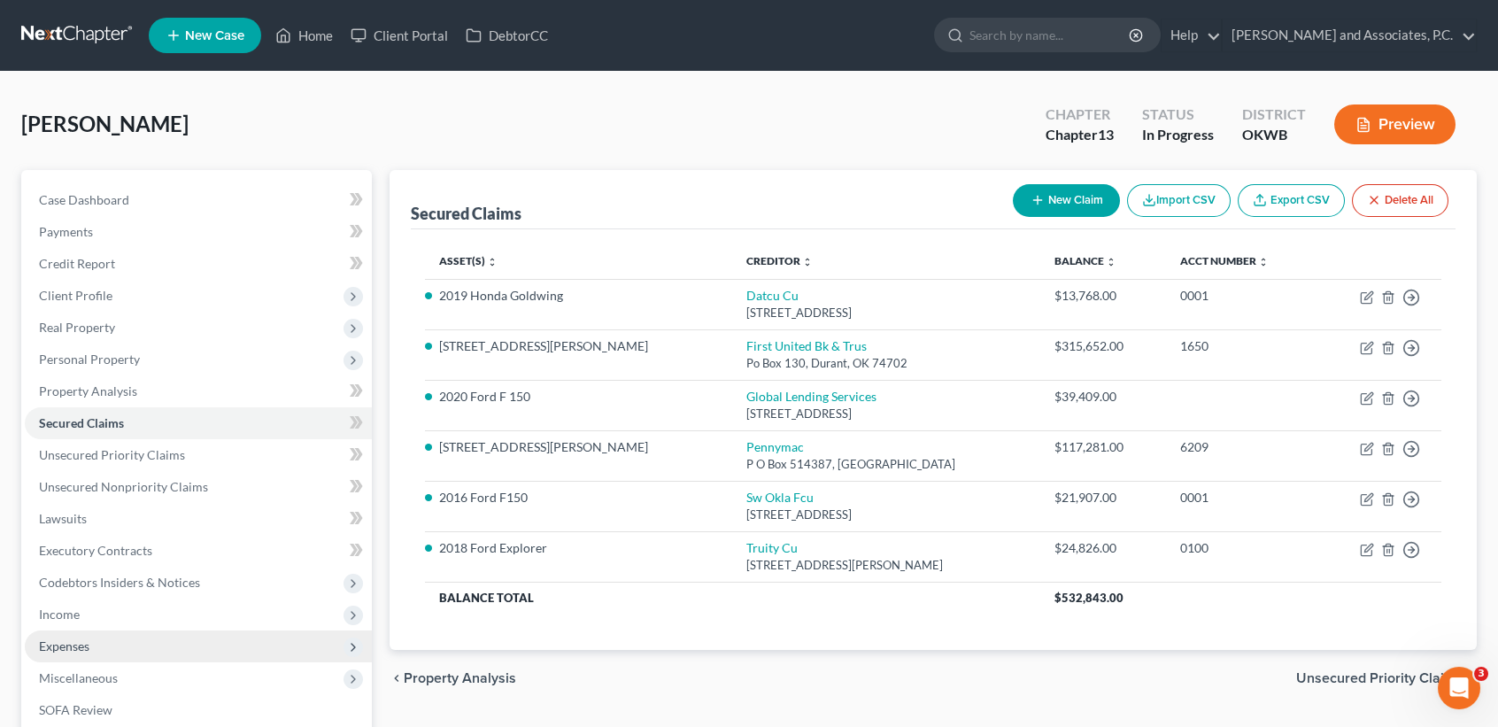
click at [216, 654] on span "Expenses" at bounding box center [198, 646] width 347 height 32
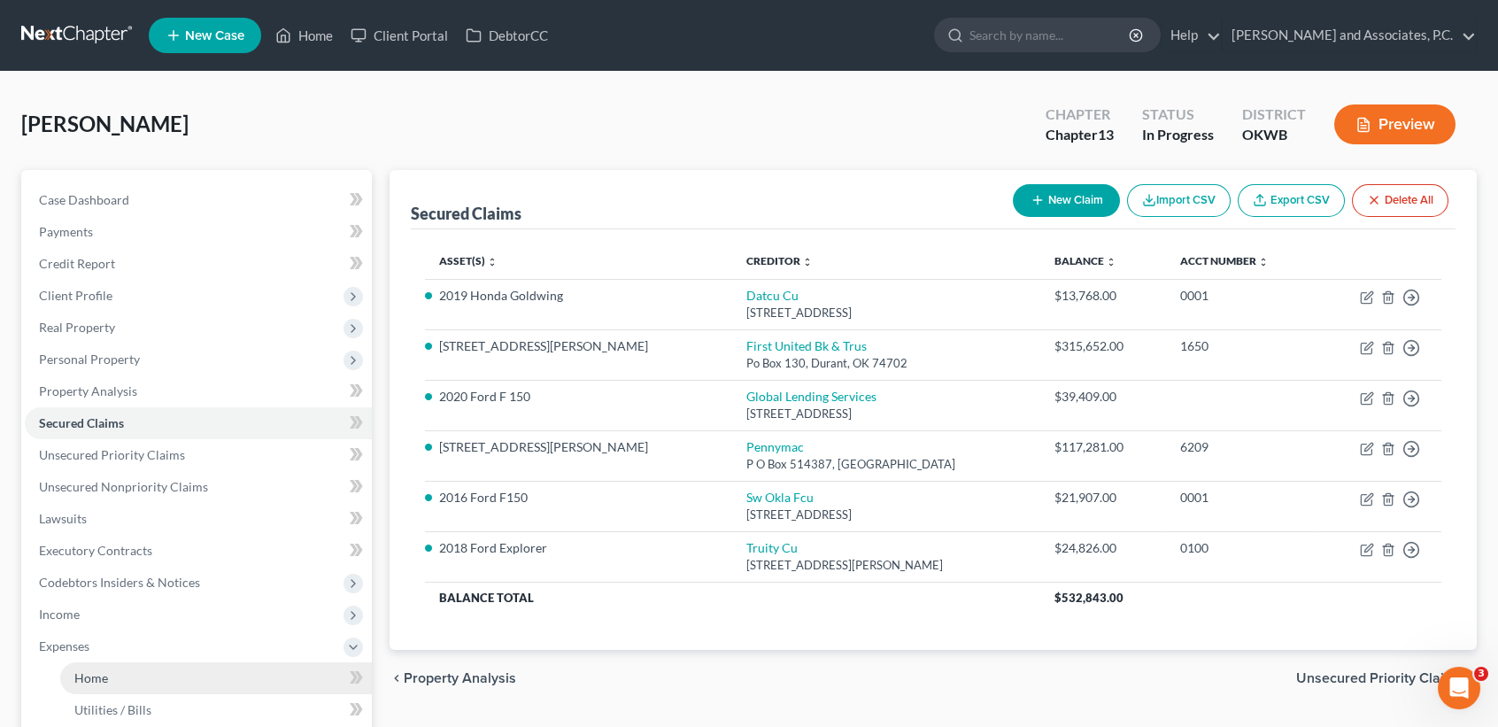
click at [175, 671] on link "Home" at bounding box center [216, 678] width 312 height 32
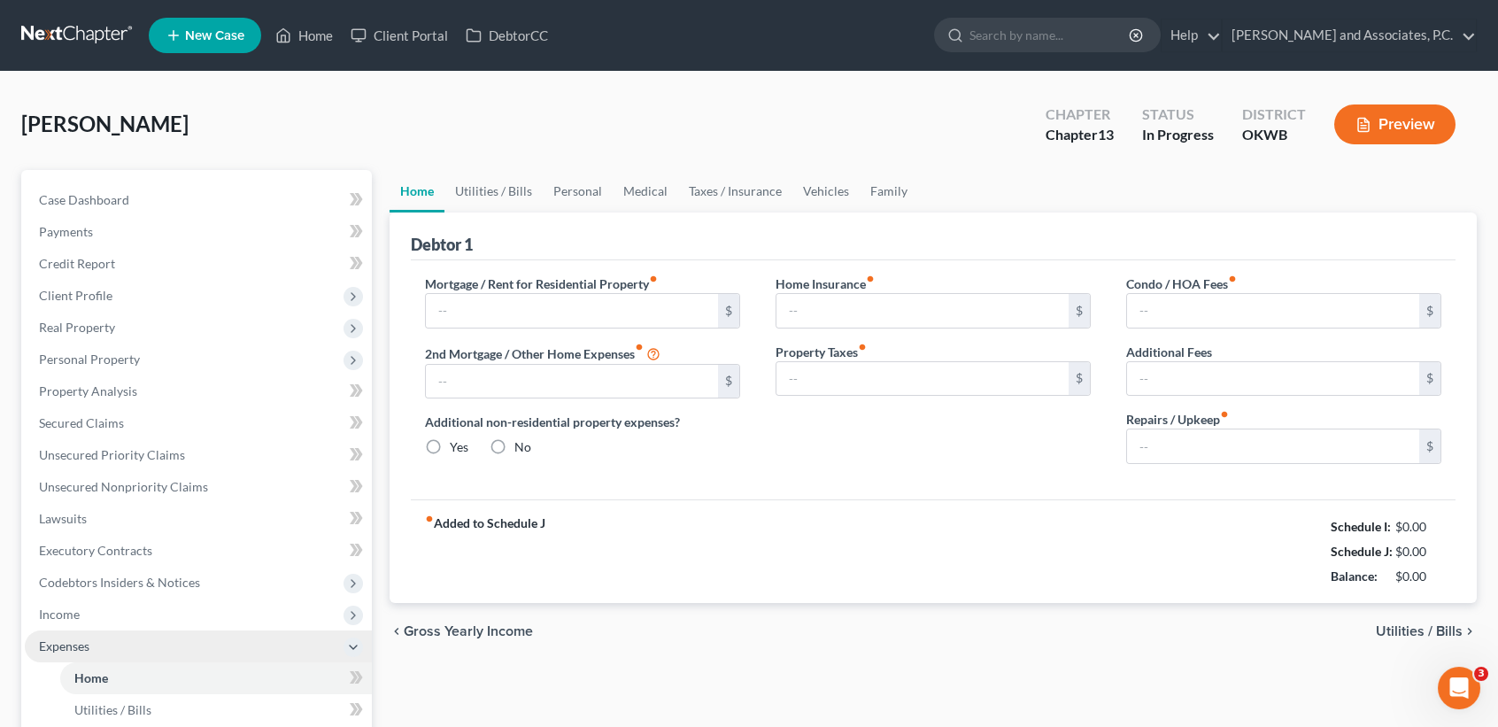
type input "1,100.00"
type input "0.00"
radio input "true"
type input "0.00"
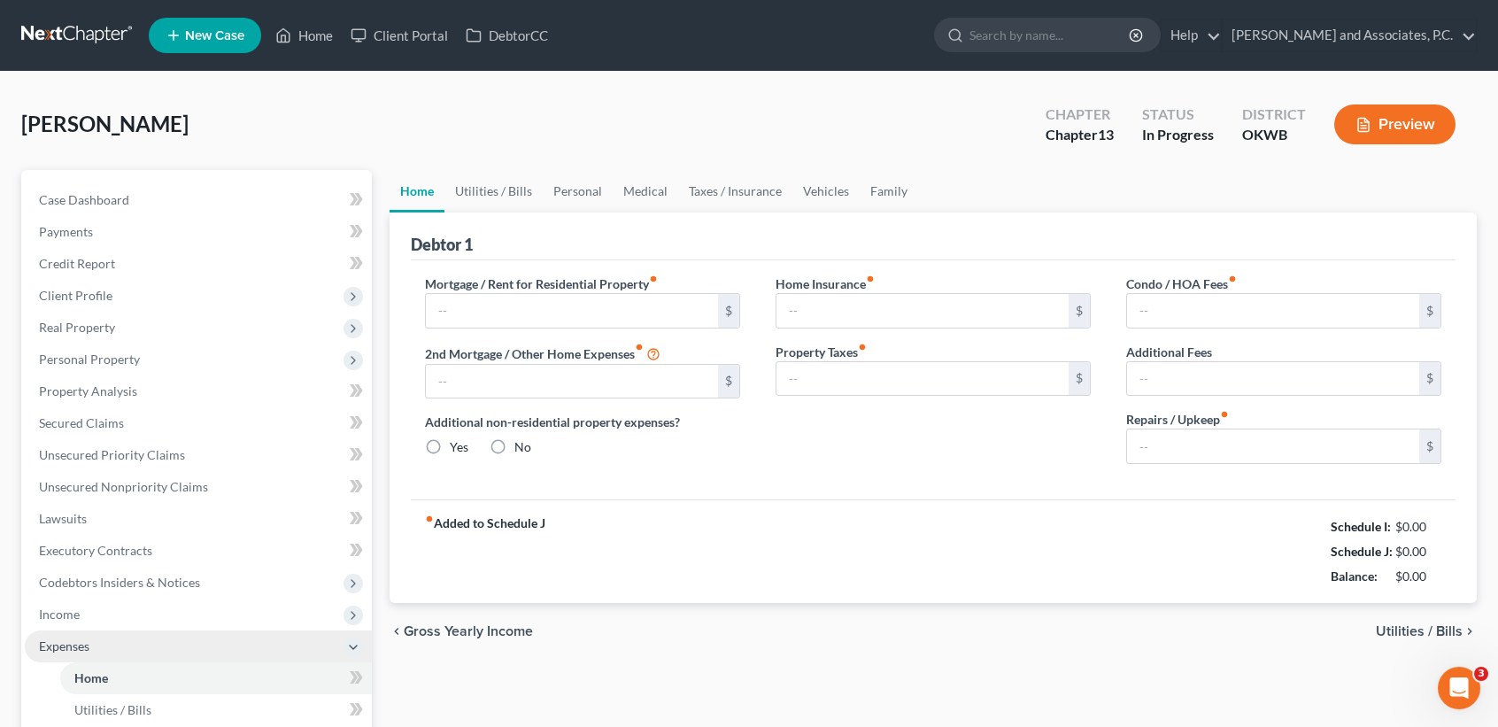
type input "0.00"
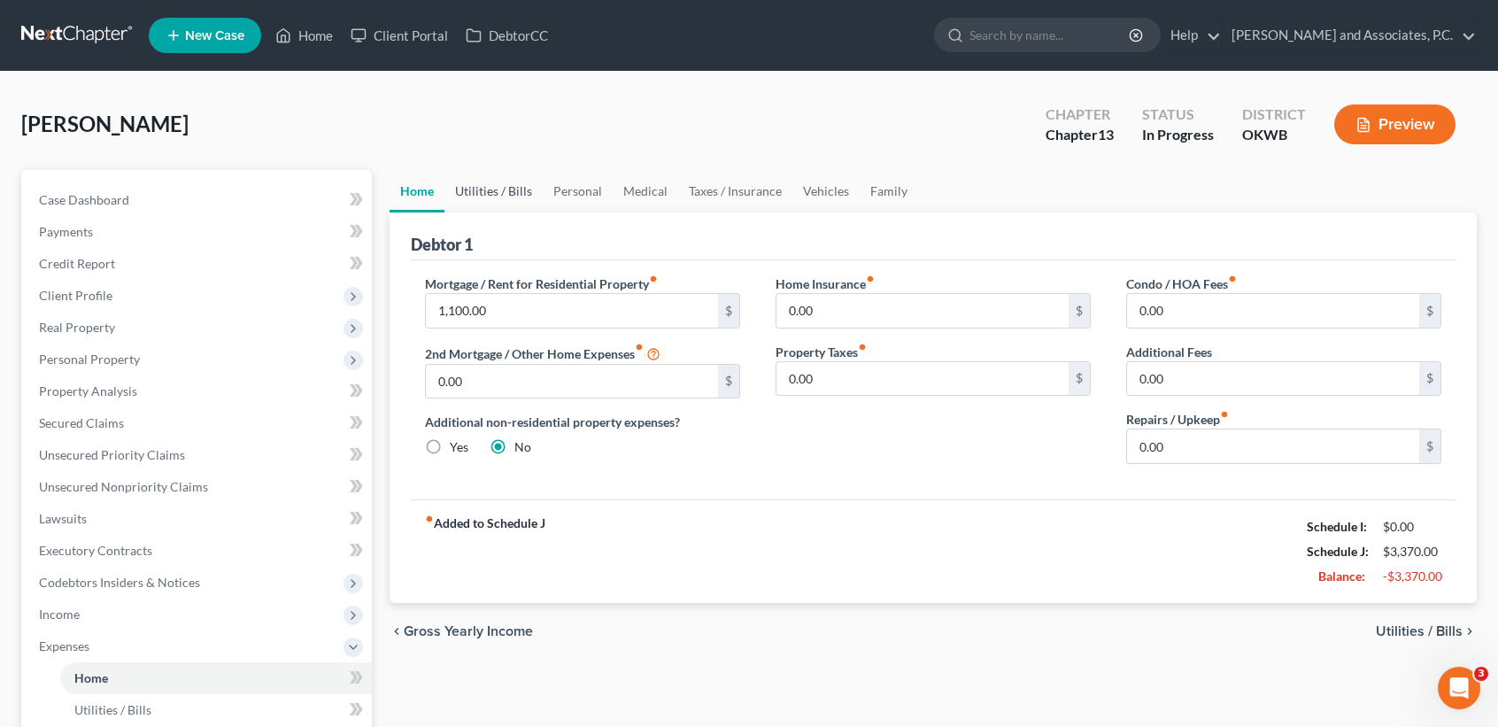
click at [504, 196] on link "Utilities / Bills" at bounding box center [494, 191] width 98 height 43
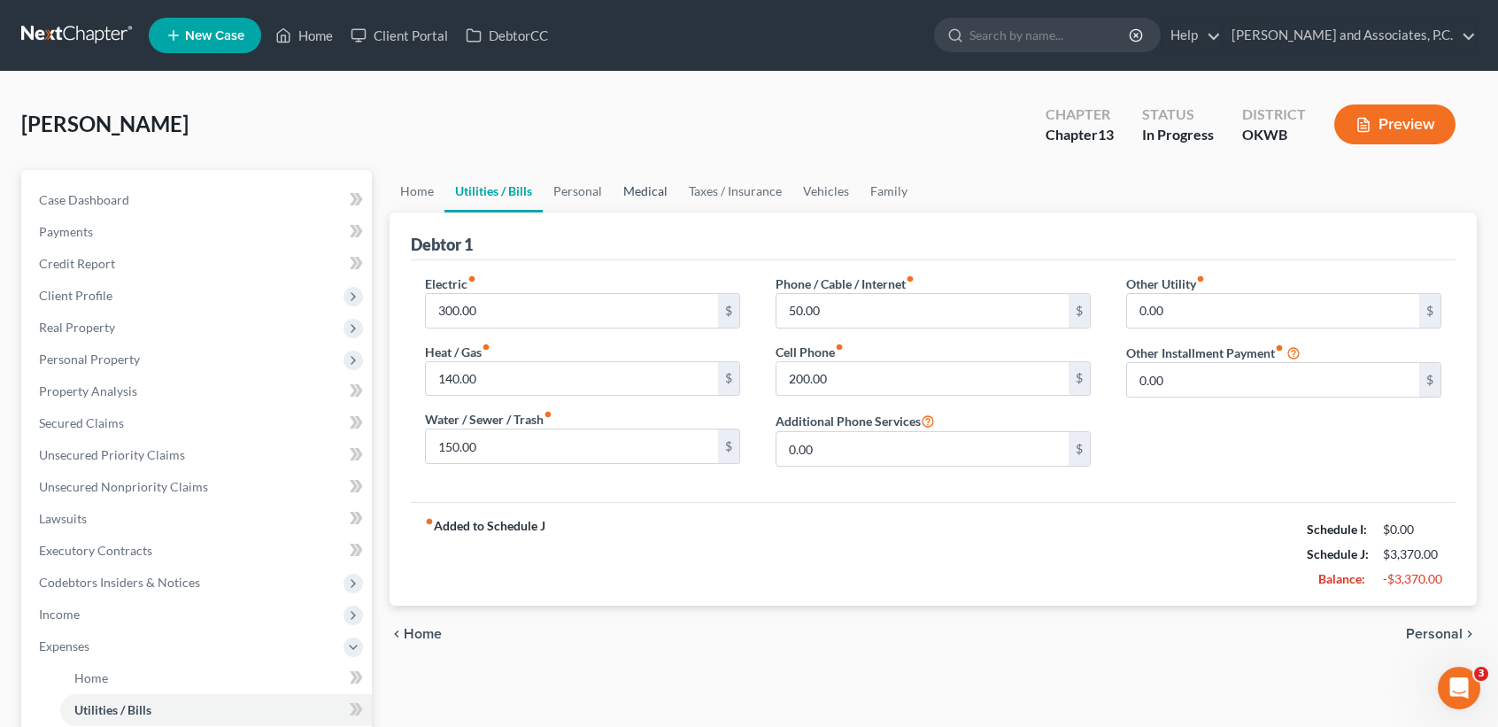
click at [618, 184] on link "Medical" at bounding box center [646, 191] width 66 height 43
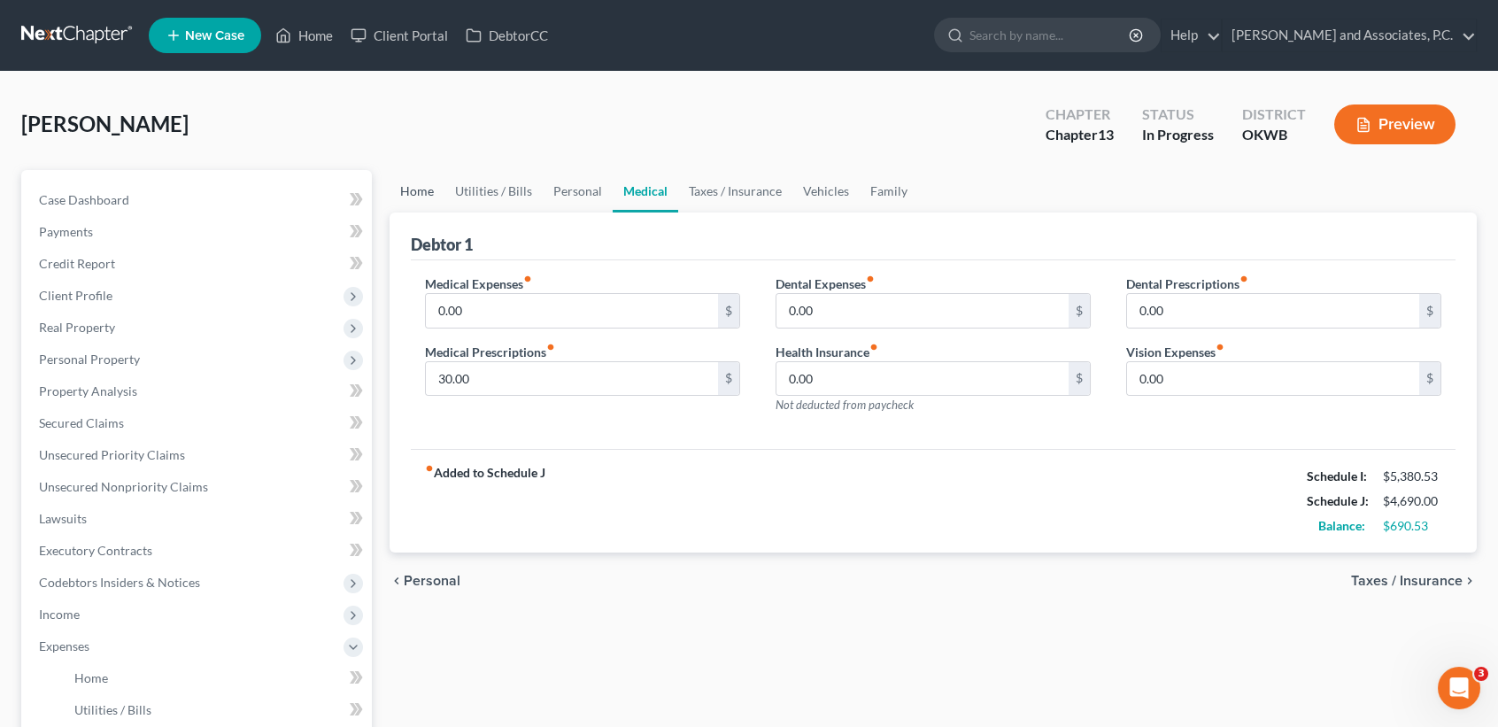
click at [418, 188] on link "Home" at bounding box center [417, 191] width 55 height 43
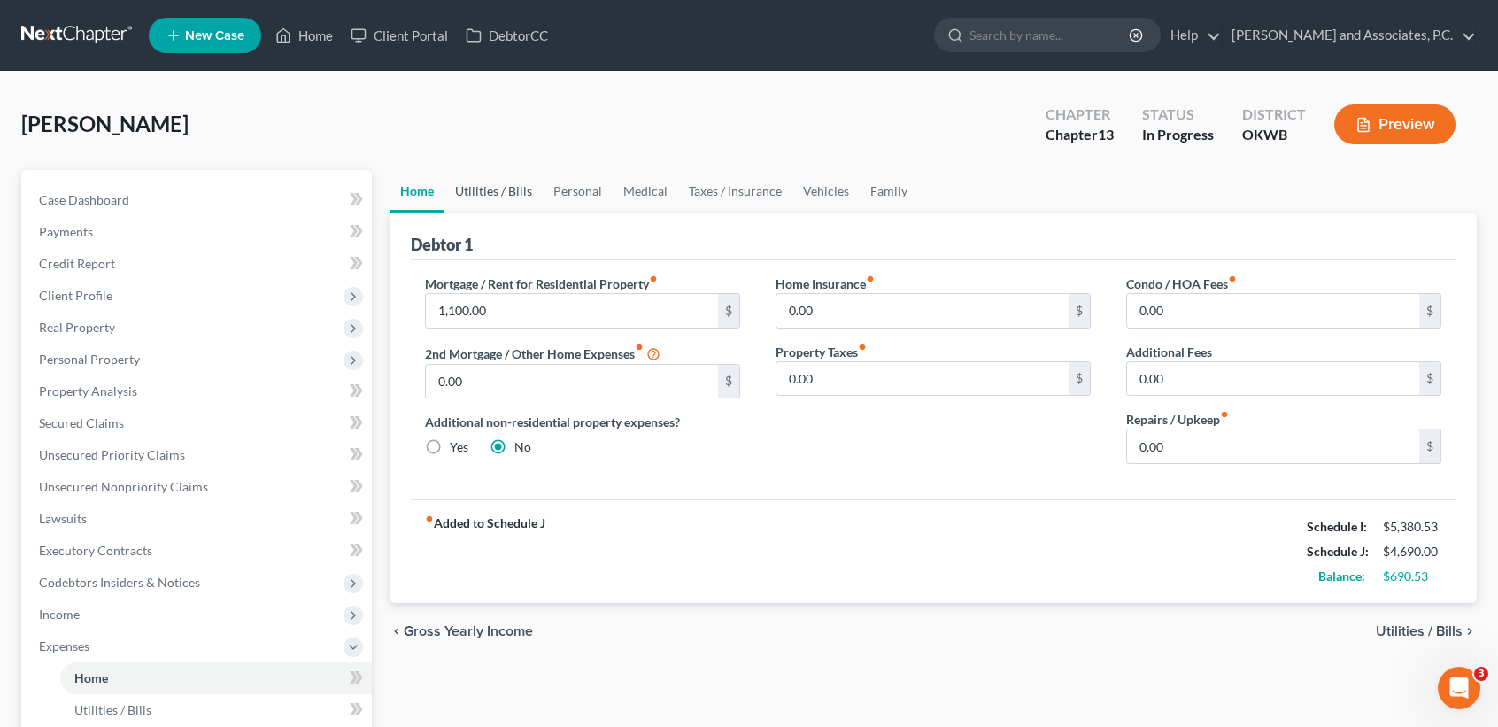
click at [522, 193] on link "Utilities / Bills" at bounding box center [494, 191] width 98 height 43
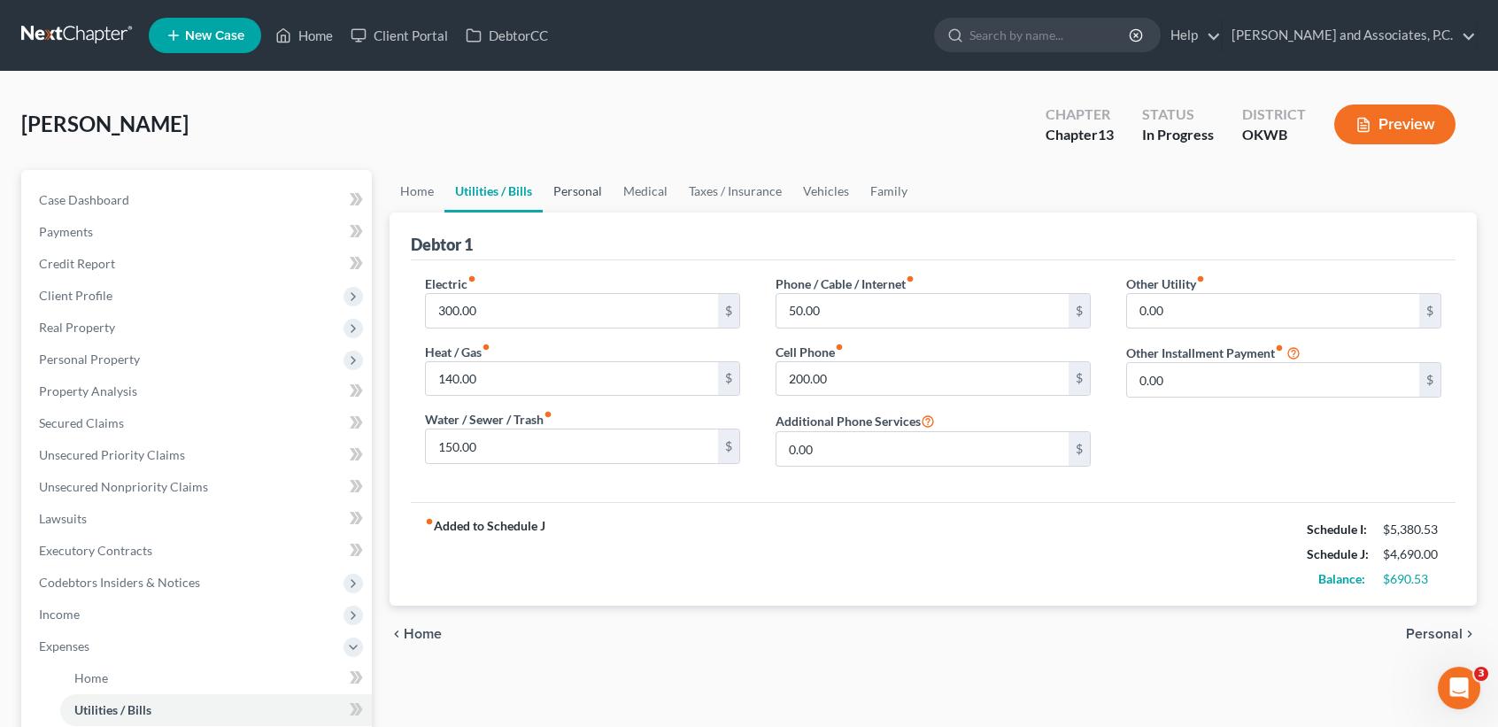
click at [594, 196] on link "Personal" at bounding box center [578, 191] width 70 height 43
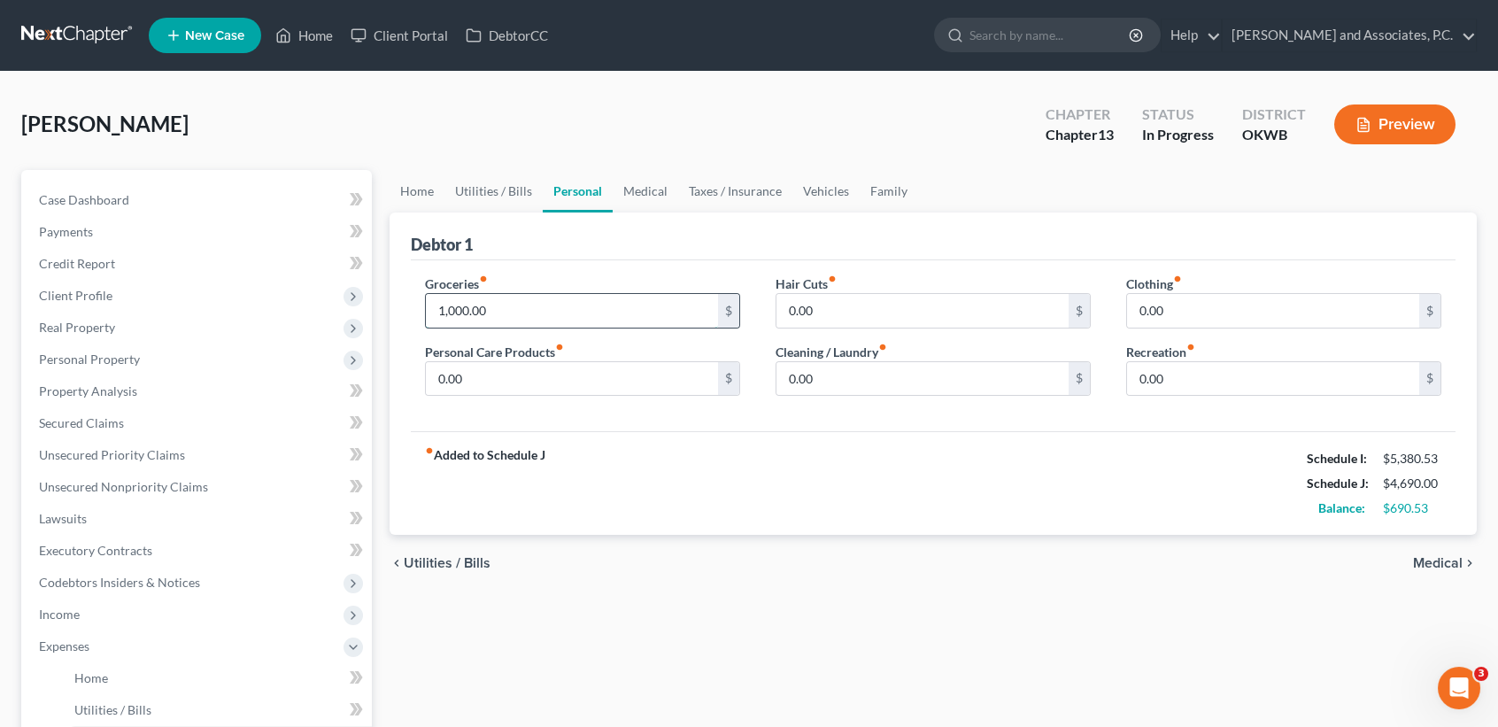
click at [554, 310] on input "1,000.00" at bounding box center [572, 311] width 292 height 34
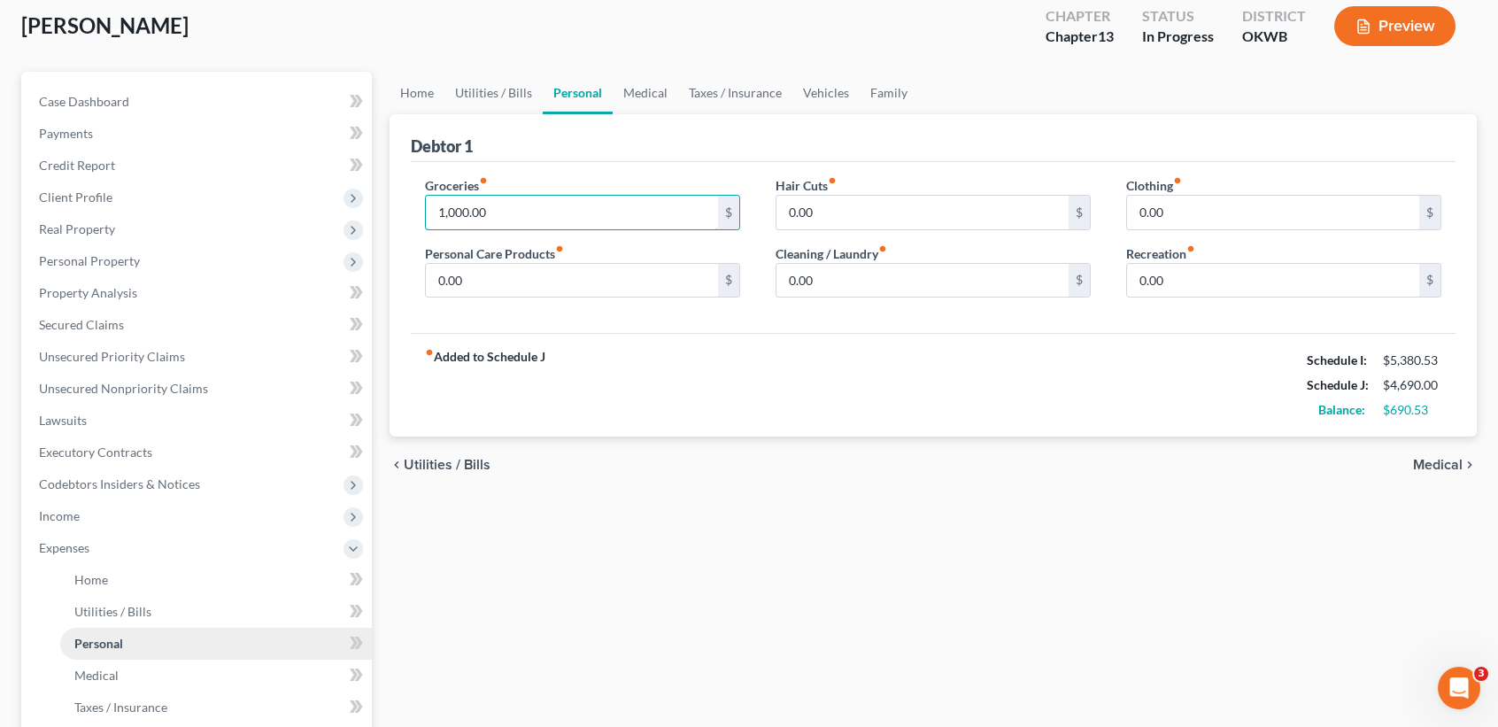
scroll to position [236, 0]
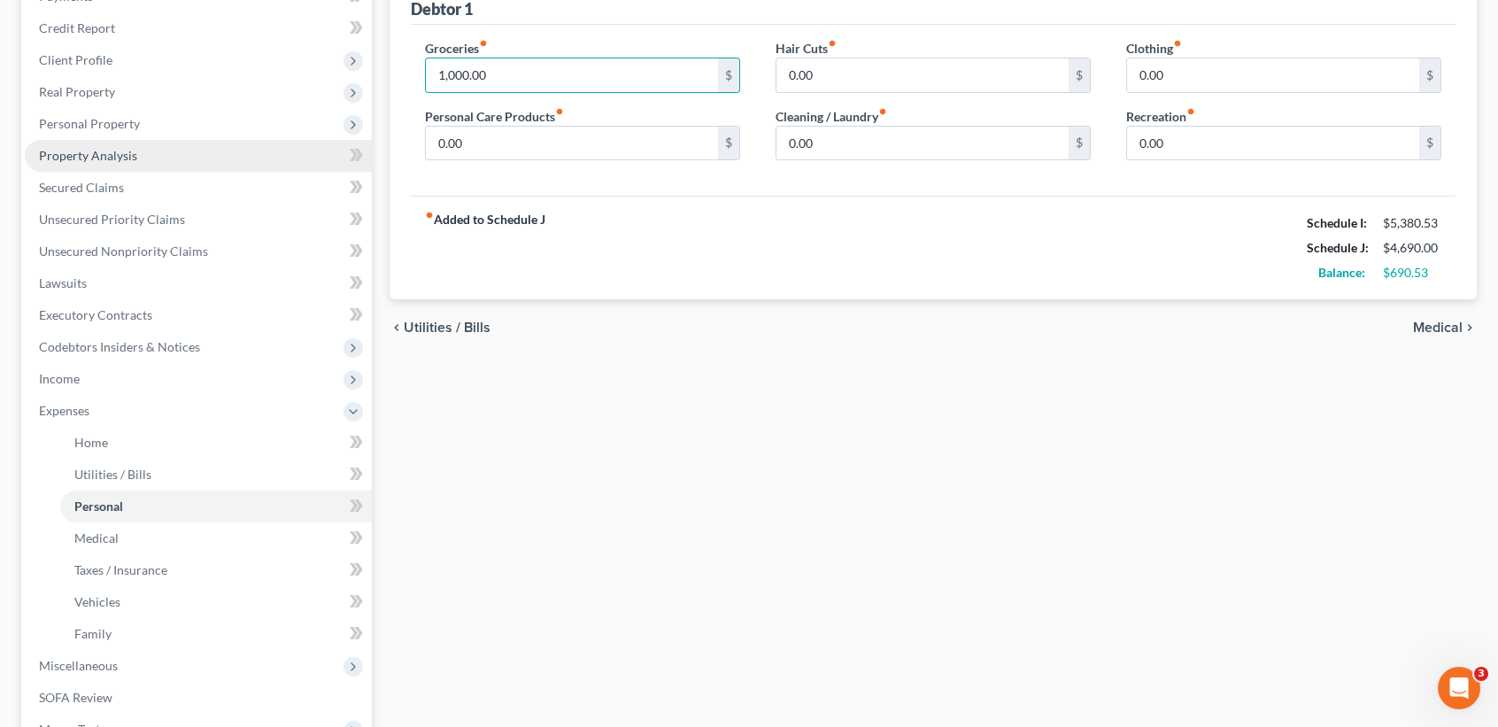
click at [120, 159] on span "Property Analysis" at bounding box center [88, 155] width 98 height 15
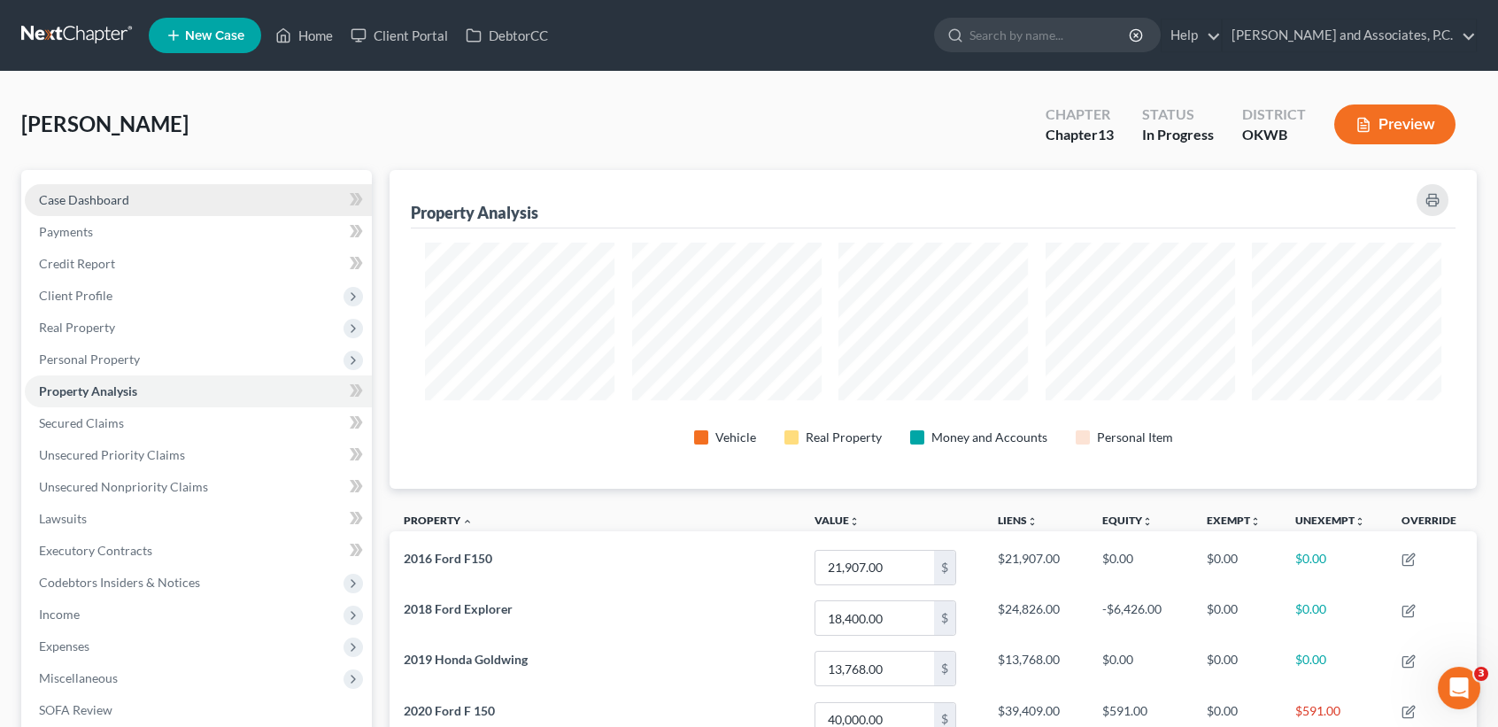
click at [66, 190] on link "Case Dashboard" at bounding box center [198, 200] width 347 height 32
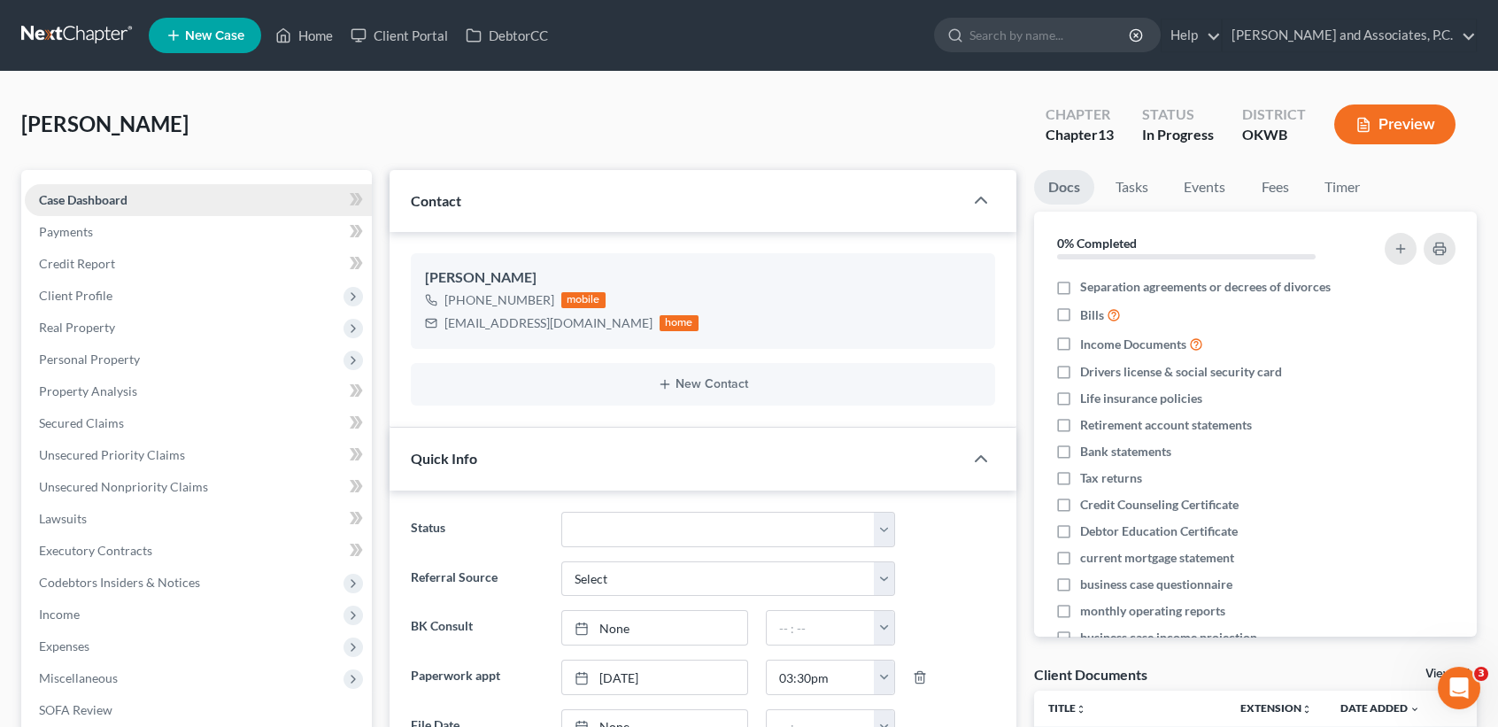
scroll to position [8736, 0]
click at [313, 40] on link "Home" at bounding box center [304, 35] width 75 height 32
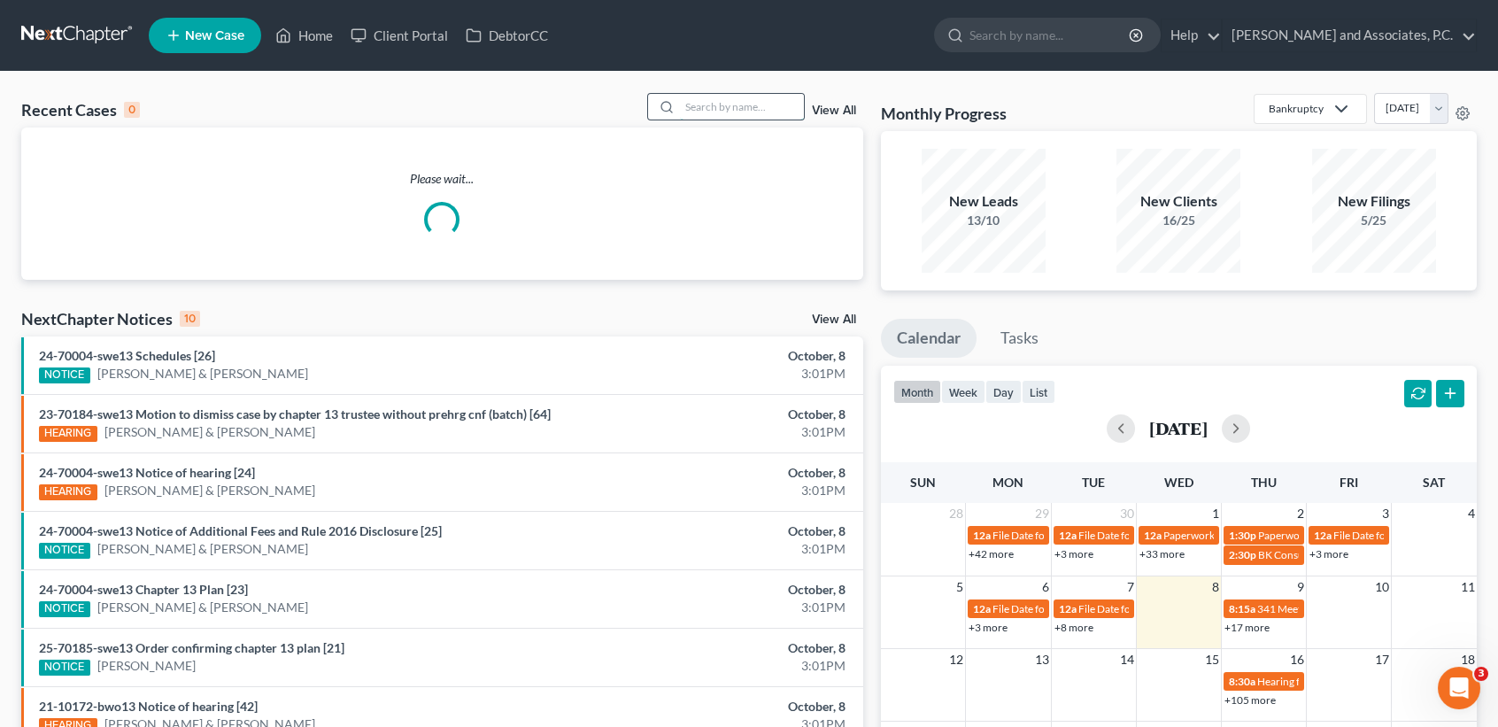
click at [763, 109] on input "search" at bounding box center [742, 107] width 124 height 26
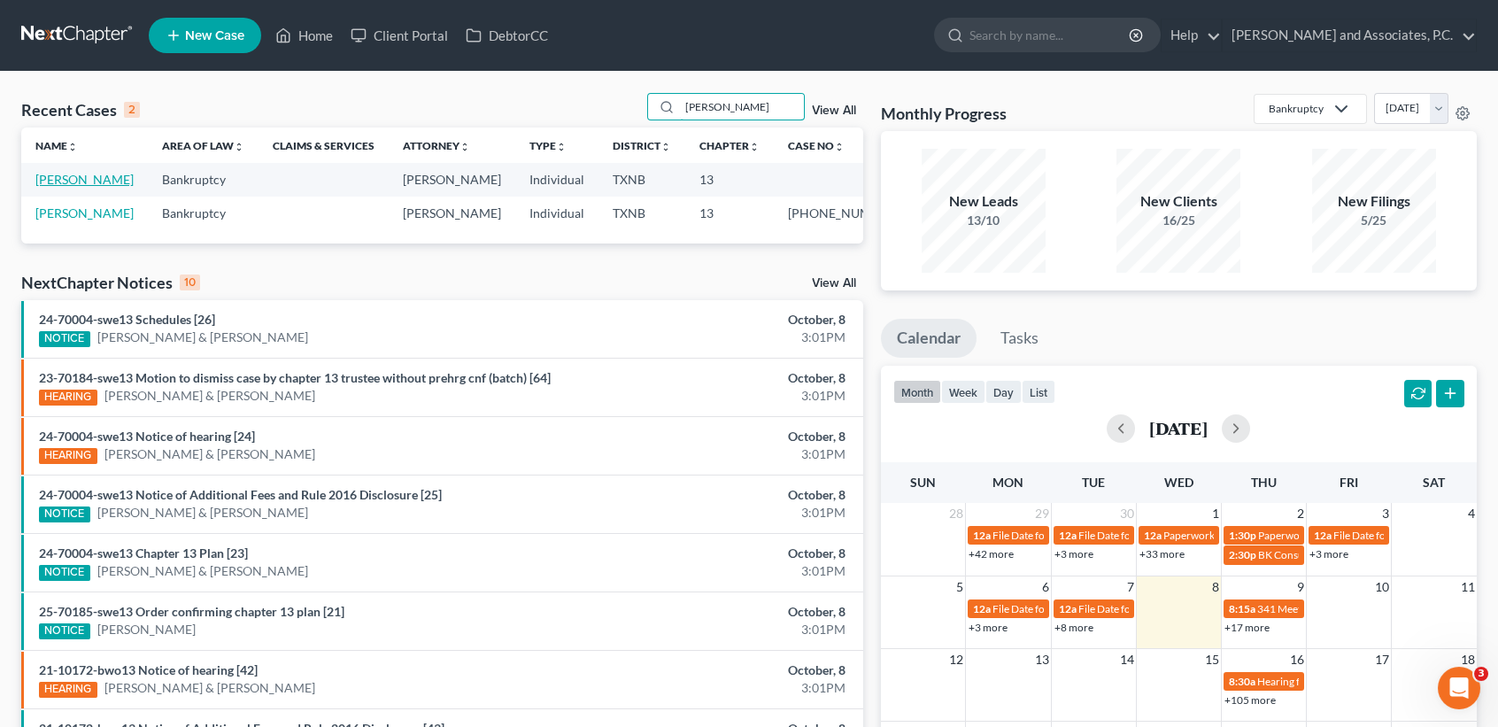
type input "winstel"
click at [61, 186] on link "[PERSON_NAME]" at bounding box center [84, 179] width 98 height 15
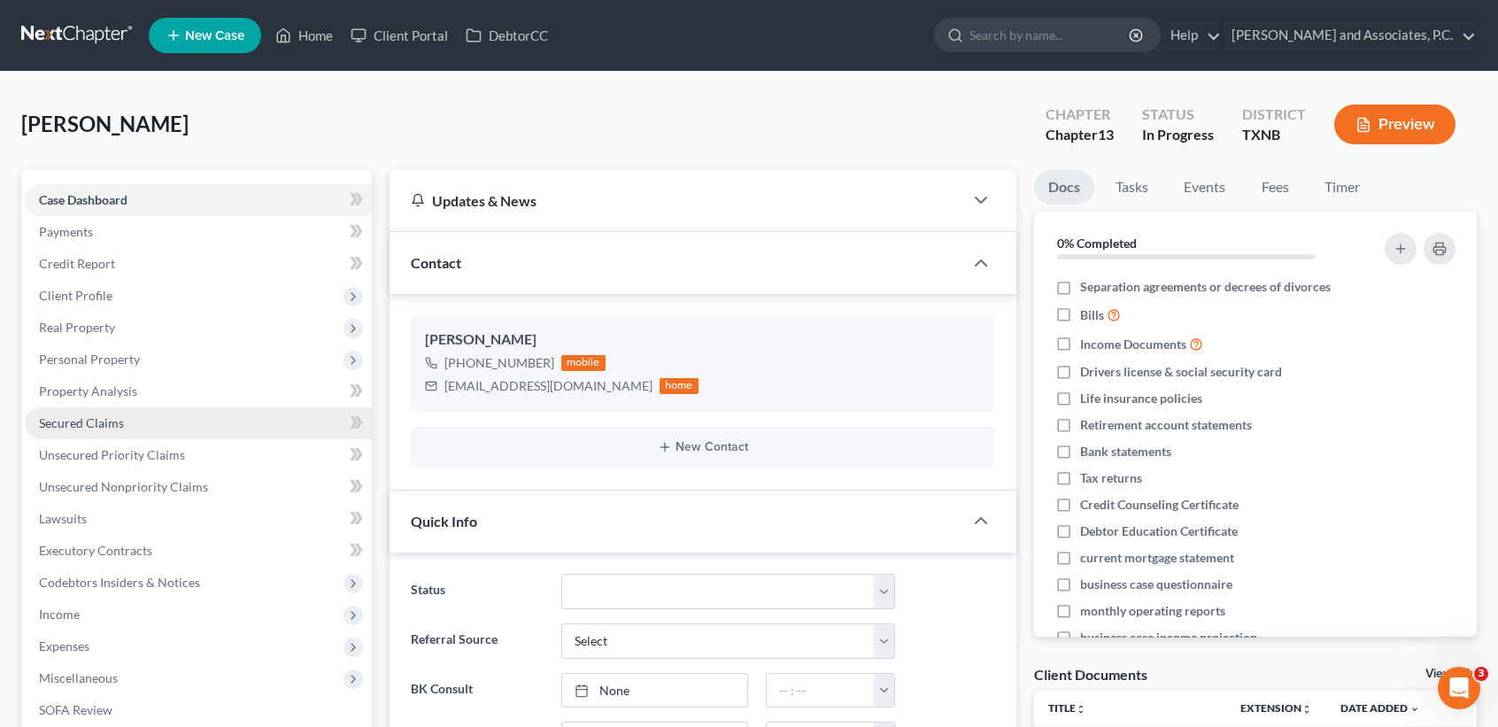
click at [89, 410] on link "Secured Claims" at bounding box center [198, 423] width 347 height 32
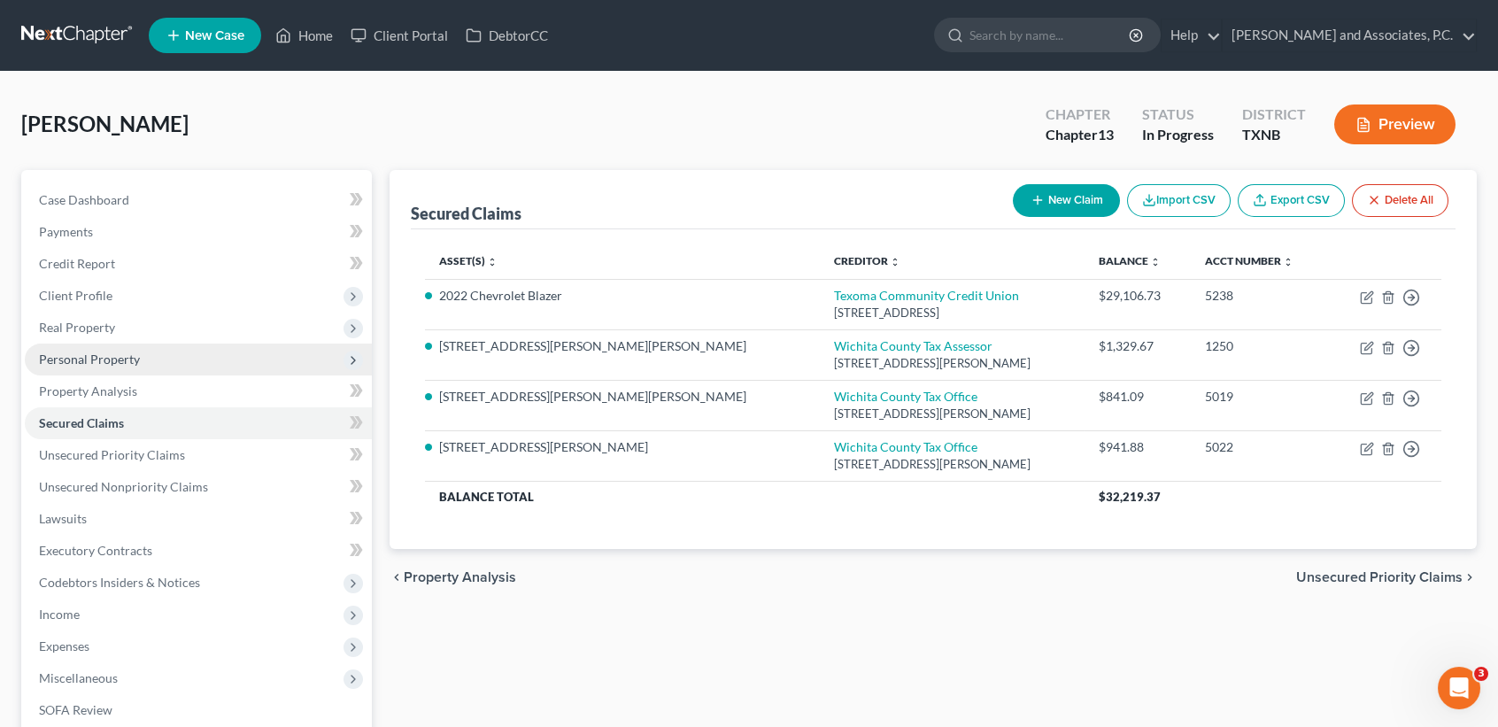
drag, startPoint x: 101, startPoint y: 324, endPoint x: 104, endPoint y: 343, distance: 18.9
click at [101, 323] on span "Real Property" at bounding box center [77, 327] width 76 height 15
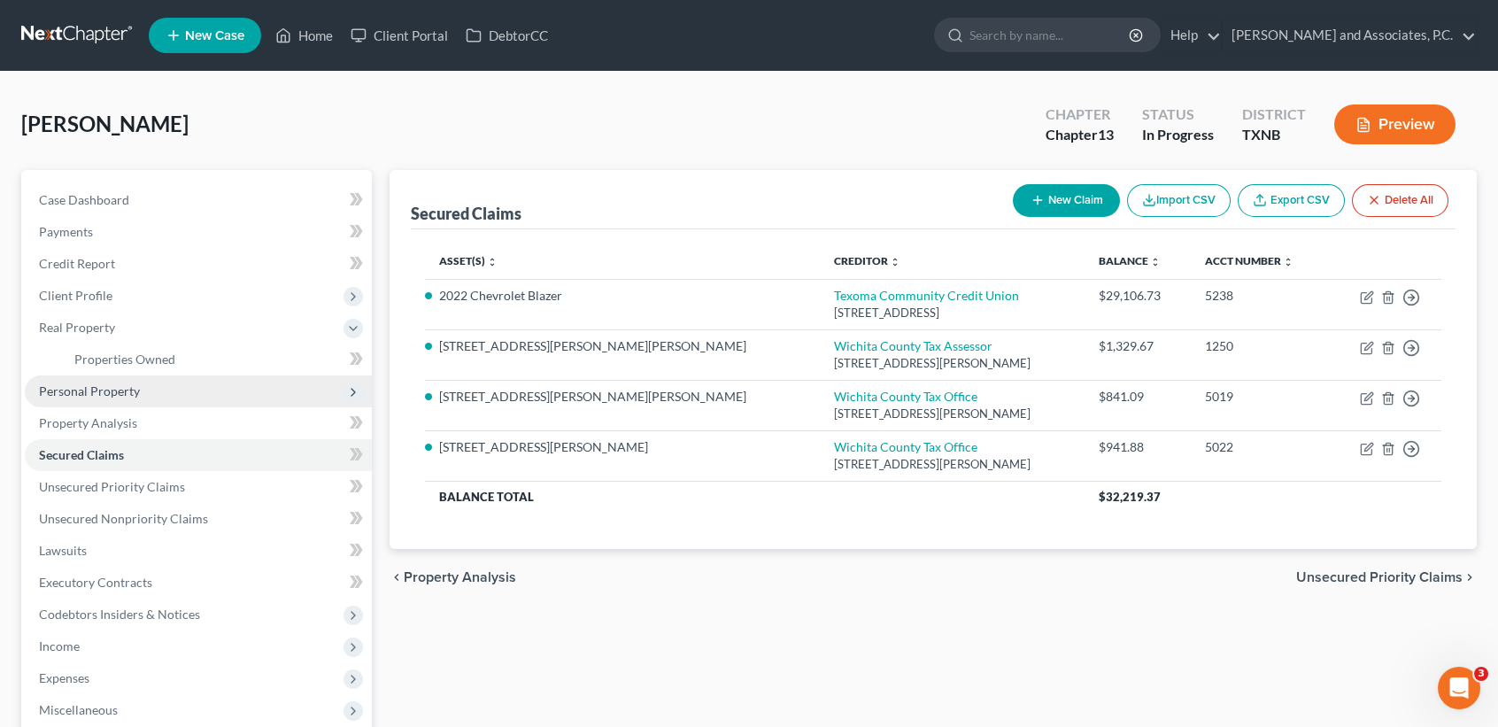
click at [99, 391] on span "Personal Property" at bounding box center [89, 390] width 101 height 15
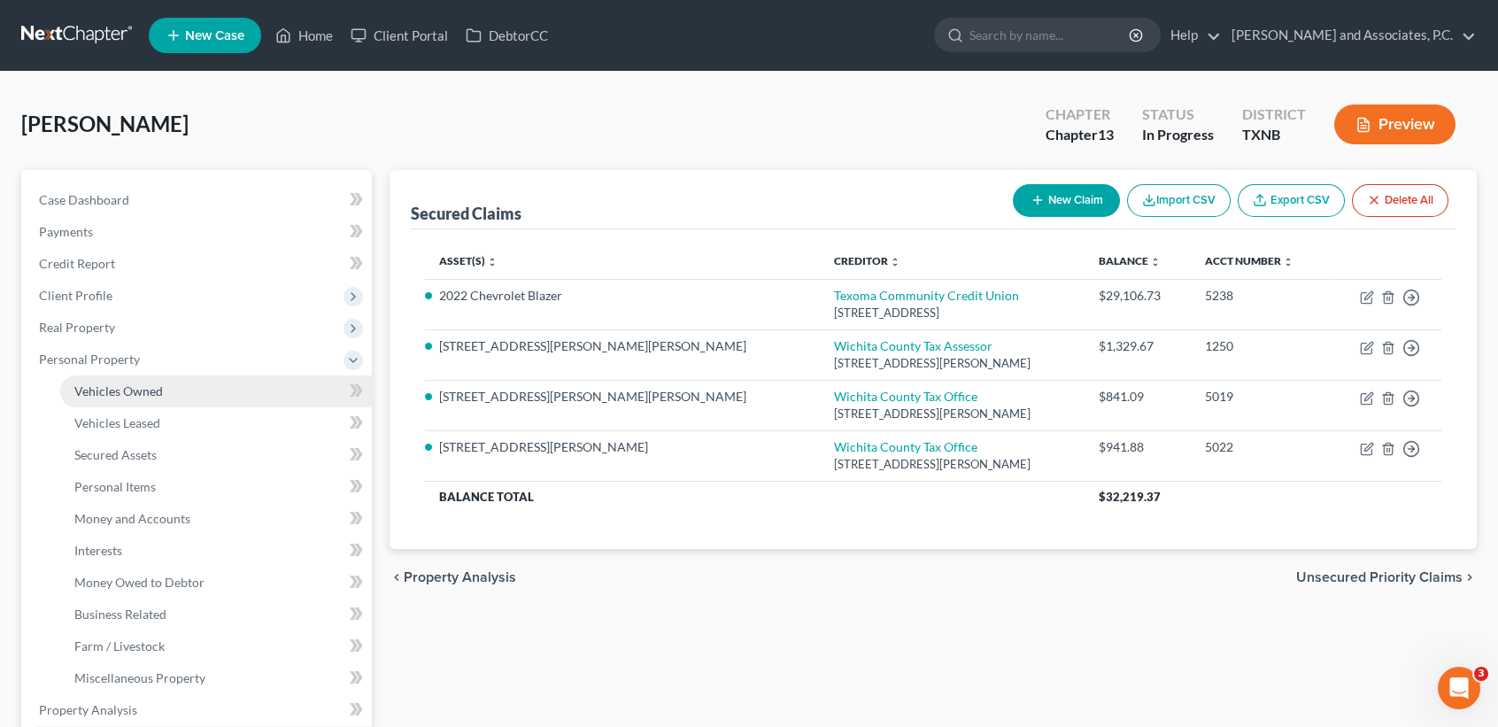
click at [107, 392] on span "Vehicles Owned" at bounding box center [118, 390] width 89 height 15
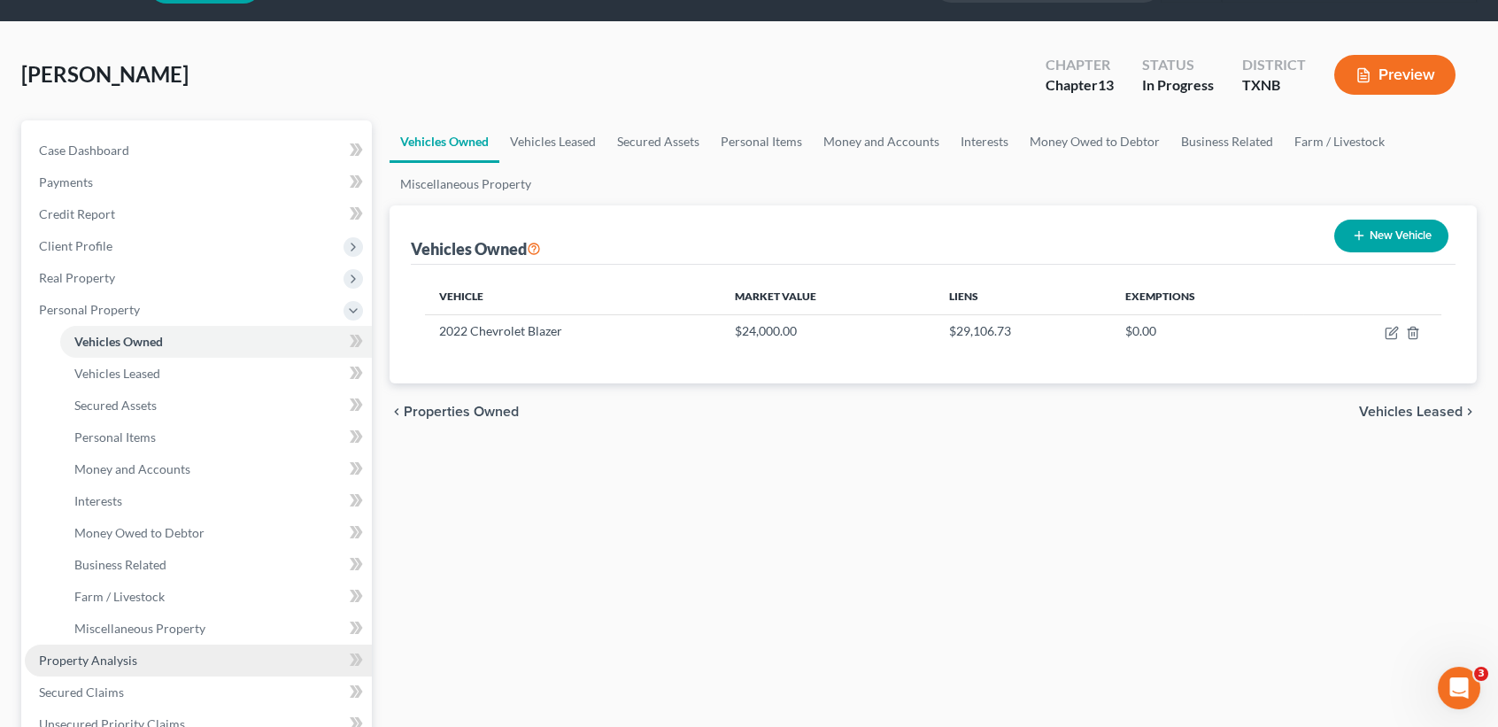
scroll to position [118, 0]
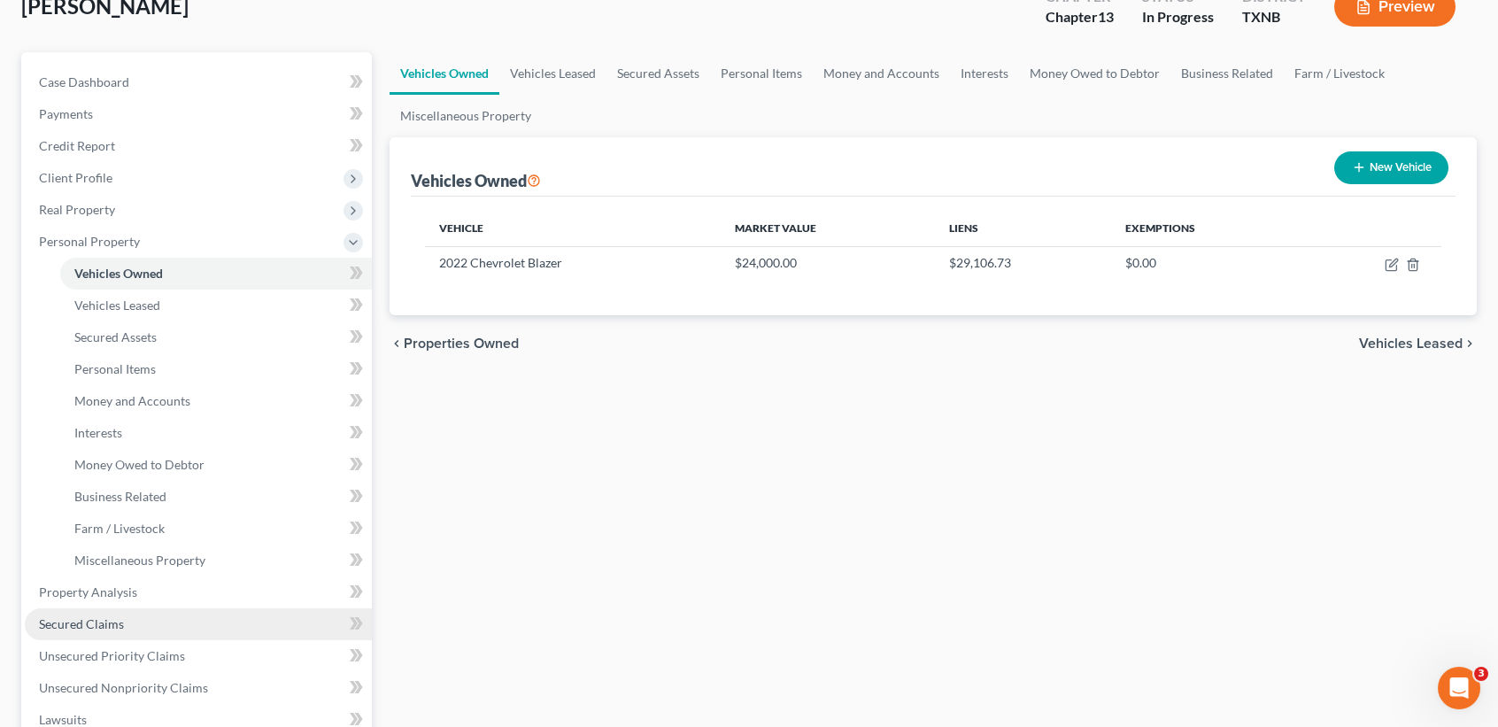
click at [140, 624] on link "Secured Claims" at bounding box center [198, 624] width 347 height 32
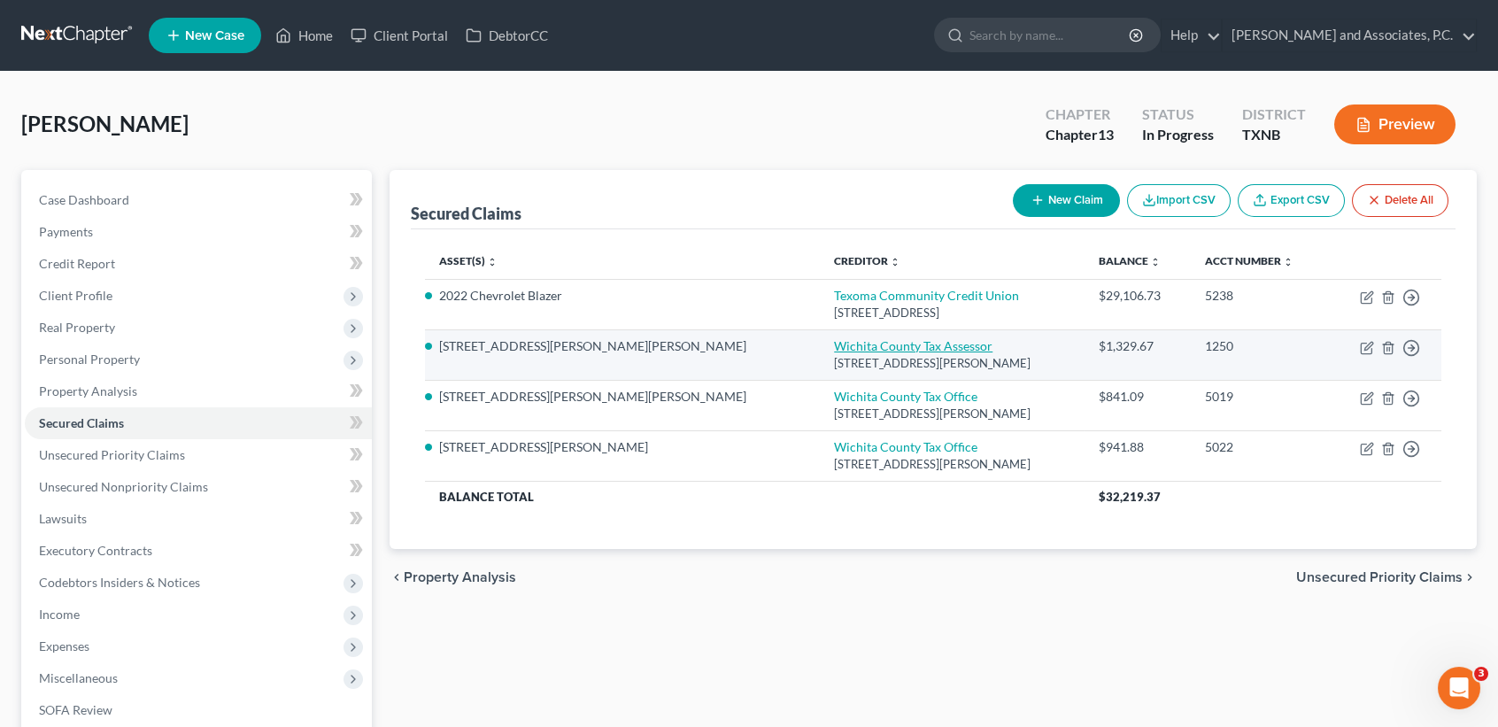
click at [834, 338] on link "Wichita County Tax Assessor" at bounding box center [913, 345] width 159 height 15
select select "45"
select select "0"
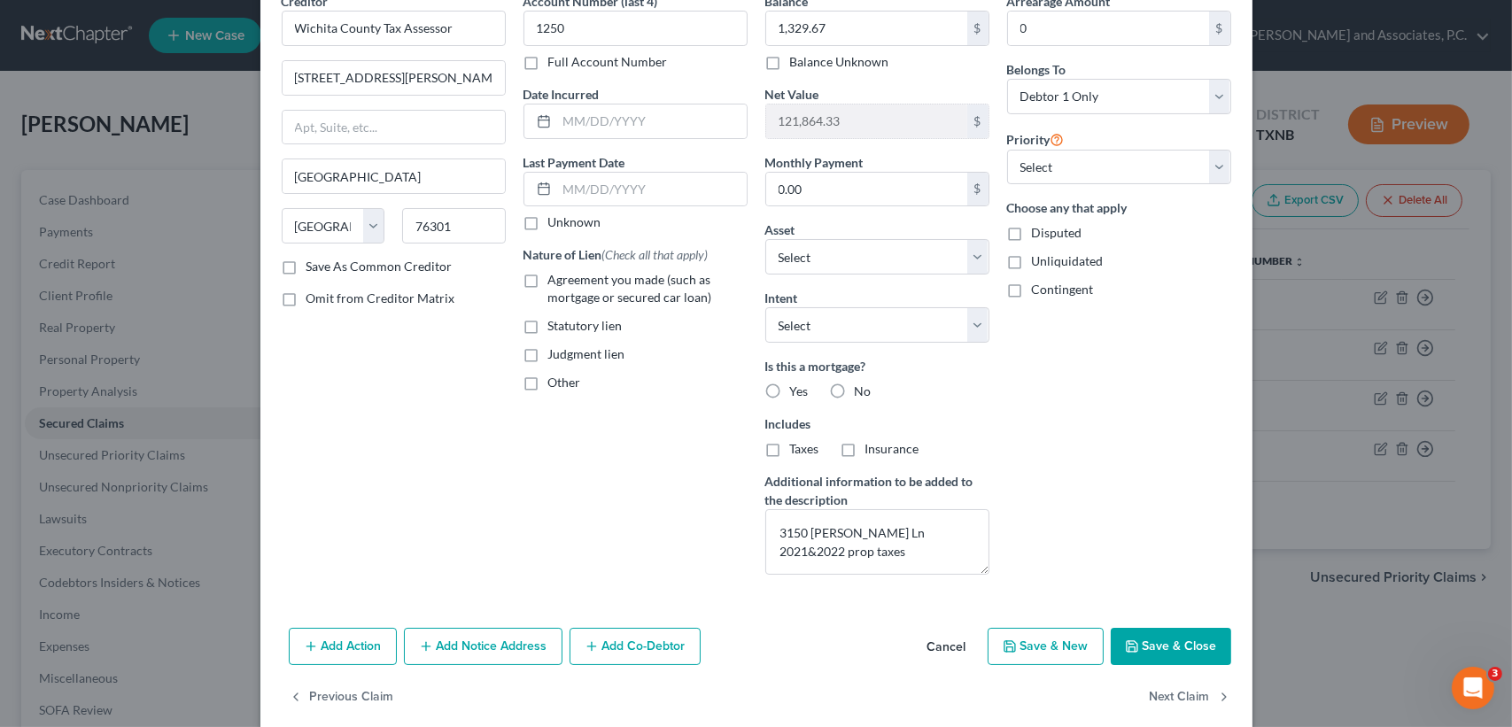
scroll to position [111, 0]
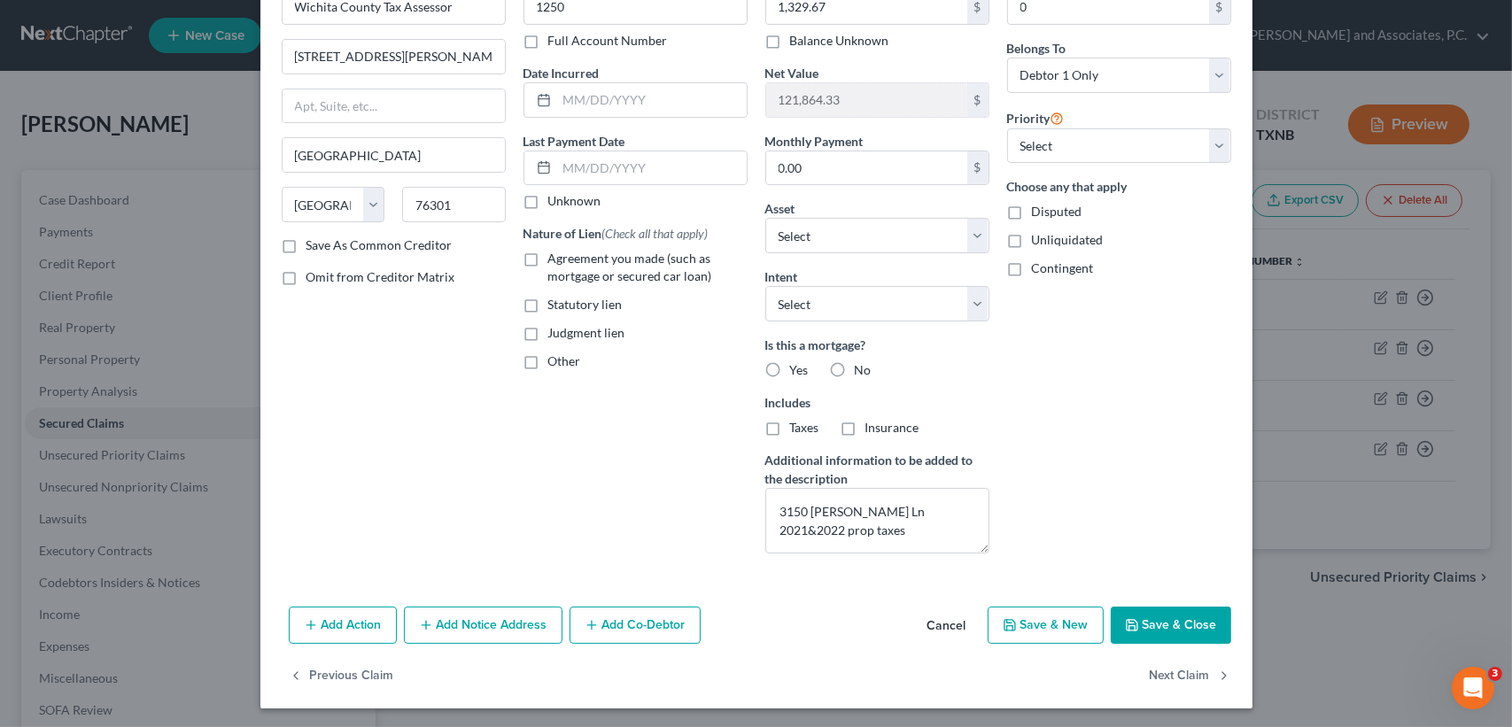
click at [1189, 629] on button "Save & Close" at bounding box center [1170, 625] width 120 height 37
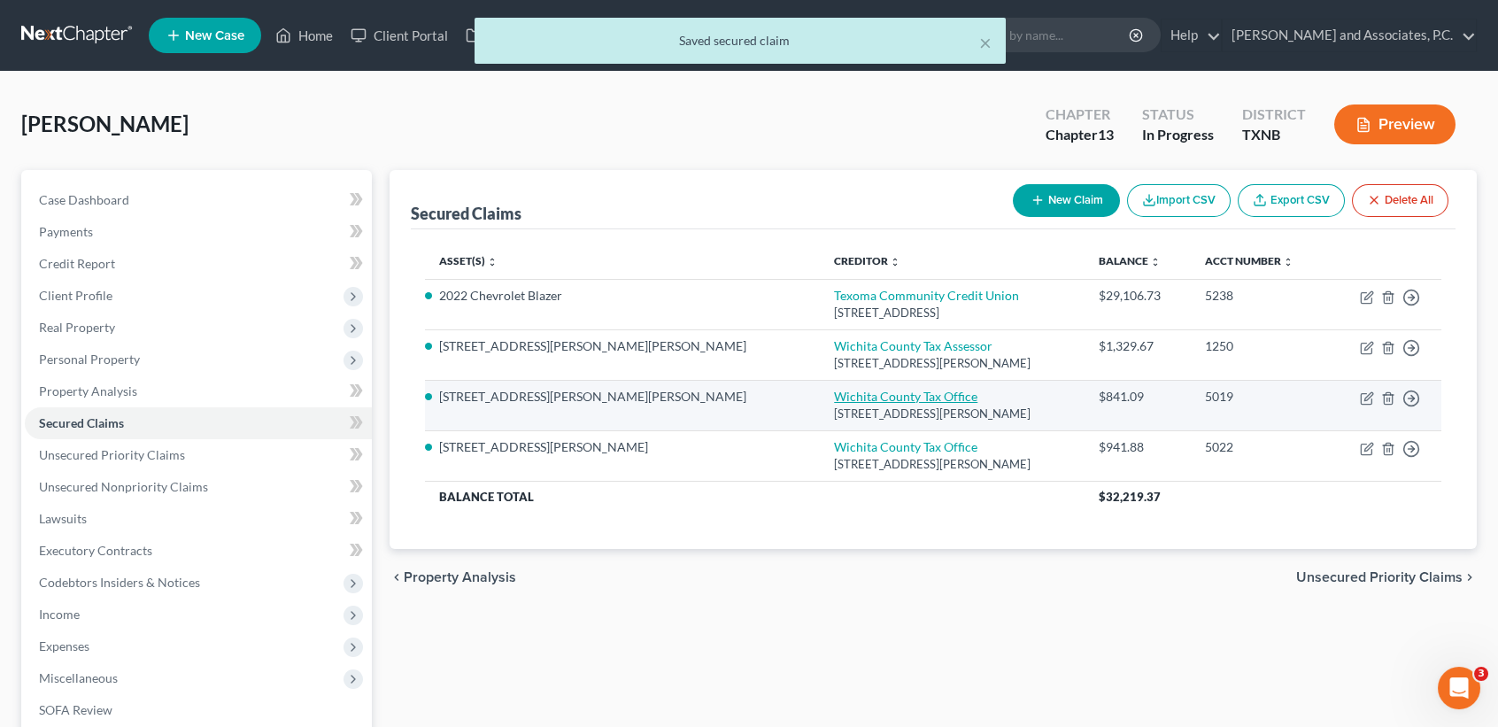
click at [834, 395] on link "Wichita County Tax Office" at bounding box center [905, 396] width 143 height 15
select select "45"
select select "0"
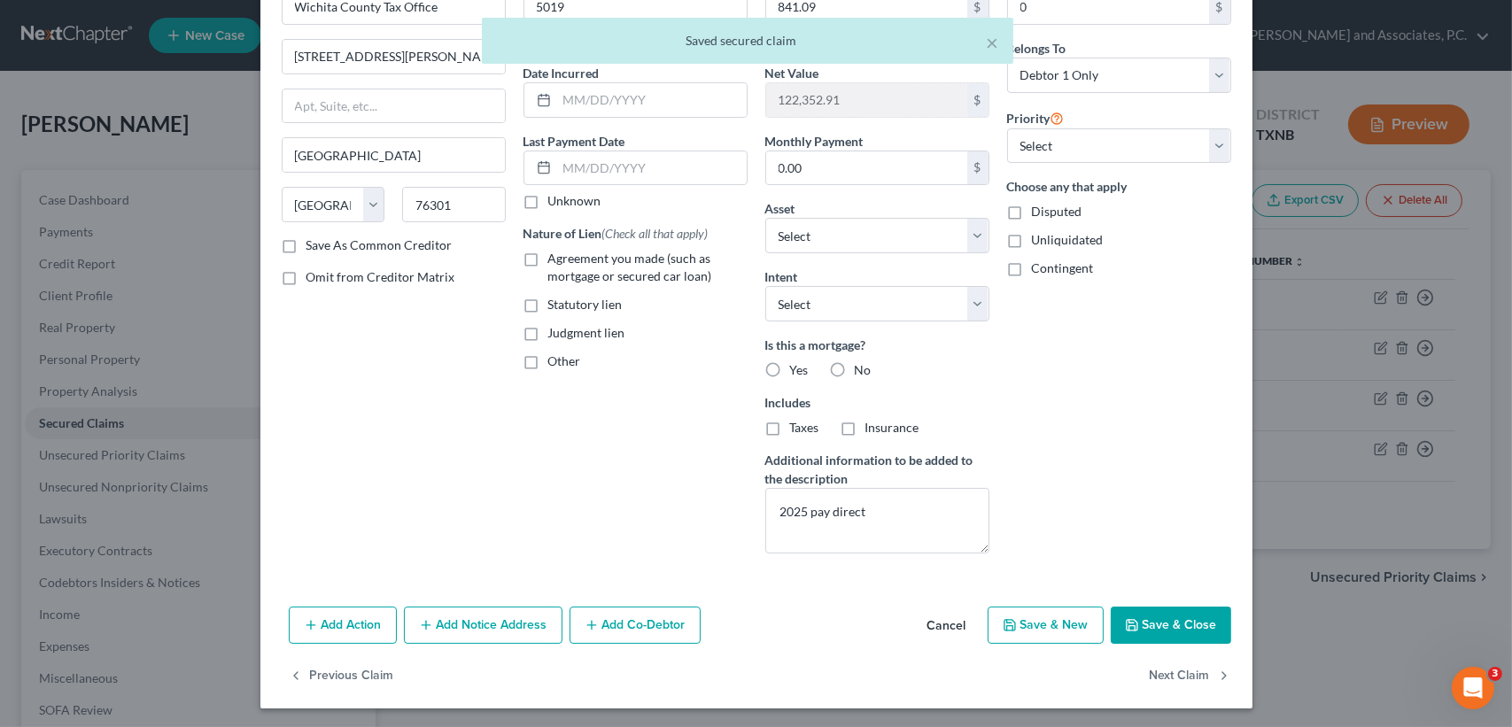
click at [1162, 623] on button "Save & Close" at bounding box center [1170, 625] width 120 height 37
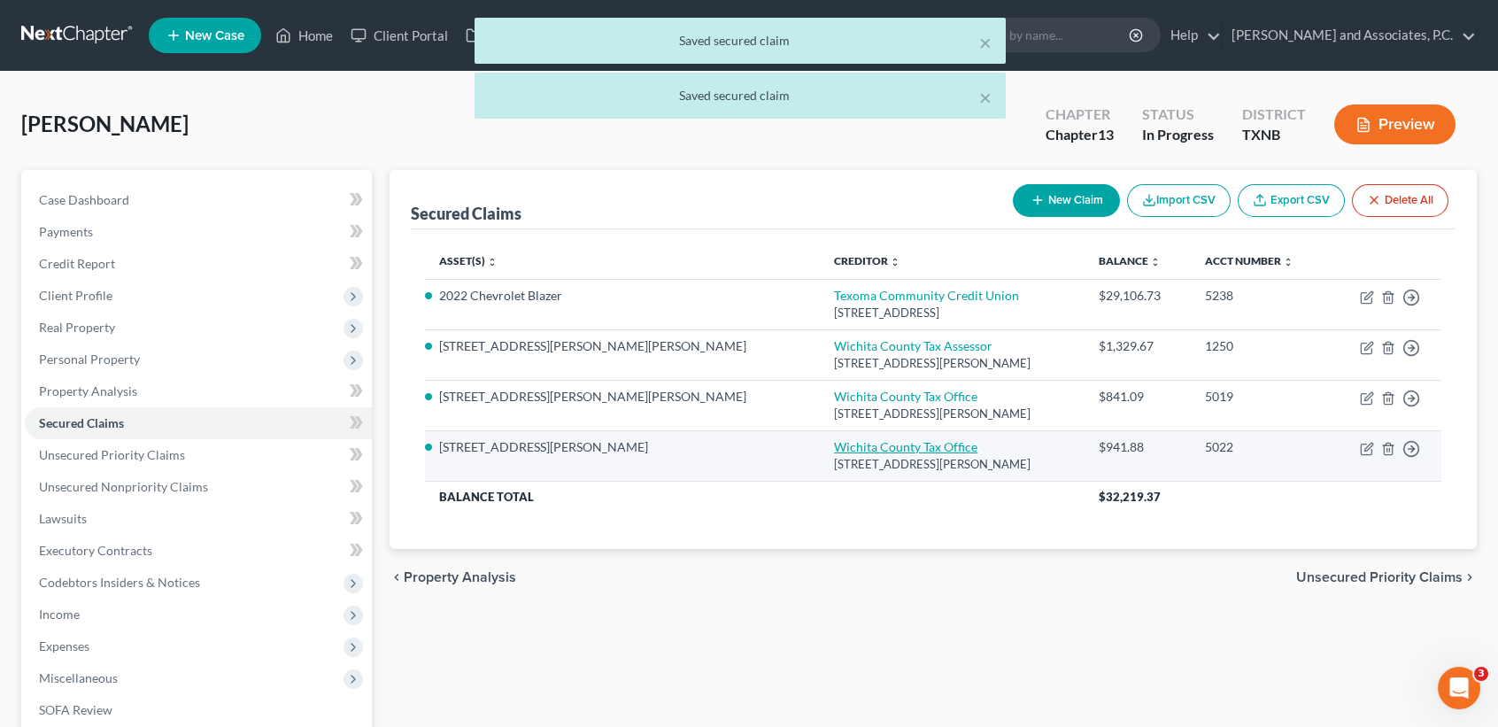
click at [834, 450] on link "Wichita County Tax Office" at bounding box center [905, 446] width 143 height 15
select select "45"
select select "3"
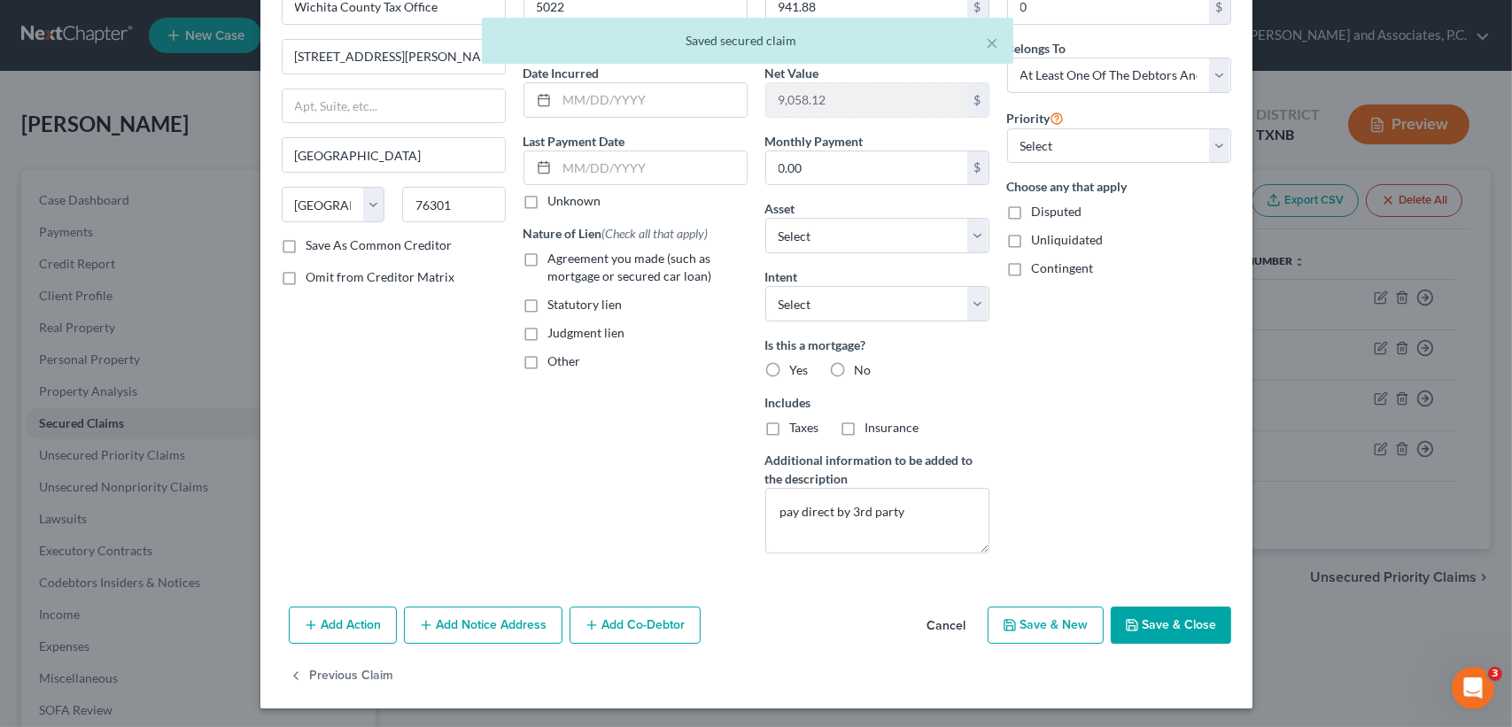
click at [1149, 626] on button "Save & Close" at bounding box center [1170, 625] width 120 height 37
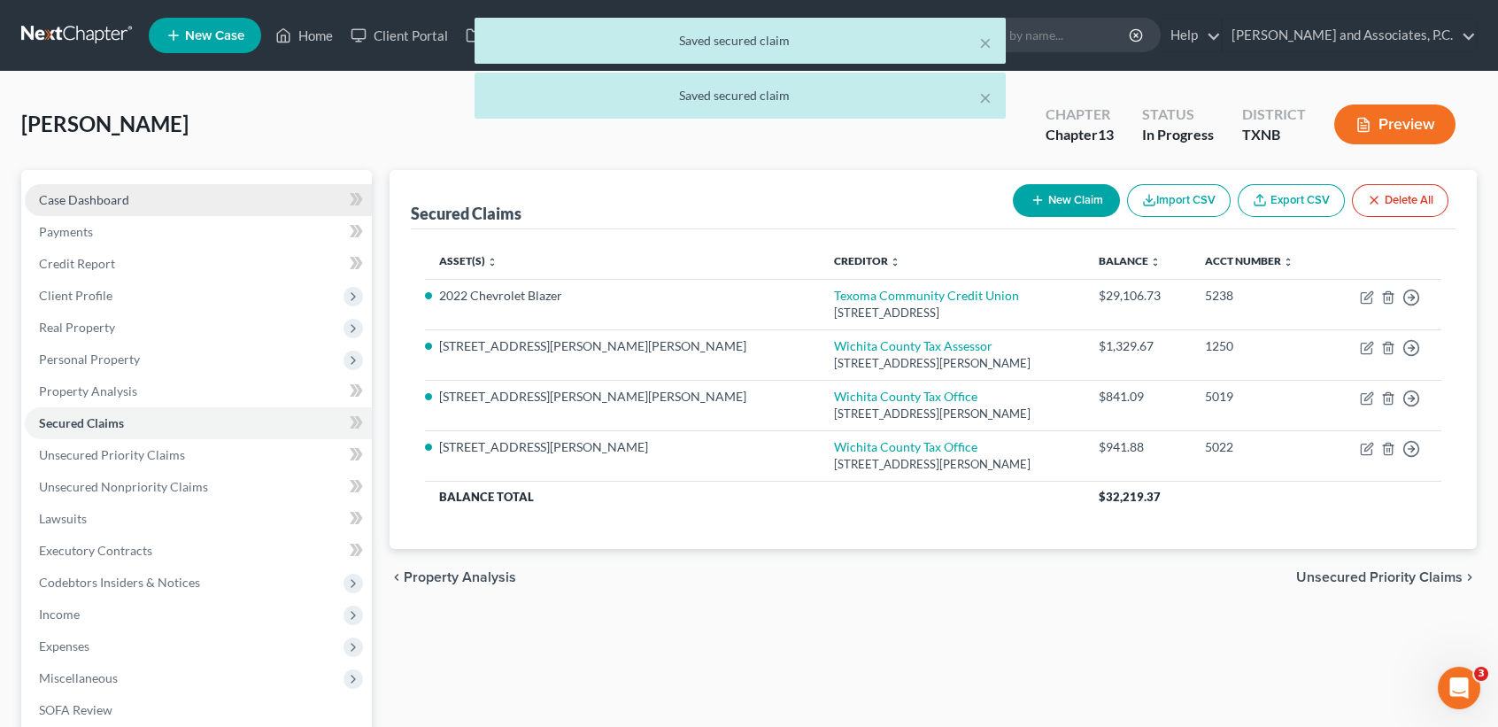
click at [136, 200] on link "Case Dashboard" at bounding box center [198, 200] width 347 height 32
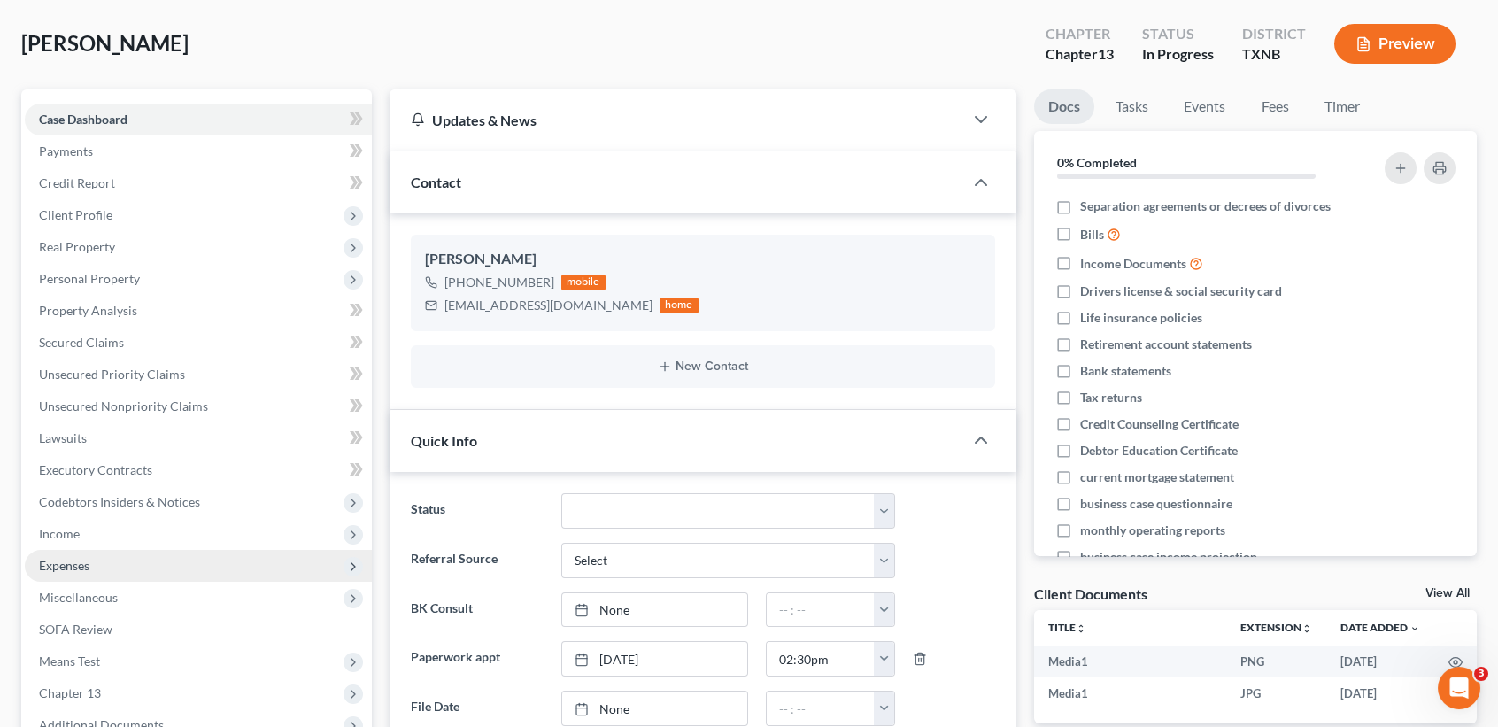
scroll to position [118, 0]
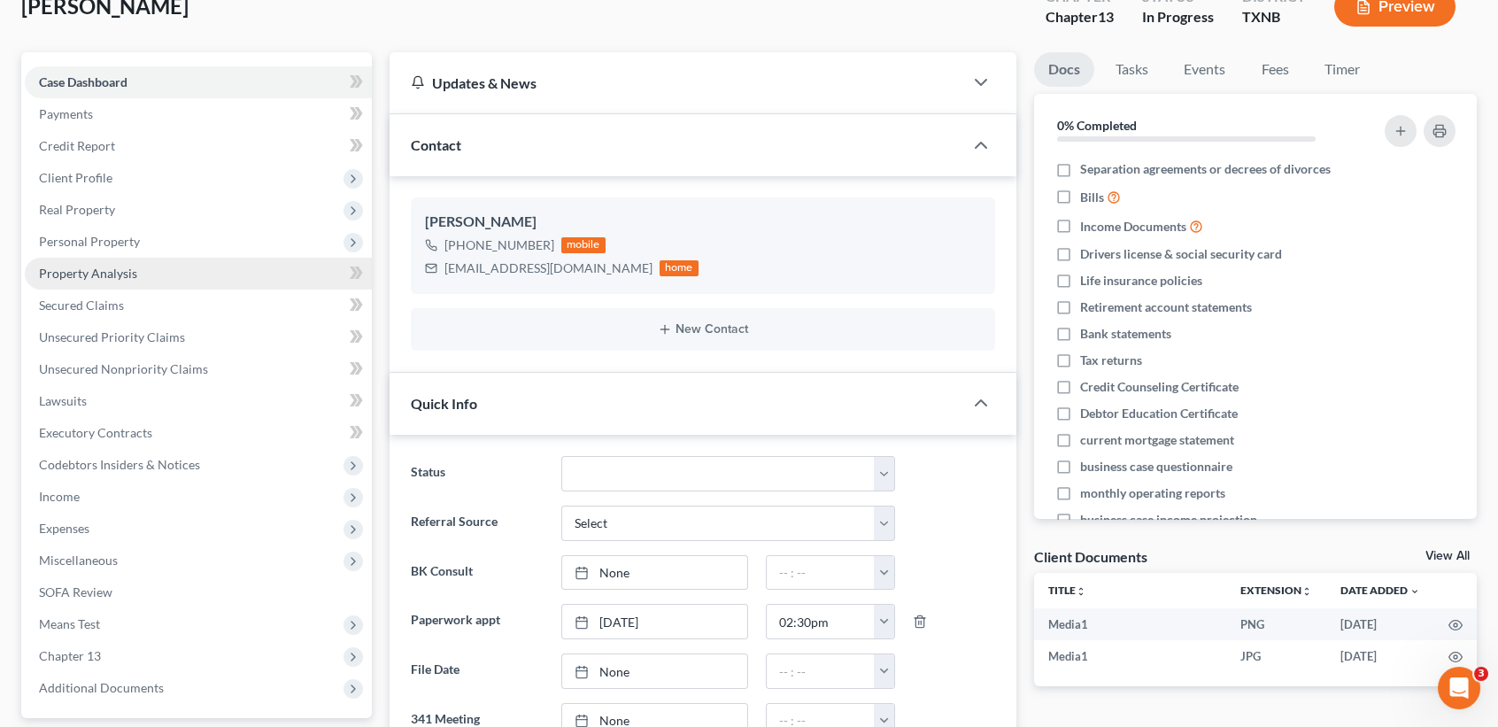
click at [116, 280] on link "Property Analysis" at bounding box center [198, 274] width 347 height 32
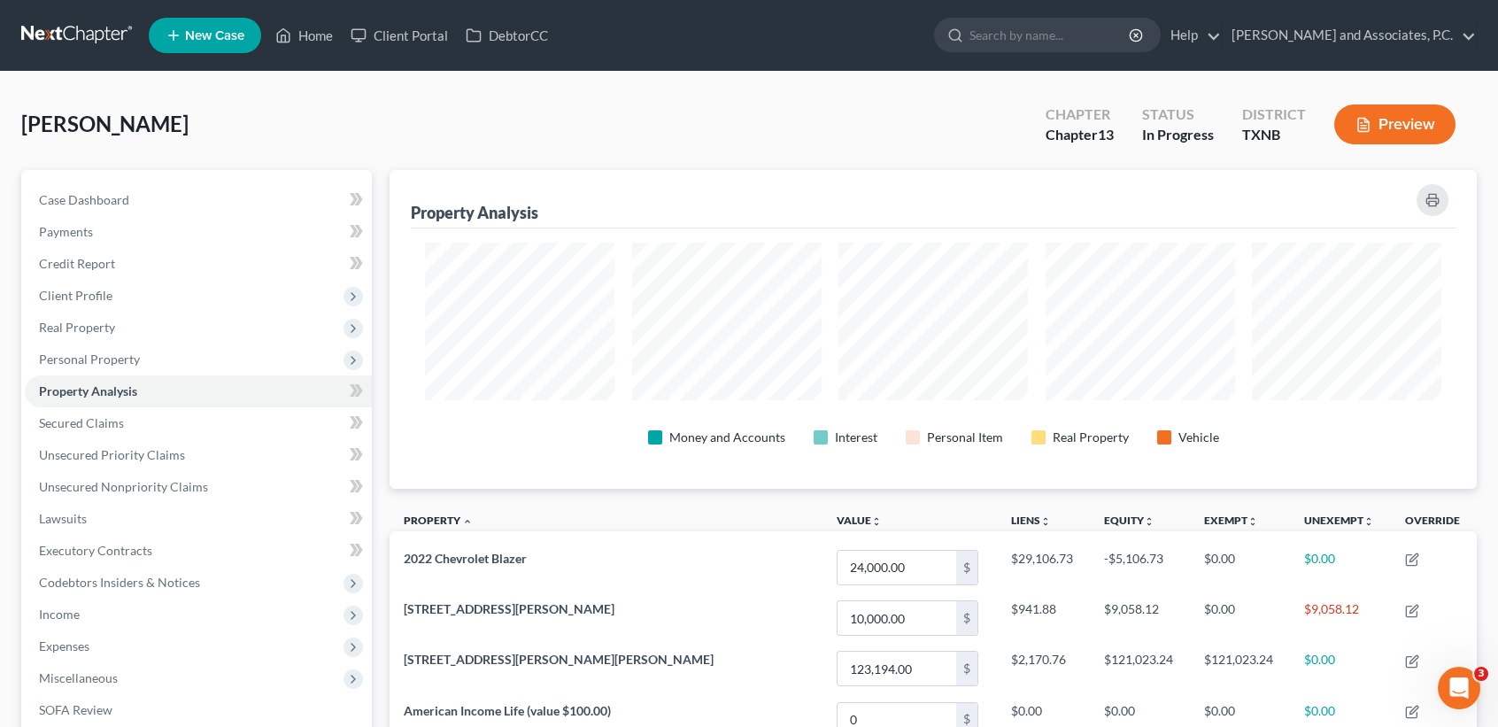
scroll to position [318, 1087]
click at [65, 630] on span "Expenses" at bounding box center [198, 646] width 347 height 32
click at [70, 609] on span "Income" at bounding box center [59, 614] width 41 height 15
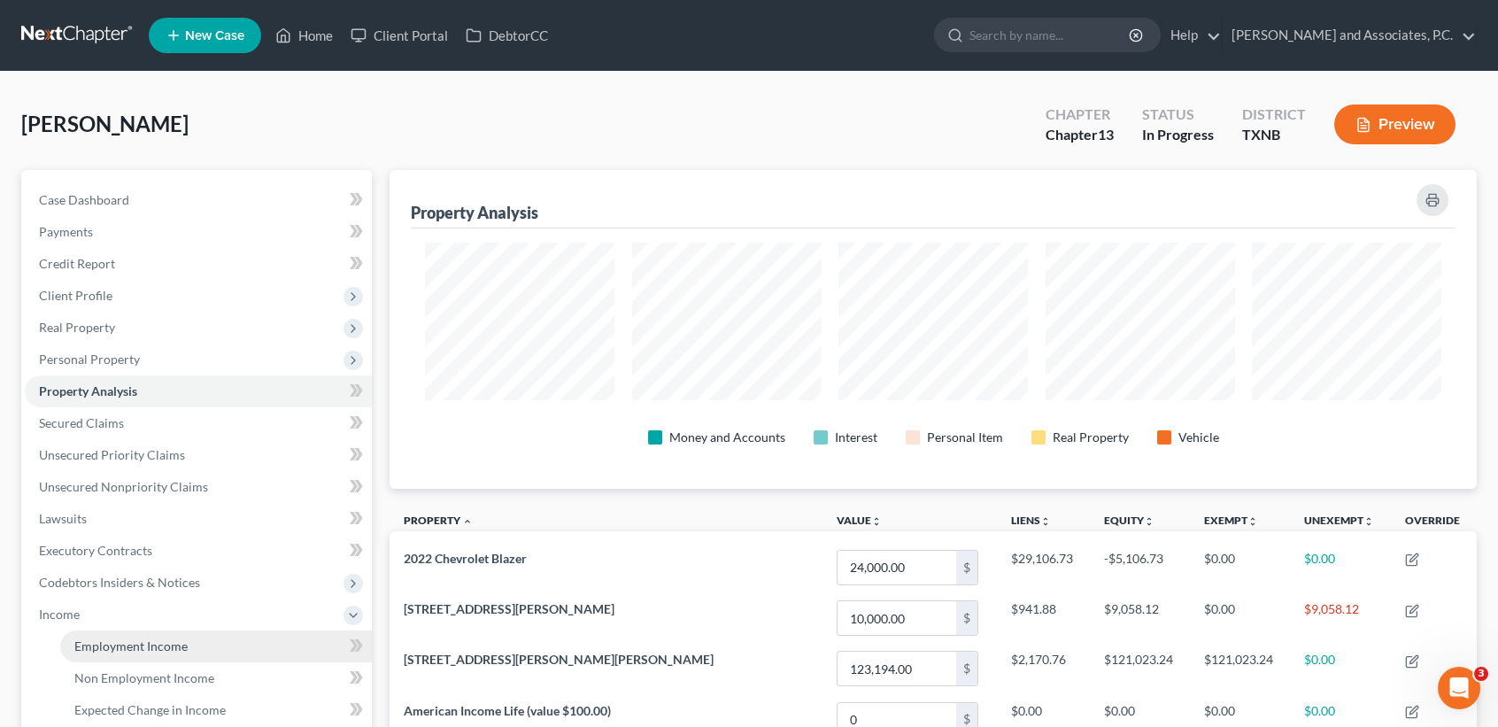
click at [200, 650] on link "Employment Income" at bounding box center [216, 646] width 312 height 32
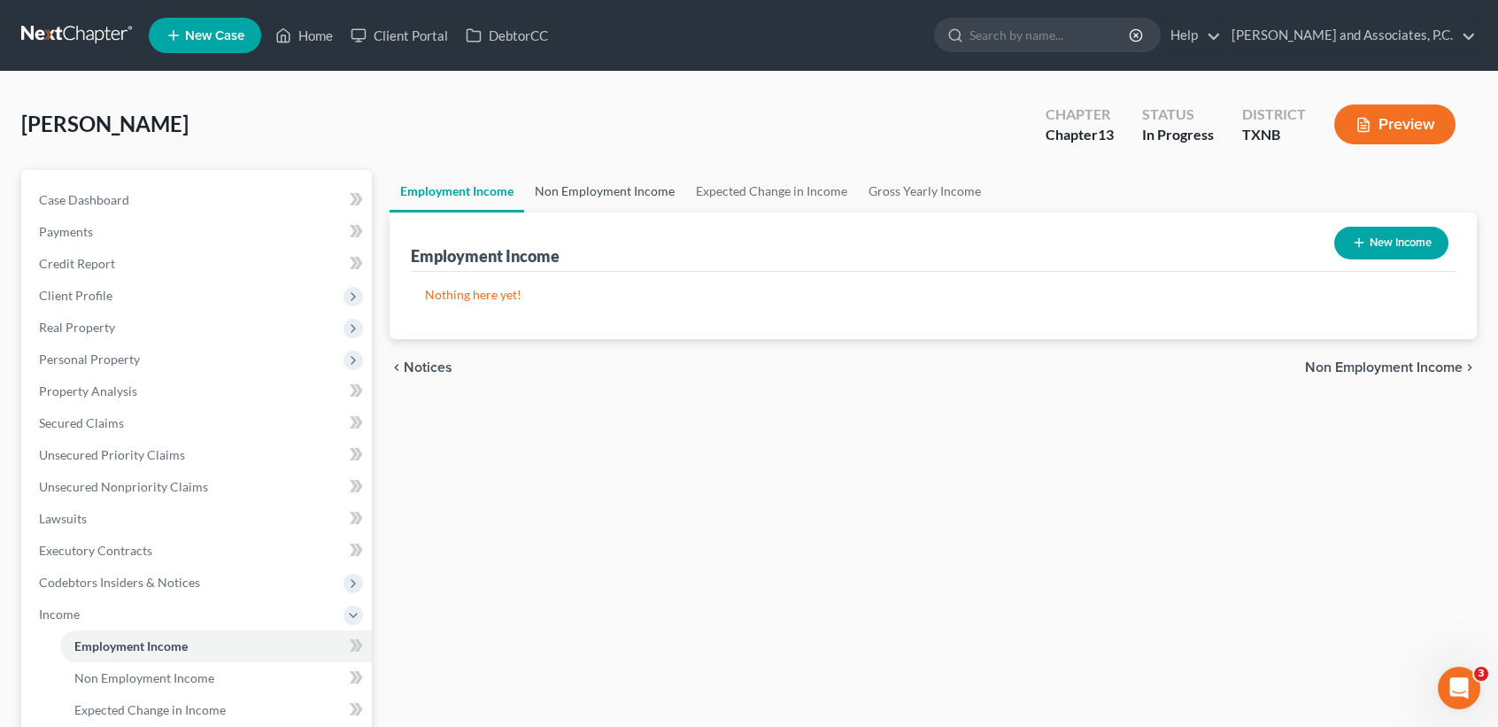
click at [599, 191] on link "Non Employment Income" at bounding box center [604, 191] width 161 height 43
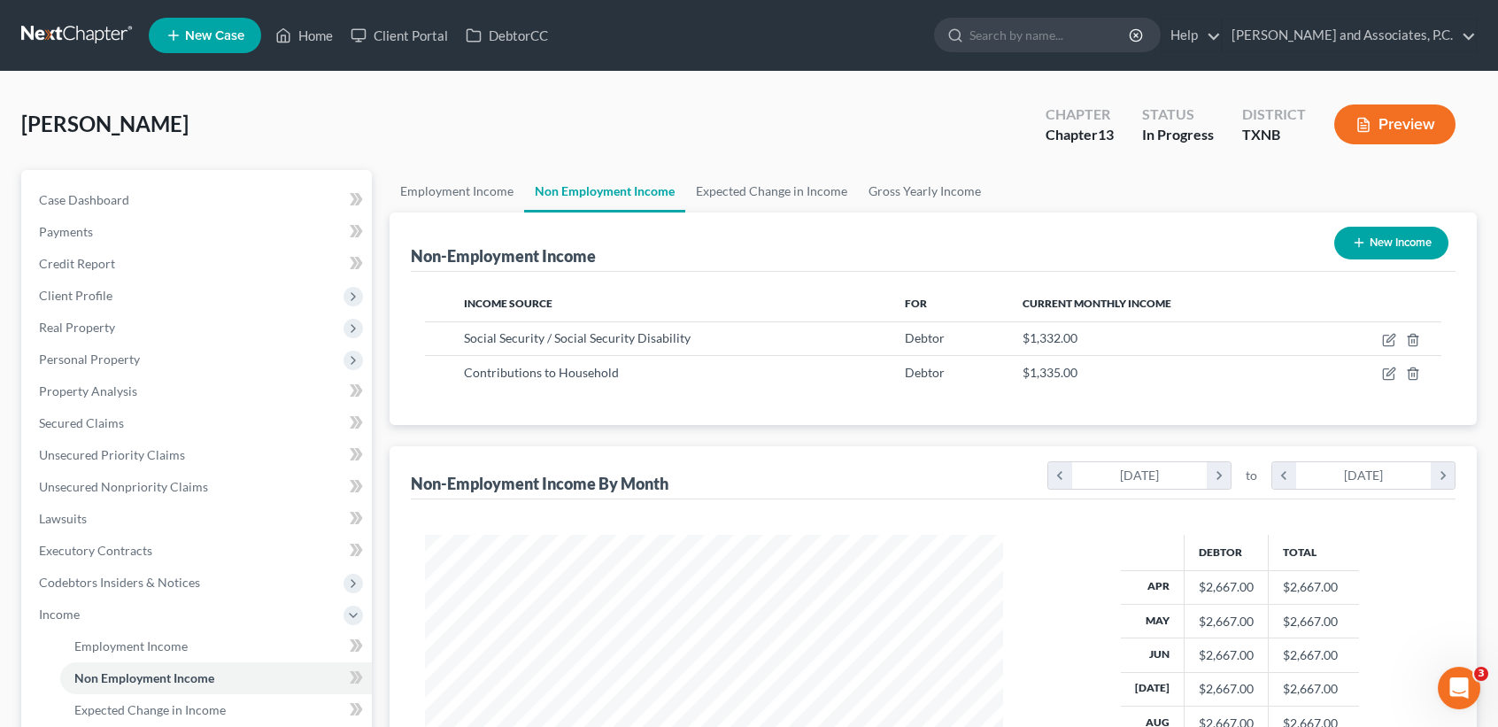
scroll to position [317, 613]
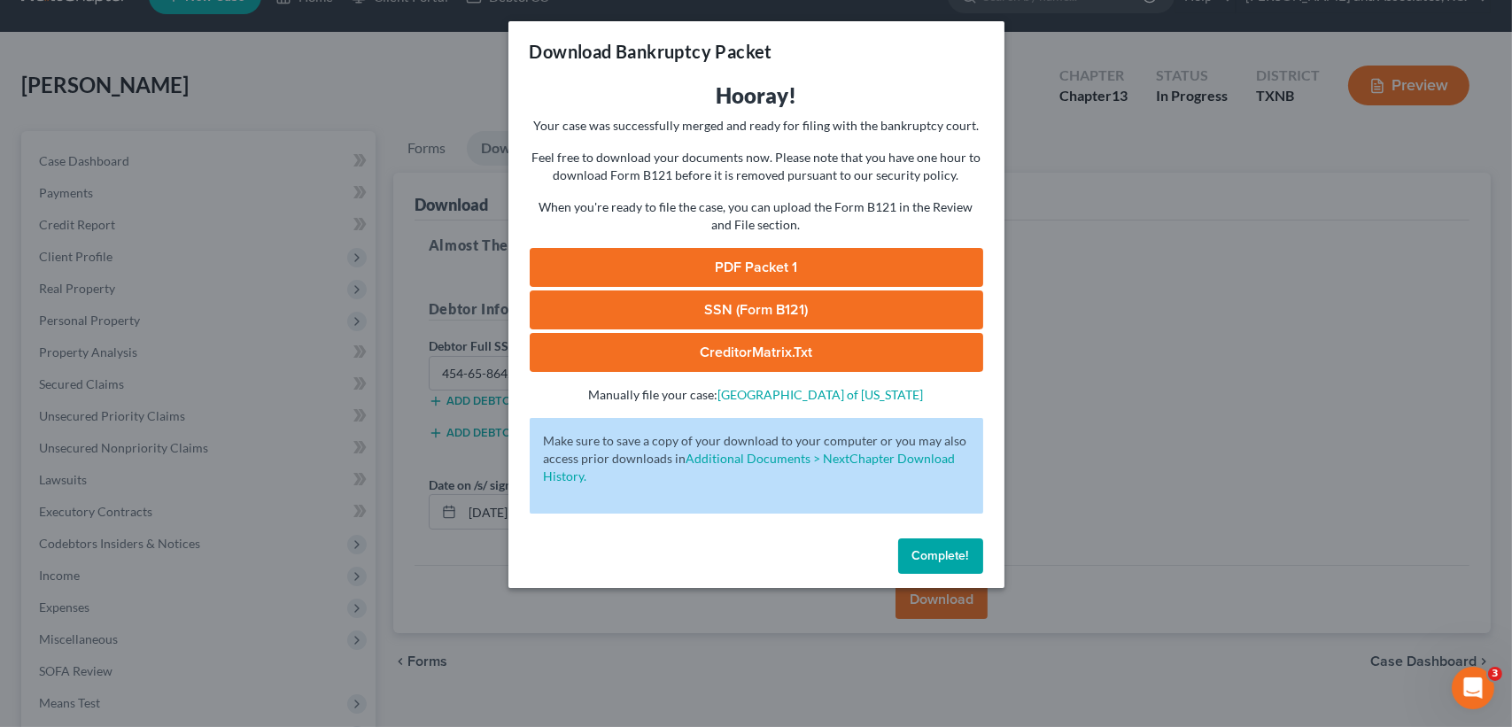
click at [958, 558] on span "Complete!" at bounding box center [940, 555] width 57 height 15
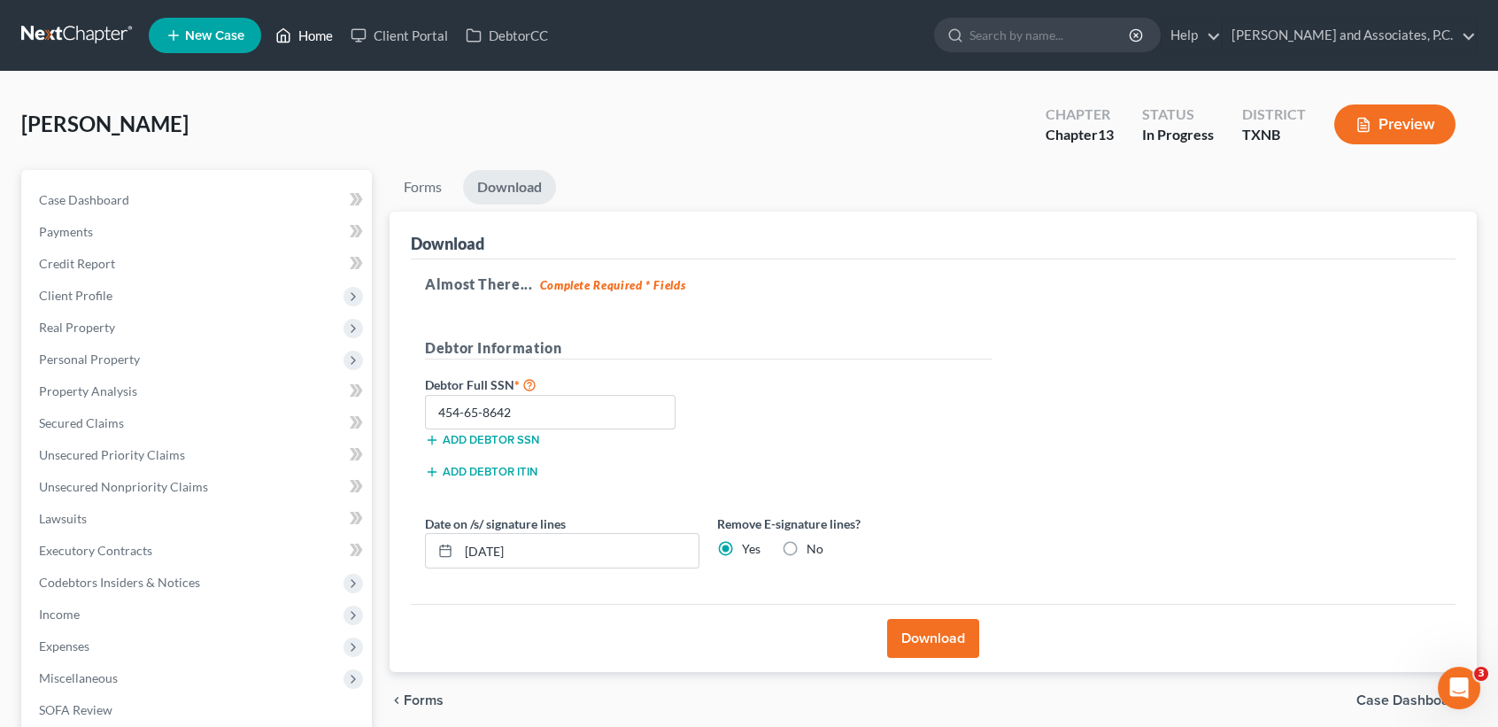
click at [312, 40] on link "Home" at bounding box center [304, 35] width 75 height 32
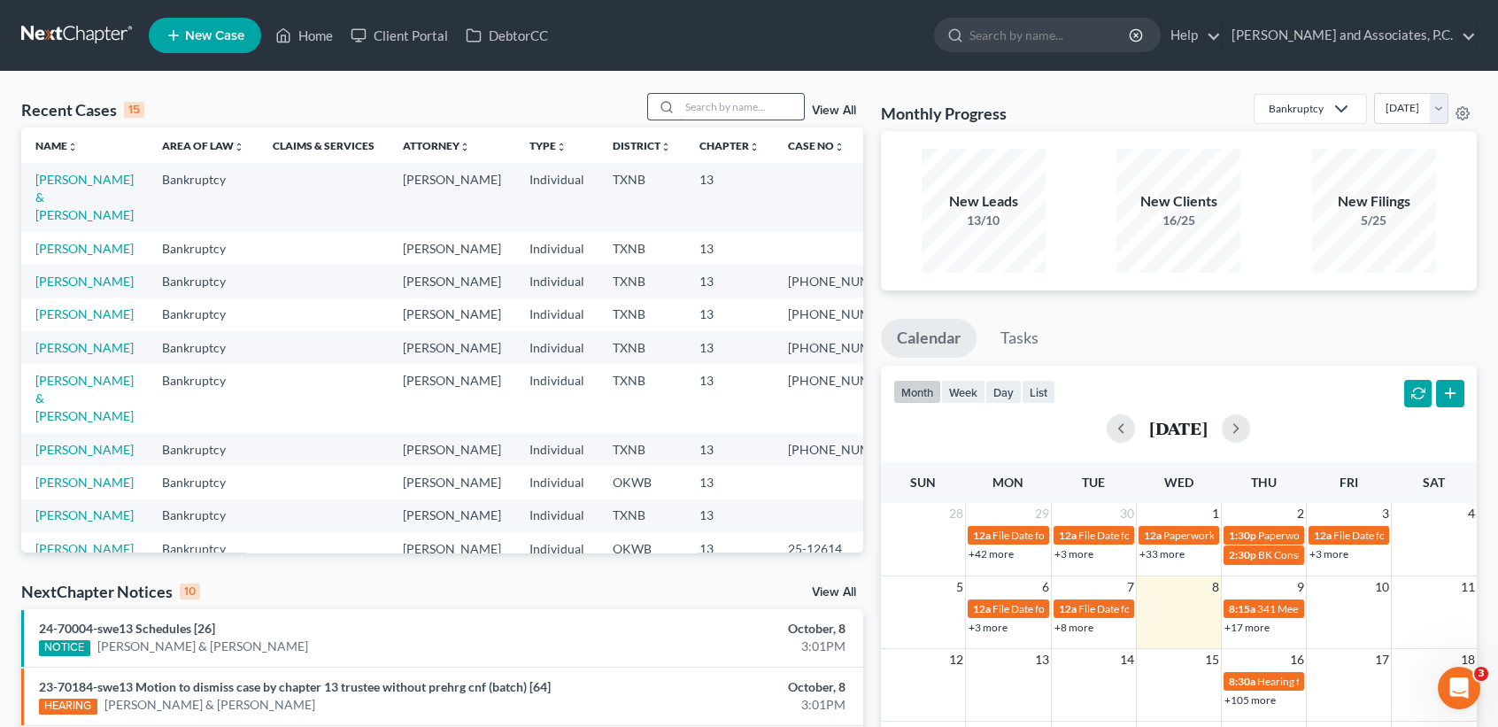
drag, startPoint x: 714, startPoint y: 85, endPoint x: 705, endPoint y: 110, distance: 26.3
click at [714, 85] on div "Recent Cases 15 View All Name unfold_more expand_more expand_less Area of Law u…" at bounding box center [749, 657] width 1498 height 1171
click at [700, 133] on th "Chapter unfold_more expand_more expand_less" at bounding box center [729, 145] width 89 height 35
click at [730, 110] on input "search" at bounding box center [742, 107] width 124 height 26
drag, startPoint x: 784, startPoint y: 103, endPoint x: 703, endPoint y: 106, distance: 80.7
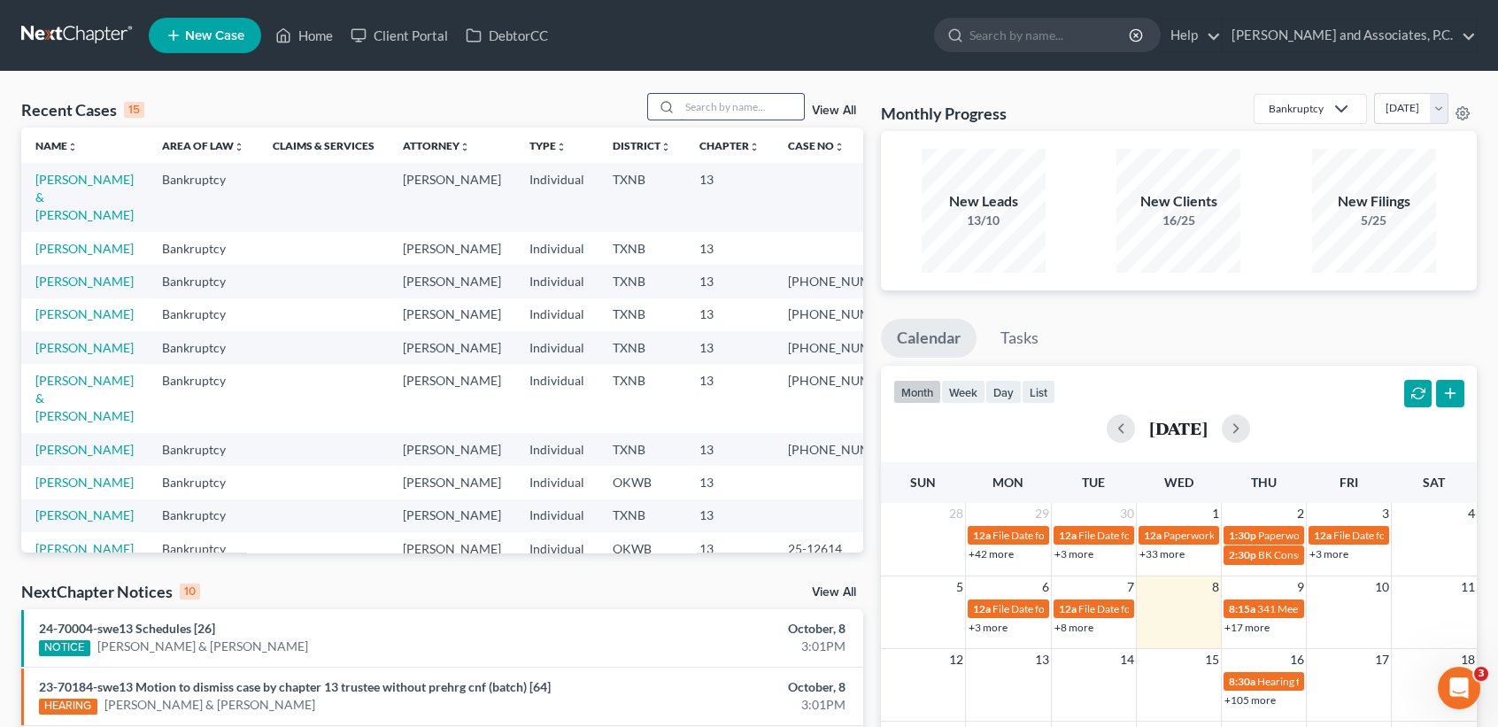
click at [780, 103] on input "search" at bounding box center [742, 107] width 124 height 26
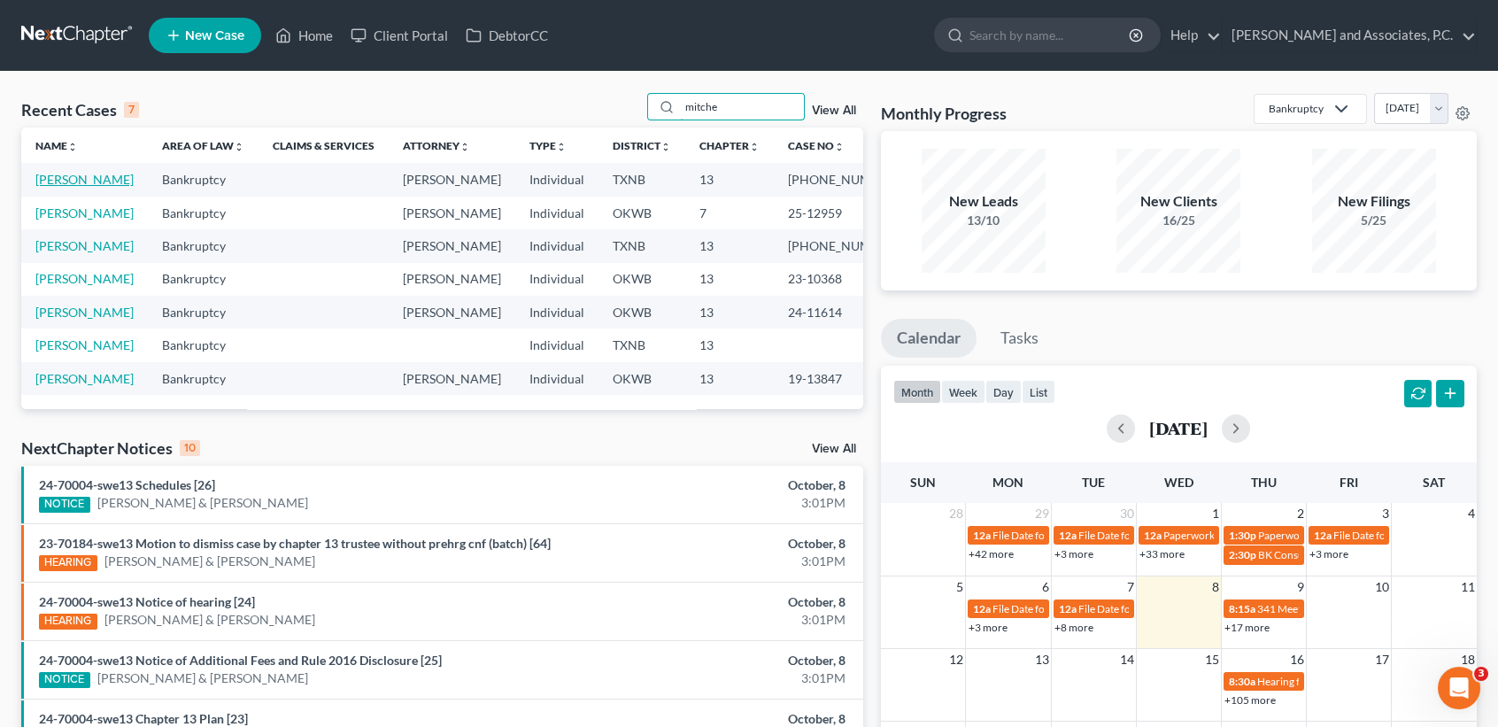
type input "mitche"
click at [60, 187] on link "Mitchell, Katherine" at bounding box center [84, 179] width 98 height 15
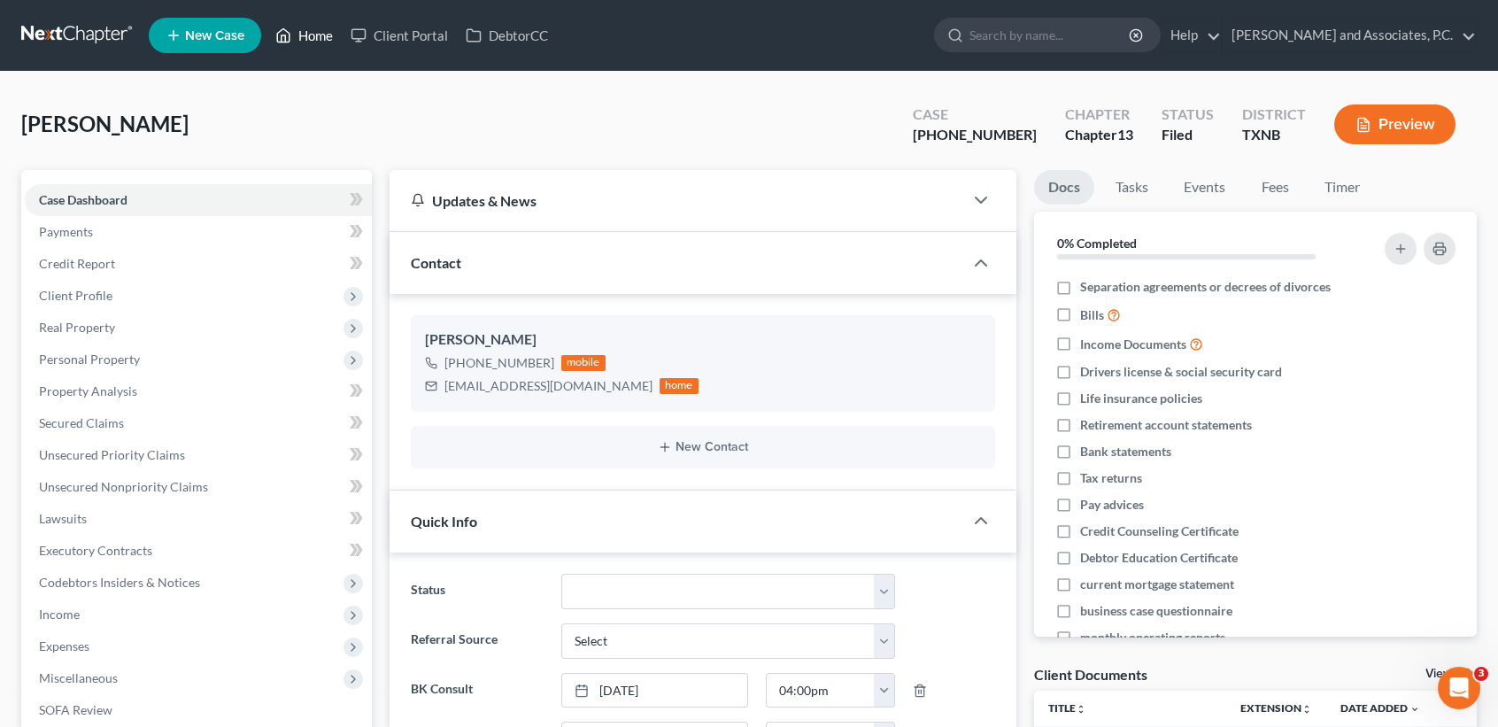
click at [317, 20] on link "Home" at bounding box center [304, 35] width 75 height 32
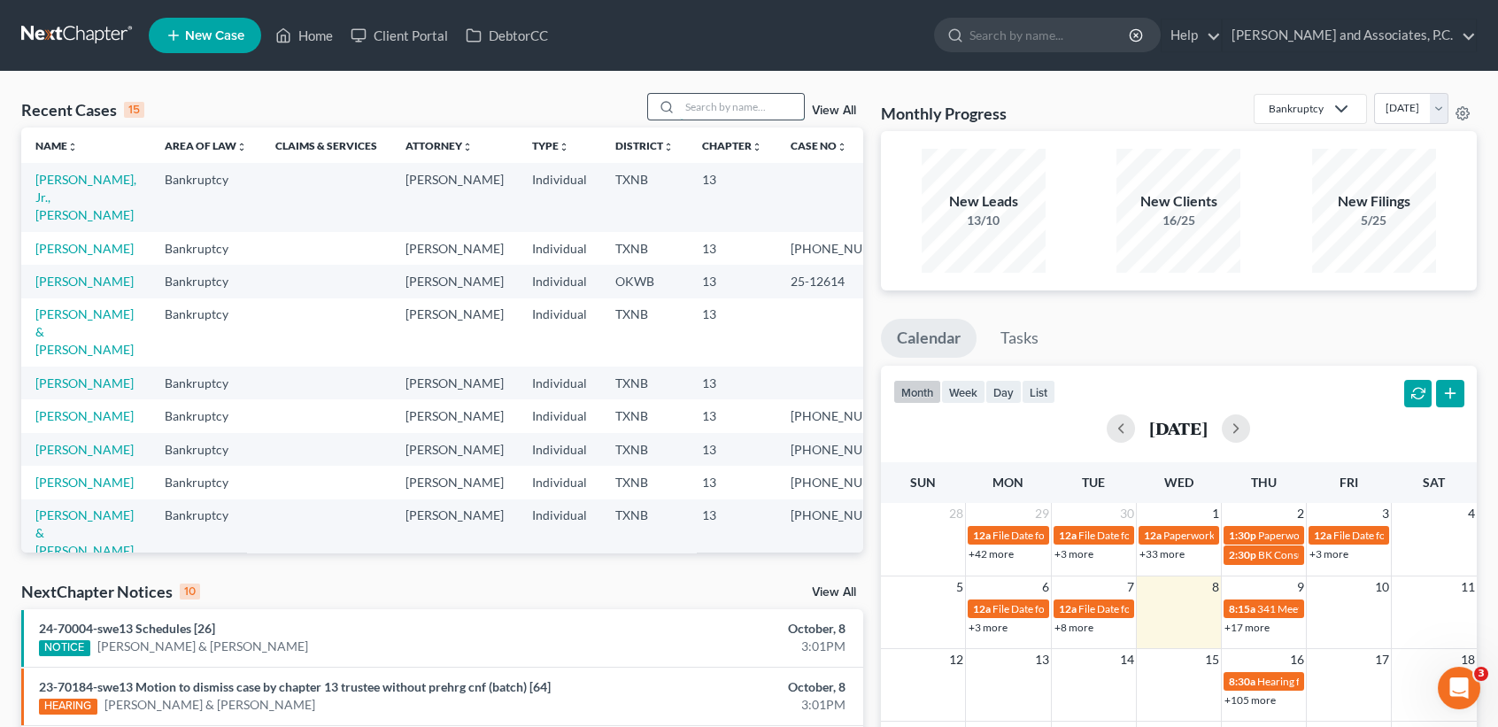
click at [776, 109] on input "search" at bounding box center [742, 107] width 124 height 26
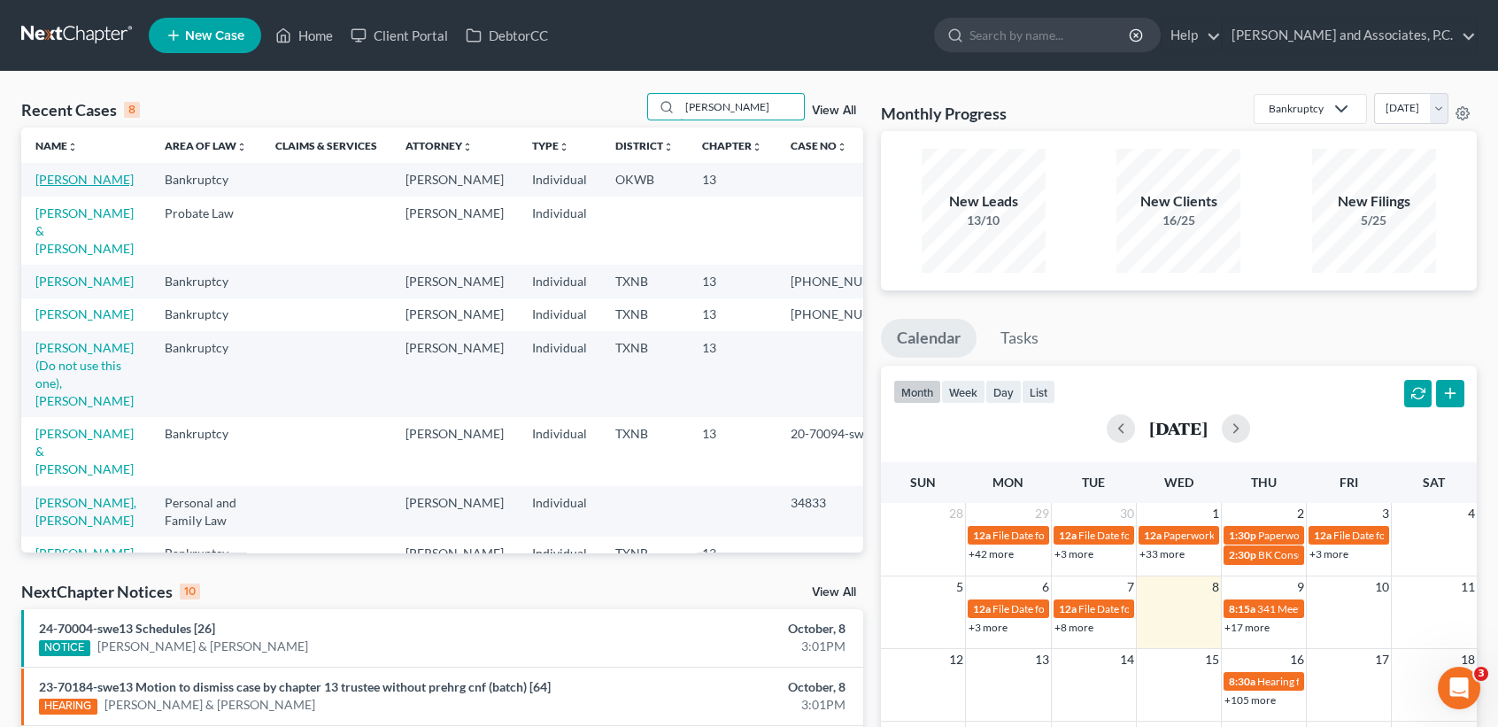
type input "hughes"
click at [55, 178] on link "[PERSON_NAME]" at bounding box center [84, 179] width 98 height 15
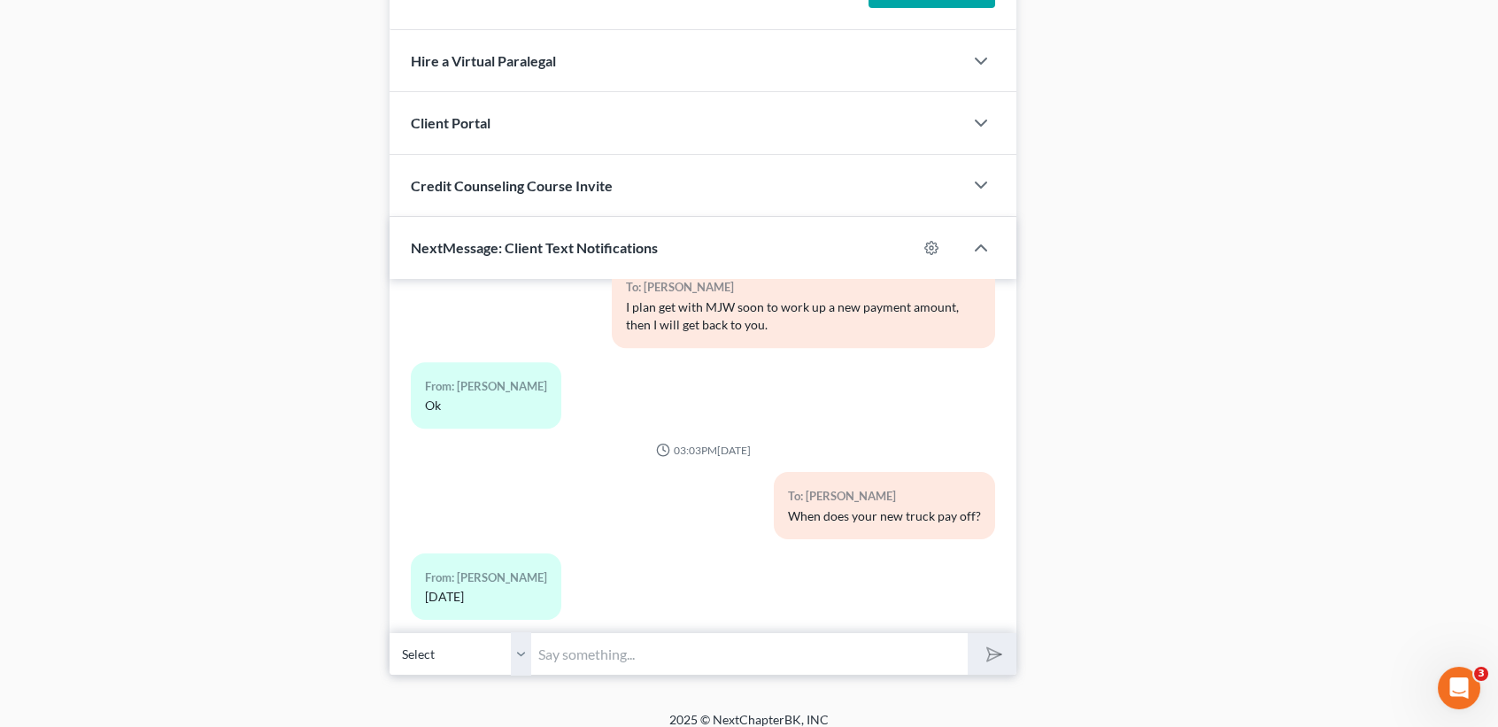
scroll to position [1467, 0]
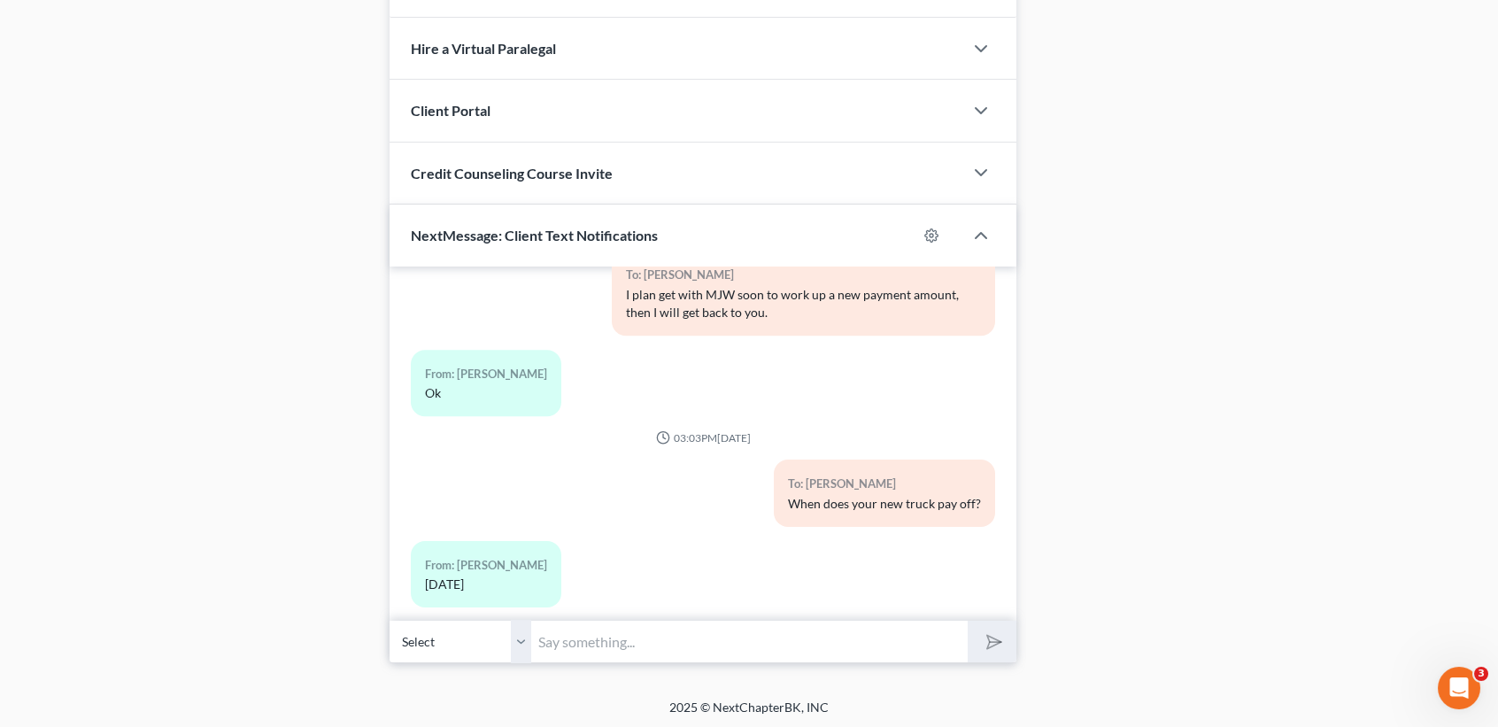
click at [836, 646] on input "text" at bounding box center [749, 641] width 437 height 43
type input "[PERSON_NAME] says we have to include the 2018 in the plan. In OK there is a fi…"
click at [968, 621] on button "submit" at bounding box center [992, 642] width 49 height 42
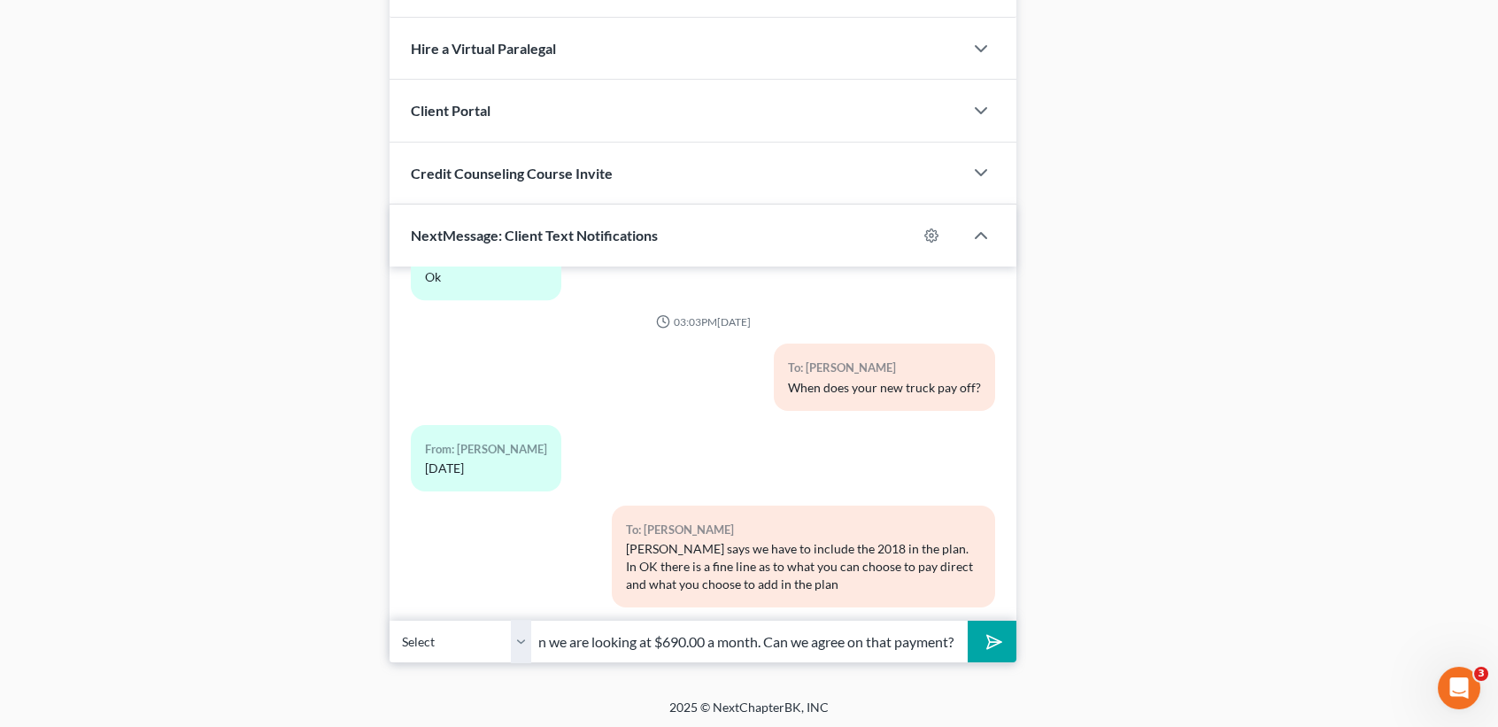
scroll to position [0, 553]
type input "I have your home and Global (new truck) pay direct though! With your wifes car …"
click at [968, 621] on button "submit" at bounding box center [992, 642] width 49 height 42
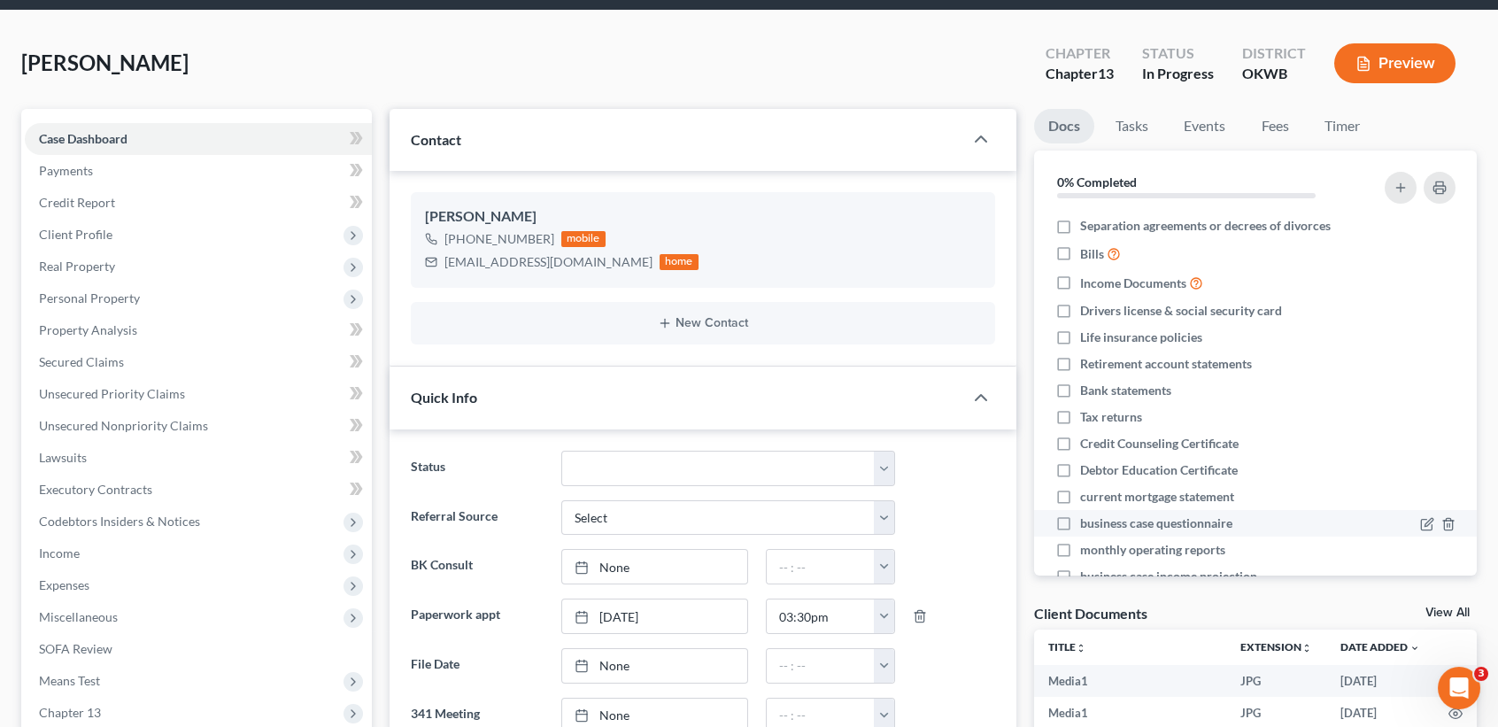
scroll to position [0, 0]
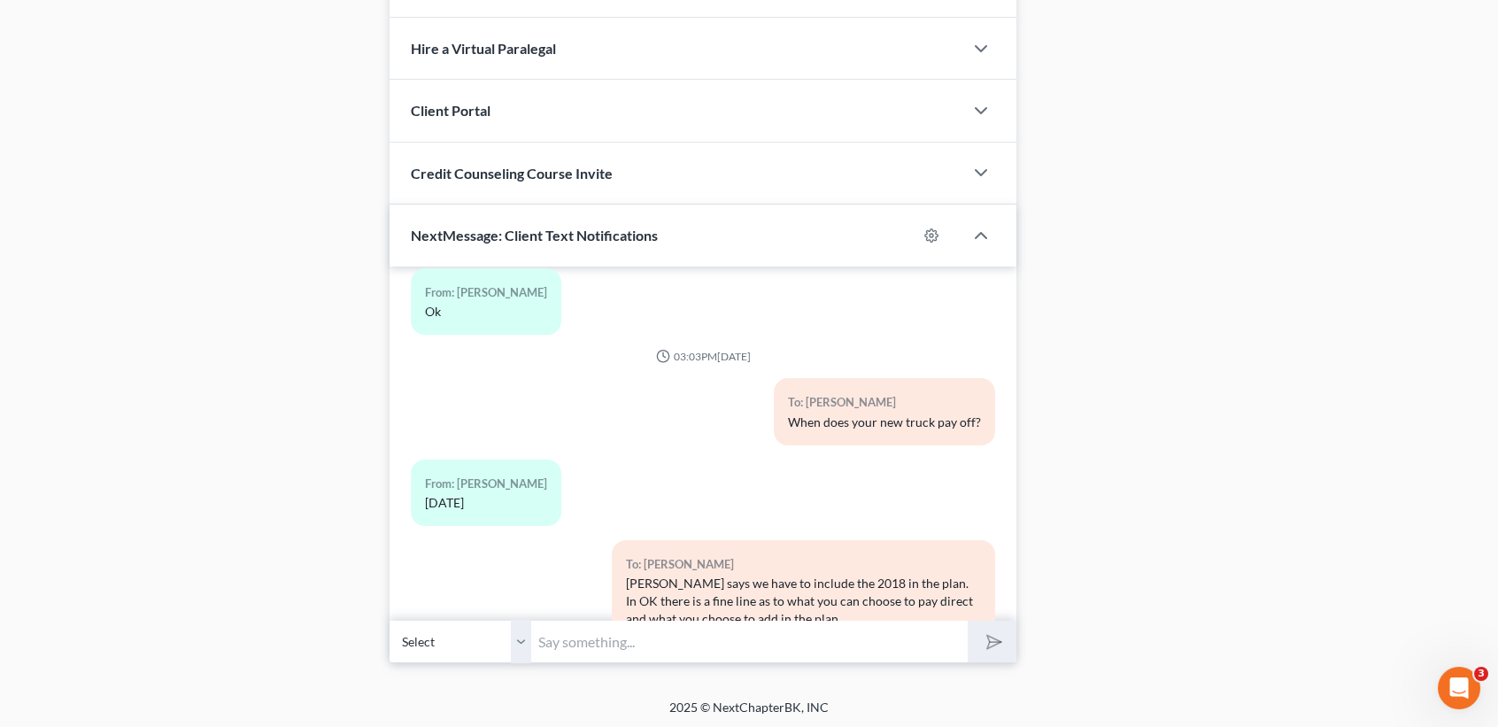
scroll to position [8813, 0]
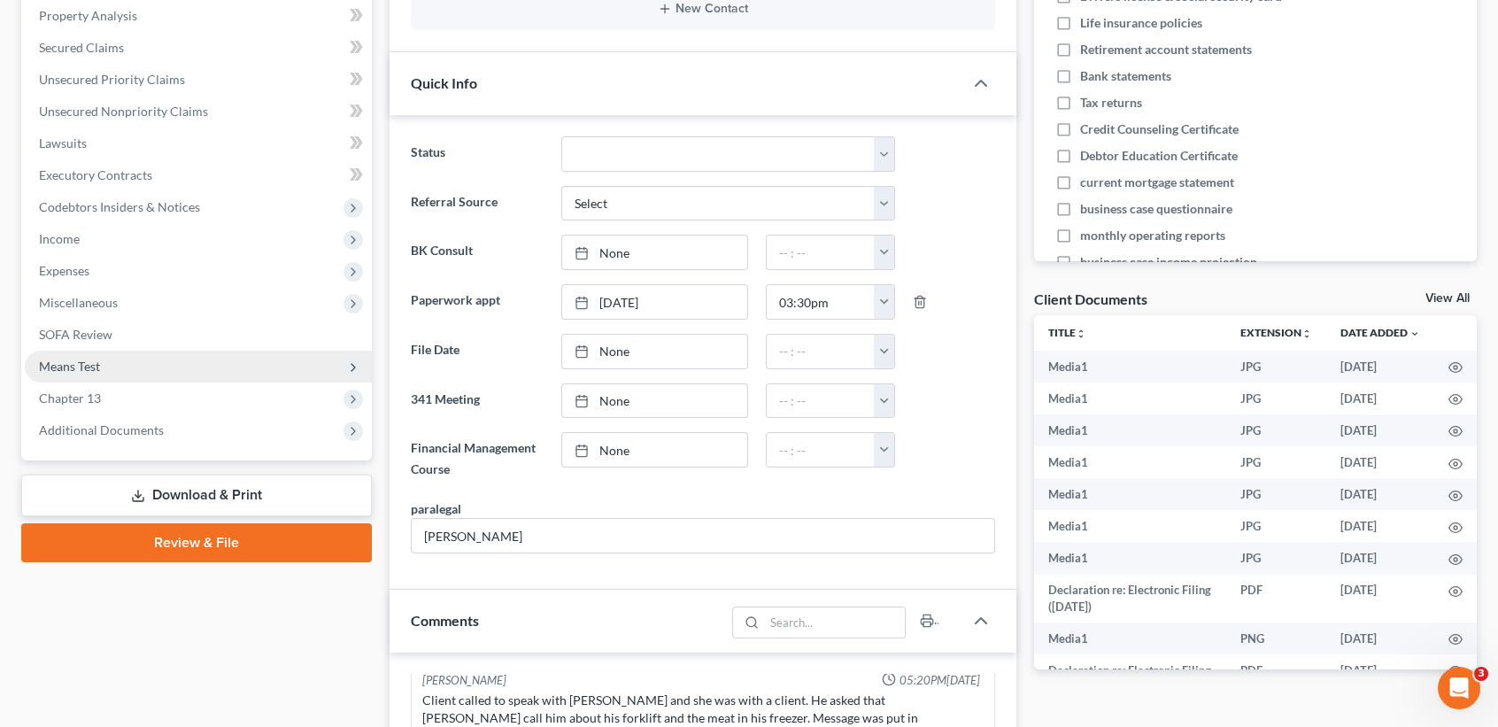
scroll to position [287, 0]
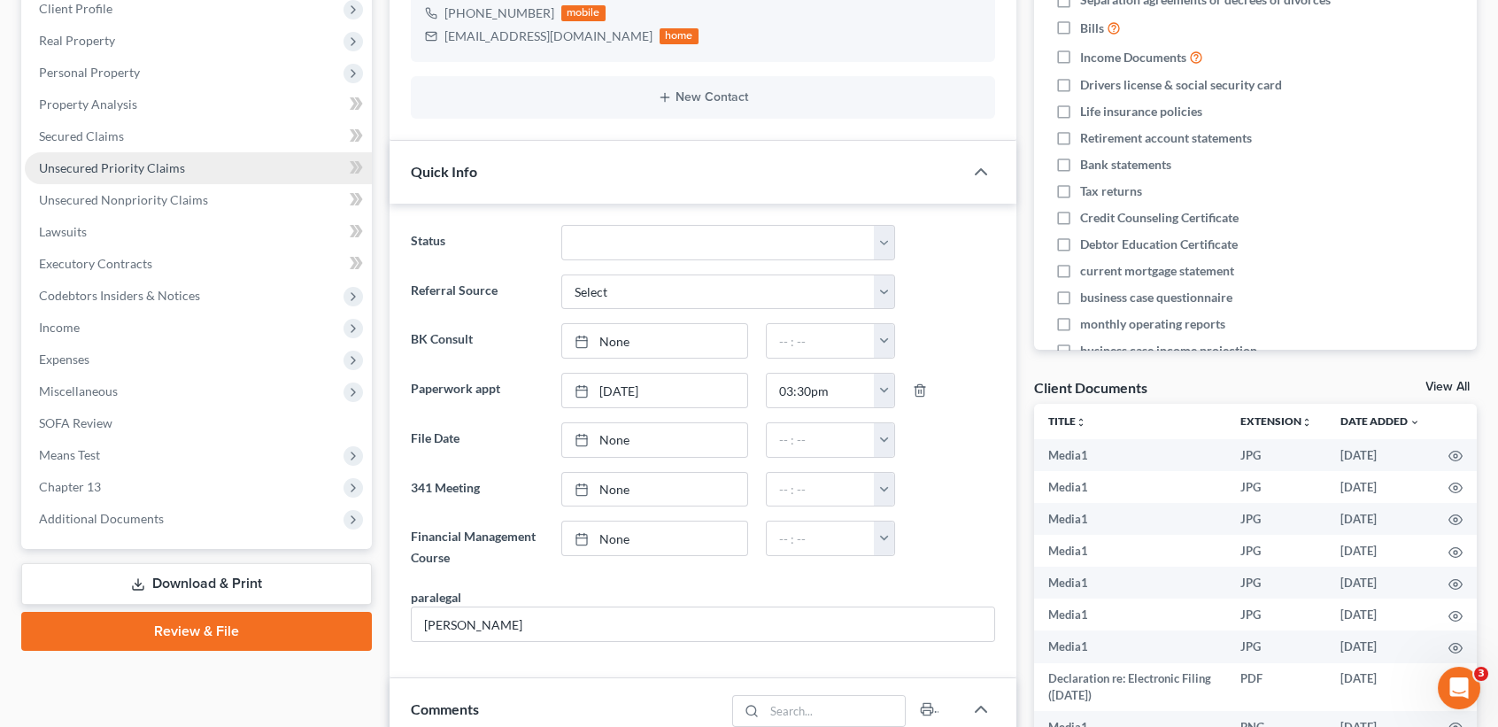
click at [184, 166] on link "Unsecured Priority Claims" at bounding box center [198, 168] width 347 height 32
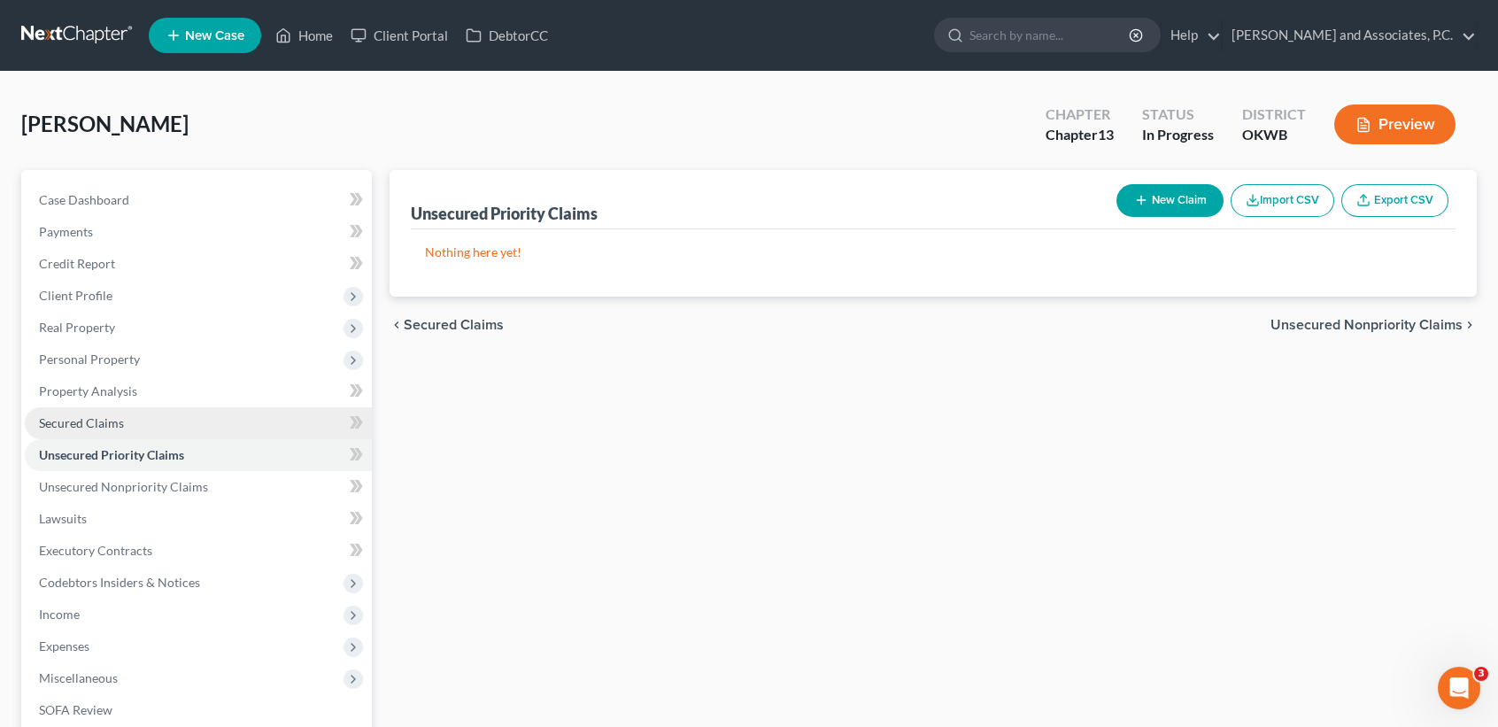
click at [296, 423] on link "Secured Claims" at bounding box center [198, 423] width 347 height 32
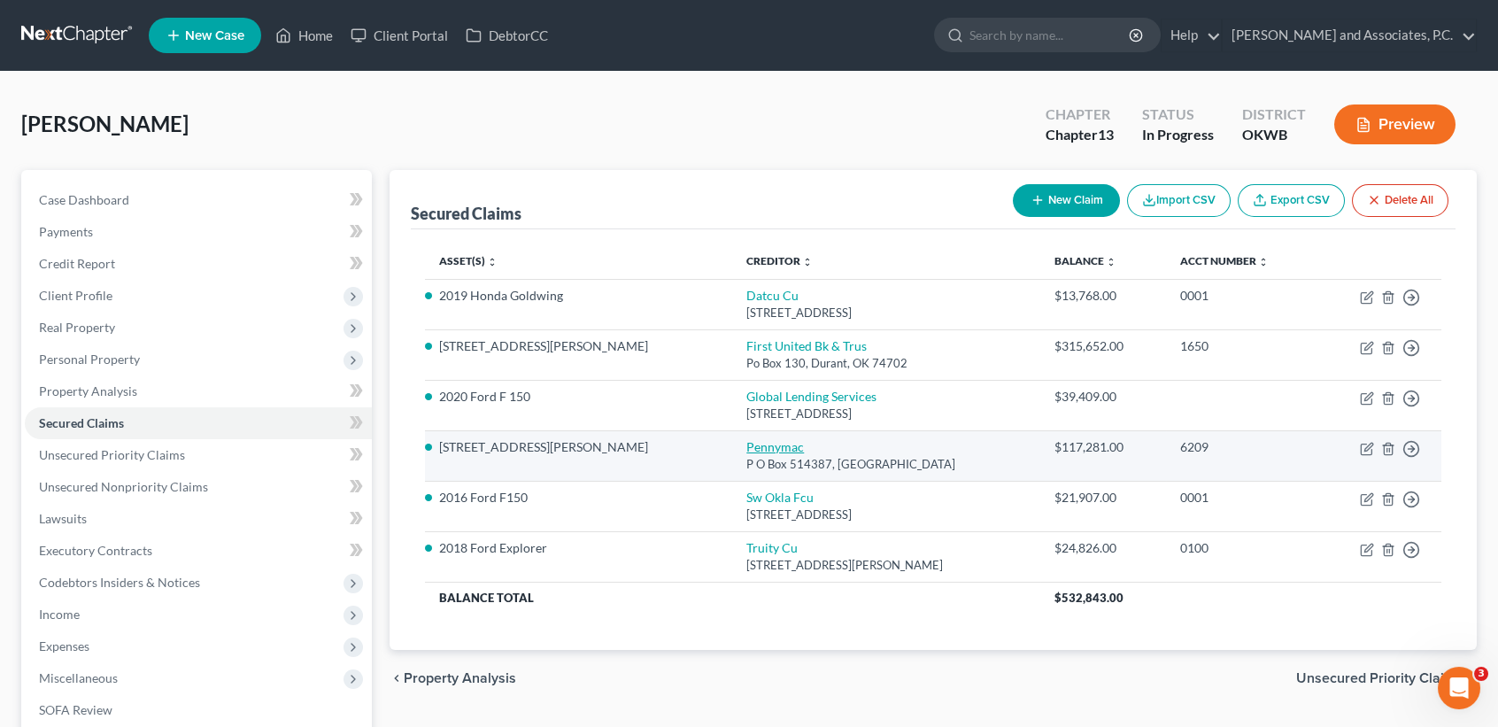
click at [746, 446] on link "Pennymac" at bounding box center [775, 446] width 58 height 15
select select "4"
select select "0"
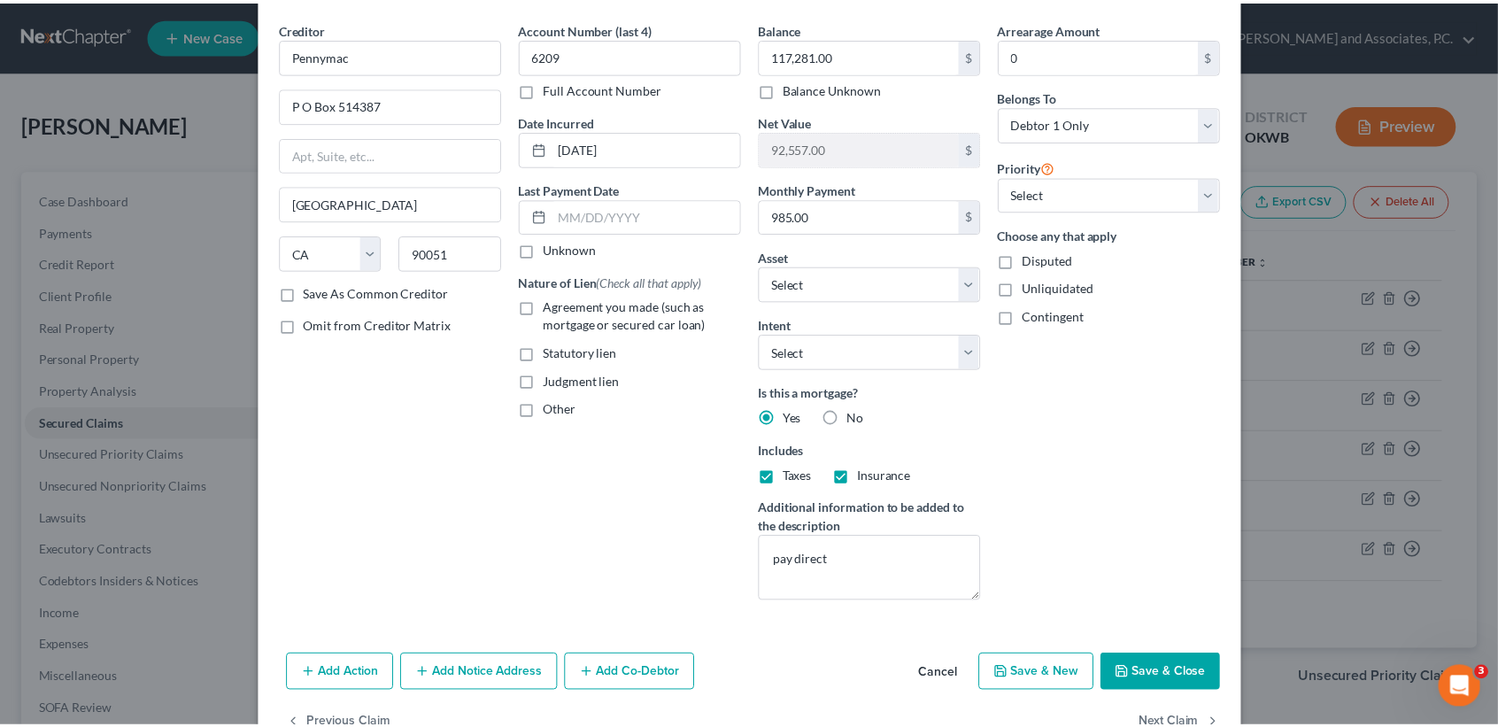
scroll to position [111, 0]
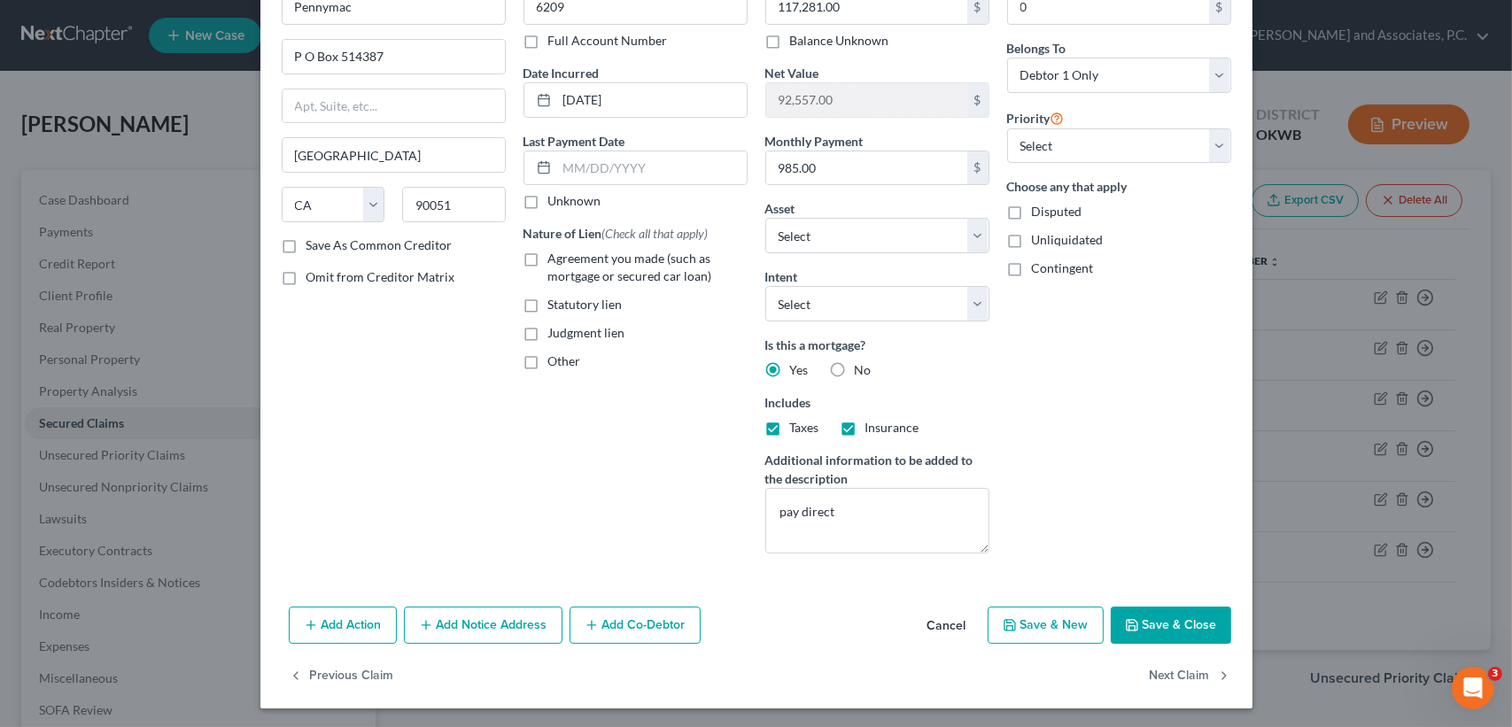
click at [1154, 638] on button "Save & Close" at bounding box center [1170, 625] width 120 height 37
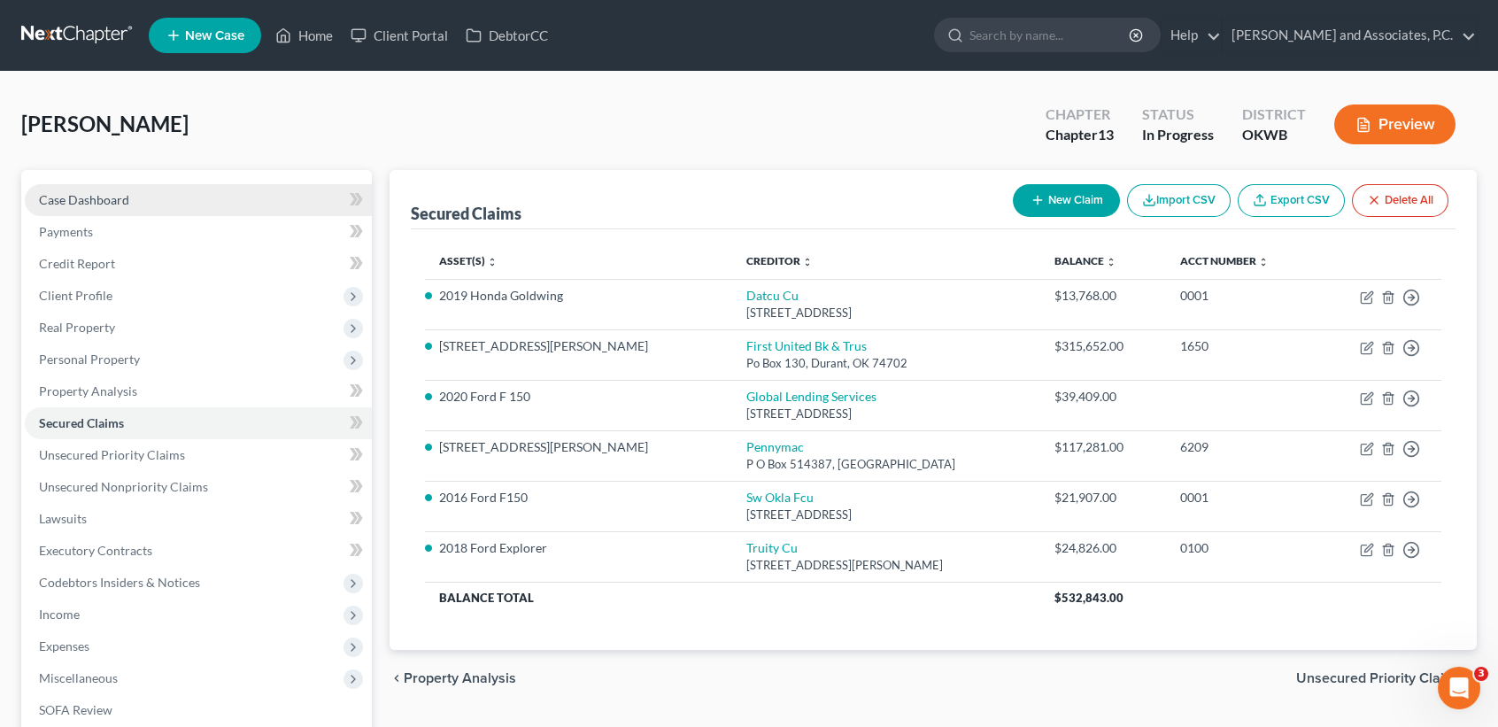
click at [172, 198] on link "Case Dashboard" at bounding box center [198, 200] width 347 height 32
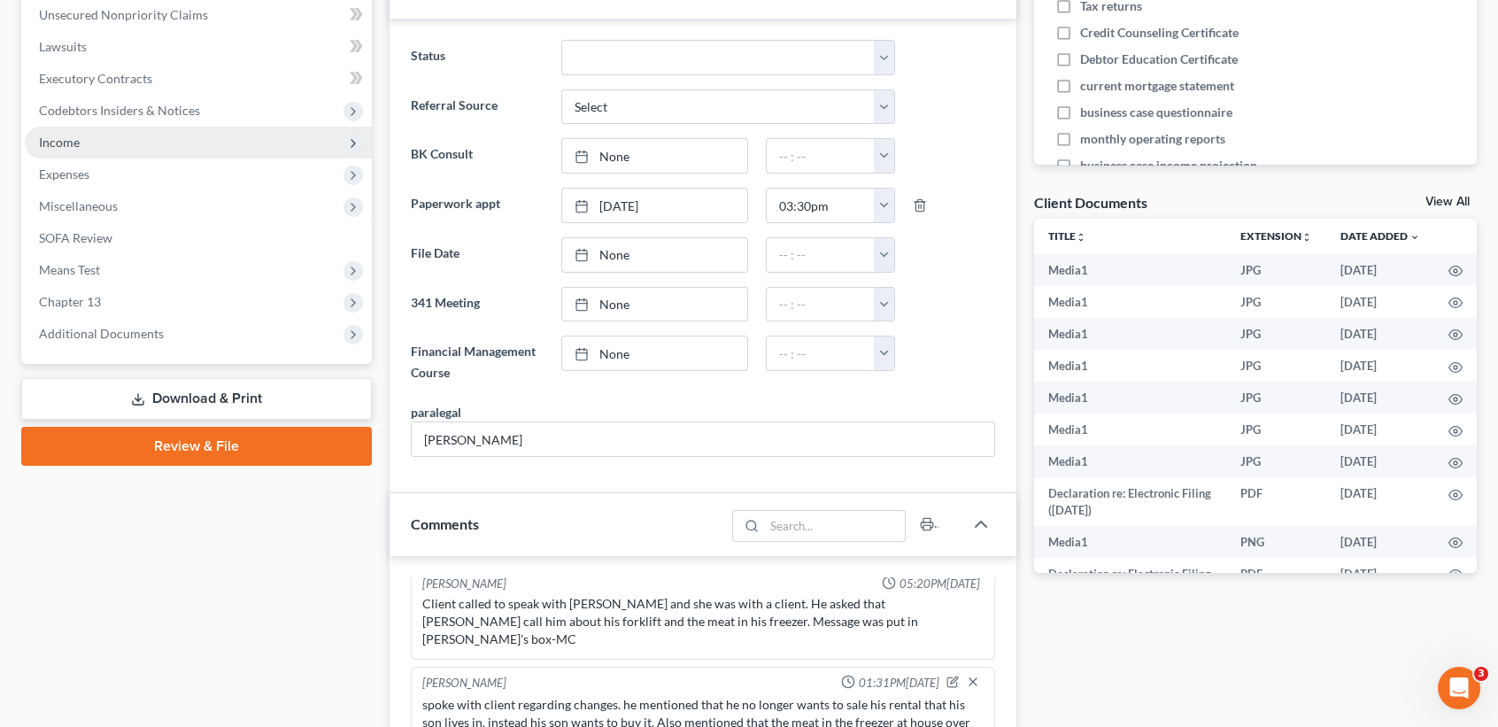
scroll to position [9161, 0]
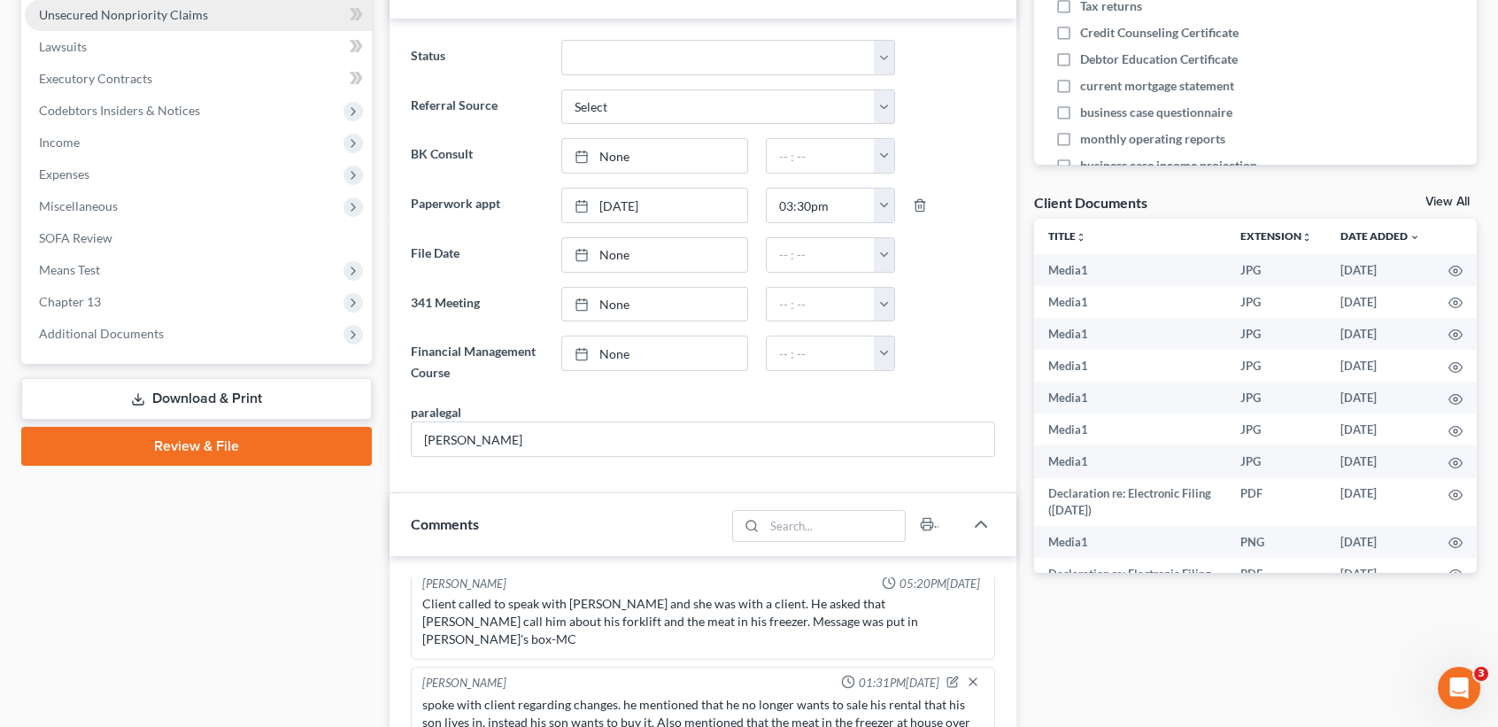
click at [121, 20] on link "Unsecured Nonpriority Claims" at bounding box center [198, 15] width 347 height 32
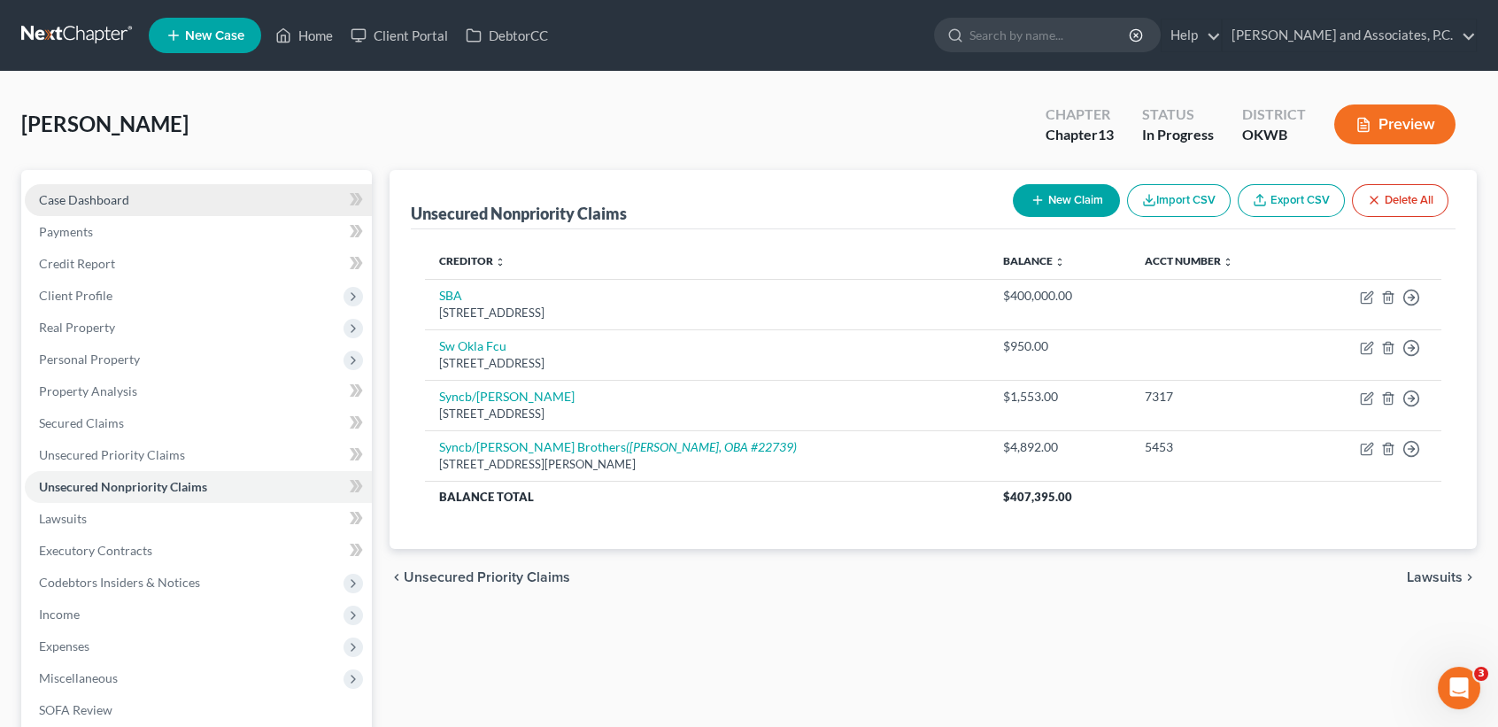
click at [100, 190] on link "Case Dashboard" at bounding box center [198, 200] width 347 height 32
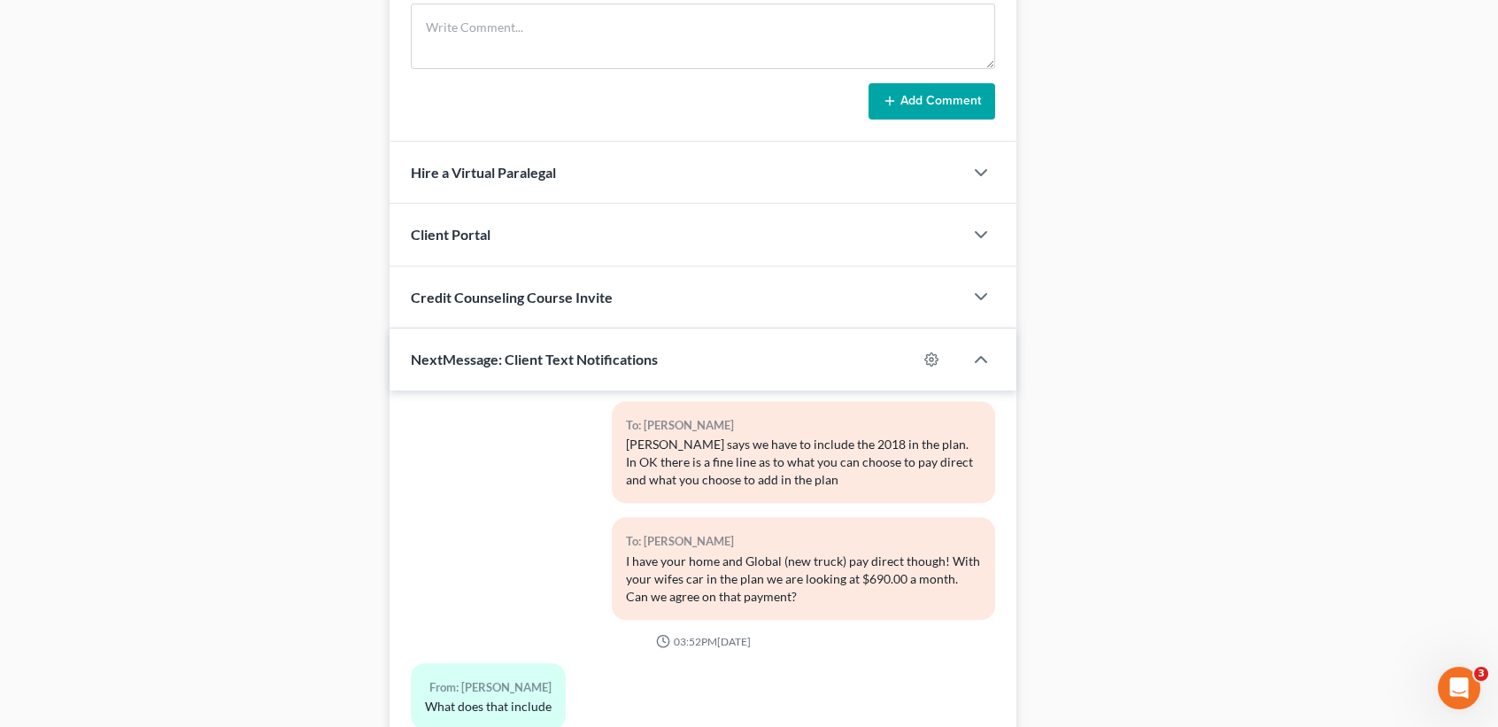
scroll to position [1467, 0]
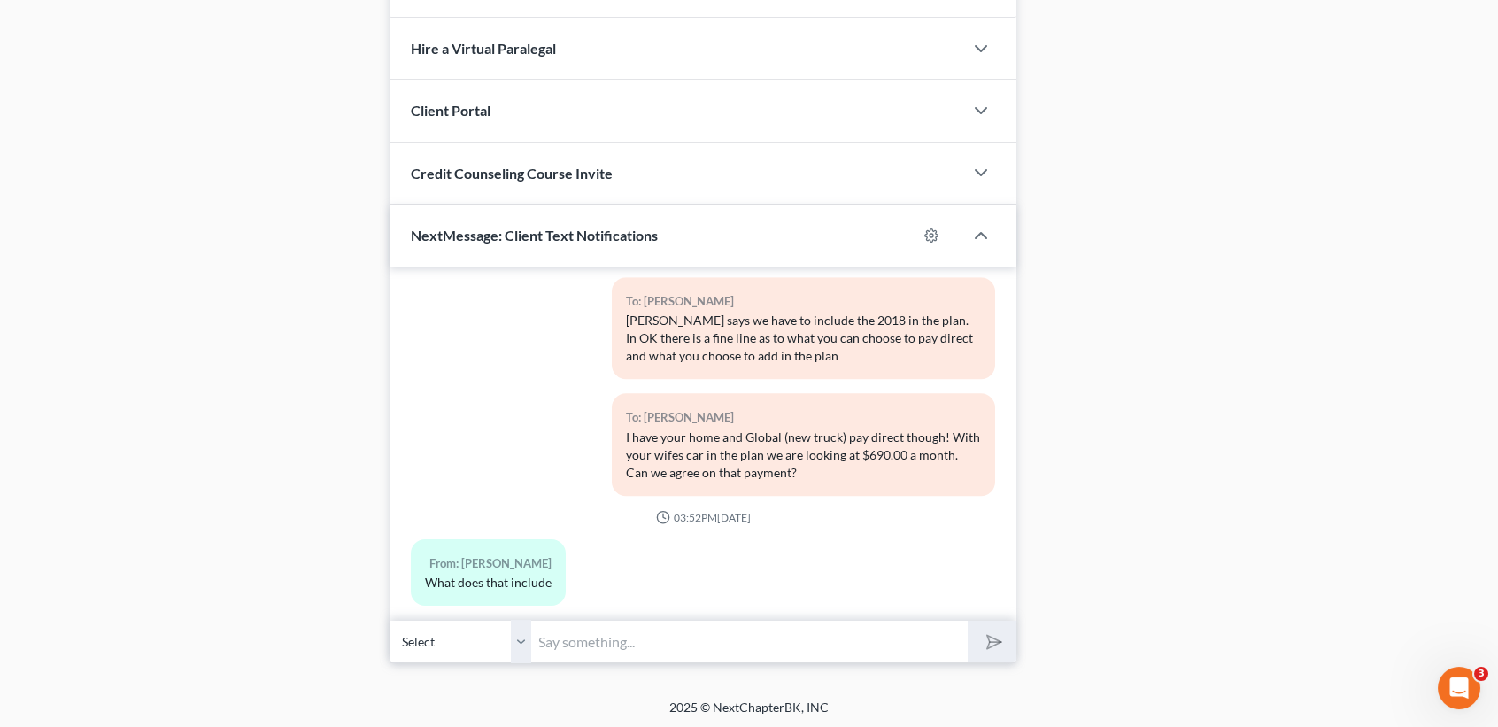
click at [836, 629] on input "text" at bounding box center [749, 641] width 437 height 43
type input "Wifes car and all unsecured debt of $407,395.00"
click at [968, 621] on button "submit" at bounding box center [992, 642] width 49 height 42
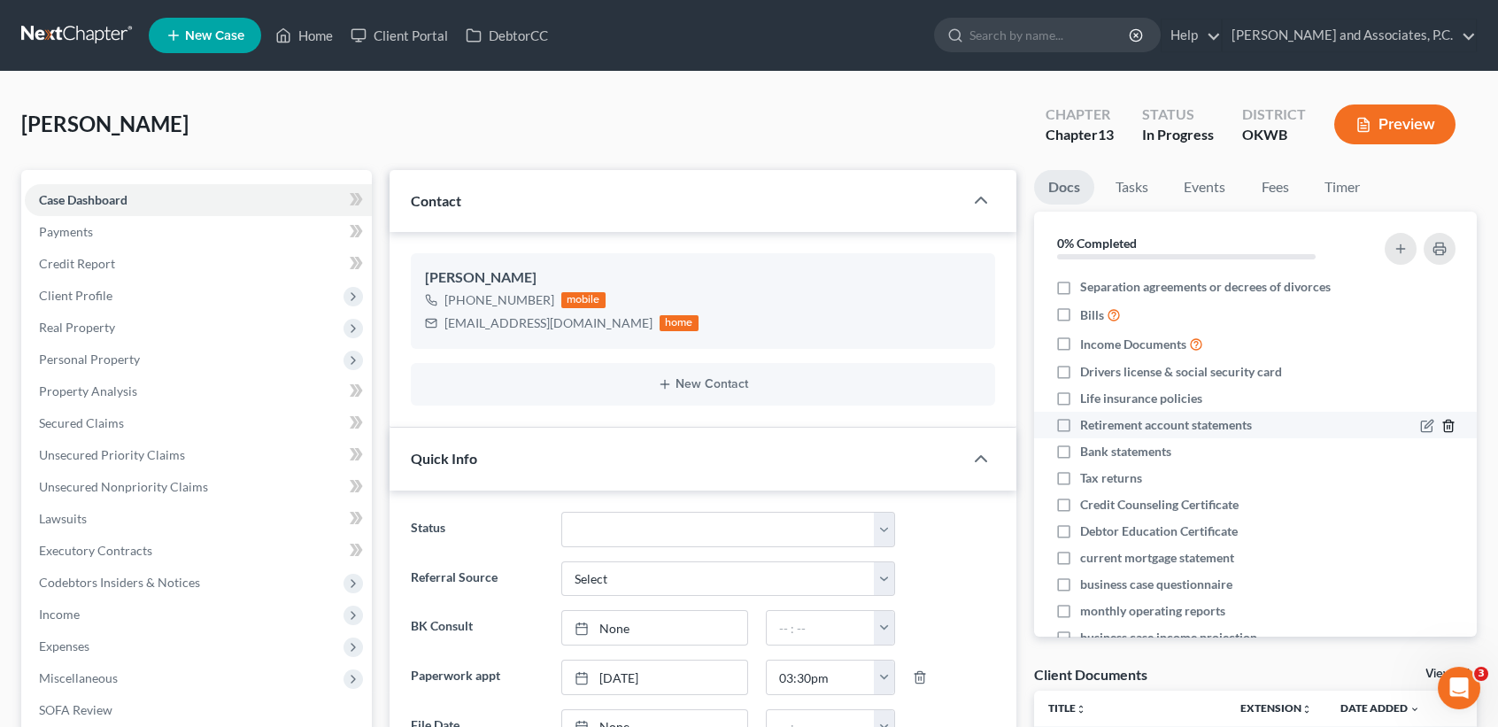
scroll to position [9353, 0]
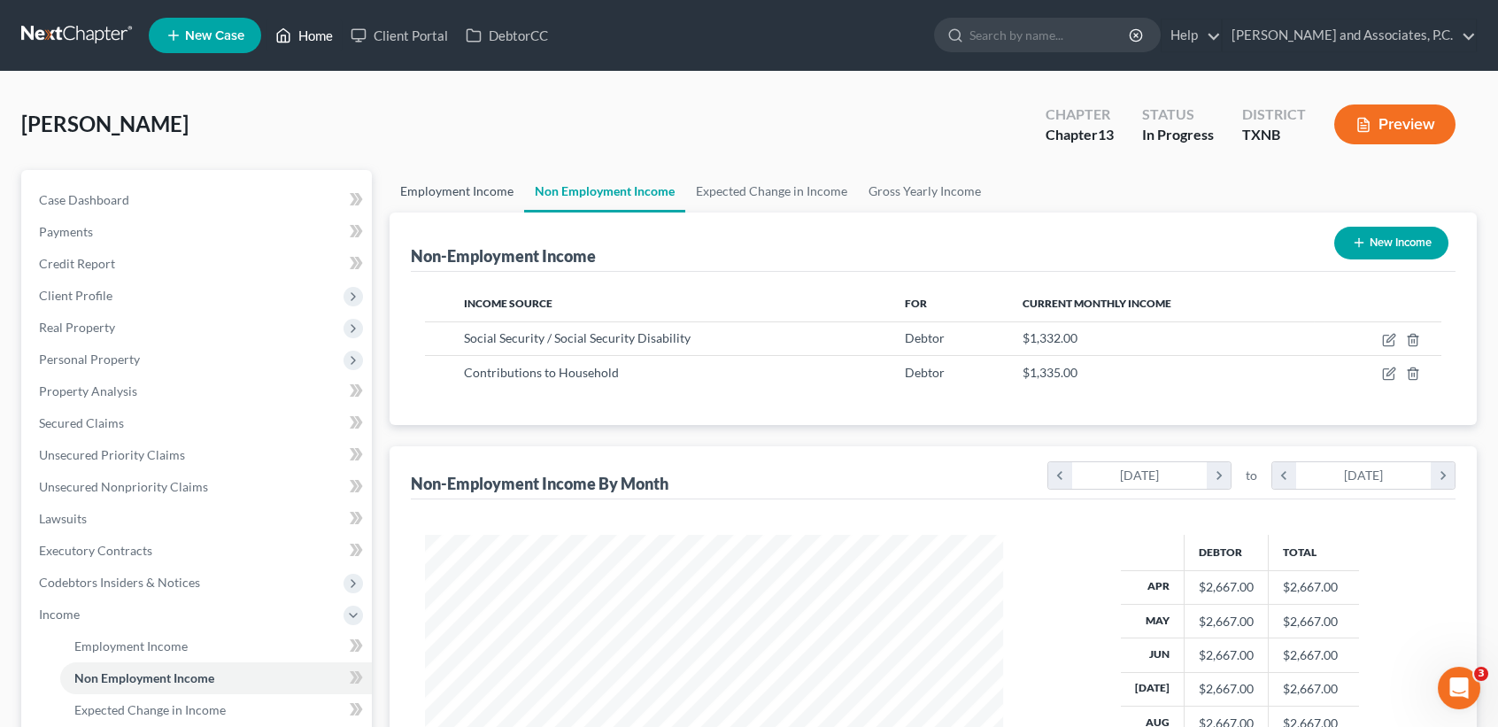
drag, startPoint x: 0, startPoint y: 0, endPoint x: 394, endPoint y: 182, distance: 434.2
click at [319, 32] on link "Home" at bounding box center [304, 35] width 75 height 32
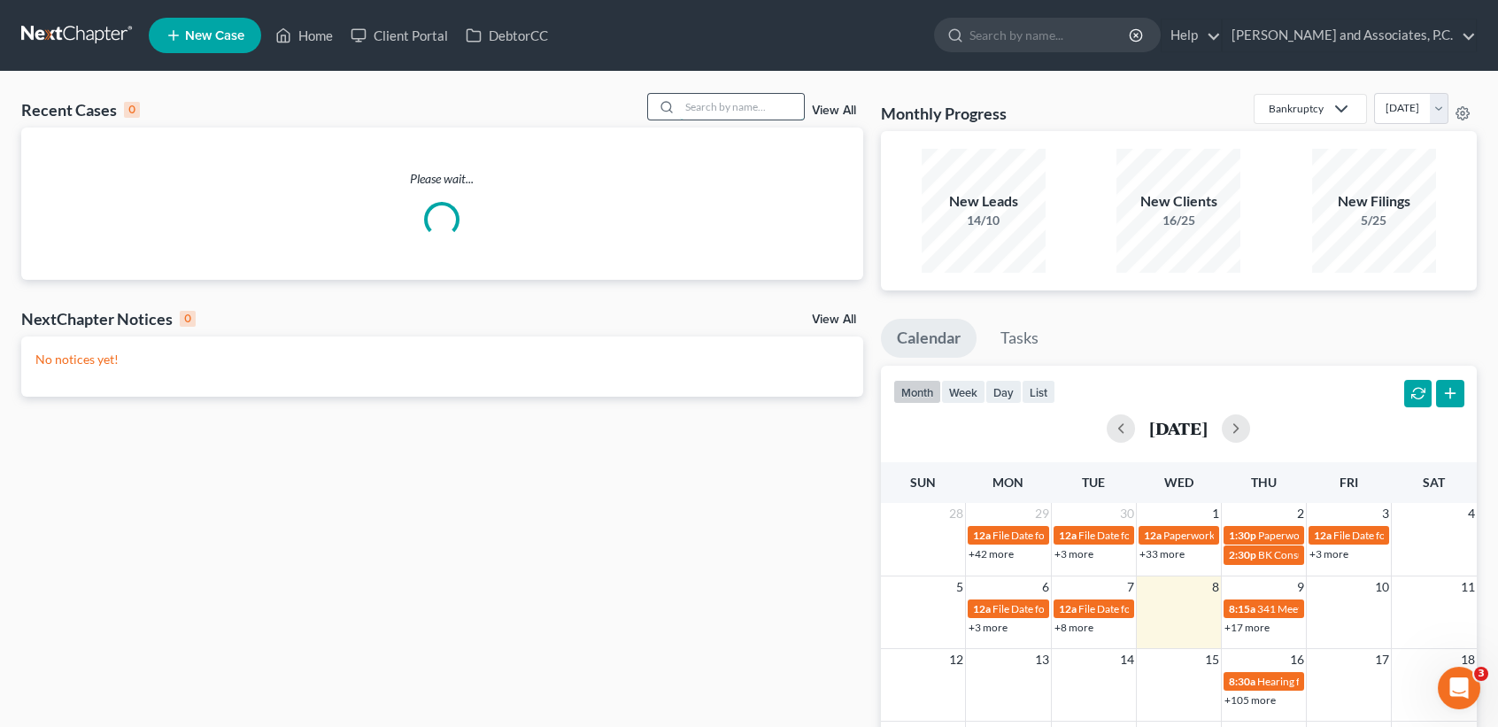
click at [757, 112] on input "search" at bounding box center [742, 107] width 124 height 26
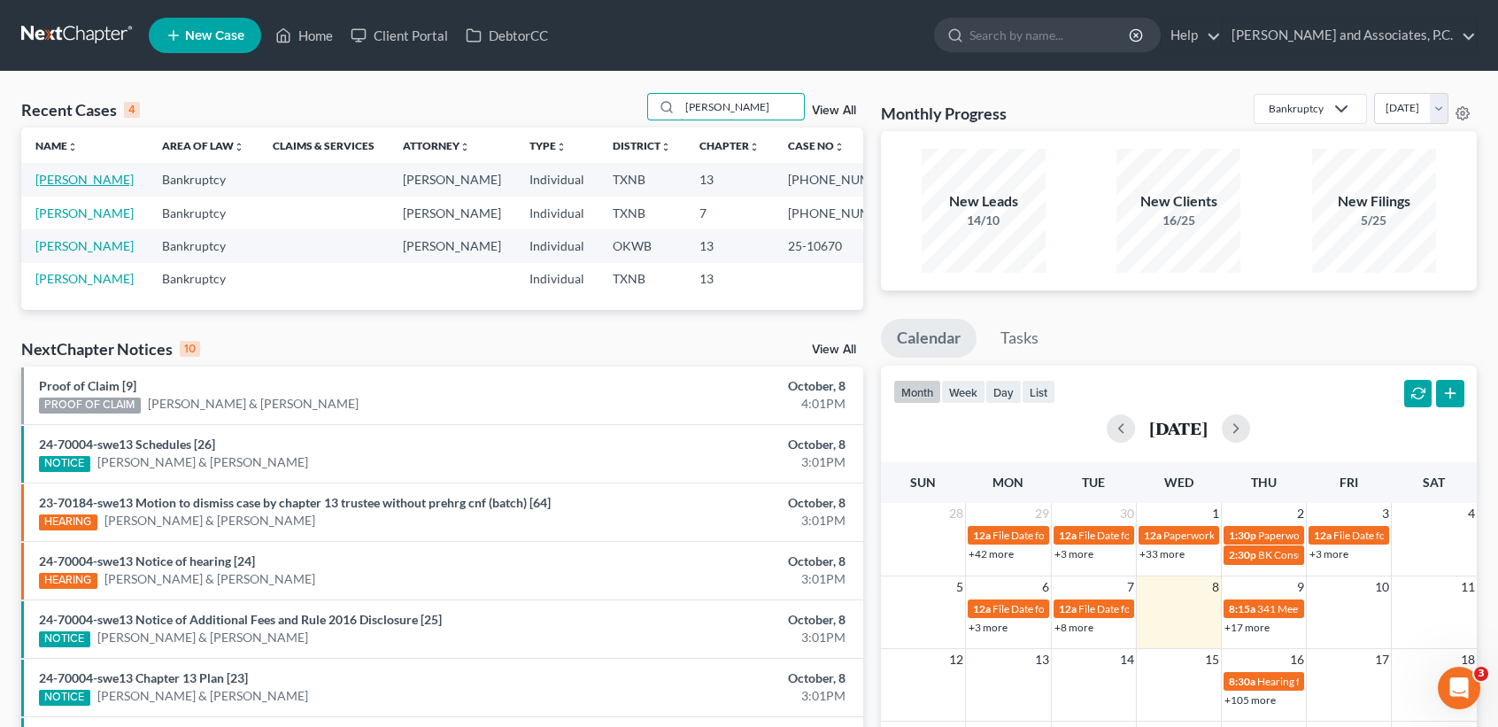
type input "[PERSON_NAME]"
click at [79, 174] on link "[PERSON_NAME]" at bounding box center [84, 179] width 98 height 15
select select "6"
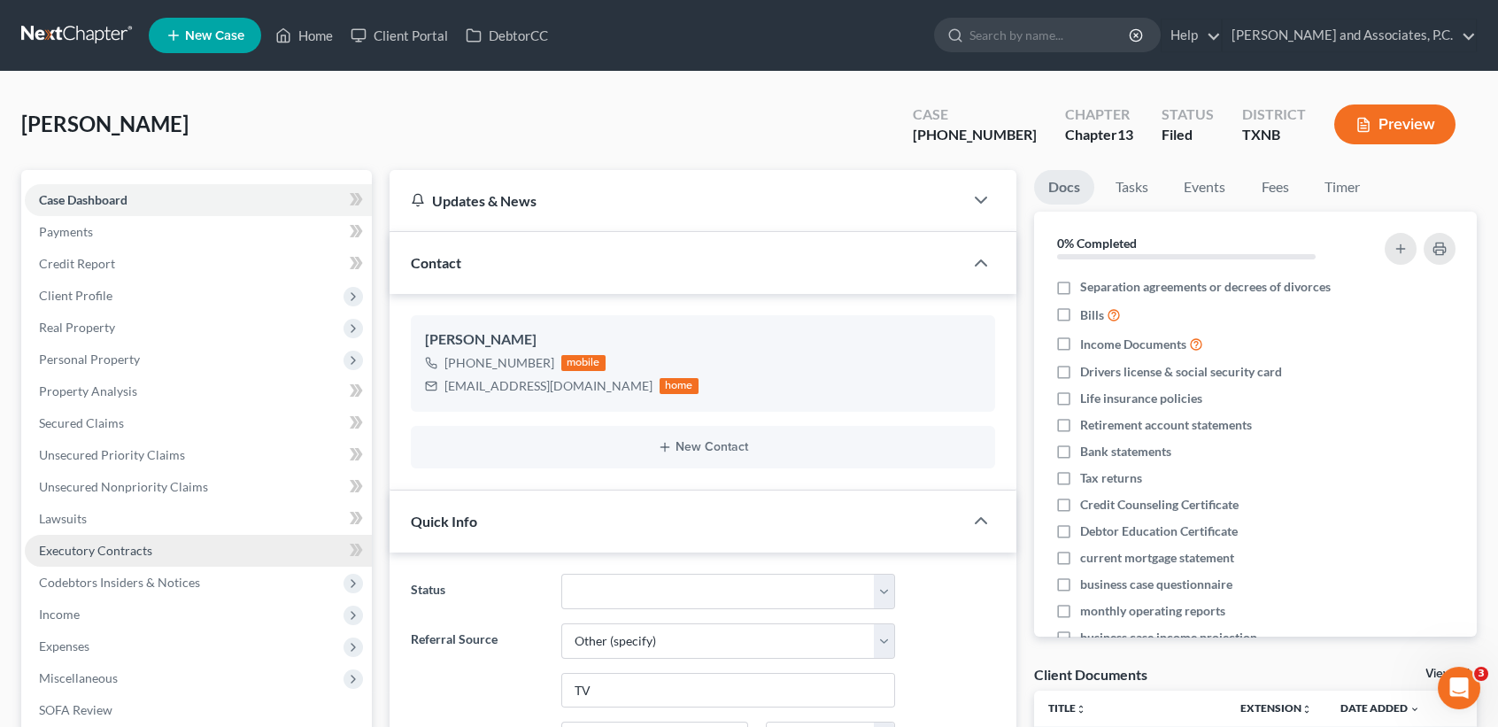
click at [121, 544] on span "Executory Contracts" at bounding box center [95, 550] width 113 height 15
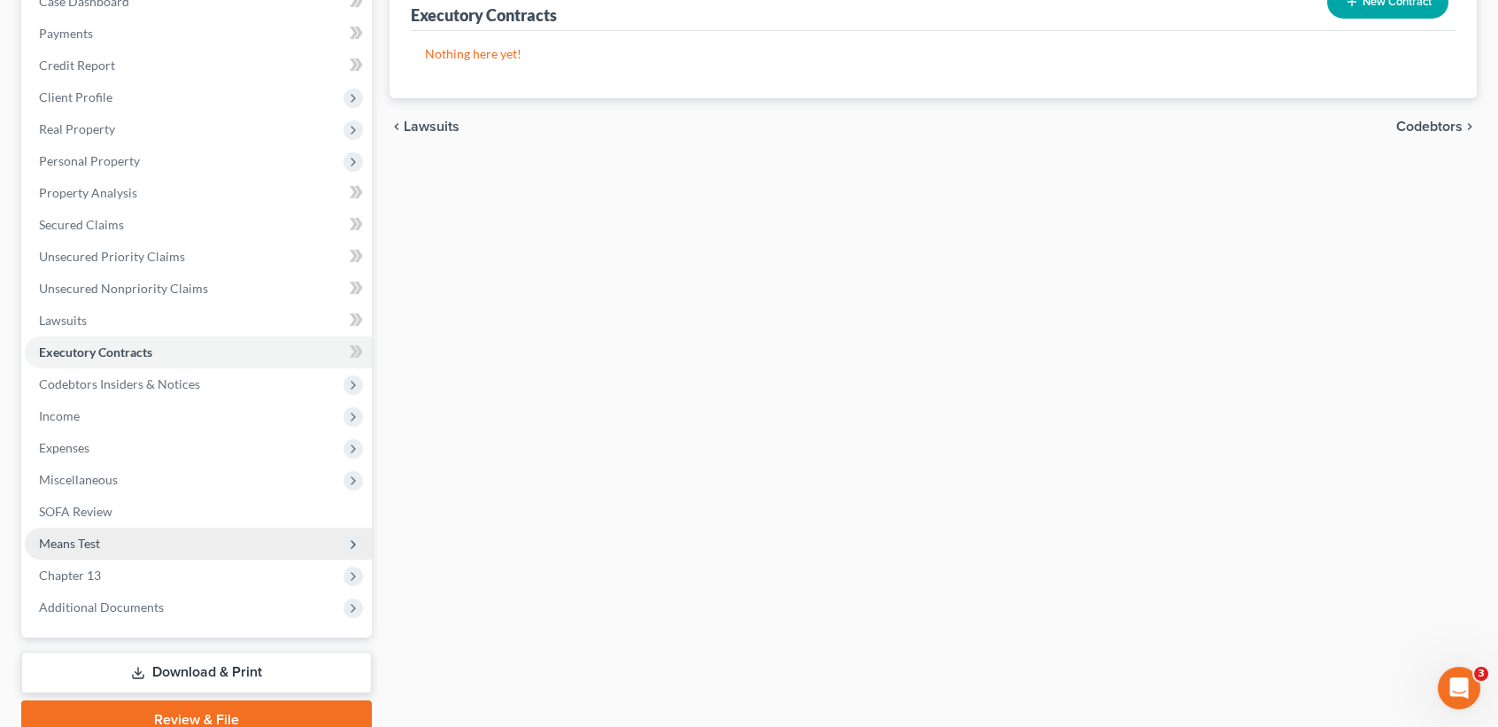
scroll to position [236, 0]
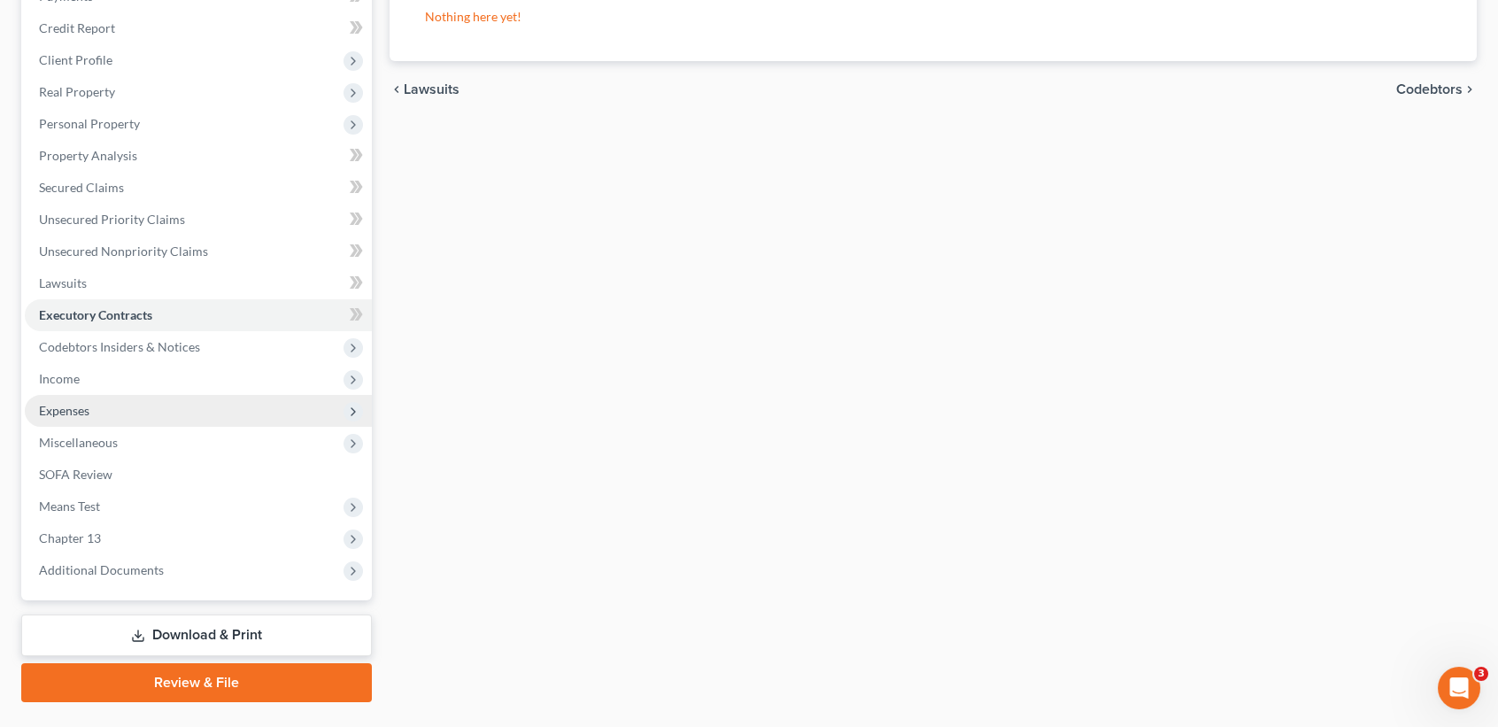
click at [104, 399] on span "Expenses" at bounding box center [198, 411] width 347 height 32
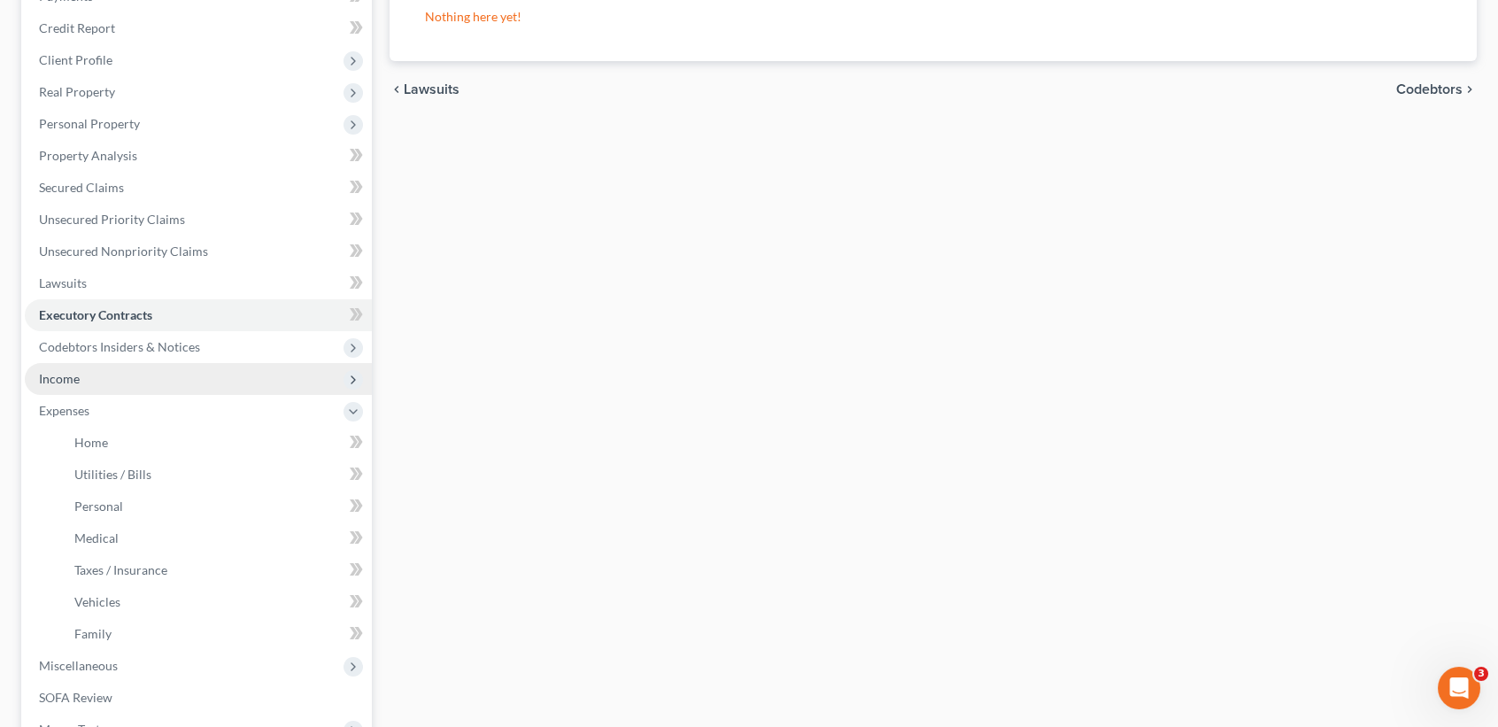
click at [107, 375] on span "Income" at bounding box center [198, 379] width 347 height 32
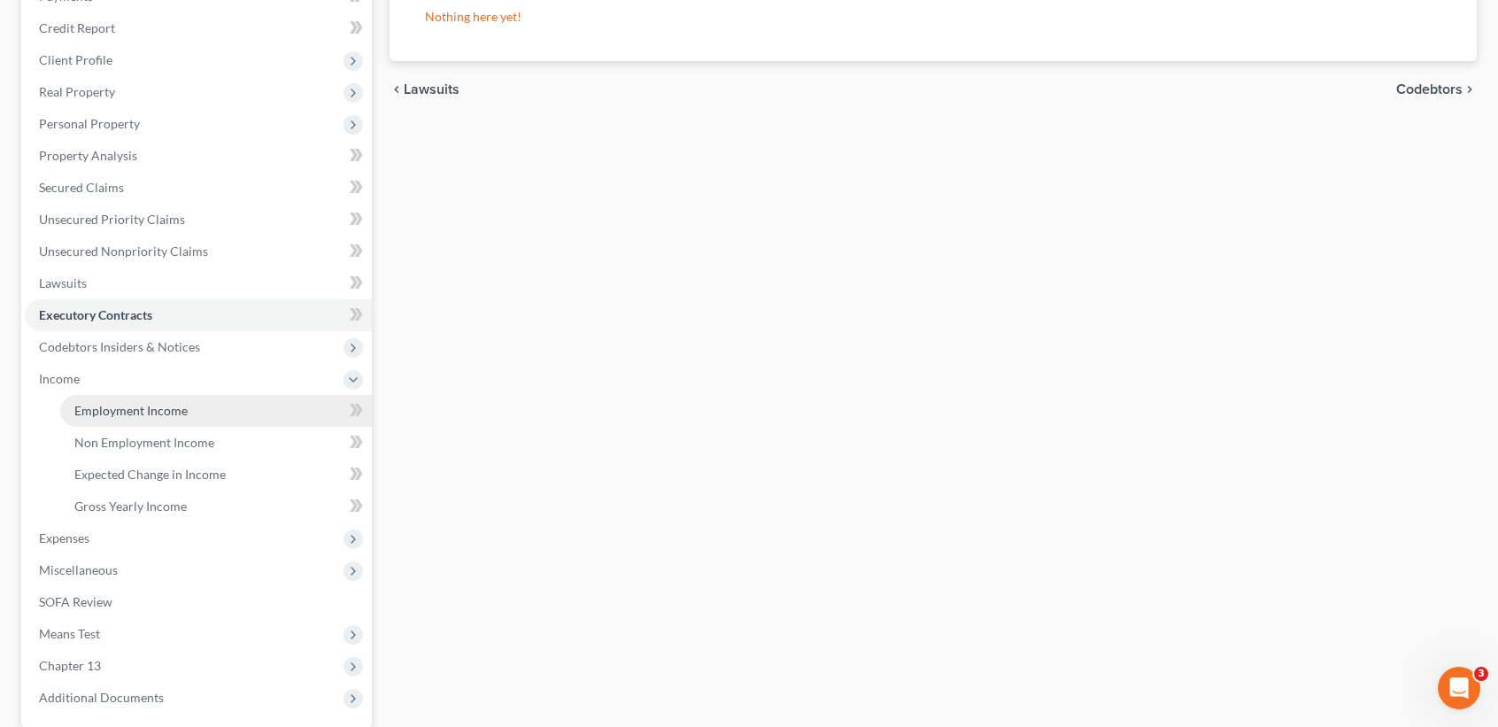
click at [111, 415] on span "Employment Income" at bounding box center [130, 410] width 113 height 15
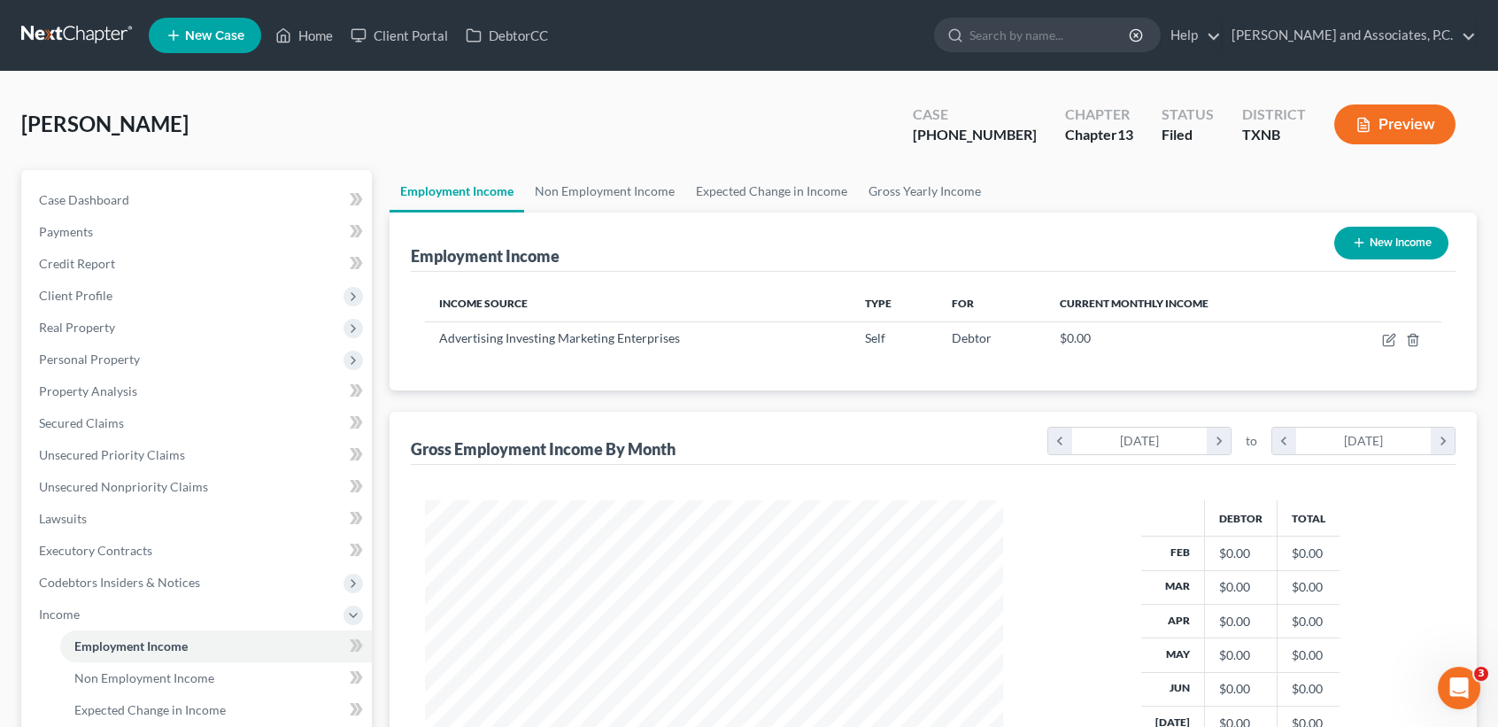
scroll to position [317, 613]
click at [632, 203] on link "Non Employment Income" at bounding box center [604, 191] width 161 height 43
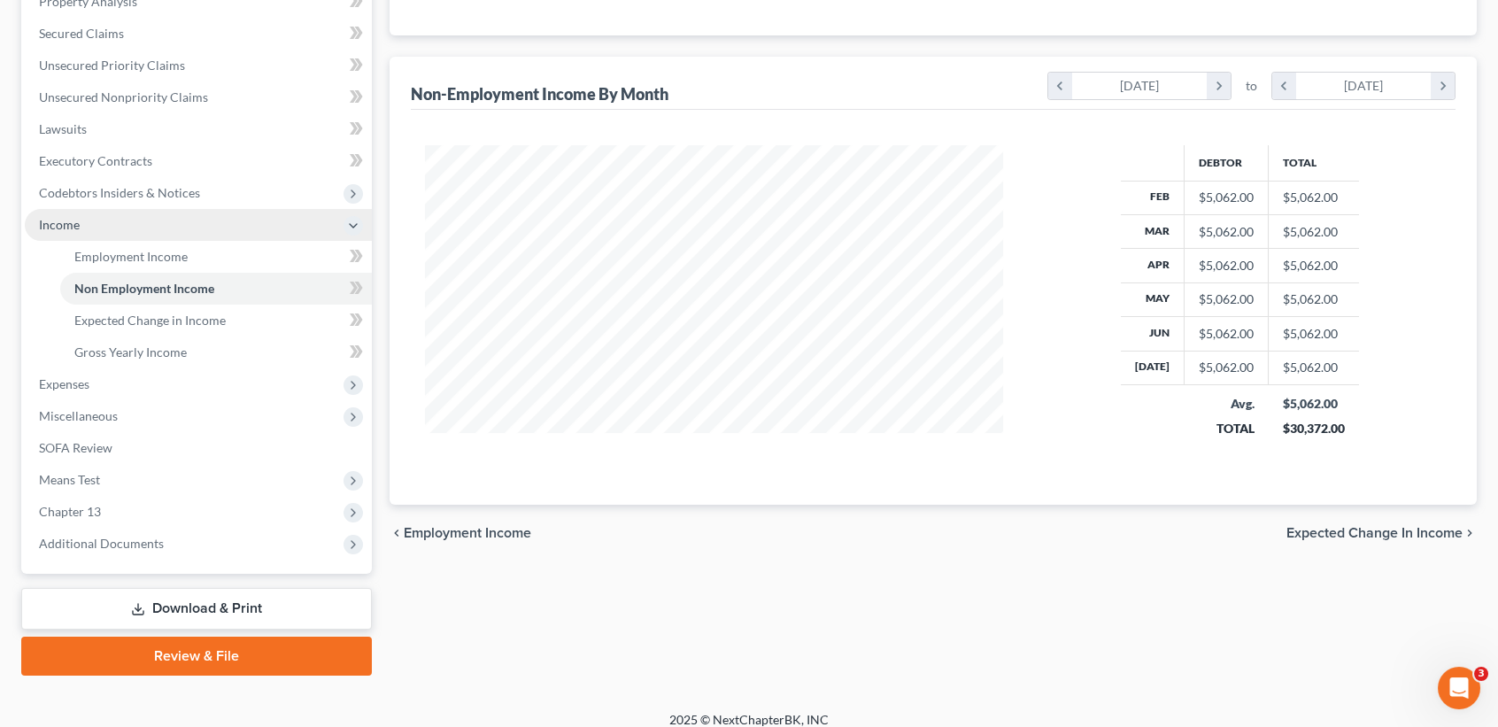
scroll to position [403, 0]
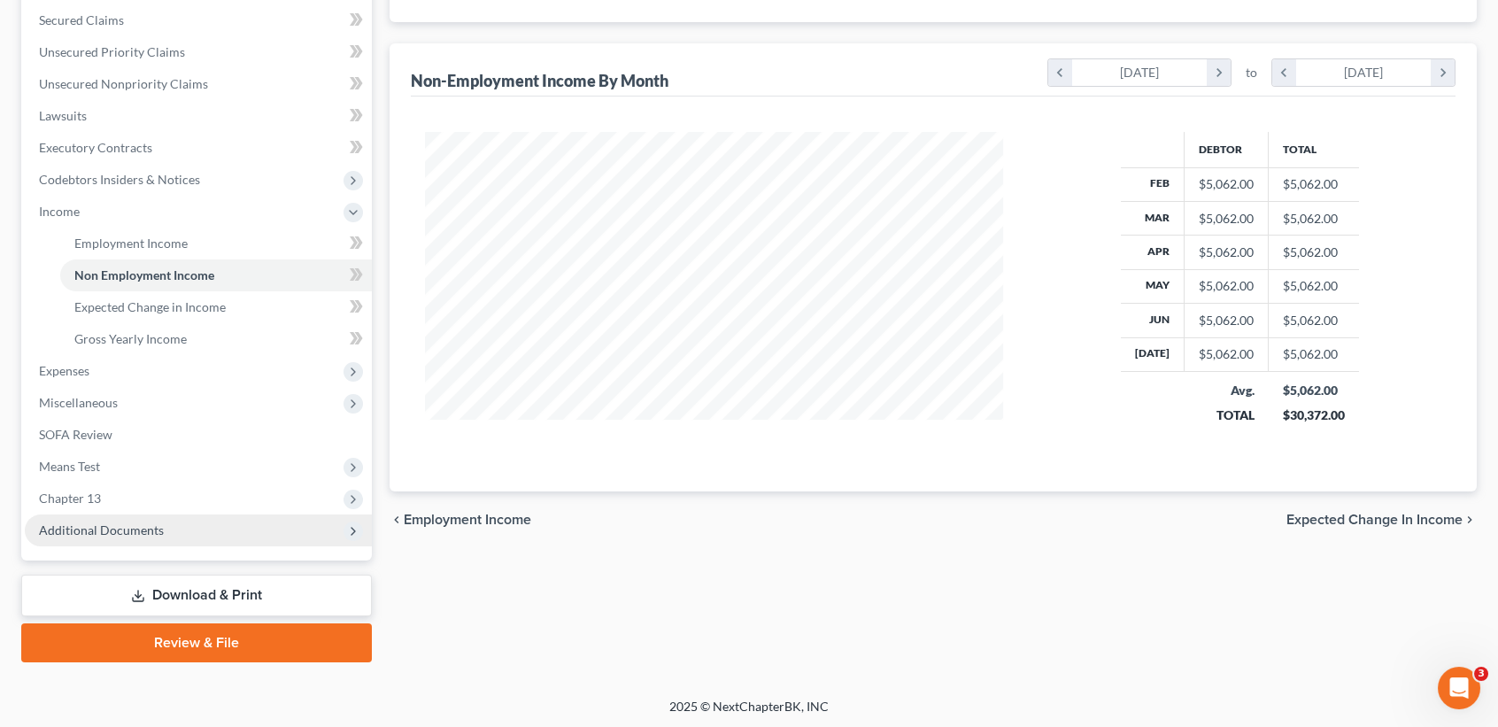
click at [102, 533] on span "Additional Documents" at bounding box center [101, 529] width 125 height 15
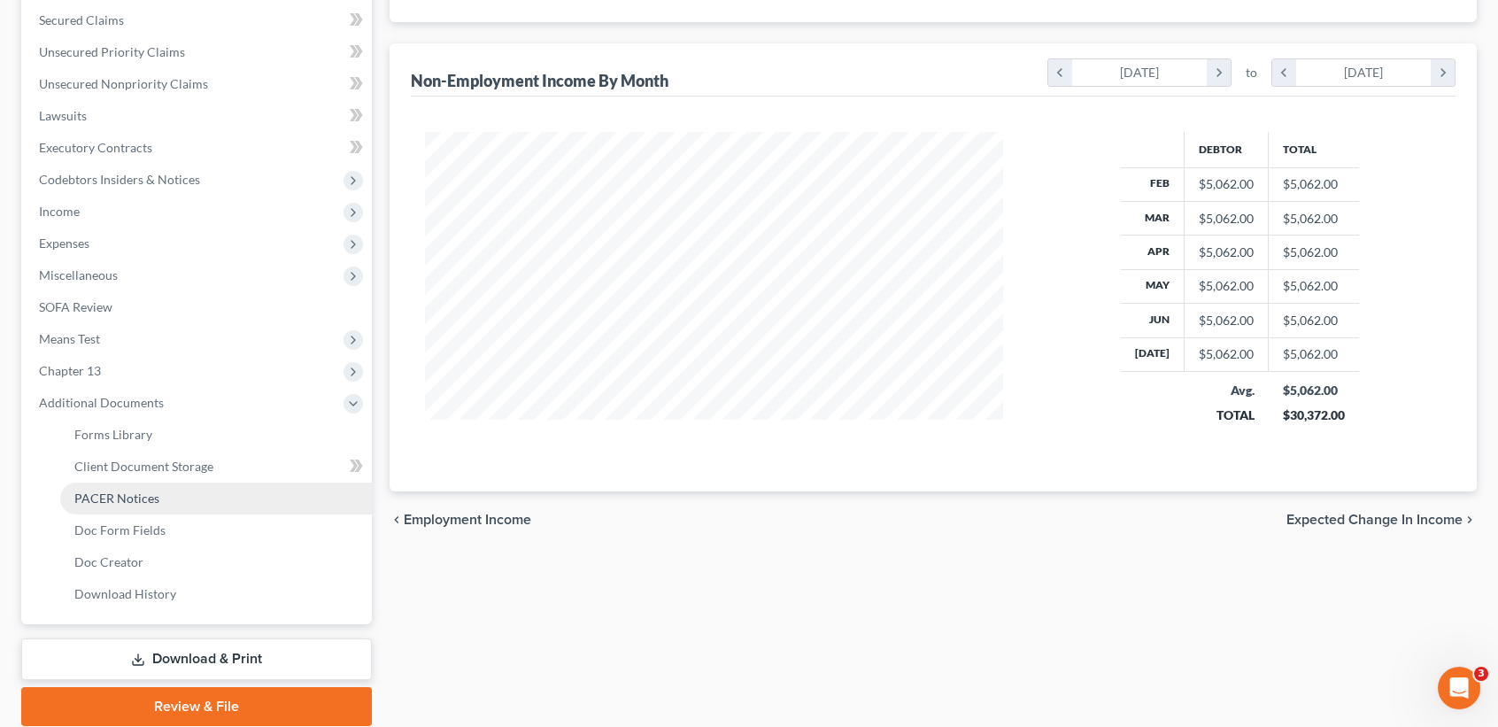
click at [122, 494] on span "PACER Notices" at bounding box center [116, 498] width 85 height 15
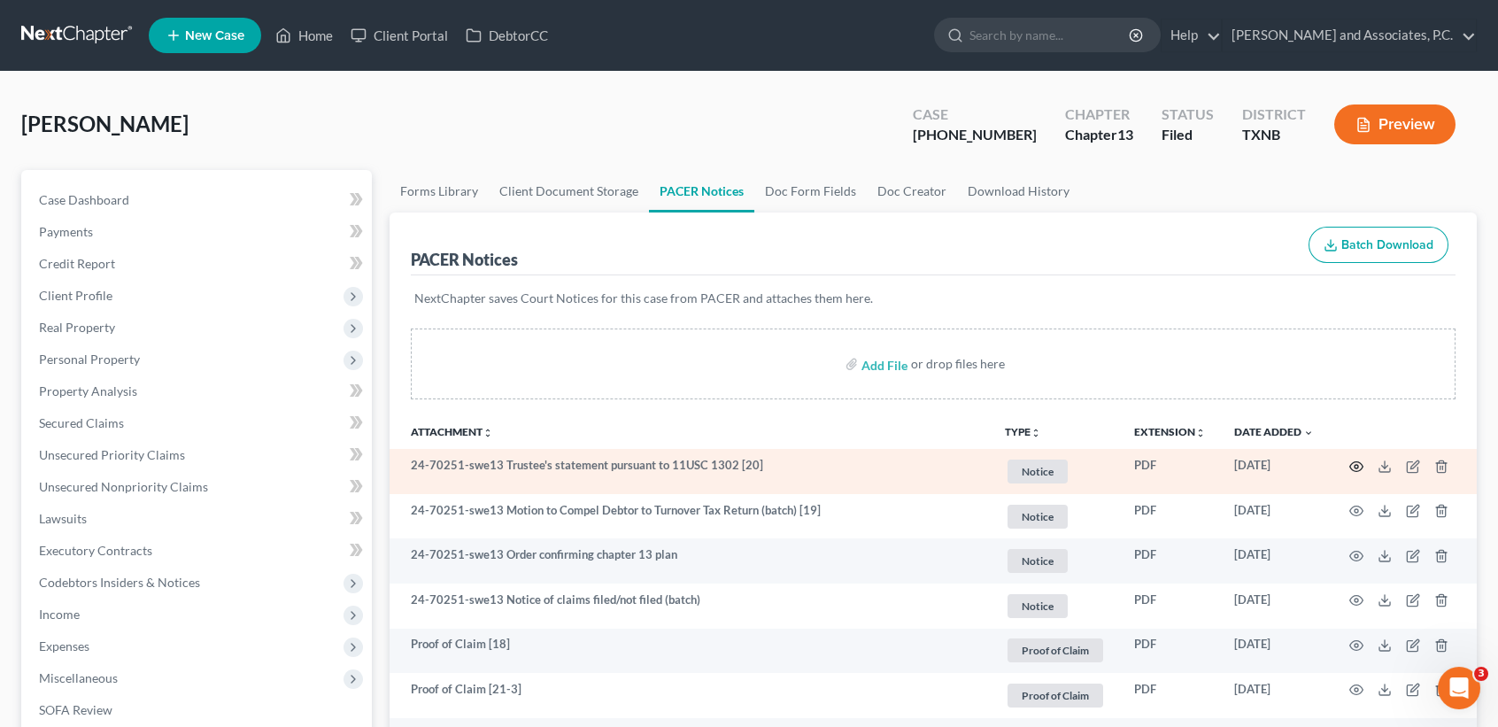
click at [1358, 462] on icon "button" at bounding box center [1357, 467] width 14 height 14
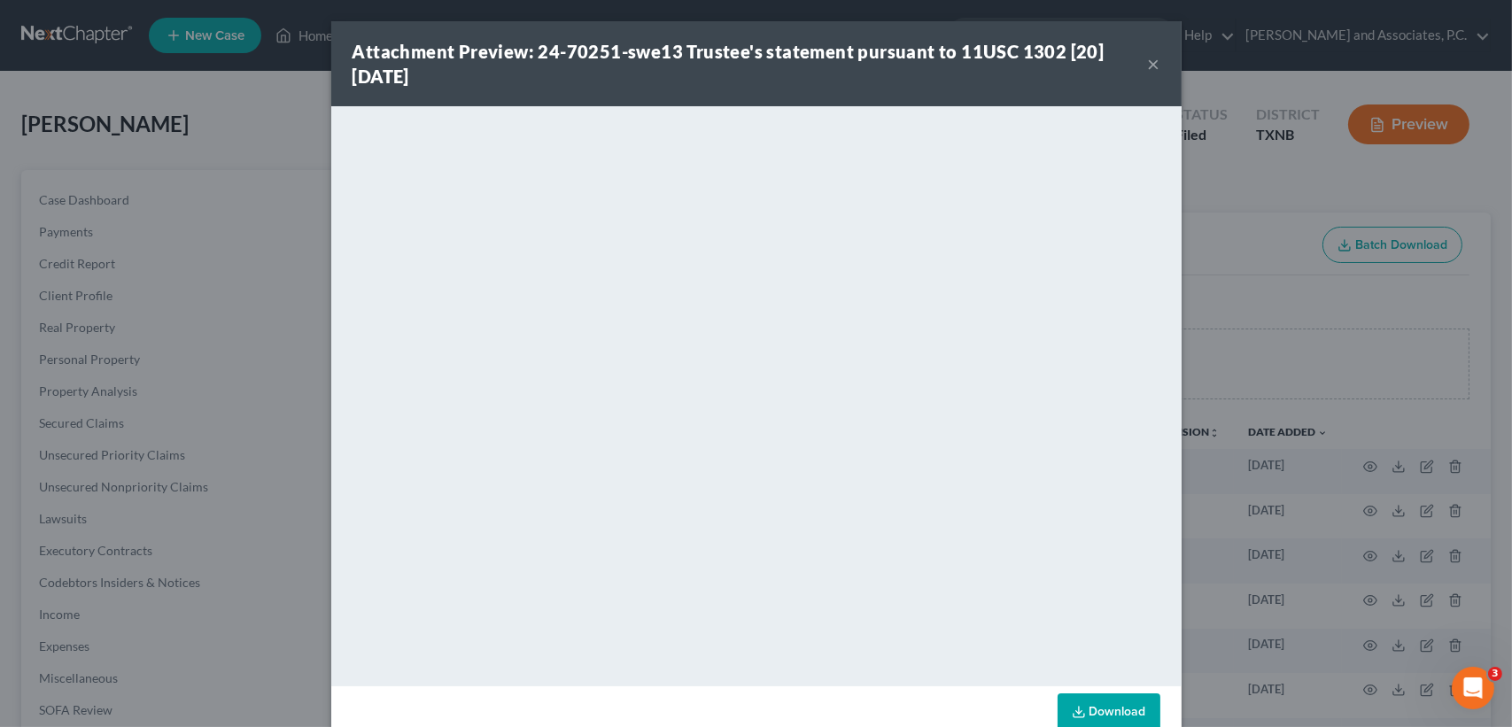
click at [1148, 57] on button "×" at bounding box center [1154, 63] width 12 height 21
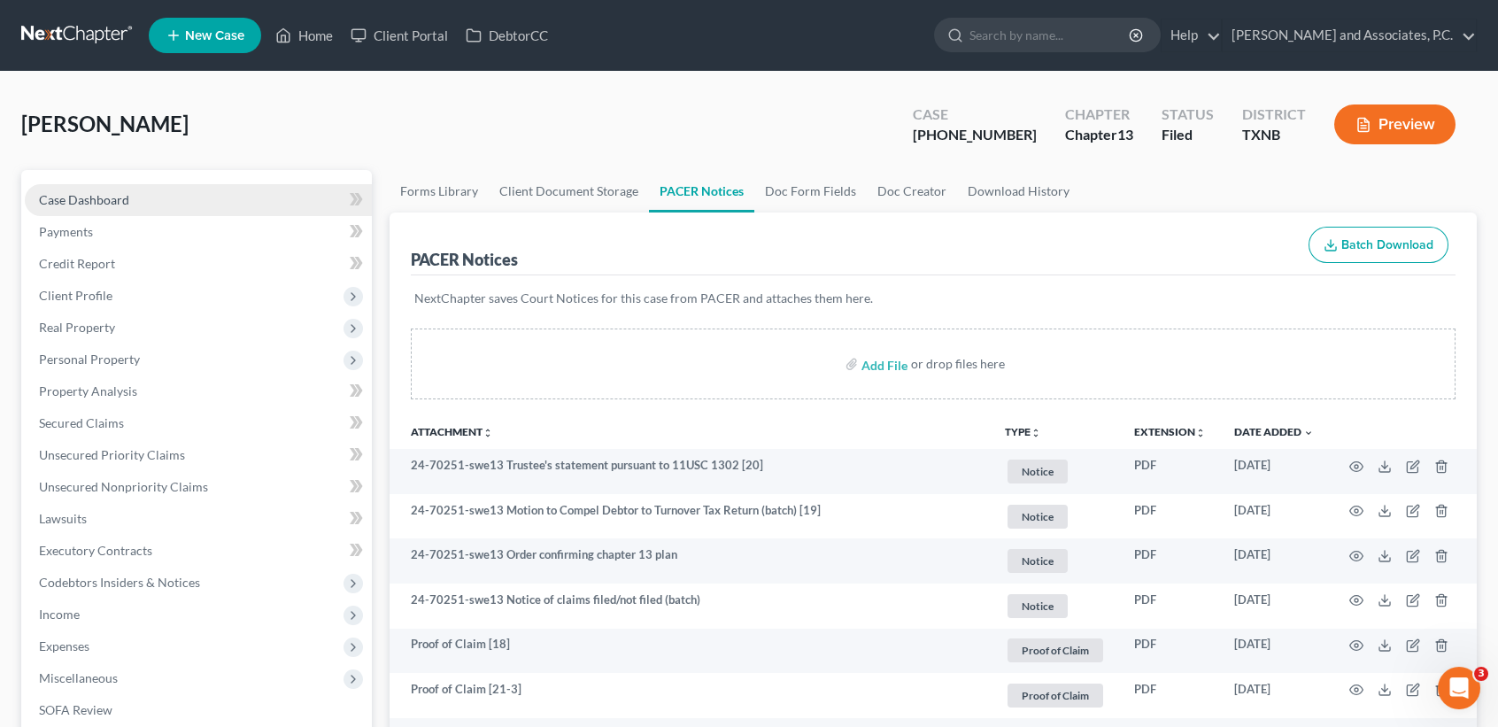
click at [96, 197] on span "Case Dashboard" at bounding box center [84, 199] width 90 height 15
select select "6"
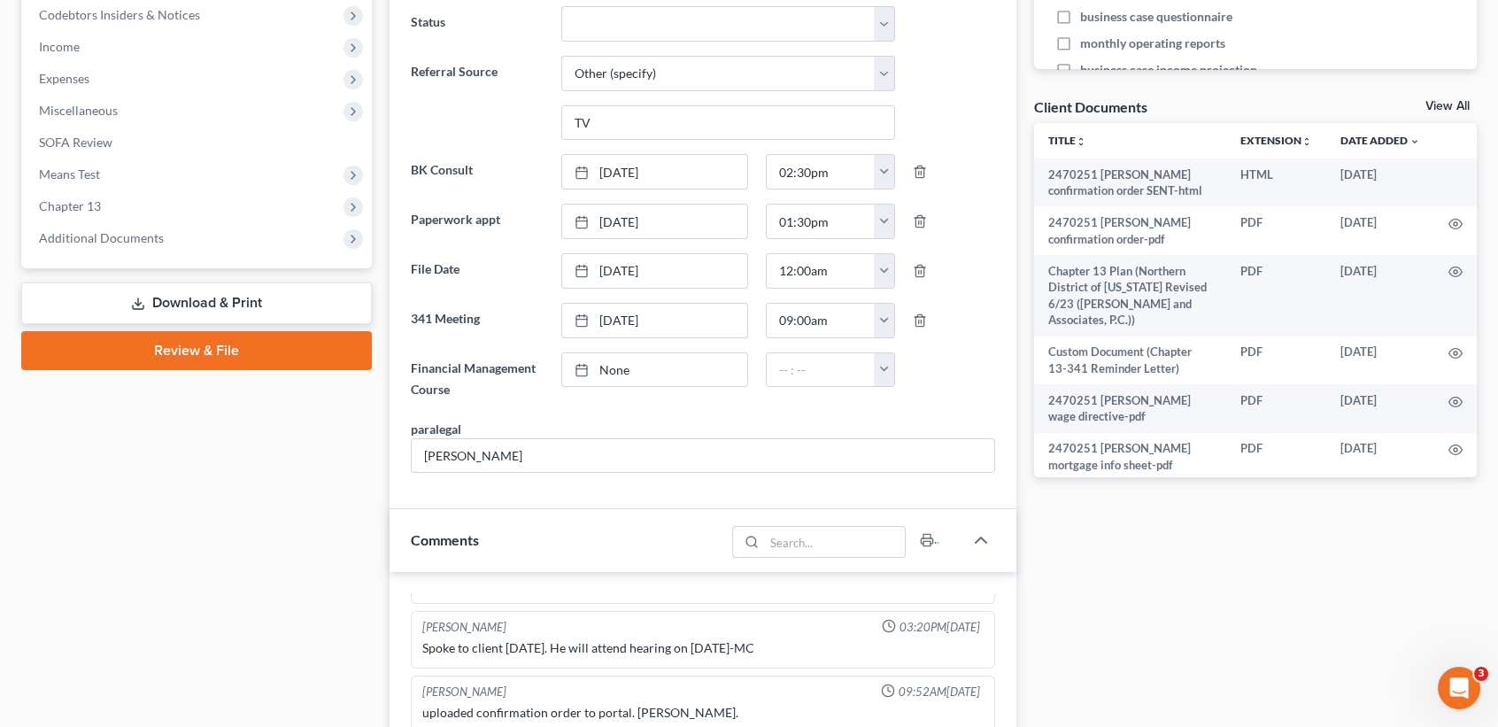
scroll to position [516, 0]
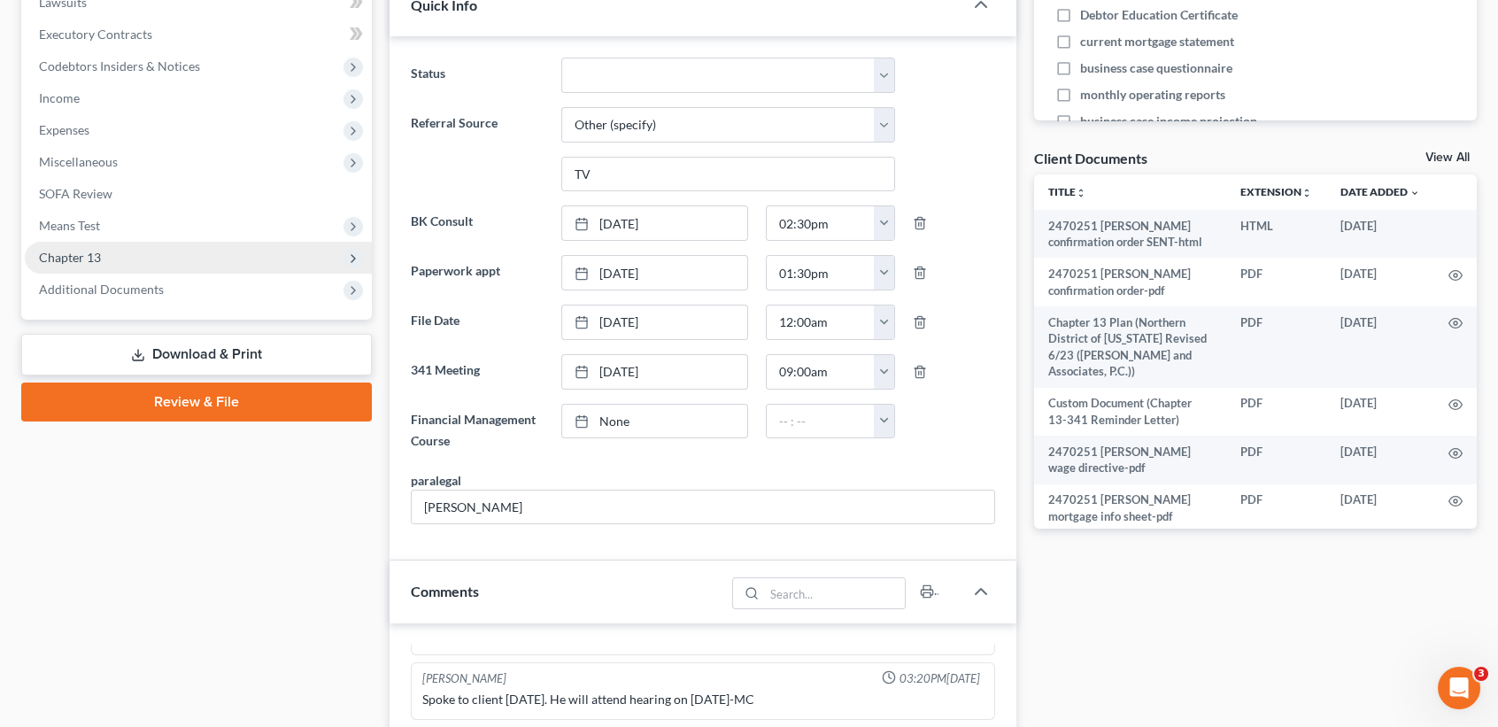
click at [90, 246] on span "Chapter 13" at bounding box center [198, 258] width 347 height 32
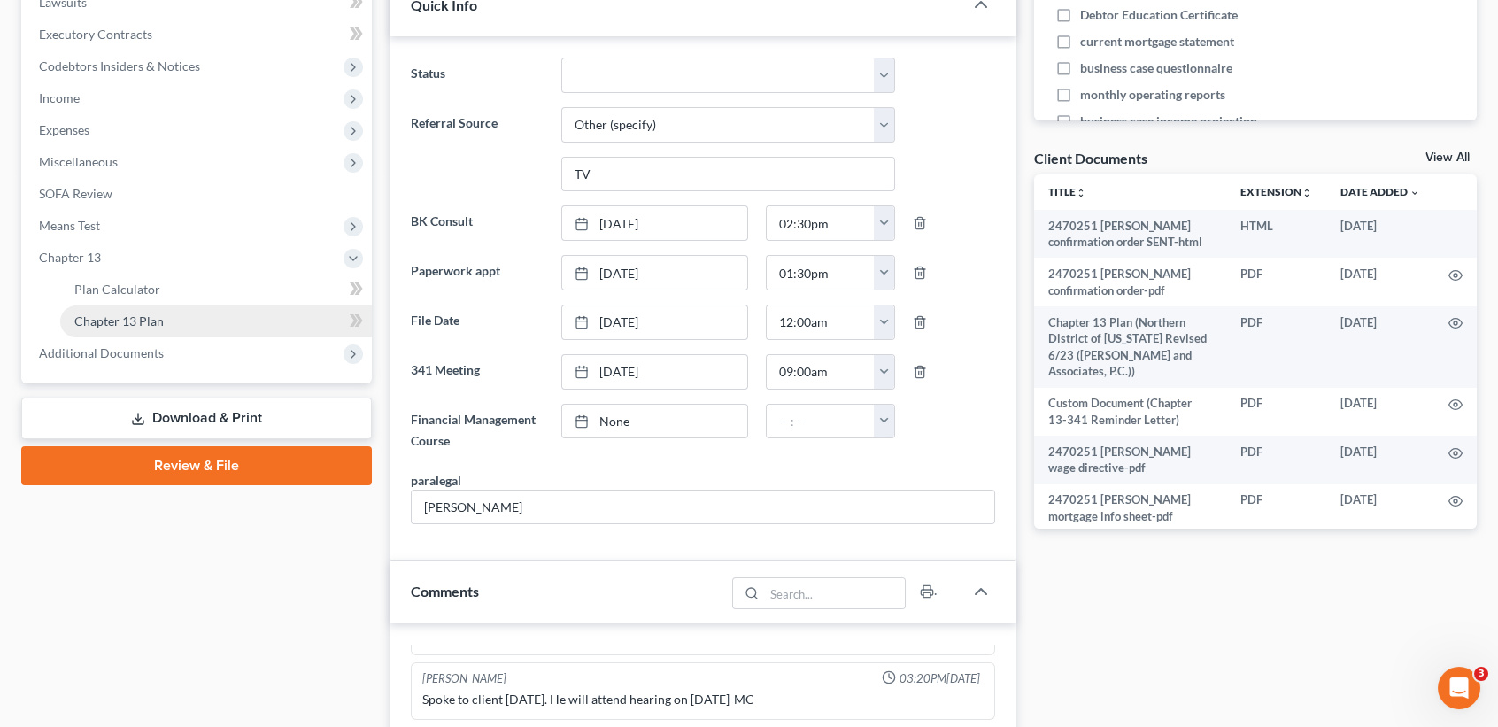
click at [117, 312] on link "Chapter 13 Plan" at bounding box center [216, 322] width 312 height 32
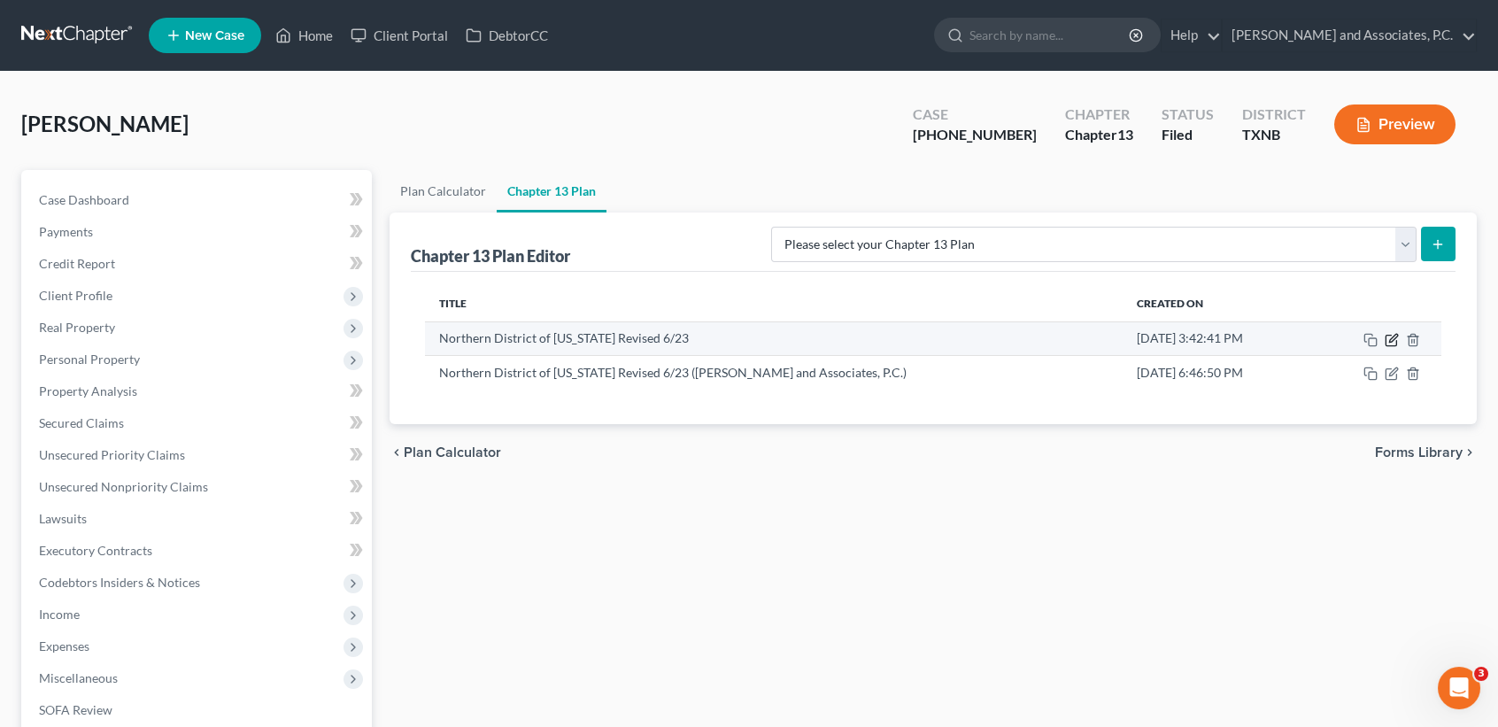
click at [1395, 341] on icon "button" at bounding box center [1392, 340] width 14 height 14
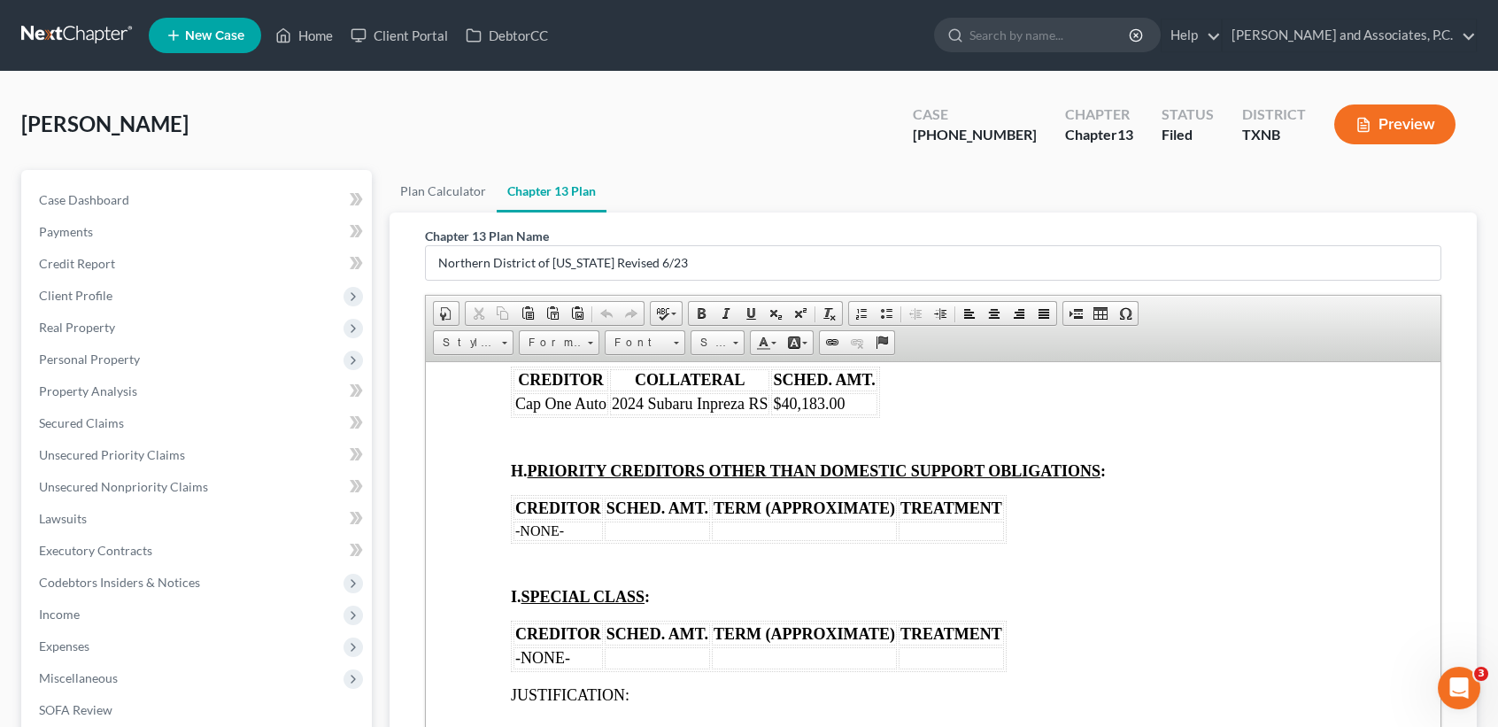
scroll to position [3423, 0]
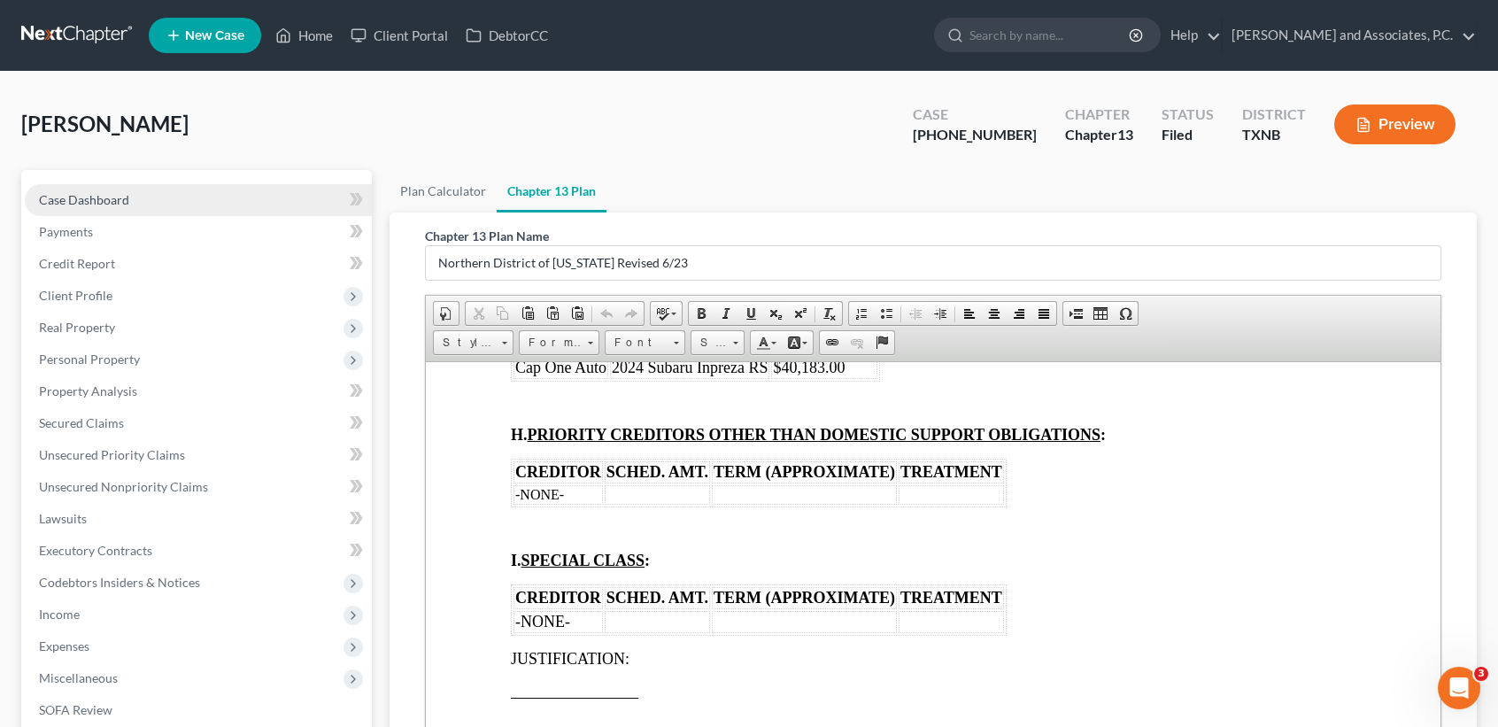
drag, startPoint x: 210, startPoint y: 197, endPoint x: 239, endPoint y: 197, distance: 29.2
click at [210, 197] on link "Case Dashboard" at bounding box center [198, 200] width 347 height 32
select select "6"
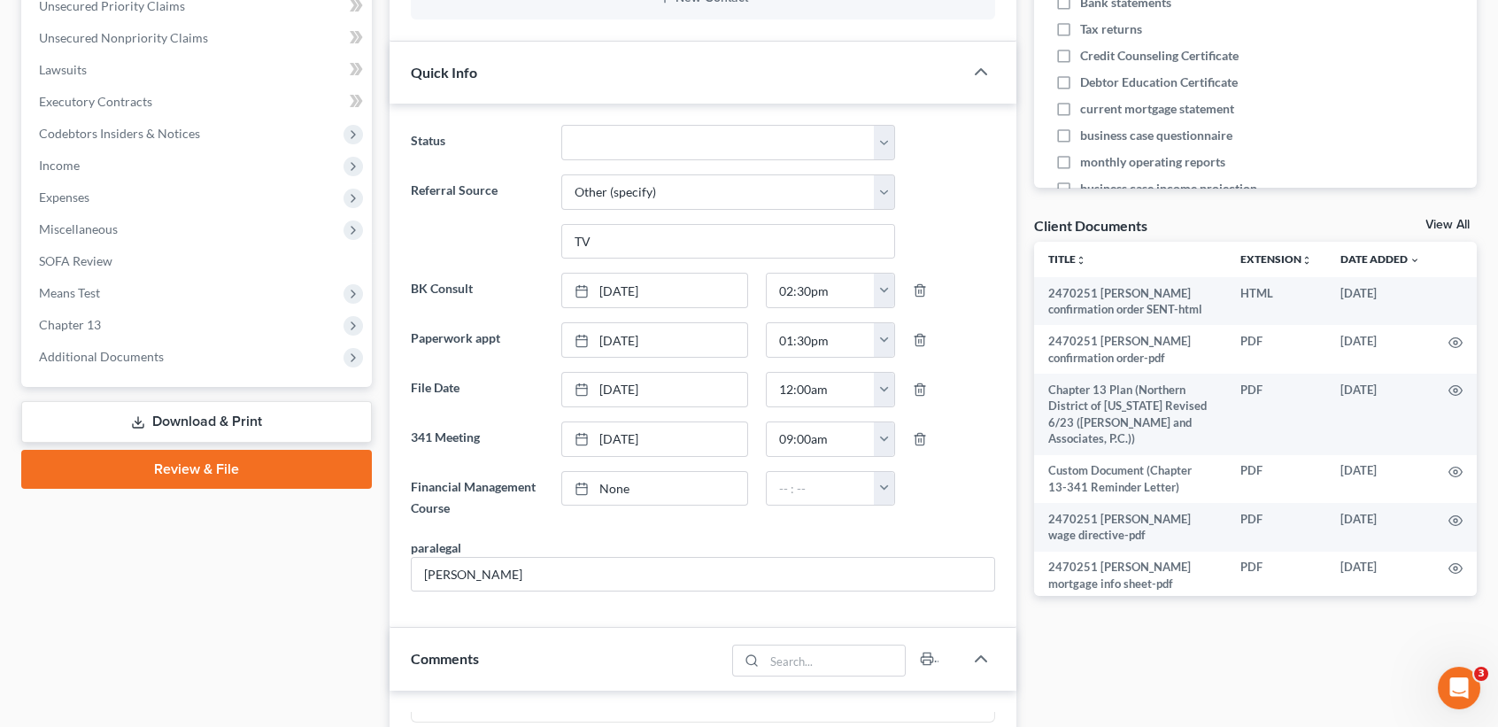
scroll to position [472, 0]
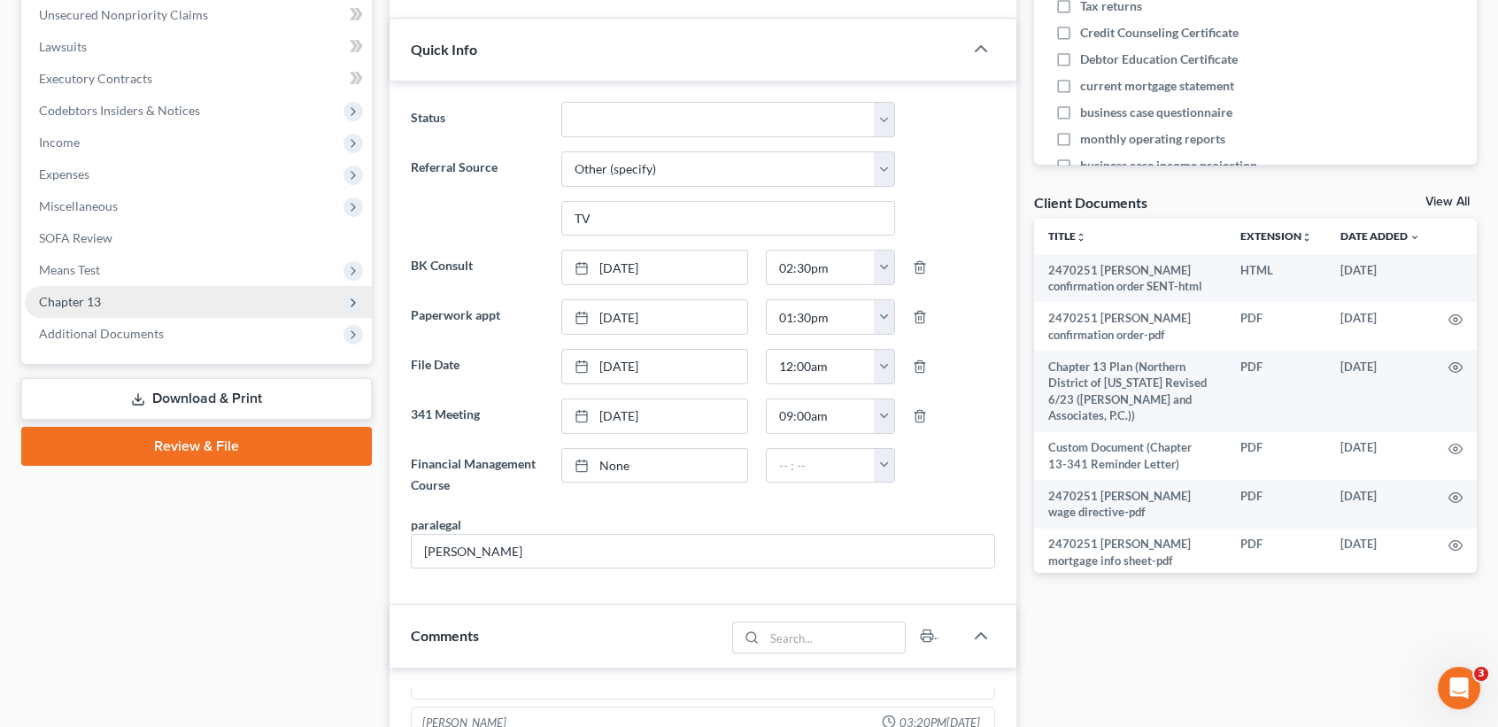
click at [134, 313] on span "Chapter 13" at bounding box center [198, 302] width 347 height 32
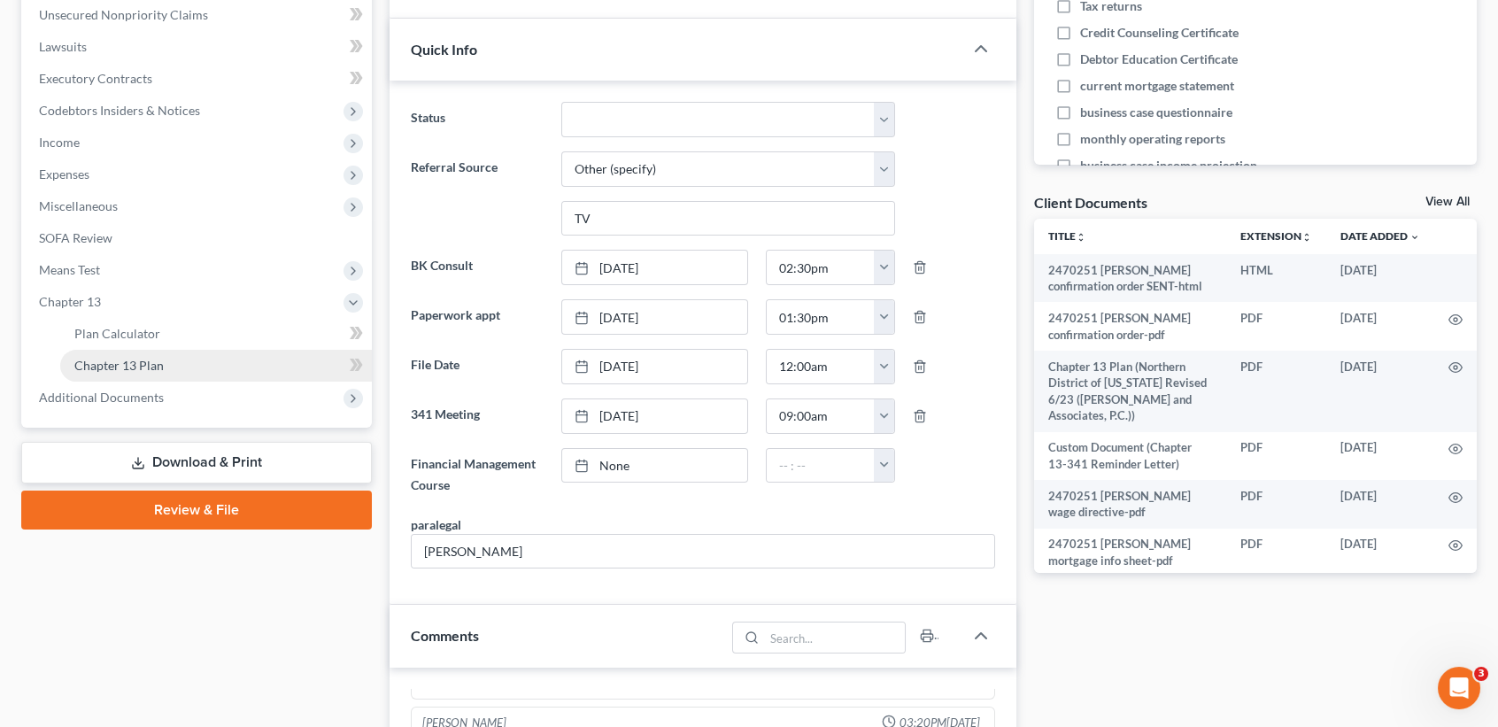
click at [187, 366] on link "Chapter 13 Plan" at bounding box center [216, 366] width 312 height 32
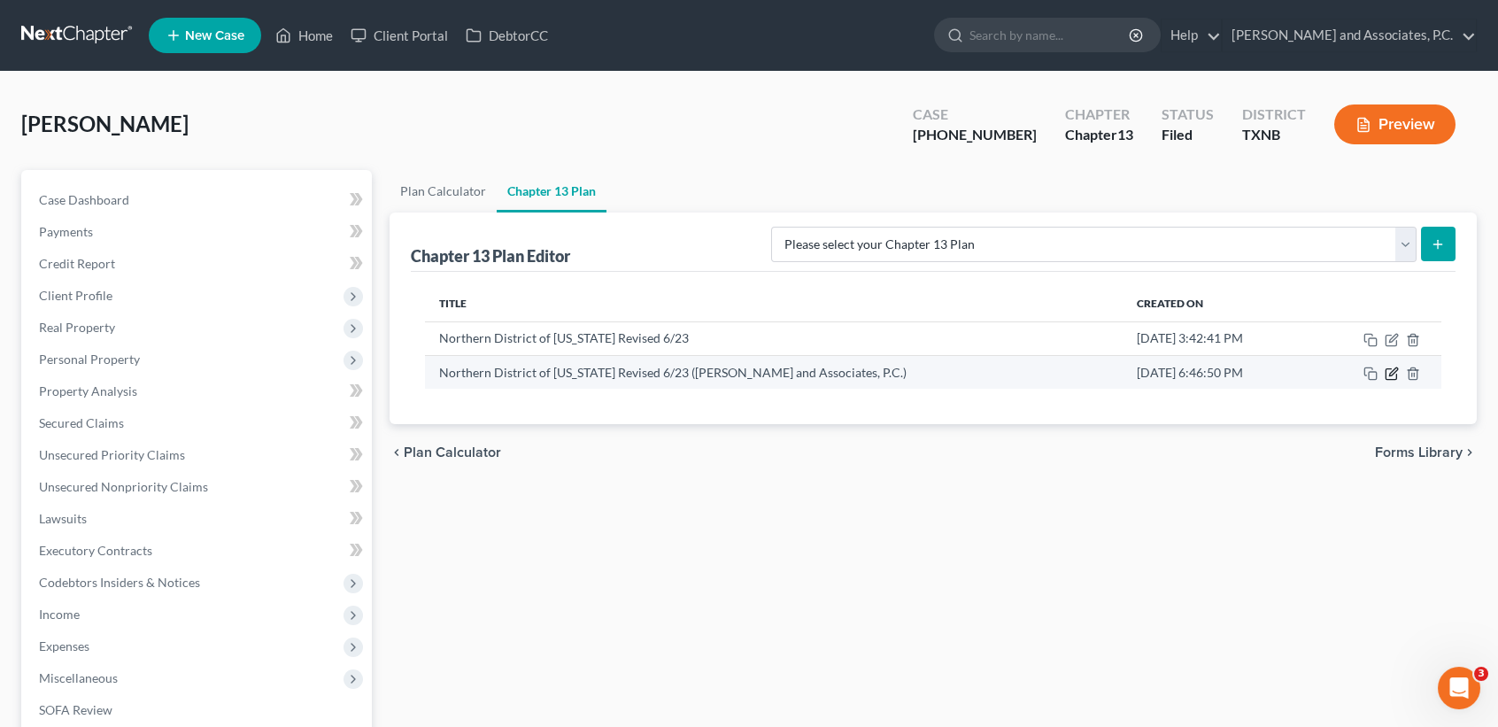
click at [1390, 373] on icon "button" at bounding box center [1392, 374] width 14 height 14
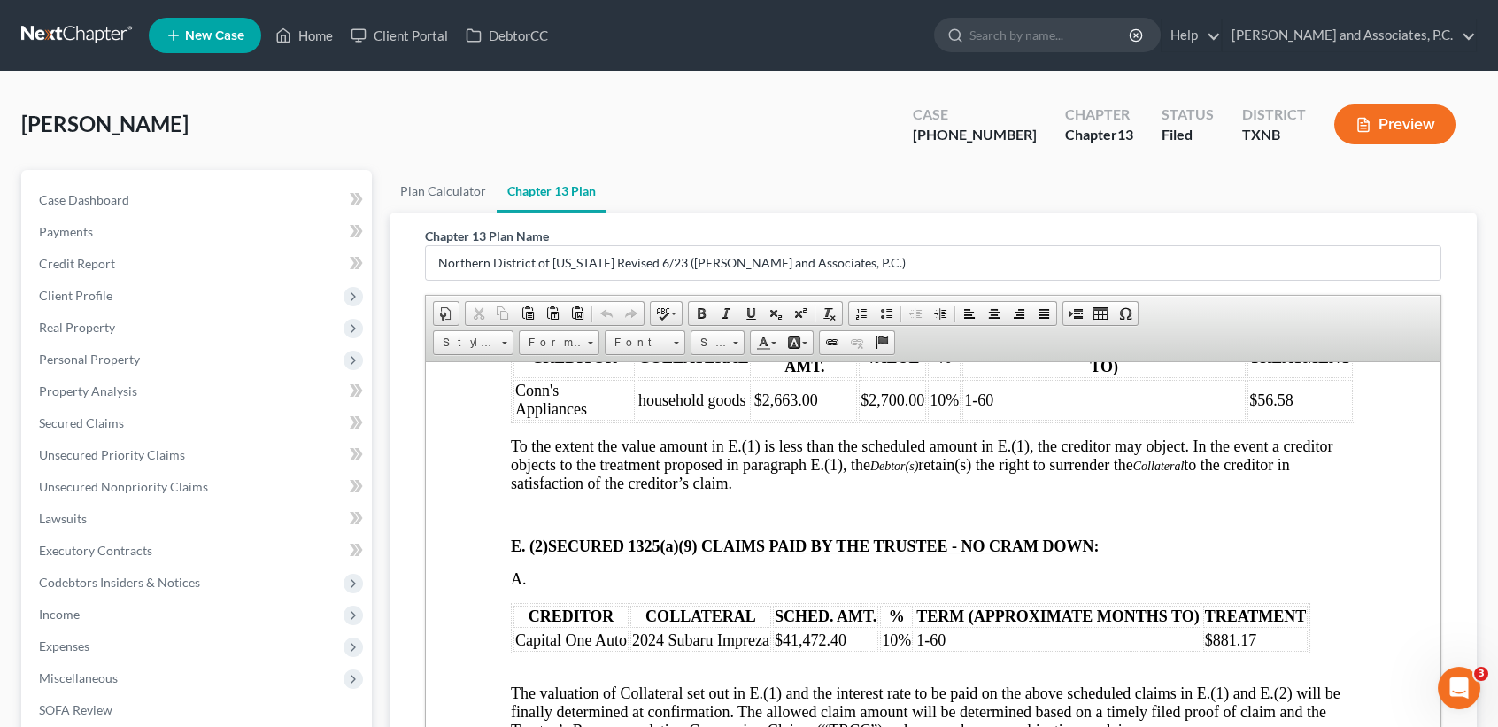
scroll to position [2479, 0]
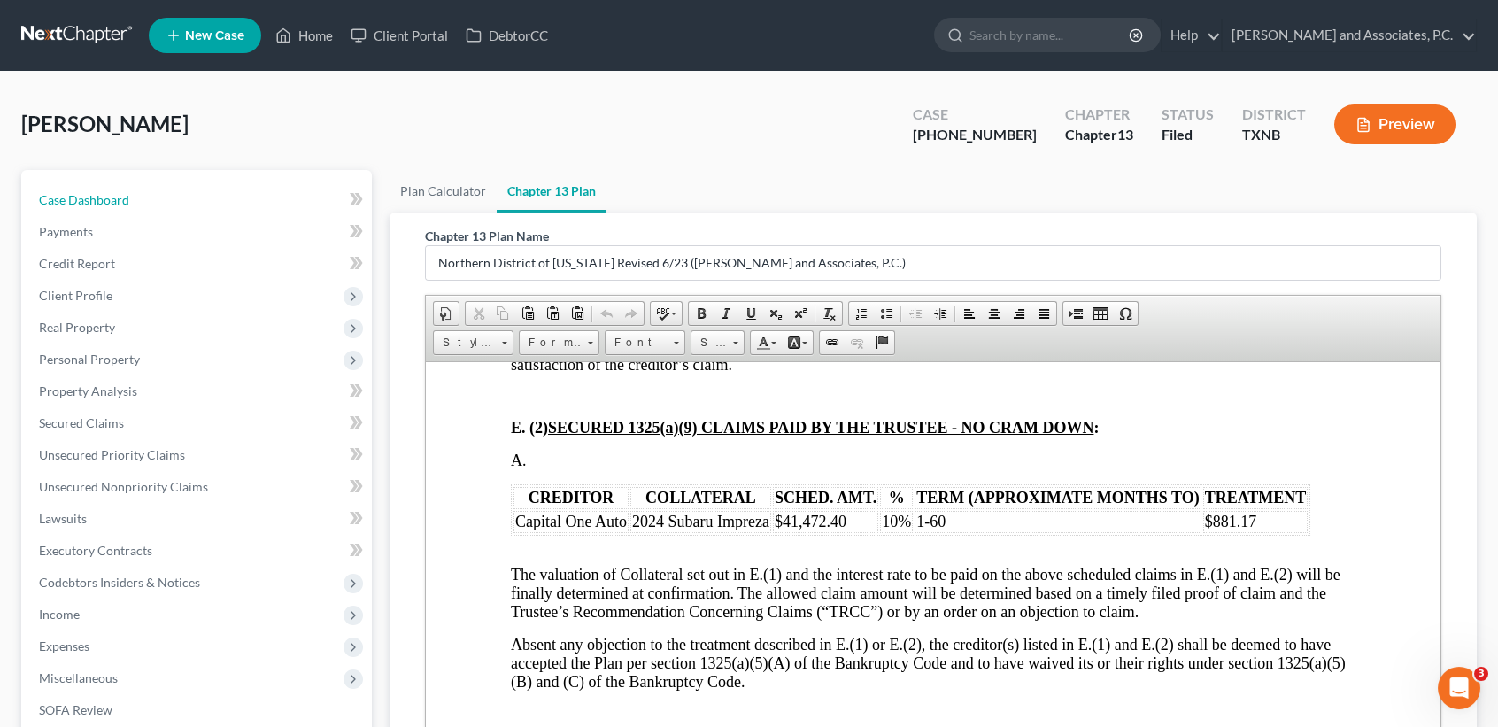
click at [83, 192] on span "Case Dashboard" at bounding box center [84, 199] width 90 height 15
select select "6"
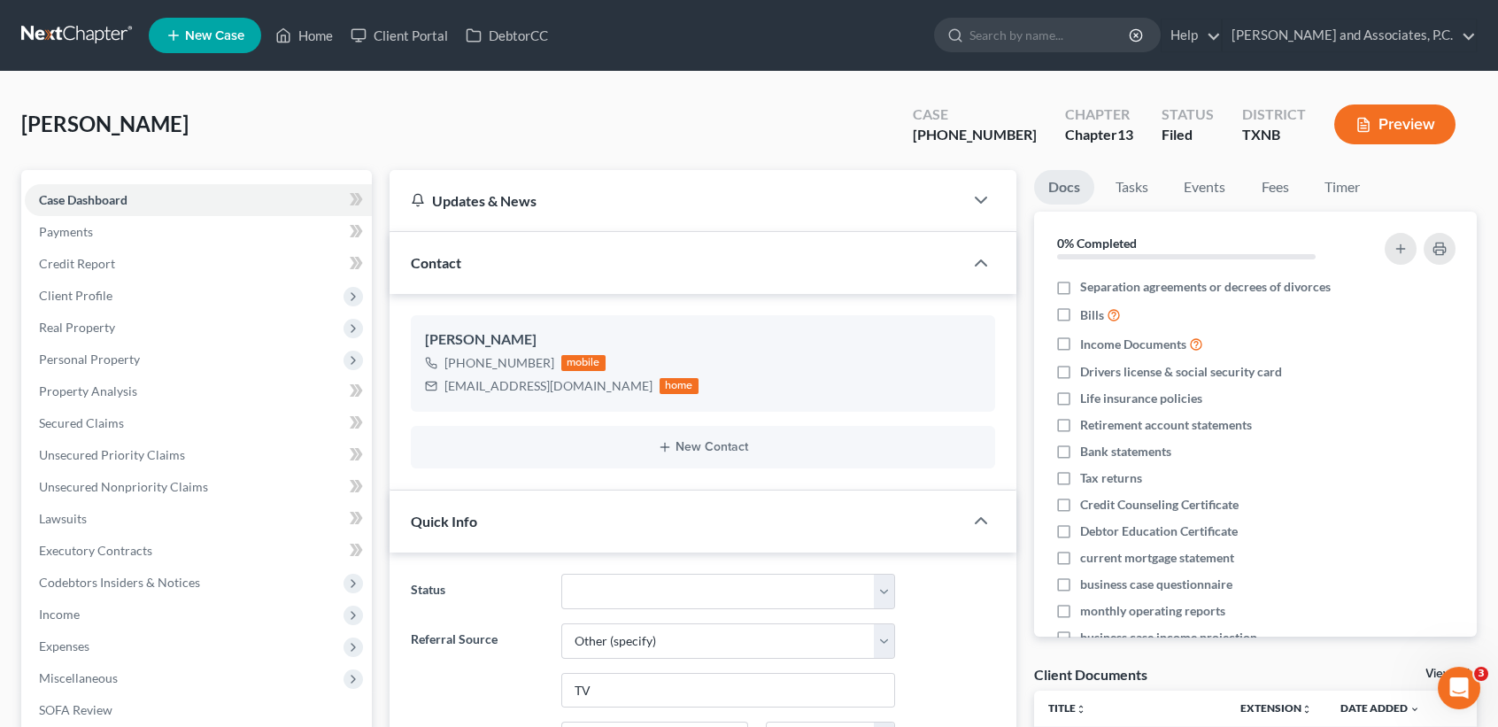
scroll to position [2129, 0]
